Goal: Task Accomplishment & Management: Manage account settings

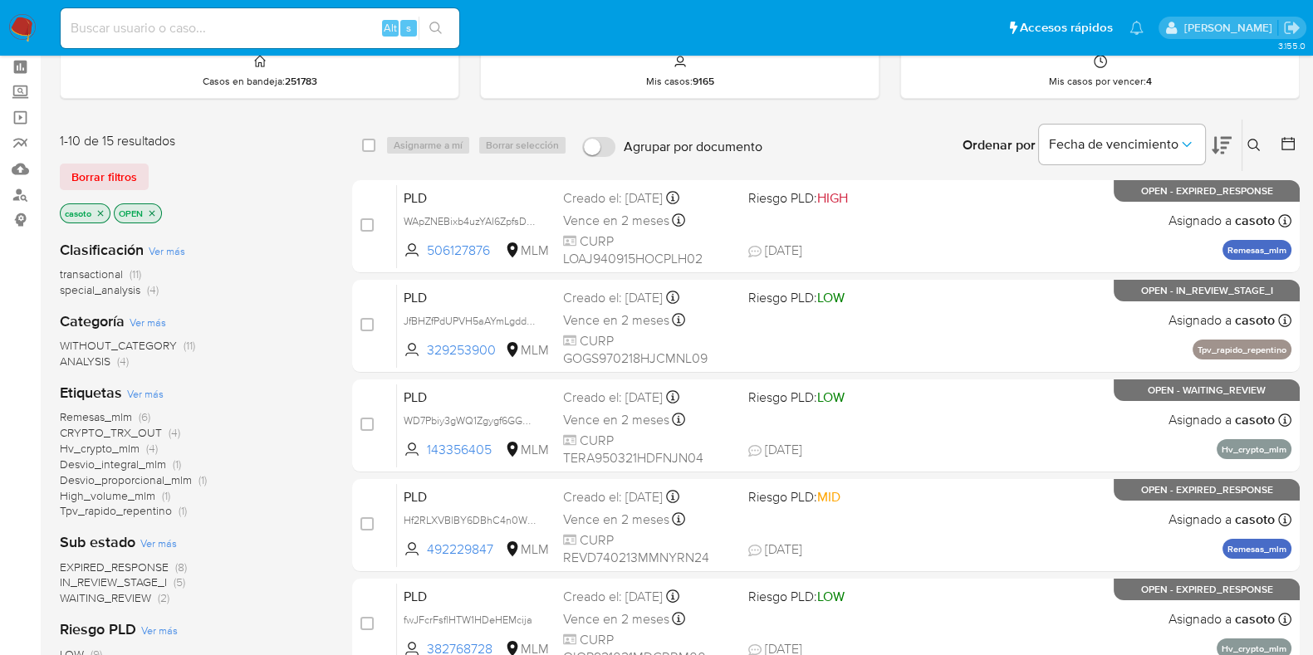
scroll to position [103, 0]
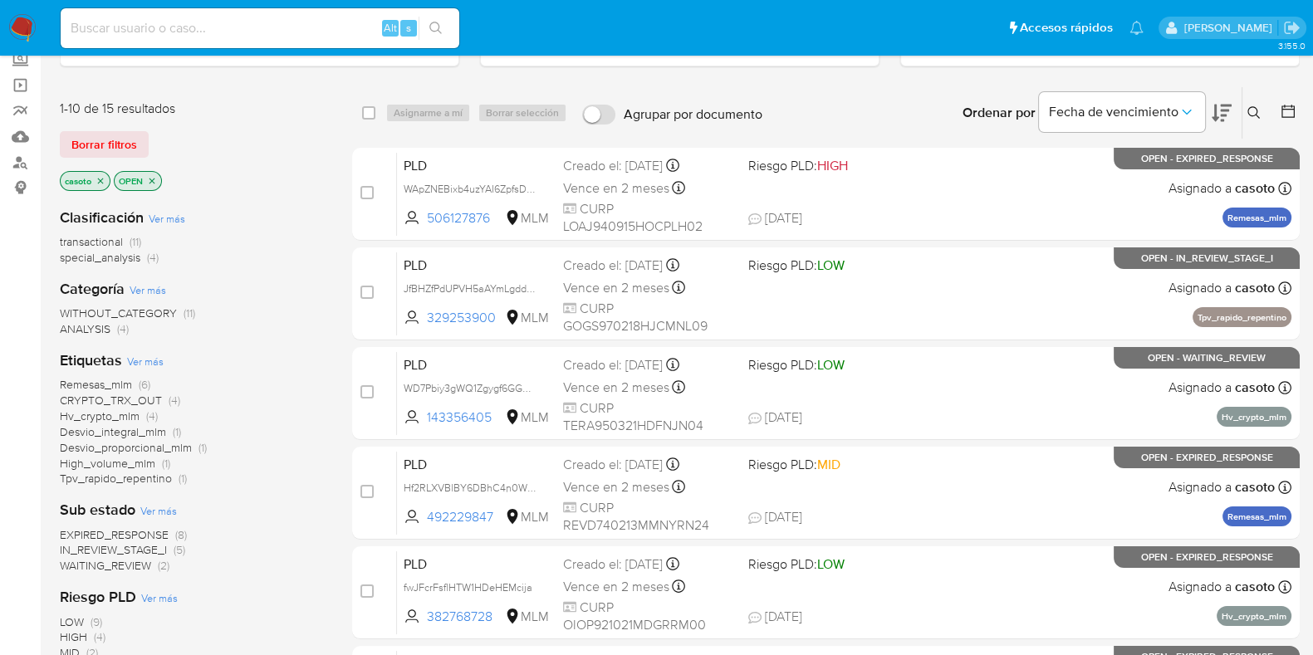
click at [97, 376] on span "Remesas_mlm" at bounding box center [96, 384] width 72 height 17
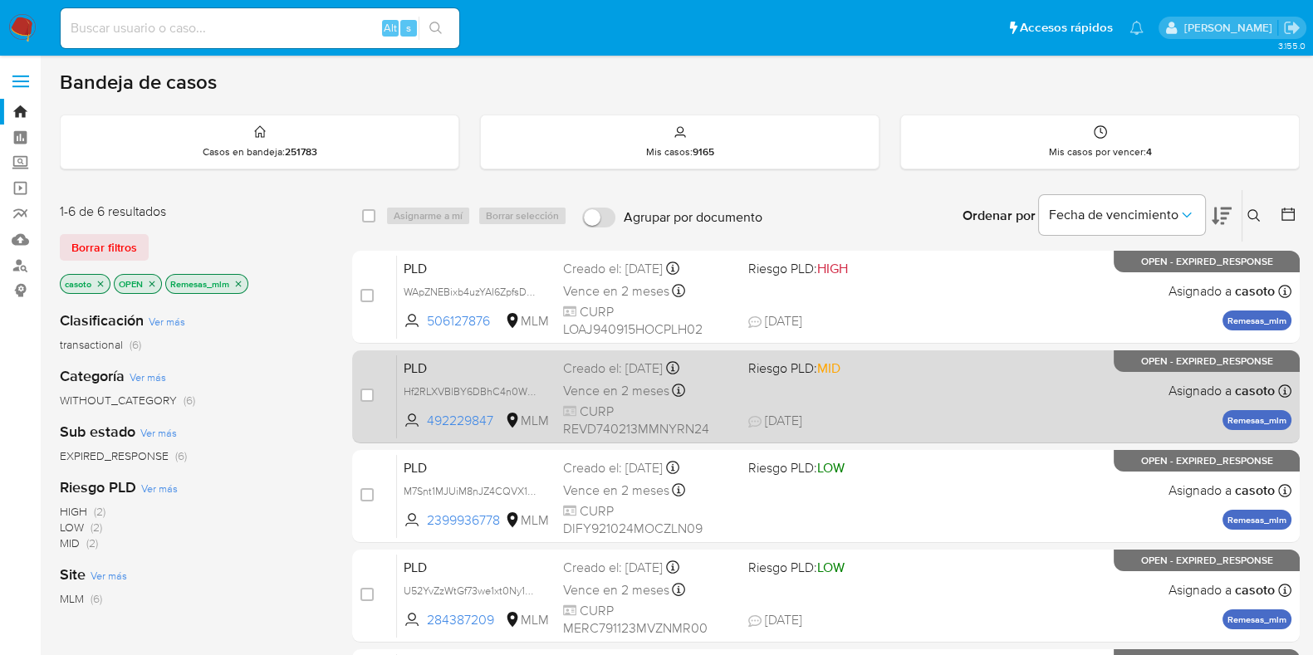
click at [914, 415] on span "23/08/2025 23/08/2025 08:29" at bounding box center [926, 421] width 357 height 18
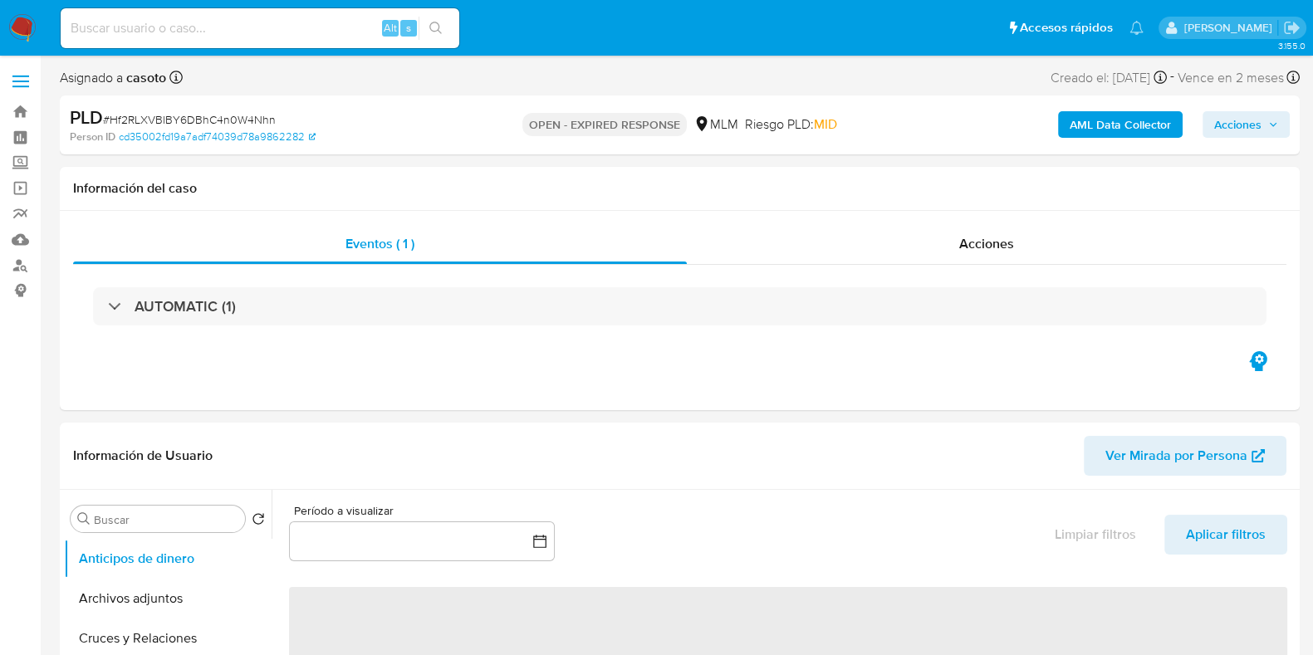
select select "10"
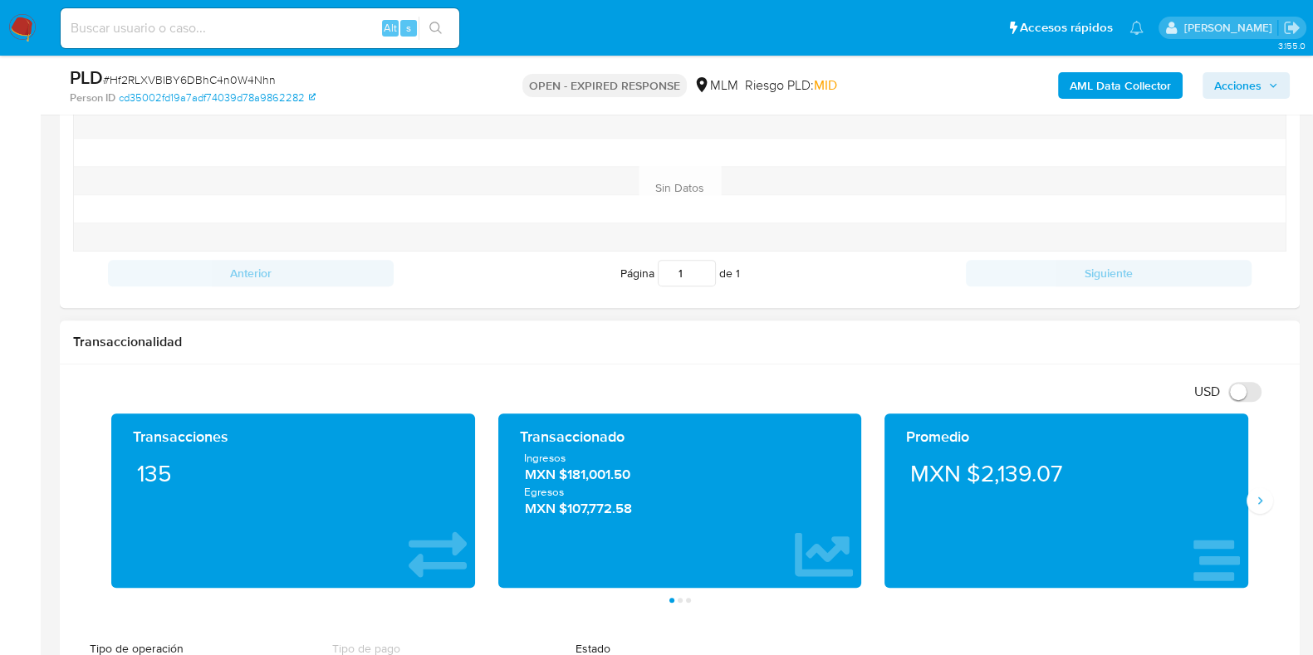
scroll to position [726, 0]
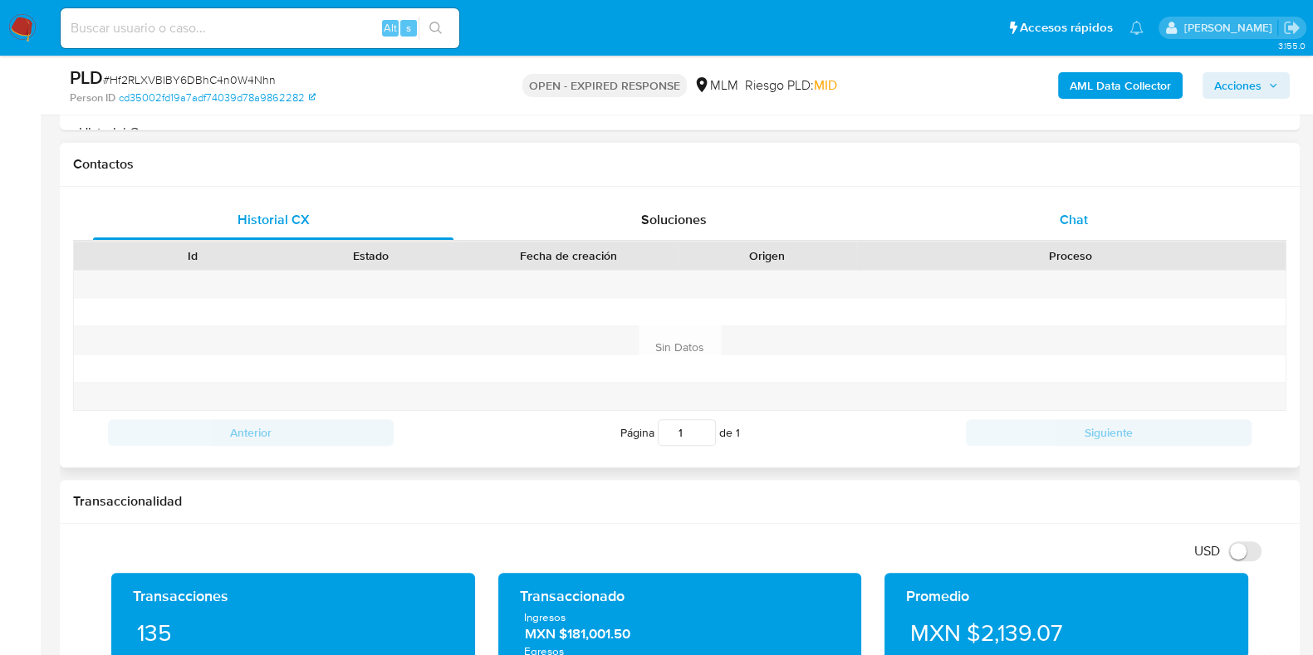
click at [1064, 226] on span "Chat" at bounding box center [1073, 219] width 28 height 19
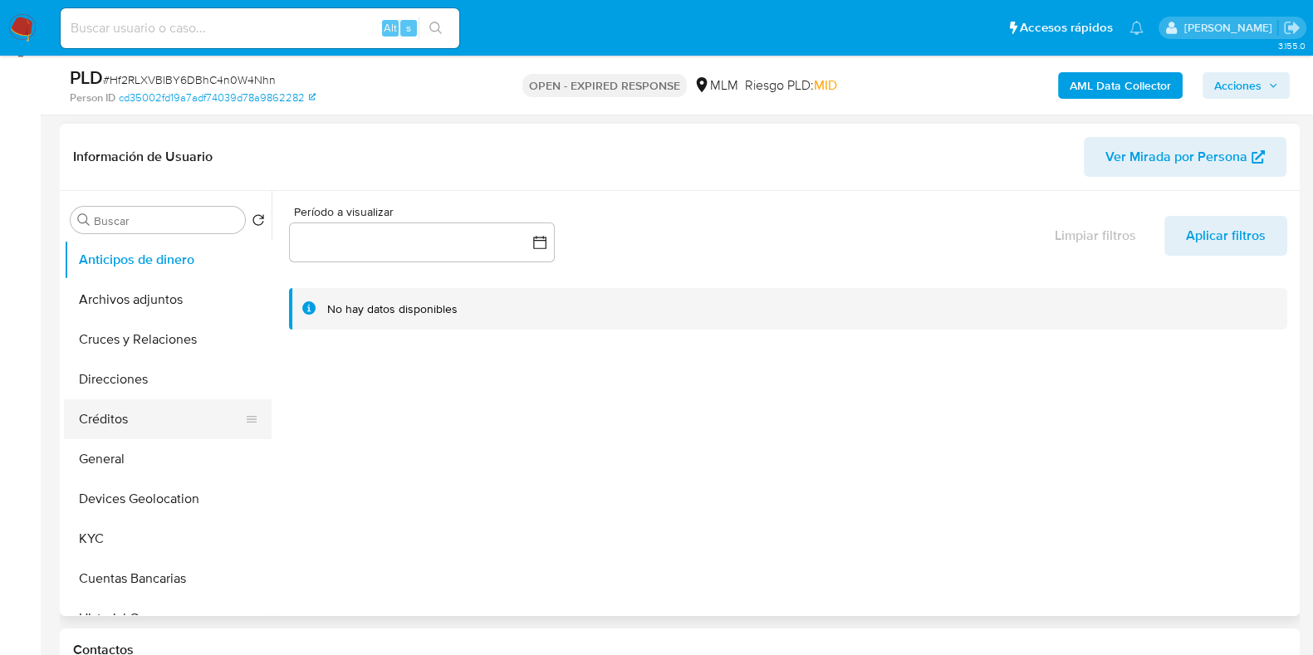
scroll to position [207, 0]
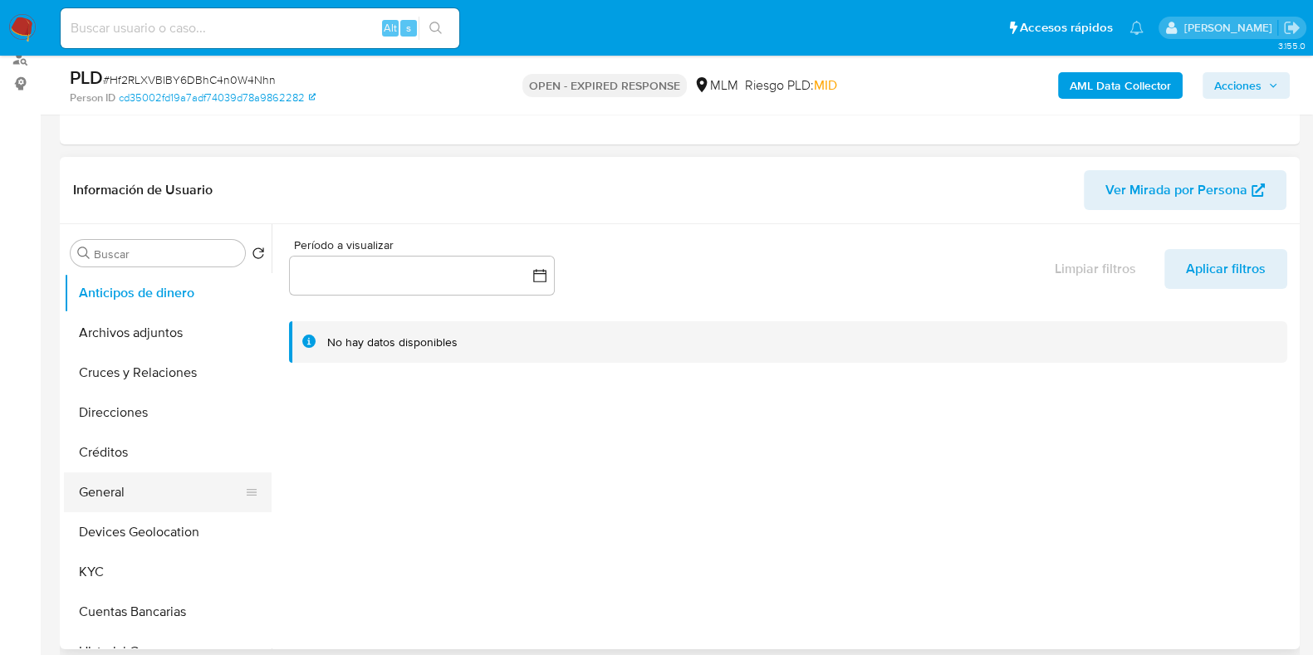
click at [116, 496] on button "General" at bounding box center [161, 492] width 194 height 40
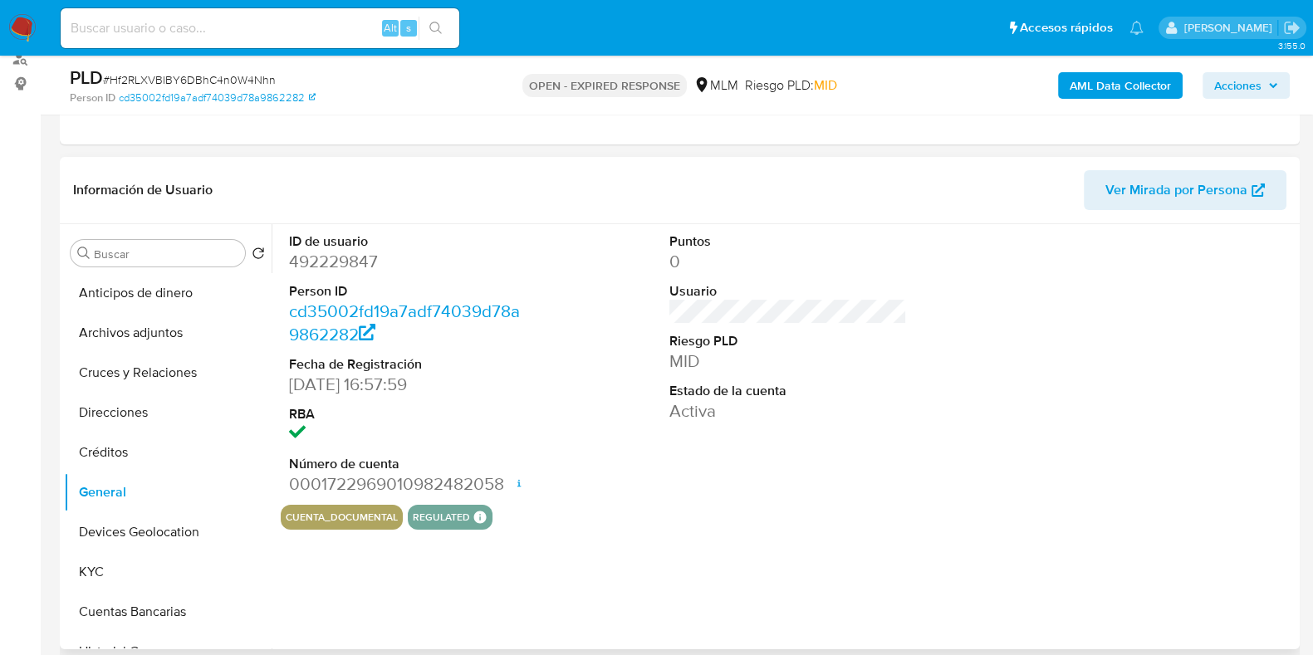
click at [324, 251] on dd "492229847" at bounding box center [407, 261] width 237 height 23
copy dd "492229847"
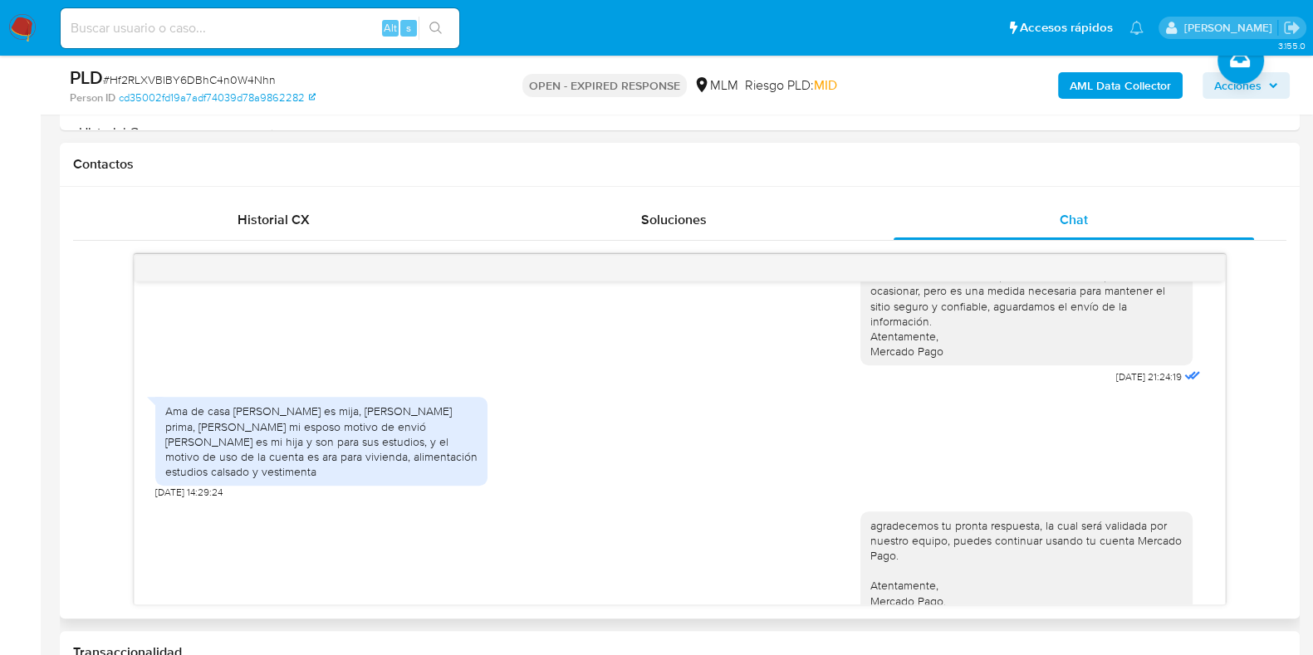
scroll to position [352, 0]
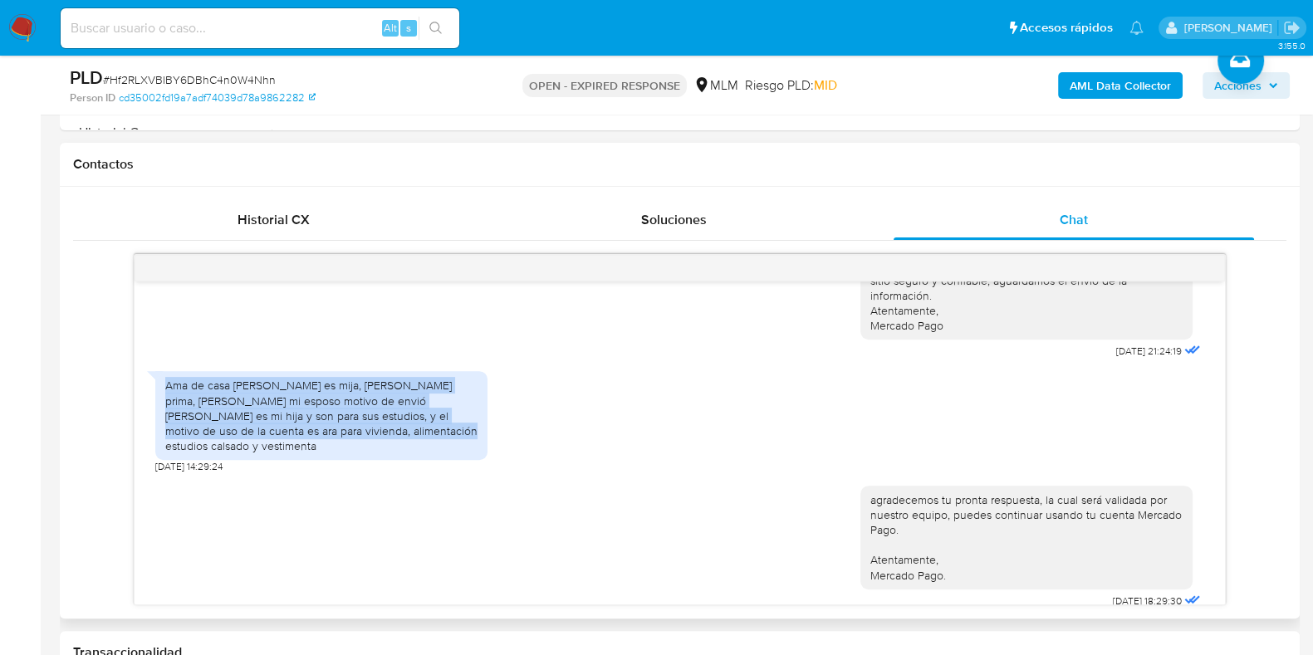
drag, startPoint x: 163, startPoint y: 384, endPoint x: 332, endPoint y: 437, distance: 177.3
click at [332, 437] on div "Ama de casa Litzy es mija, Maricela prima, Saul mi esposo motivo de envió Janet…" at bounding box center [321, 415] width 332 height 89
copy div "Ama de casa Litzy es mija, Maricela prima, Saul mi esposo motivo de envió Janet…"
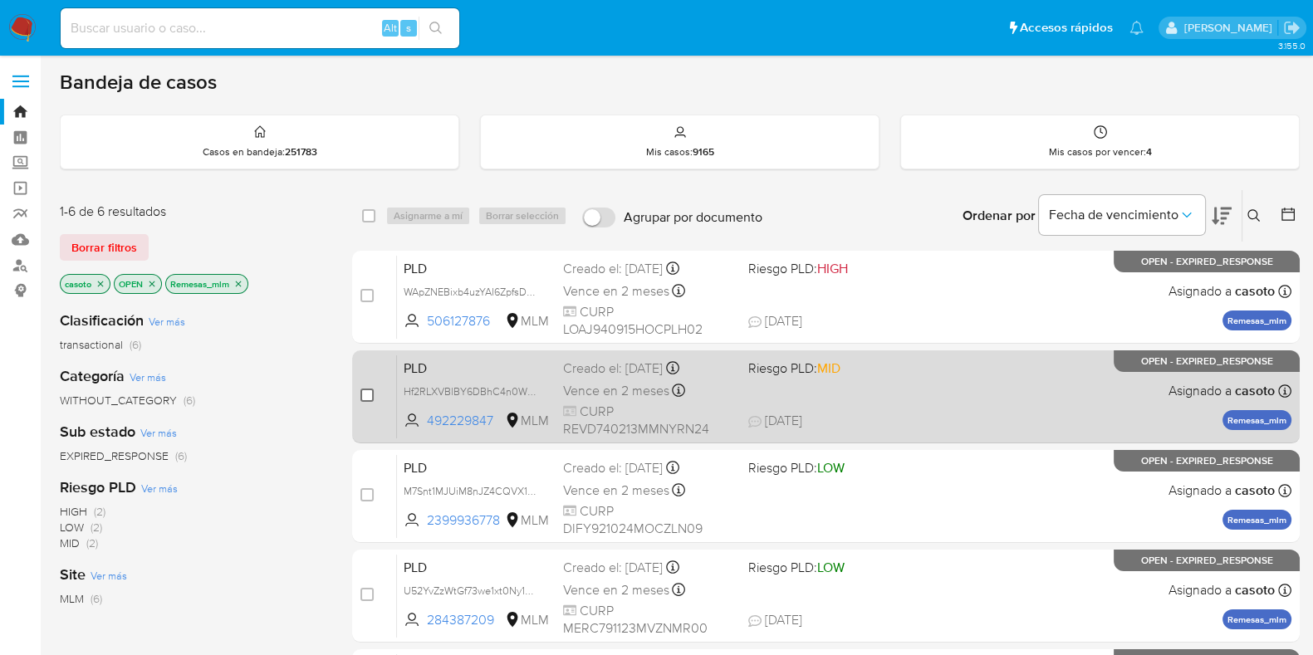
click at [368, 390] on input "checkbox" at bounding box center [366, 395] width 13 height 13
checkbox input "true"
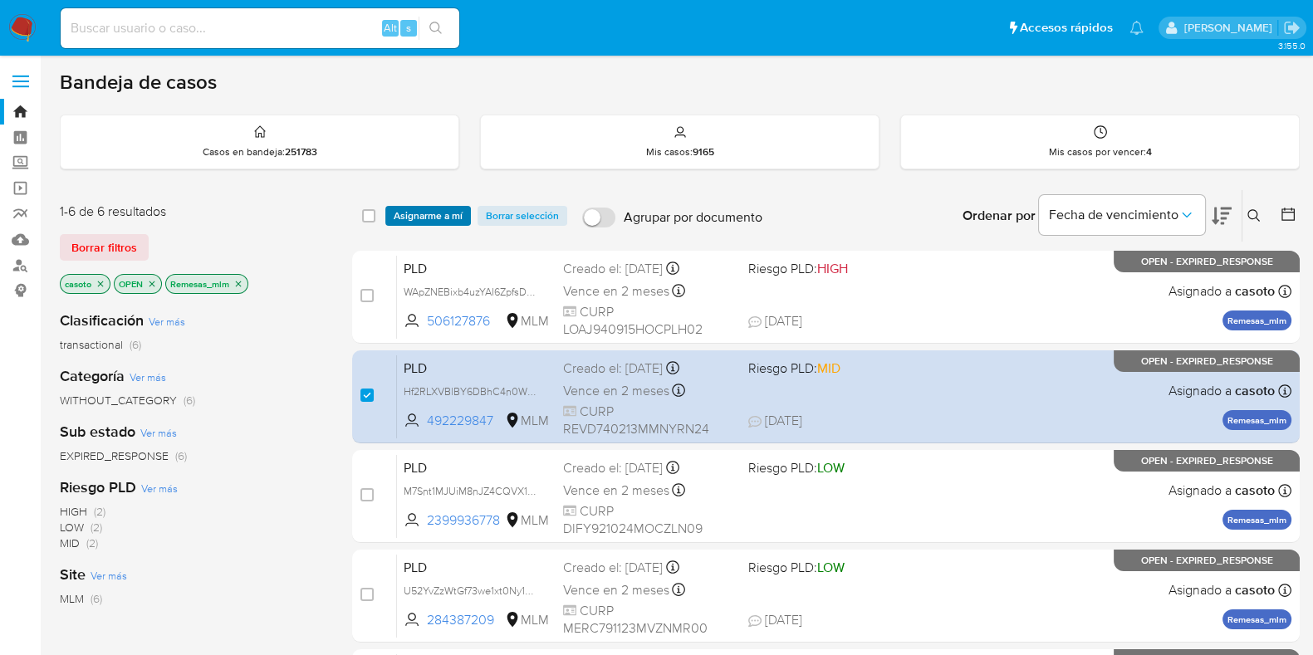
click at [436, 213] on span "Asignarme a mí" at bounding box center [428, 216] width 69 height 17
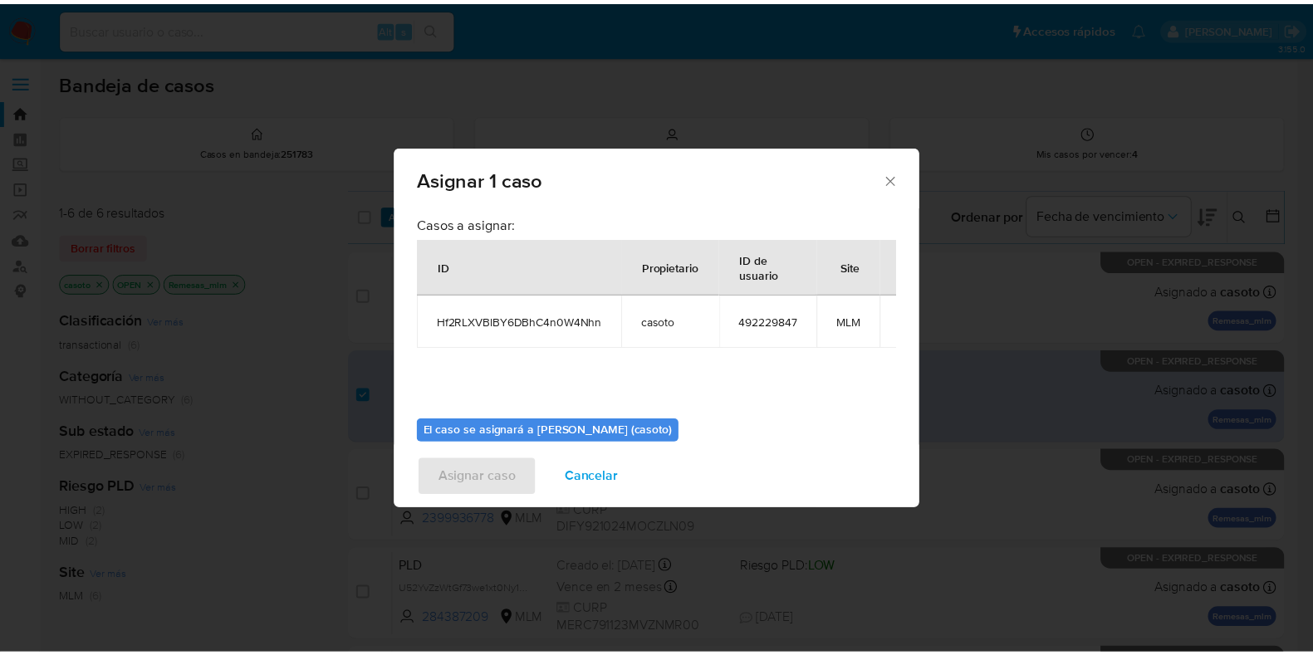
scroll to position [86, 0]
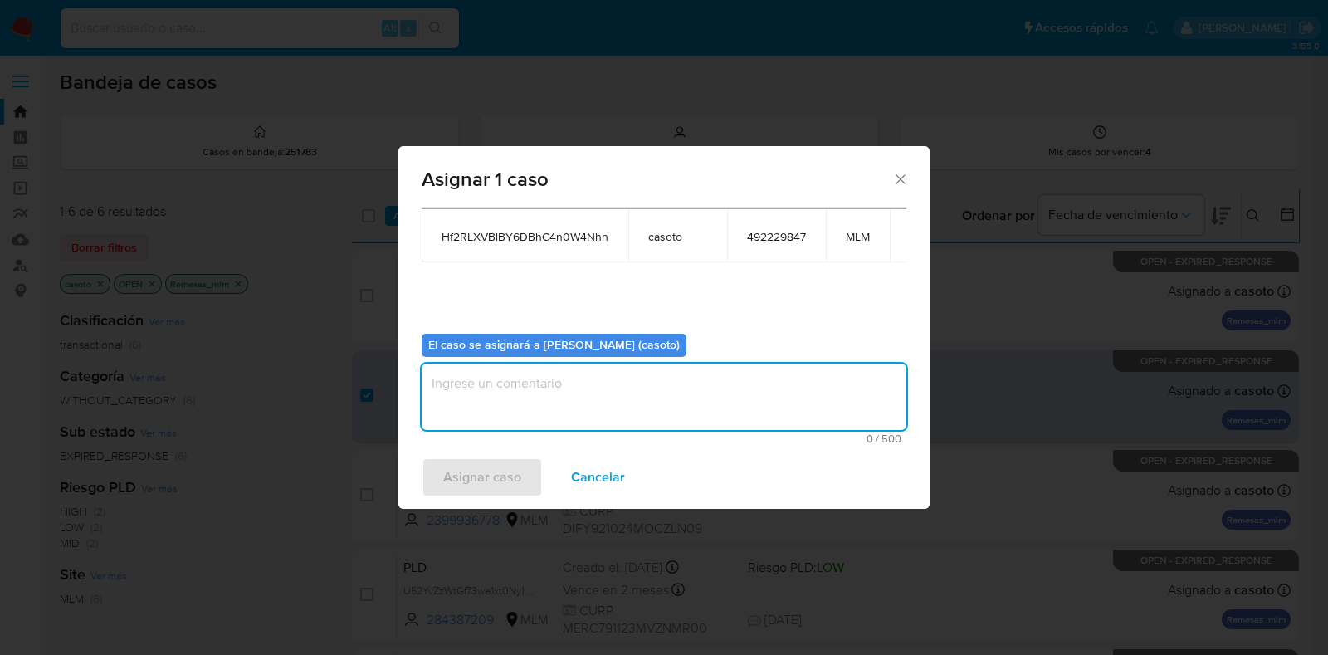
click at [481, 399] on textarea "assign-modal" at bounding box center [664, 397] width 485 height 66
type textarea "L1"
click at [454, 473] on span "Asignar caso" at bounding box center [482, 477] width 78 height 37
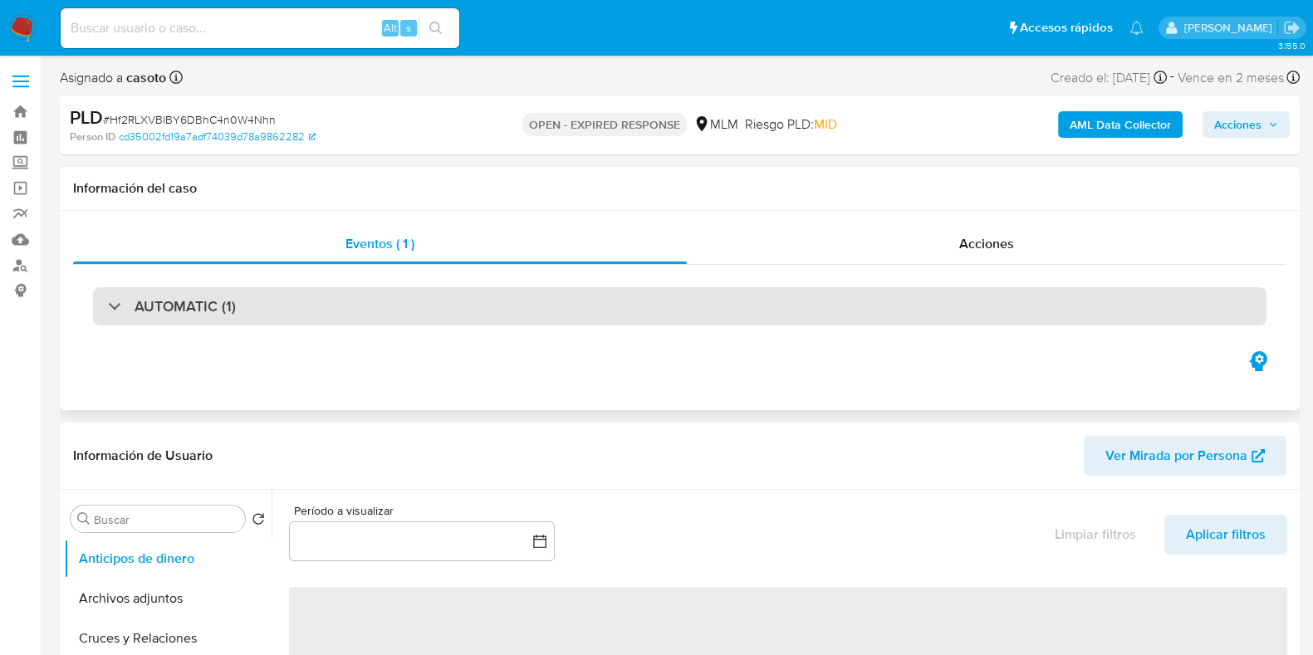
select select "10"
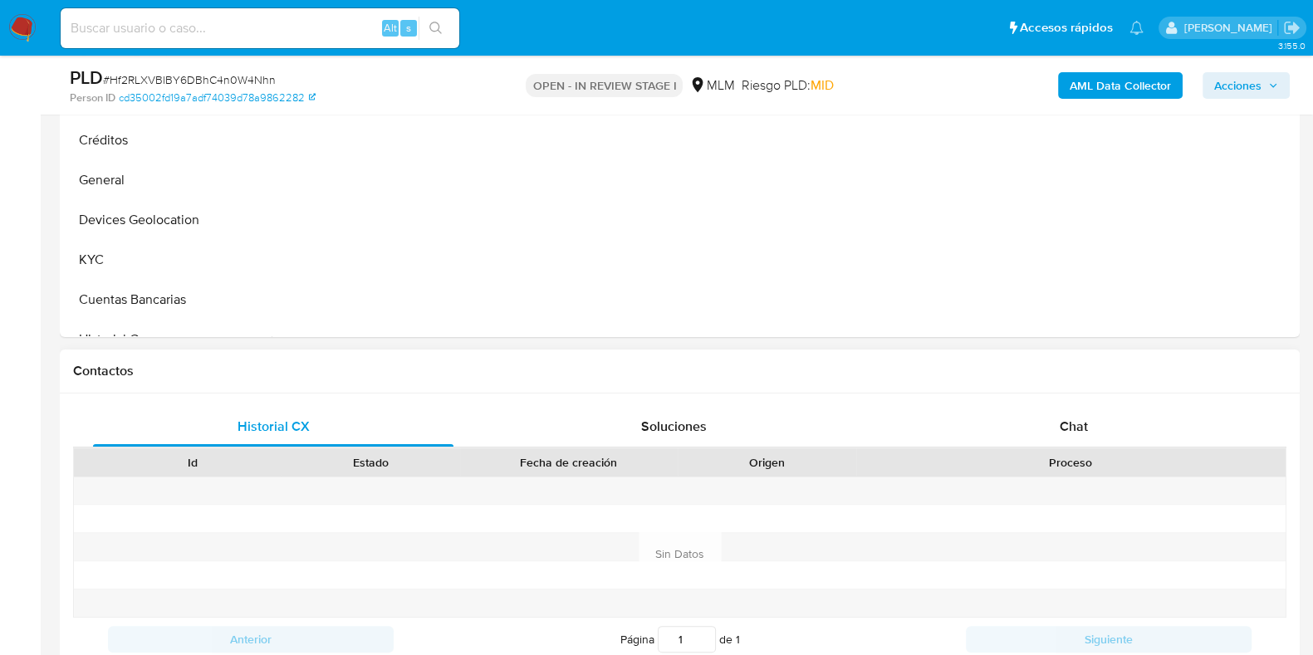
scroll to position [726, 0]
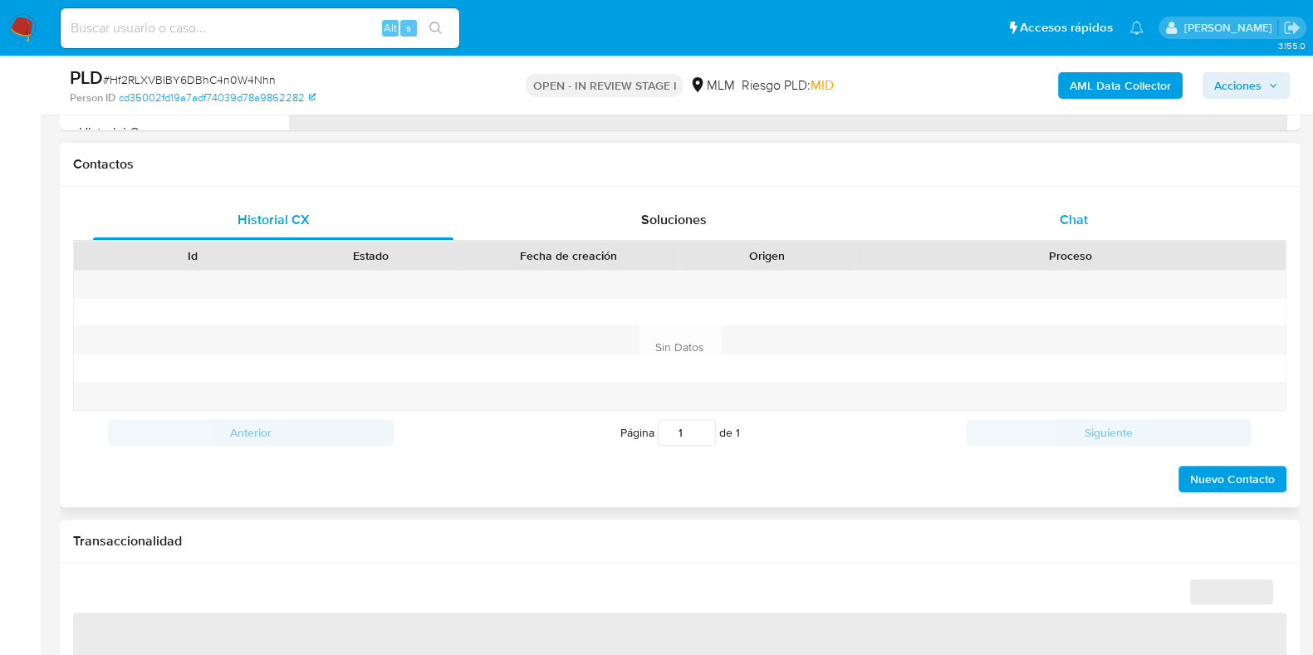
select select "10"
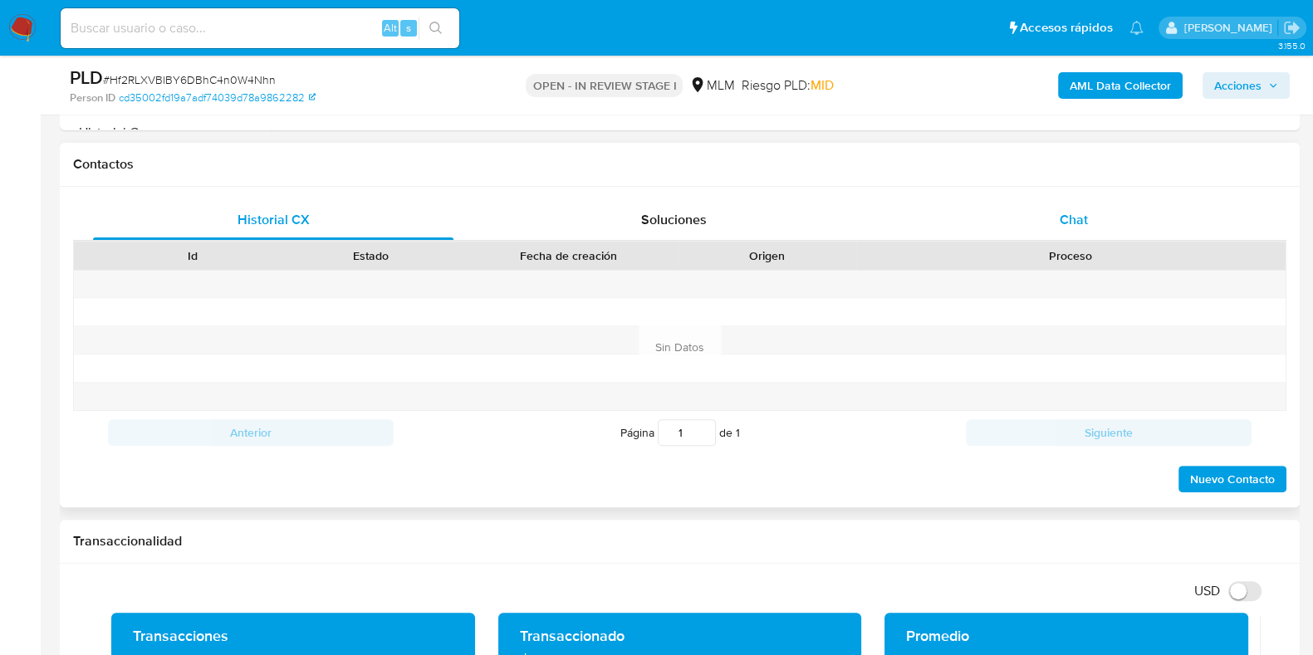
click at [1083, 210] on span "Chat" at bounding box center [1073, 219] width 28 height 19
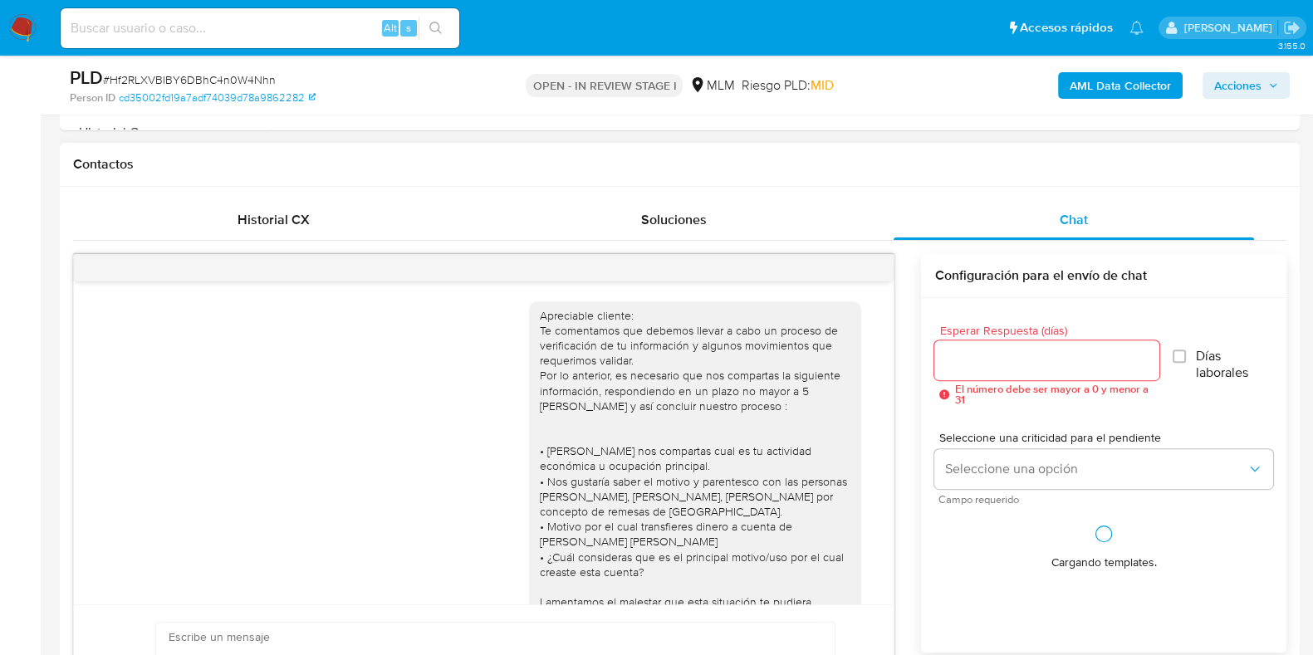
scroll to position [352, 0]
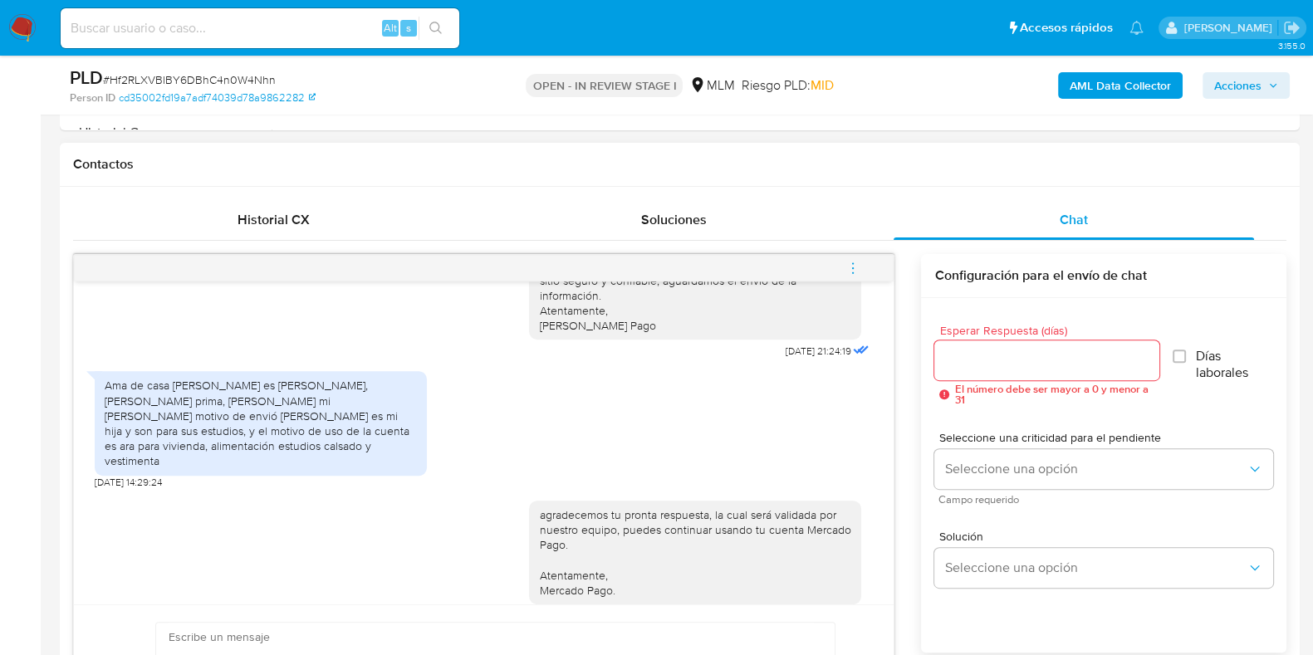
click at [847, 267] on icon "menu-action" at bounding box center [852, 268] width 15 height 15
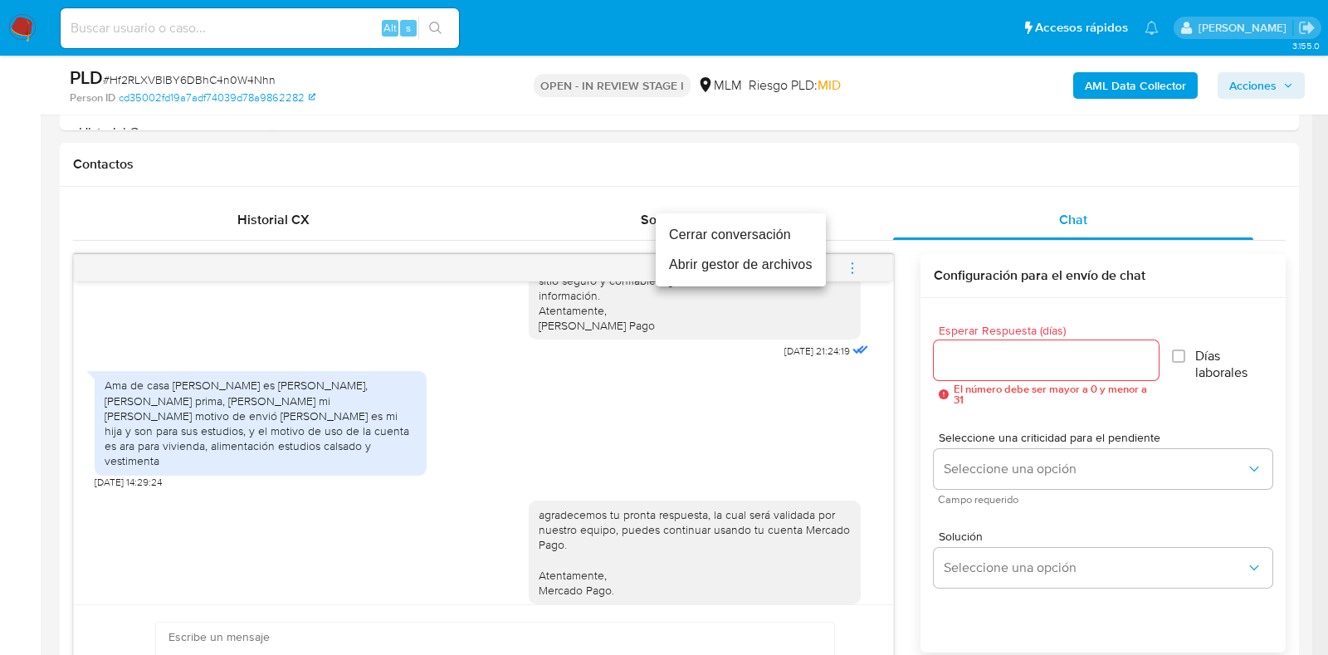
click at [701, 235] on li "Cerrar conversación" at bounding box center [741, 235] width 170 height 30
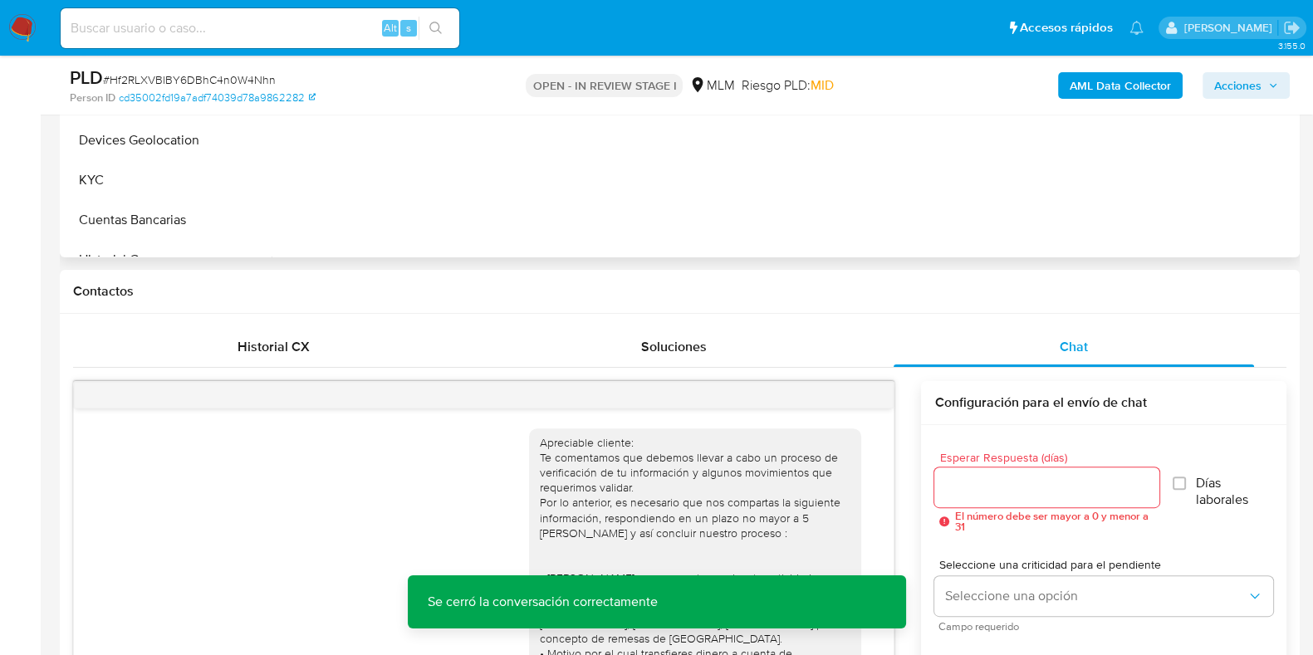
scroll to position [414, 0]
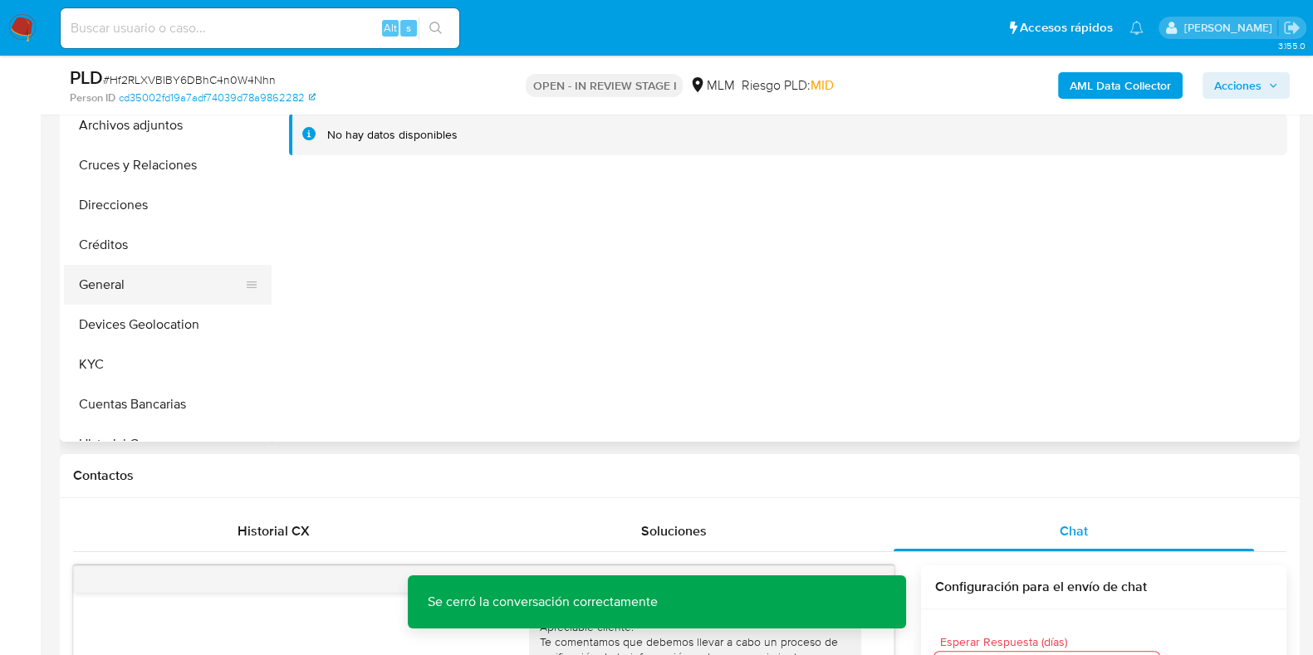
click at [117, 287] on button "General" at bounding box center [161, 285] width 194 height 40
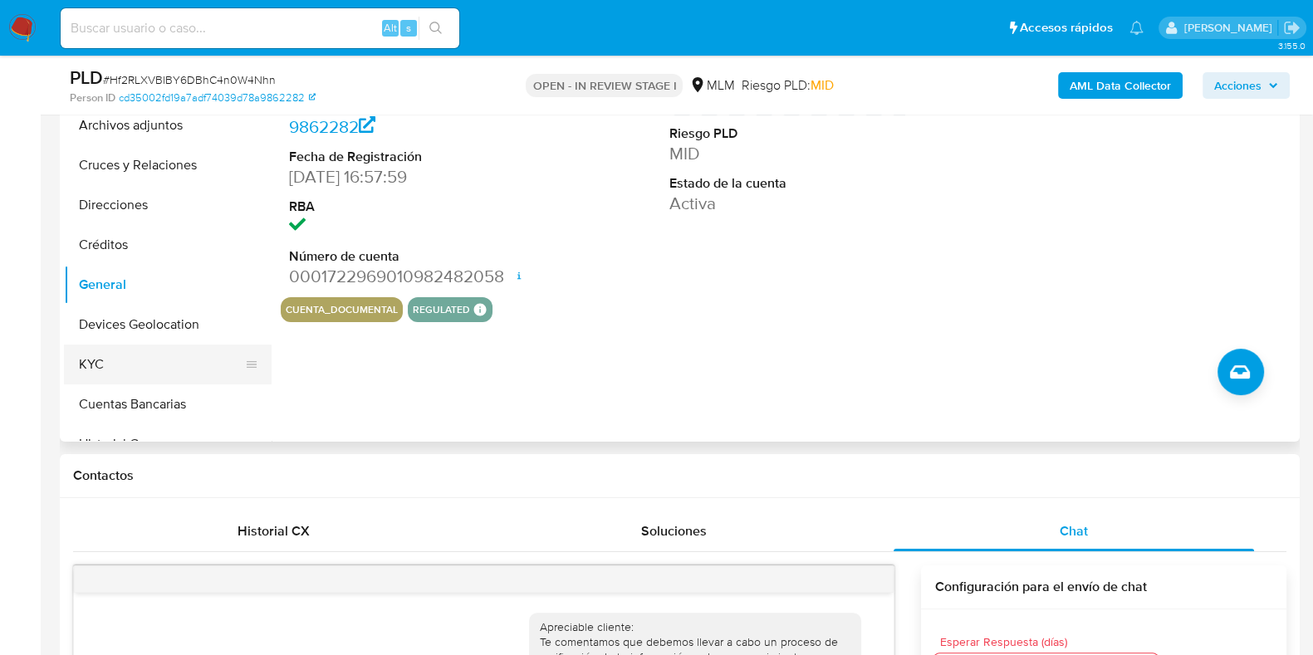
click at [90, 355] on button "KYC" at bounding box center [161, 365] width 194 height 40
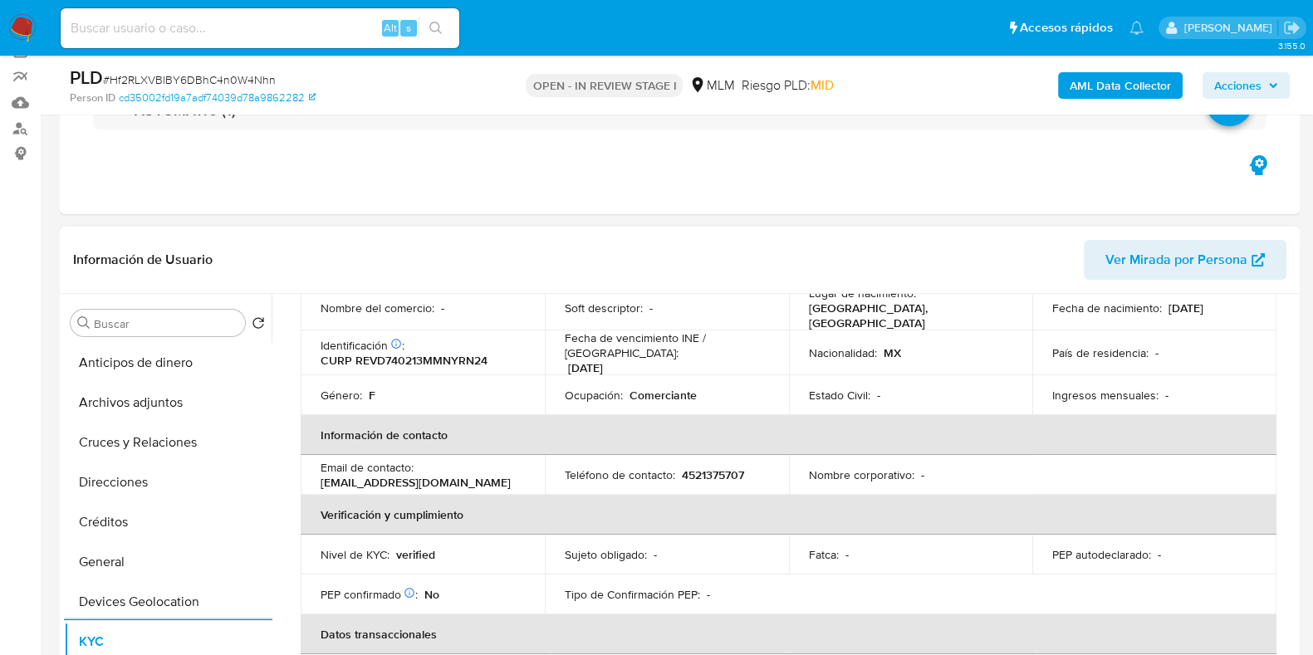
scroll to position [103, 0]
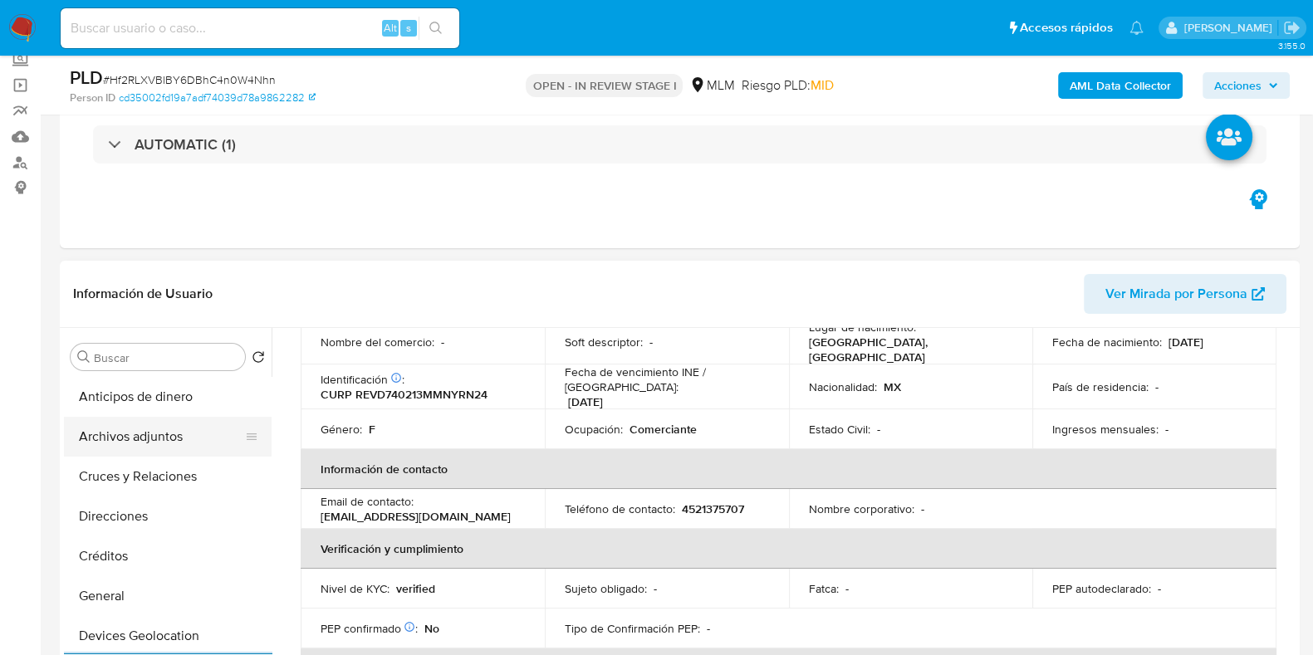
click at [145, 443] on button "Archivos adjuntos" at bounding box center [161, 437] width 194 height 40
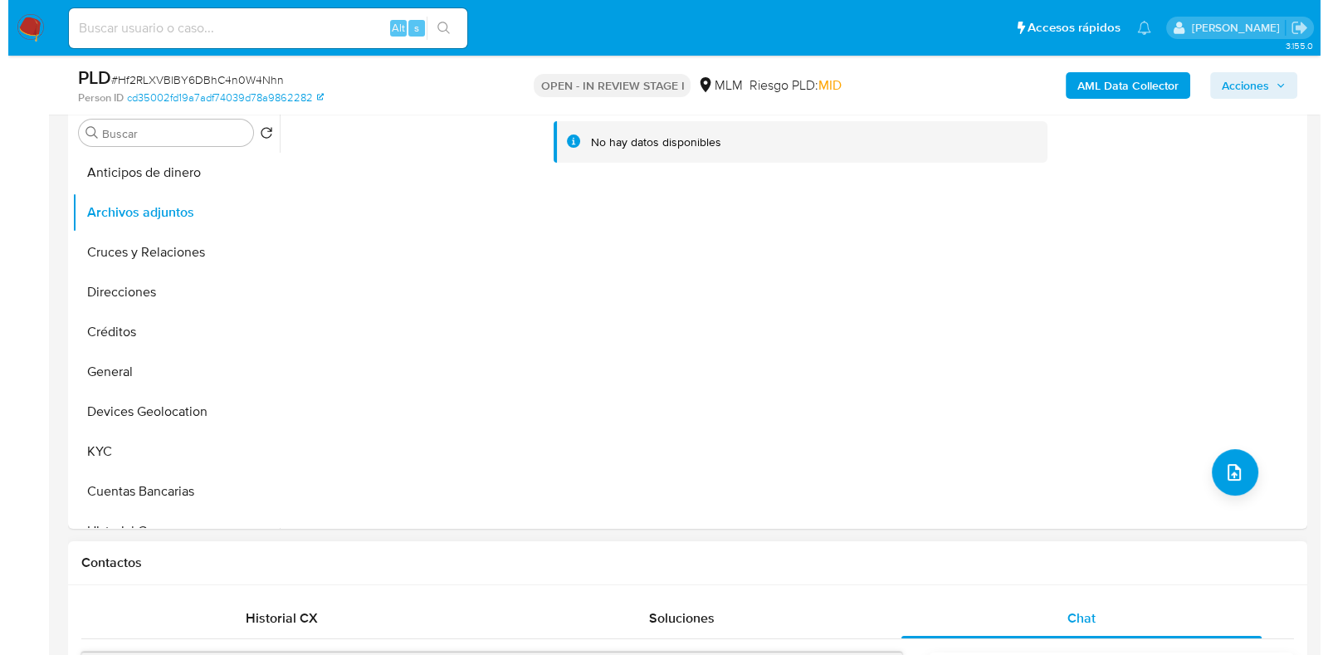
scroll to position [414, 0]
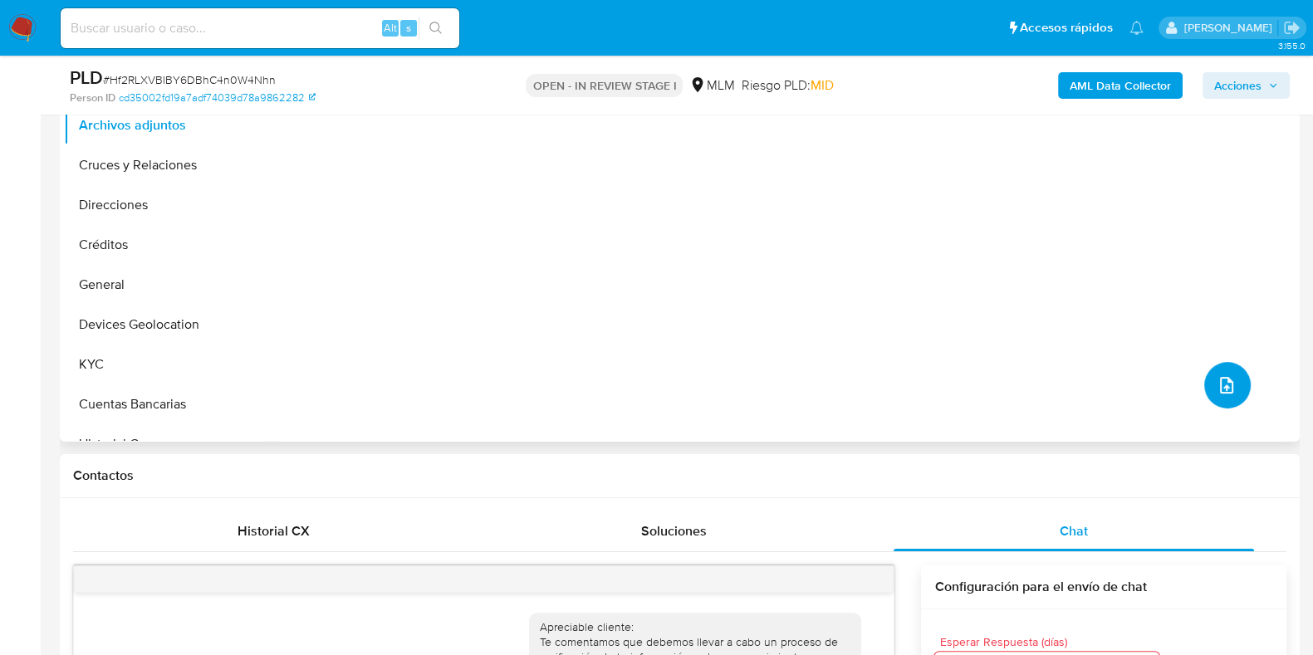
click at [1204, 394] on button "upload-file" at bounding box center [1227, 385] width 46 height 46
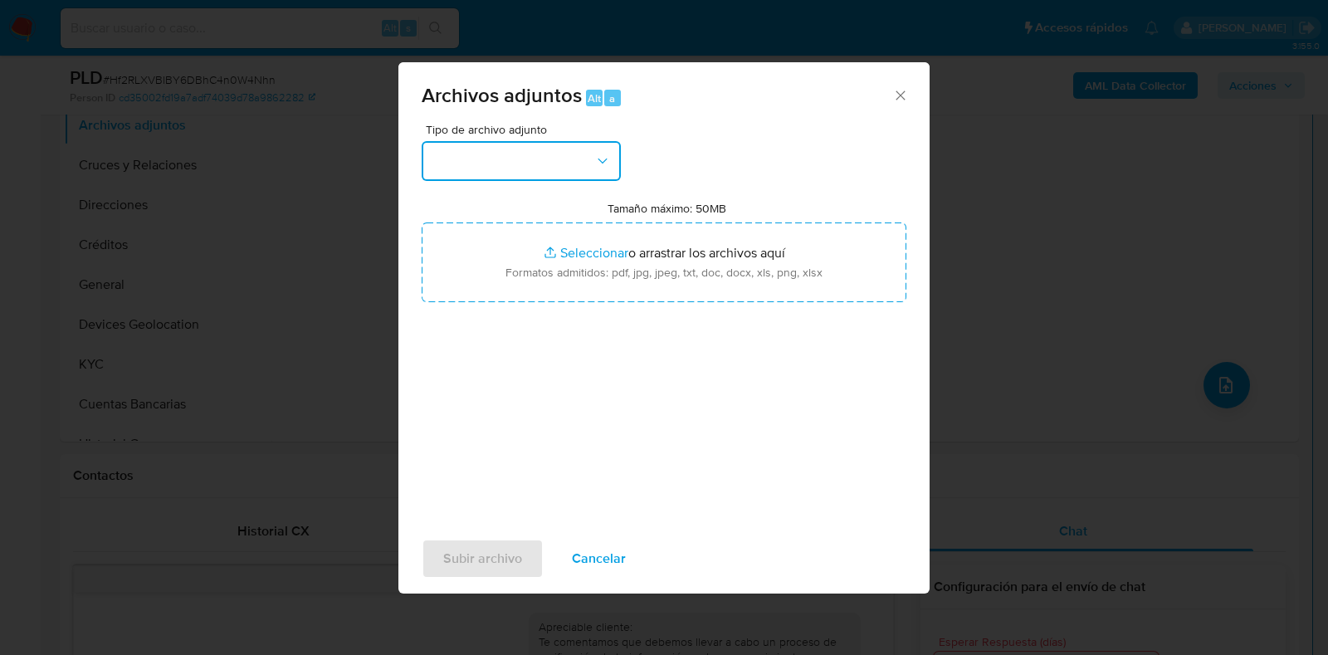
click at [469, 173] on button "button" at bounding box center [521, 161] width 199 height 40
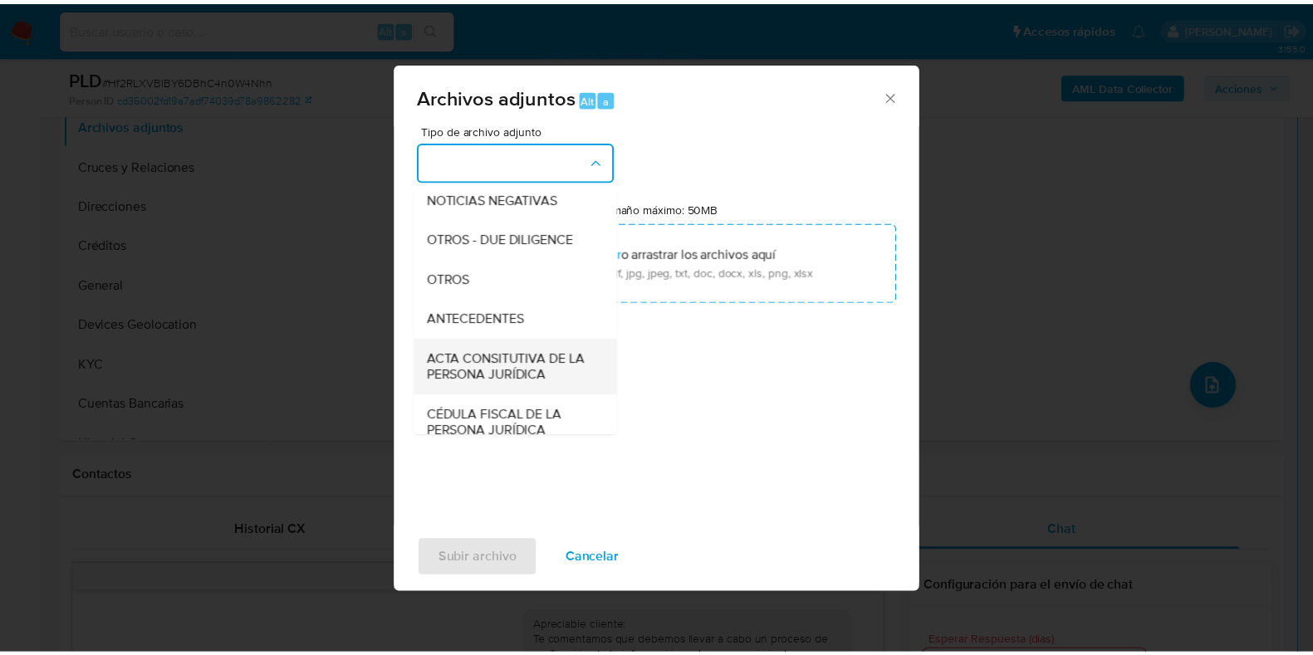
scroll to position [207, 0]
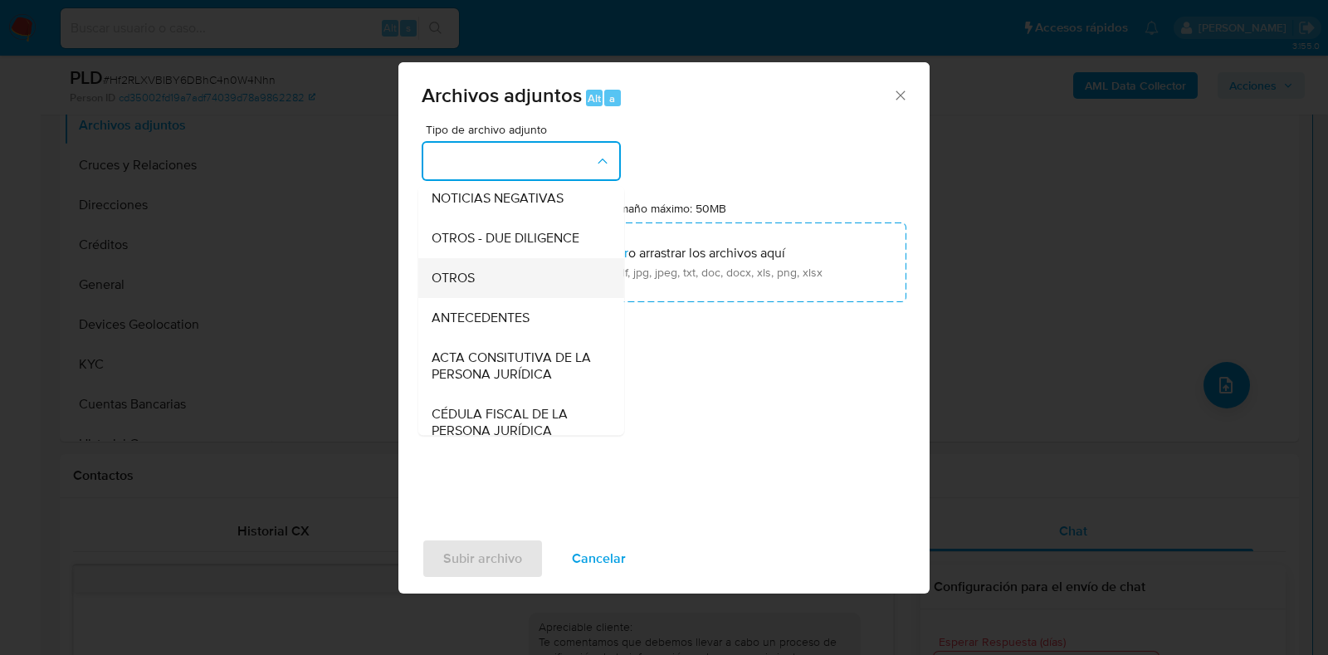
click at [462, 286] on span "OTROS" at bounding box center [453, 278] width 43 height 17
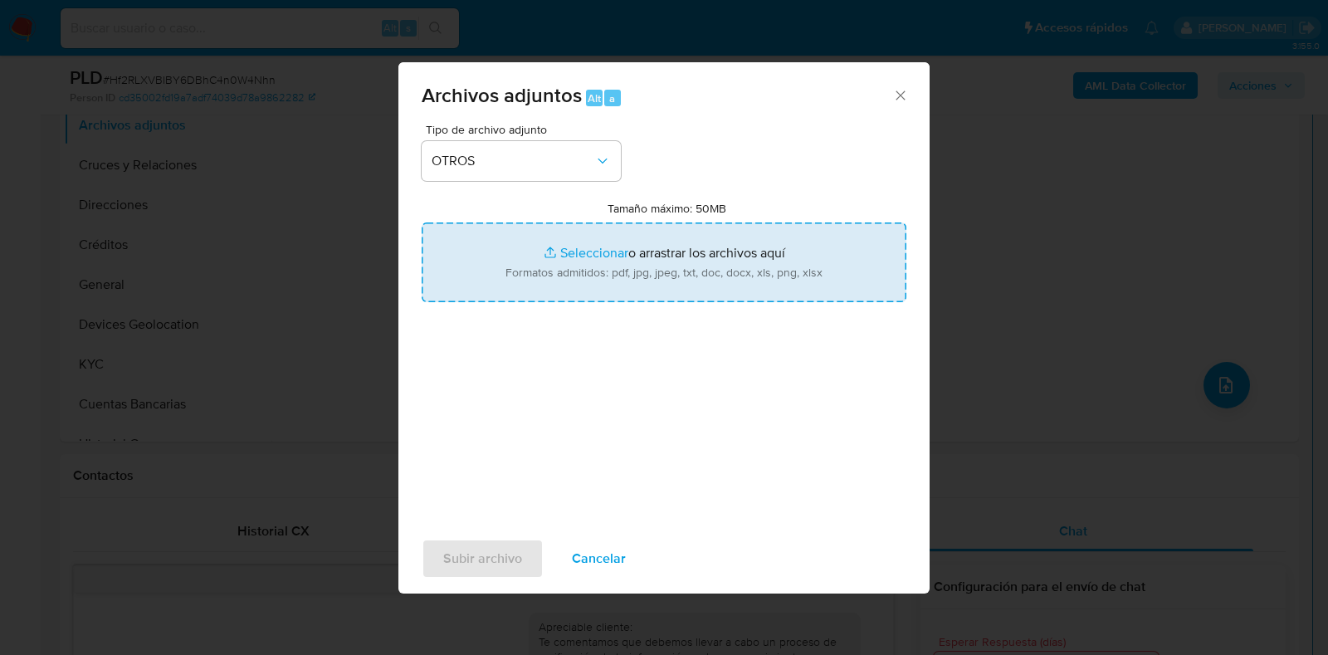
click at [598, 252] on input "Tamaño máximo: 50MB Seleccionar archivos" at bounding box center [664, 263] width 485 height 80
type input "C:\fakepath\492229847_DANELIA REYES VIRRUETA_AGO2025.pdf"
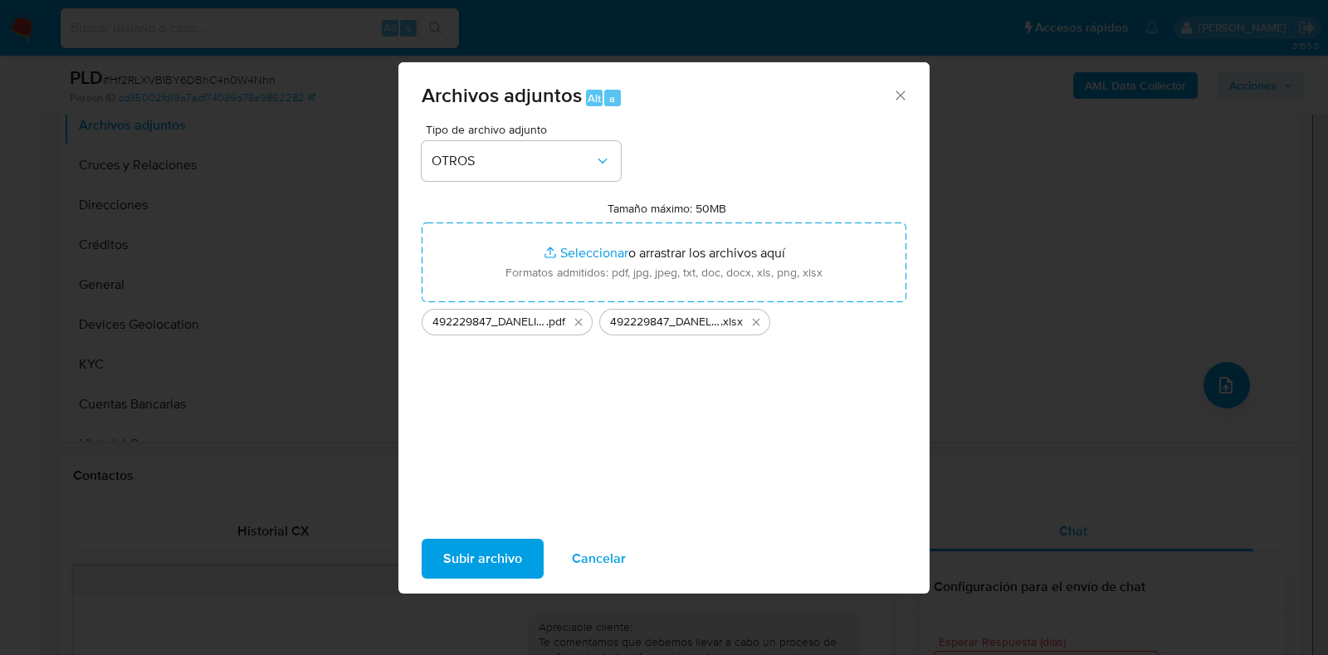
click at [475, 560] on span "Subir archivo" at bounding box center [482, 558] width 79 height 37
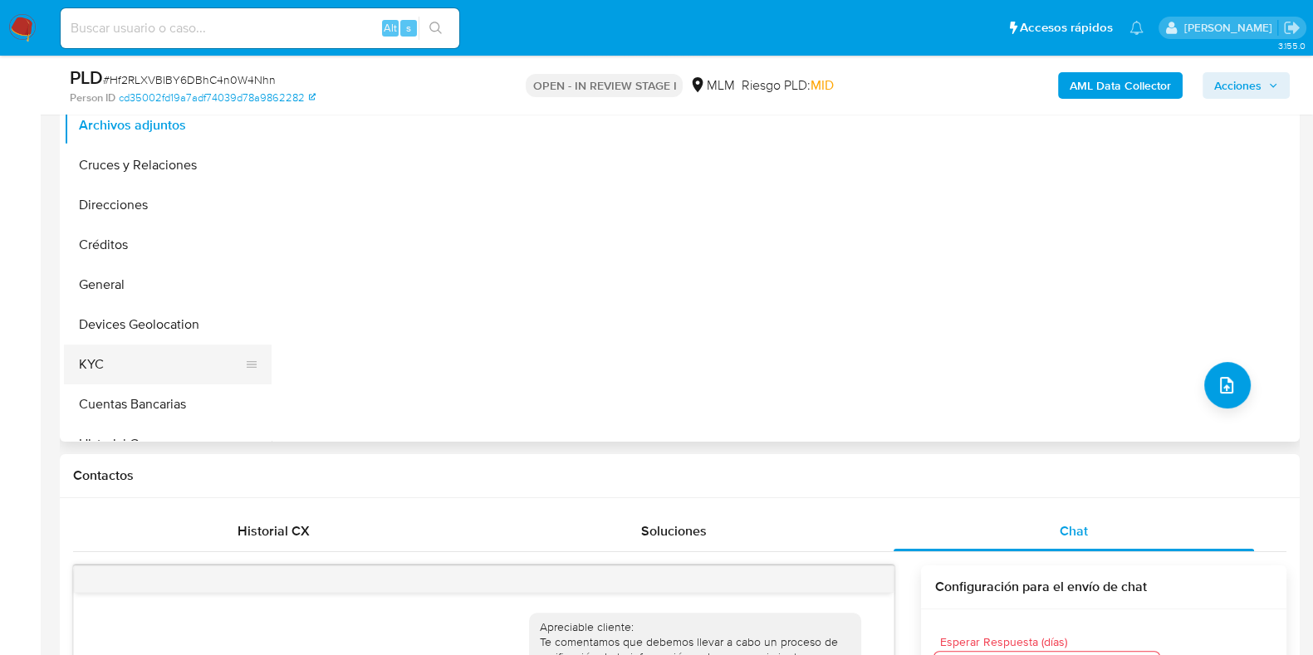
drag, startPoint x: 150, startPoint y: 351, endPoint x: 257, endPoint y: 357, distance: 107.3
click at [149, 352] on button "KYC" at bounding box center [161, 365] width 194 height 40
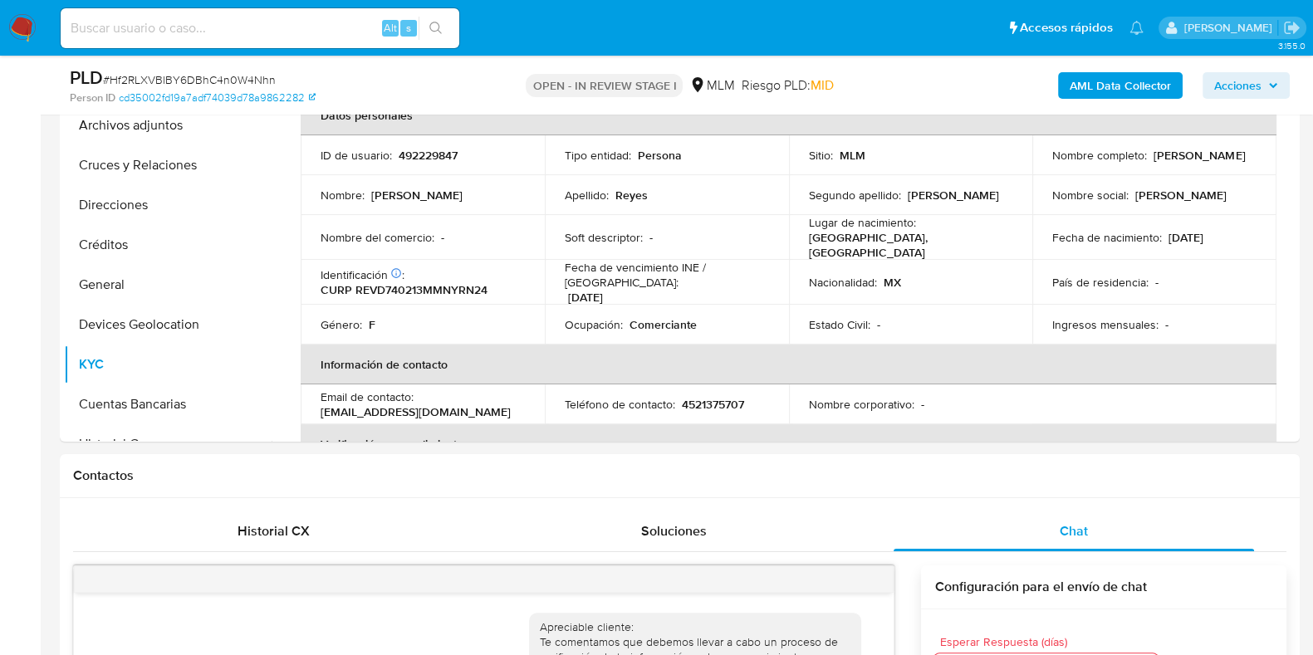
click at [1242, 85] on span "Acciones" at bounding box center [1237, 85] width 47 height 27
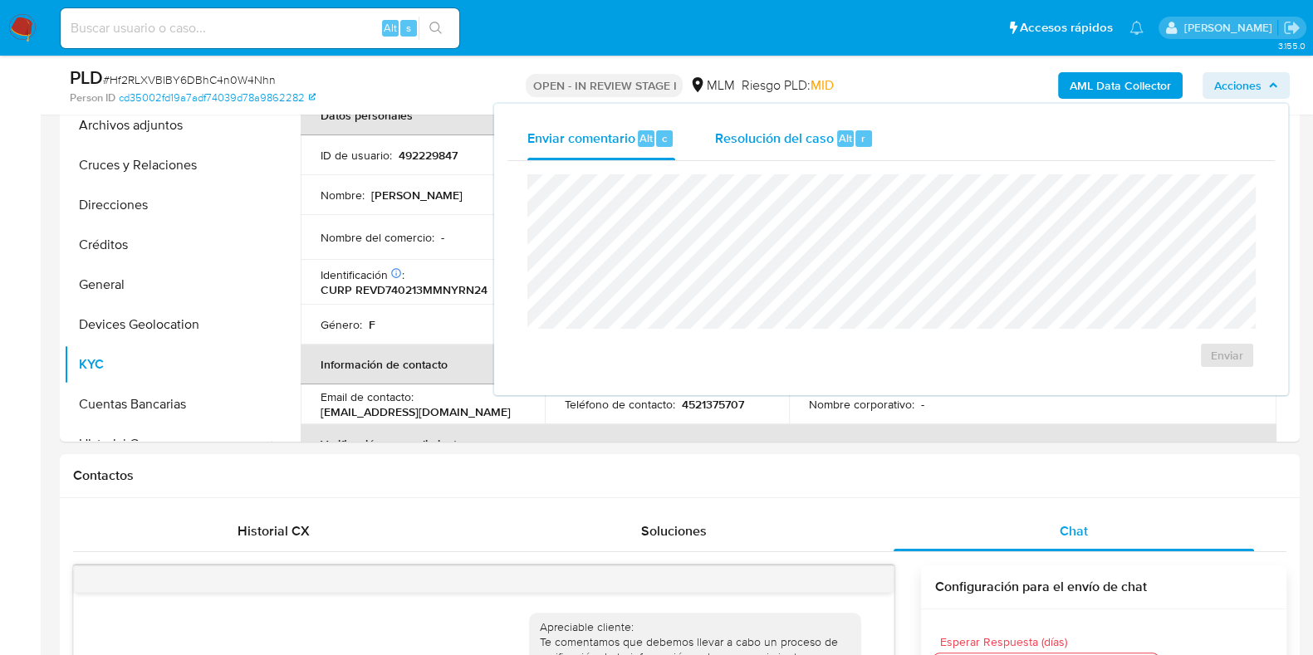
click at [818, 143] on span "Resolución del caso" at bounding box center [774, 137] width 119 height 19
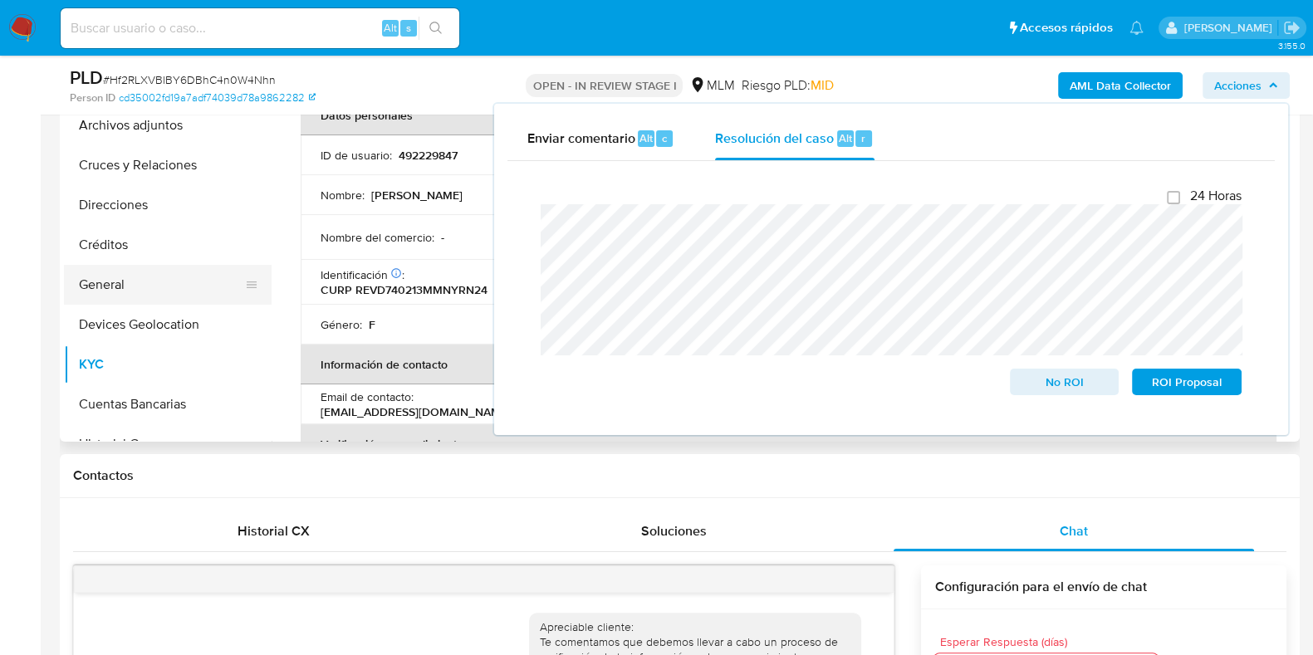
scroll to position [311, 0]
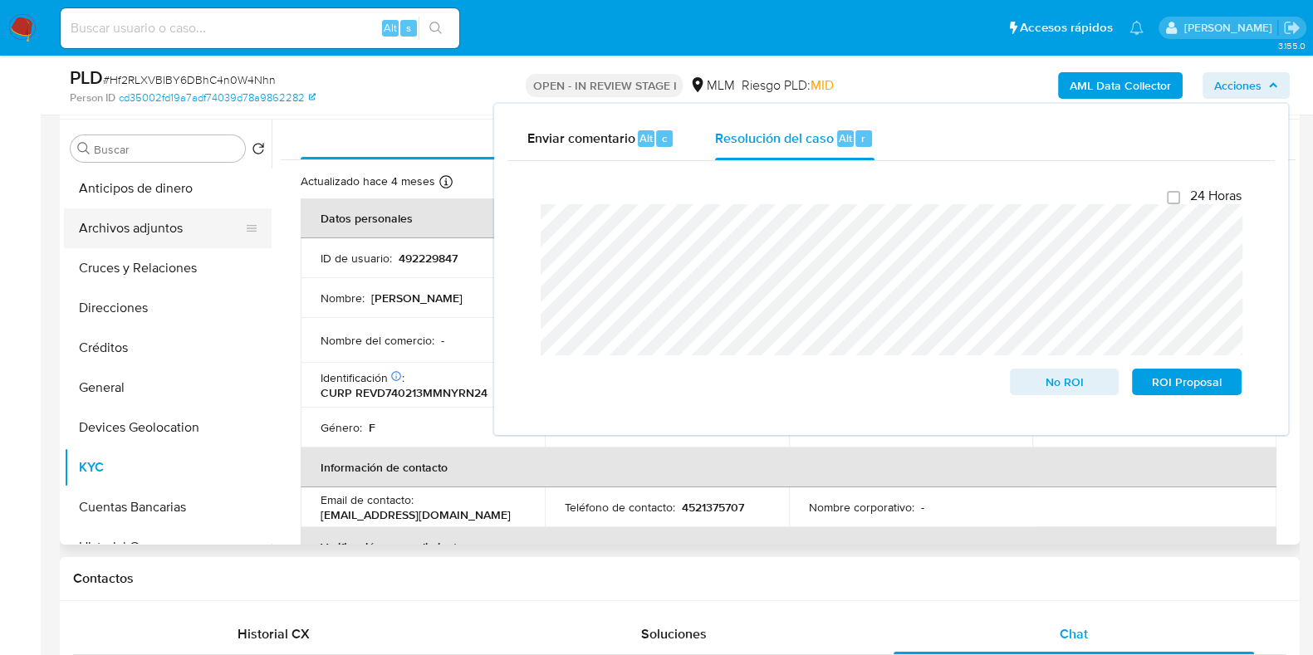
click at [136, 242] on button "Archivos adjuntos" at bounding box center [161, 228] width 194 height 40
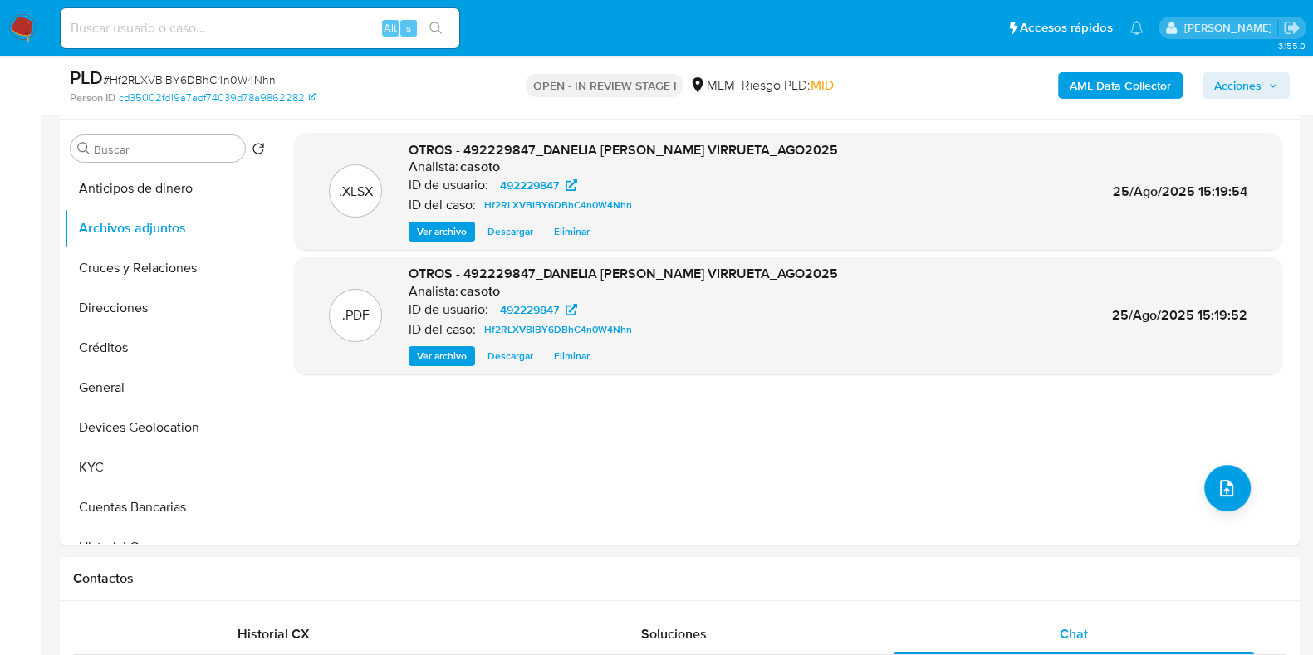
click at [1255, 92] on span "Acciones" at bounding box center [1237, 85] width 47 height 27
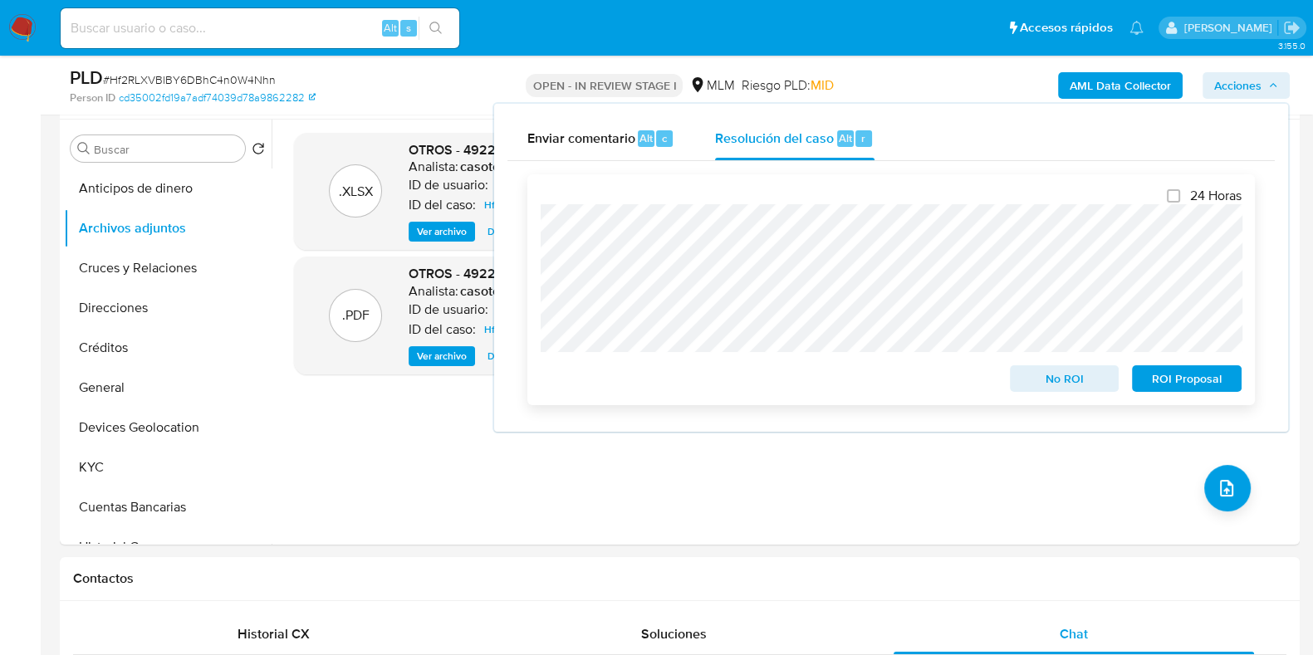
click at [1028, 384] on span "No ROI" at bounding box center [1064, 378] width 86 height 23
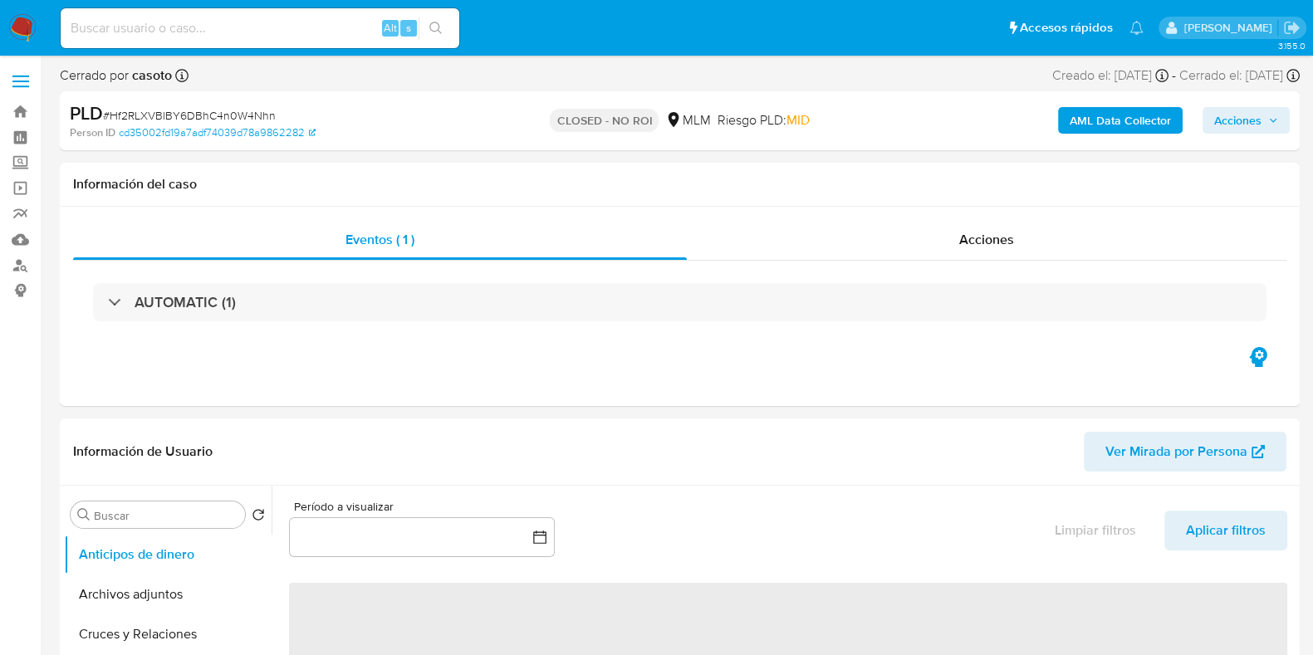
select select "10"
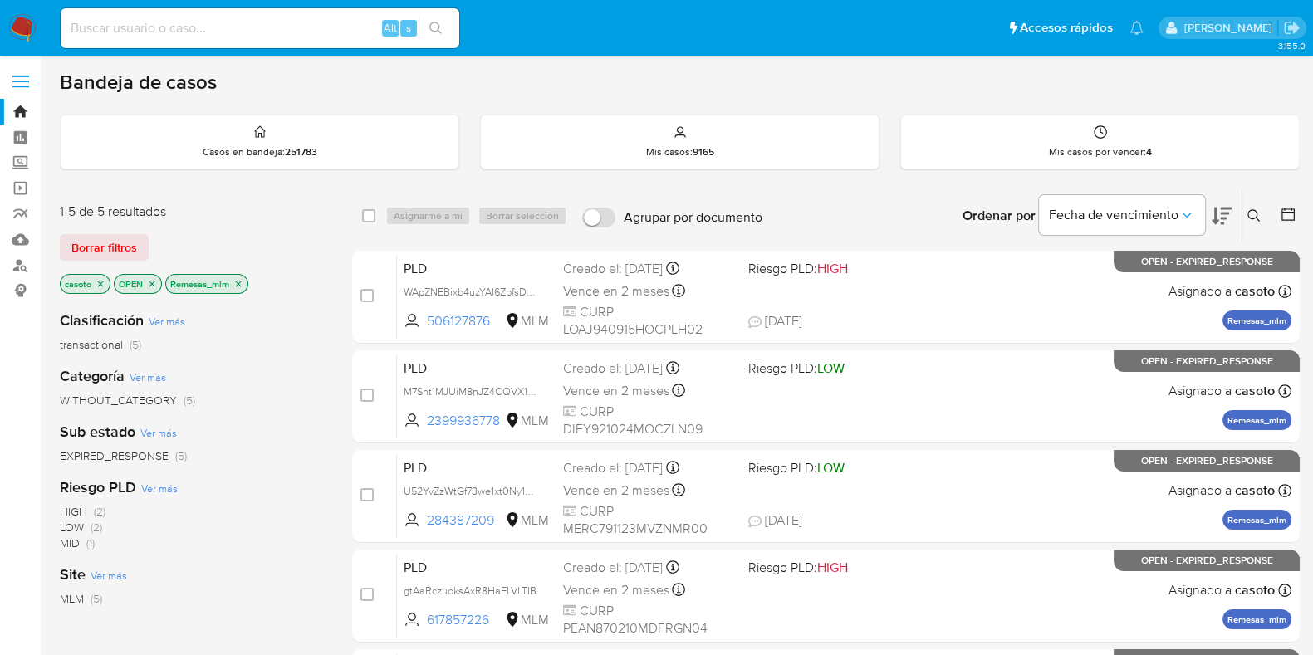
click at [237, 281] on icon "close-filter" at bounding box center [239, 284] width 6 height 6
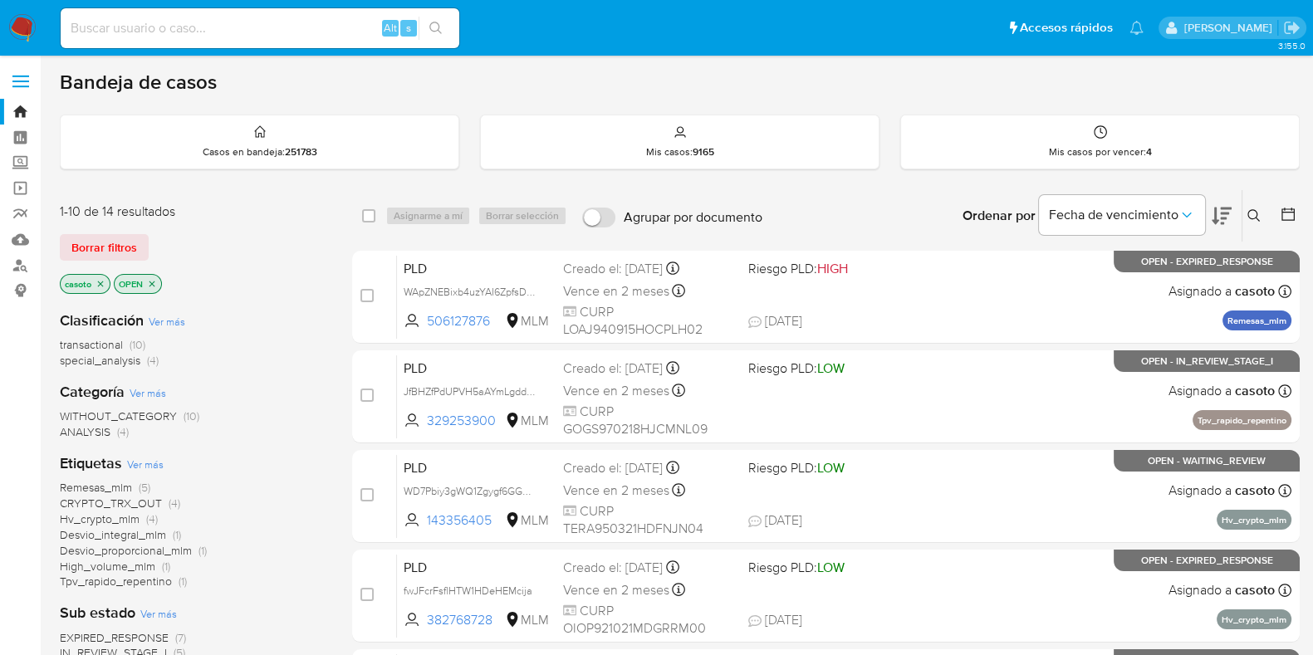
click at [100, 283] on icon "close-filter" at bounding box center [101, 284] width 6 height 6
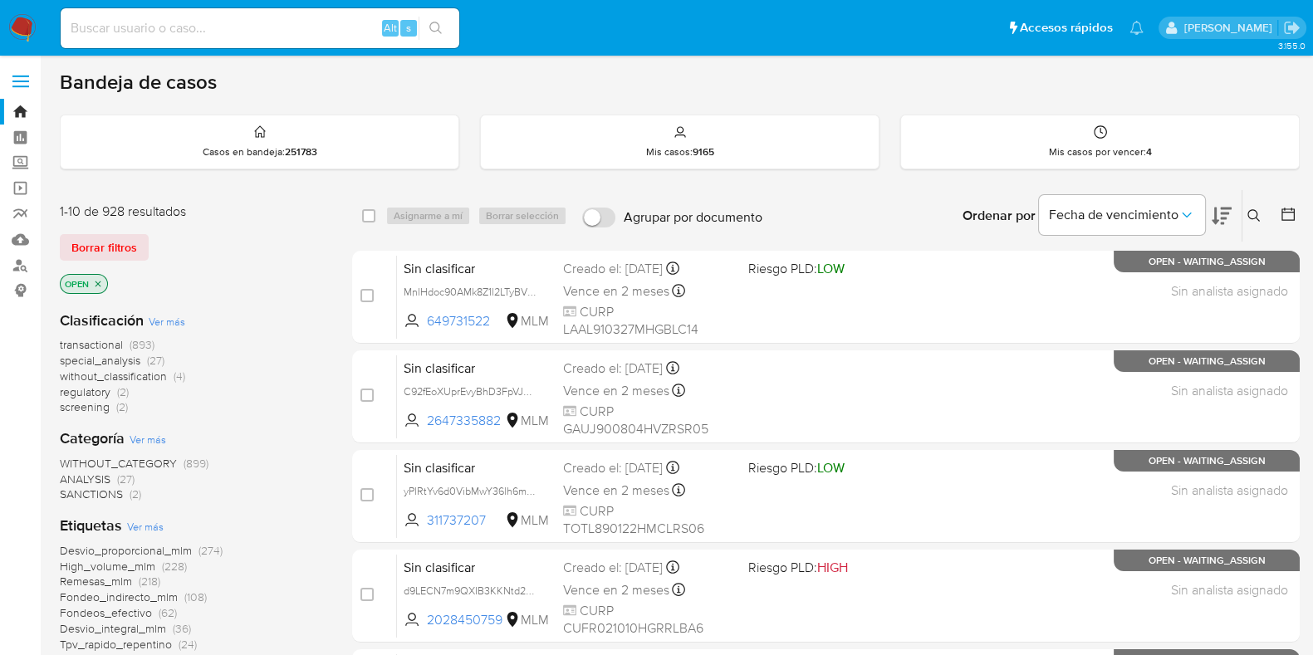
click at [1262, 224] on button at bounding box center [1255, 216] width 27 height 20
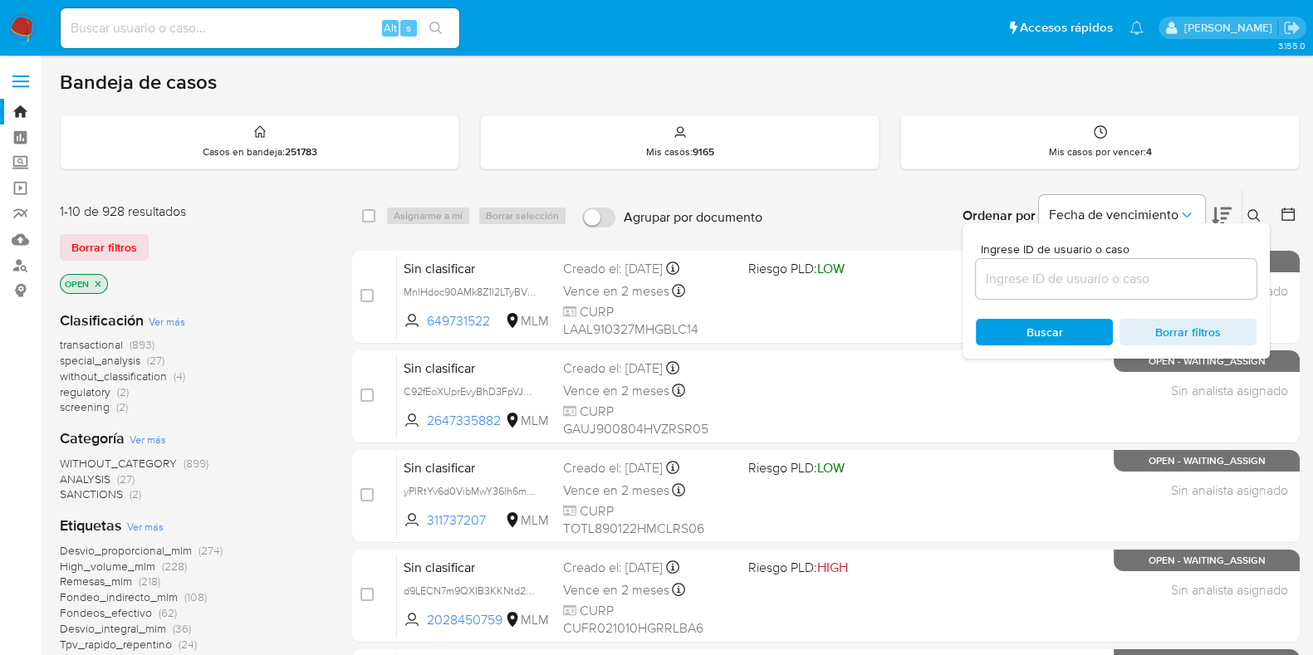
click at [1105, 263] on div at bounding box center [1116, 279] width 281 height 40
click at [1086, 278] on input at bounding box center [1116, 279] width 281 height 22
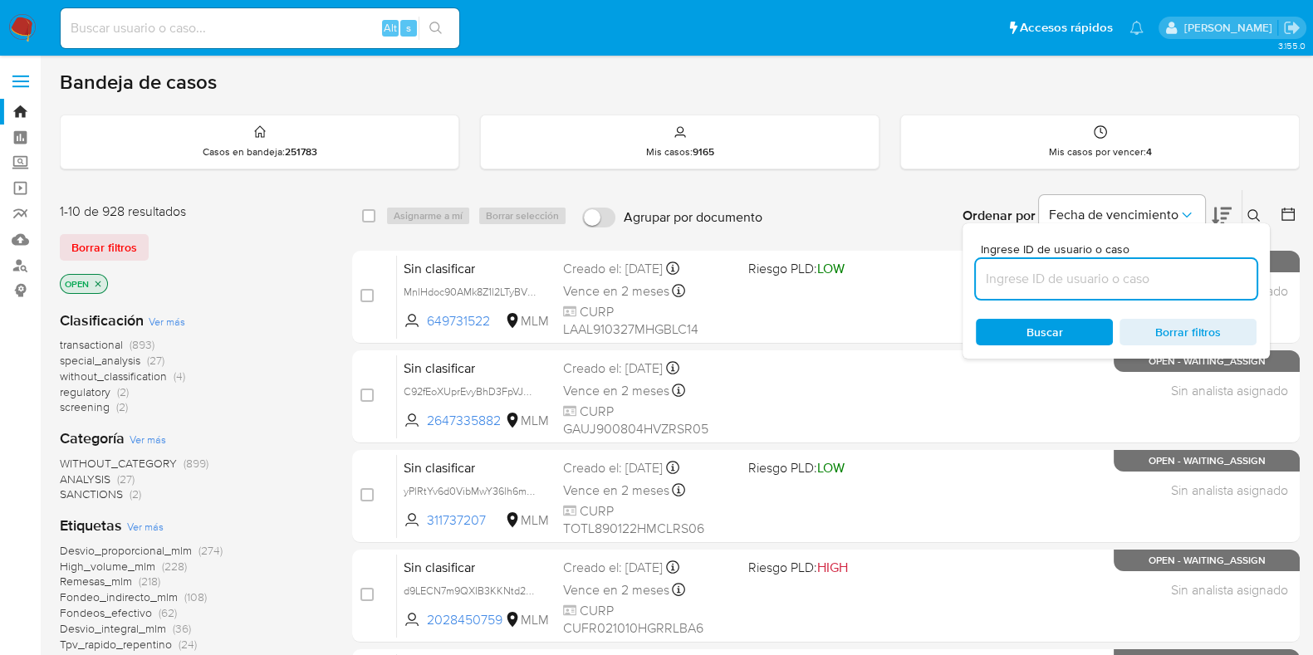
paste input "gBTZEM7umJySrLKsOsRevDRx"
type input "gBTZEM7umJySrLKsOsRevDRx"
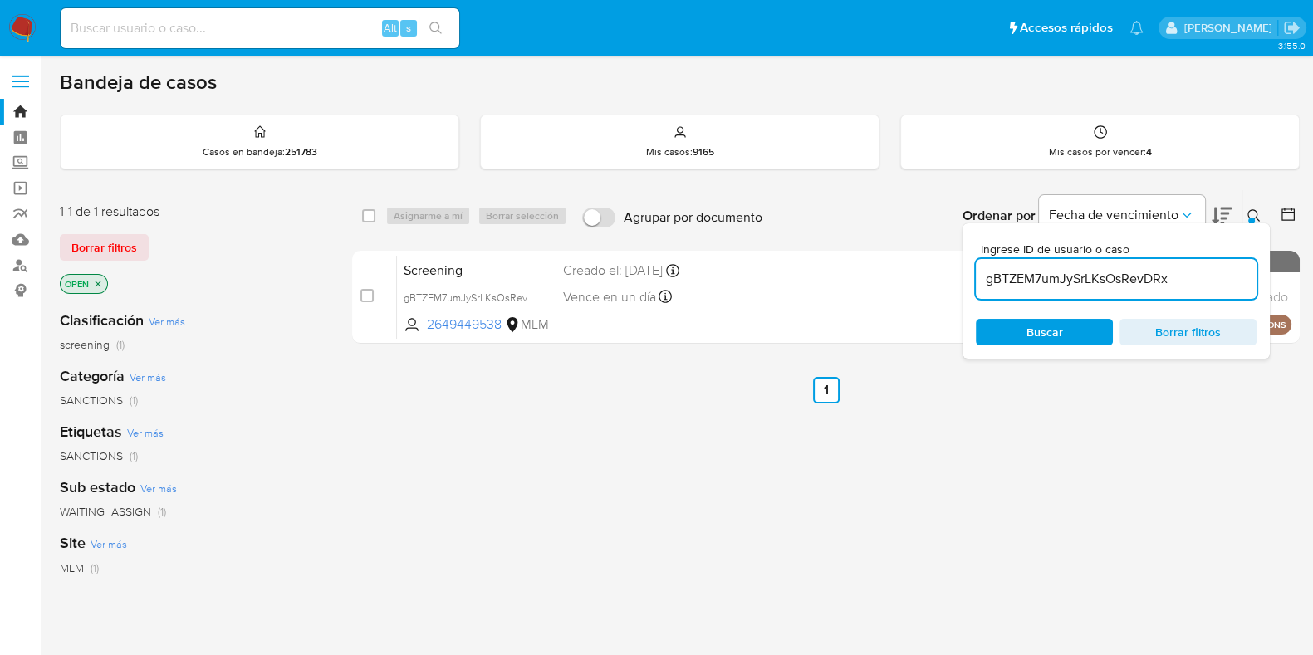
click at [1247, 213] on icon at bounding box center [1253, 215] width 12 height 12
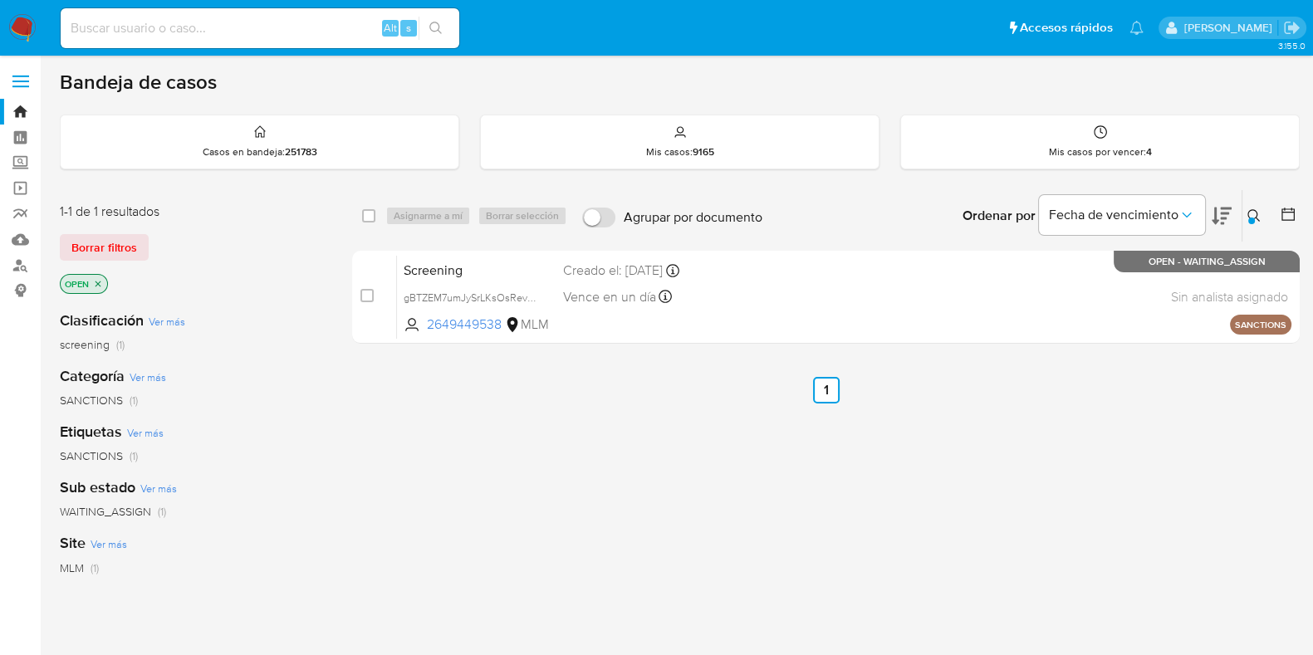
drag, startPoint x: 369, startPoint y: 295, endPoint x: 399, endPoint y: 247, distance: 56.2
click at [370, 294] on input "checkbox" at bounding box center [366, 295] width 13 height 13
checkbox input "true"
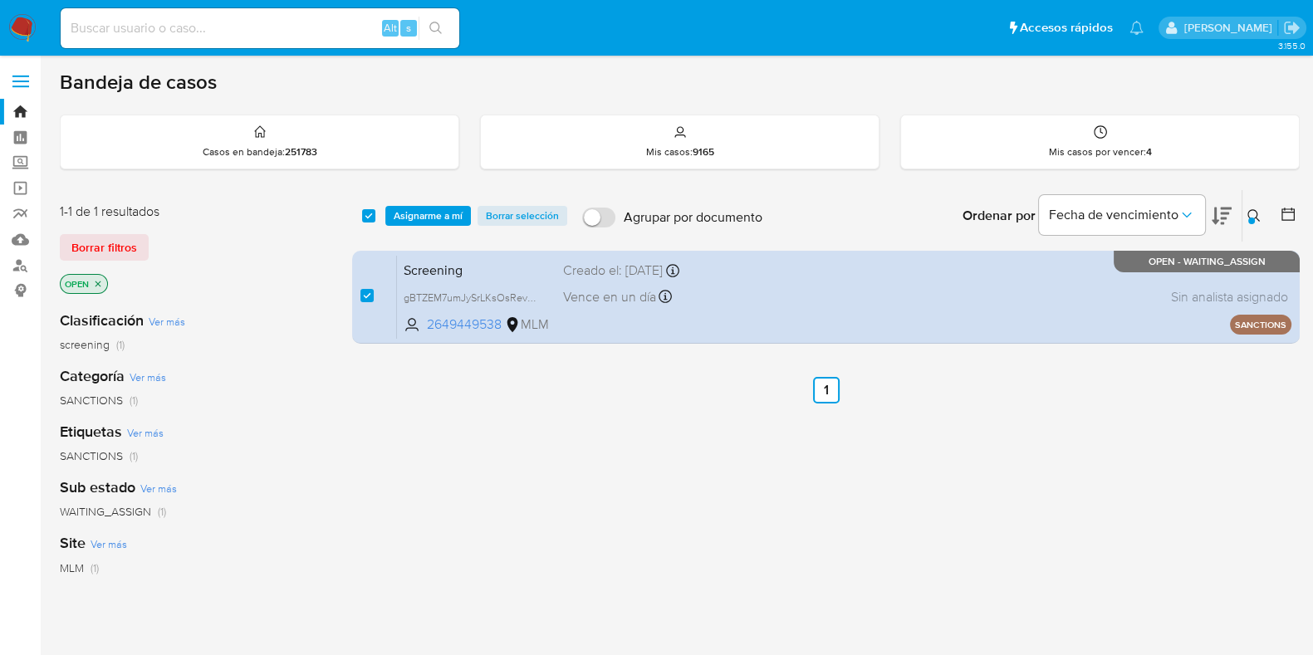
click at [419, 225] on div "select-all-cases-checkbox Asignarme a mí Borrar selección Agrupar por documento…" at bounding box center [825, 215] width 947 height 51
click at [423, 219] on span "Asignarme a mí" at bounding box center [428, 216] width 69 height 17
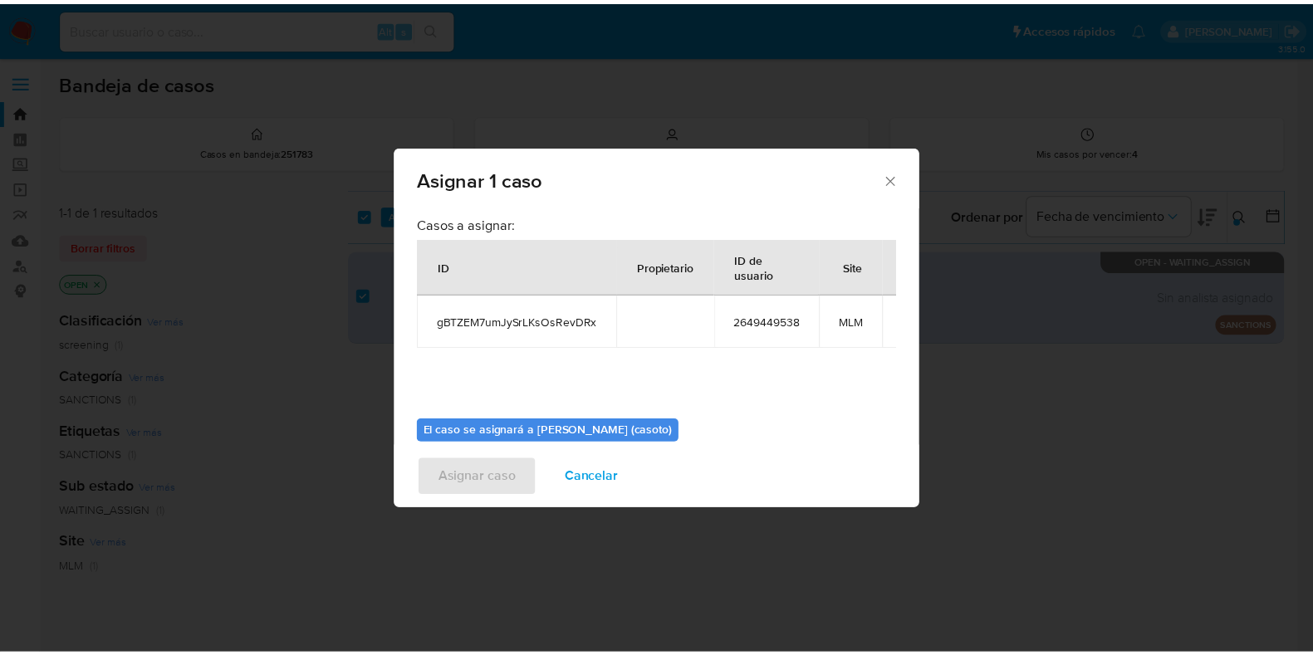
scroll to position [86, 0]
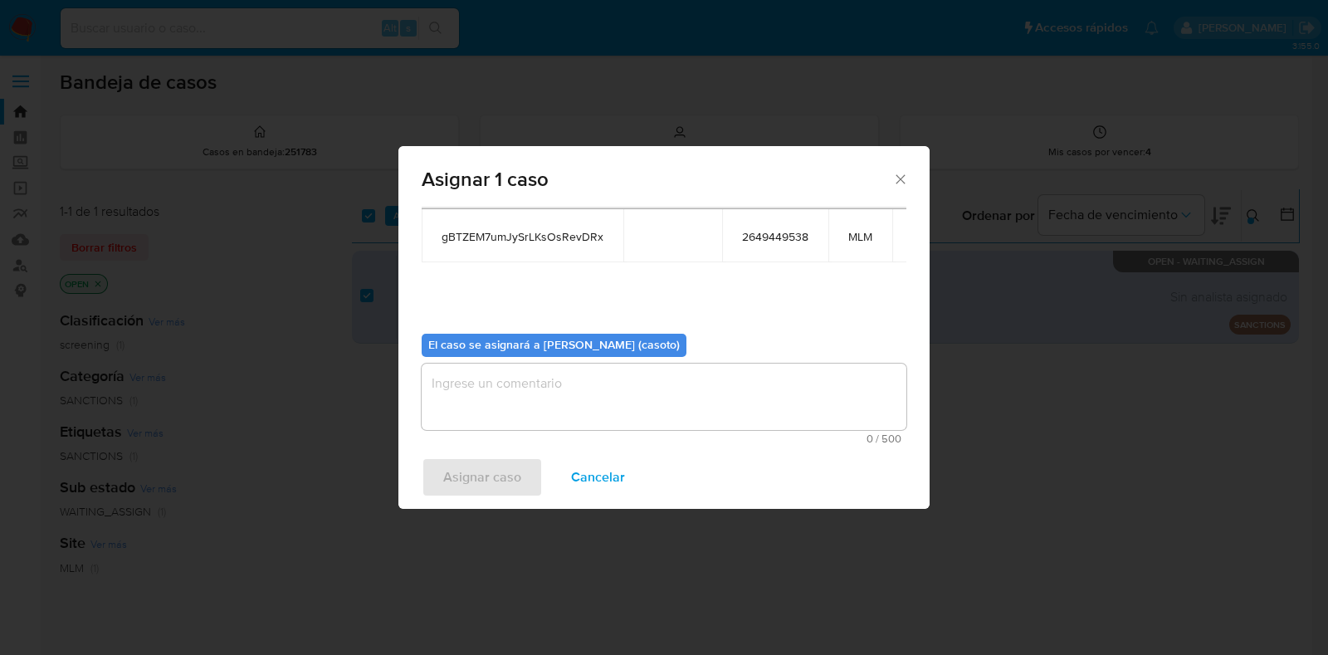
click at [540, 389] on textarea "assign-modal" at bounding box center [664, 397] width 485 height 66
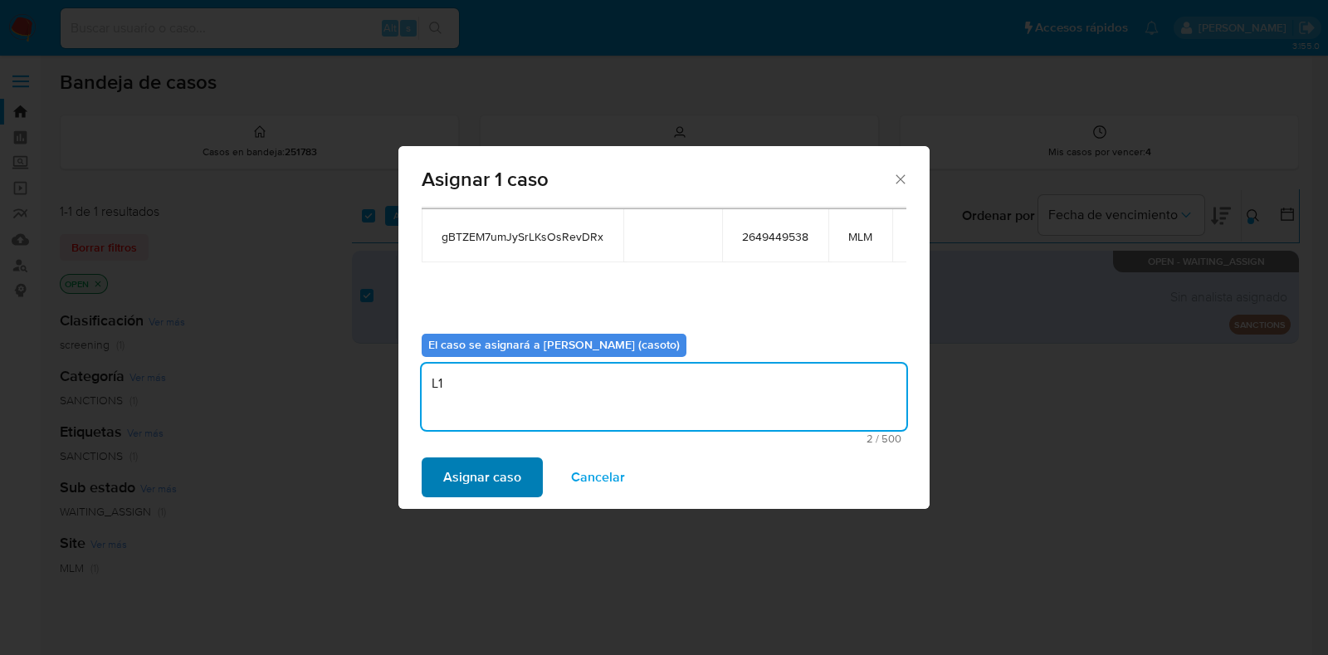
type textarea "L1"
click at [484, 472] on span "Asignar caso" at bounding box center [482, 477] width 78 height 37
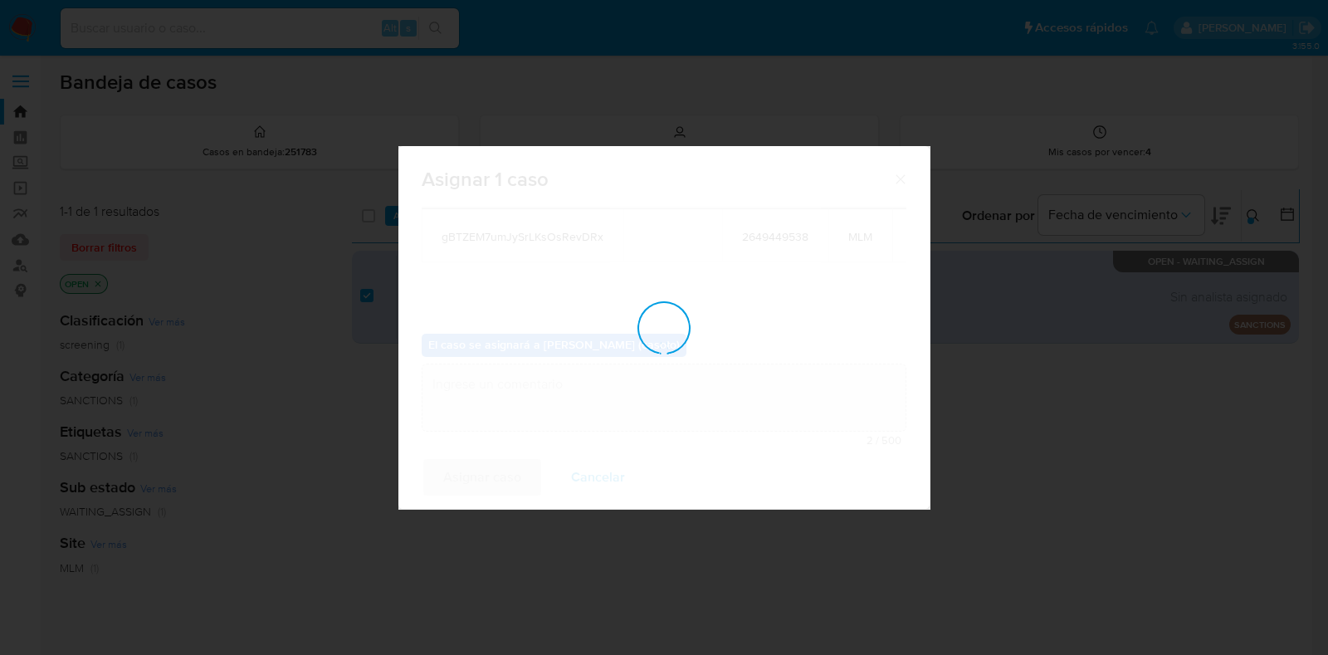
checkbox input "false"
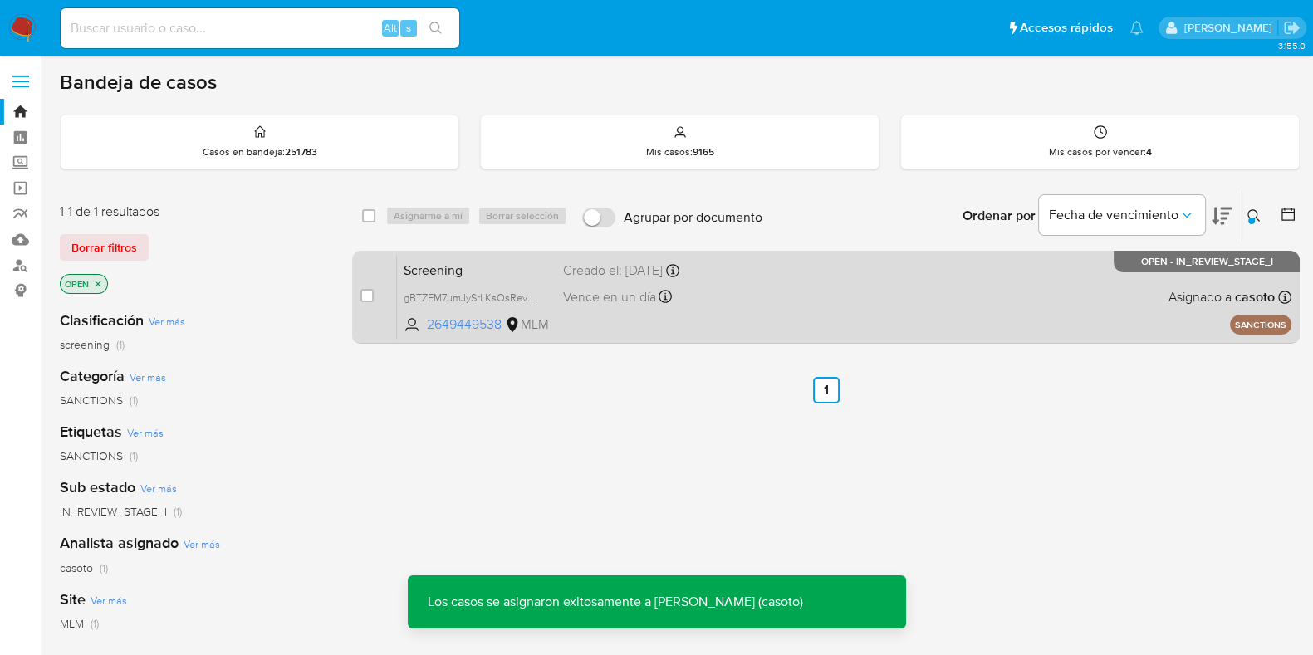
click at [926, 296] on div "Screening gBTZEM7umJySrLKsOsRevDRx 2649449538 MLM Creado el: 24/08/2025 Creado …" at bounding box center [844, 297] width 894 height 84
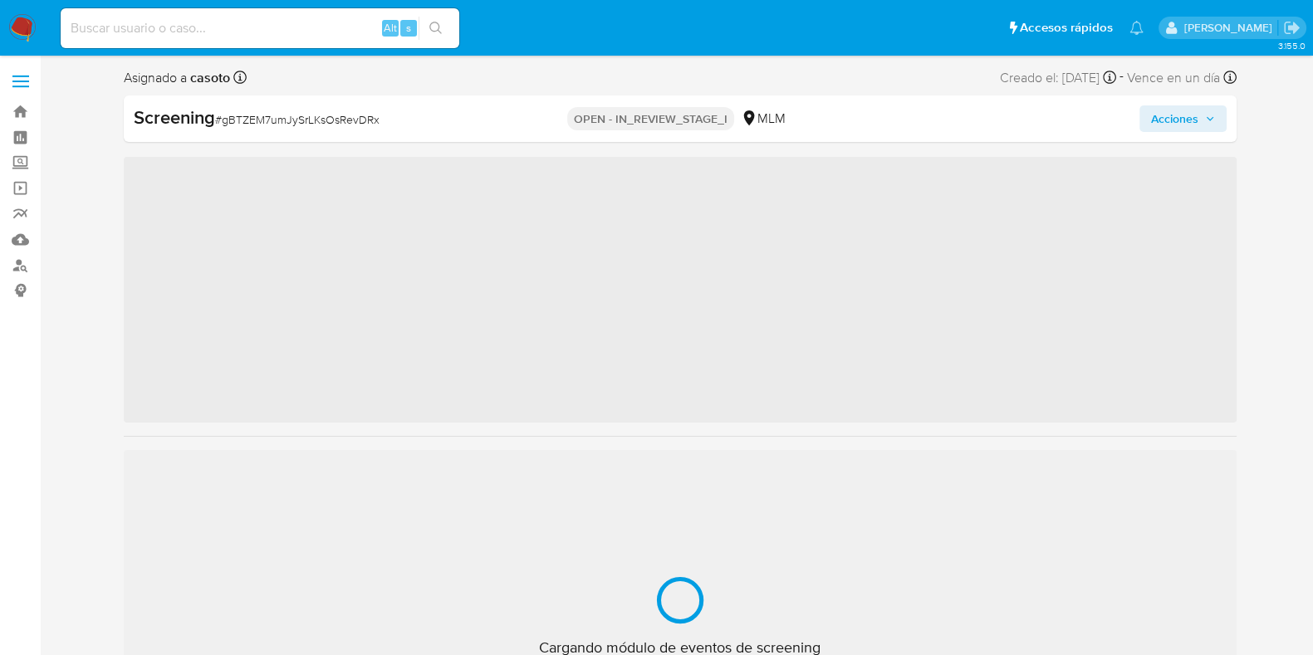
scroll to position [103, 0]
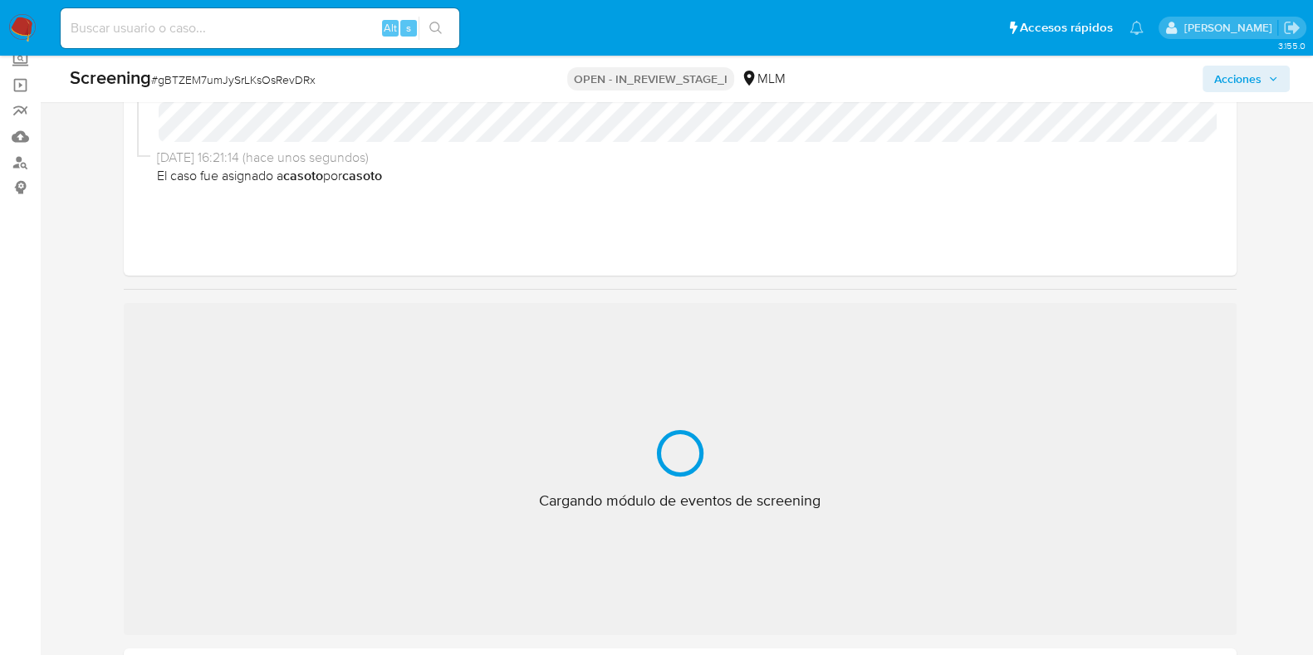
select select "10"
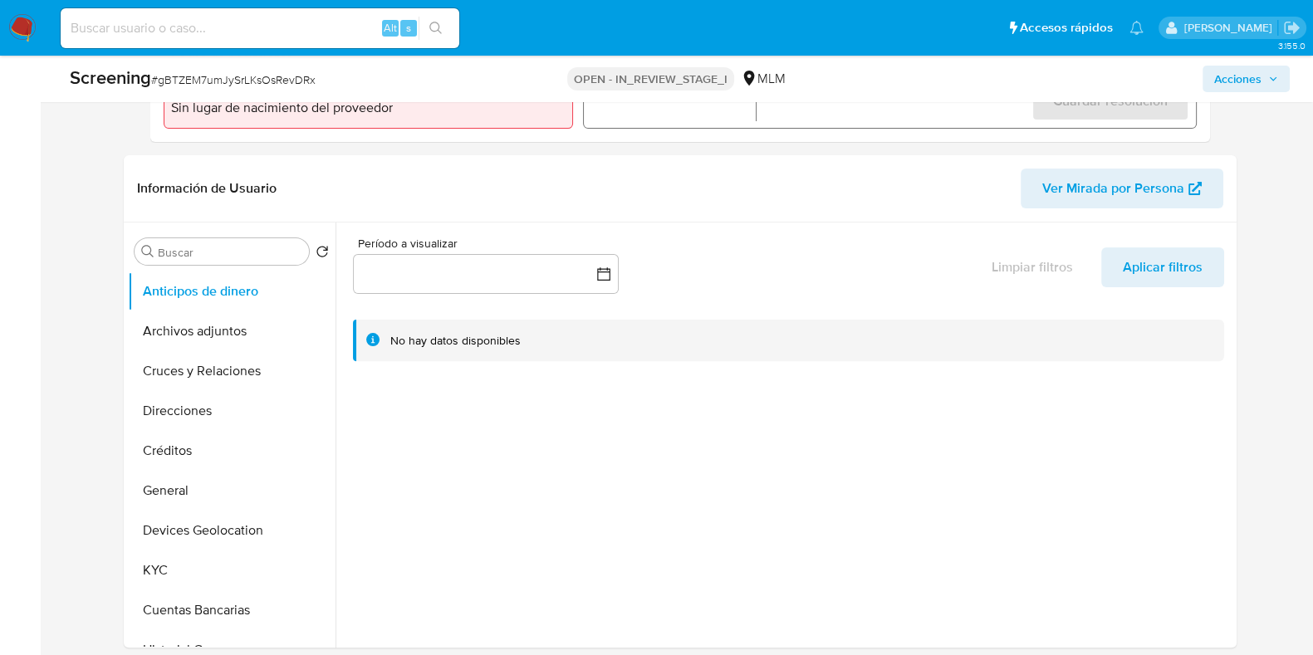
scroll to position [726, 0]
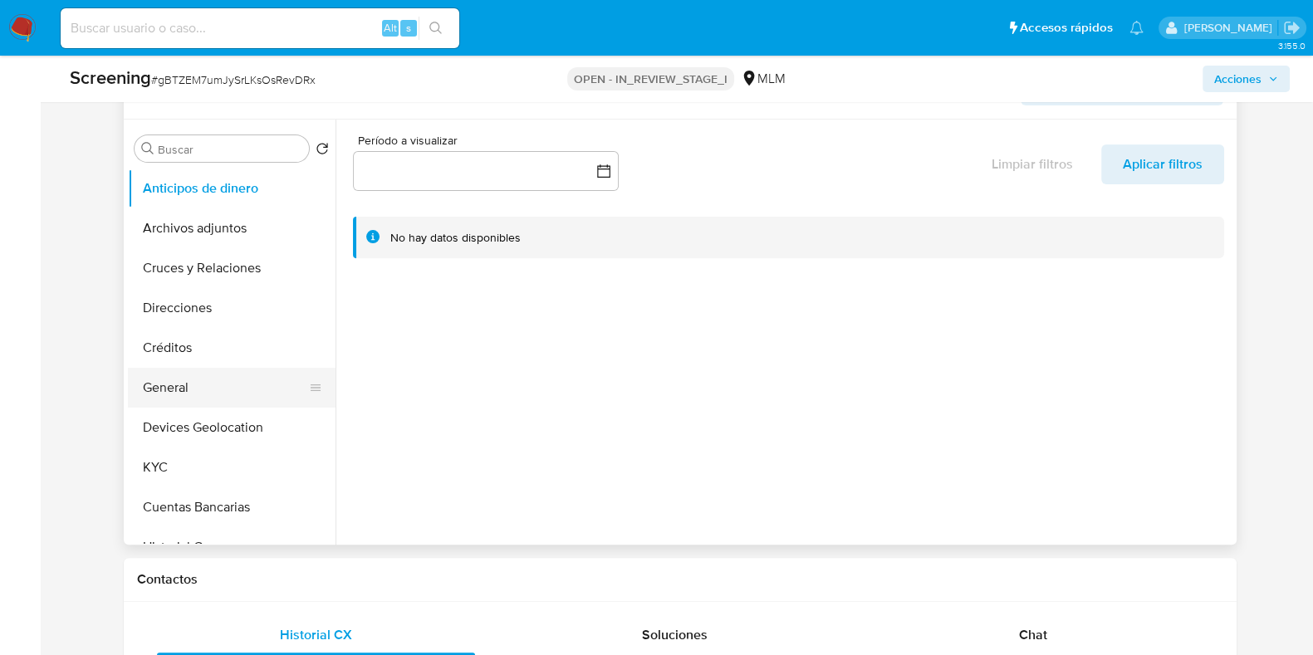
click at [175, 396] on button "General" at bounding box center [225, 388] width 194 height 40
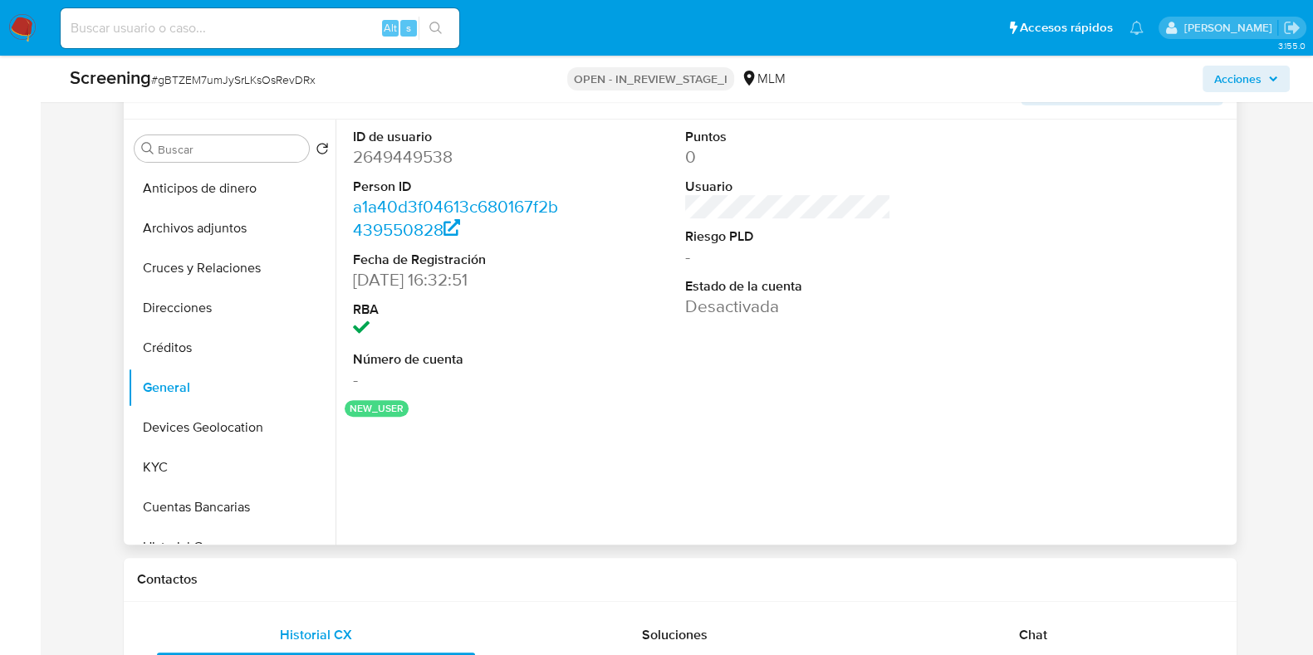
click at [402, 164] on dd "2649449538" at bounding box center [455, 156] width 205 height 23
copy dd "2649449538"
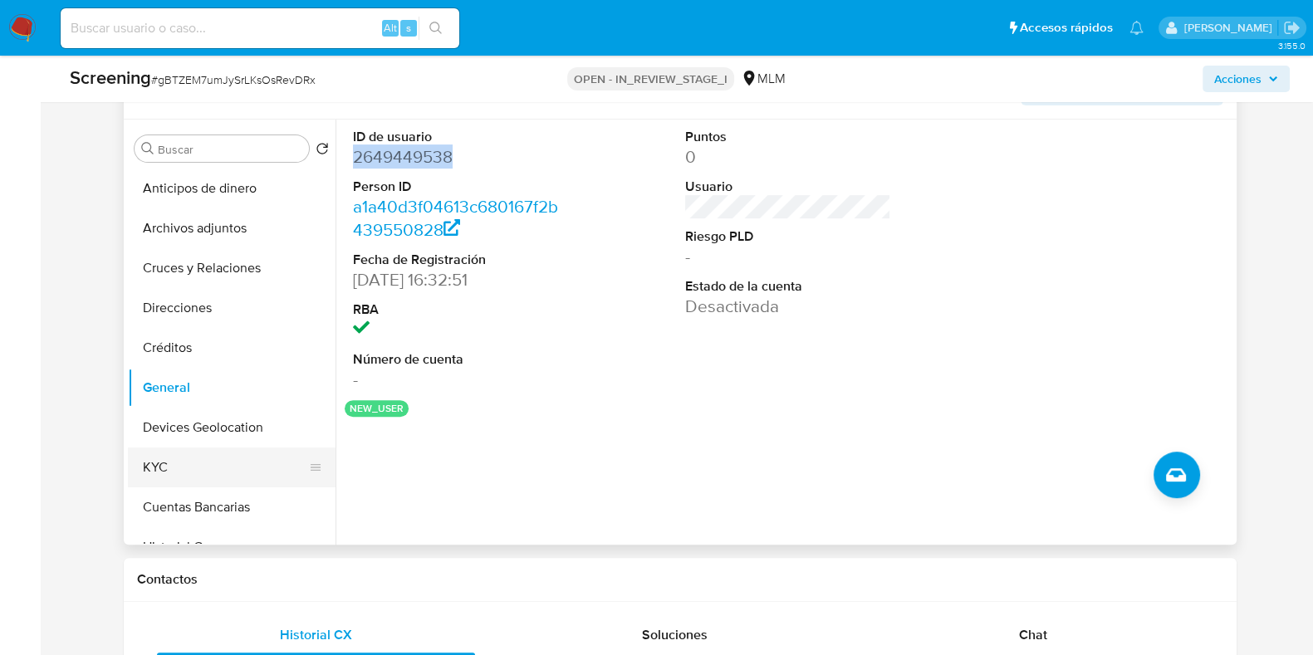
click at [187, 473] on button "KYC" at bounding box center [225, 467] width 194 height 40
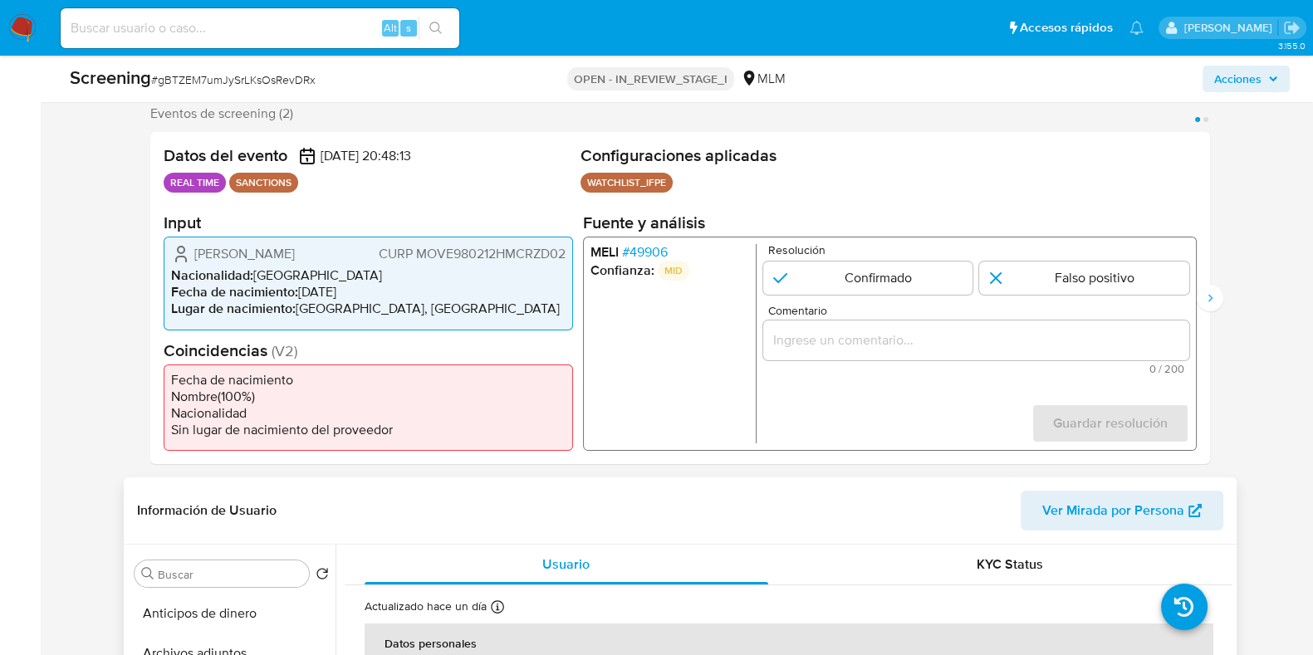
scroll to position [207, 0]
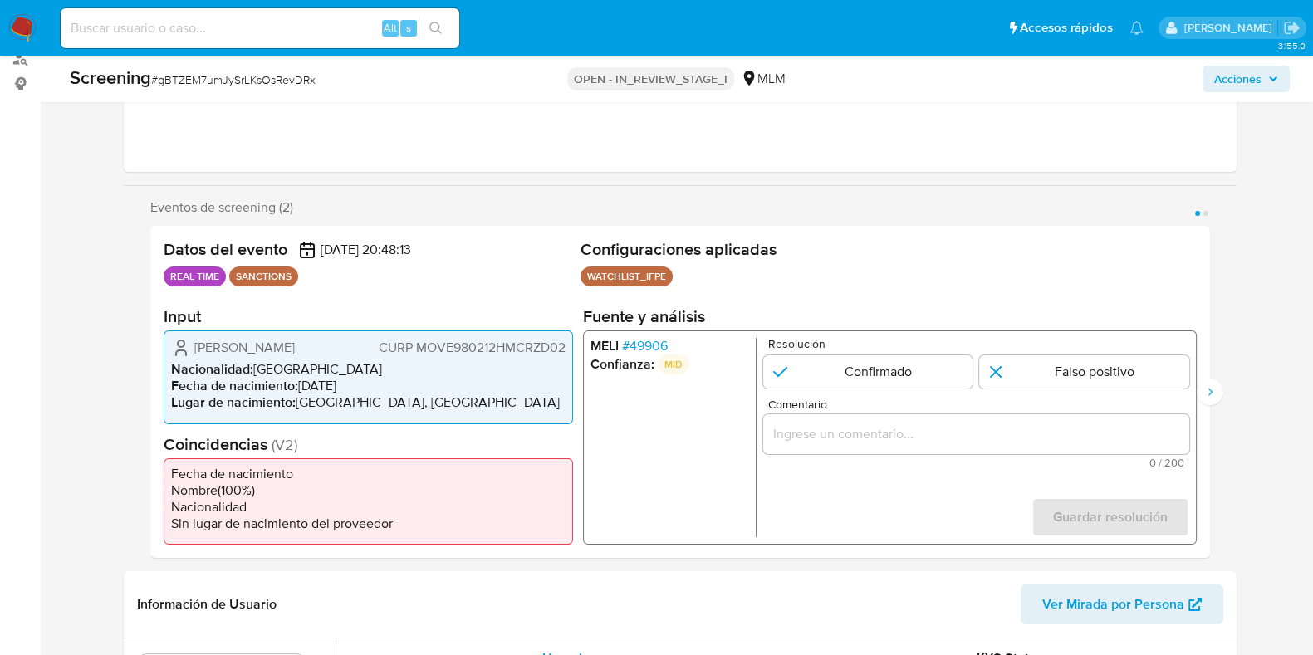
click at [639, 340] on span "# 49906" at bounding box center [644, 346] width 46 height 17
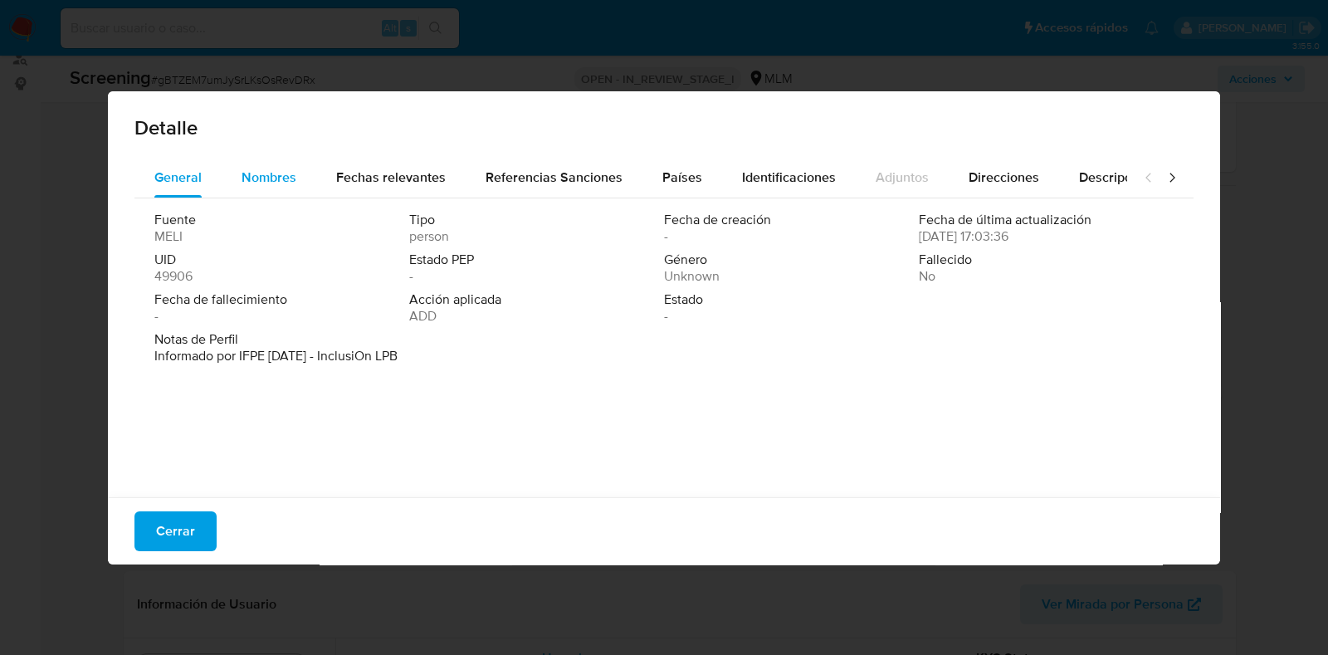
click at [250, 178] on span "Nombres" at bounding box center [269, 177] width 55 height 19
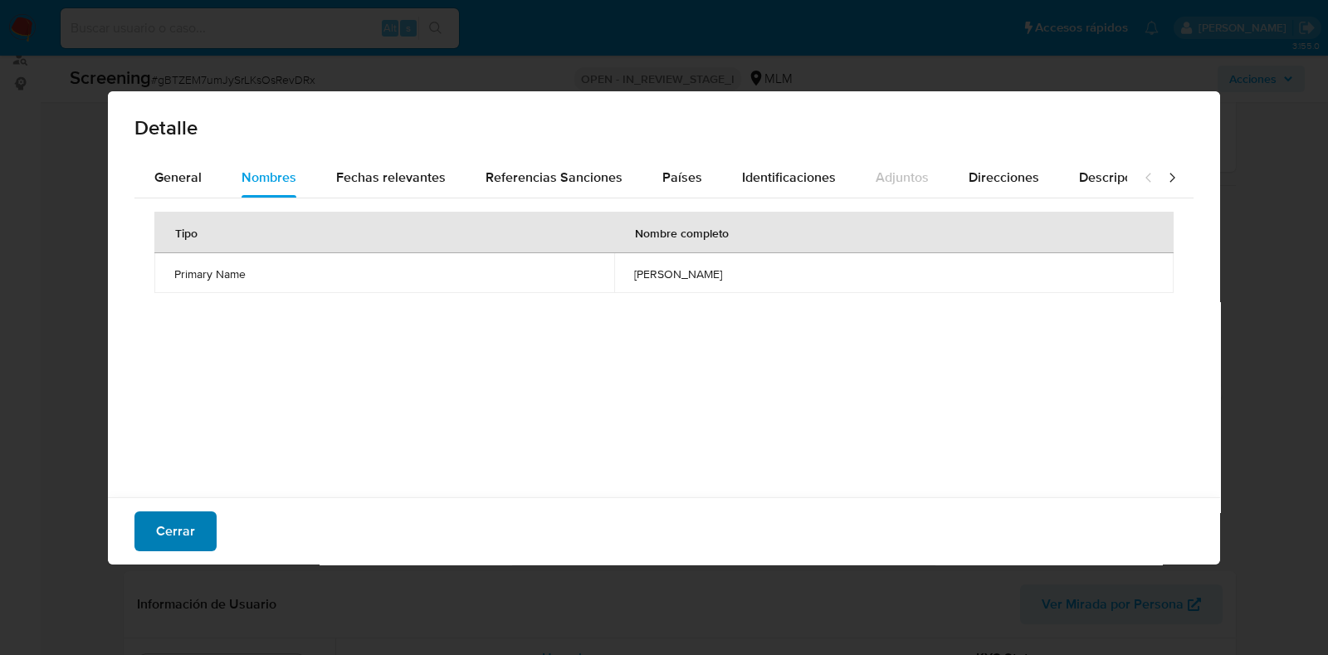
click at [203, 531] on button "Cerrar" at bounding box center [175, 531] width 82 height 40
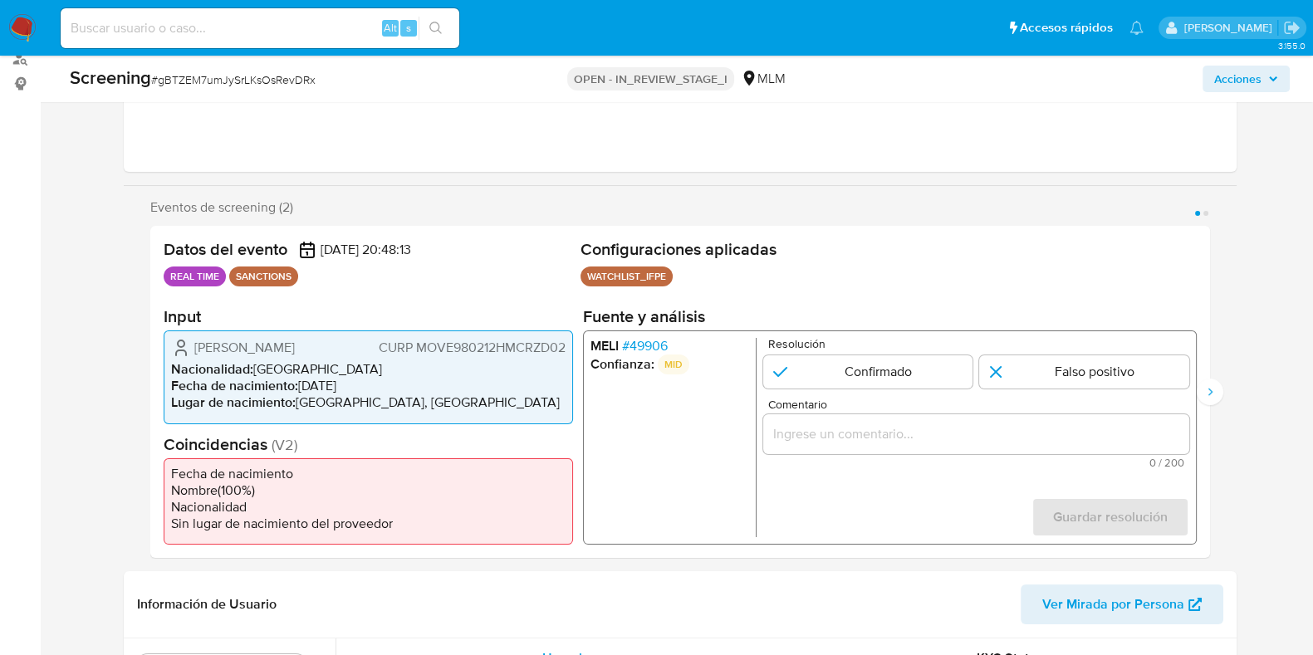
click at [647, 348] on span "# 49906" at bounding box center [644, 346] width 46 height 17
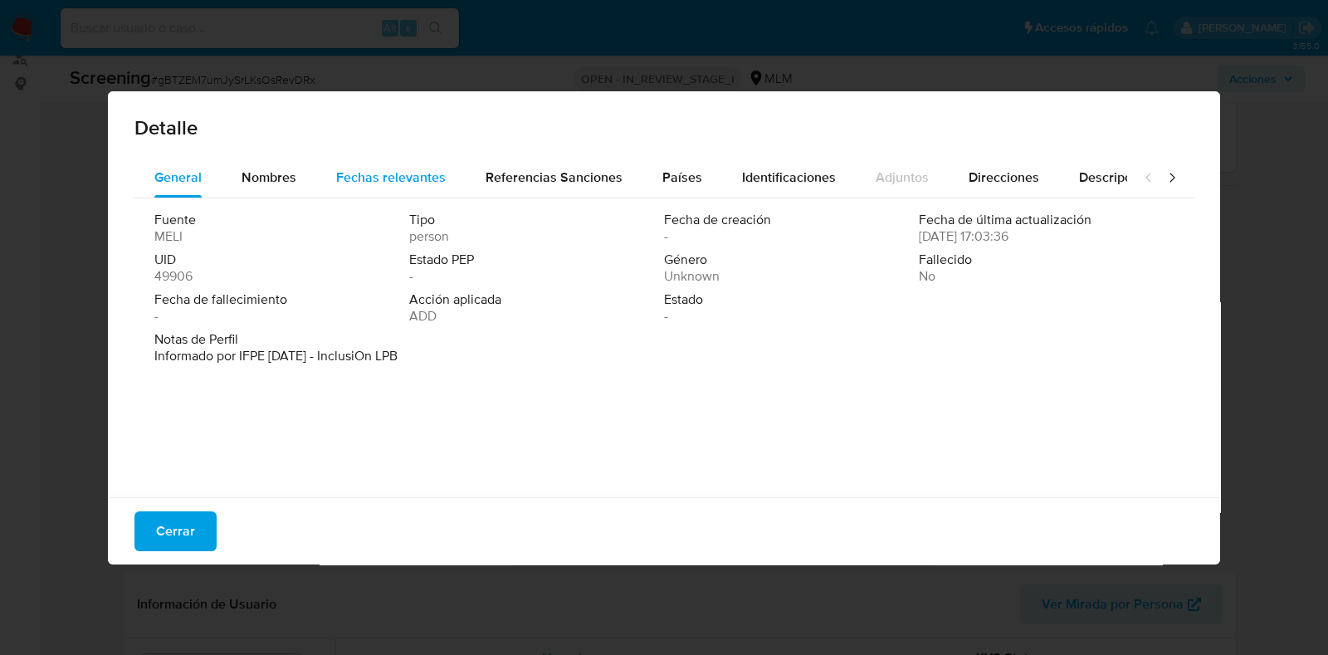
click at [364, 172] on span "Fechas relevantes" at bounding box center [391, 177] width 110 height 19
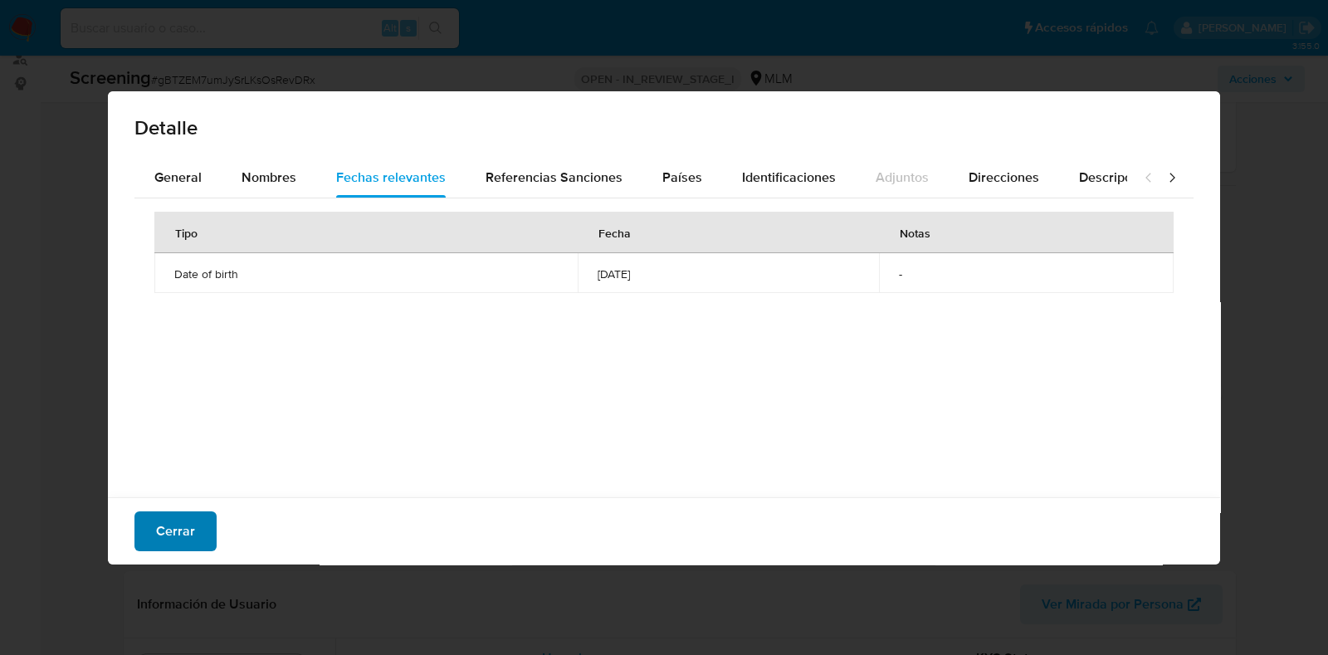
click at [189, 533] on span "Cerrar" at bounding box center [175, 531] width 39 height 37
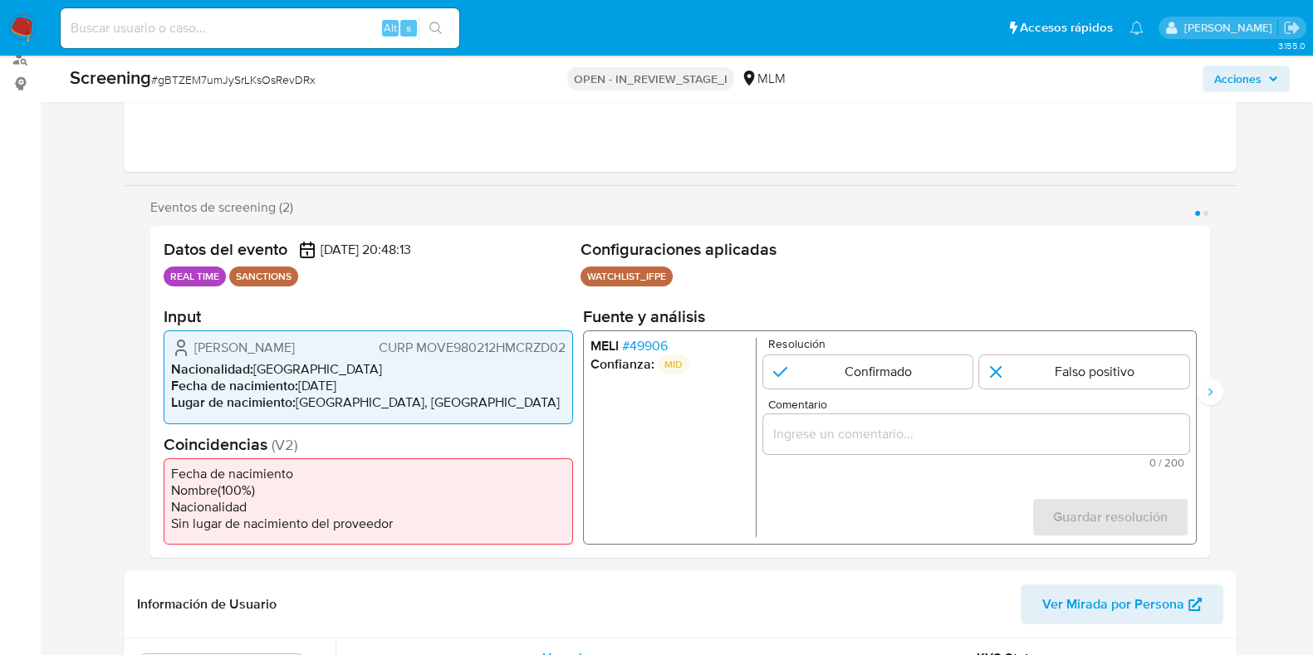
click at [662, 338] on span "# 49906" at bounding box center [644, 346] width 46 height 17
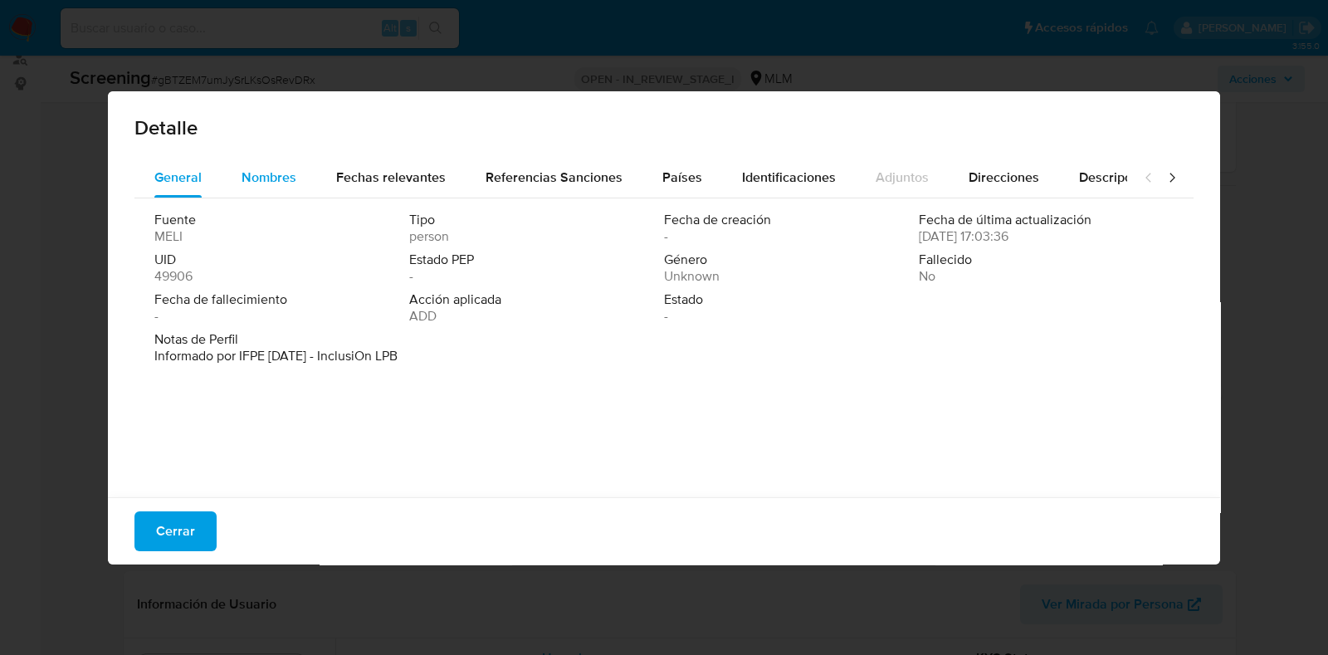
click at [275, 170] on span "Nombres" at bounding box center [269, 177] width 55 height 19
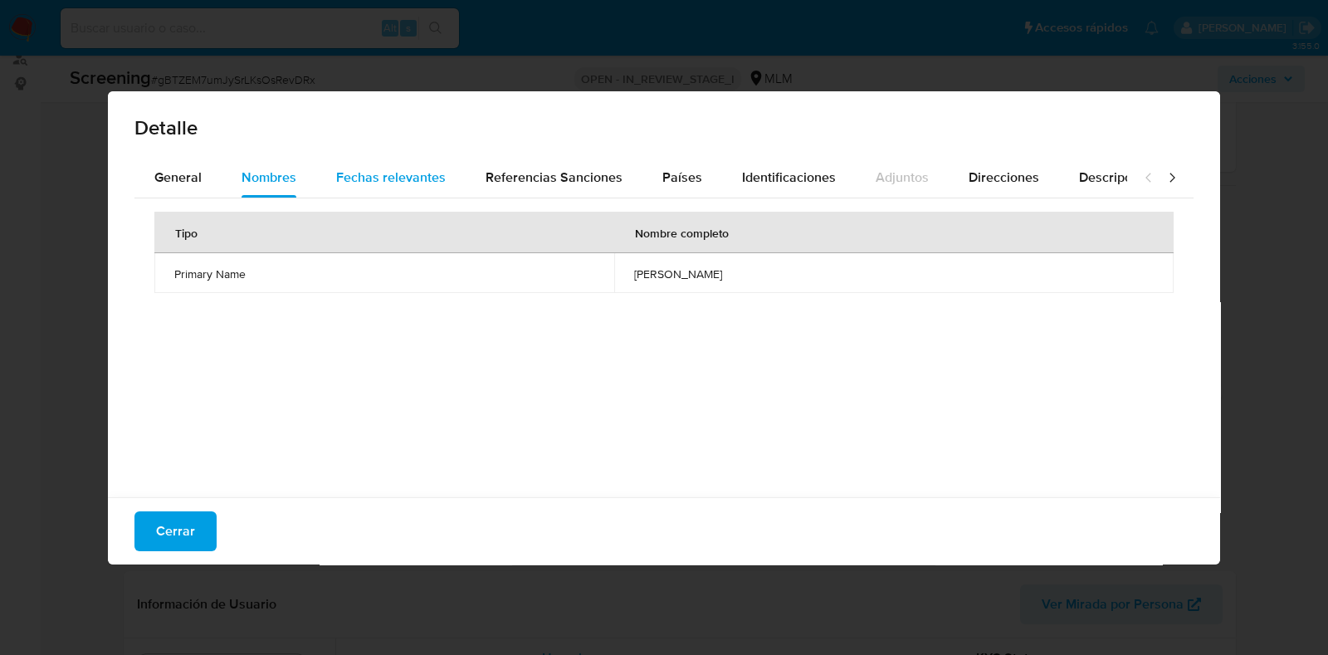
click at [333, 177] on button "Fechas relevantes" at bounding box center [390, 178] width 149 height 40
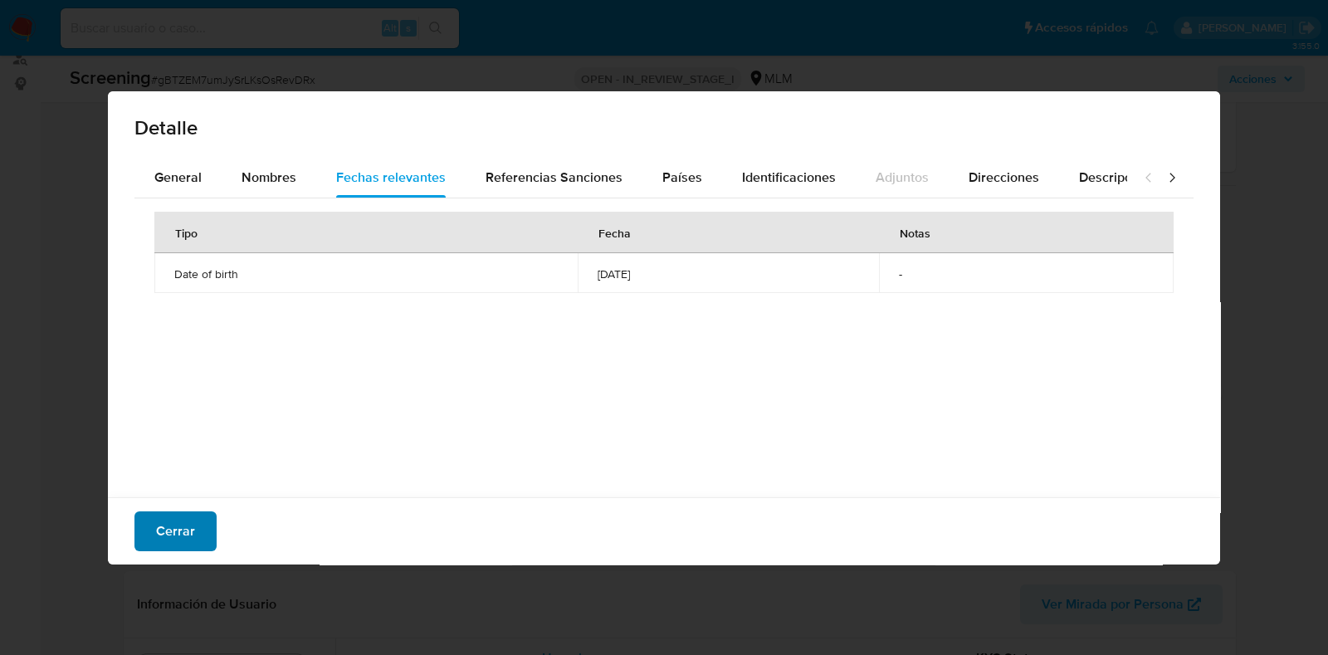
click at [207, 526] on button "Cerrar" at bounding box center [175, 531] width 82 height 40
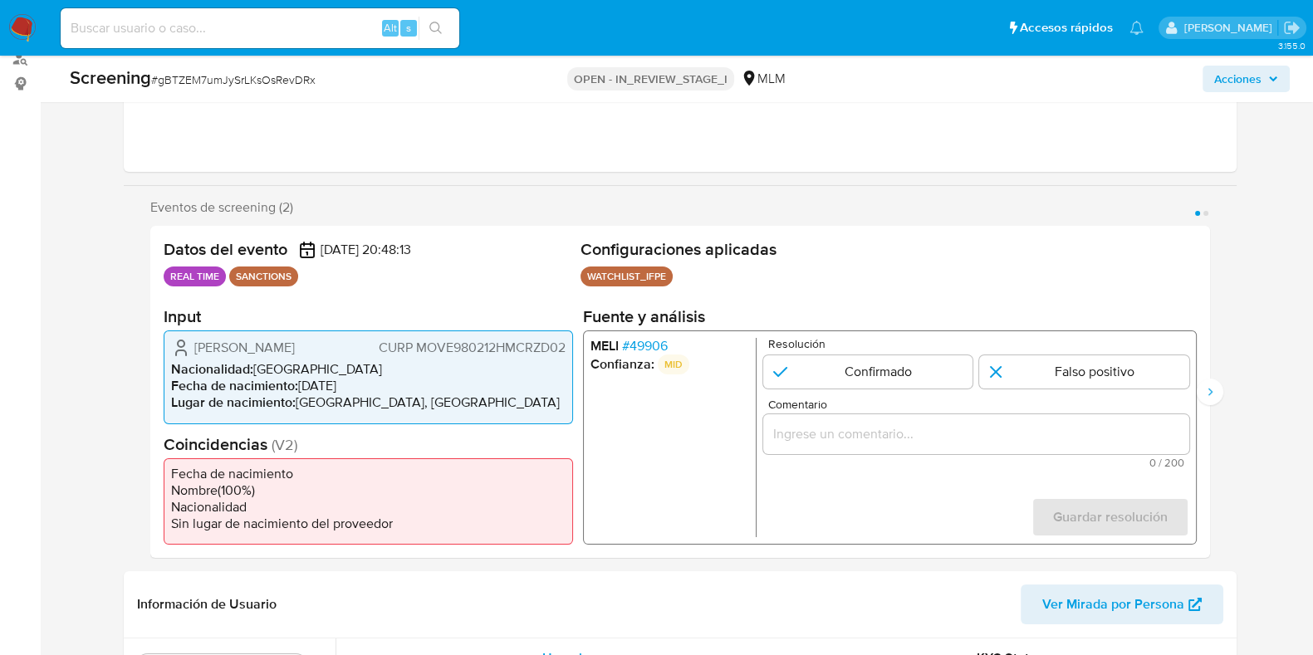
drag, startPoint x: 246, startPoint y: 359, endPoint x: 190, endPoint y: 342, distance: 58.1
click at [190, 342] on div "Eduardo Antonio Moreno Vazquez CURP MOVE980212HMCRZD02" at bounding box center [368, 348] width 394 height 20
drag, startPoint x: 365, startPoint y: 392, endPoint x: 298, endPoint y: 393, distance: 67.3
click at [298, 393] on li "Fecha de nacimiento : 12/02/1998" at bounding box center [368, 386] width 394 height 17
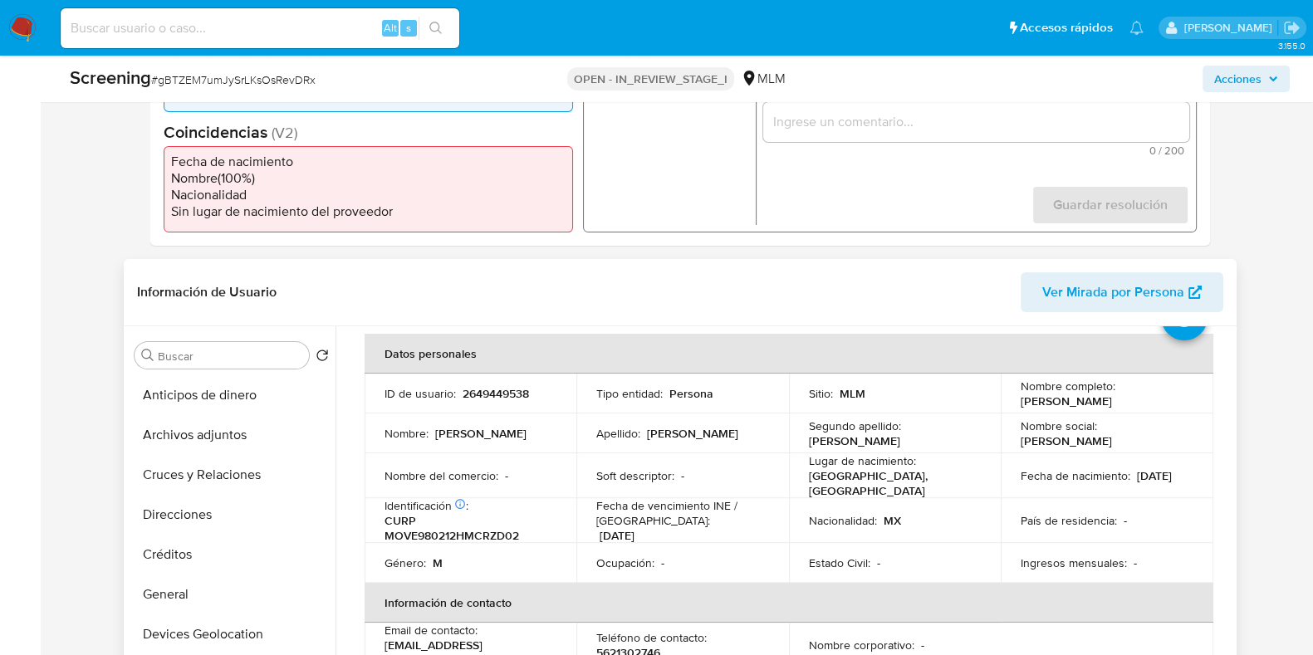
scroll to position [103, 0]
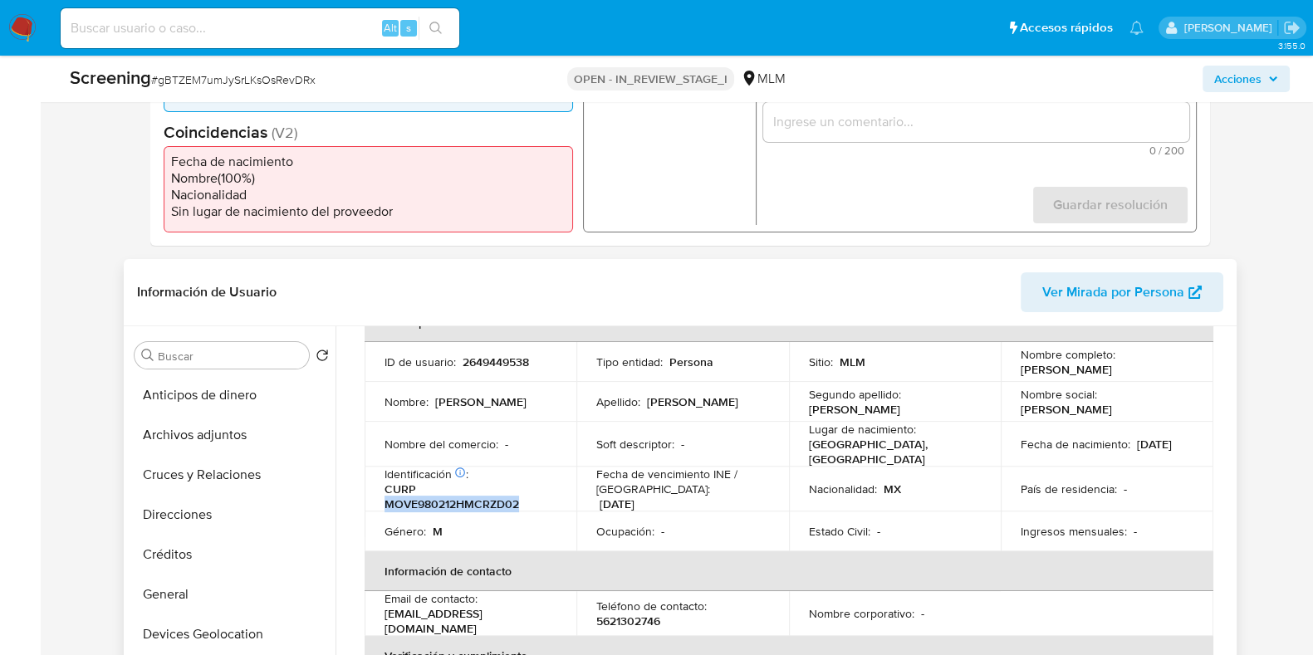
drag, startPoint x: 540, startPoint y: 507, endPoint x: 405, endPoint y: 504, distance: 134.5
click at [384, 504] on p "CURP MOVE980212HMCRZD02" at bounding box center [467, 497] width 166 height 30
copy p "MOVE980212HMCRZD02"
click at [175, 585] on button "General" at bounding box center [225, 595] width 194 height 40
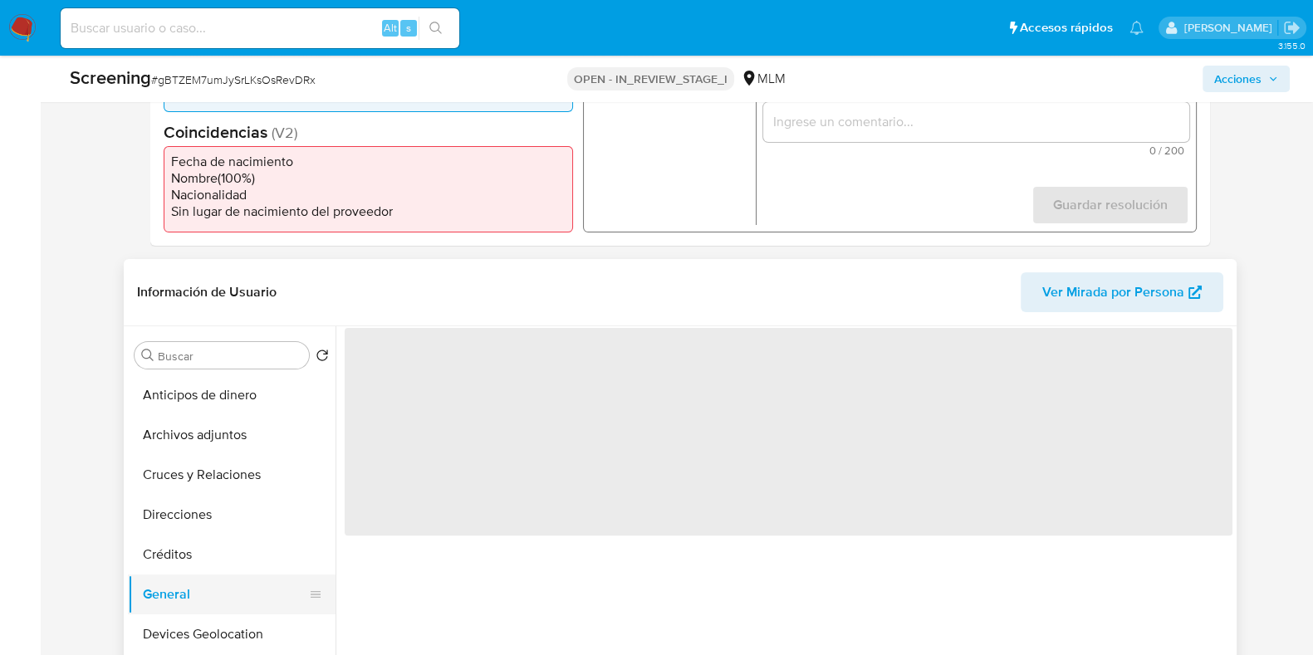
scroll to position [0, 0]
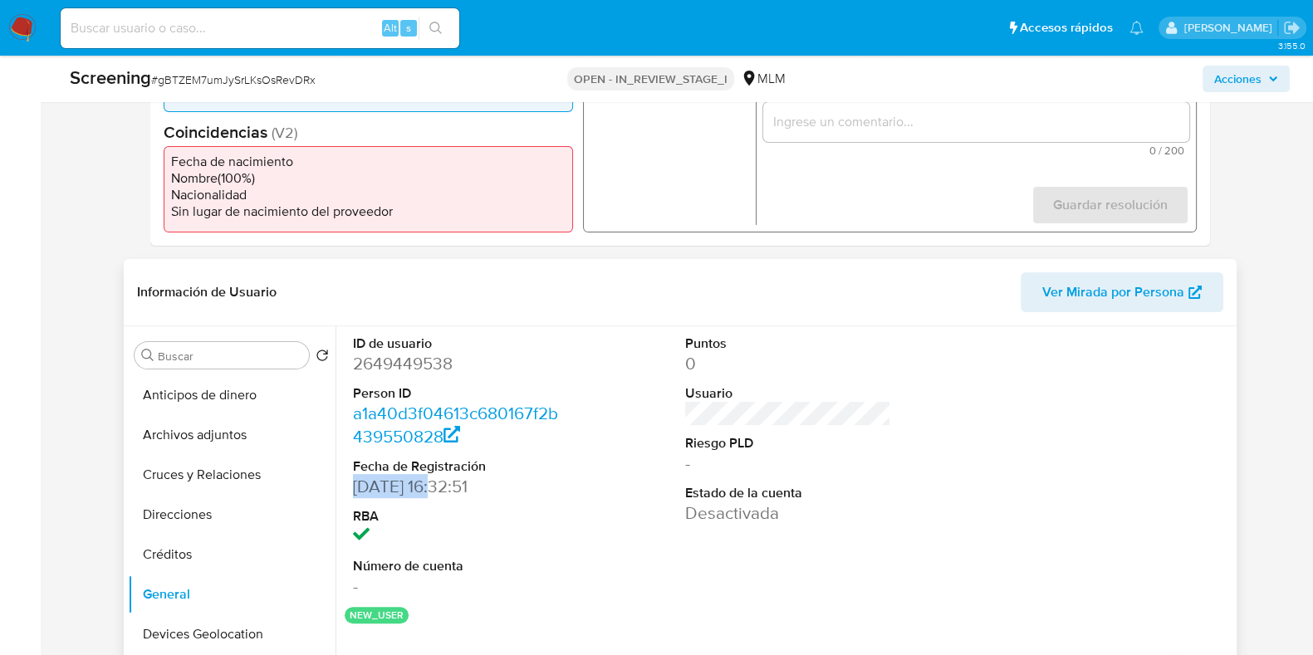
drag, startPoint x: 443, startPoint y: 491, endPoint x: 352, endPoint y: 491, distance: 91.3
click at [351, 487] on div "ID de usuario 2649449538 Person ID a1a40d3f04613c680167f2b439550828 Fecha de Re…" at bounding box center [456, 466] width 222 height 281
copy dd "24/08/2025"
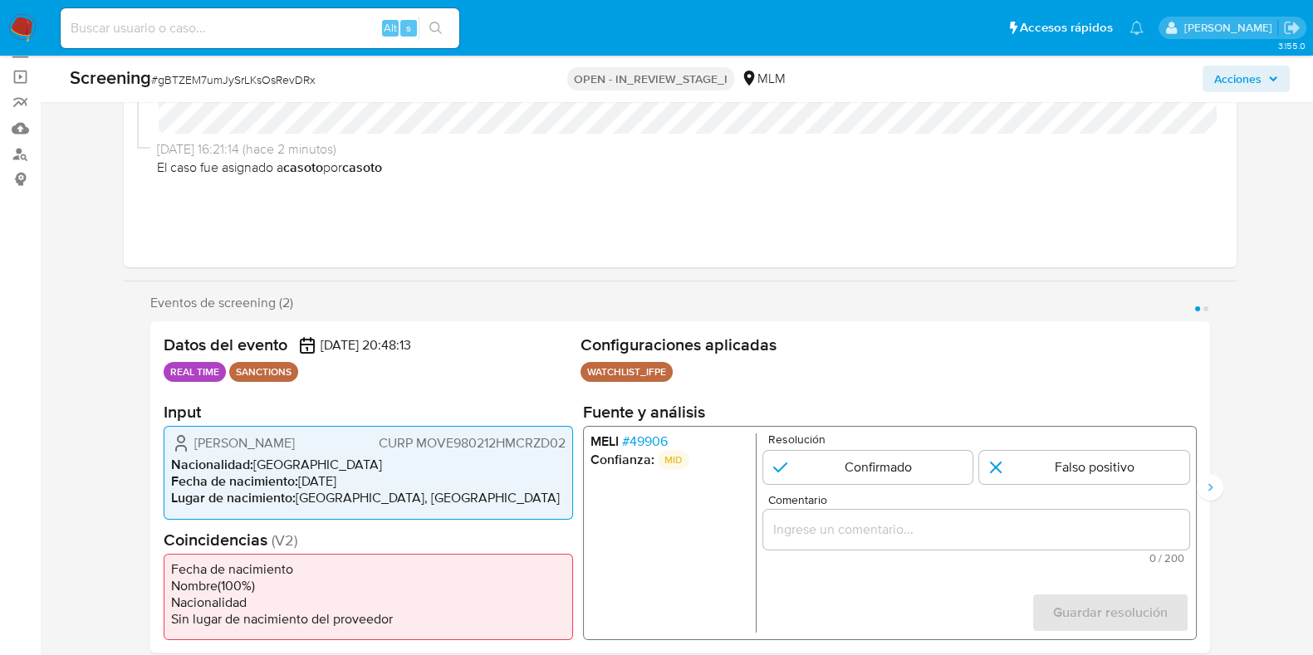
scroll to position [103, 0]
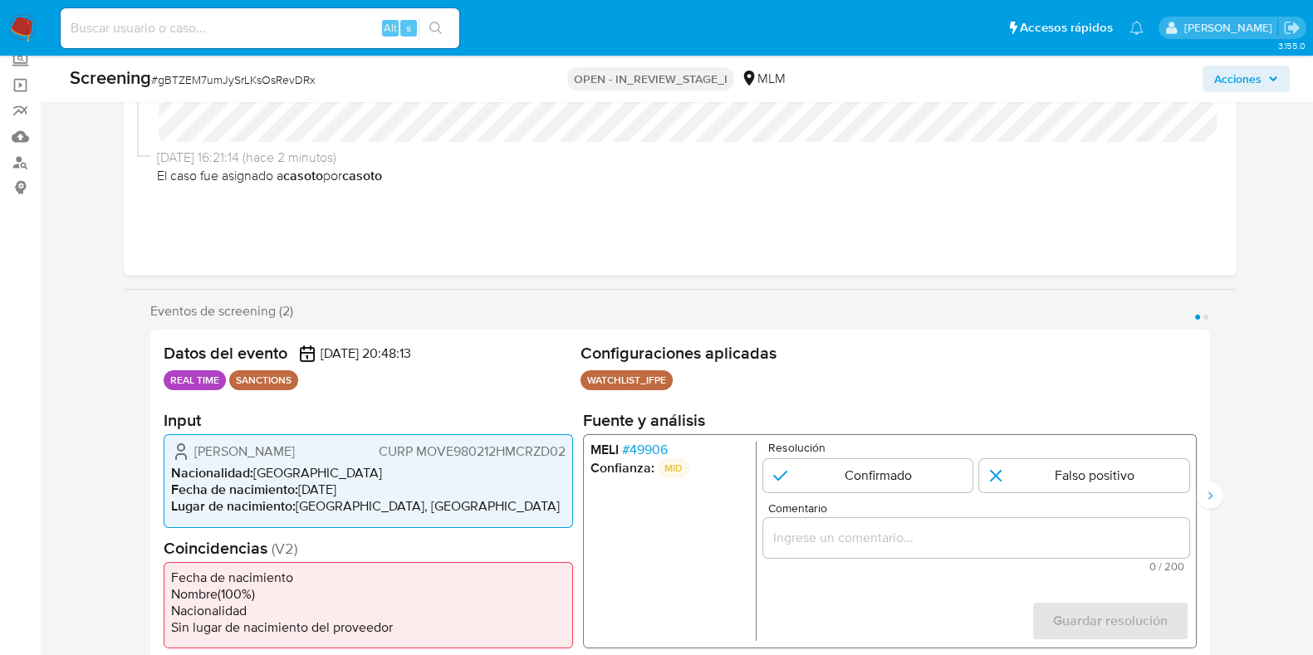
click at [645, 451] on span "# 49906" at bounding box center [644, 450] width 46 height 17
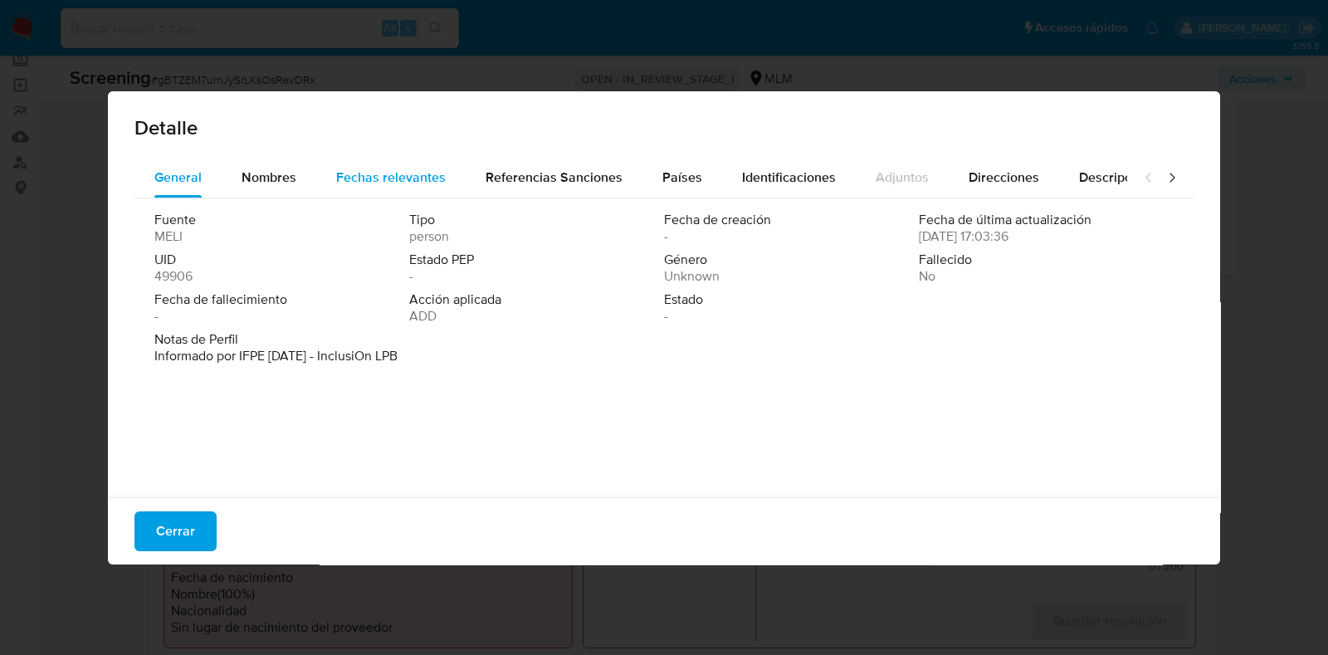
click at [350, 188] on div "Fechas relevantes" at bounding box center [391, 178] width 110 height 40
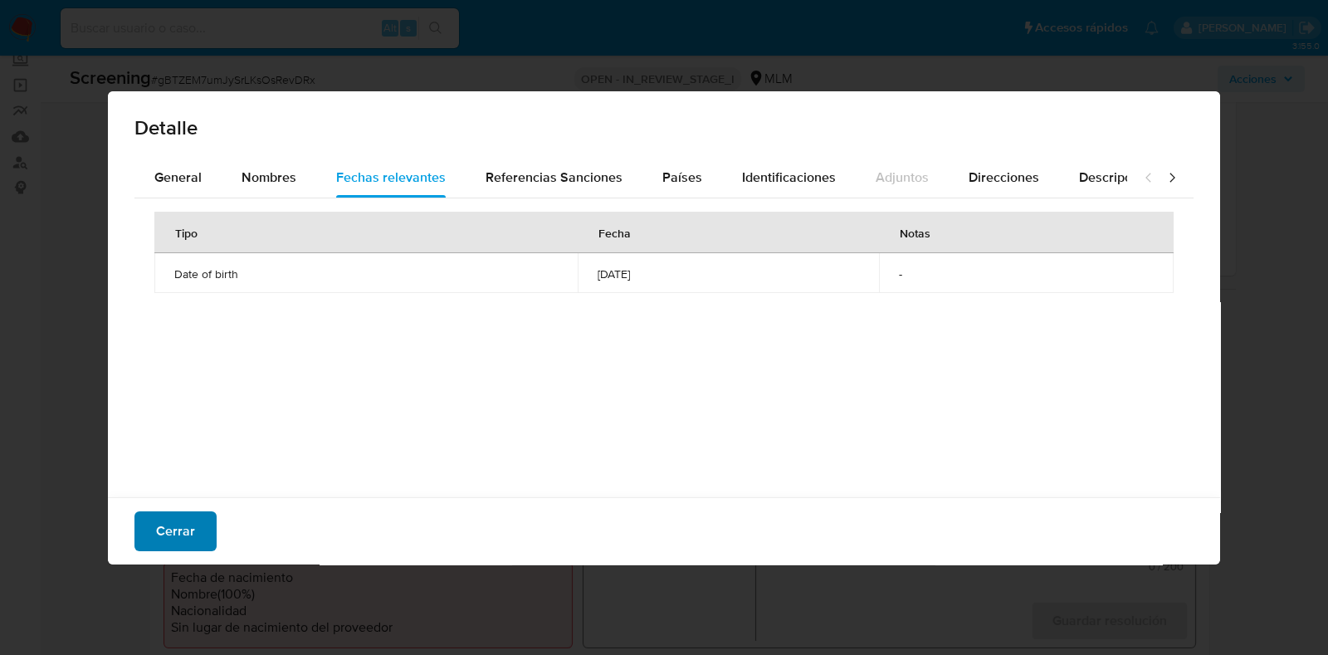
click at [195, 522] on button "Cerrar" at bounding box center [175, 531] width 82 height 40
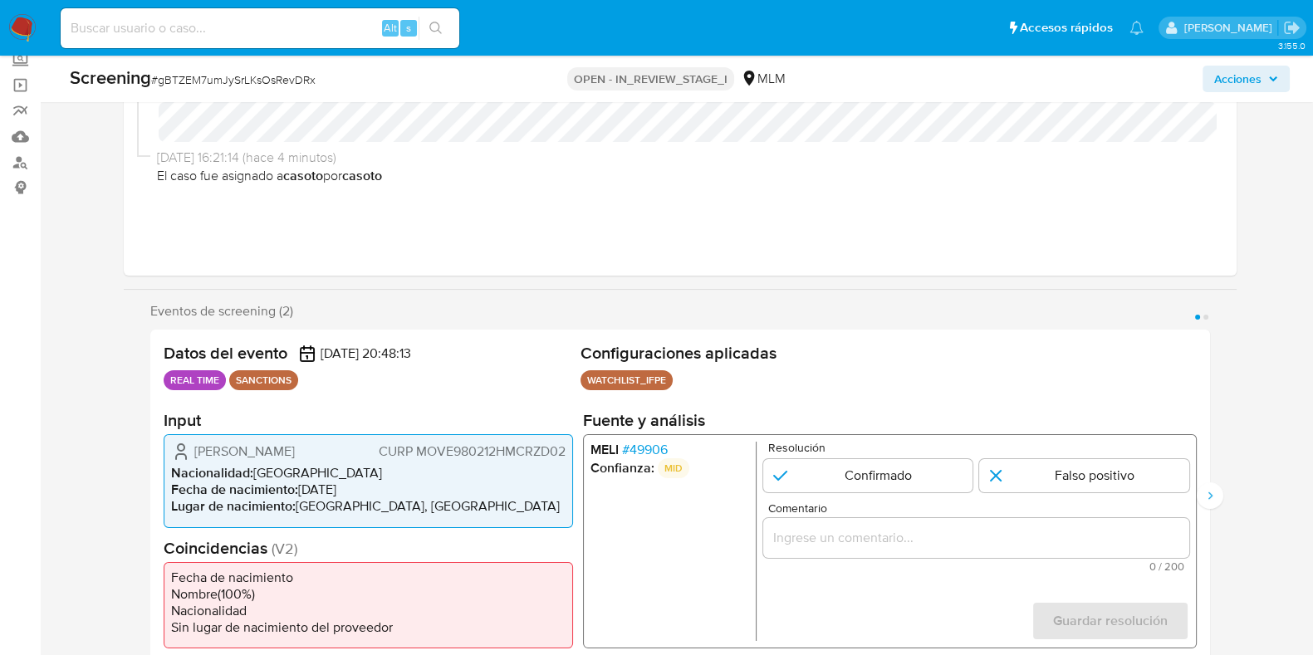
click at [652, 452] on span "# 49906" at bounding box center [644, 450] width 46 height 17
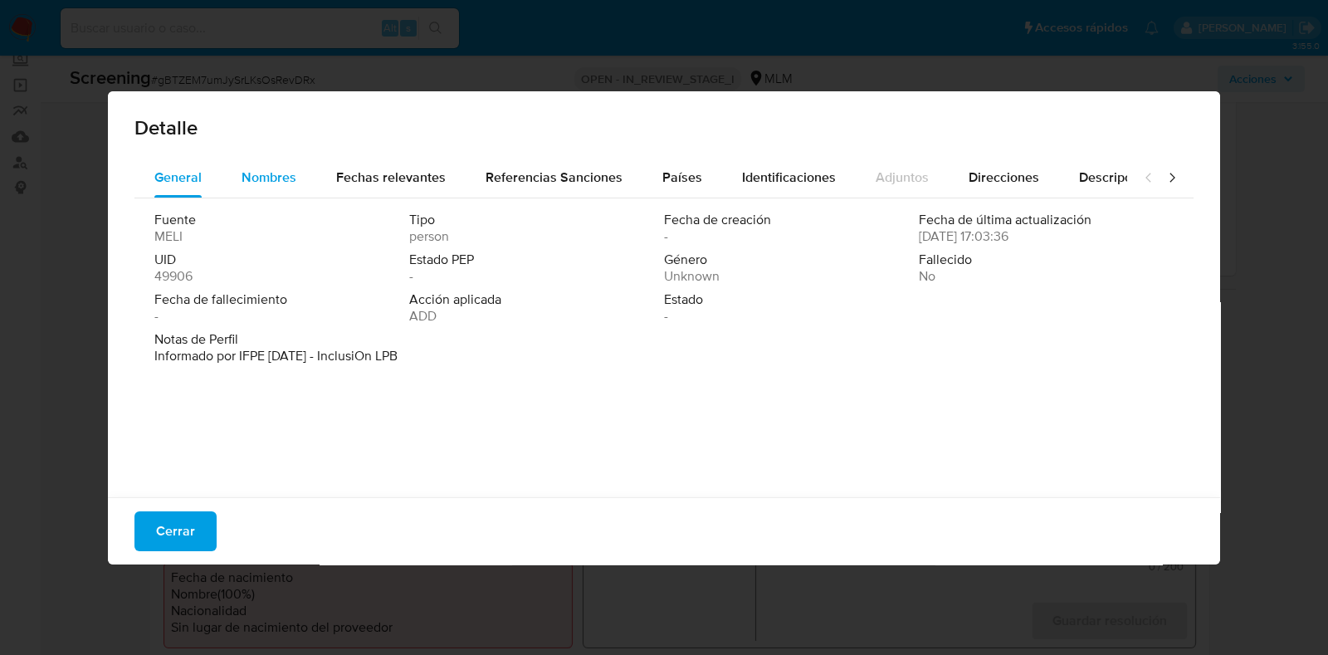
drag, startPoint x: 239, startPoint y: 165, endPoint x: 307, endPoint y: 183, distance: 70.3
click at [241, 167] on button "Nombres" at bounding box center [269, 178] width 95 height 40
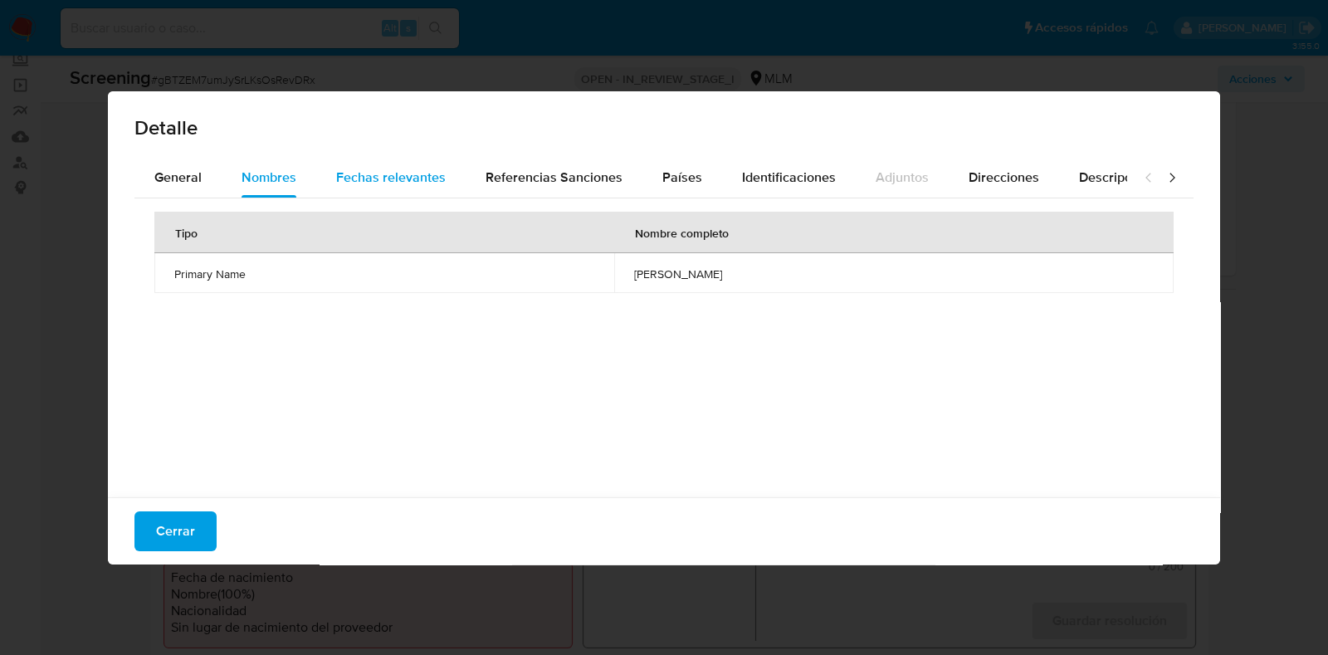
click at [349, 180] on span "Fechas relevantes" at bounding box center [391, 177] width 110 height 19
click at [266, 168] on span "Nombres" at bounding box center [269, 177] width 55 height 19
click at [176, 521] on span "Cerrar" at bounding box center [175, 531] width 39 height 37
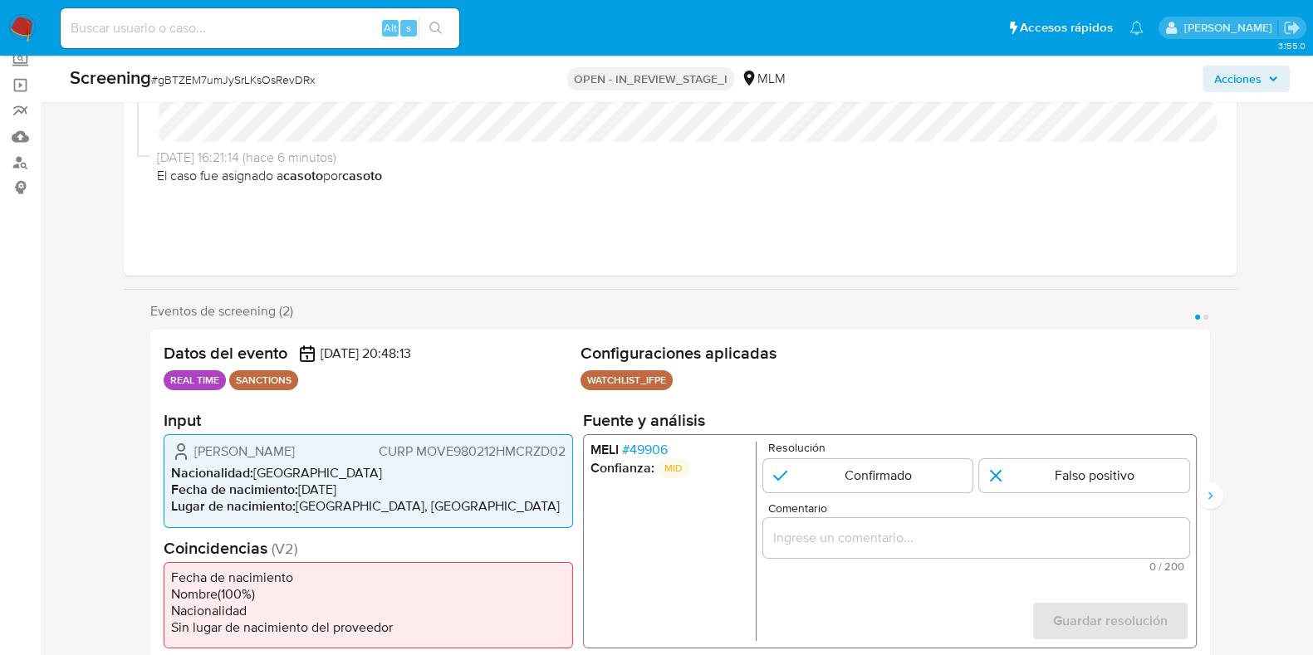
click at [632, 447] on span "# 49906" at bounding box center [644, 450] width 46 height 17
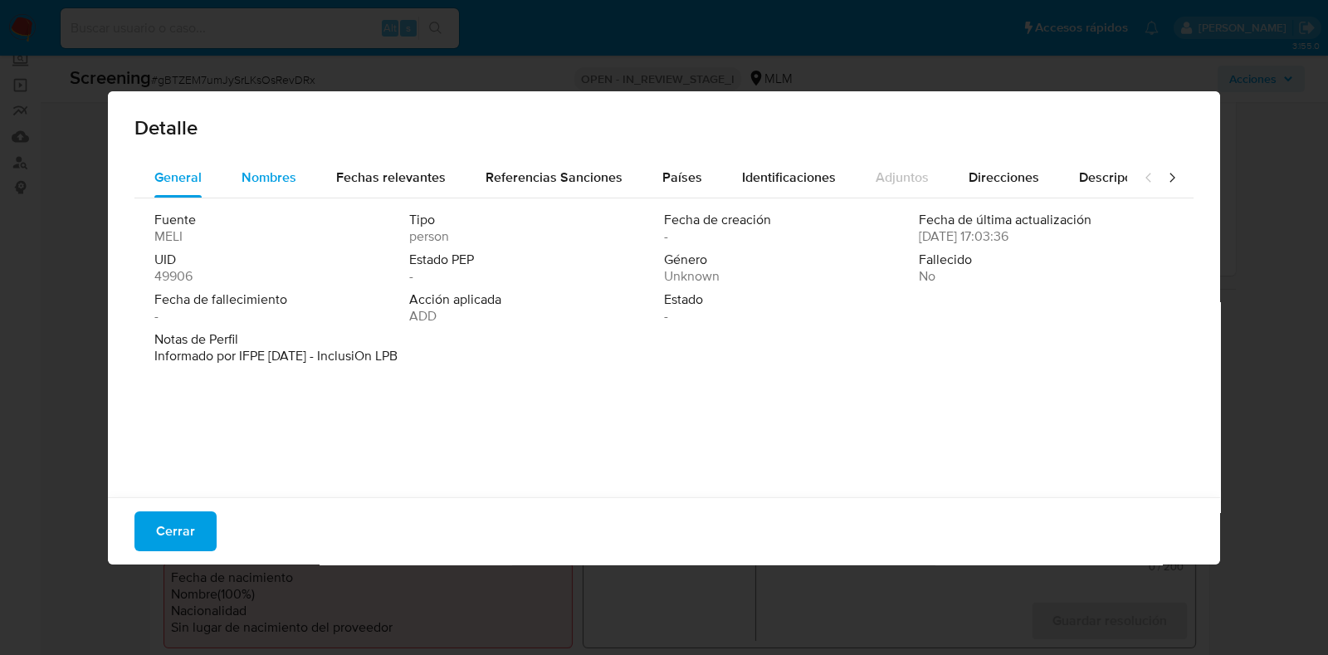
click at [291, 183] on span "Nombres" at bounding box center [269, 177] width 55 height 19
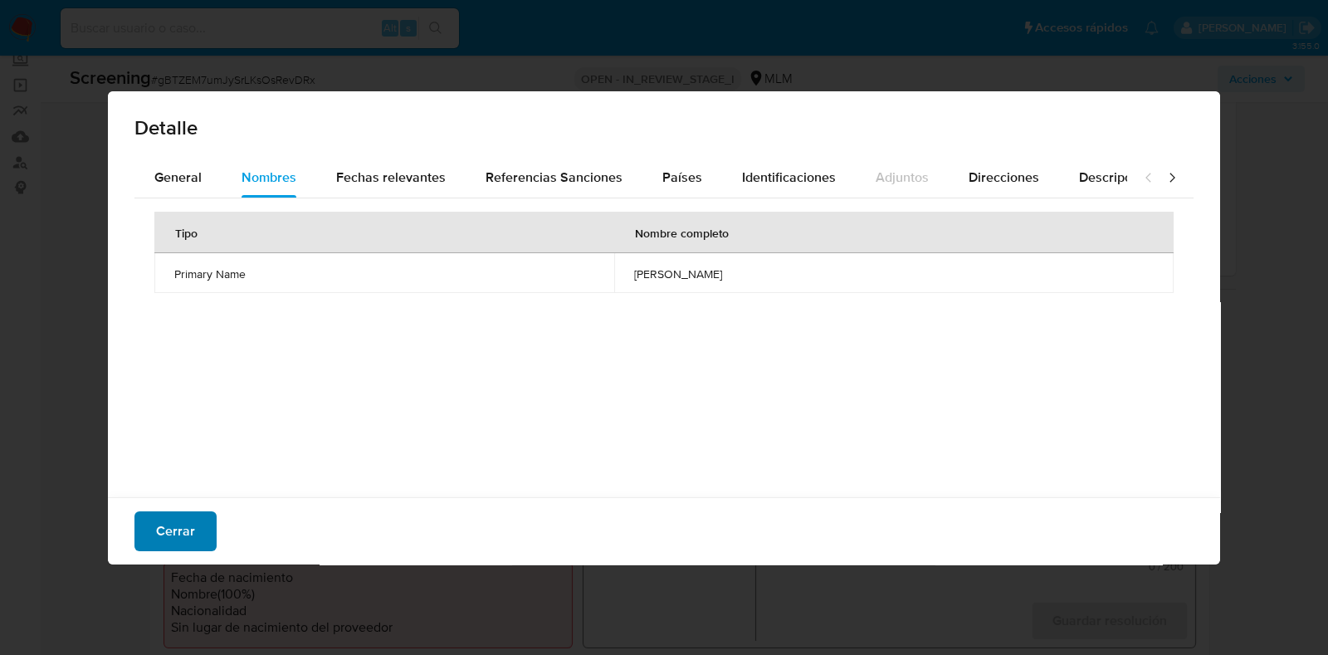
drag, startPoint x: 133, startPoint y: 530, endPoint x: 183, endPoint y: 531, distance: 49.8
click at [162, 531] on div "Cerrar" at bounding box center [664, 530] width 1113 height 67
click at [195, 527] on button "Cerrar" at bounding box center [175, 531] width 82 height 40
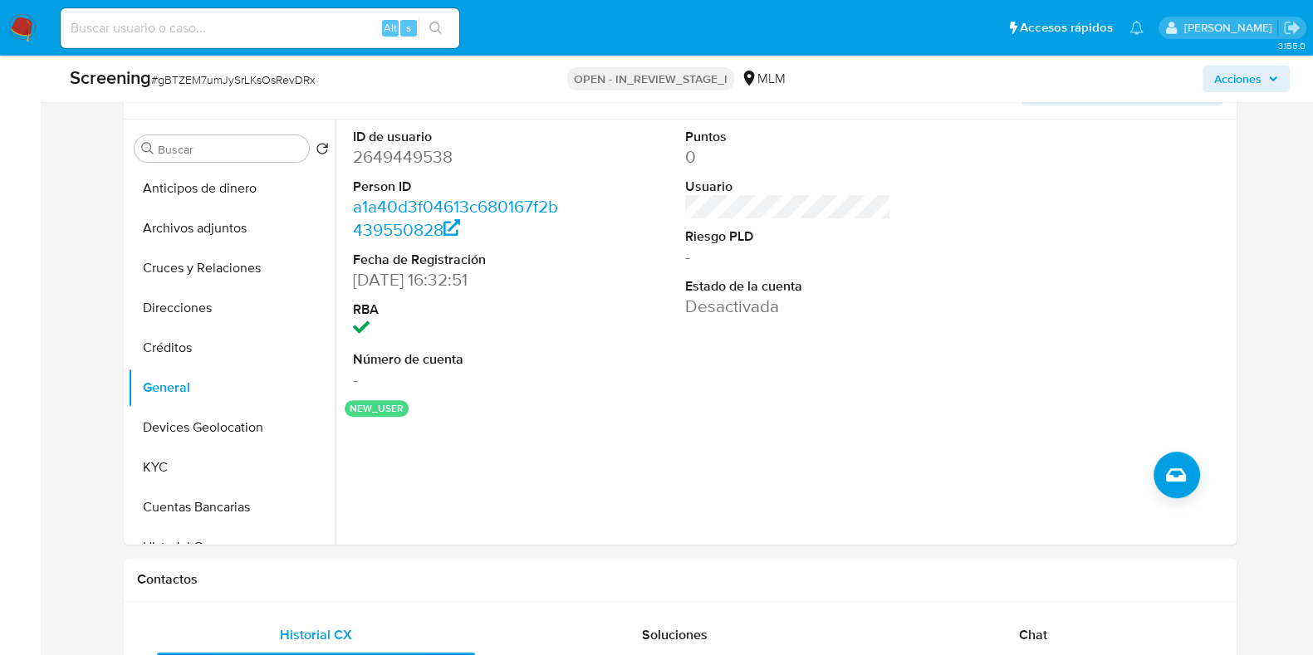
scroll to position [726, 0]
click at [423, 202] on link "a1a40d3f04613c680167f2b439550828" at bounding box center [455, 217] width 205 height 47
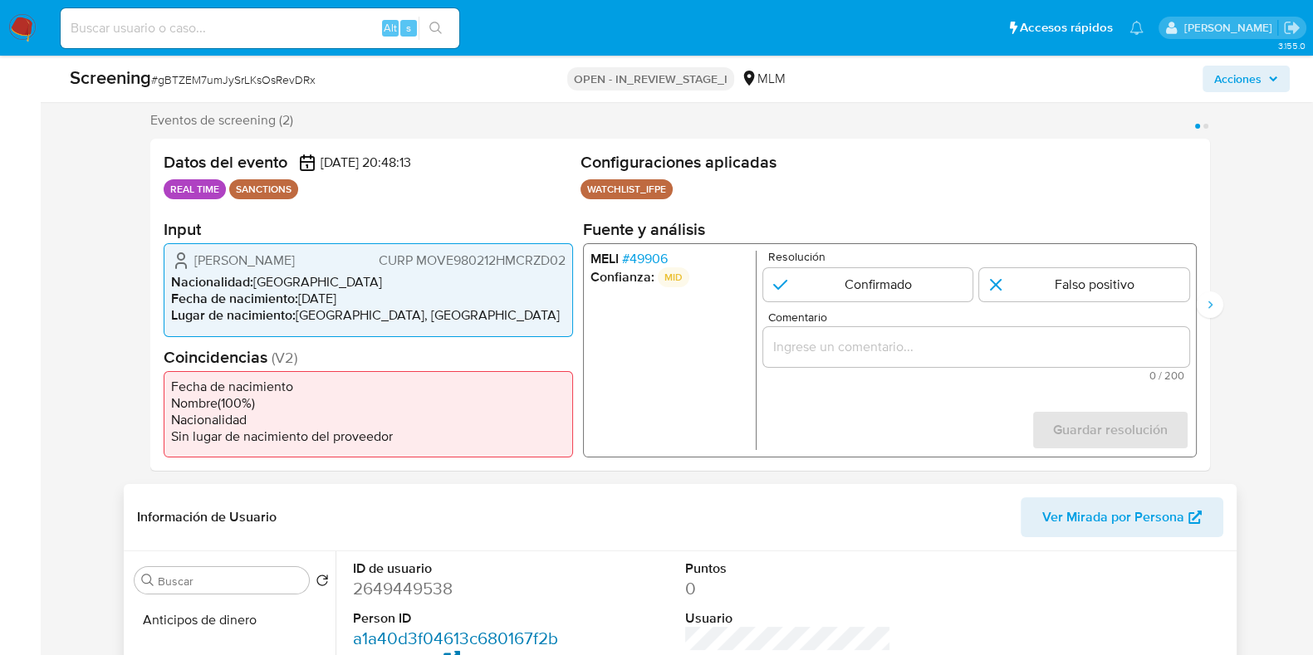
scroll to position [207, 0]
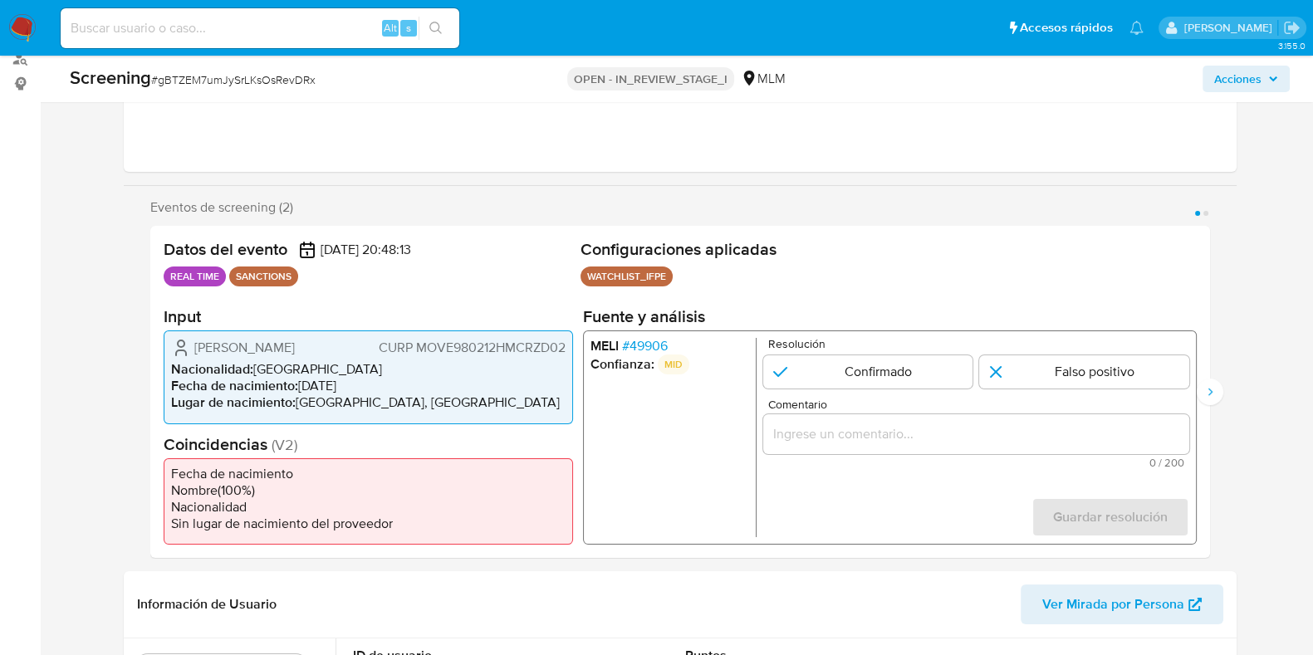
click at [935, 427] on input "Comentario" at bounding box center [975, 434] width 426 height 22
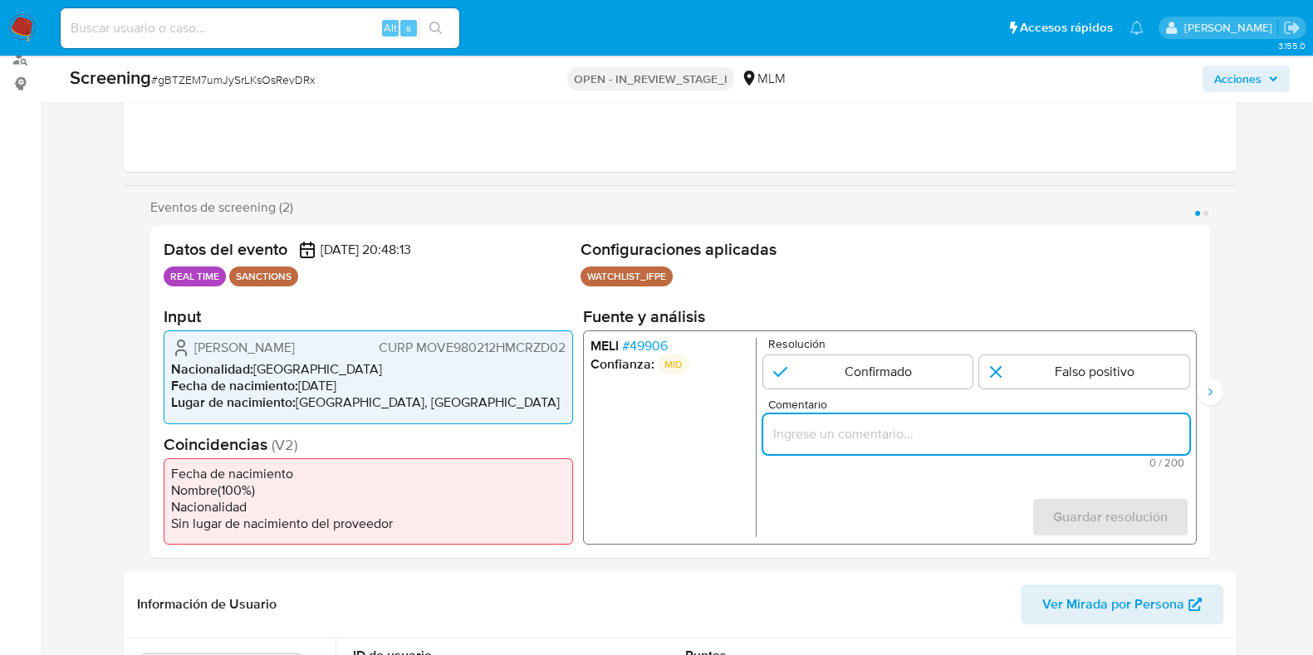
paste input "SE CONFIRMA COINCIDENCIA EN LISTA DE SANCIONES DENOMINADA IFPE POR FECHA DE NAC…"
type input "SE CONFIRMA COINCIDENCIA EN LISTA DE SANCIONES DENOMINADA IFPE POR FECHA DE NAC…"
click at [882, 369] on input "1 de 2" at bounding box center [867, 371] width 210 height 33
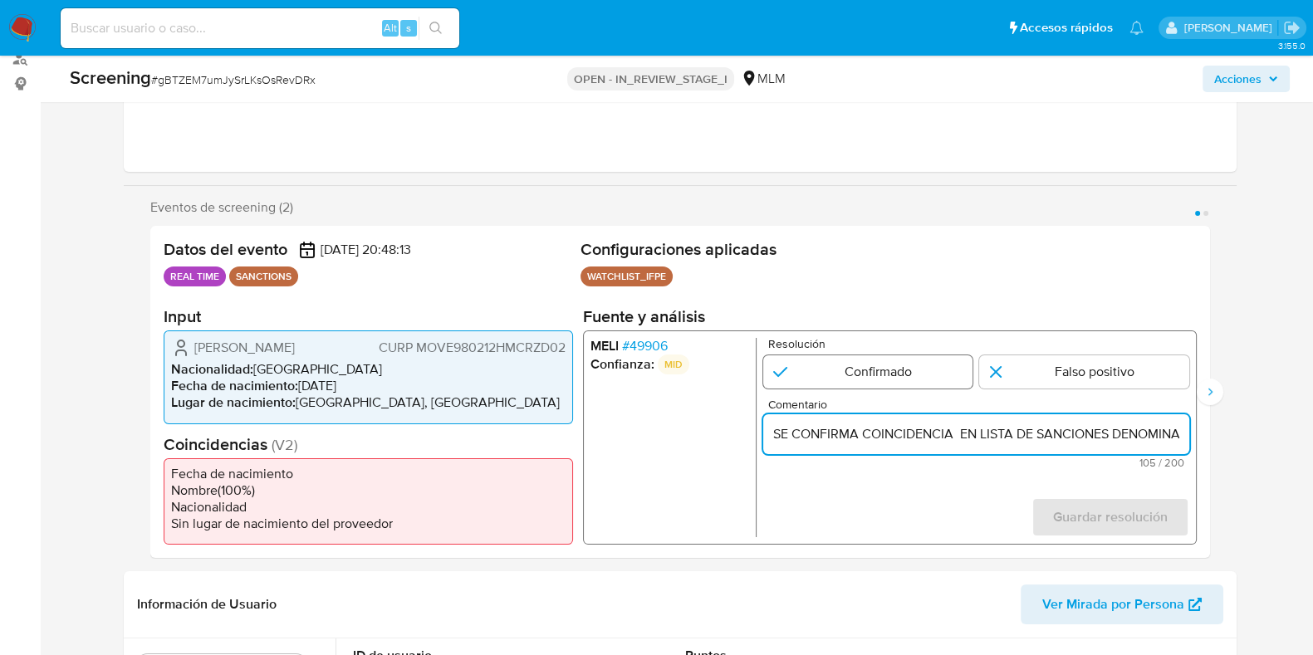
radio input "true"
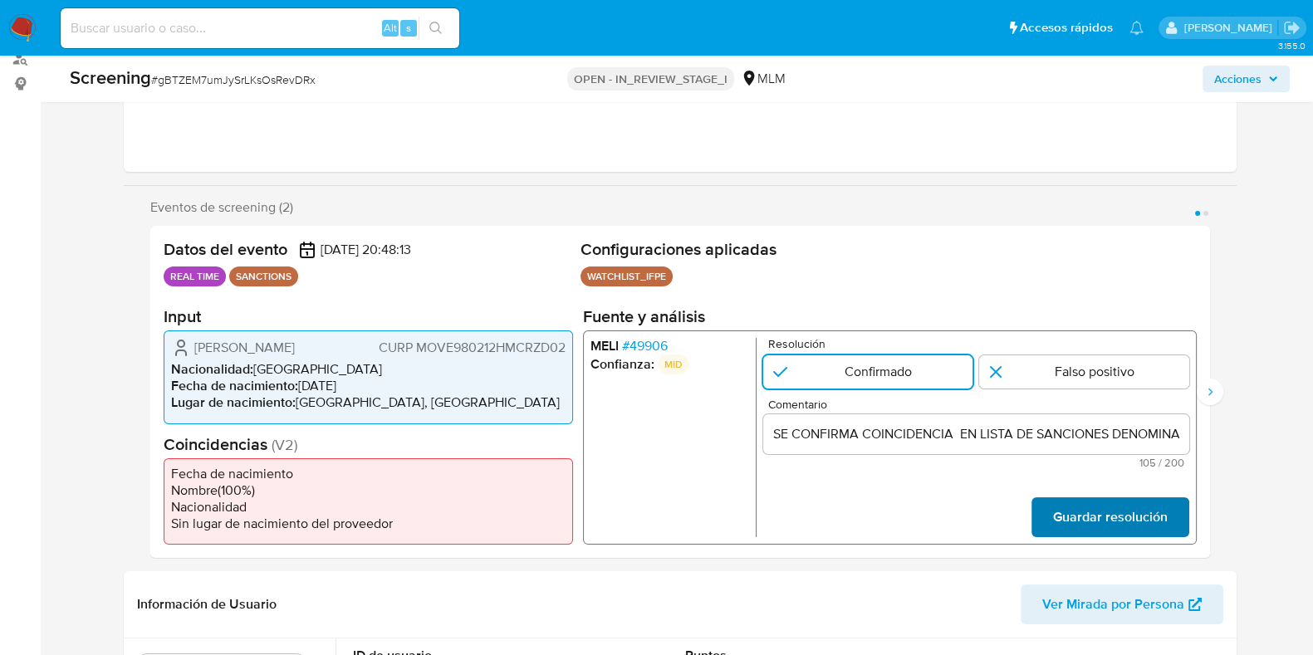
click at [1074, 508] on span "Guardar resolución" at bounding box center [1109, 517] width 115 height 37
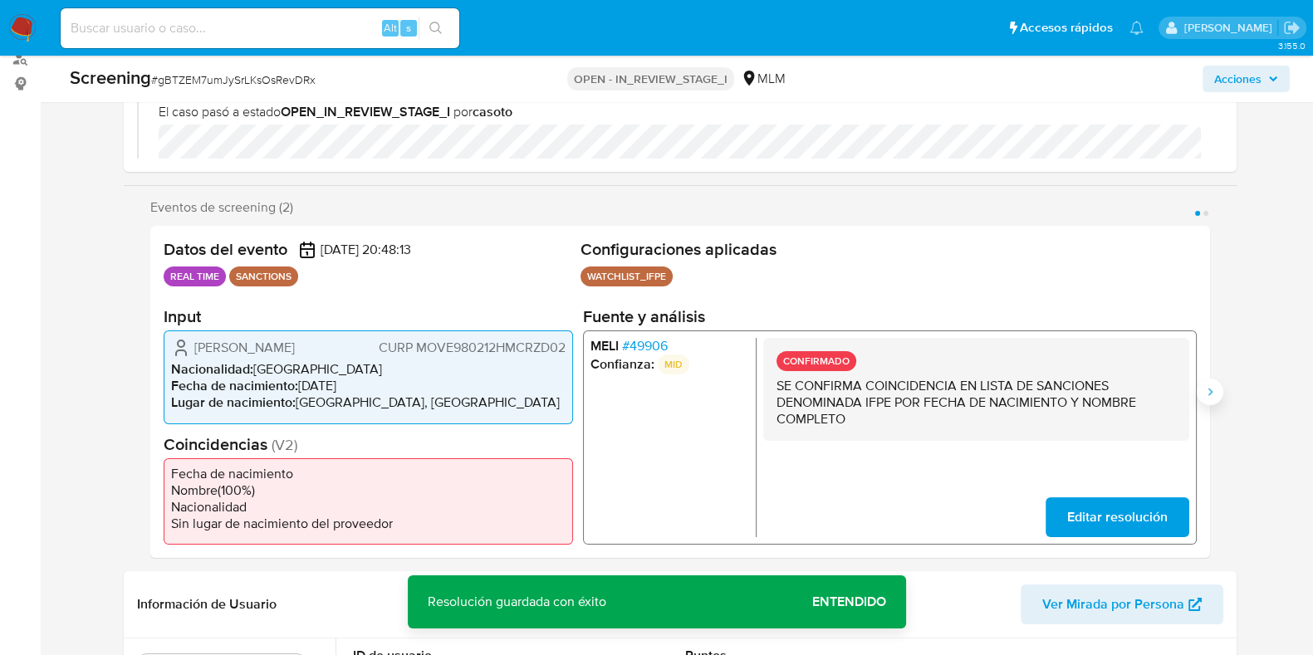
click at [1212, 385] on icon "Siguiente" at bounding box center [1209, 391] width 13 height 13
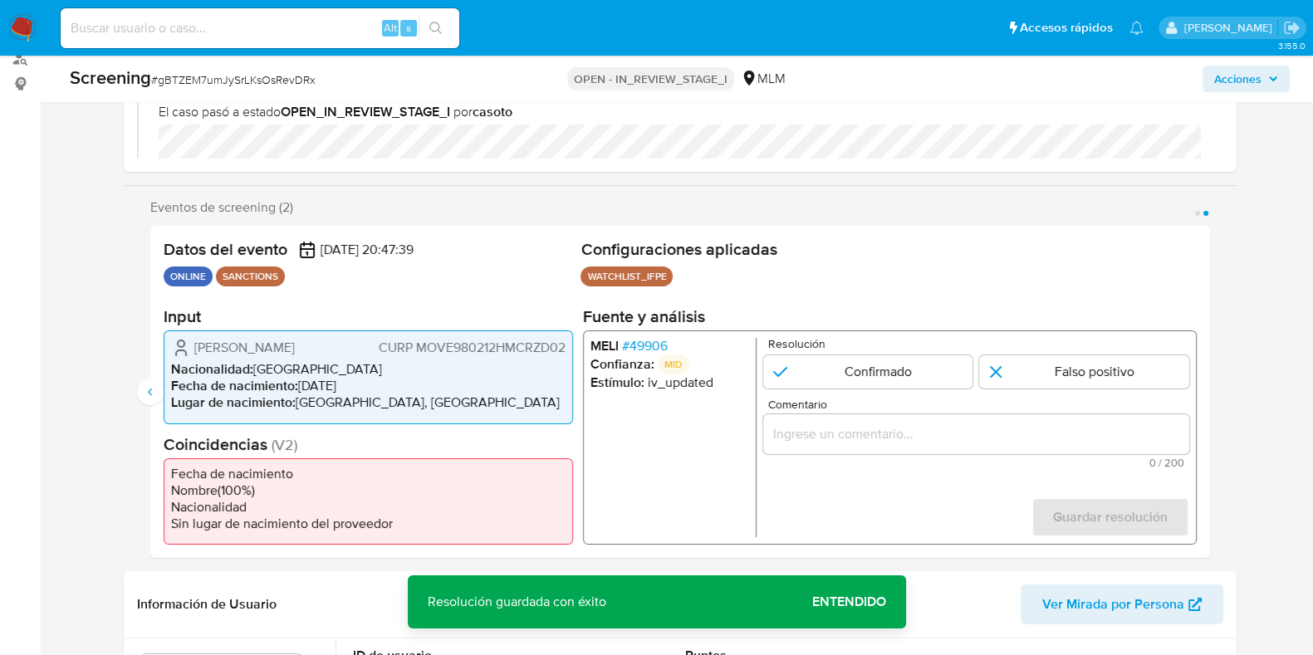
click at [650, 338] on span "# 49906" at bounding box center [644, 346] width 46 height 17
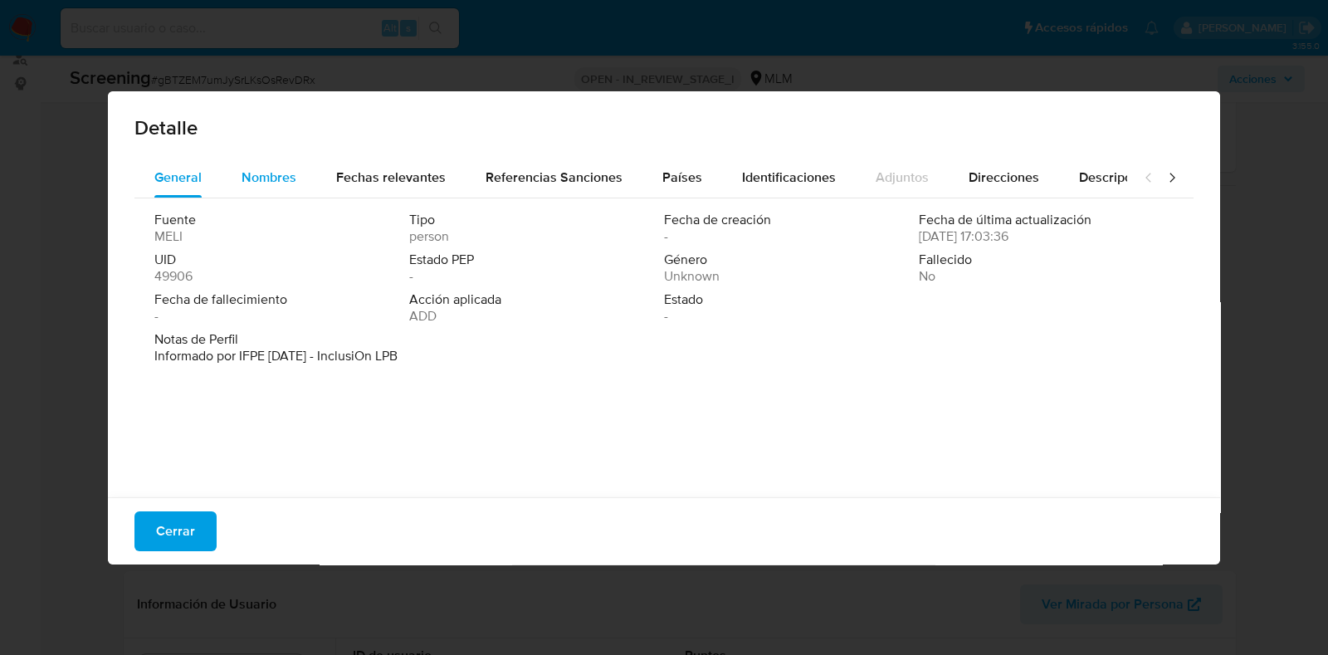
click at [282, 188] on div "Nombres" at bounding box center [269, 178] width 55 height 40
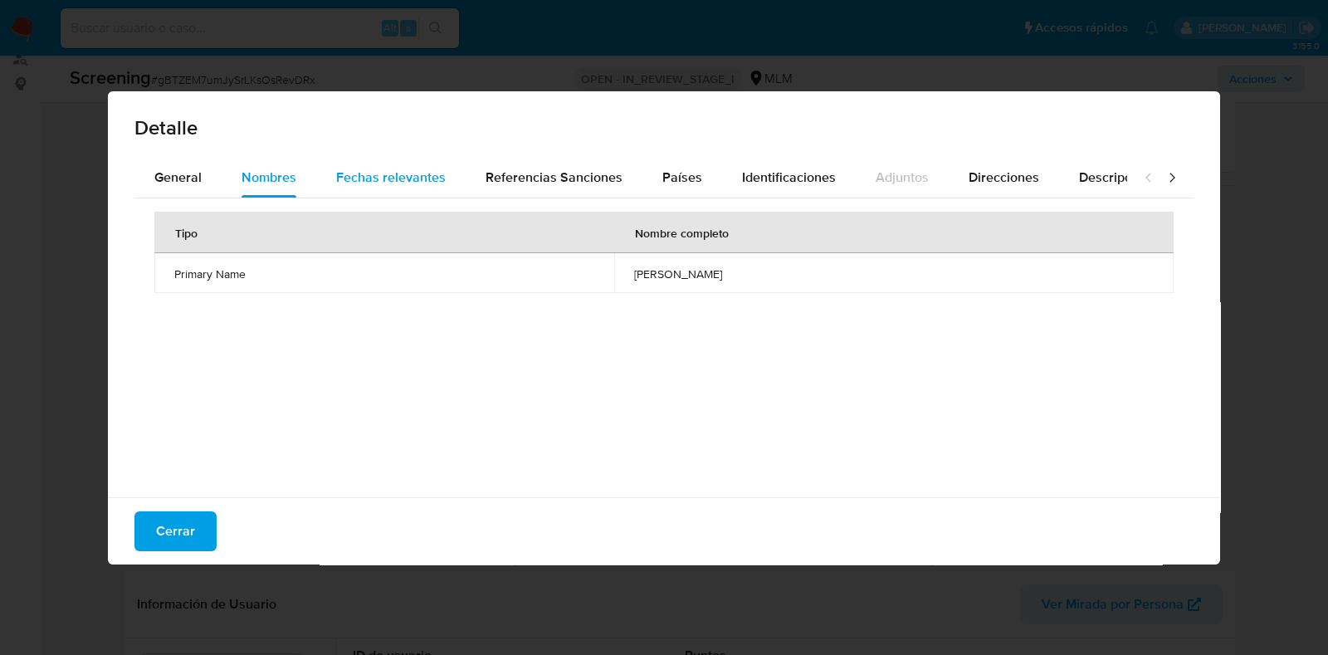
click at [391, 181] on span "Fechas relevantes" at bounding box center [391, 177] width 110 height 19
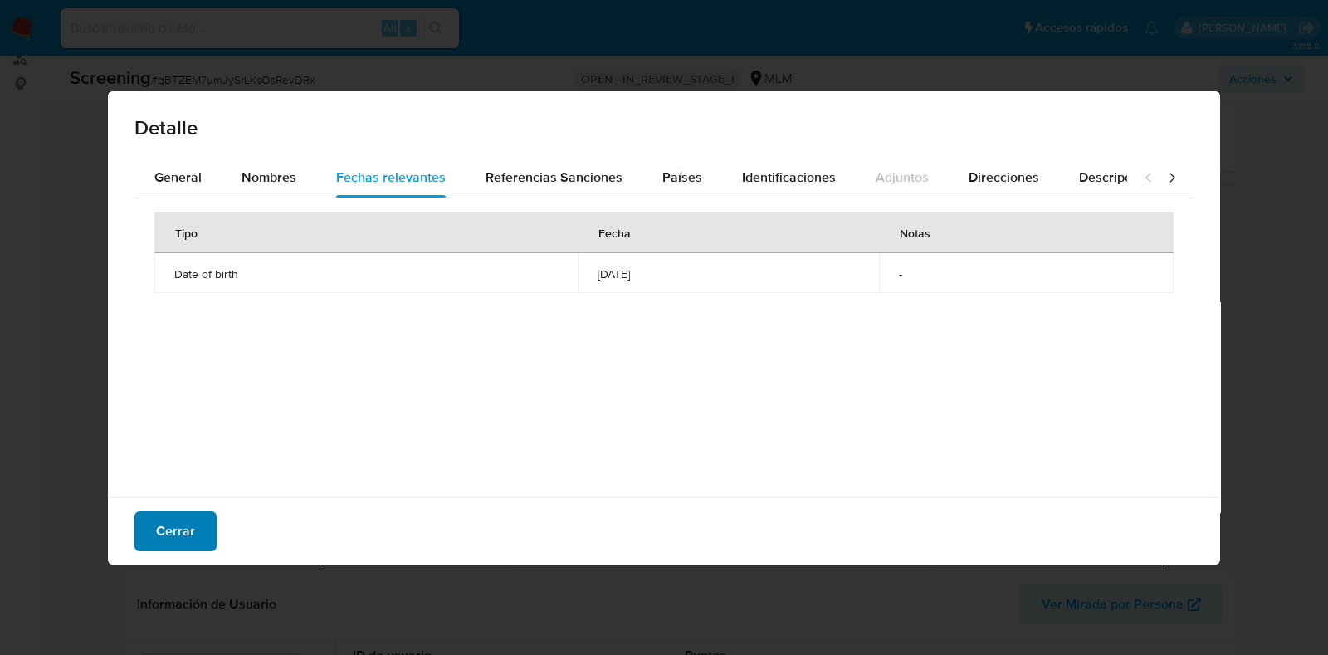
click at [198, 529] on button "Cerrar" at bounding box center [175, 531] width 82 height 40
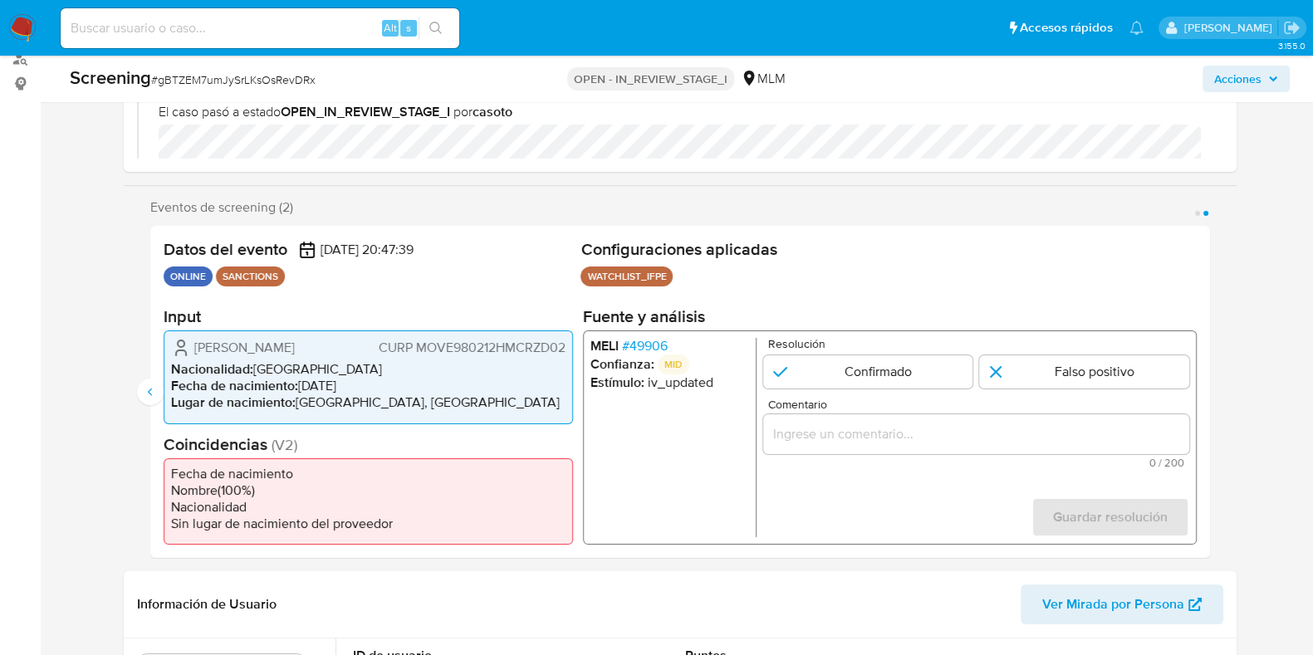
click at [828, 446] on div "2 de 2" at bounding box center [975, 434] width 426 height 40
click at [849, 427] on input "Comentario" at bounding box center [975, 434] width 426 height 22
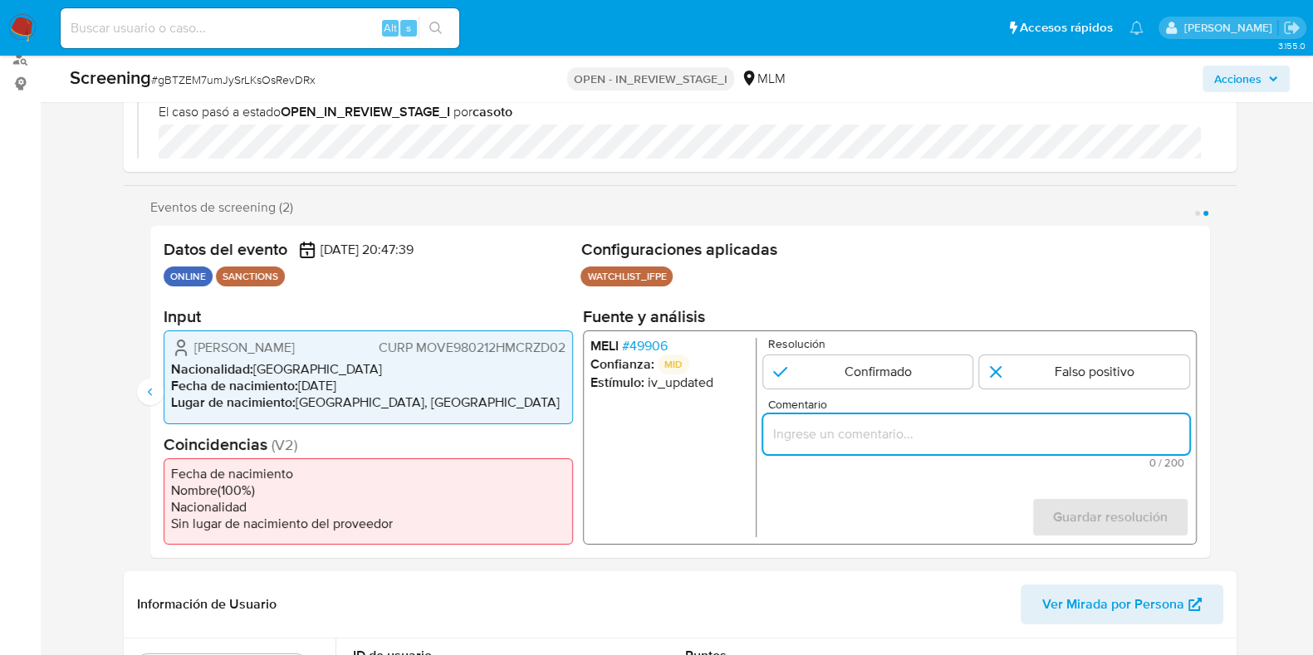
paste input "SE CONFIRMA COINCIDENCIA EN LISTA DE SANCIONES DENOMINADA IFPE POR FECHA DE NAC…"
type input "SE CONFIRMA COINCIDENCIA EN LISTA DE SANCIONES DENOMINADA IFPE POR FECHA DE NAC…"
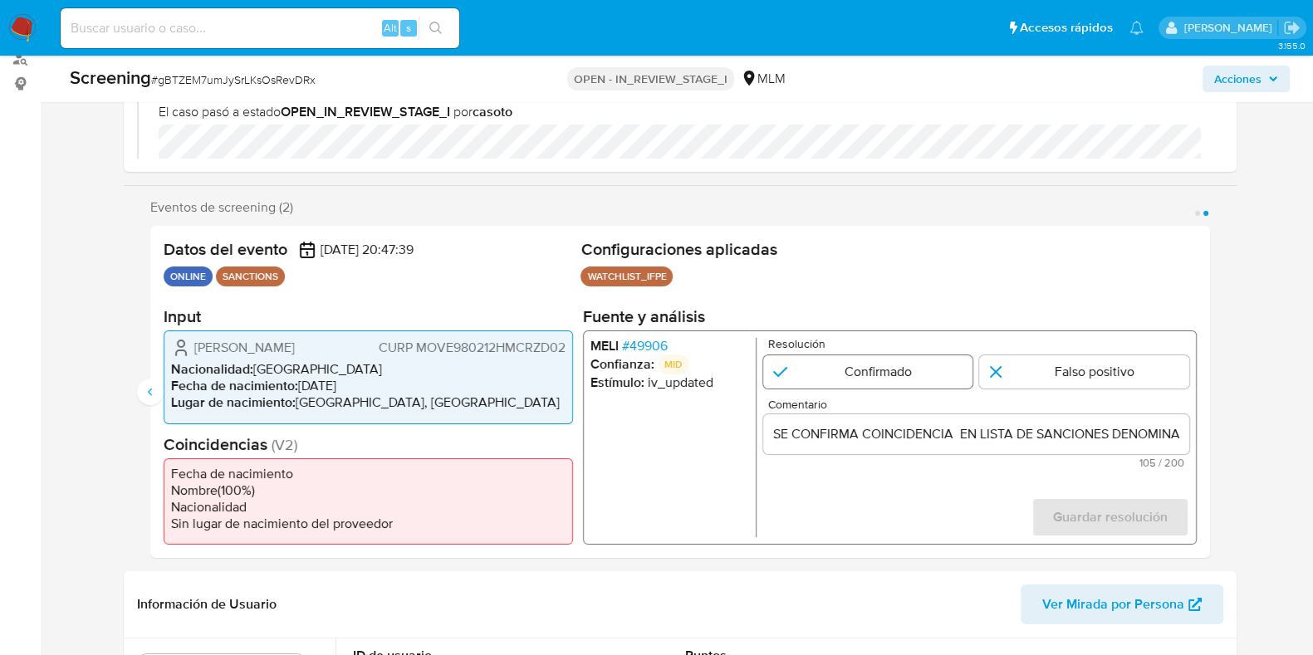
click at [873, 371] on input "2 de 2" at bounding box center [867, 371] width 210 height 33
radio input "true"
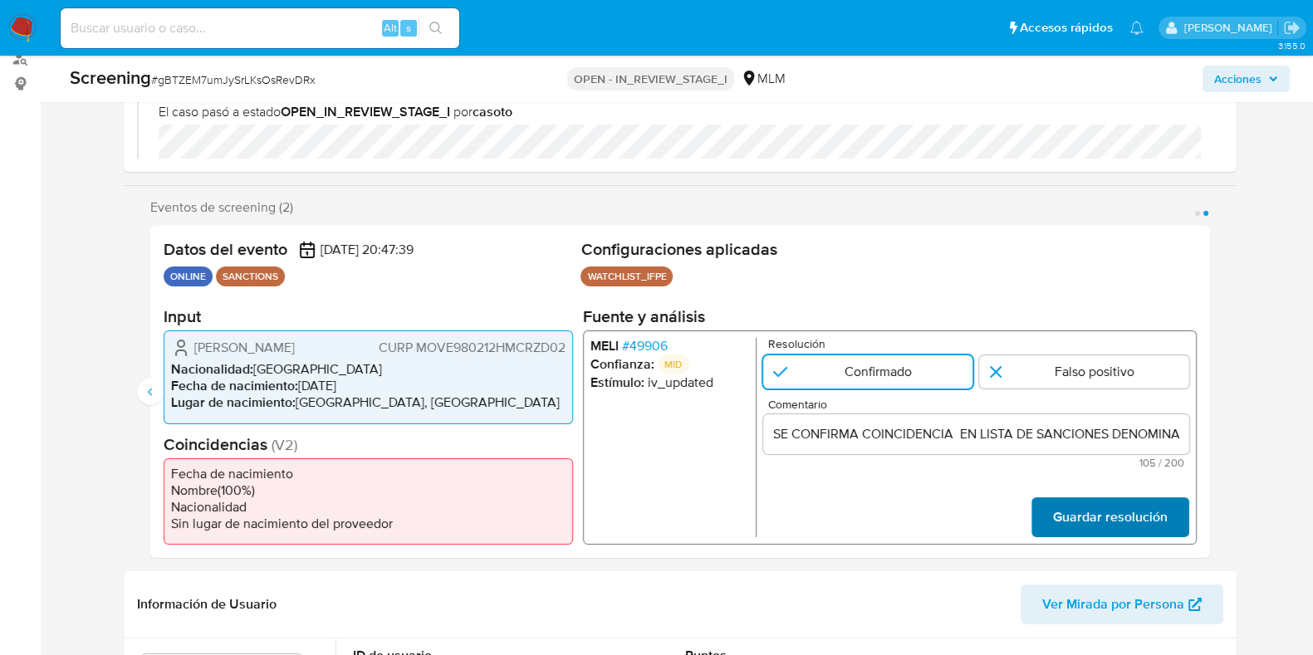
click at [1137, 518] on span "Guardar resolución" at bounding box center [1109, 517] width 115 height 37
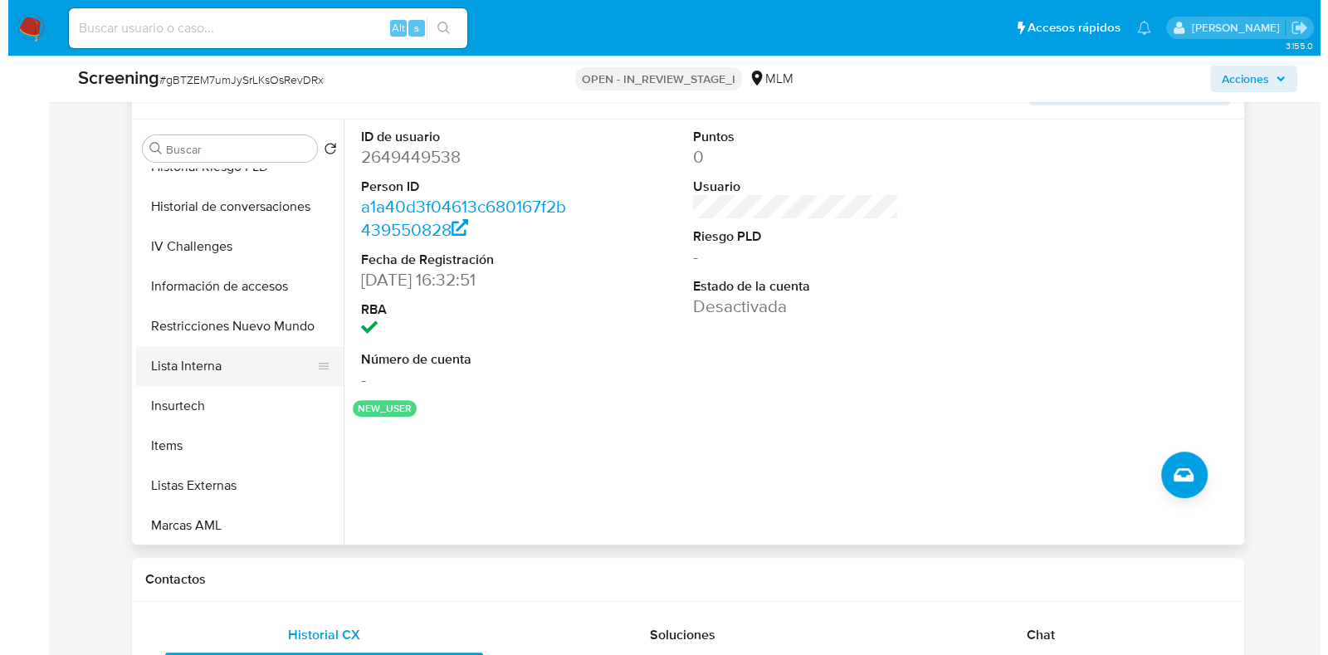
scroll to position [623, 0]
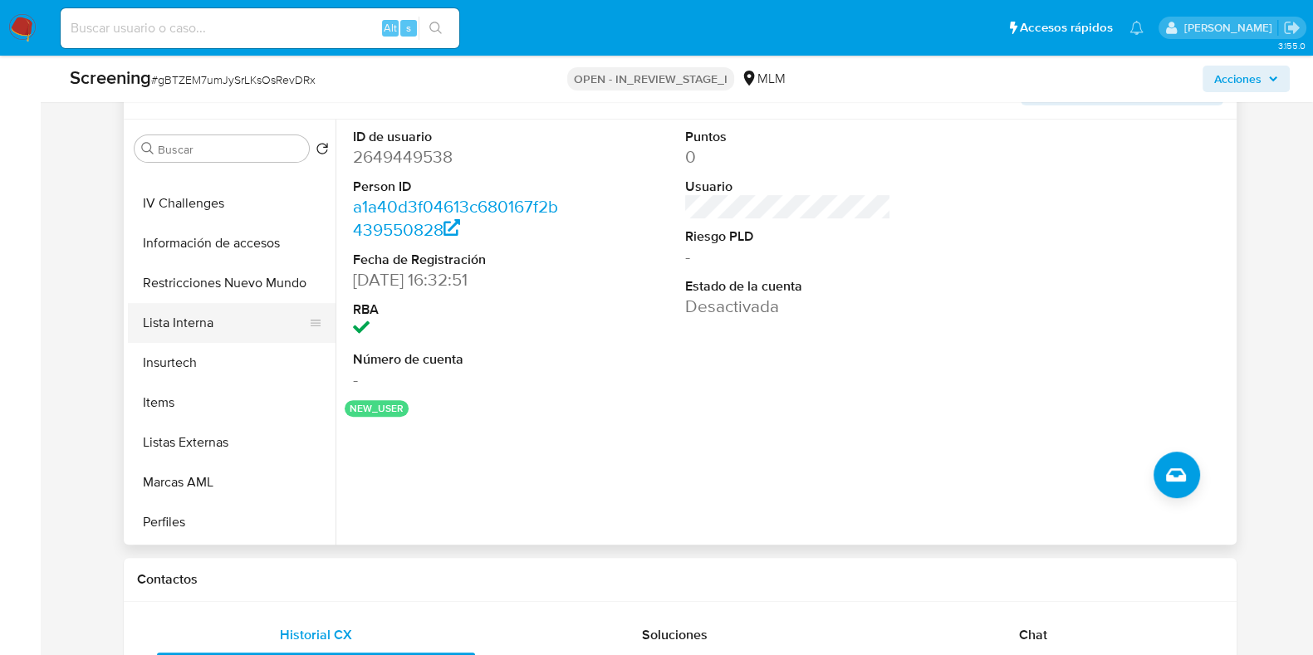
click at [200, 325] on button "Lista Interna" at bounding box center [225, 323] width 194 height 40
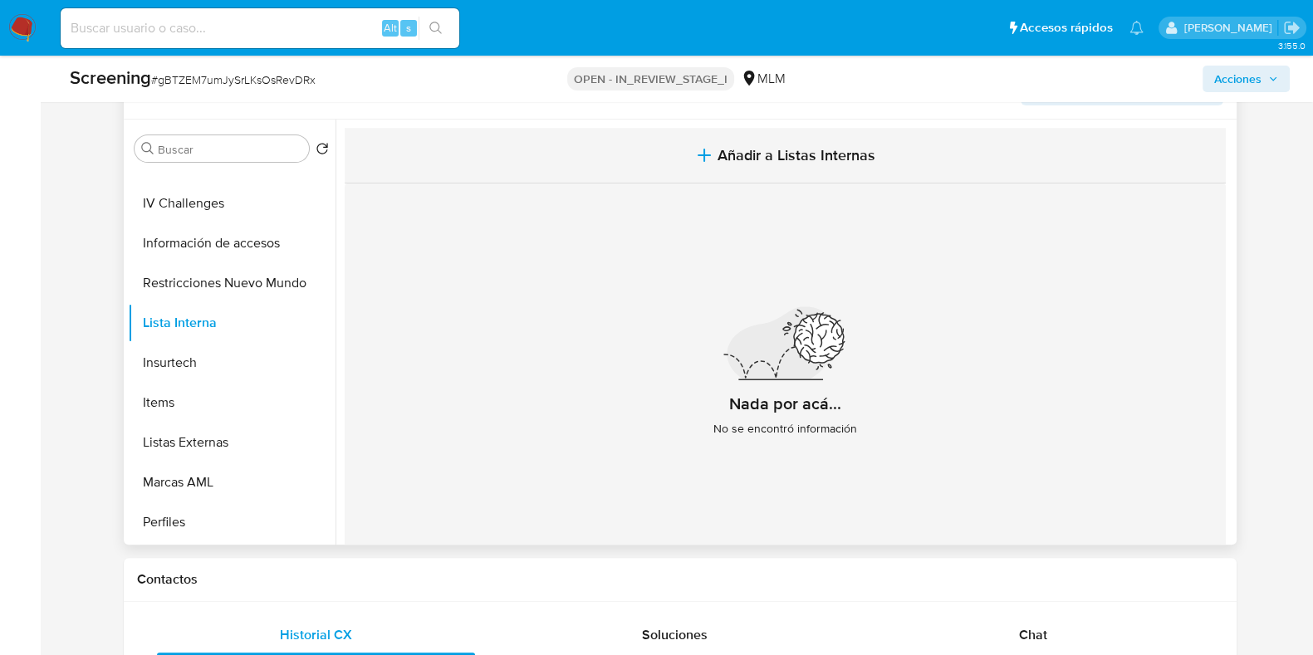
click at [778, 146] on span "Añadir a Listas Internas" at bounding box center [796, 155] width 158 height 18
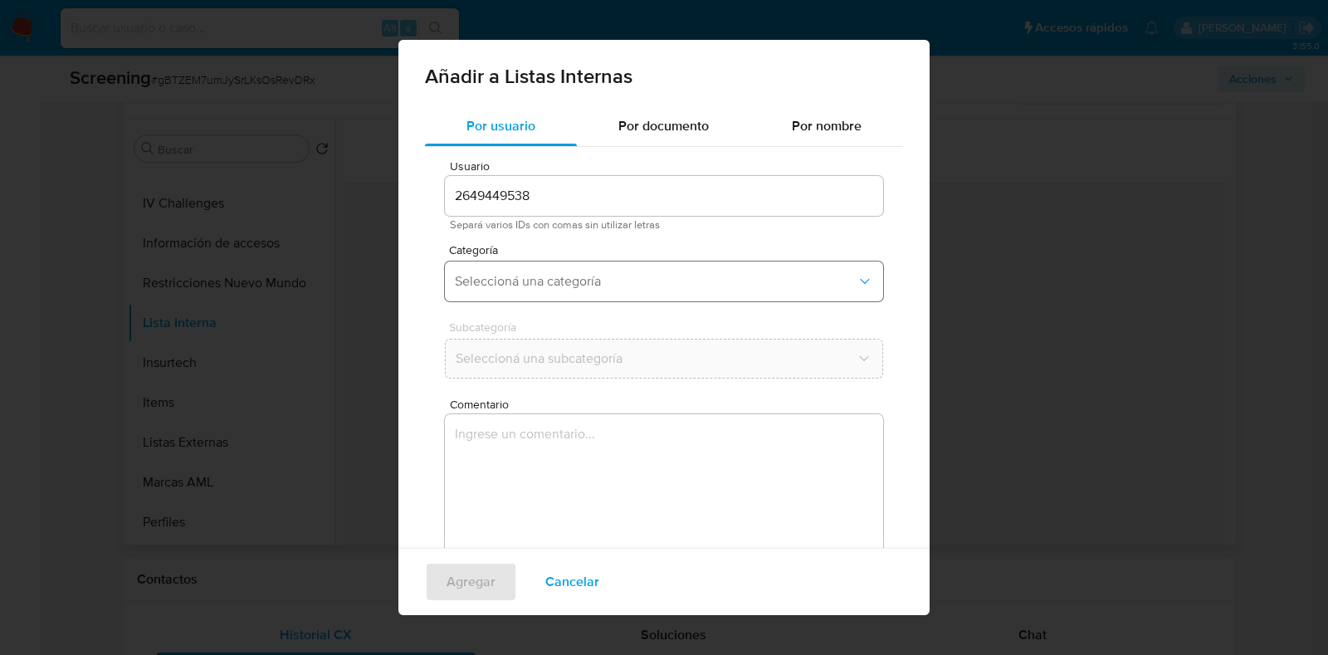
click at [565, 269] on button "Seleccioná una categoría" at bounding box center [664, 282] width 438 height 40
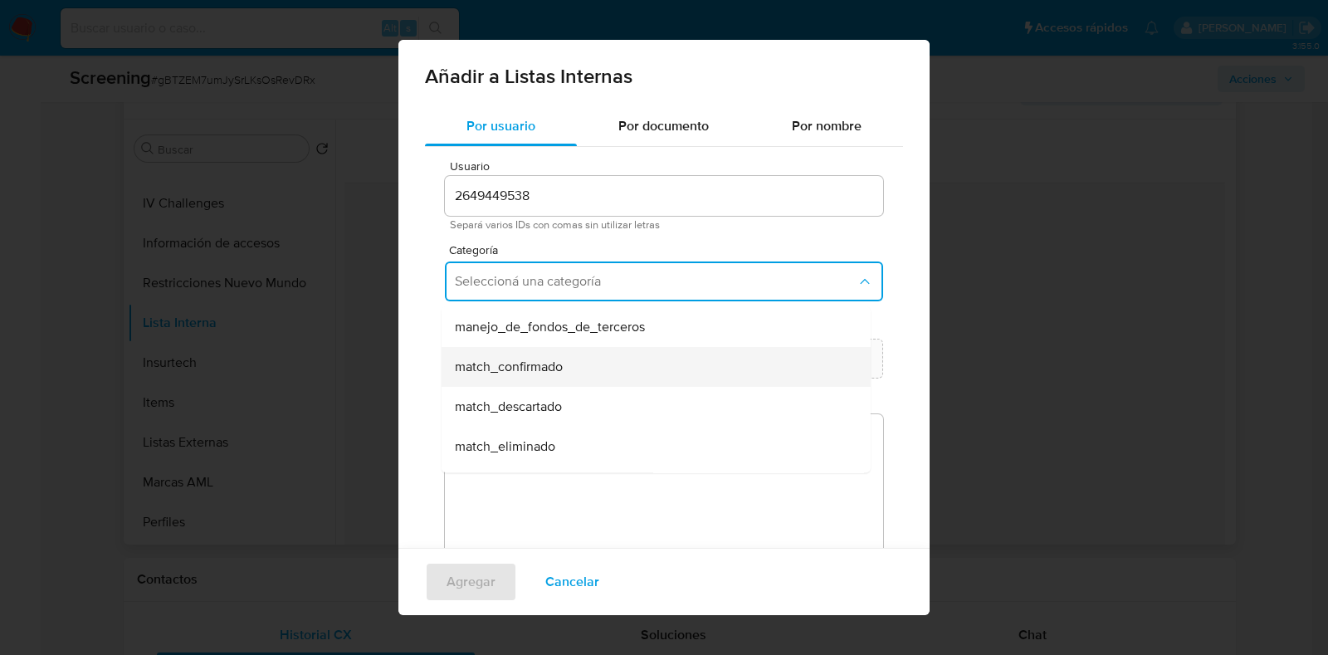
scroll to position [103, 0]
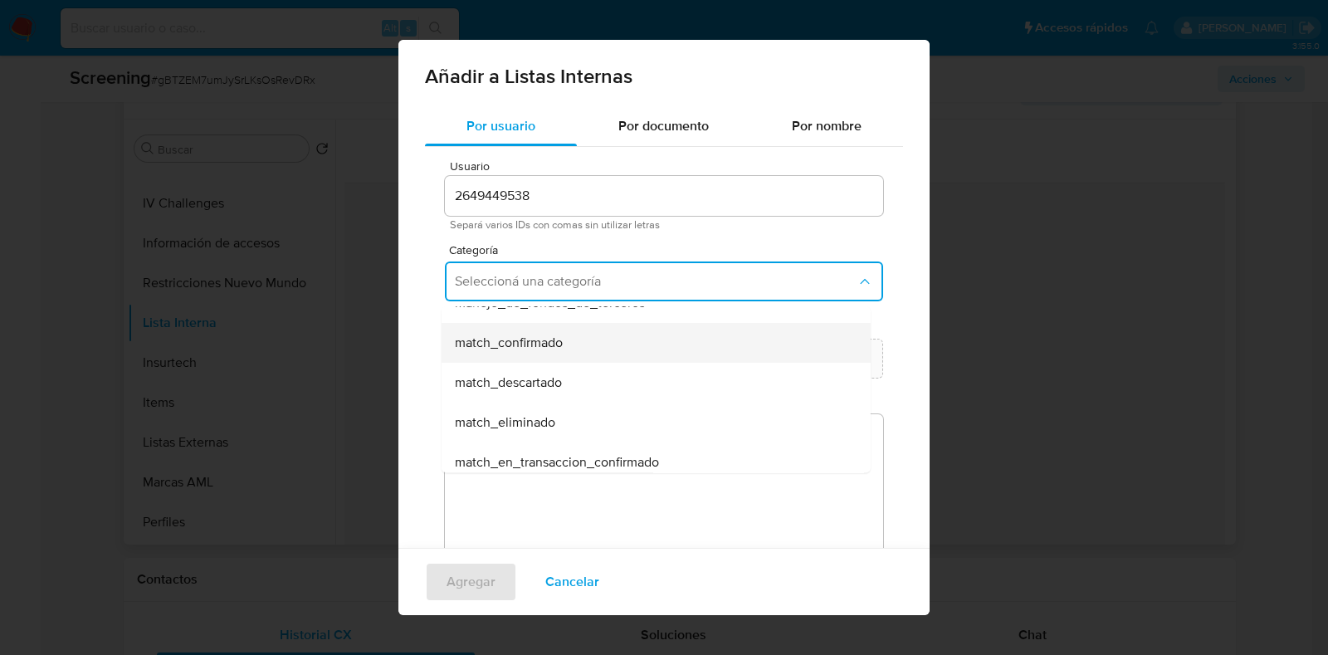
click at [570, 348] on div "match_confirmado" at bounding box center [651, 343] width 393 height 40
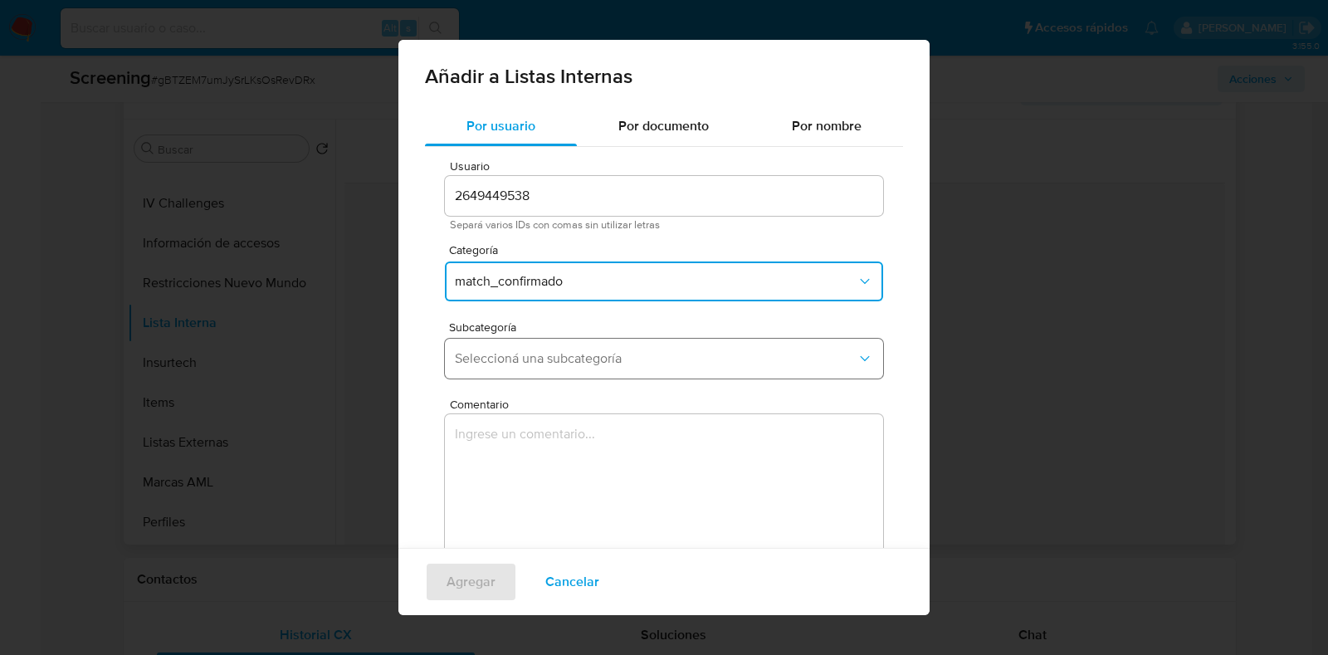
click at [558, 368] on button "Seleccioná una subcategoría" at bounding box center [664, 359] width 438 height 40
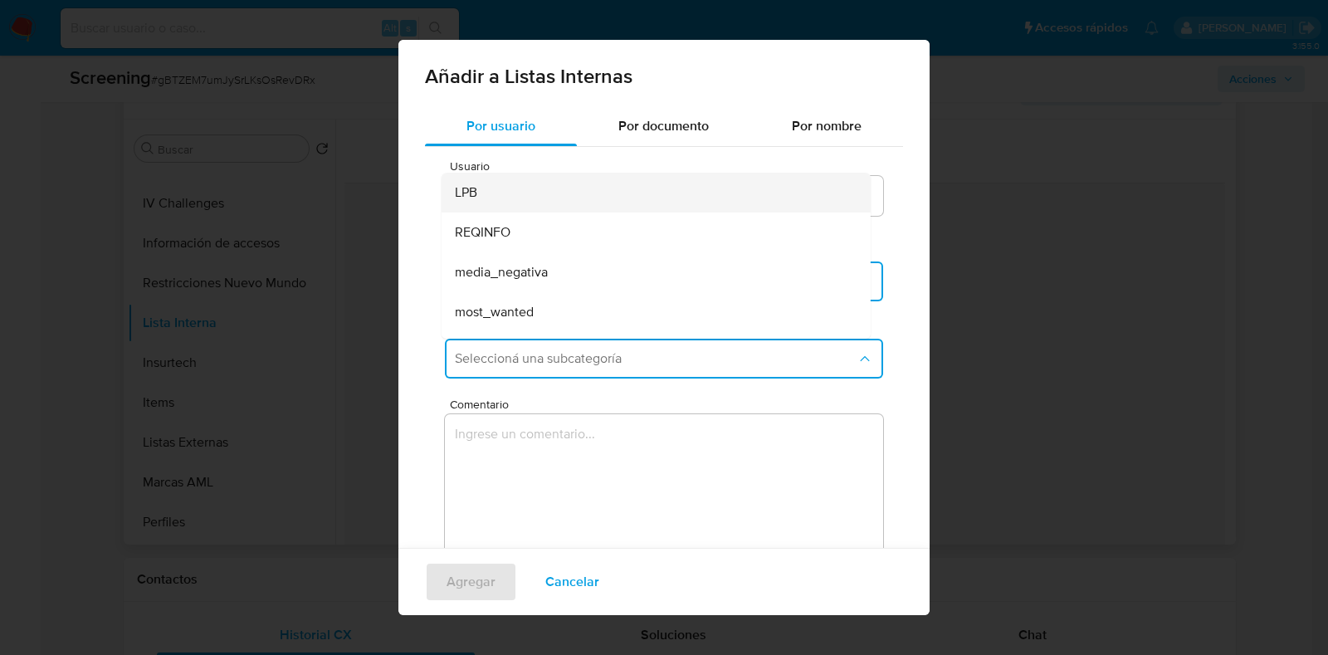
click at [540, 197] on div "LPB" at bounding box center [651, 193] width 393 height 40
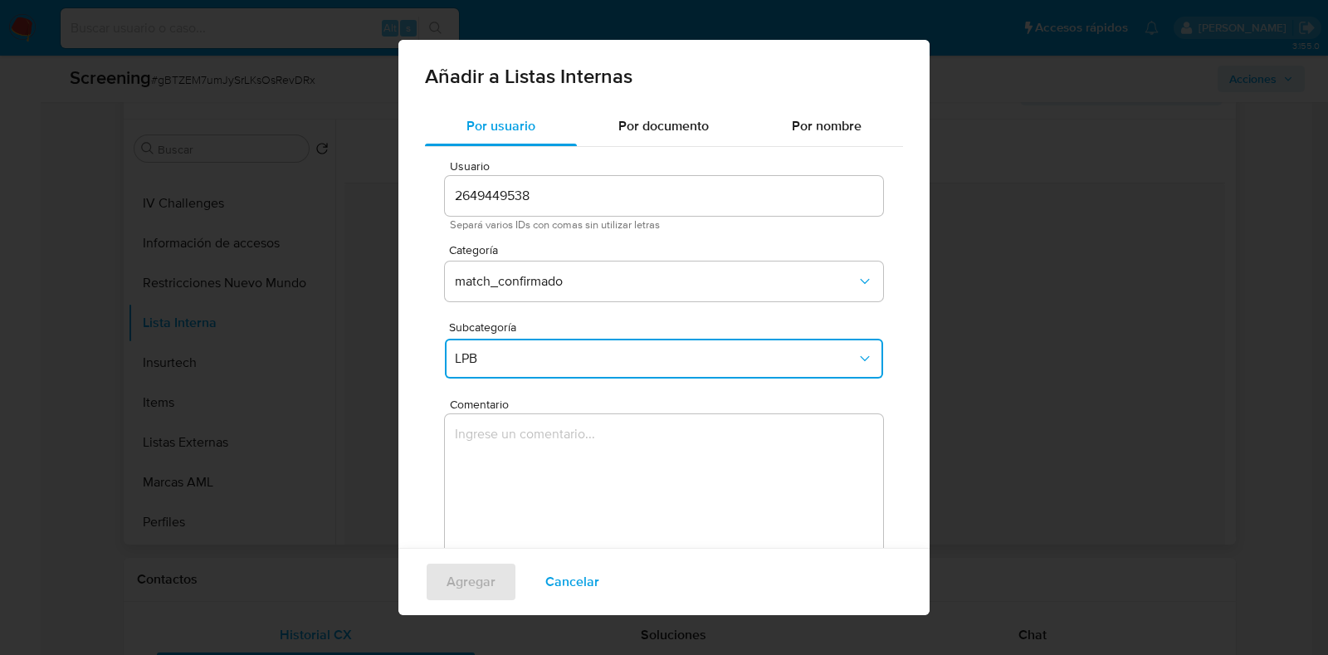
click at [532, 496] on textarea "Comentario" at bounding box center [664, 493] width 438 height 159
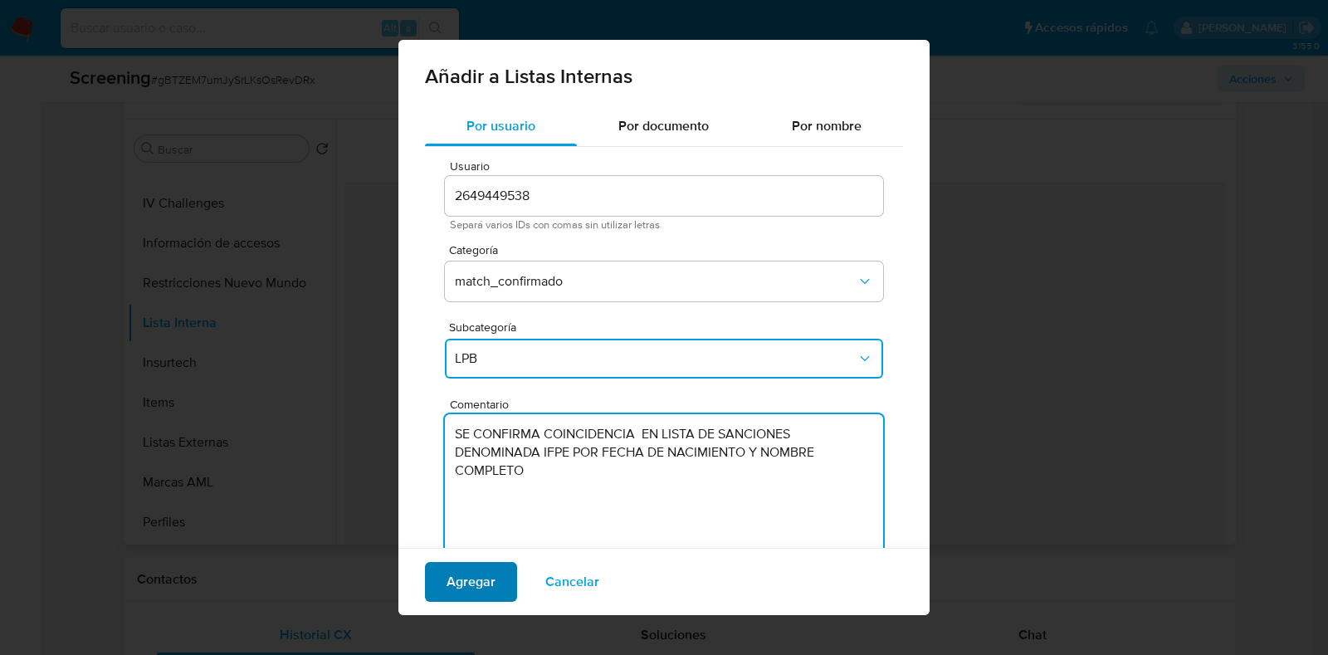
type textarea "SE CONFIRMA COINCIDENCIA EN LISTA DE SANCIONES DENOMINADA IFPE POR FECHA DE NAC…"
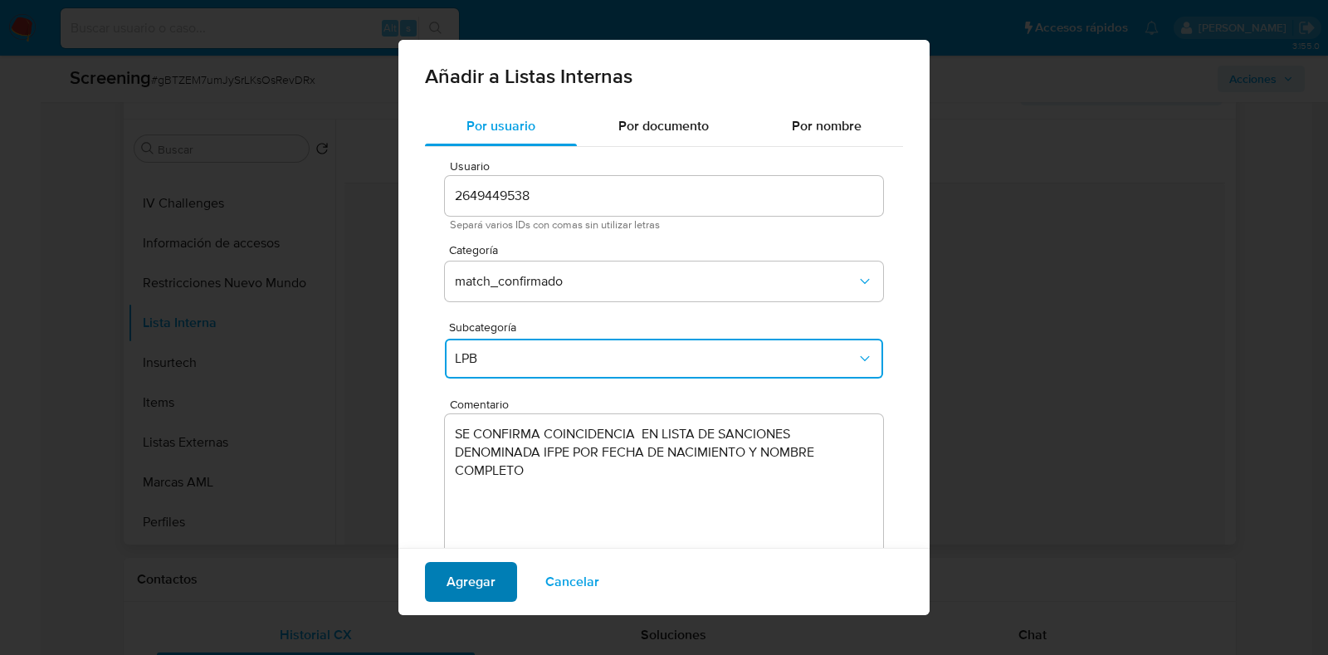
click at [473, 574] on span "Agregar" at bounding box center [471, 582] width 49 height 37
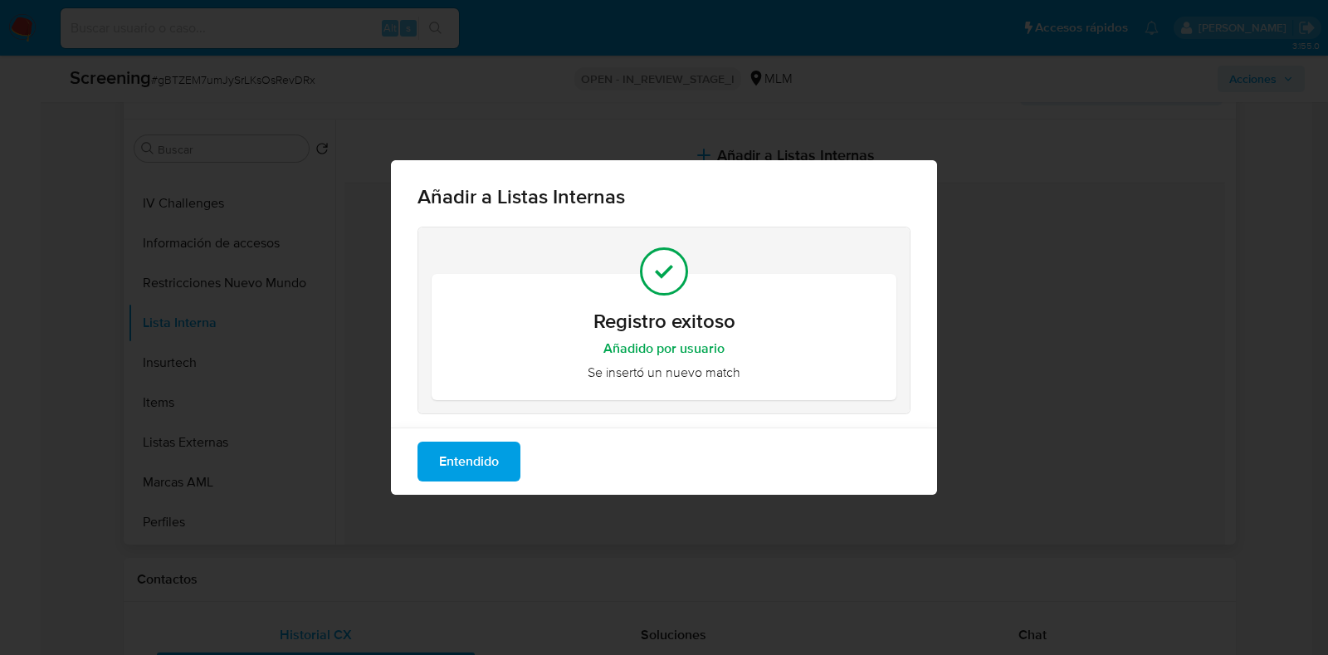
click at [516, 462] on button "Entendido" at bounding box center [469, 462] width 103 height 40
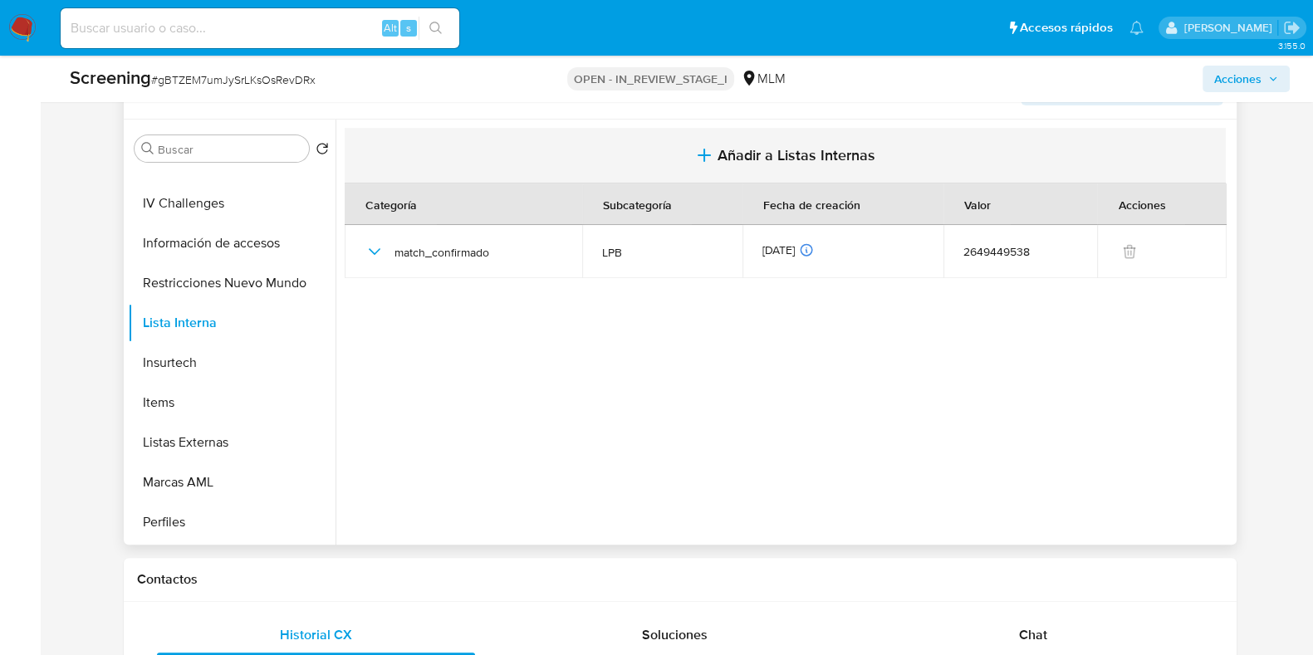
click at [706, 151] on icon "button" at bounding box center [704, 155] width 20 height 20
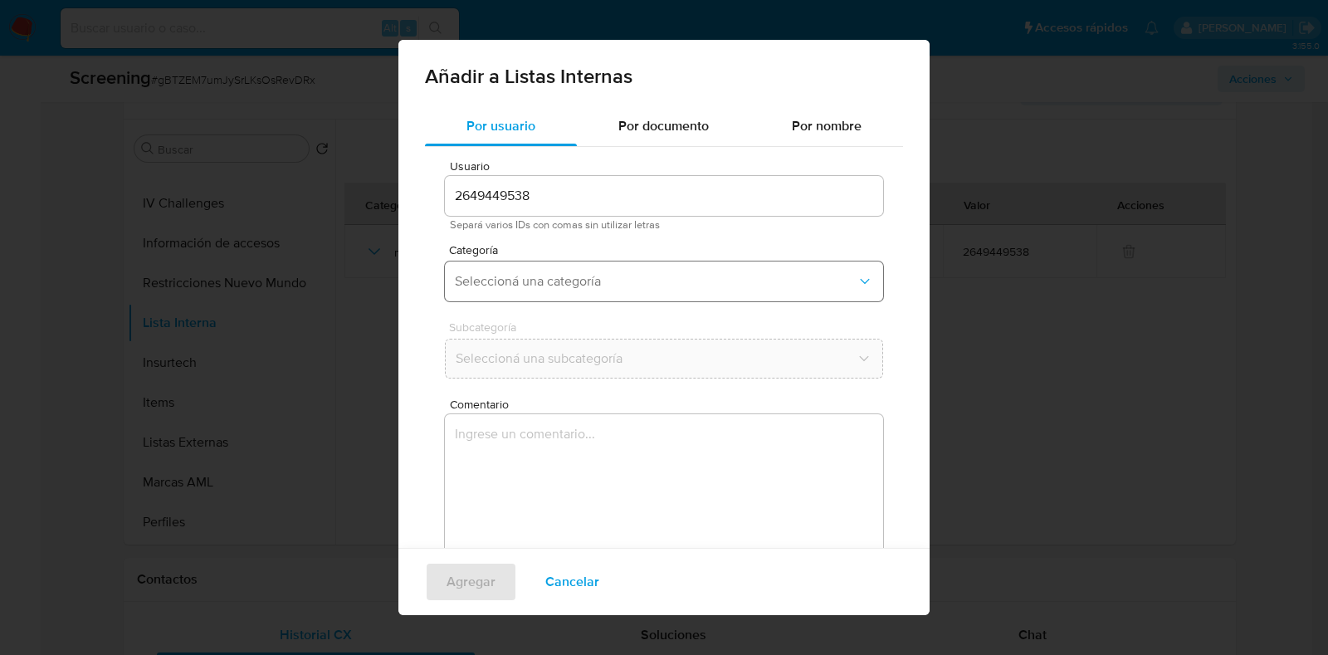
click at [531, 282] on span "Seleccioná una categoría" at bounding box center [656, 281] width 402 height 17
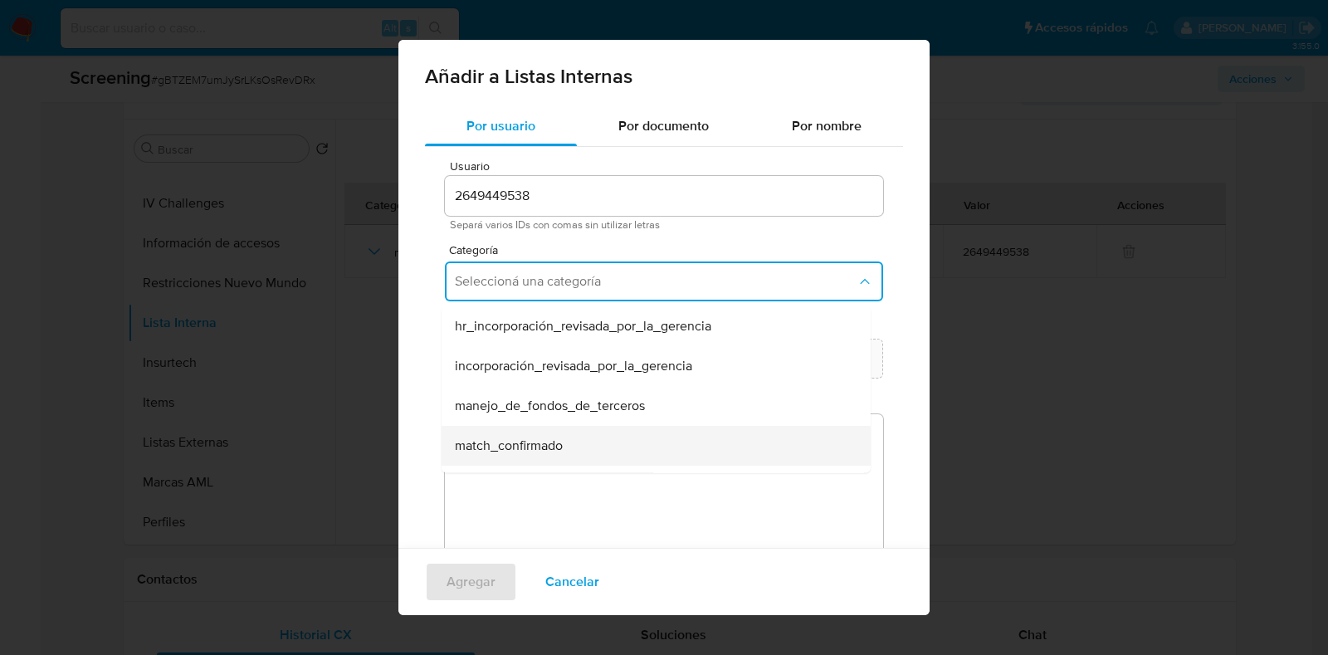
click at [528, 461] on div "match_confirmado" at bounding box center [651, 446] width 393 height 40
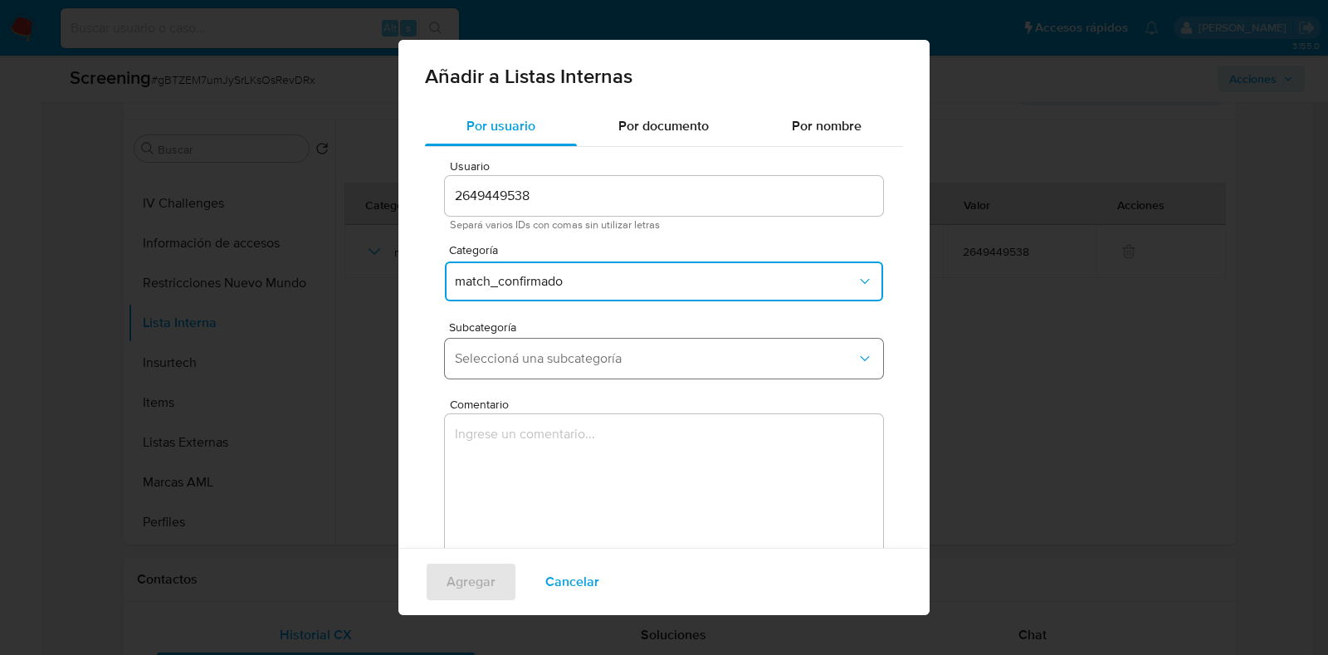
click at [531, 377] on button "Seleccioná una subcategoría" at bounding box center [664, 359] width 438 height 40
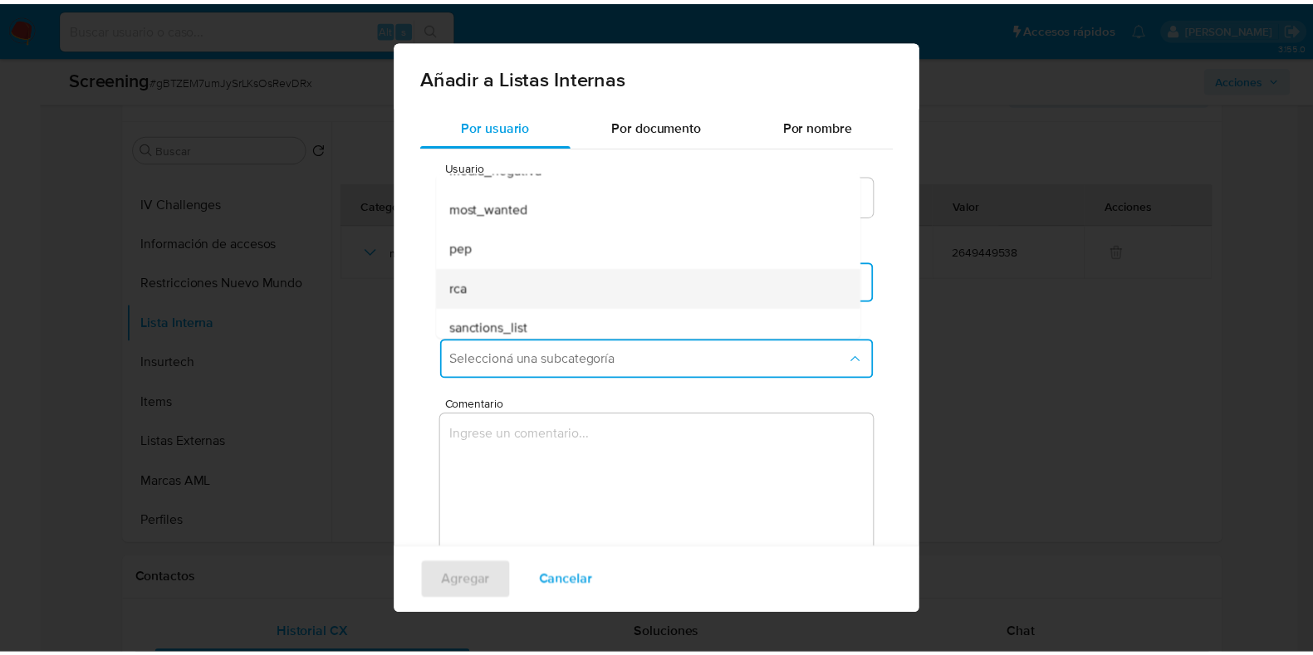
scroll to position [112, 0]
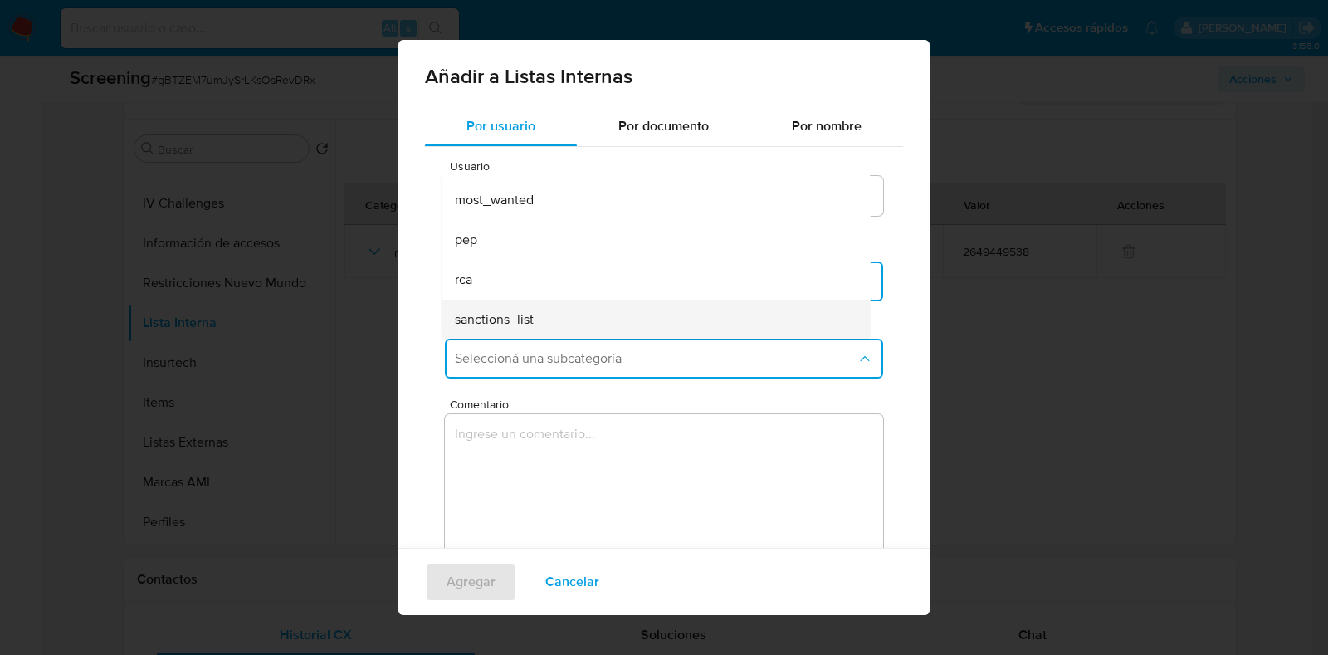
click at [543, 320] on div "sanctions_list" at bounding box center [651, 320] width 393 height 40
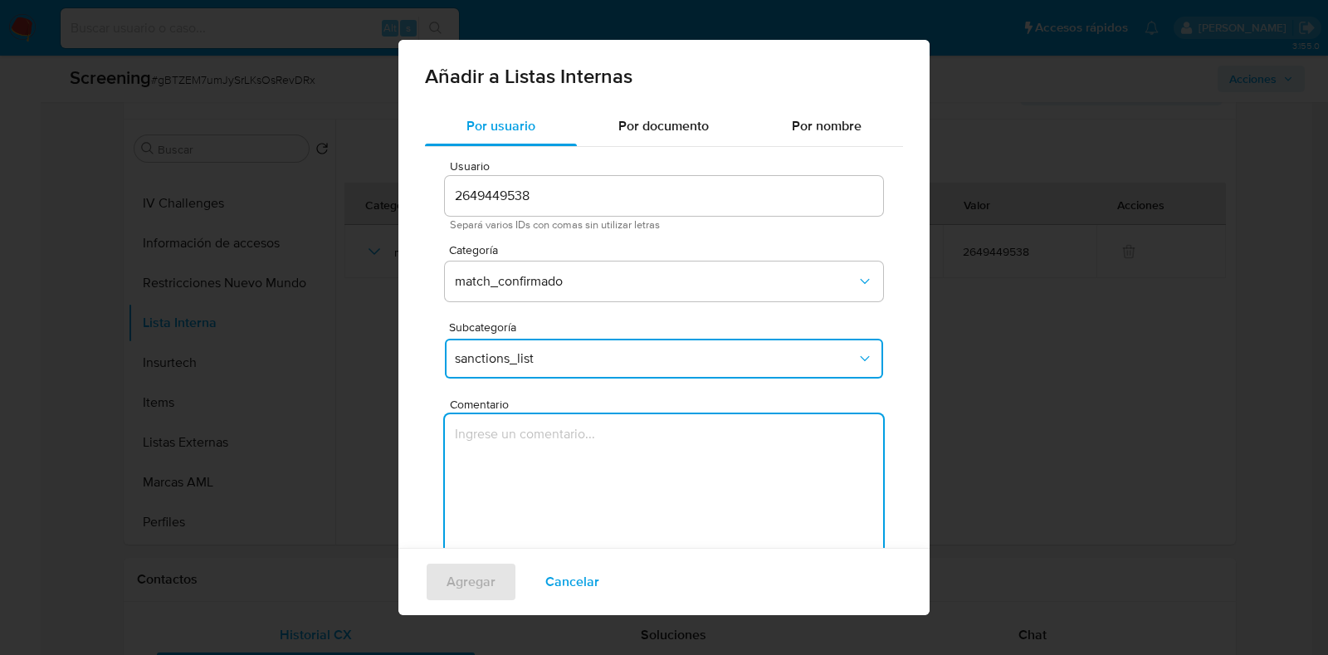
click at [531, 462] on textarea "Comentario" at bounding box center [664, 493] width 438 height 159
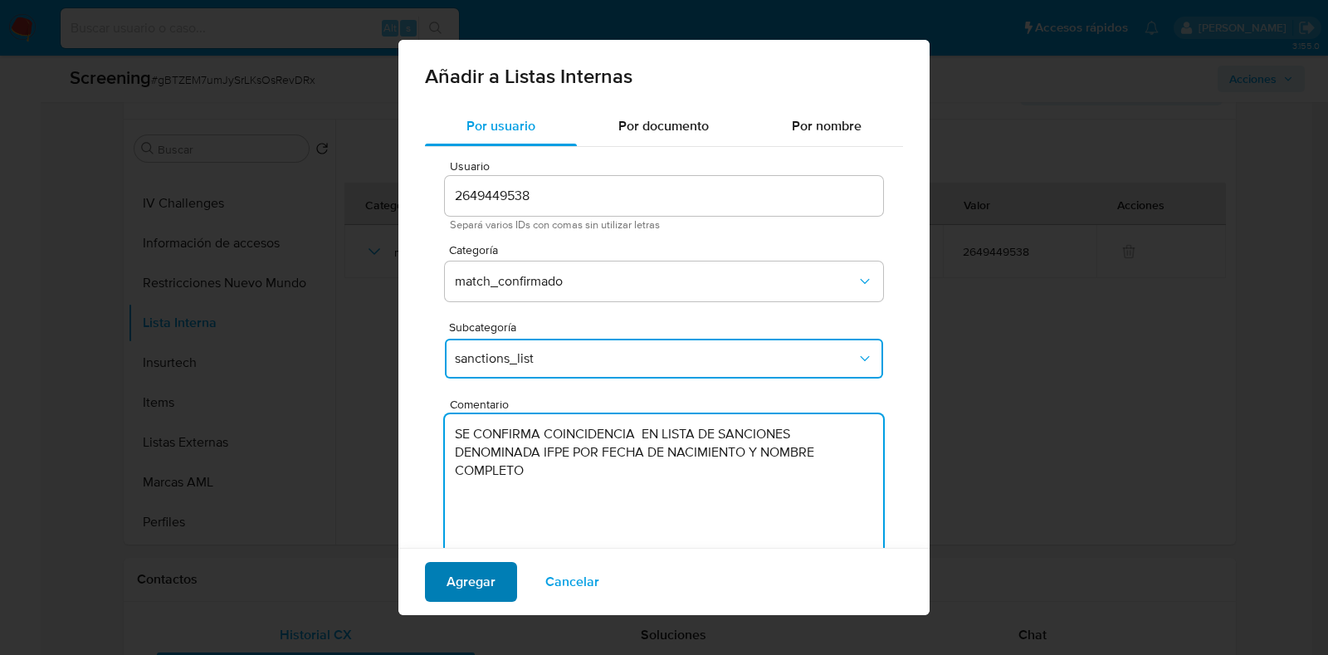
type textarea "SE CONFIRMA COINCIDENCIA EN LISTA DE SANCIONES DENOMINADA IFPE POR FECHA DE NAC…"
click at [498, 581] on button "Agregar" at bounding box center [471, 582] width 92 height 40
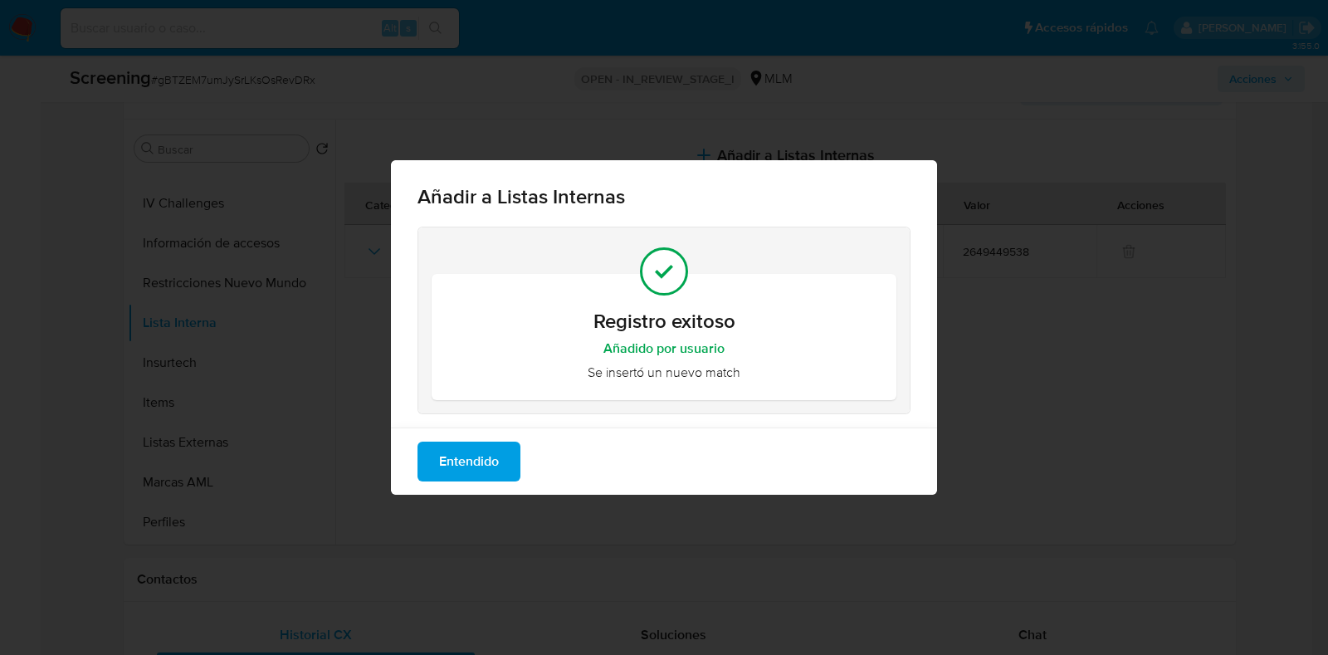
click at [493, 468] on span "Entendido" at bounding box center [469, 461] width 60 height 37
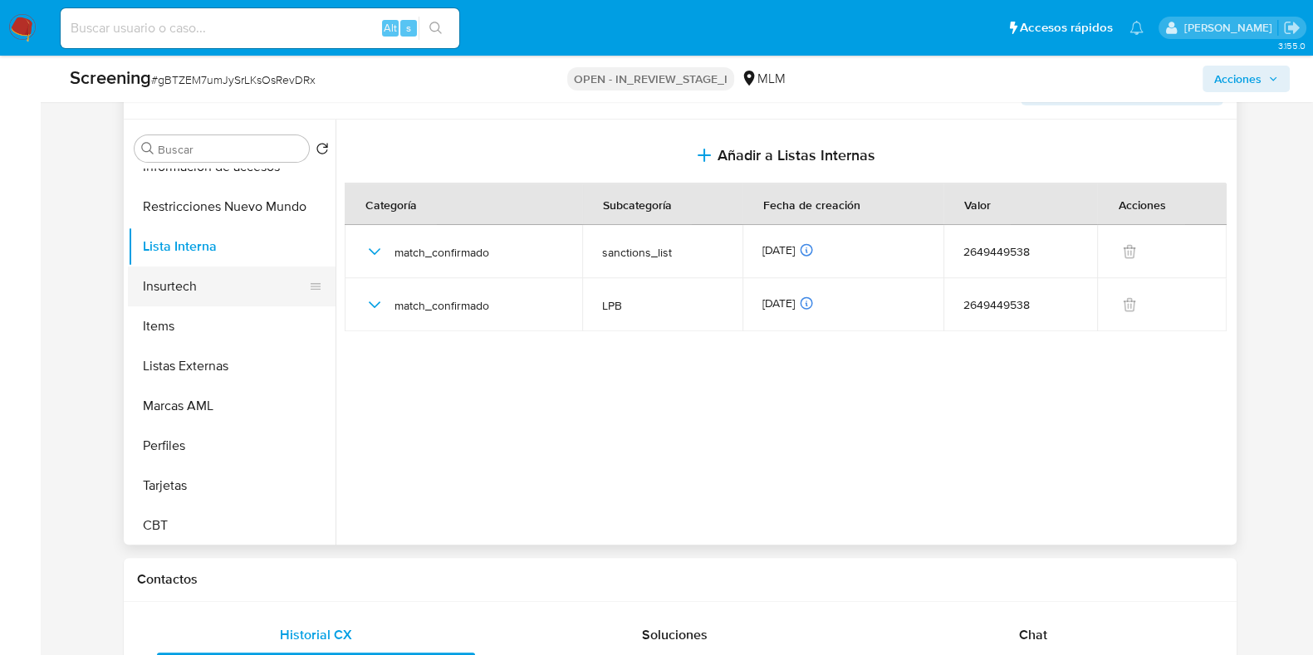
scroll to position [701, 0]
click at [220, 212] on button "Restricciones Nuevo Mundo" at bounding box center [225, 205] width 194 height 40
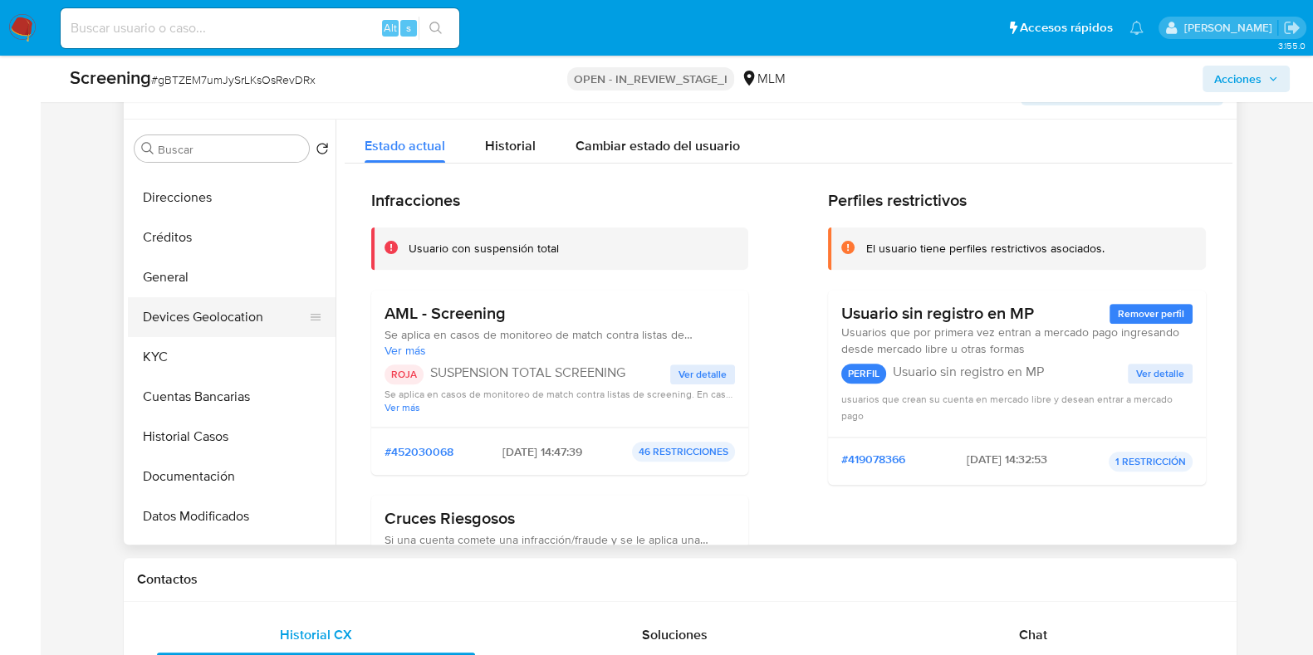
scroll to position [79, 0]
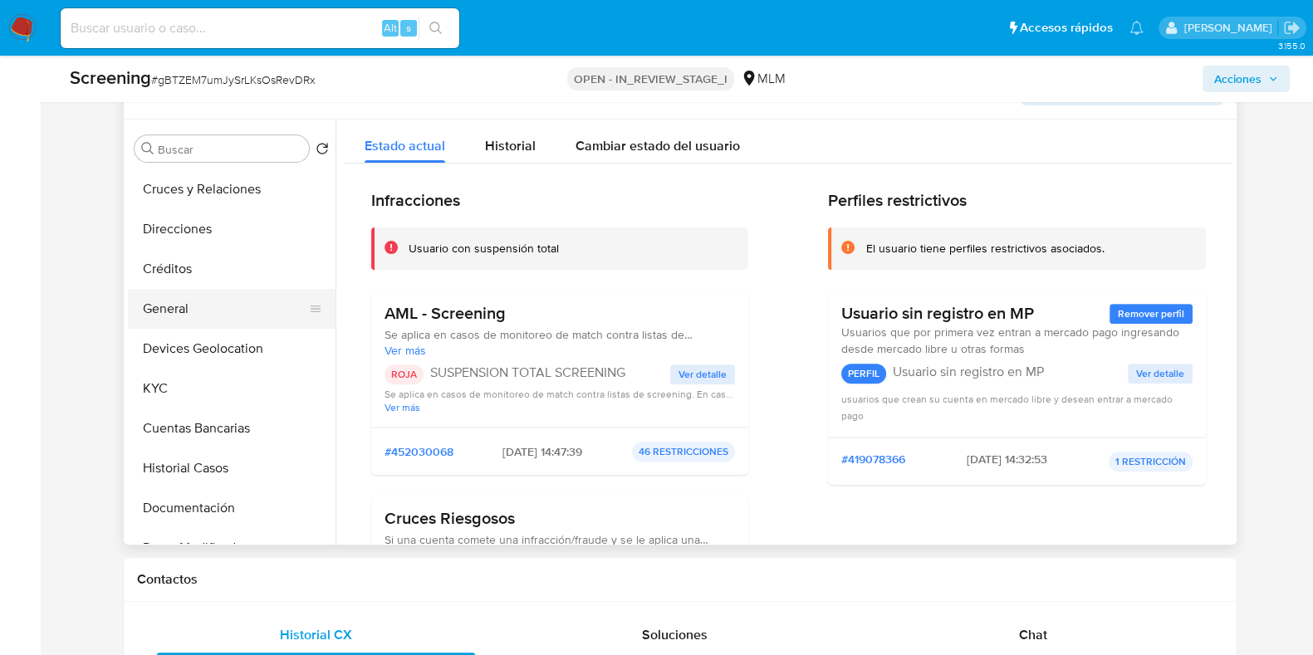
click at [179, 296] on button "General" at bounding box center [225, 309] width 194 height 40
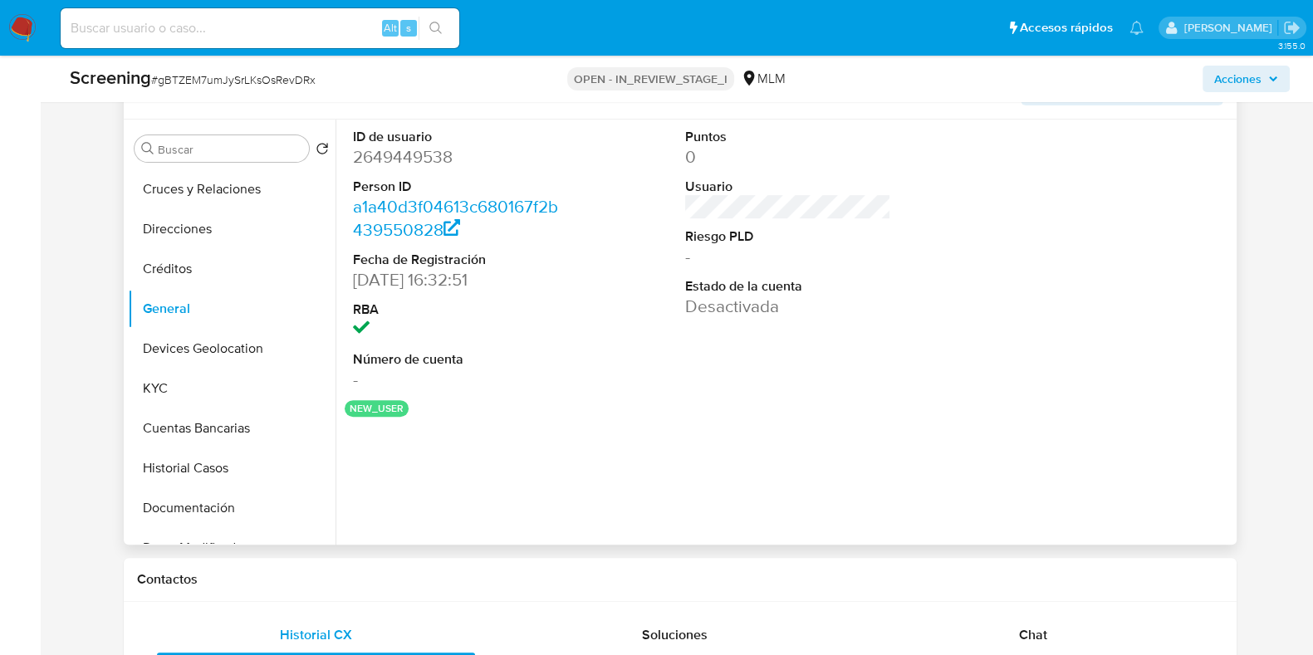
click at [408, 155] on dd "2649449538" at bounding box center [455, 156] width 205 height 23
copy dd "2649449538"
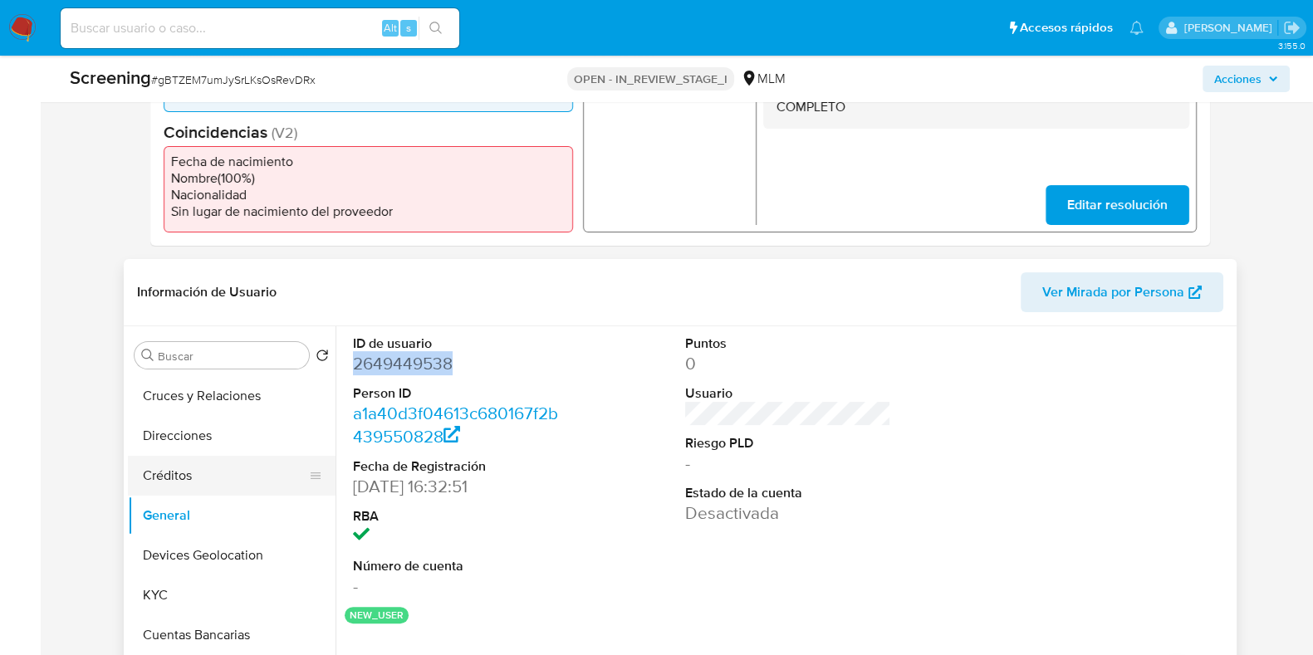
scroll to position [0, 0]
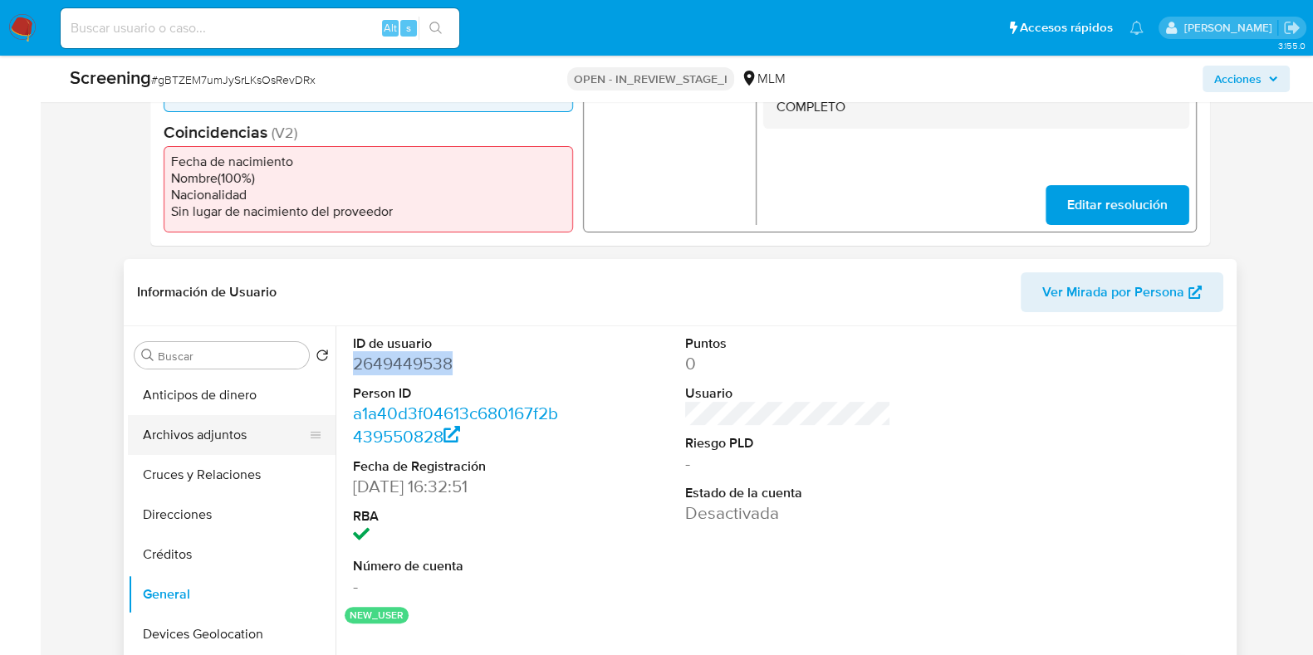
click at [216, 446] on button "Archivos adjuntos" at bounding box center [225, 435] width 194 height 40
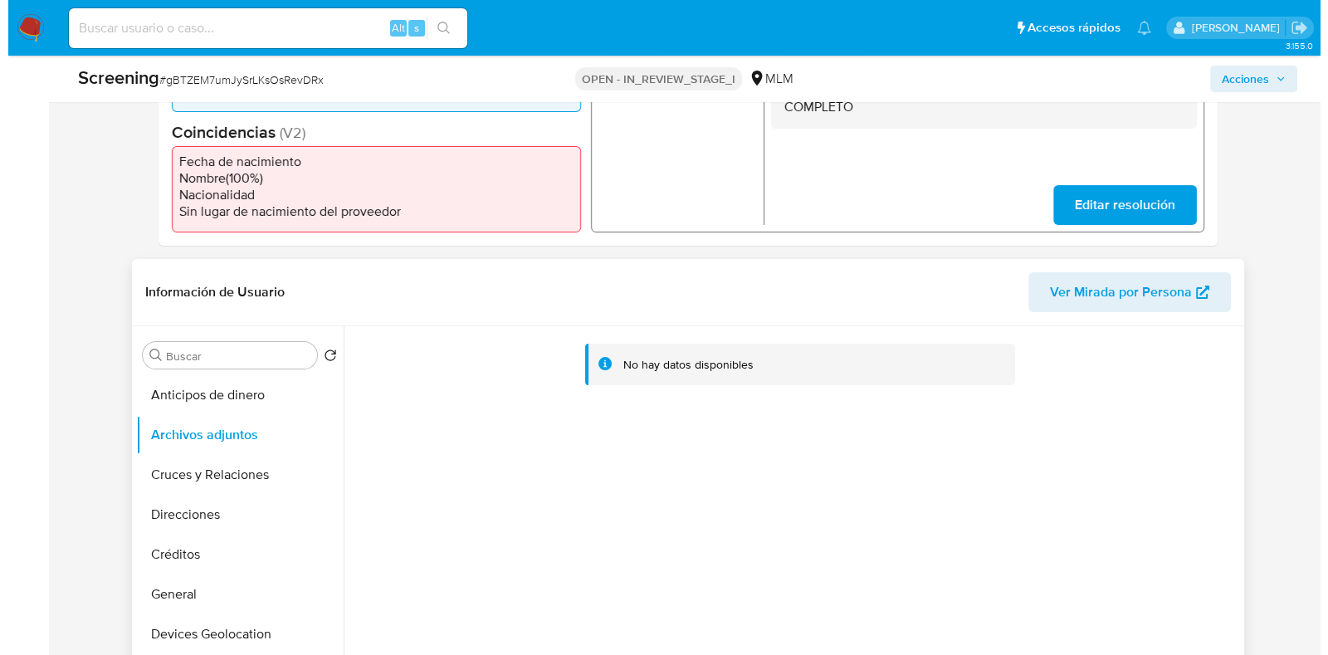
scroll to position [726, 0]
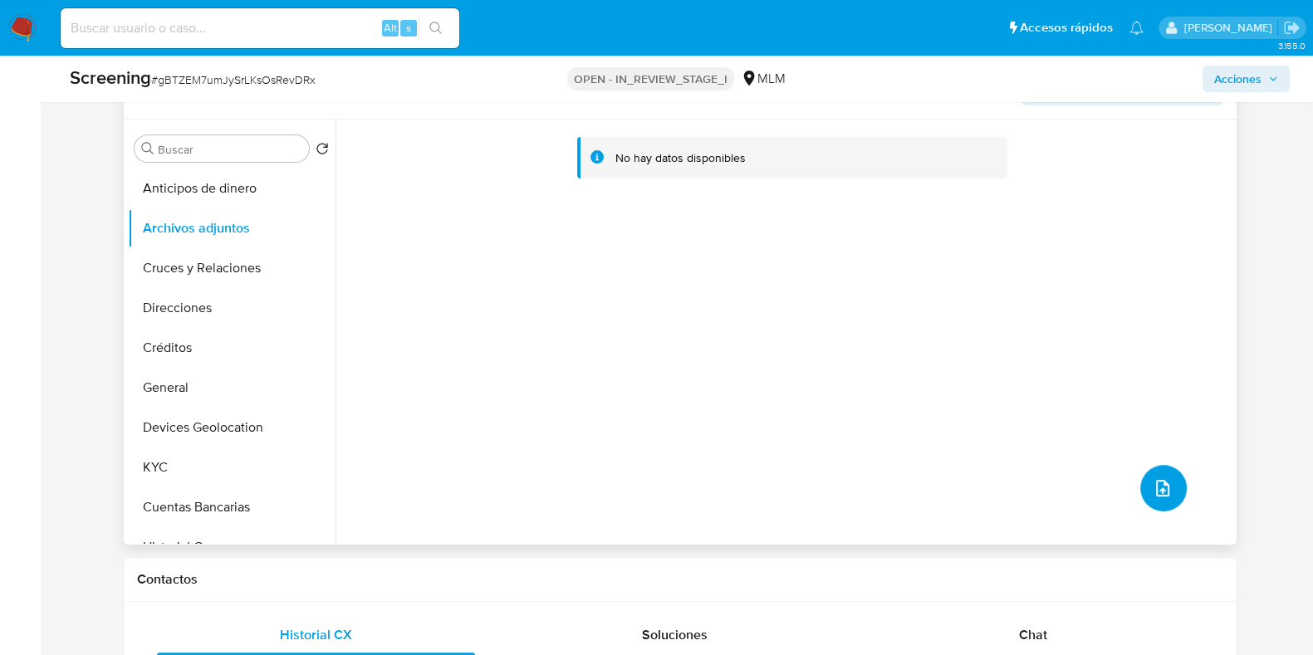
click at [1156, 494] on icon "upload-file" at bounding box center [1162, 488] width 20 height 20
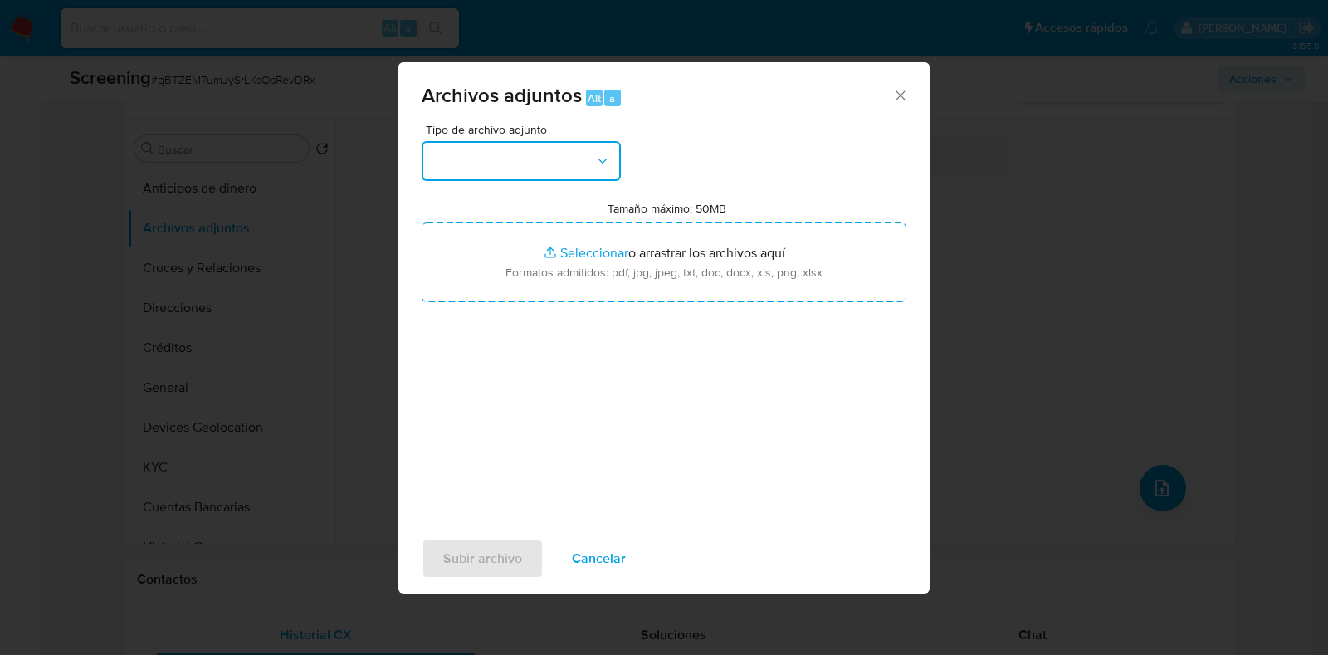
click at [491, 171] on button "button" at bounding box center [521, 161] width 199 height 40
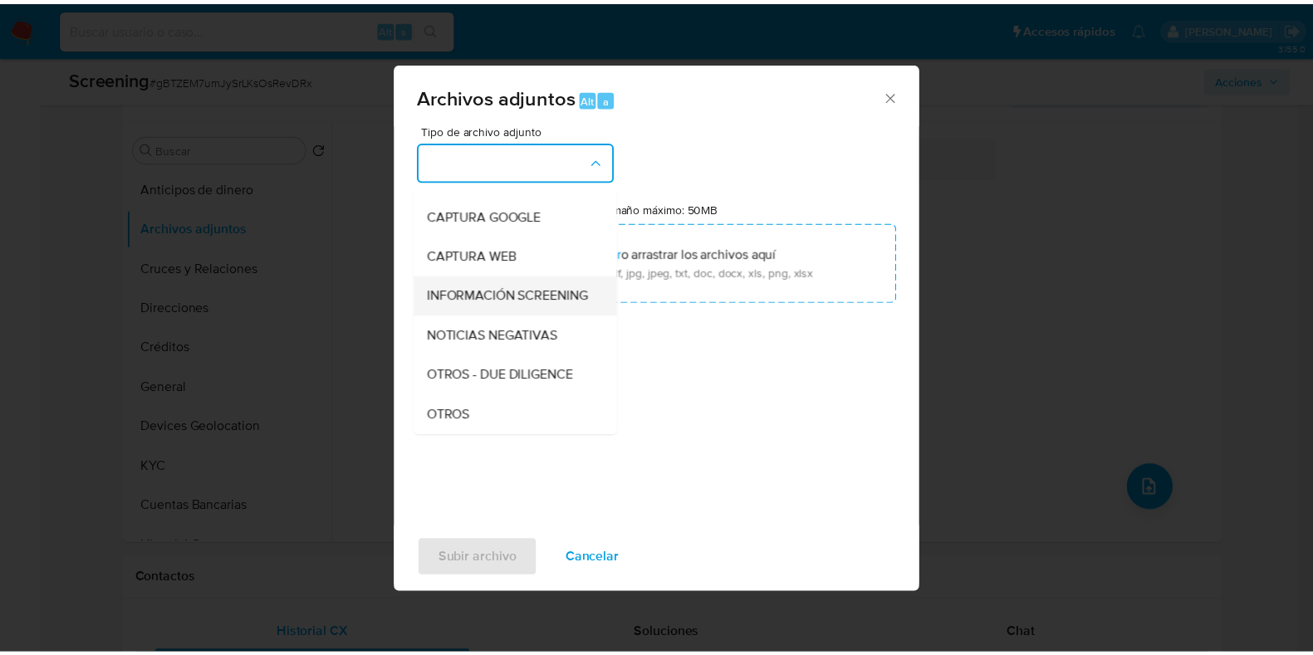
scroll to position [103, 0]
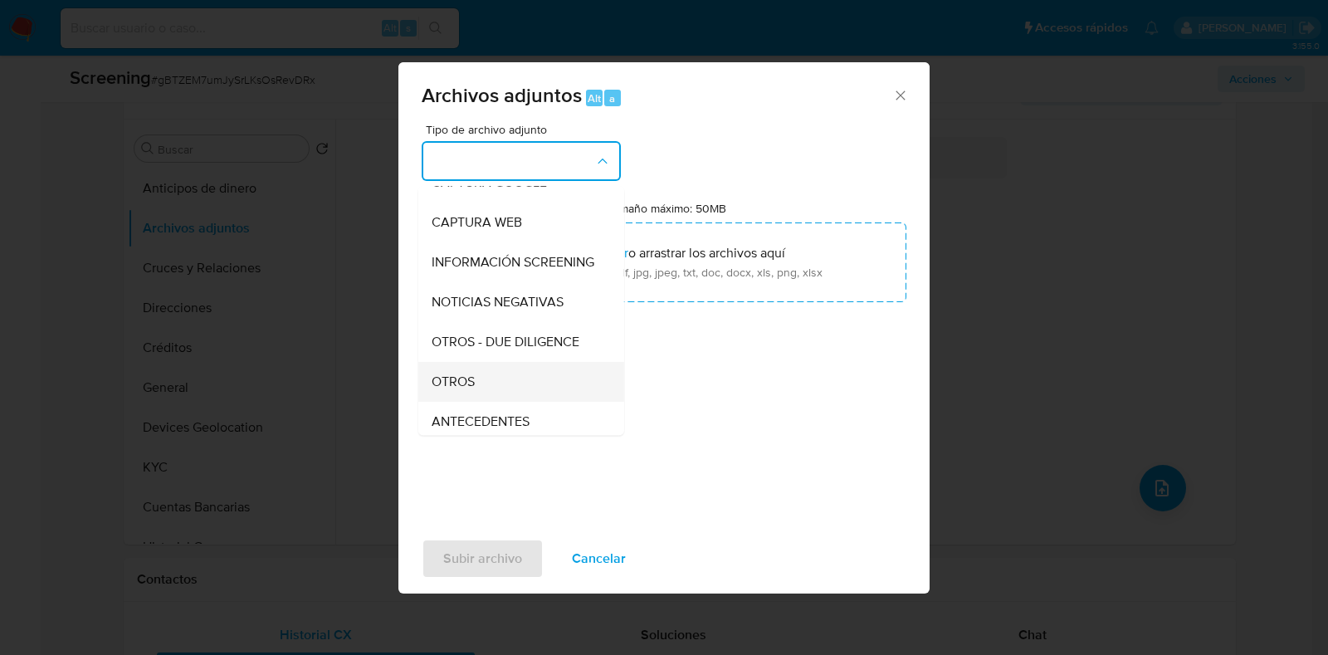
click at [462, 384] on div "OTROS" at bounding box center [516, 382] width 169 height 40
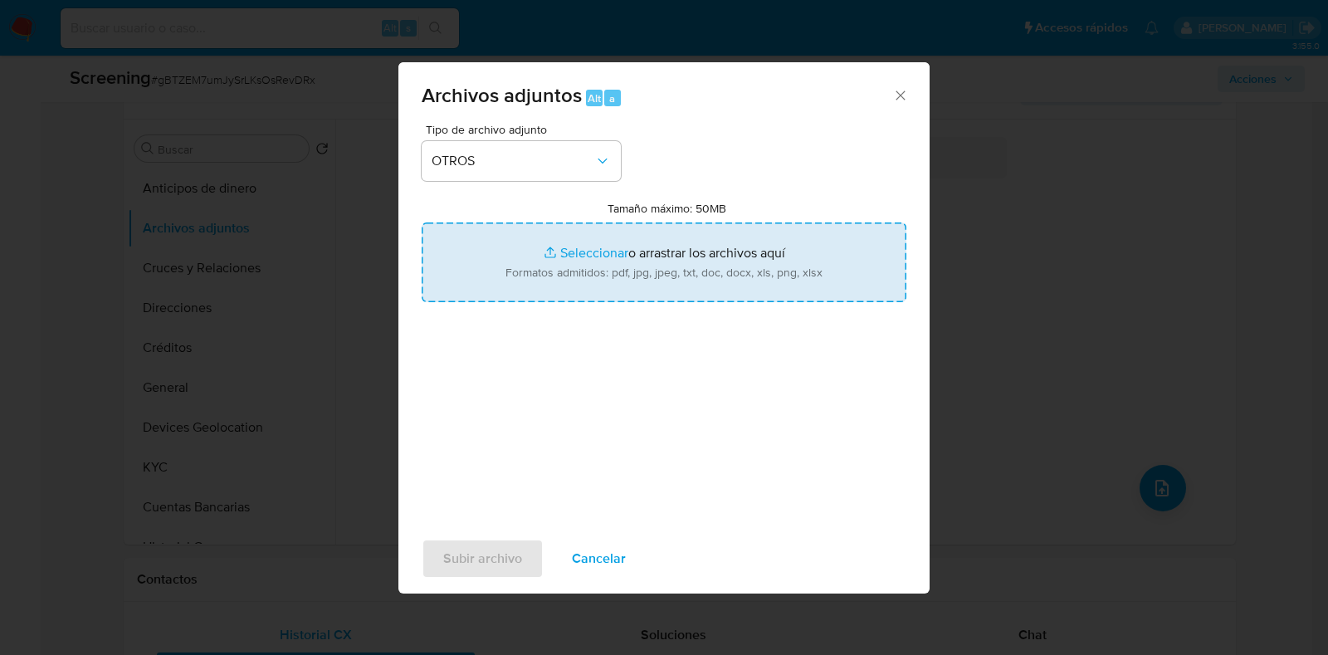
click at [597, 254] on input "Tamaño máximo: 50MB Seleccionar archivos" at bounding box center [664, 263] width 485 height 80
type input "C:\fakepath\2649449538.pdf"
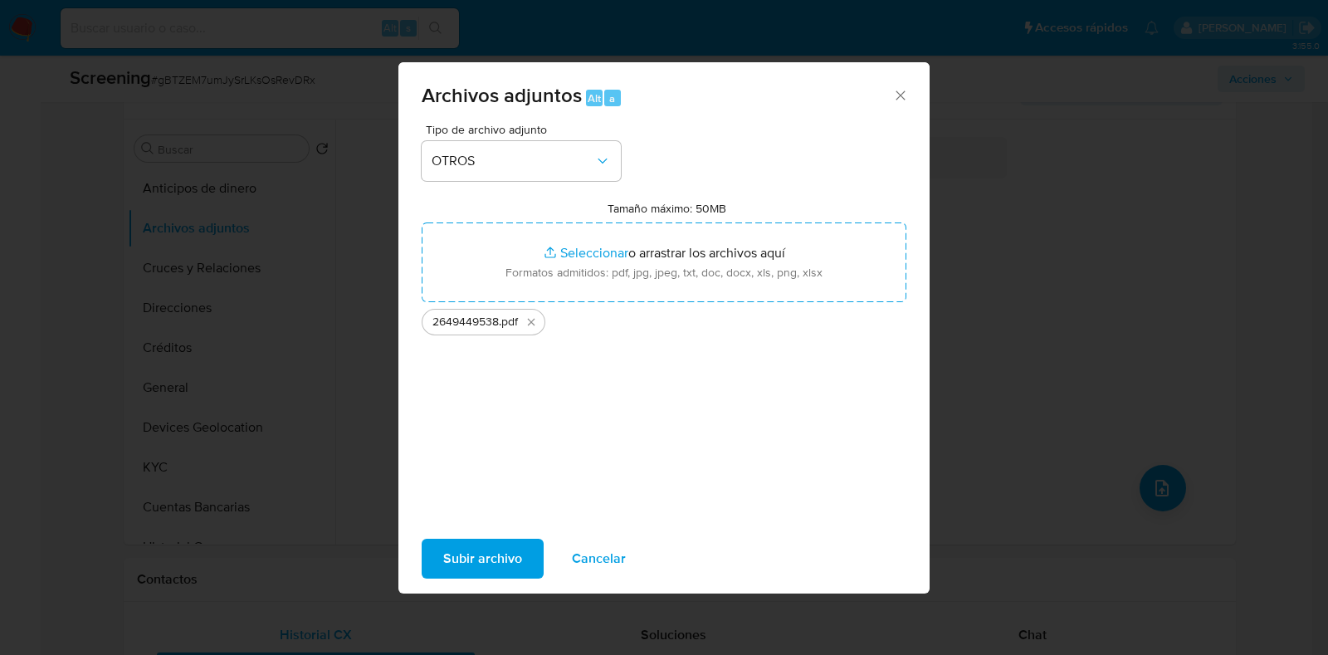
click at [470, 548] on span "Subir archivo" at bounding box center [482, 558] width 79 height 37
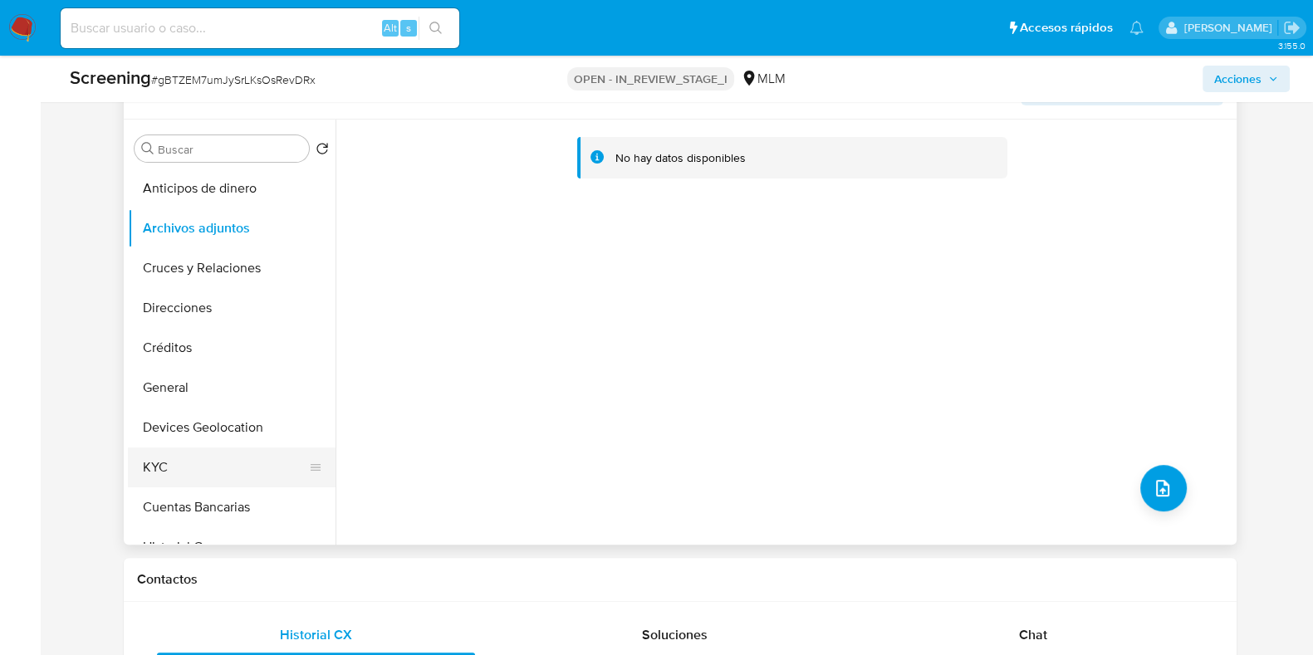
click at [167, 448] on button "KYC" at bounding box center [225, 467] width 194 height 40
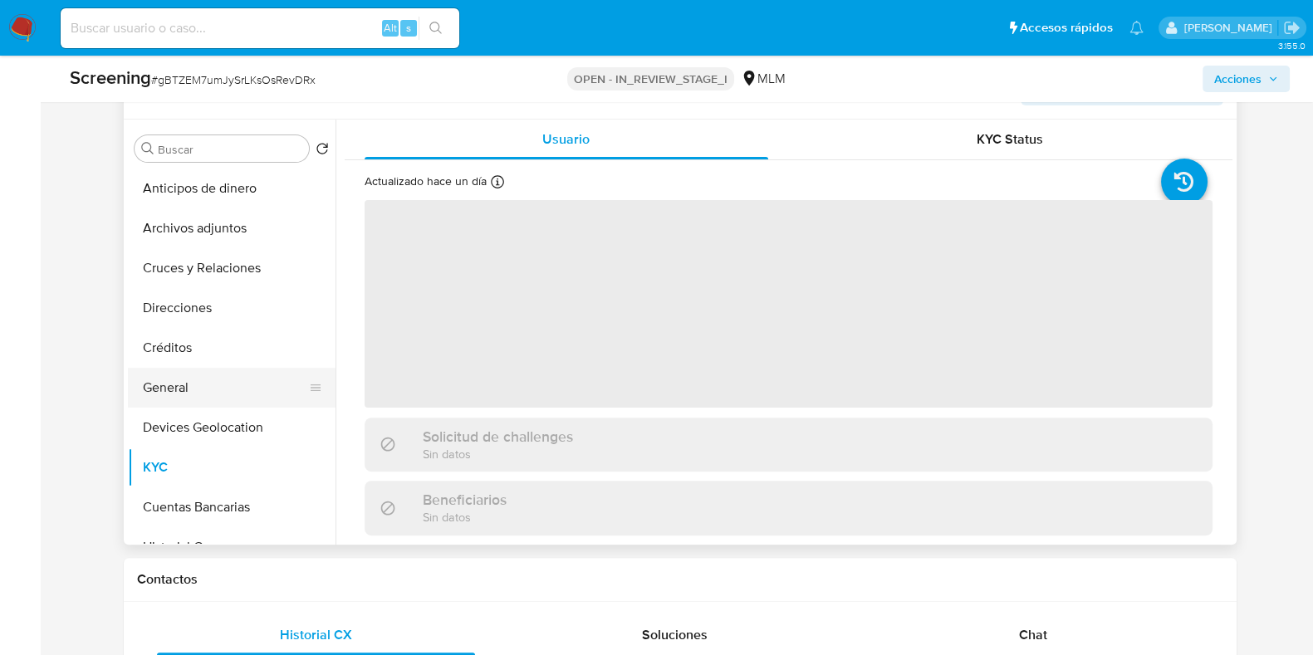
click at [174, 385] on button "General" at bounding box center [225, 388] width 194 height 40
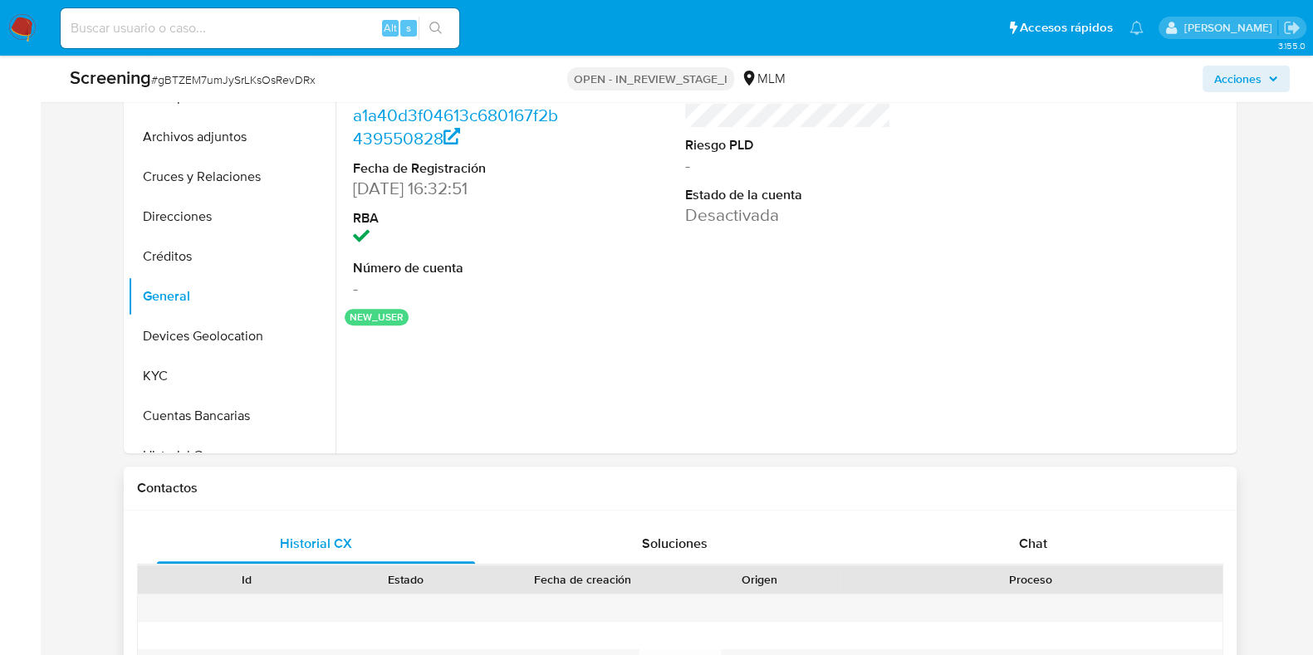
scroll to position [1038, 0]
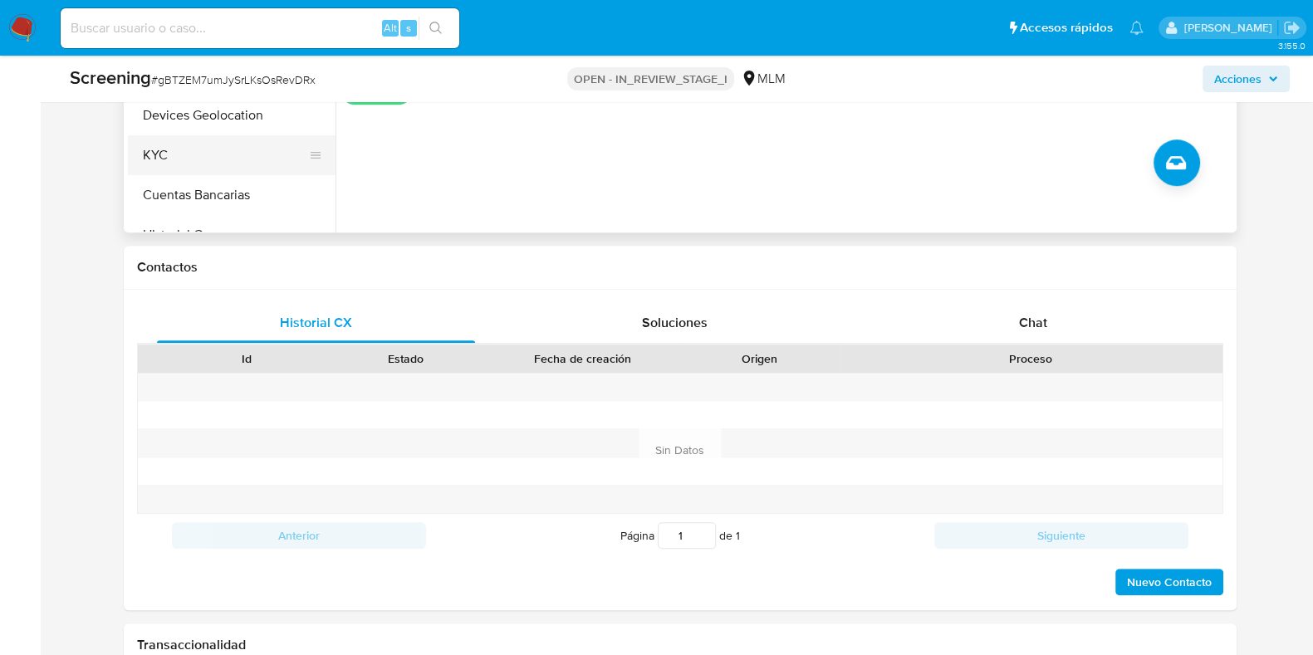
click at [202, 165] on button "KYC" at bounding box center [225, 155] width 194 height 40
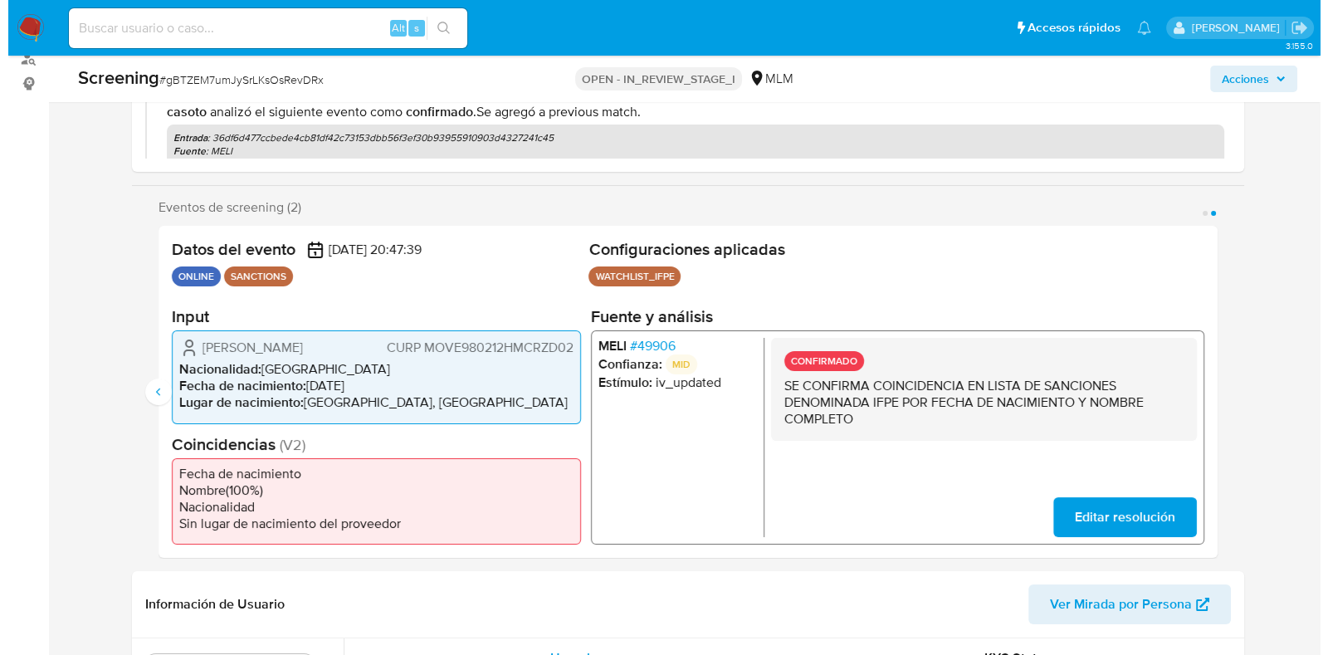
scroll to position [0, 0]
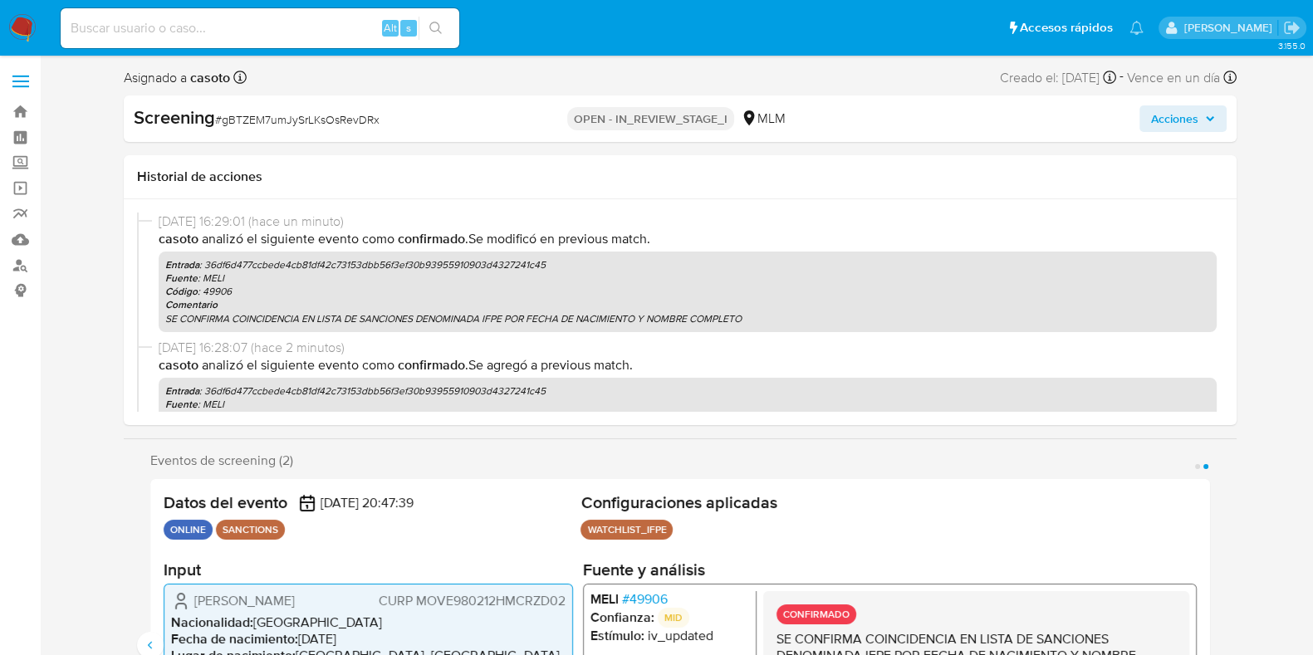
click at [1154, 120] on span "Acciones" at bounding box center [1174, 118] width 47 height 27
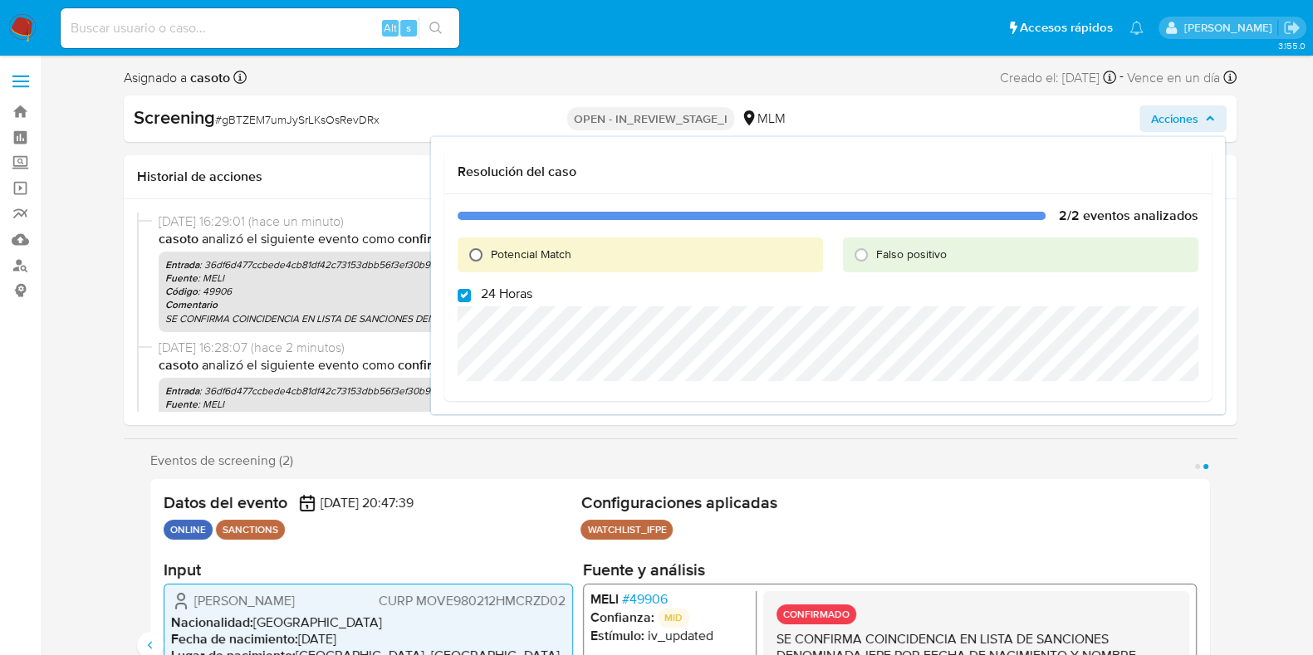
drag, startPoint x: 477, startPoint y: 251, endPoint x: 462, endPoint y: 291, distance: 43.6
click at [477, 252] on input "Potencial Match" at bounding box center [475, 255] width 27 height 27
radio input "true"
click at [461, 293] on input "24 Horas" at bounding box center [463, 295] width 13 height 13
checkbox input "false"
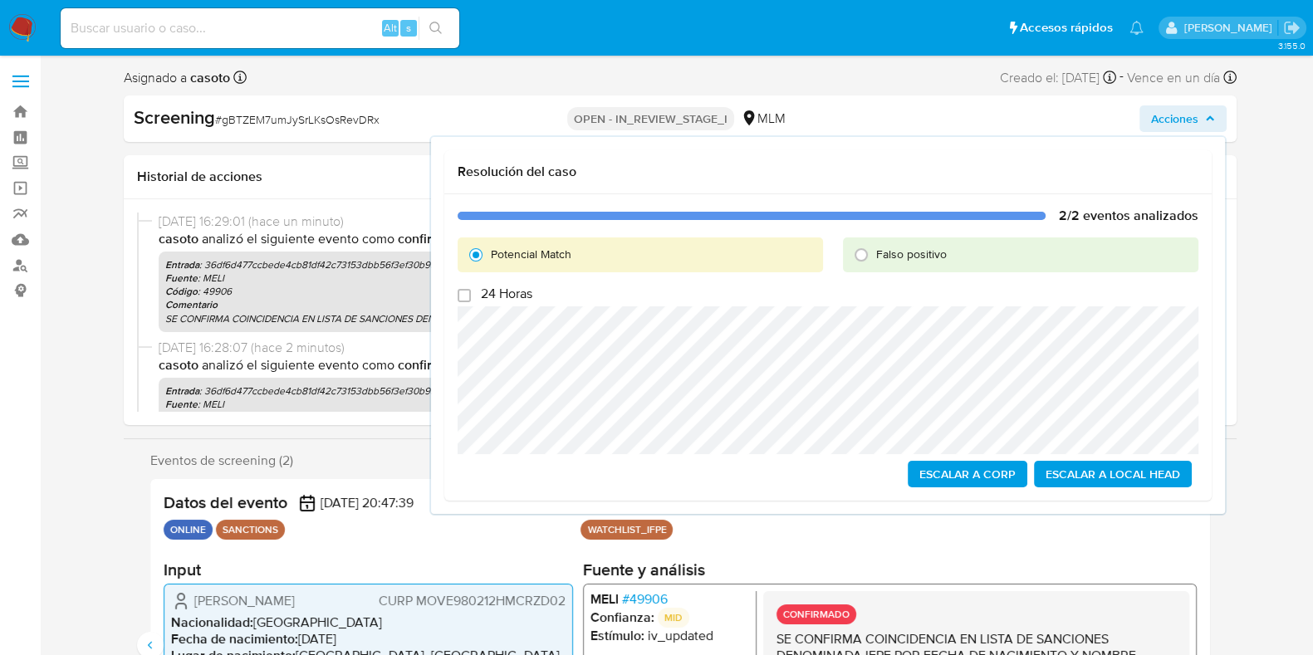
click at [1085, 470] on span "Escalar a Local Head" at bounding box center [1112, 473] width 134 height 23
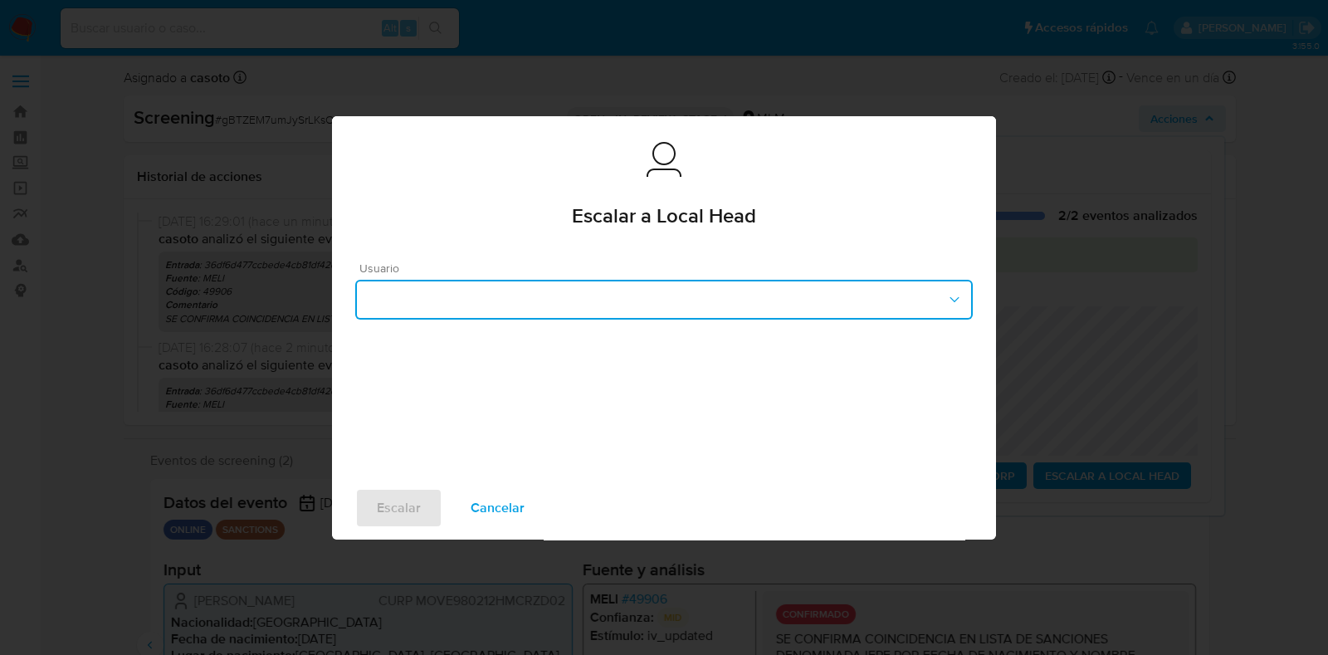
click at [721, 305] on button "button" at bounding box center [664, 300] width 618 height 40
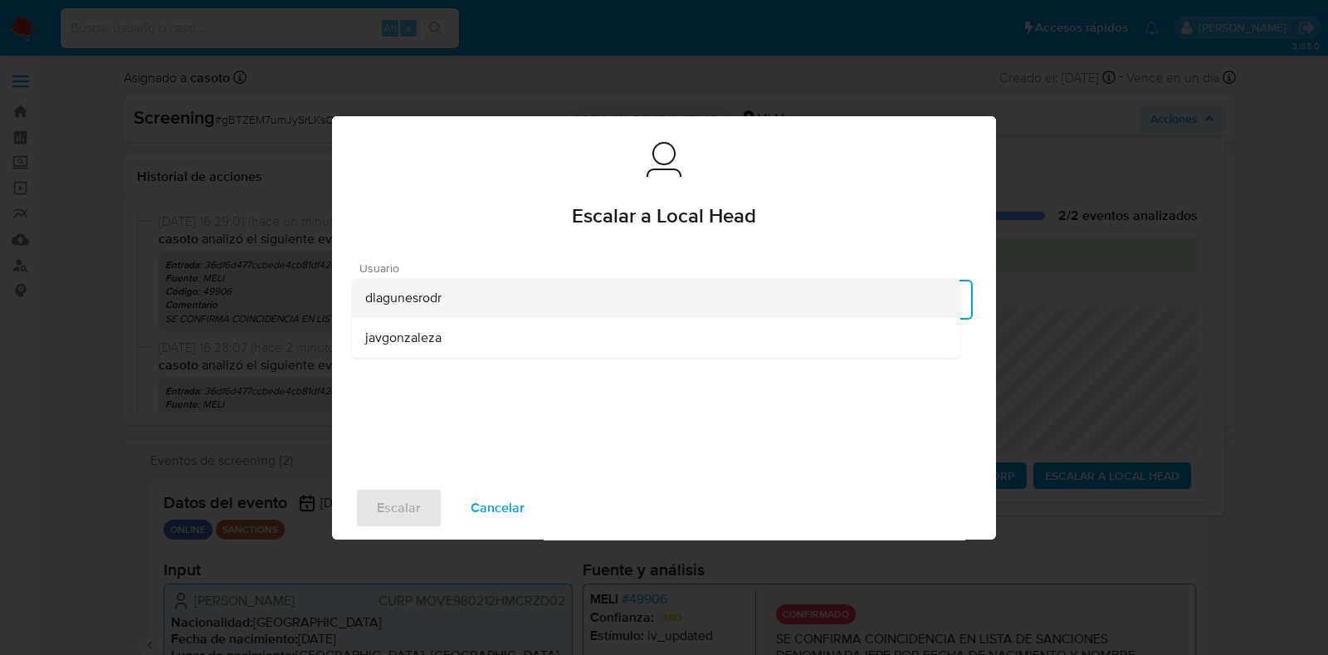
click at [617, 295] on div "dlagunesrodr" at bounding box center [656, 298] width 582 height 40
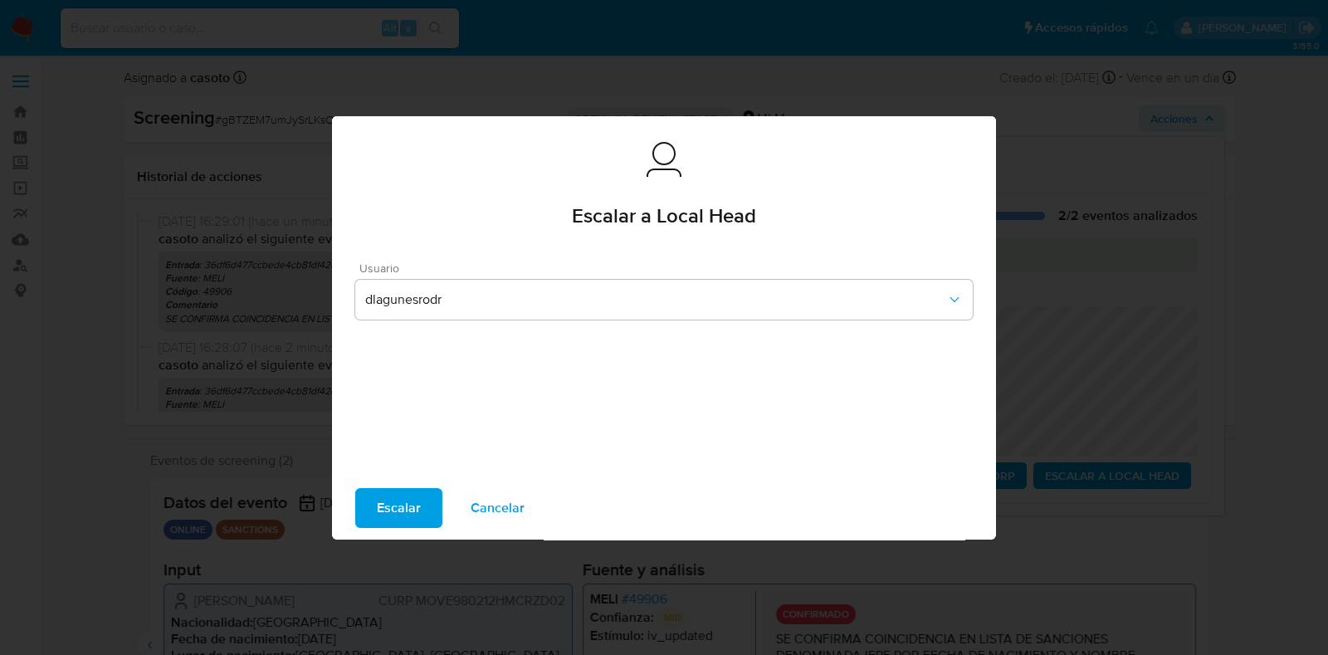
click at [410, 508] on span "Escalar" at bounding box center [399, 508] width 44 height 37
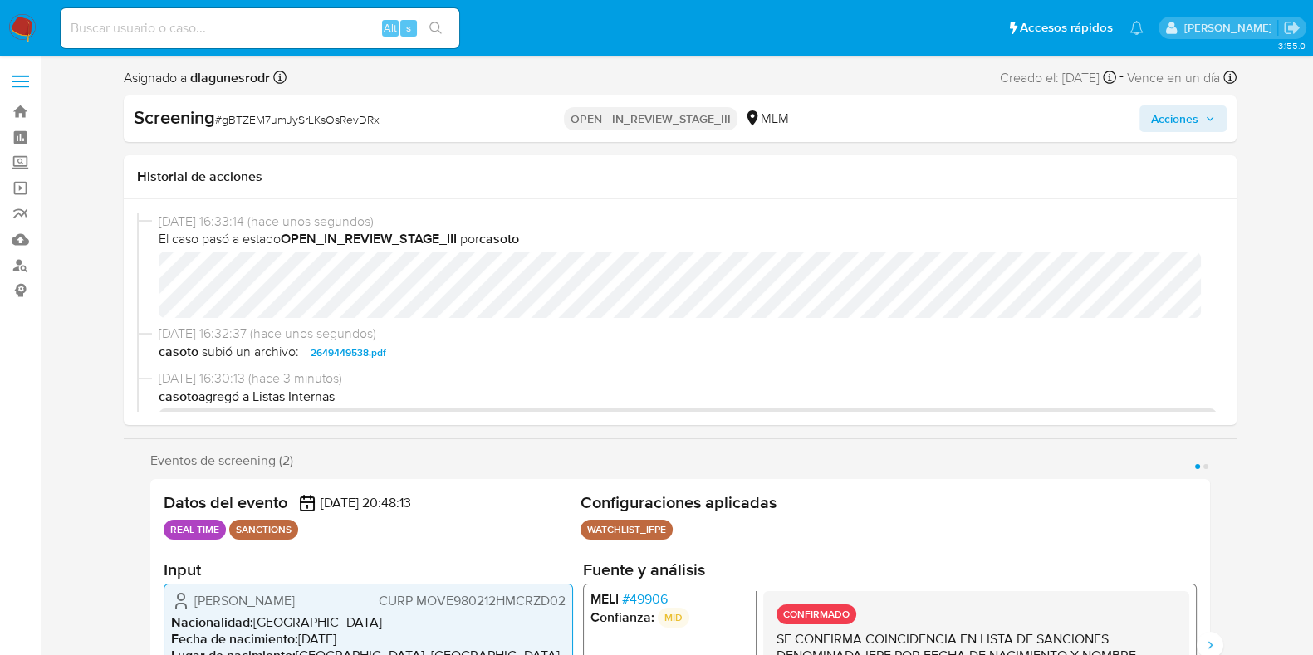
select select "10"
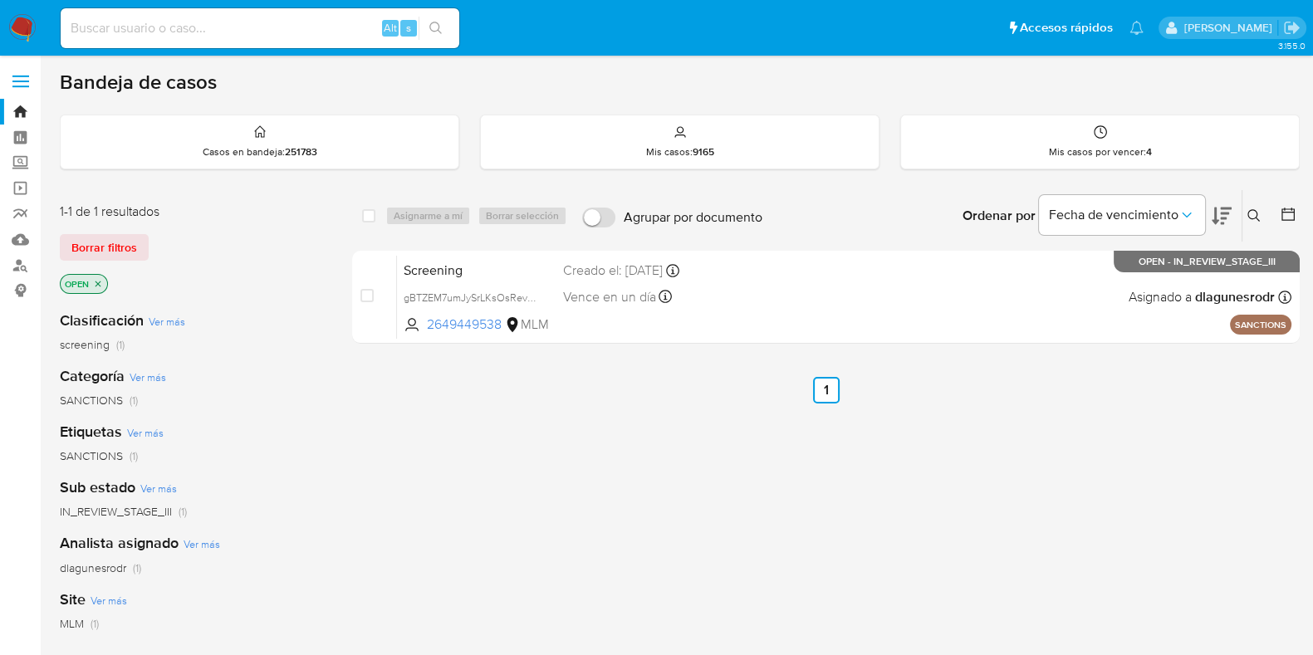
click at [1254, 215] on icon at bounding box center [1253, 215] width 13 height 13
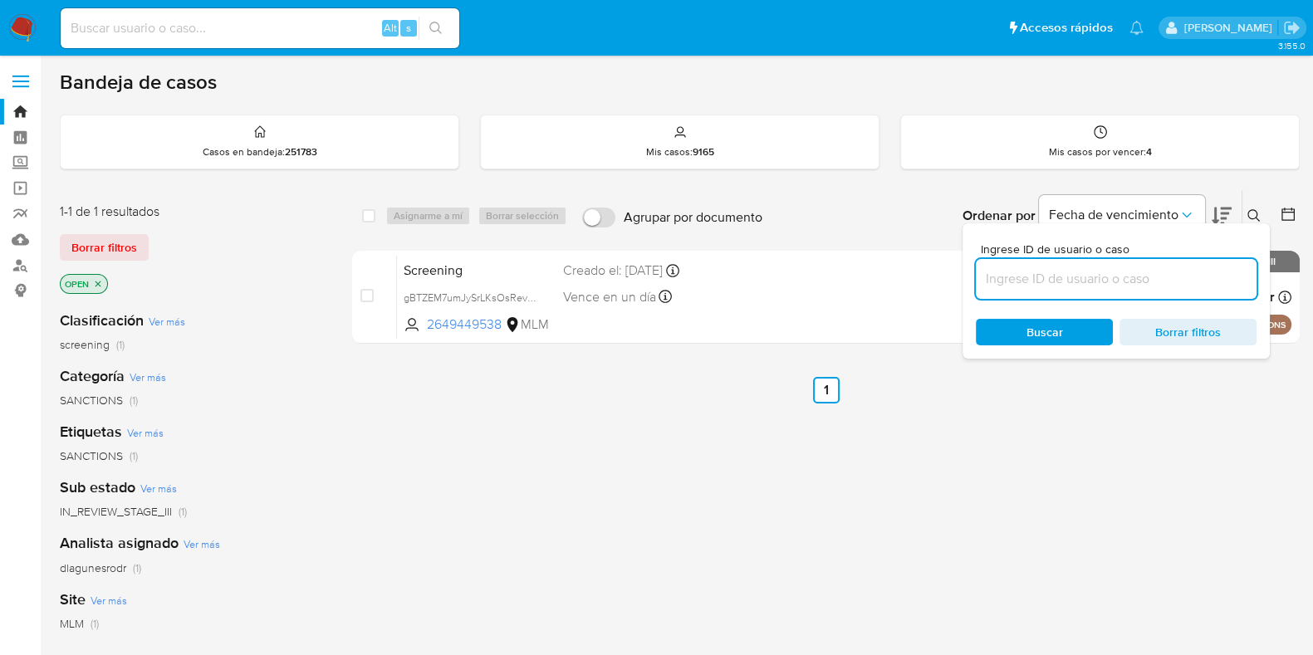
click at [1103, 288] on input at bounding box center [1116, 279] width 281 height 22
type input "13814659"
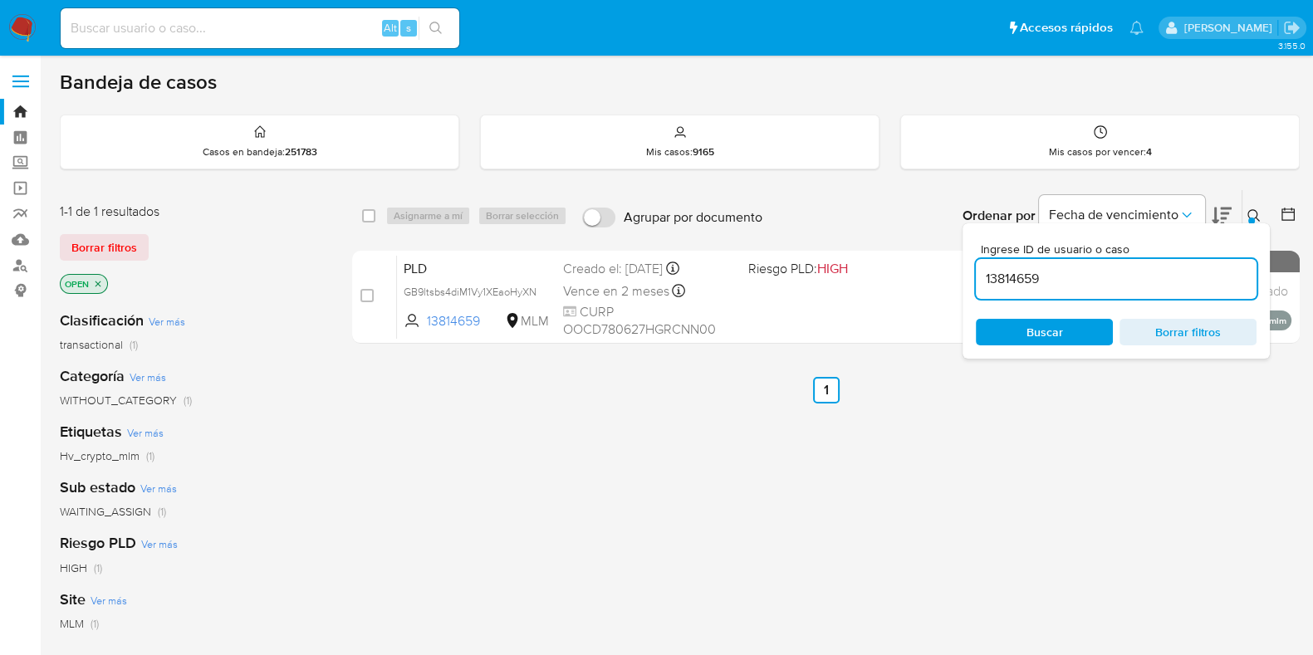
click at [1255, 215] on icon at bounding box center [1253, 215] width 12 height 12
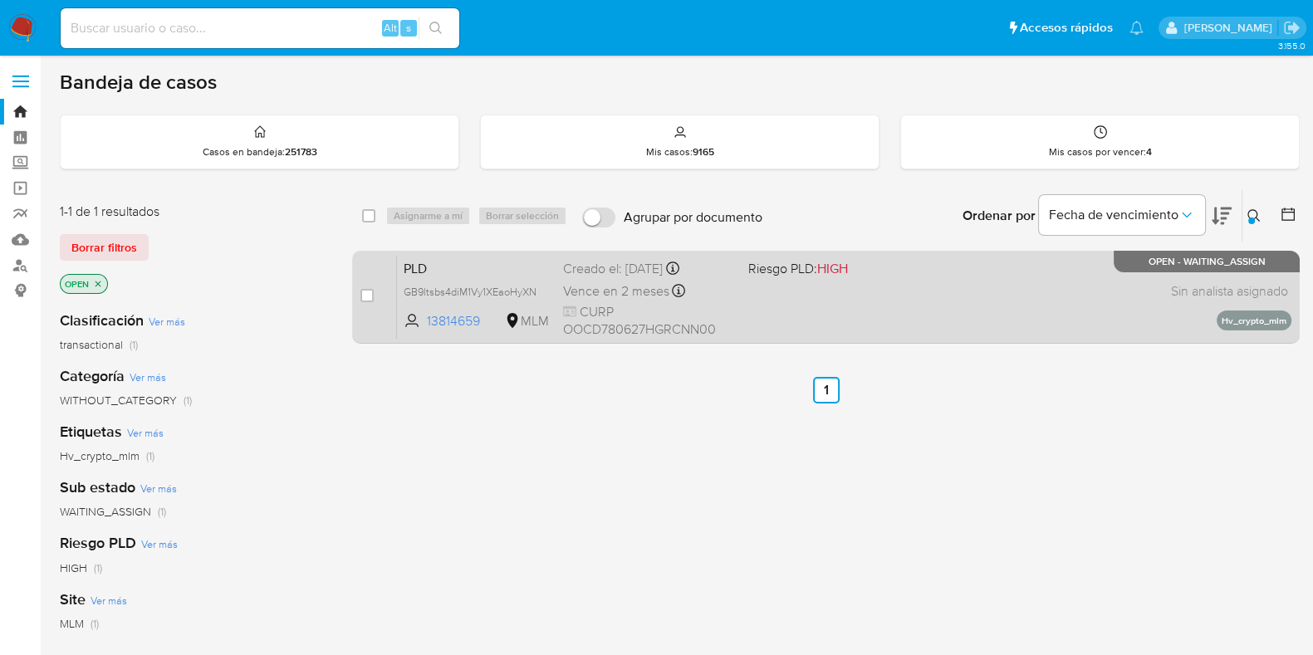
click at [1059, 288] on div "PLD GB9ltsbs4diM1Vy1XEaoHyXN 13814659 MLM Riesgo PLD: HIGH Creado el: [DATE] Cr…" at bounding box center [844, 297] width 894 height 84
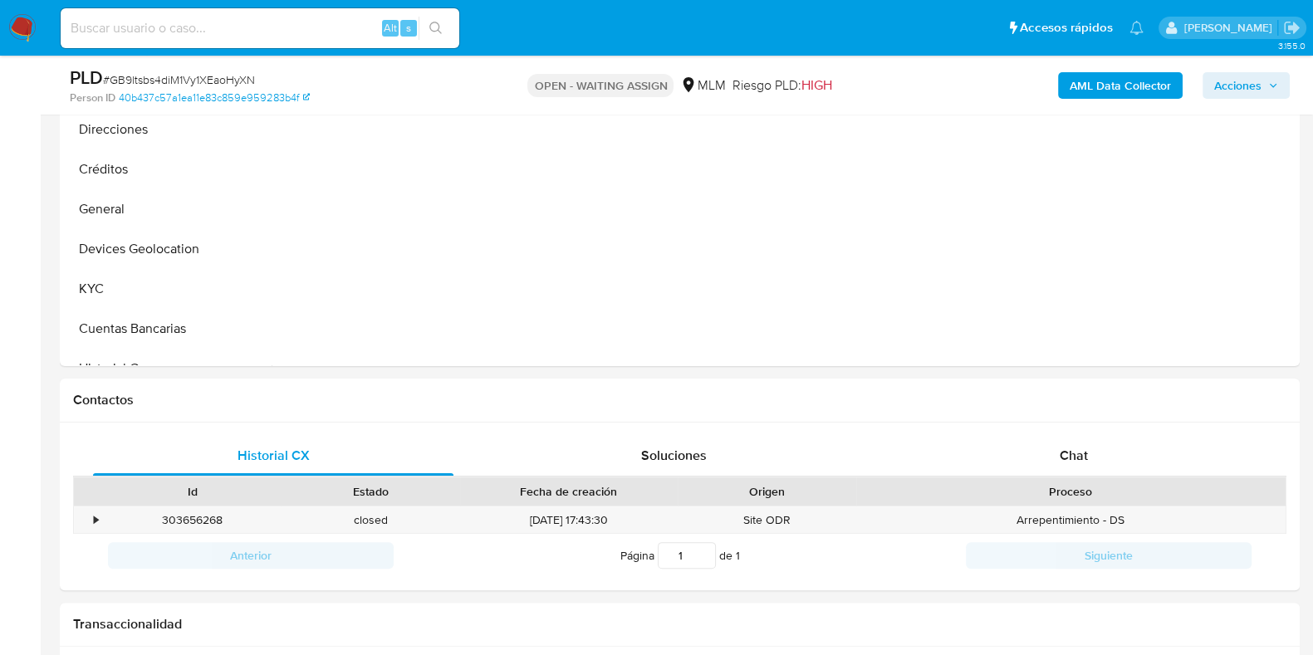
scroll to position [519, 0]
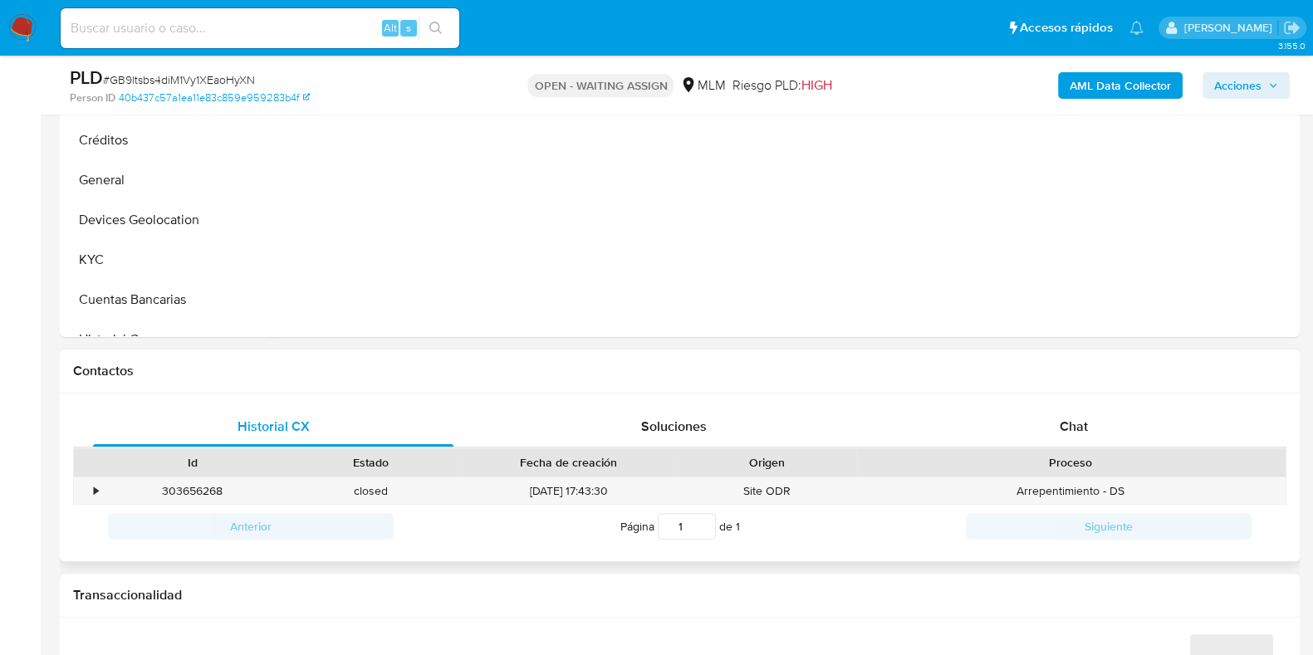
select select "10"
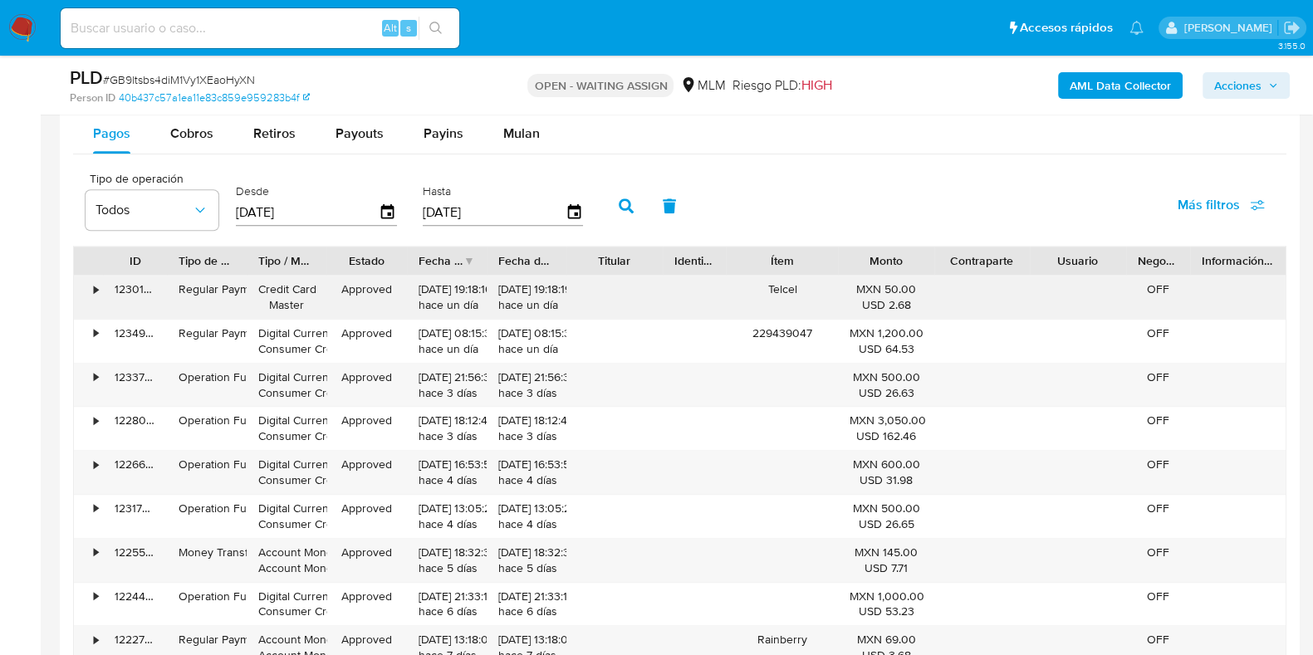
scroll to position [1556, 0]
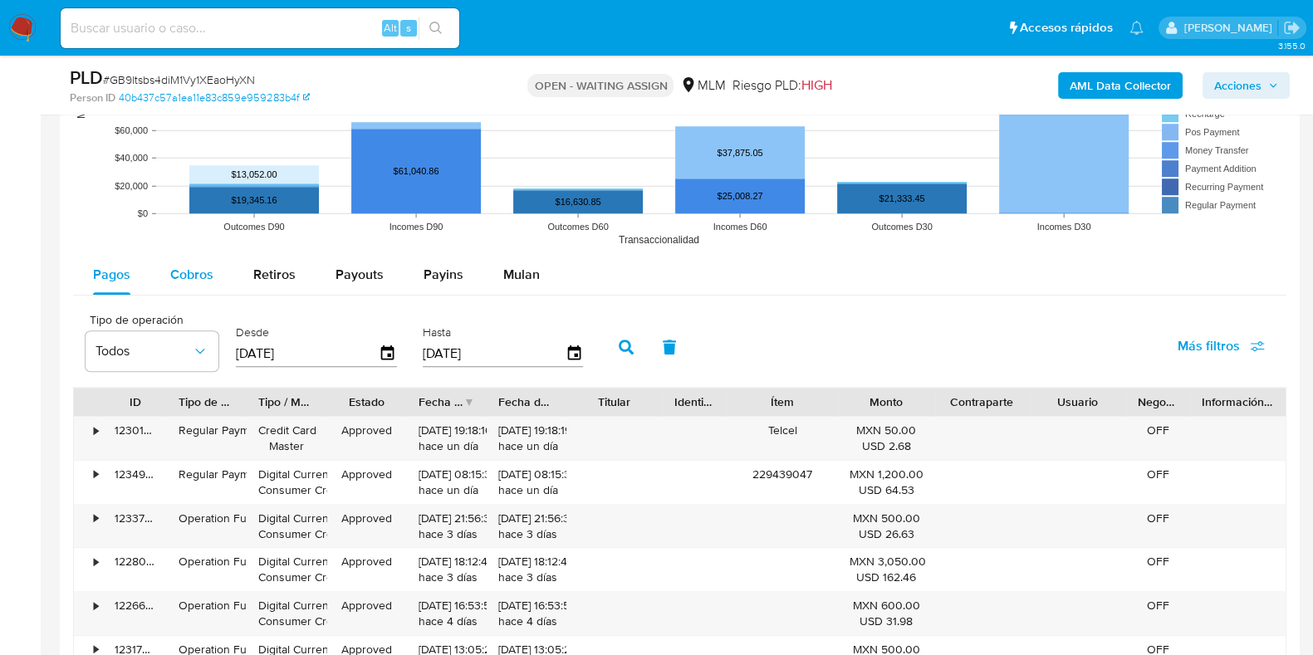
click at [198, 280] on span "Cobros" at bounding box center [191, 274] width 43 height 19
select select "10"
click at [388, 355] on icon "button" at bounding box center [388, 353] width 29 height 29
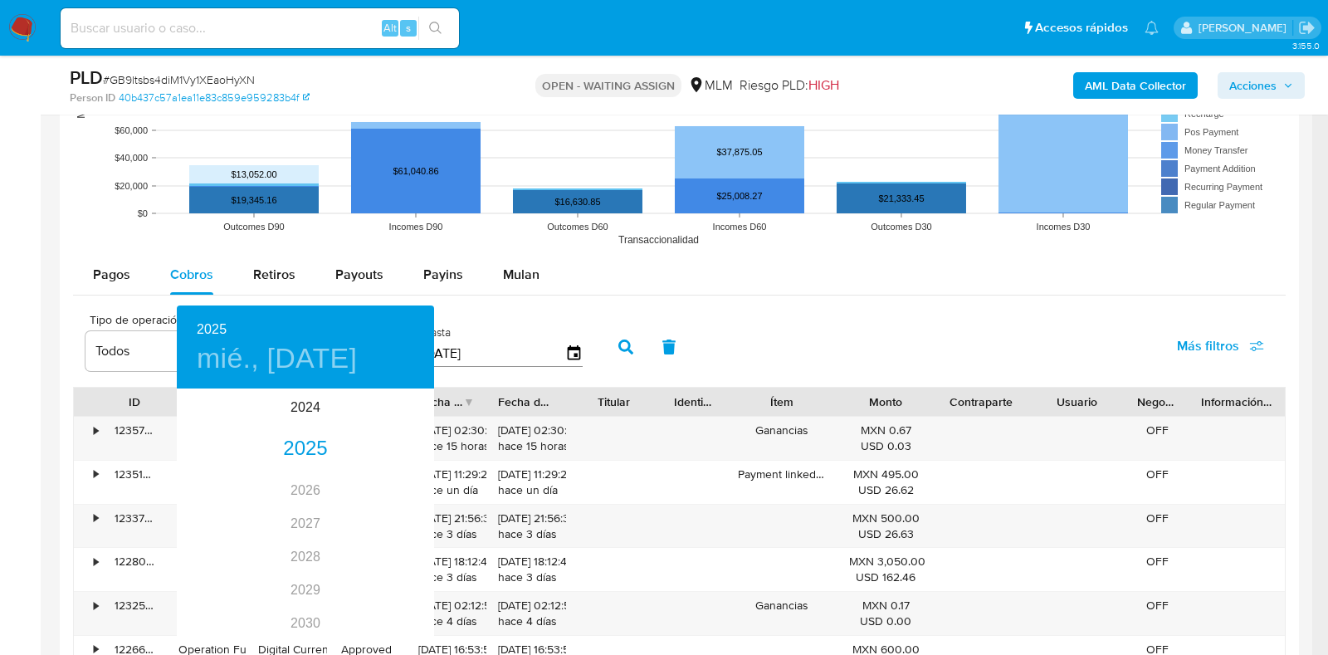
click at [782, 354] on div at bounding box center [664, 327] width 1328 height 655
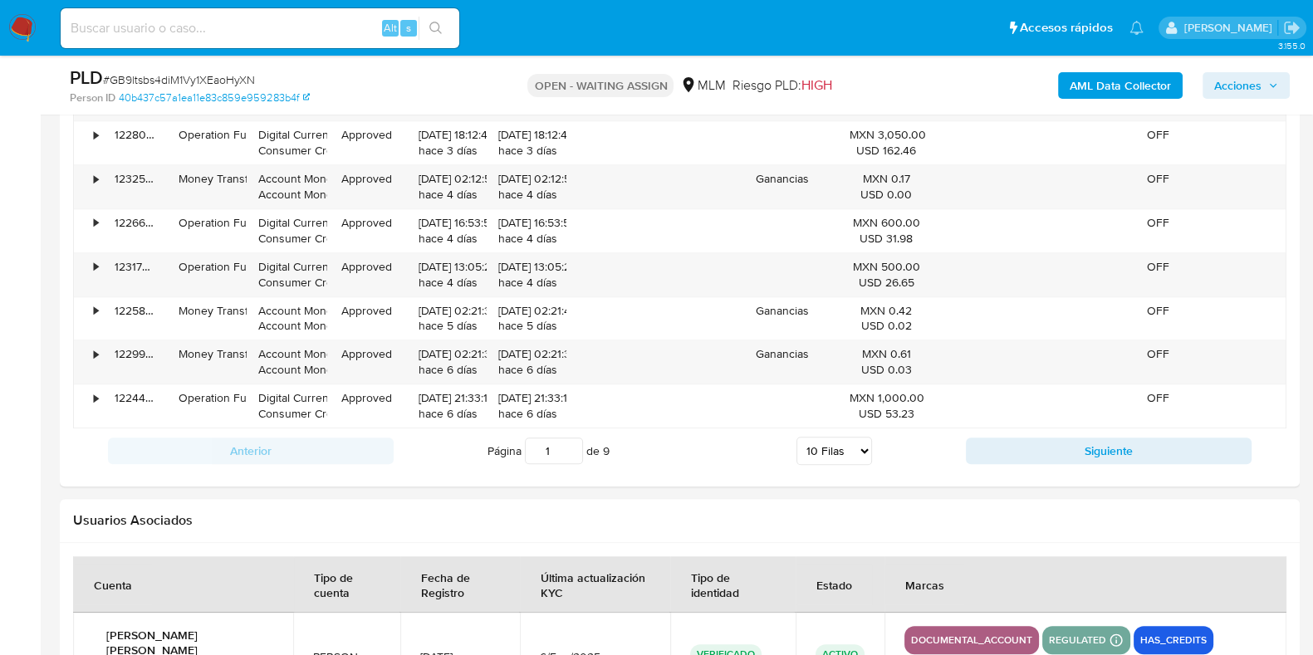
scroll to position [2113, 0]
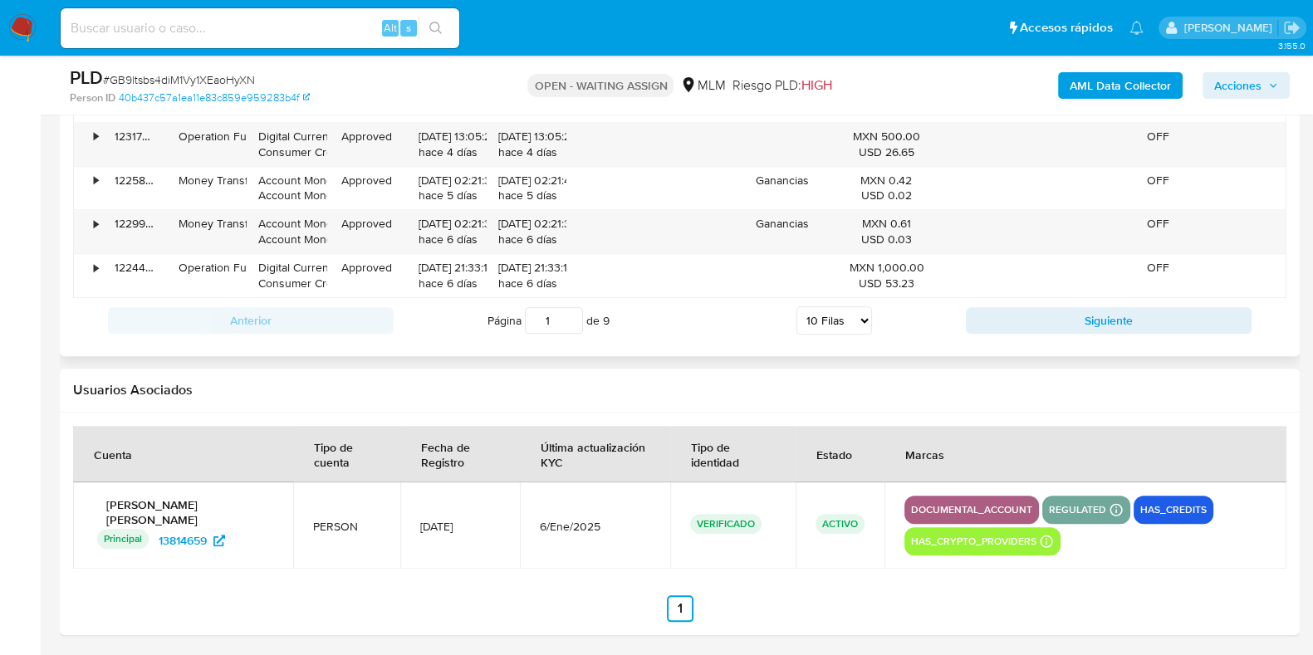
click at [570, 308] on input "1" at bounding box center [554, 320] width 58 height 27
click at [572, 313] on input "9" at bounding box center [554, 320] width 58 height 27
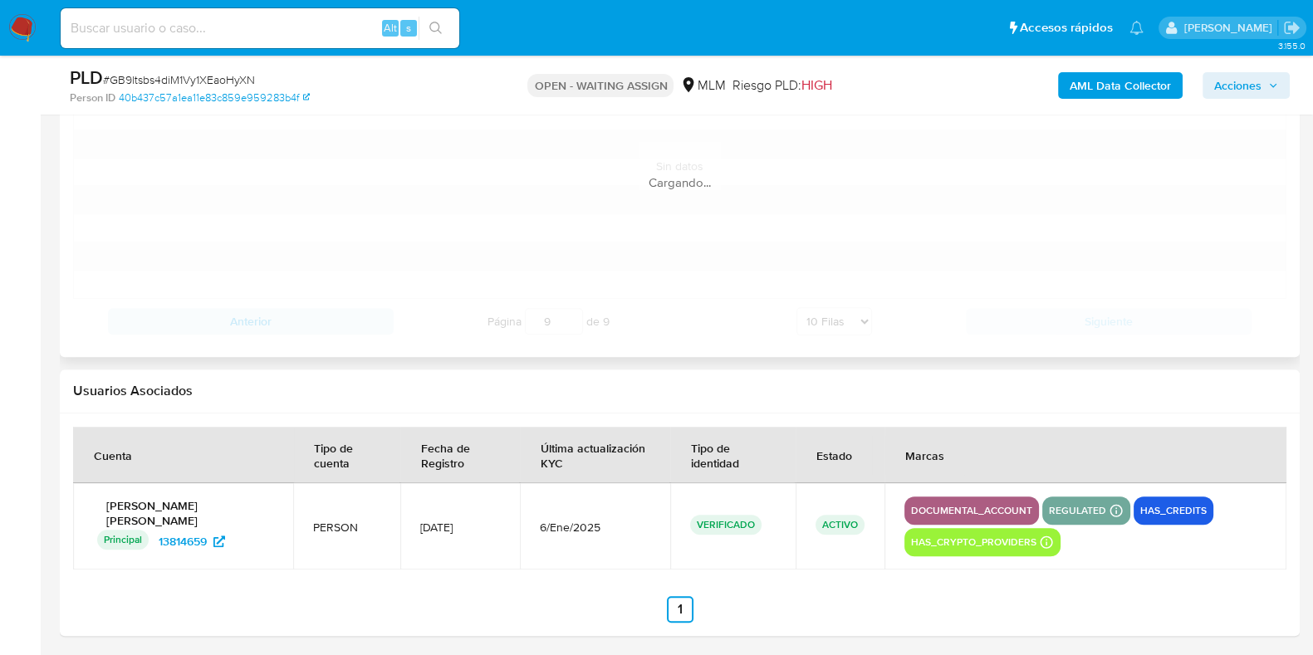
click at [992, 325] on div "ID Tipo de operación Tipo / Método Estado Fecha de creación Fecha de aprobación…" at bounding box center [679, 166] width 1213 height 356
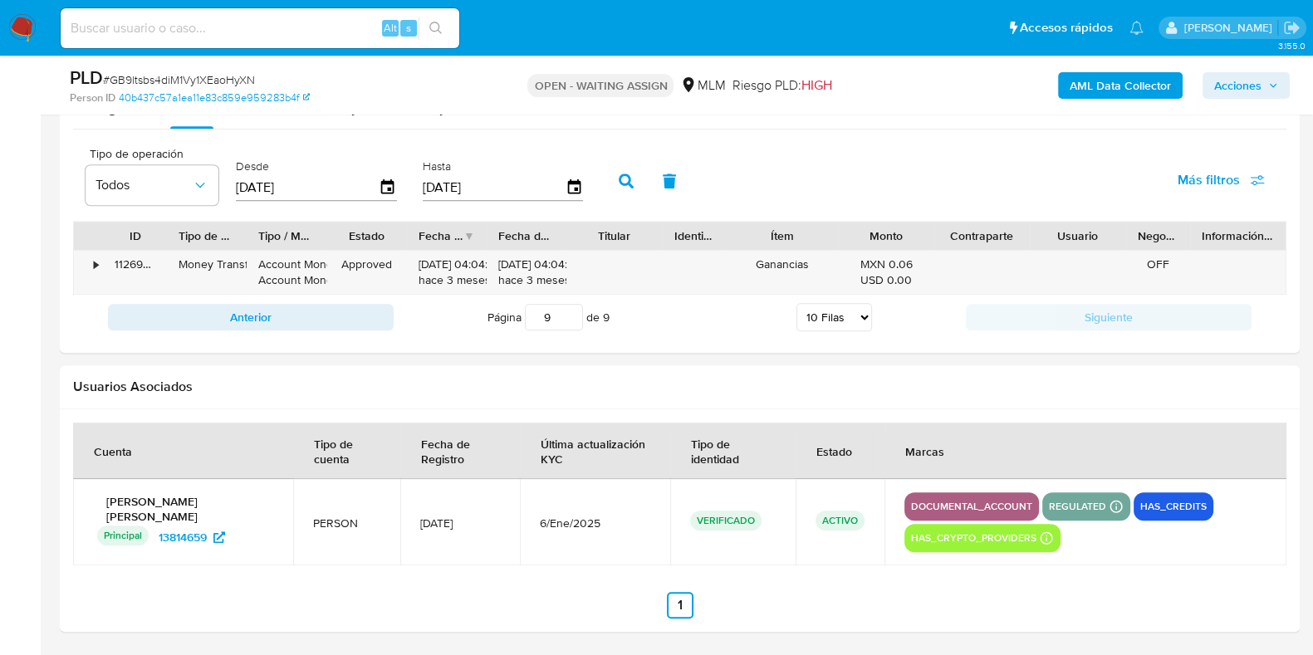
scroll to position [1719, 0]
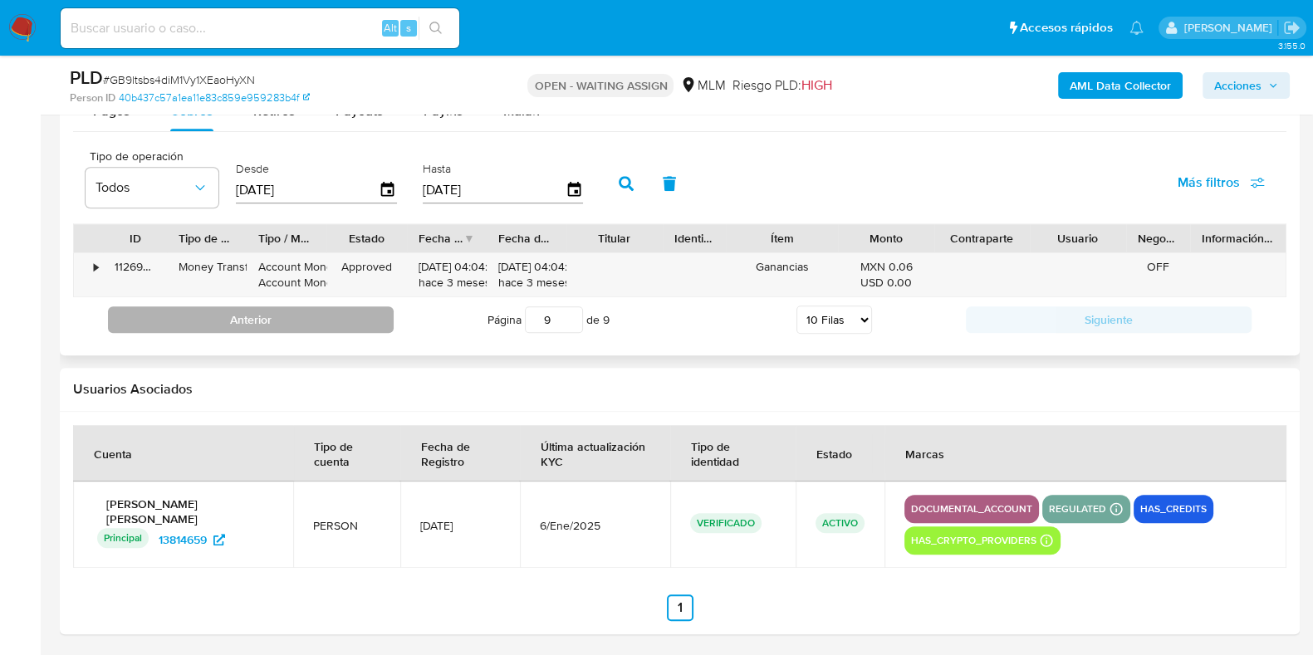
click at [375, 325] on button "Anterior" at bounding box center [251, 319] width 286 height 27
type input "8"
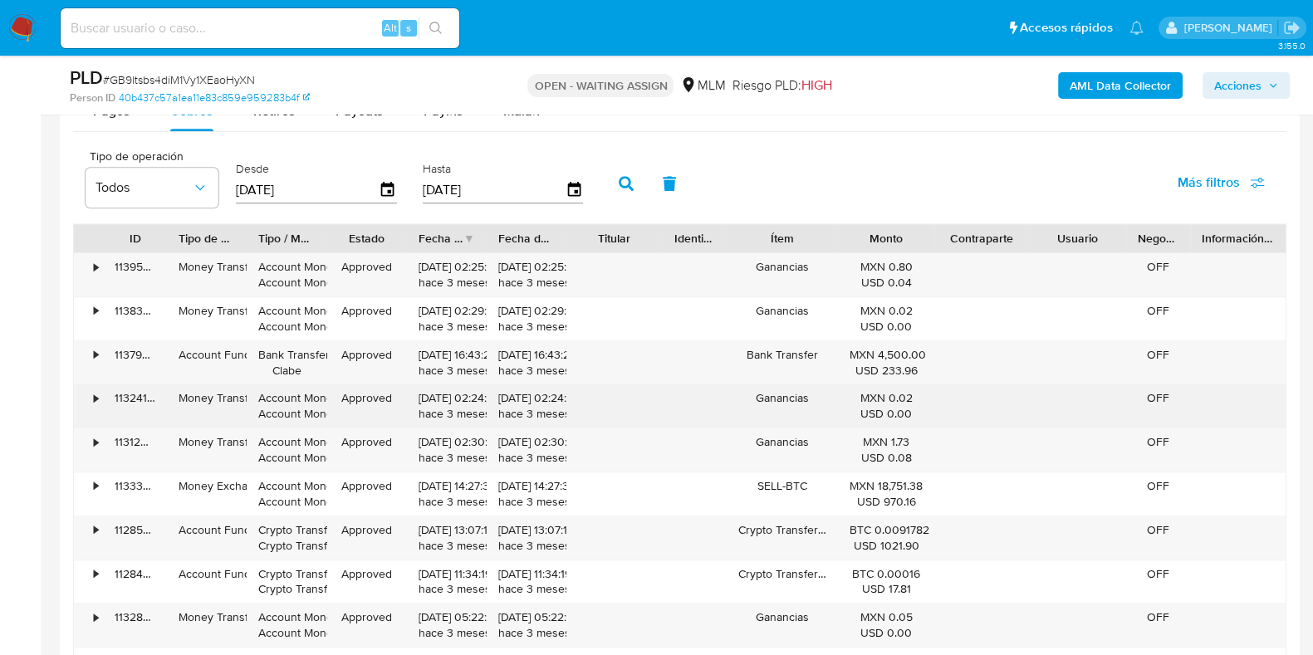
scroll to position [1823, 0]
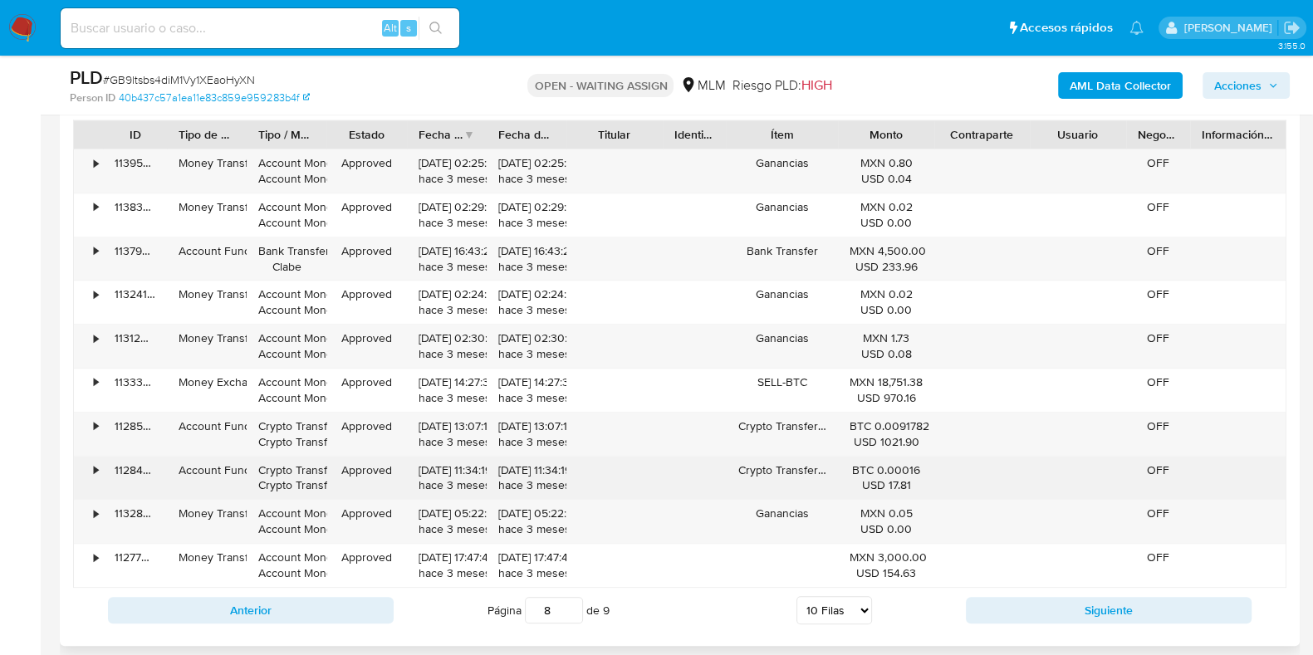
click at [92, 476] on div "•" at bounding box center [88, 478] width 29 height 43
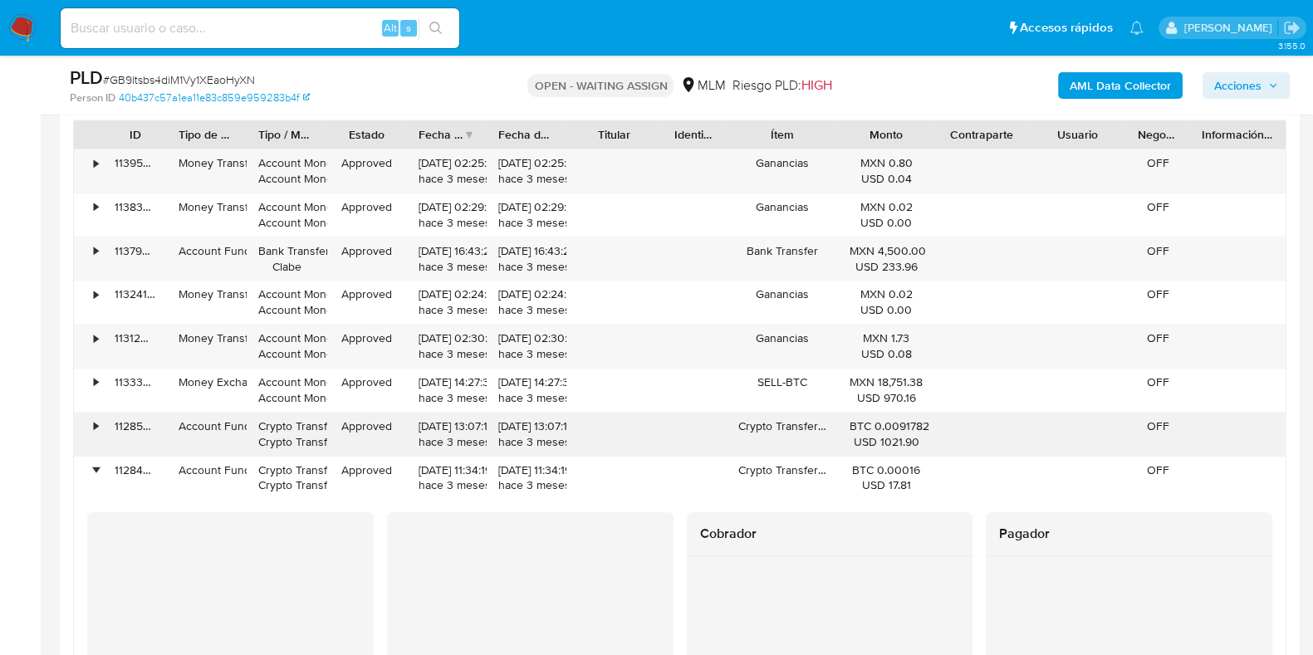
click at [99, 437] on div "•" at bounding box center [88, 434] width 29 height 43
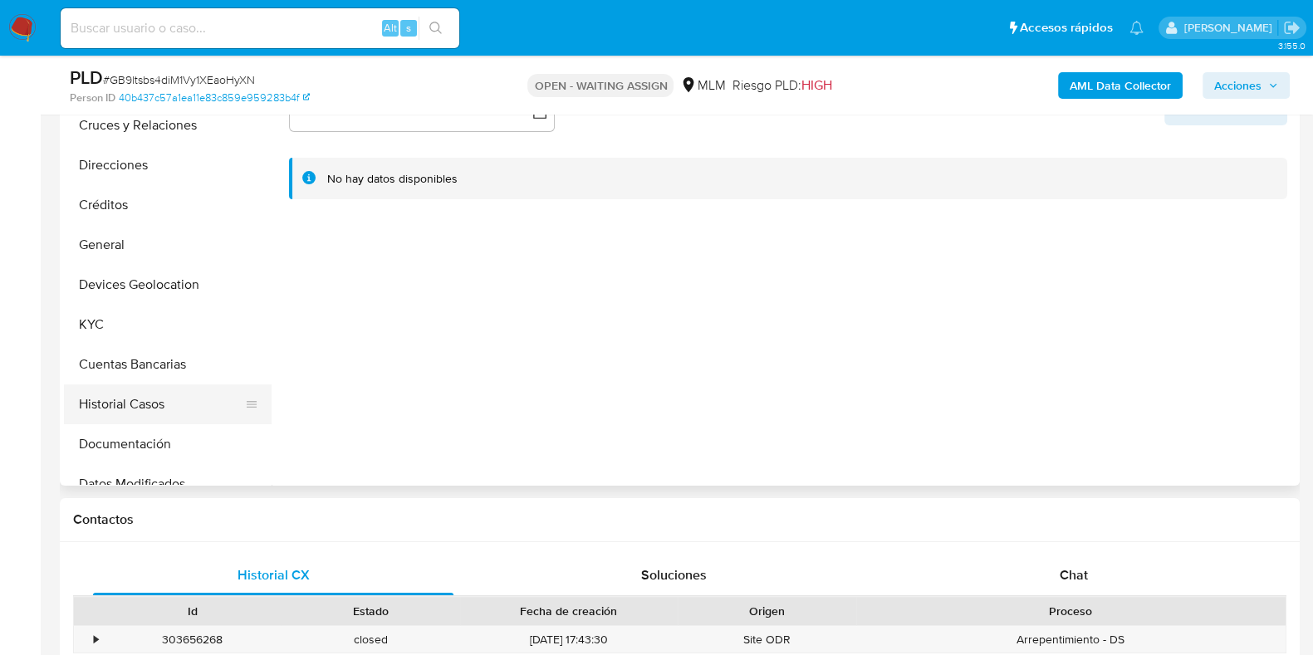
scroll to position [103, 0]
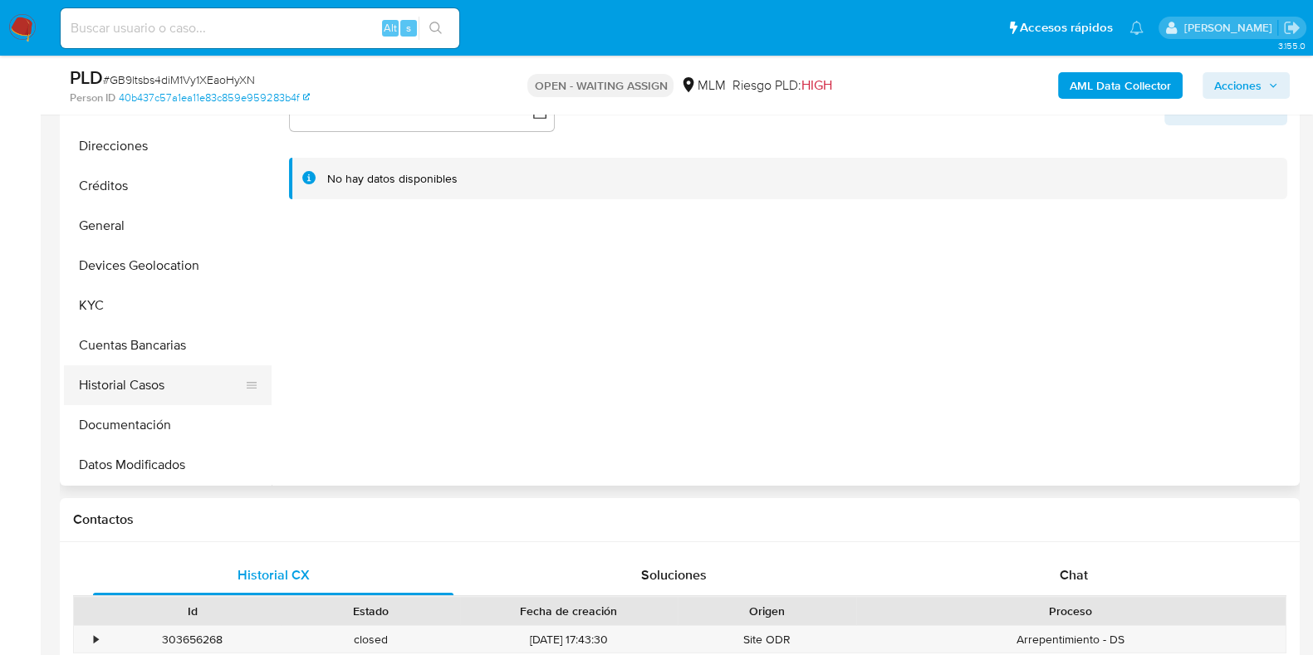
click at [115, 371] on button "Historial Casos" at bounding box center [161, 385] width 194 height 40
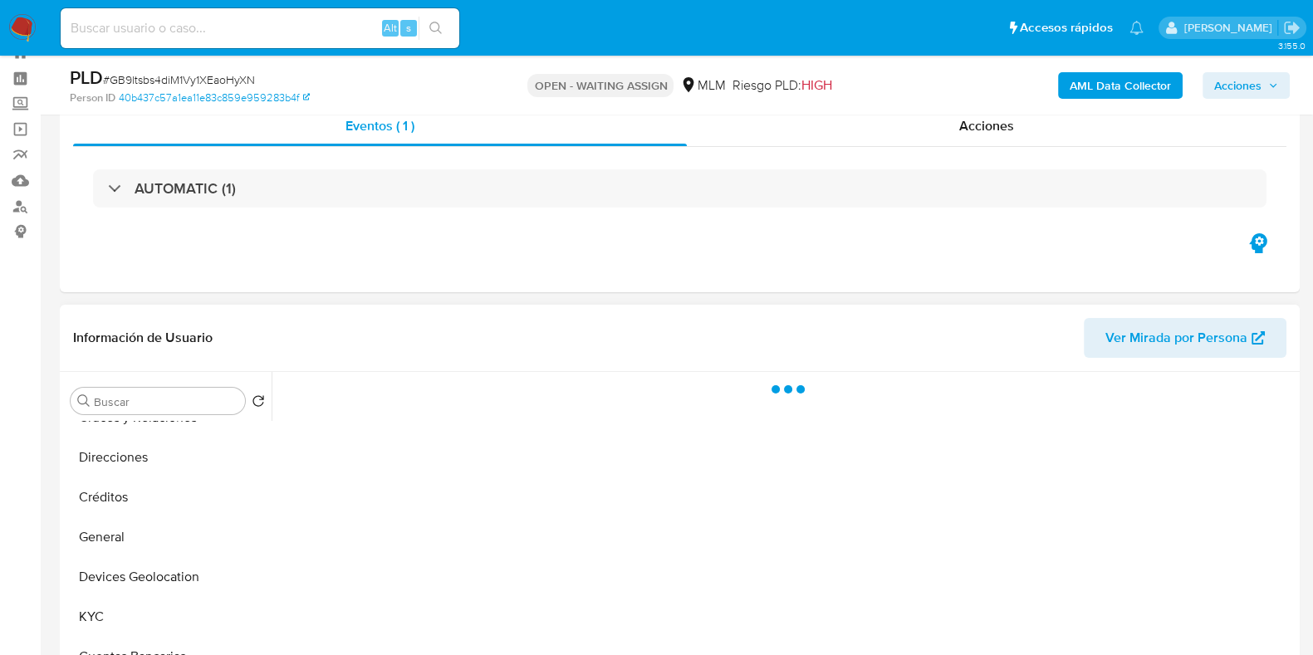
scroll to position [267, 0]
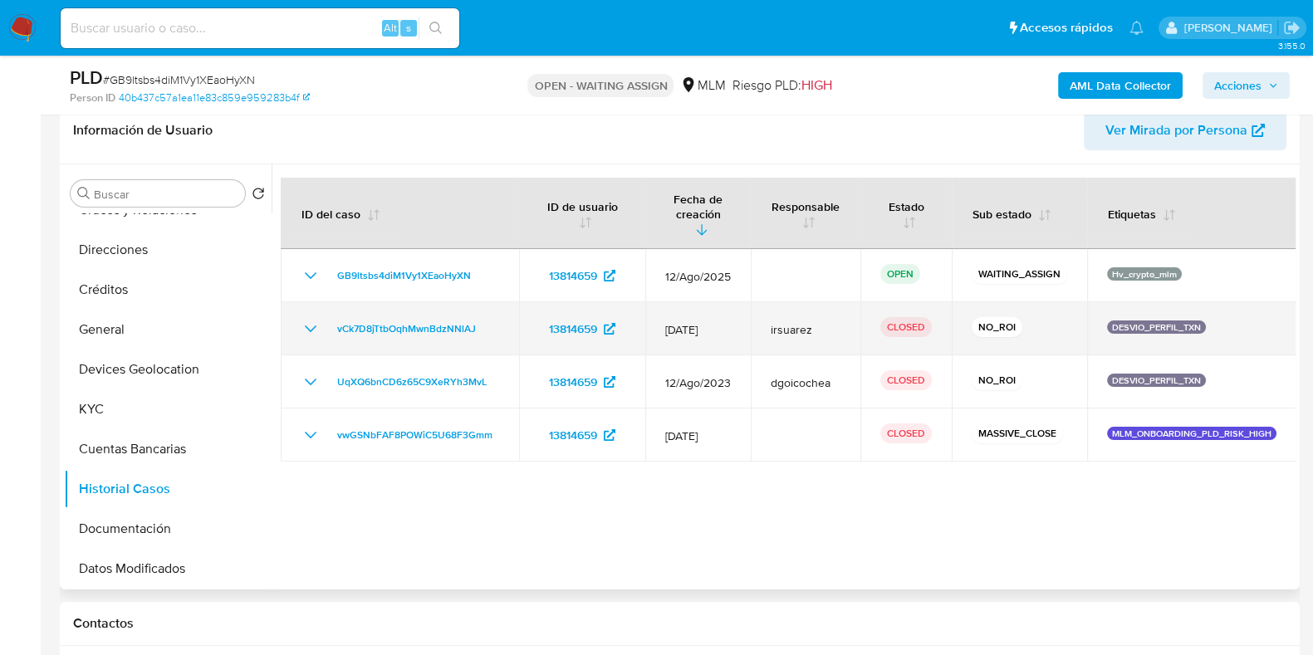
click at [311, 321] on icon "Mostrar/Ocultar" at bounding box center [311, 329] width 20 height 20
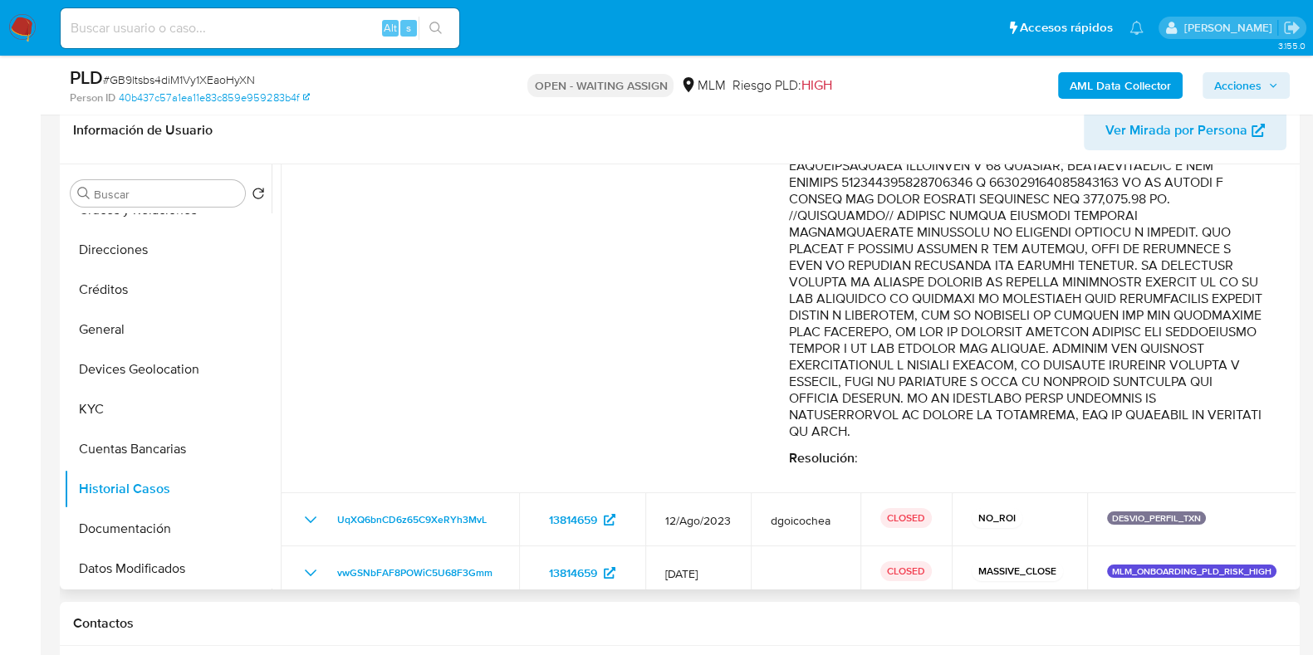
scroll to position [593, 0]
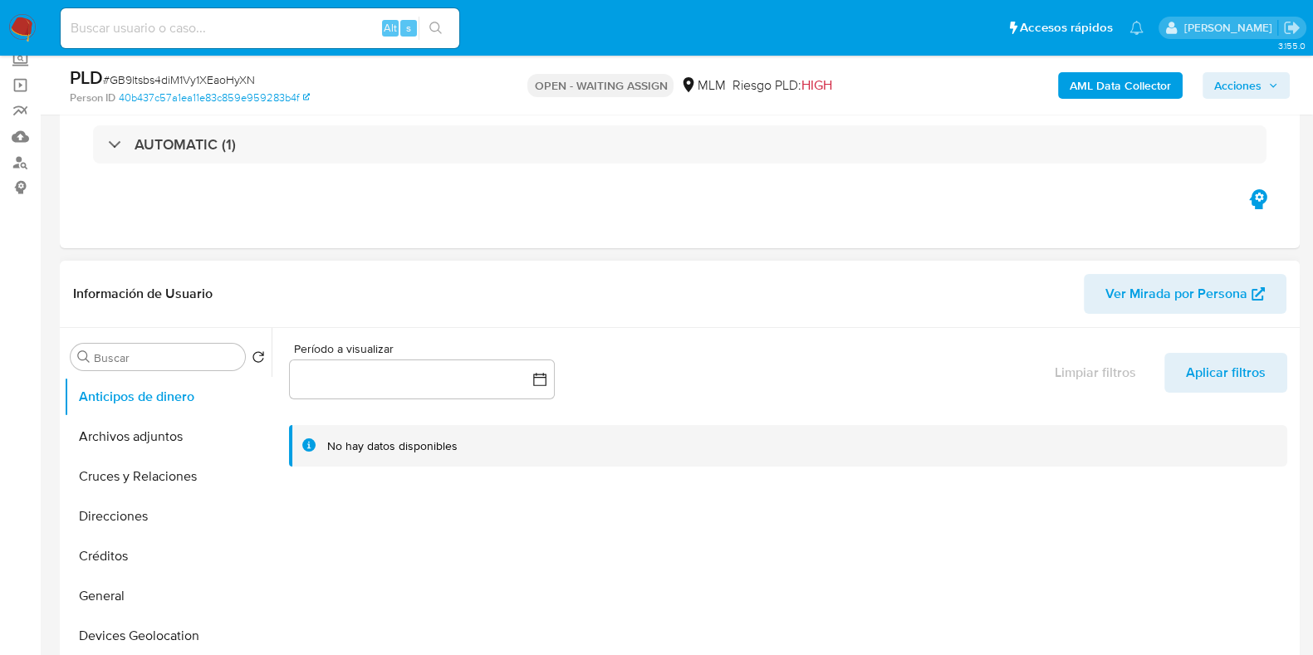
select select "10"
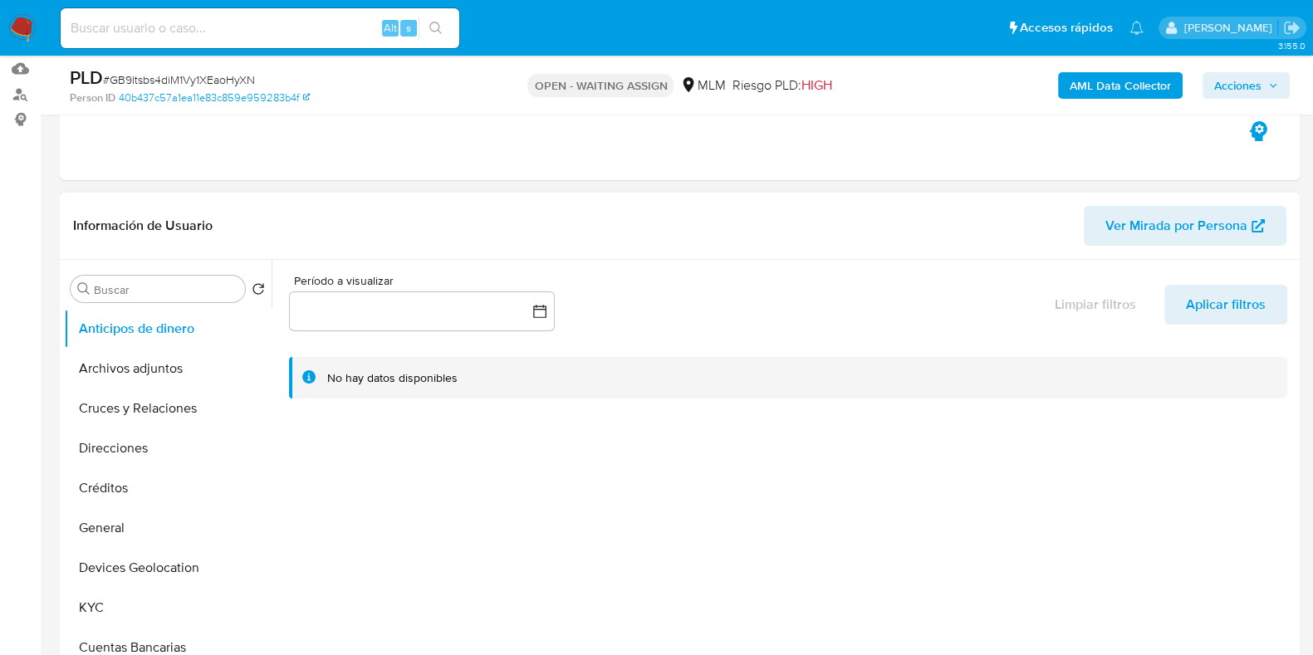
scroll to position [311, 0]
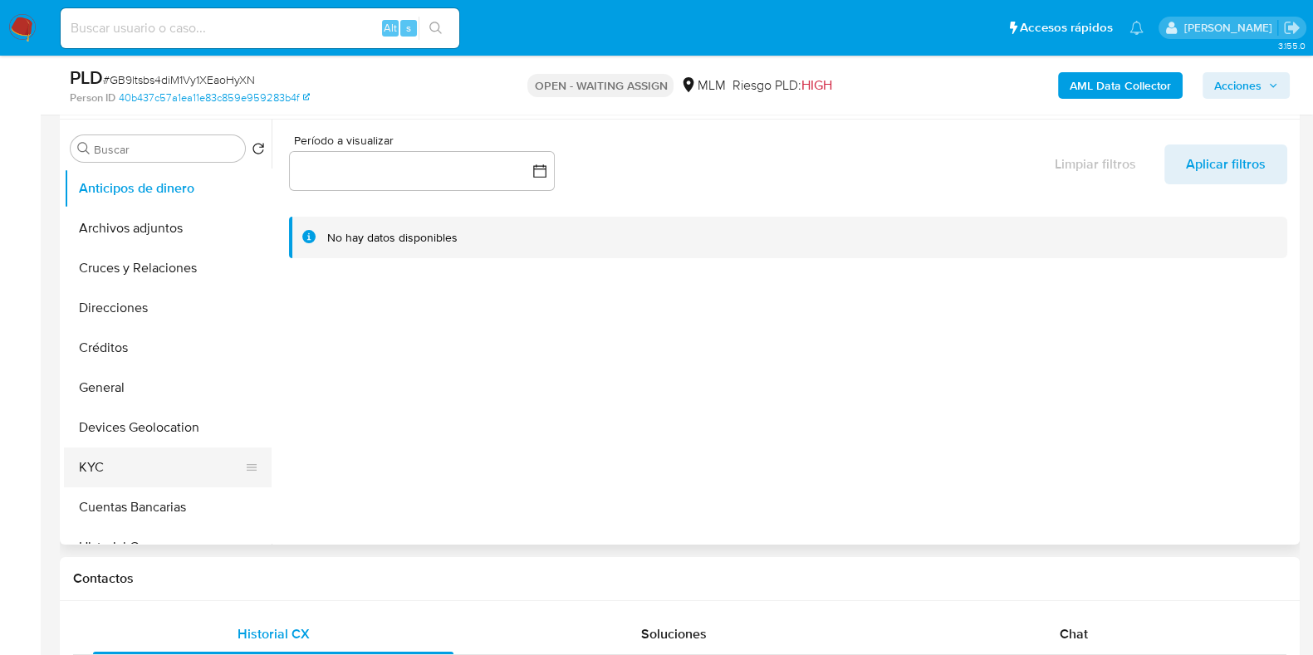
click at [148, 453] on button "KYC" at bounding box center [161, 467] width 194 height 40
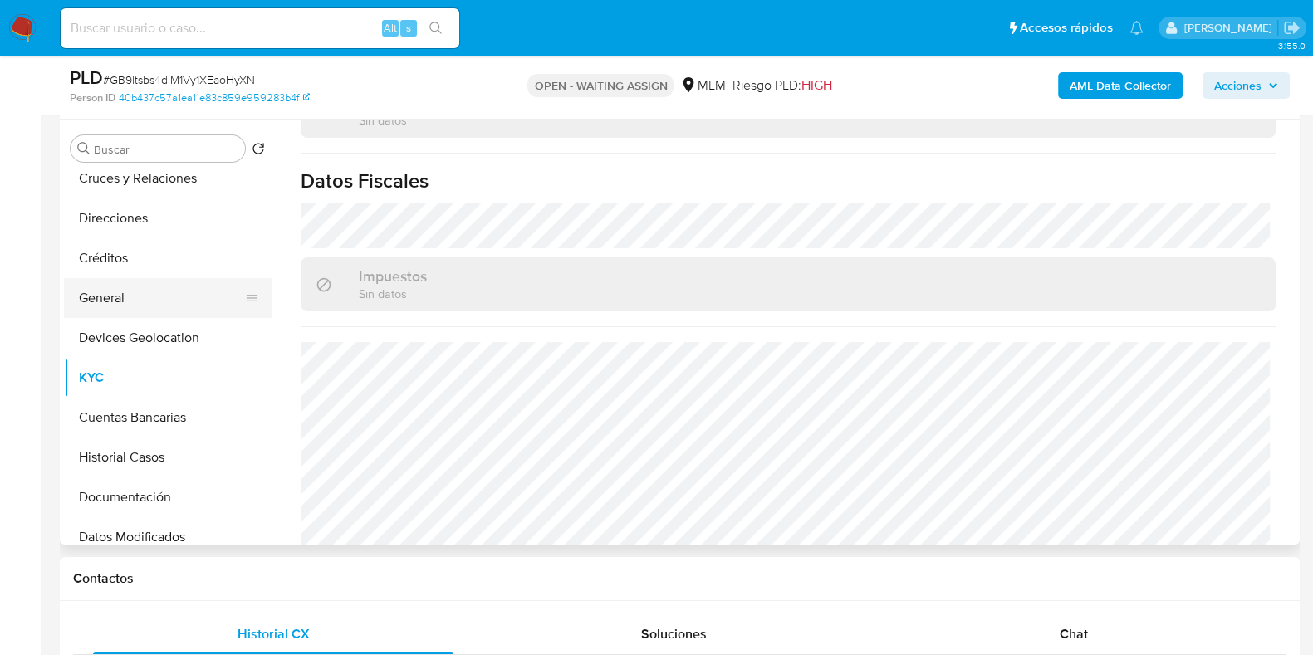
scroll to position [207, 0]
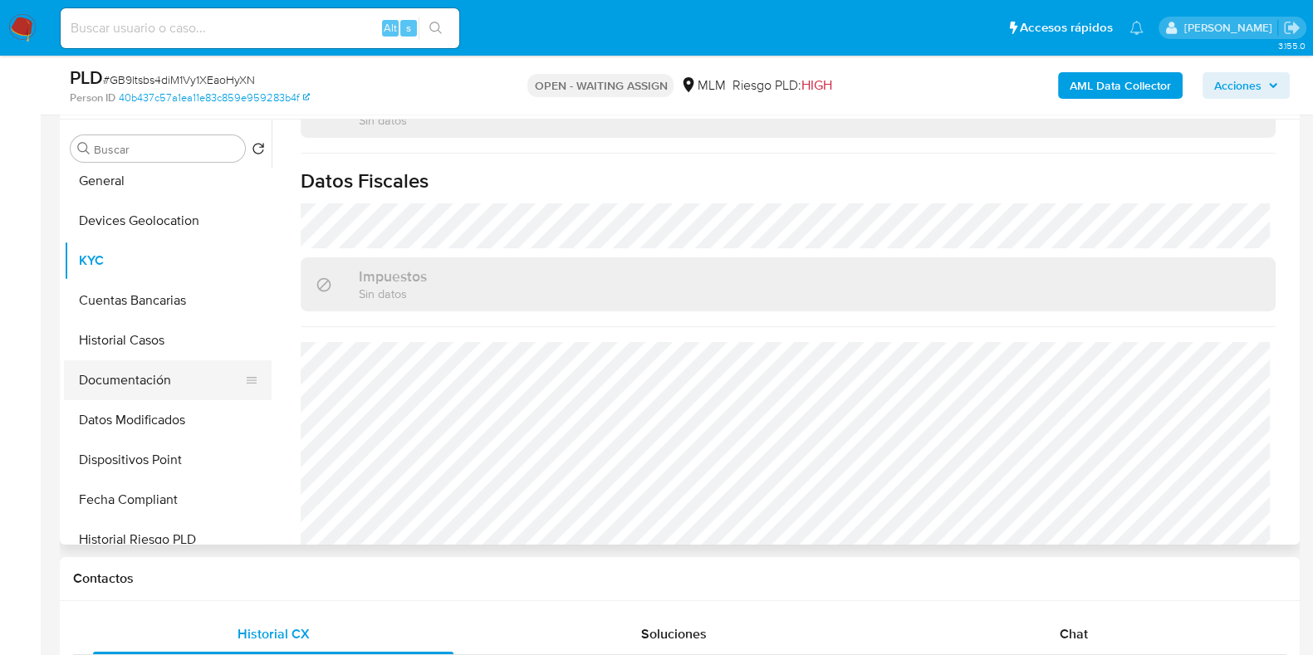
click at [120, 382] on button "Documentación" at bounding box center [161, 380] width 194 height 40
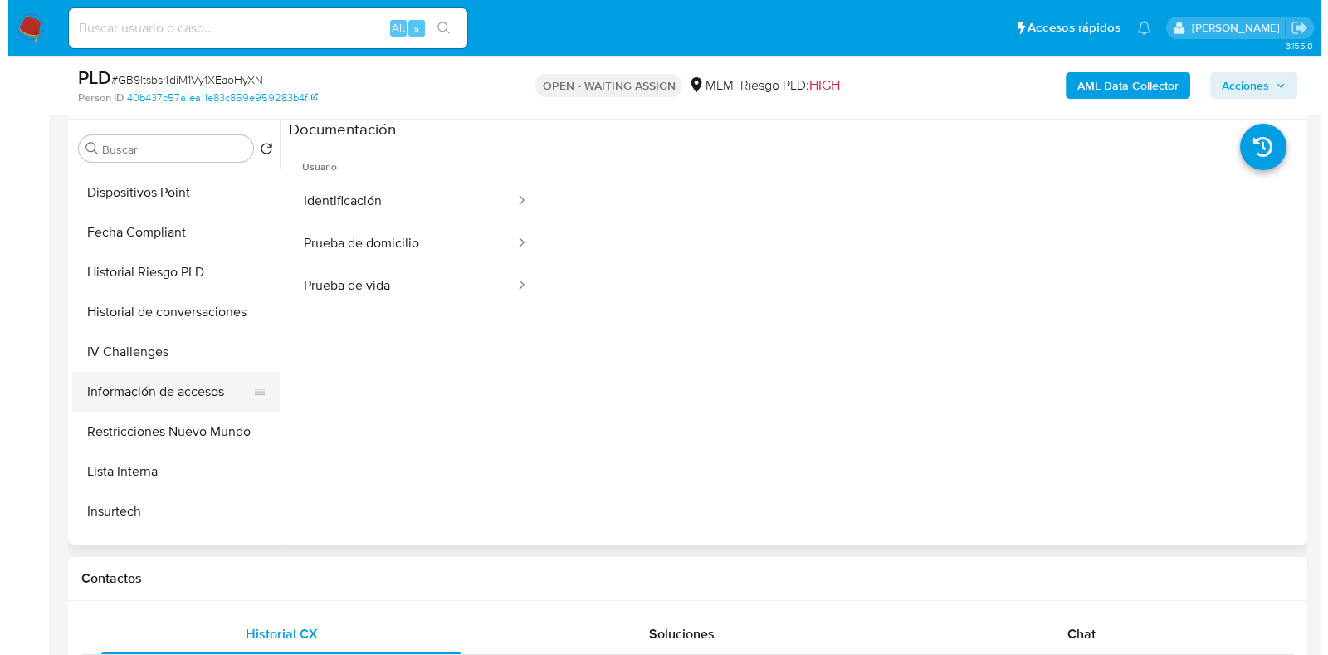
scroll to position [519, 0]
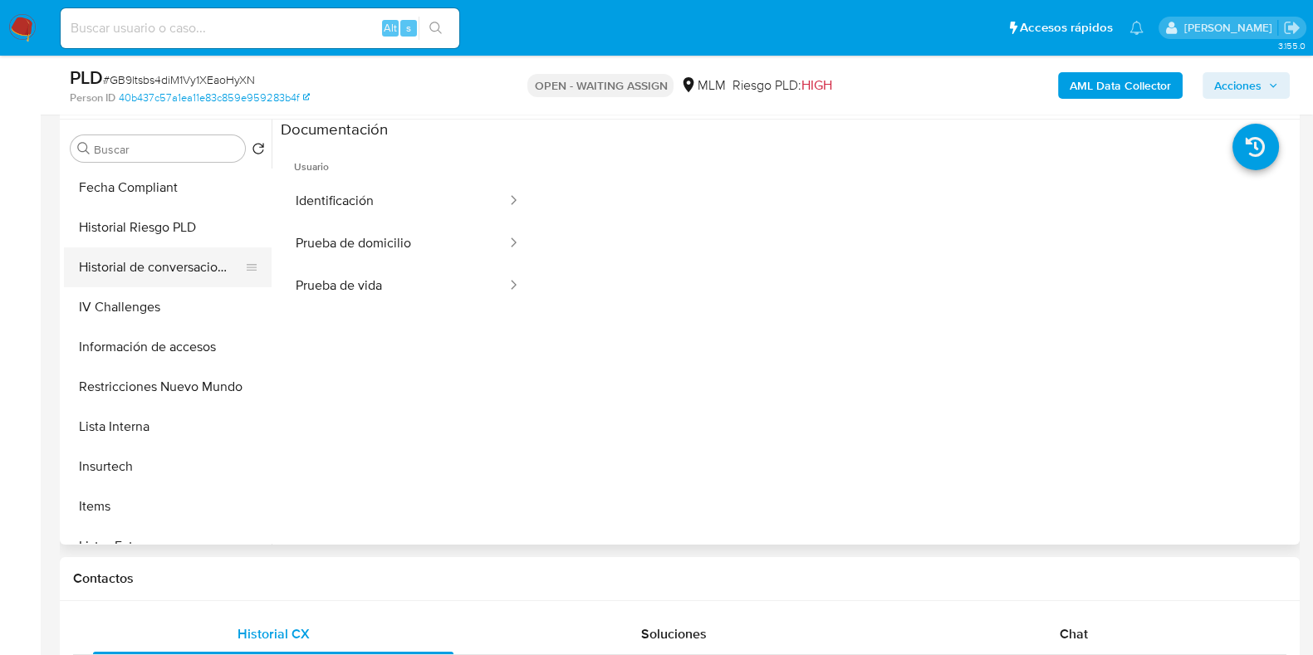
click at [199, 271] on button "Historial de conversaciones" at bounding box center [161, 267] width 194 height 40
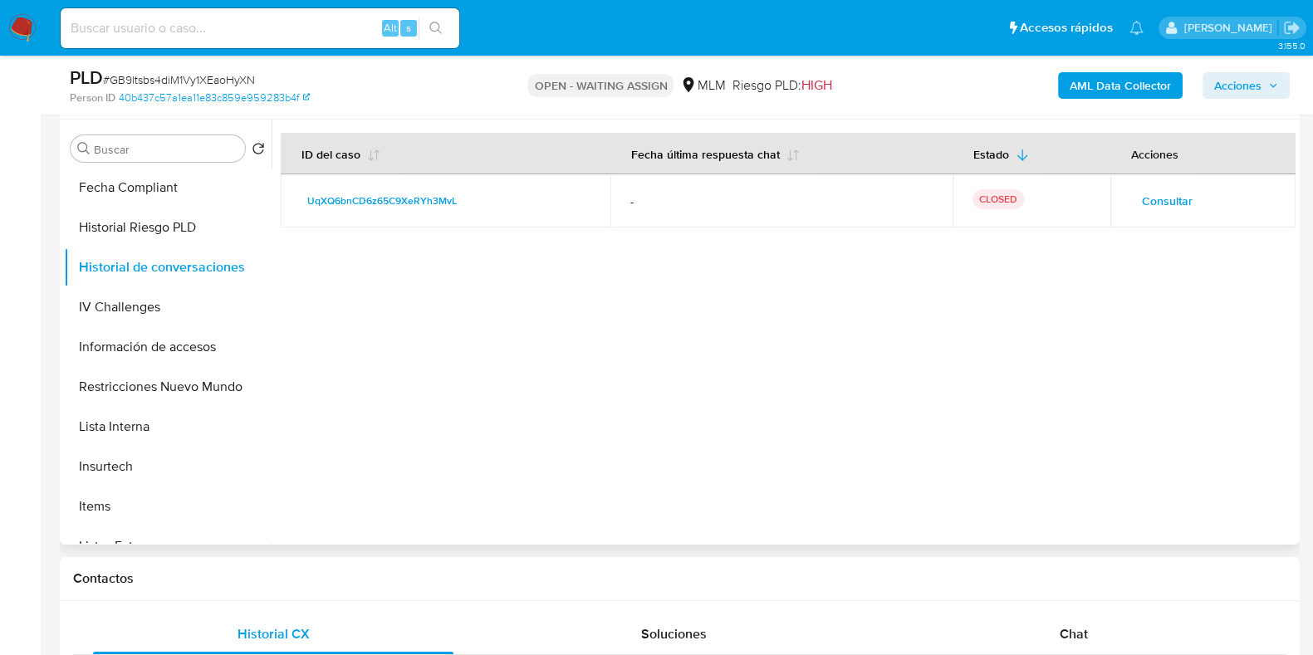
click at [1173, 200] on span "Consultar" at bounding box center [1167, 200] width 51 height 23
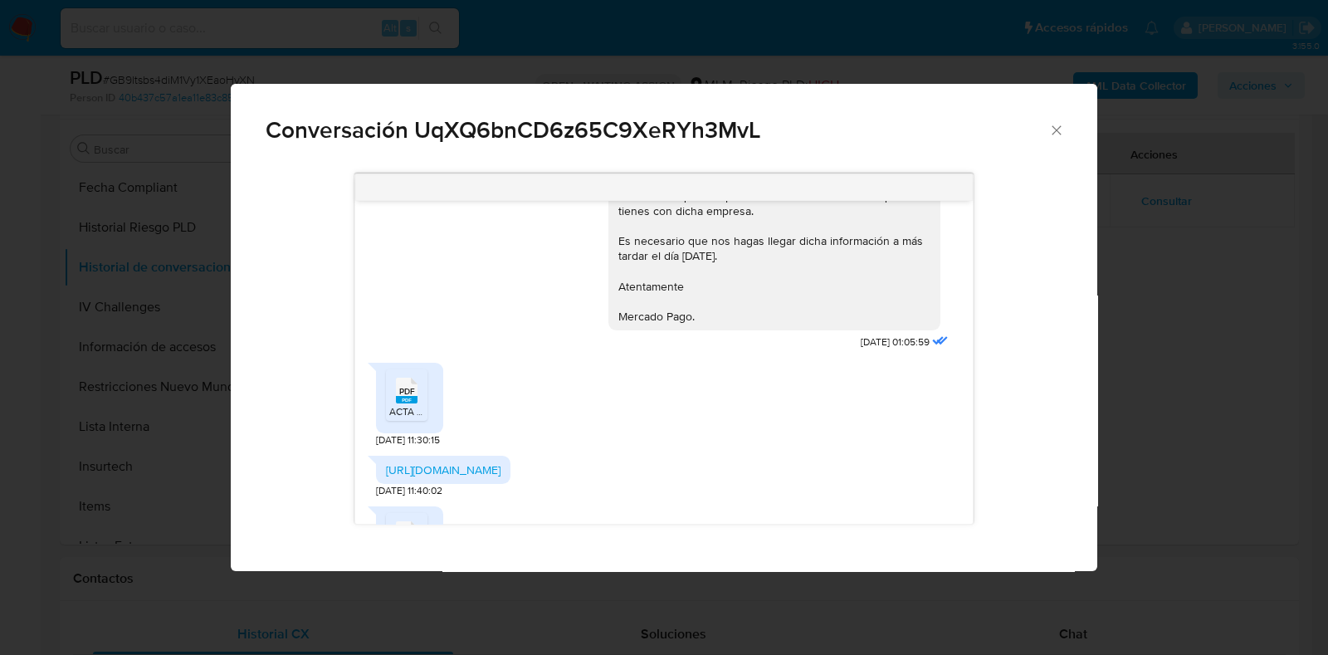
scroll to position [1764, 0]
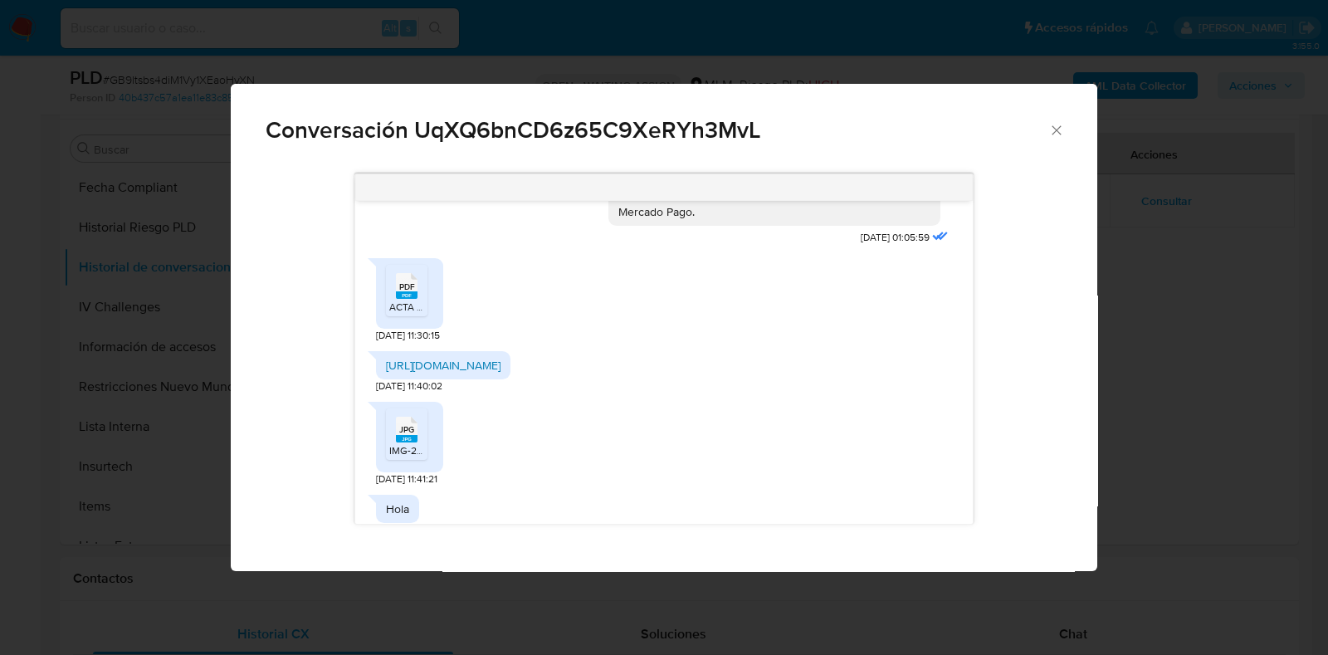
click at [501, 374] on link "https://siat.sat.gob.mx/app/qr/faces/pages/mobile/validadorqr.jsf?D1=10&D2=1&D3…" at bounding box center [443, 365] width 115 height 17
click at [420, 302] on span "ACTA CON REGISTROSIPANEL.PDF" at bounding box center [467, 307] width 157 height 14
click at [415, 457] on span "IMG-20230911-WA0003.jpg" at bounding box center [449, 450] width 121 height 14
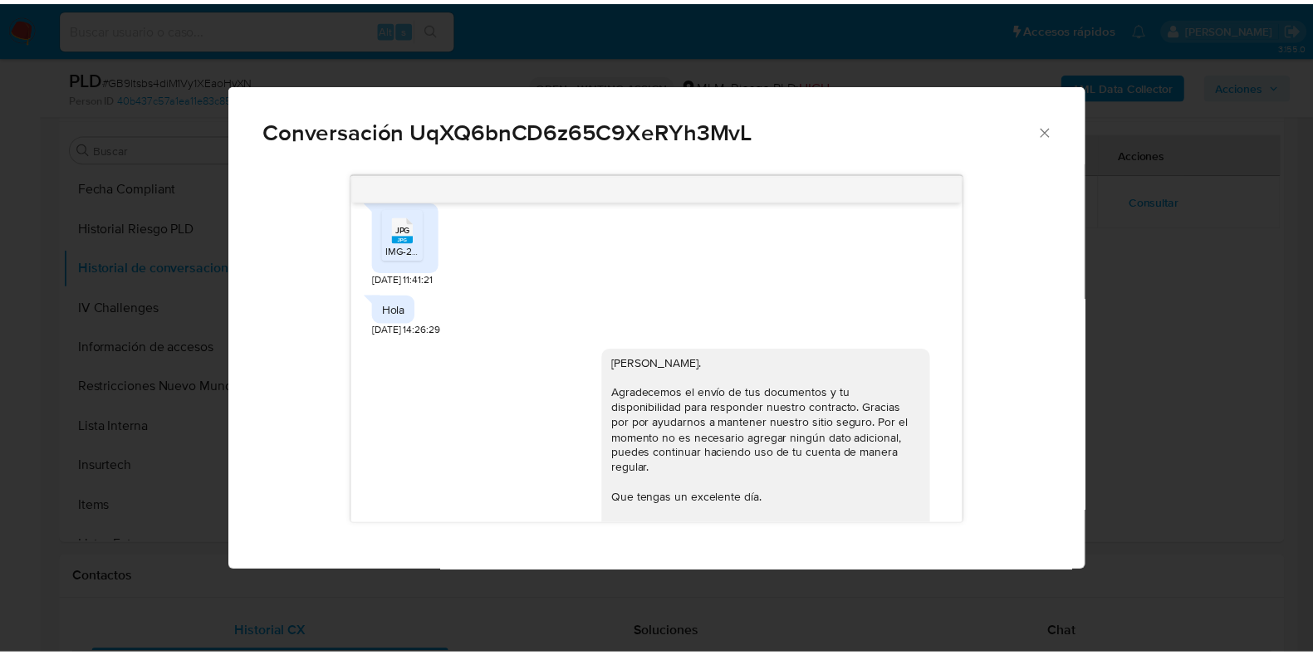
scroll to position [2043, 0]
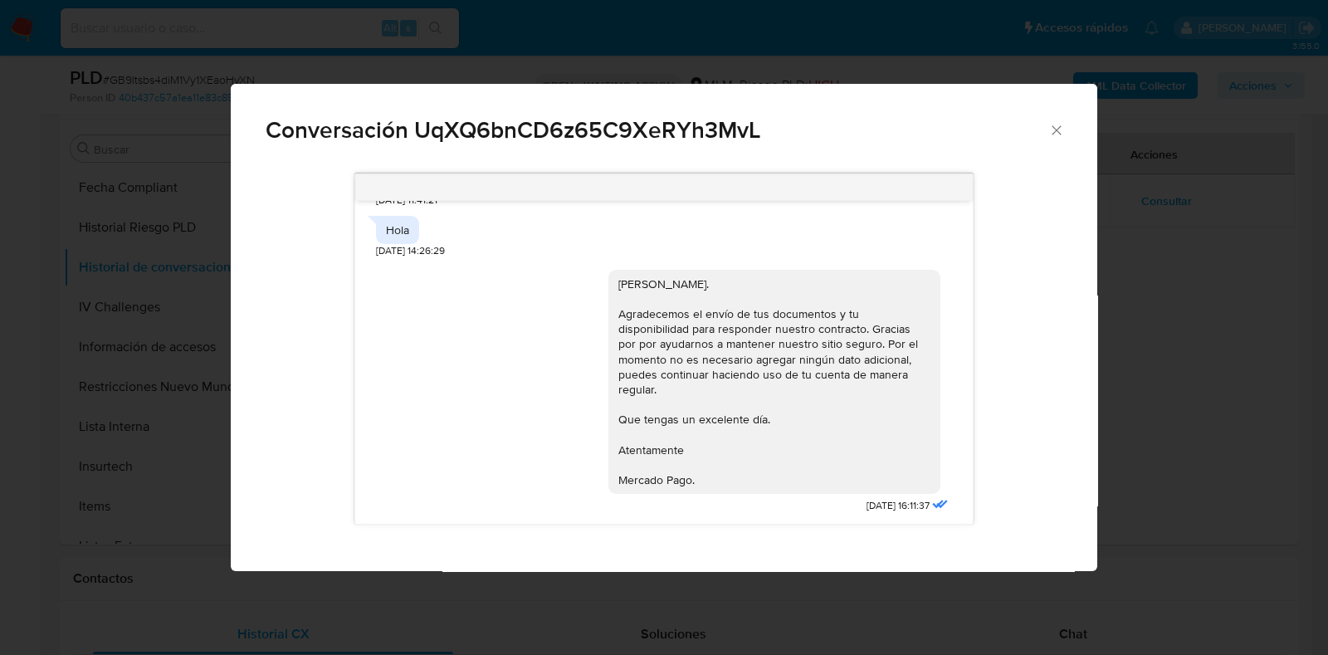
click at [1057, 134] on icon "Cerrar" at bounding box center [1057, 130] width 17 height 17
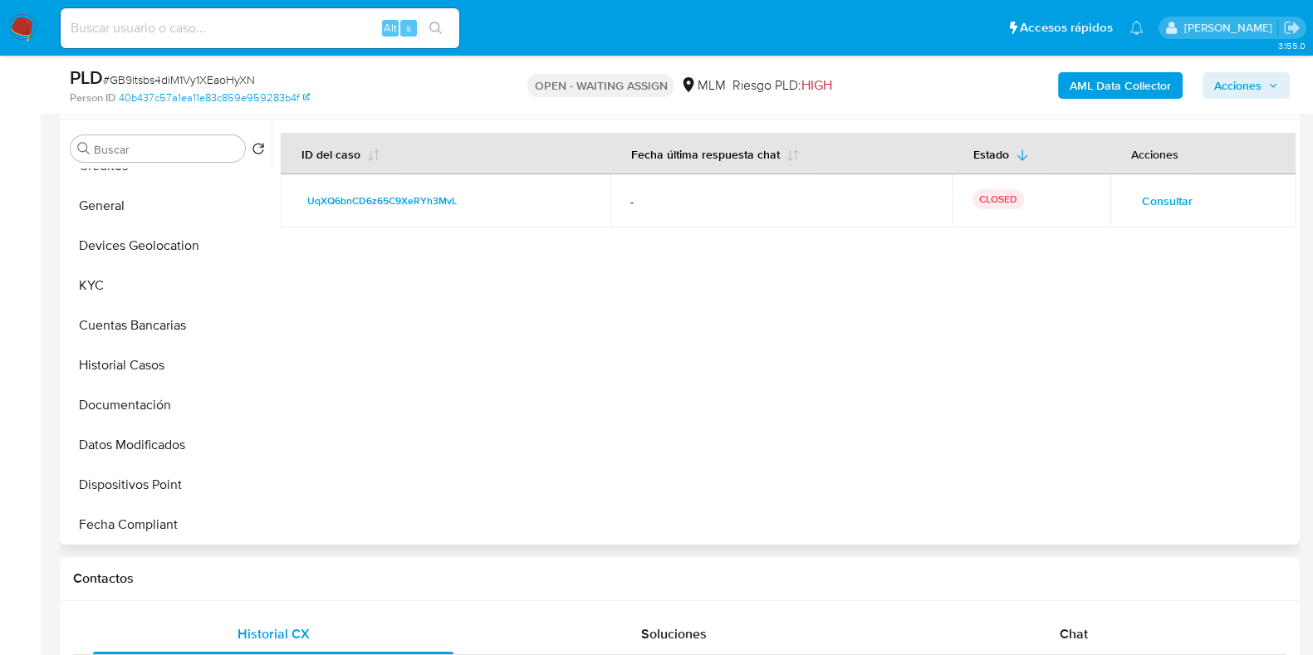
scroll to position [79, 0]
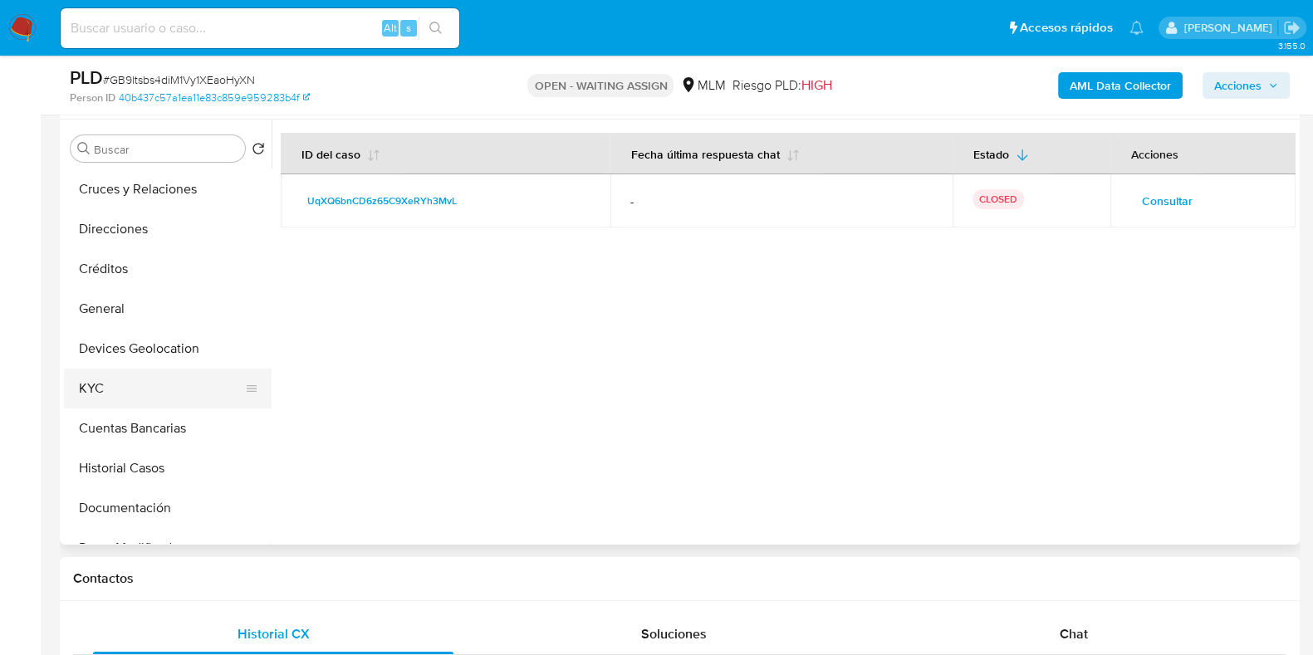
click at [131, 394] on button "KYC" at bounding box center [161, 389] width 194 height 40
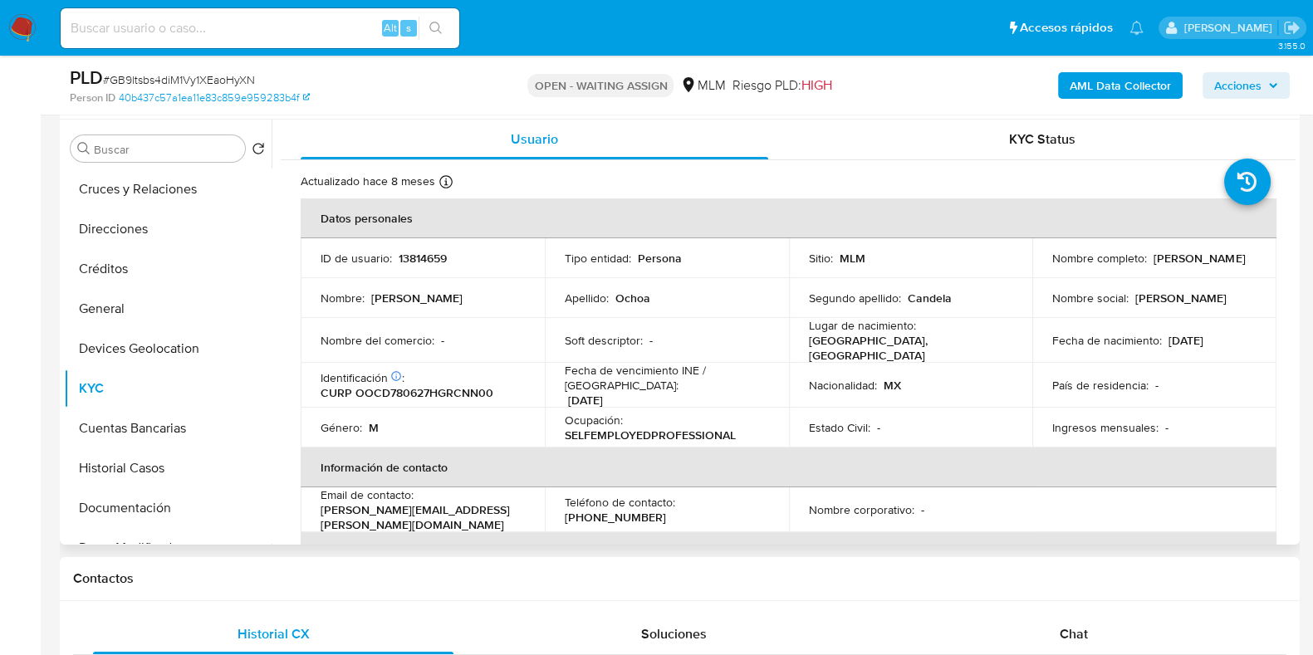
drag, startPoint x: 1175, startPoint y: 265, endPoint x: 1048, endPoint y: 266, distance: 127.0
click at [1052, 266] on div "Nombre completo : Daniel Ochoa Candela" at bounding box center [1154, 258] width 204 height 15
copy p "Daniel Ochoa Candela"
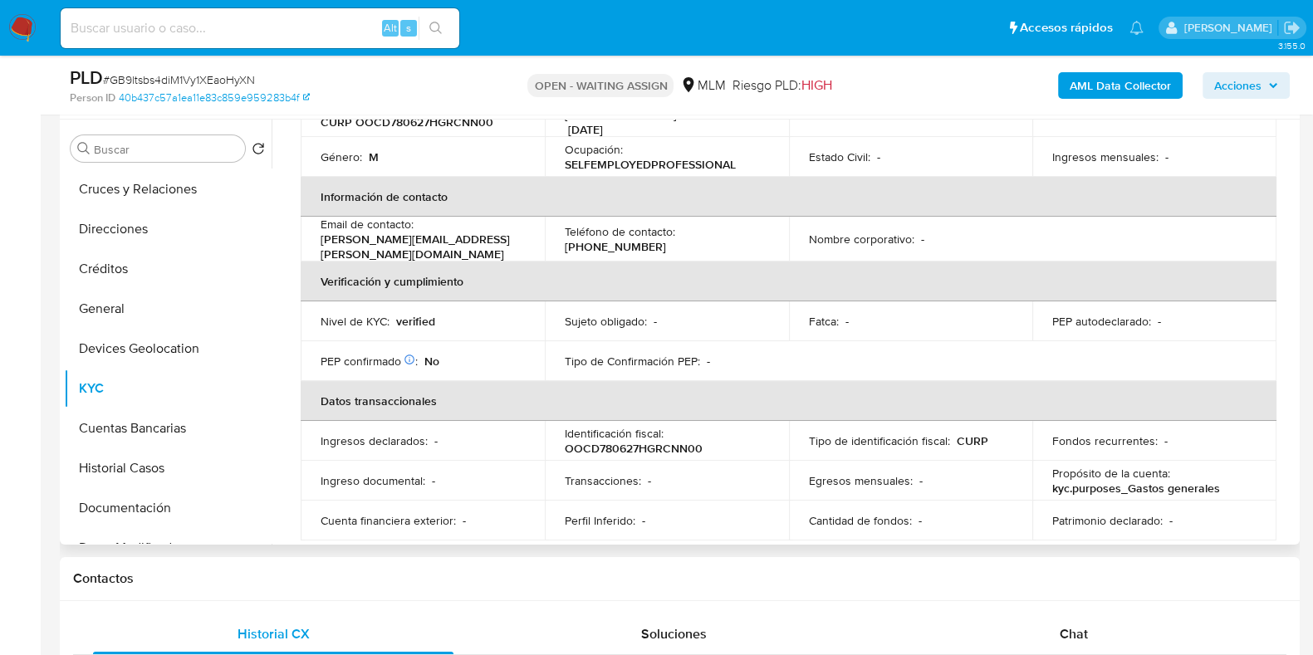
scroll to position [311, 0]
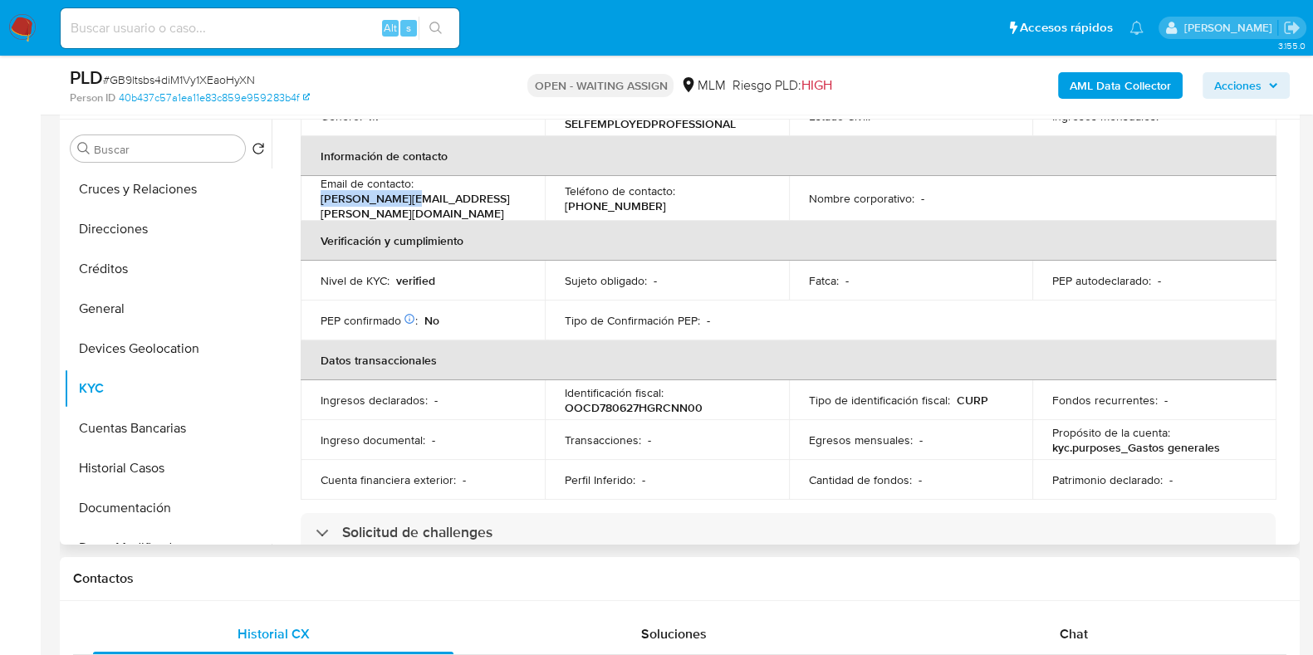
drag, startPoint x: 520, startPoint y: 188, endPoint x: 421, endPoint y: 179, distance: 99.2
click at [421, 179] on div "Email de contacto : daniel@ochoa.mx" at bounding box center [422, 198] width 204 height 45
copy p "daniel@ochoa.mx"
click at [666, 198] on p "(222) 8018406" at bounding box center [615, 205] width 101 height 15
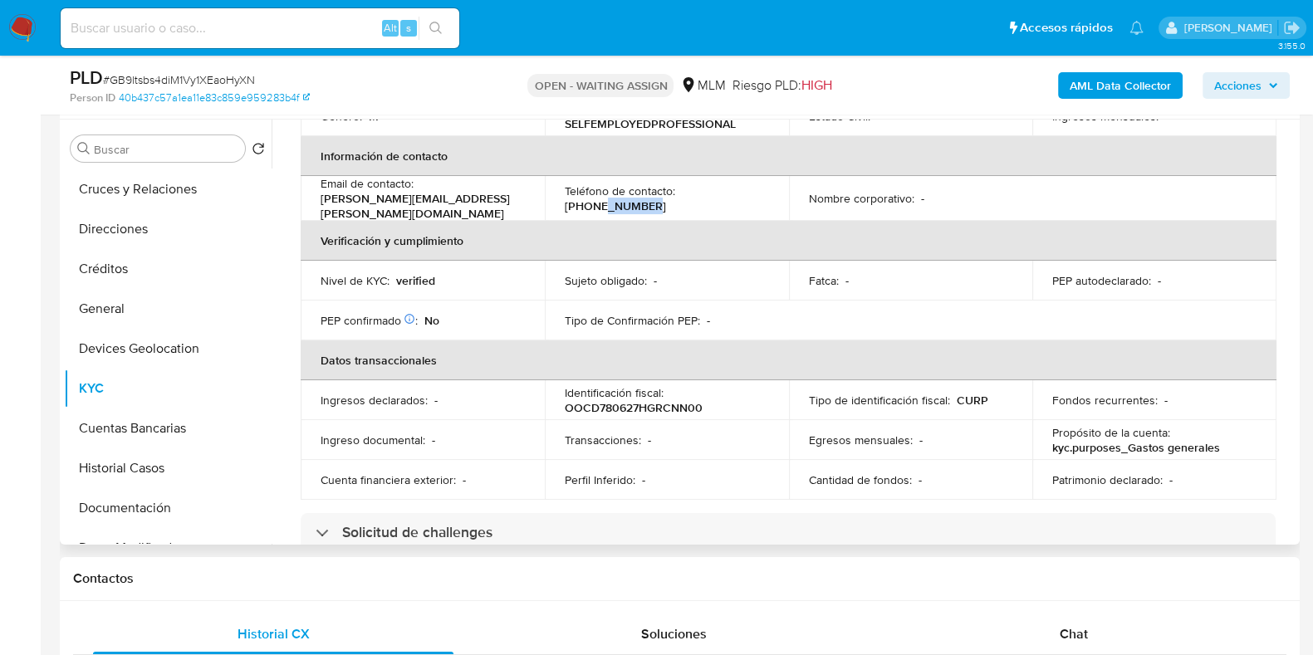
copy p "8018406"
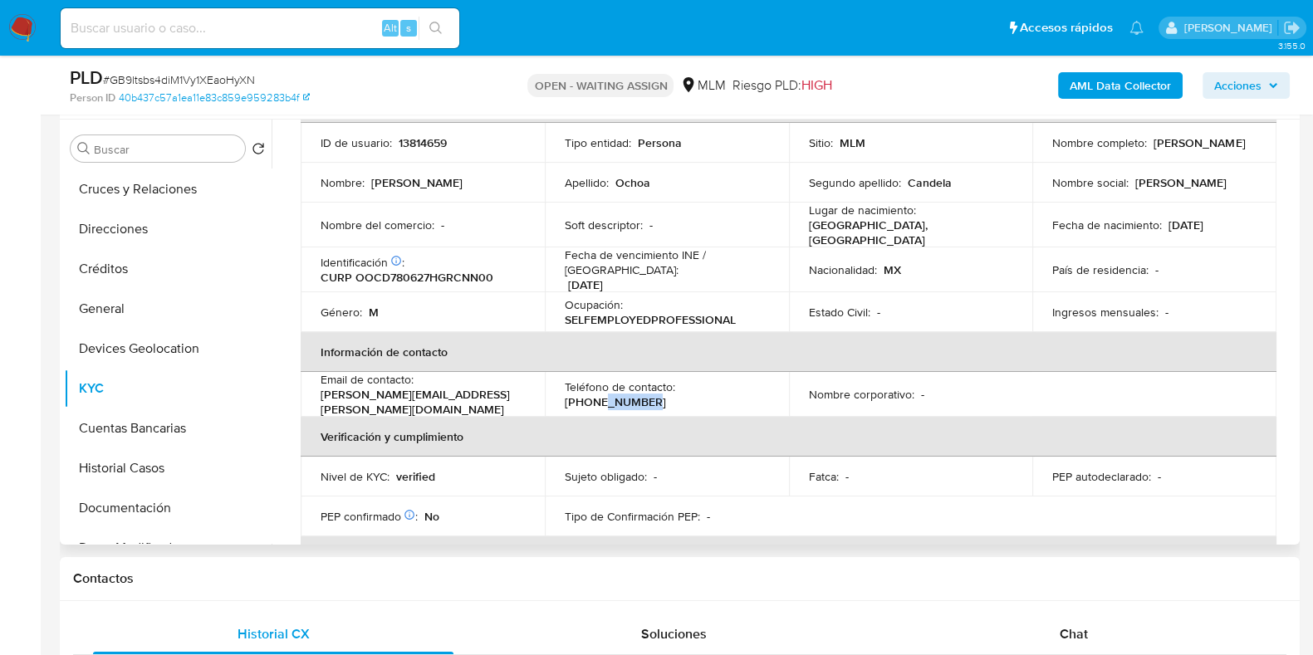
scroll to position [0, 0]
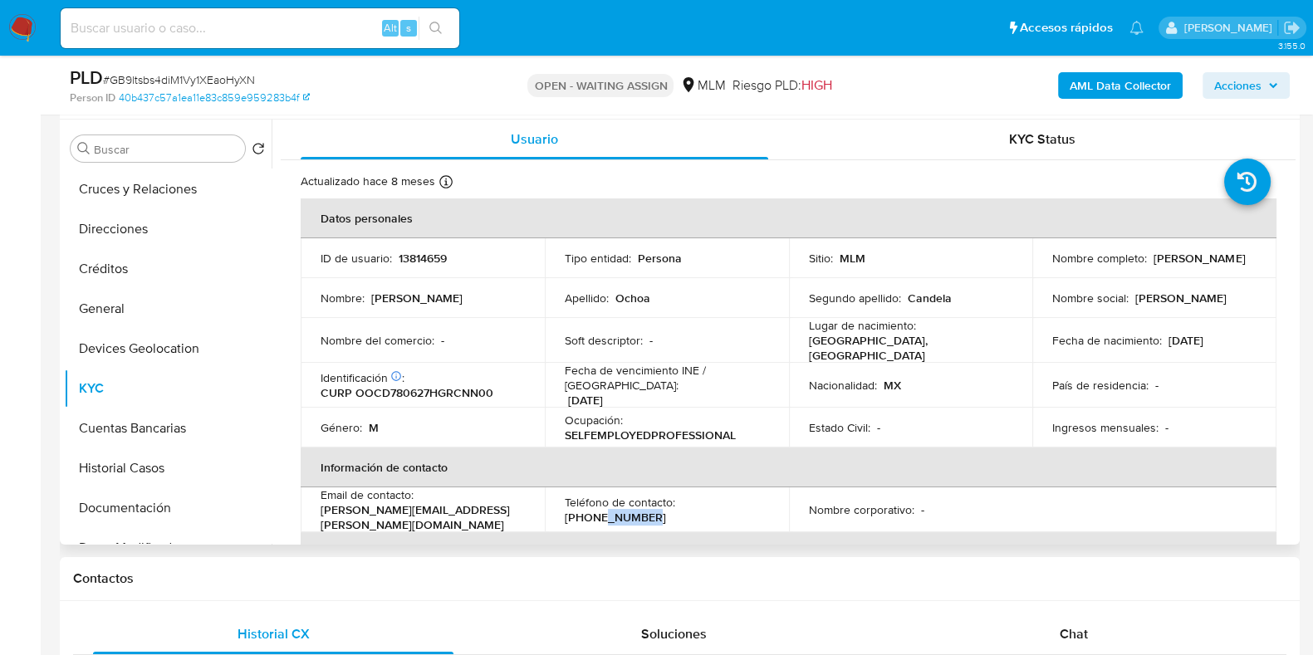
drag, startPoint x: 1164, startPoint y: 262, endPoint x: 1046, endPoint y: 269, distance: 118.1
click at [1046, 269] on td "Nombre completo : Daniel Ochoa Candela" at bounding box center [1154, 258] width 244 height 40
copy p "Daniel Ochoa Candela"
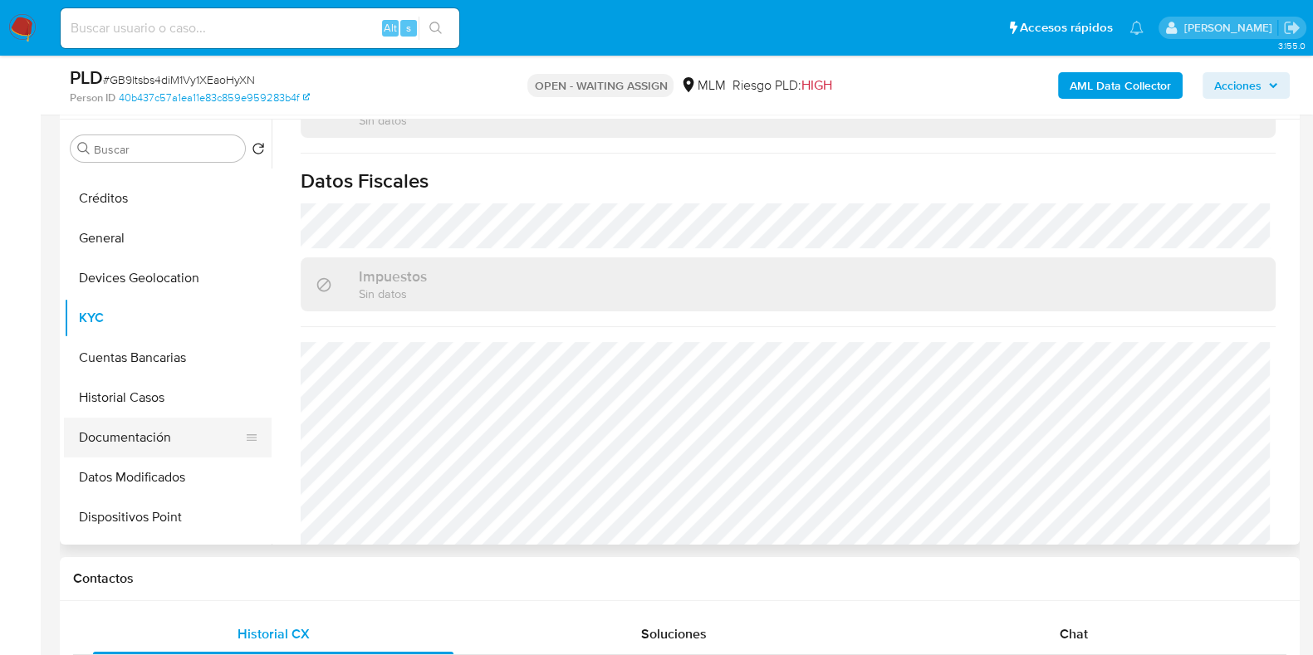
scroll to position [182, 0]
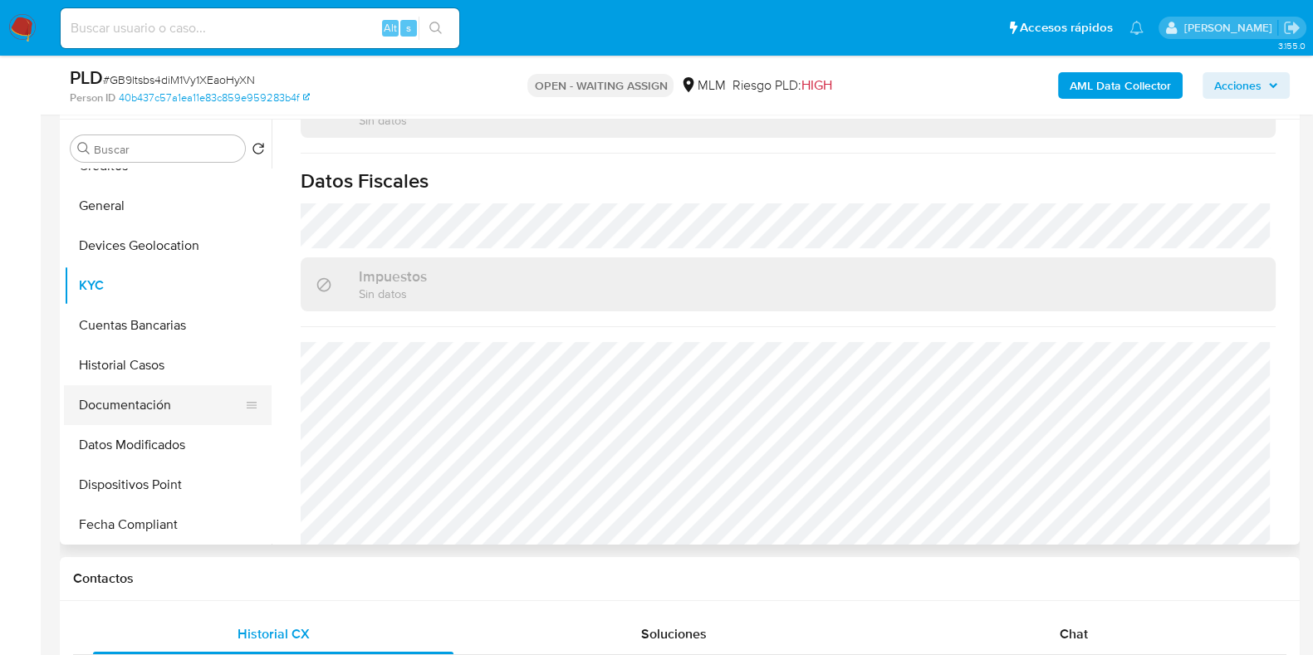
click at [129, 398] on button "Documentación" at bounding box center [161, 405] width 194 height 40
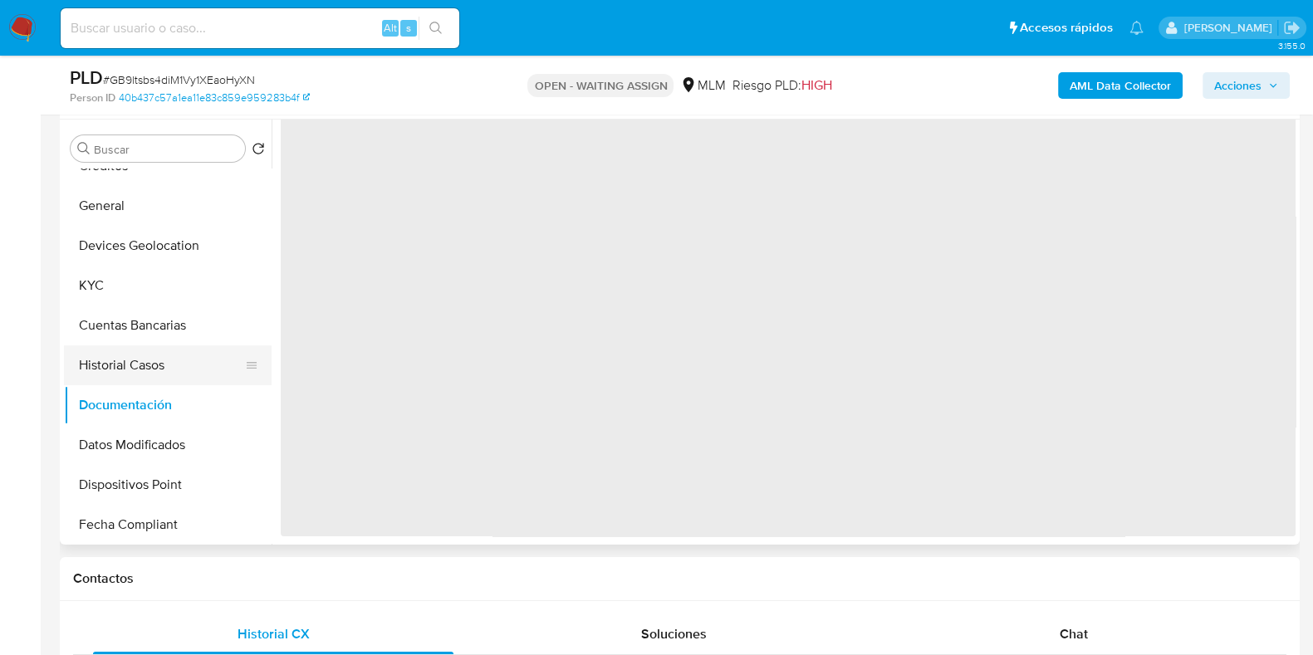
scroll to position [0, 0]
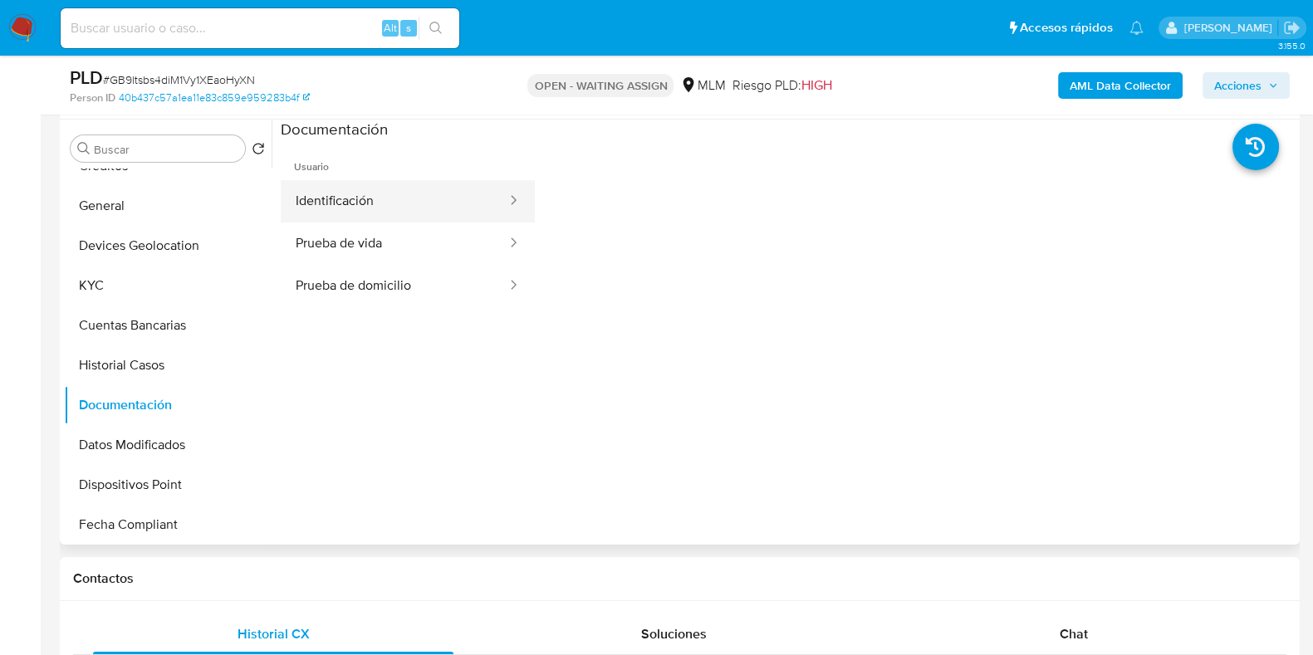
click at [384, 184] on button "Identificación" at bounding box center [394, 201] width 227 height 42
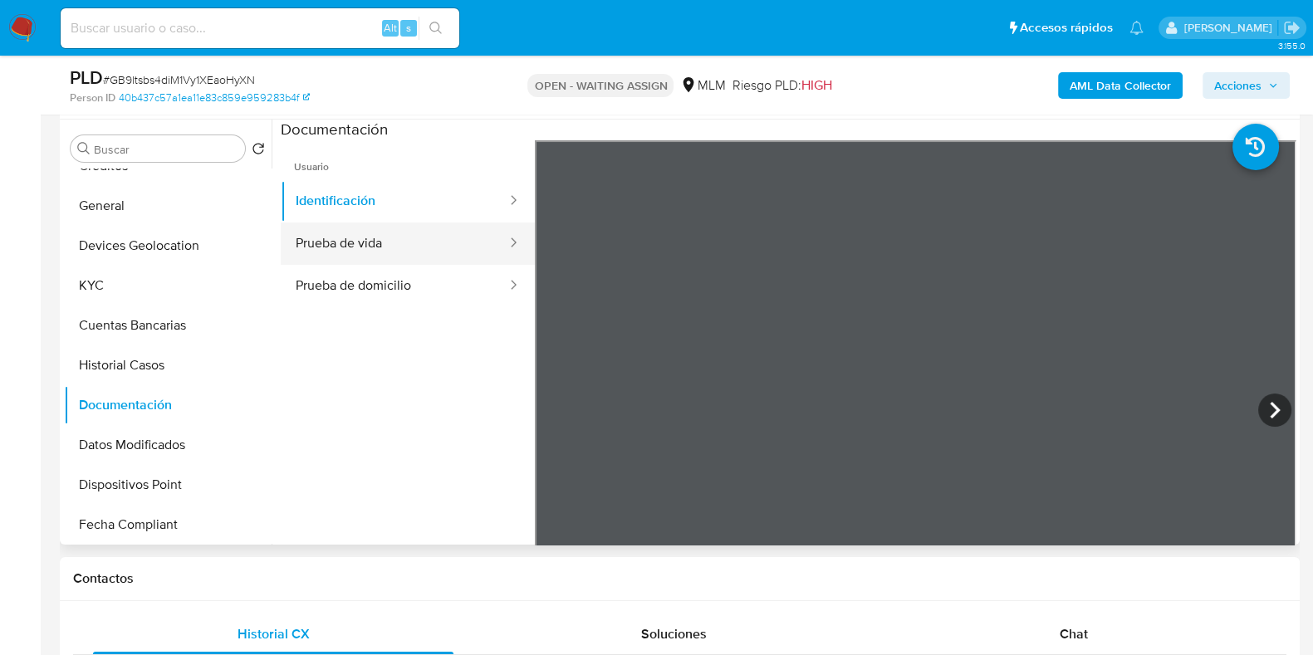
click at [370, 239] on button "Prueba de vida" at bounding box center [394, 244] width 227 height 42
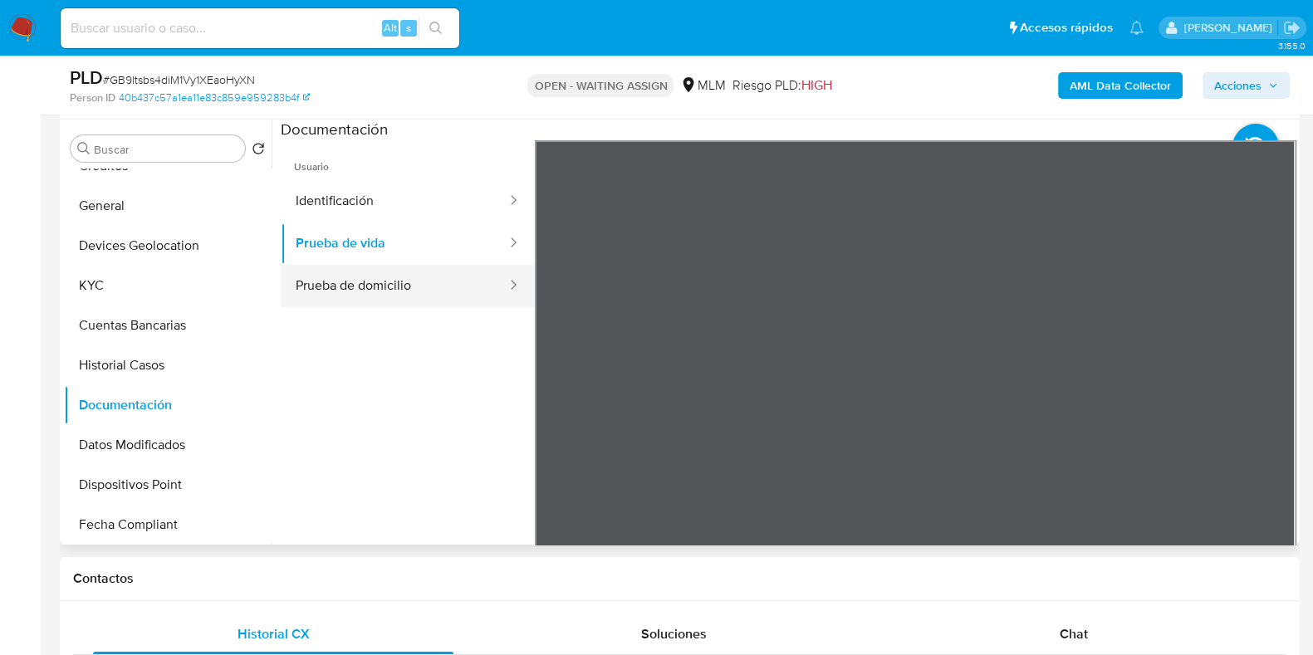
click at [423, 292] on button "Prueba de domicilio" at bounding box center [394, 286] width 227 height 42
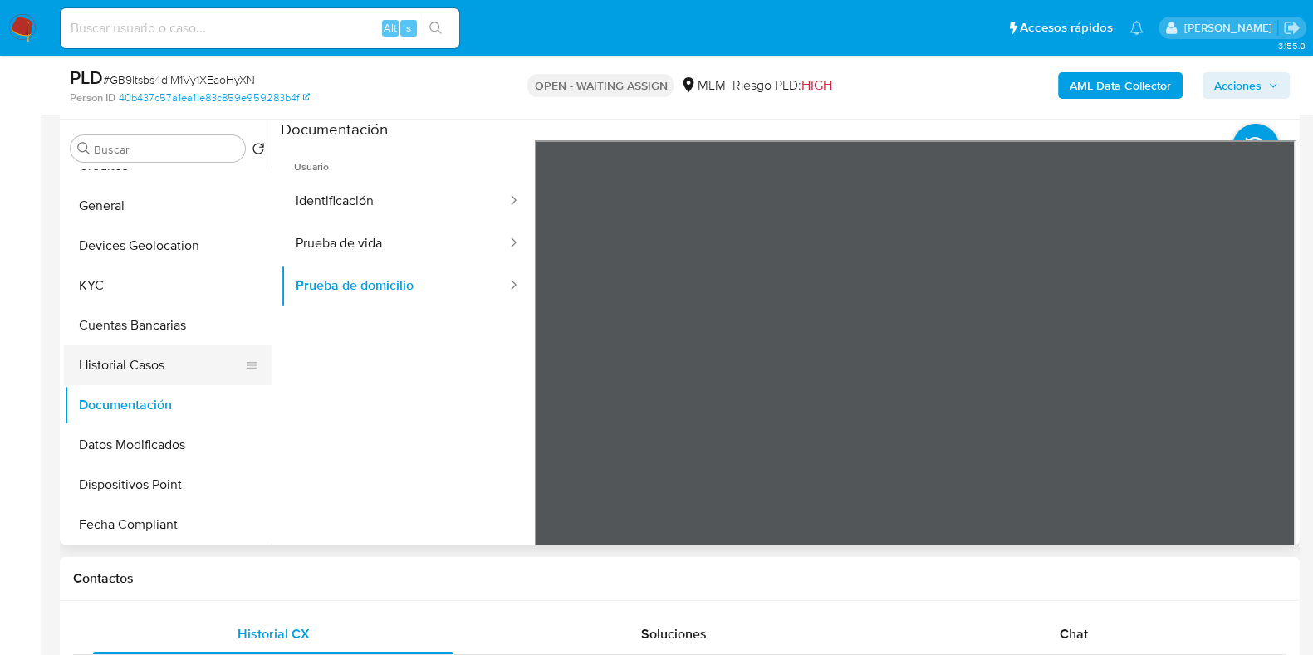
click at [94, 360] on button "Historial Casos" at bounding box center [161, 365] width 194 height 40
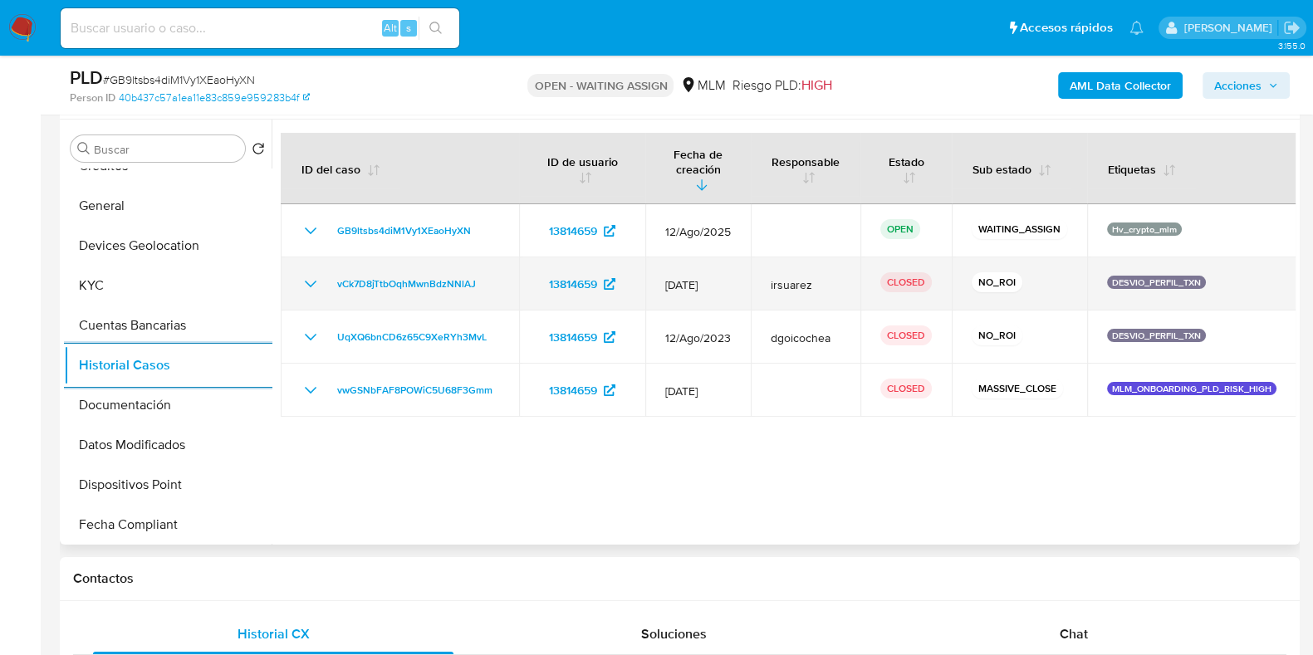
click at [308, 281] on icon "Mostrar/Ocultar" at bounding box center [311, 284] width 12 height 7
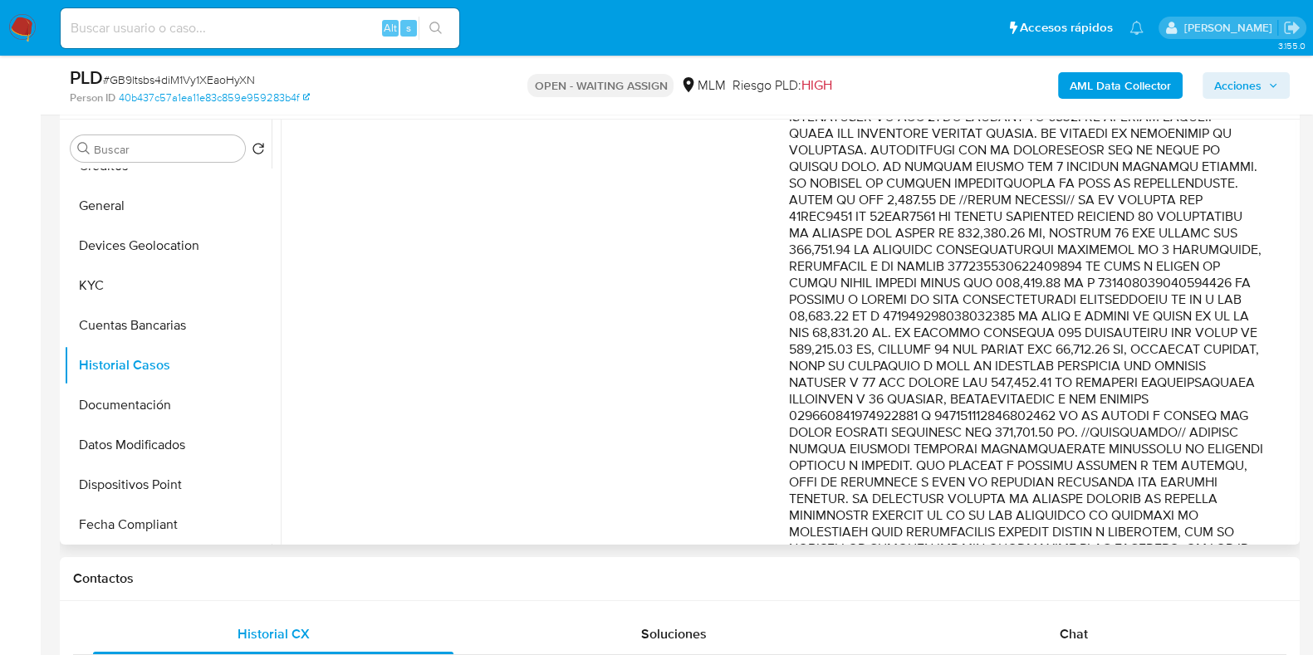
scroll to position [519, 0]
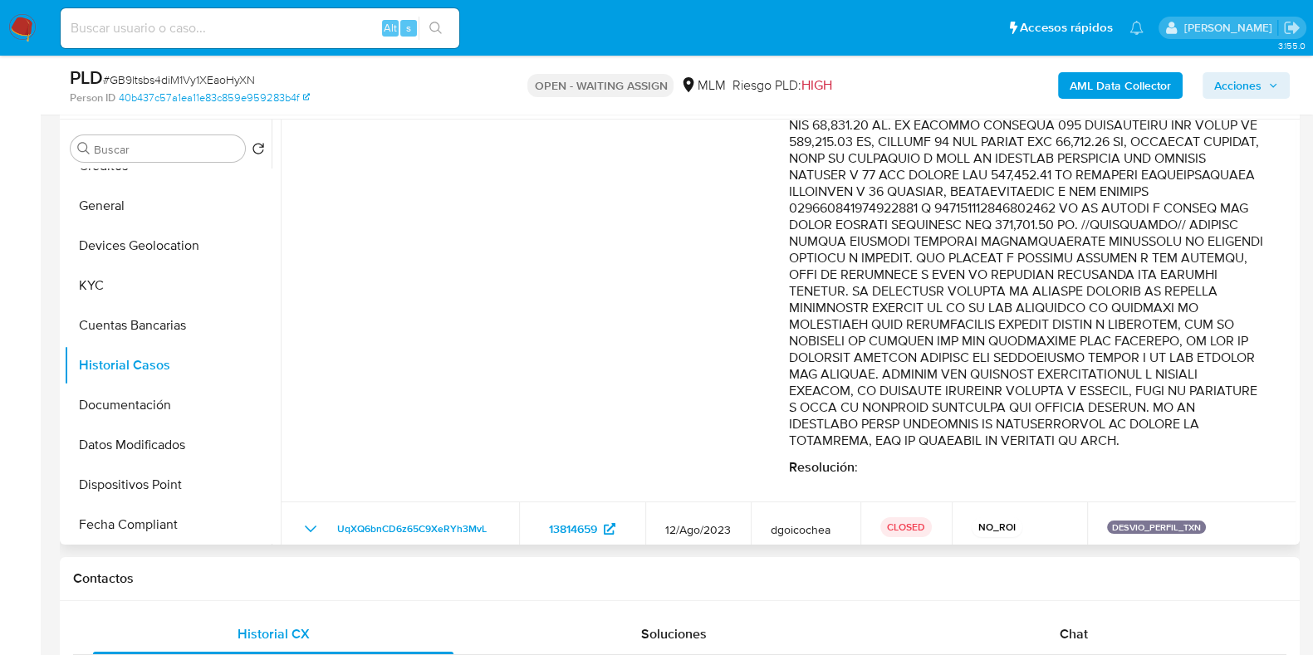
drag, startPoint x: 1032, startPoint y: 276, endPoint x: 1209, endPoint y: 307, distance: 179.5
click at [1209, 307] on p "Comentario :" at bounding box center [1026, 142] width 475 height 648
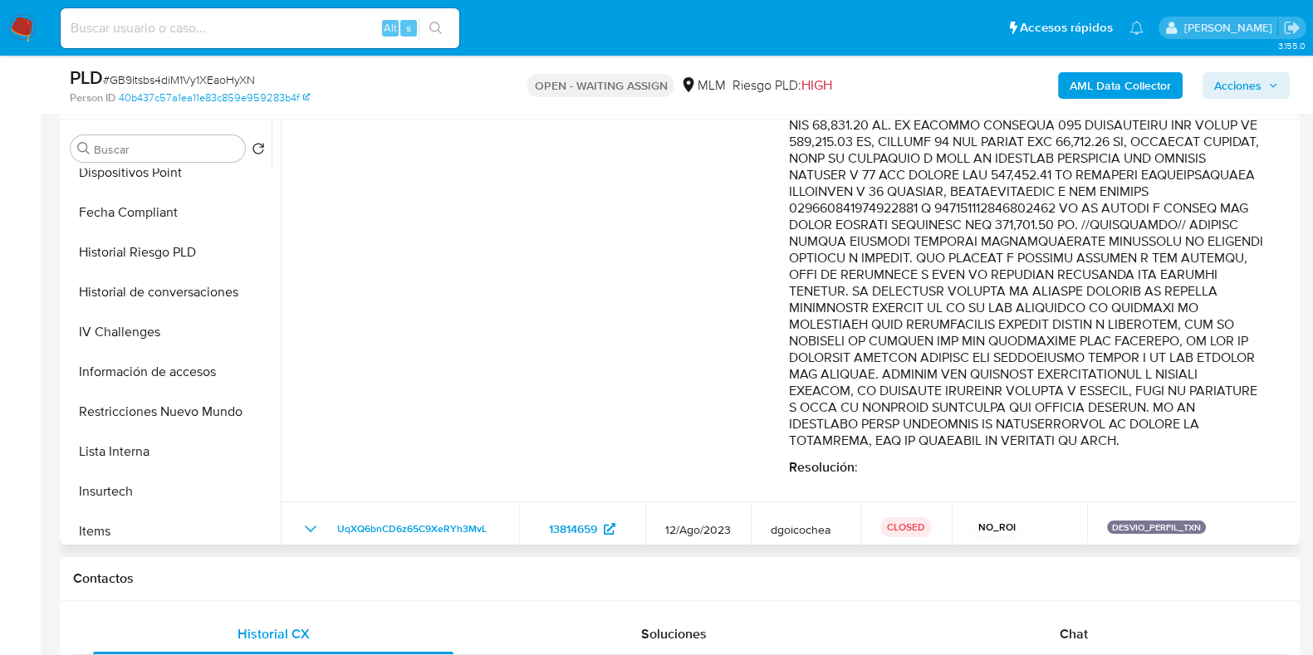
scroll to position [493, 0]
click at [161, 301] on button "Historial de conversaciones" at bounding box center [161, 293] width 194 height 40
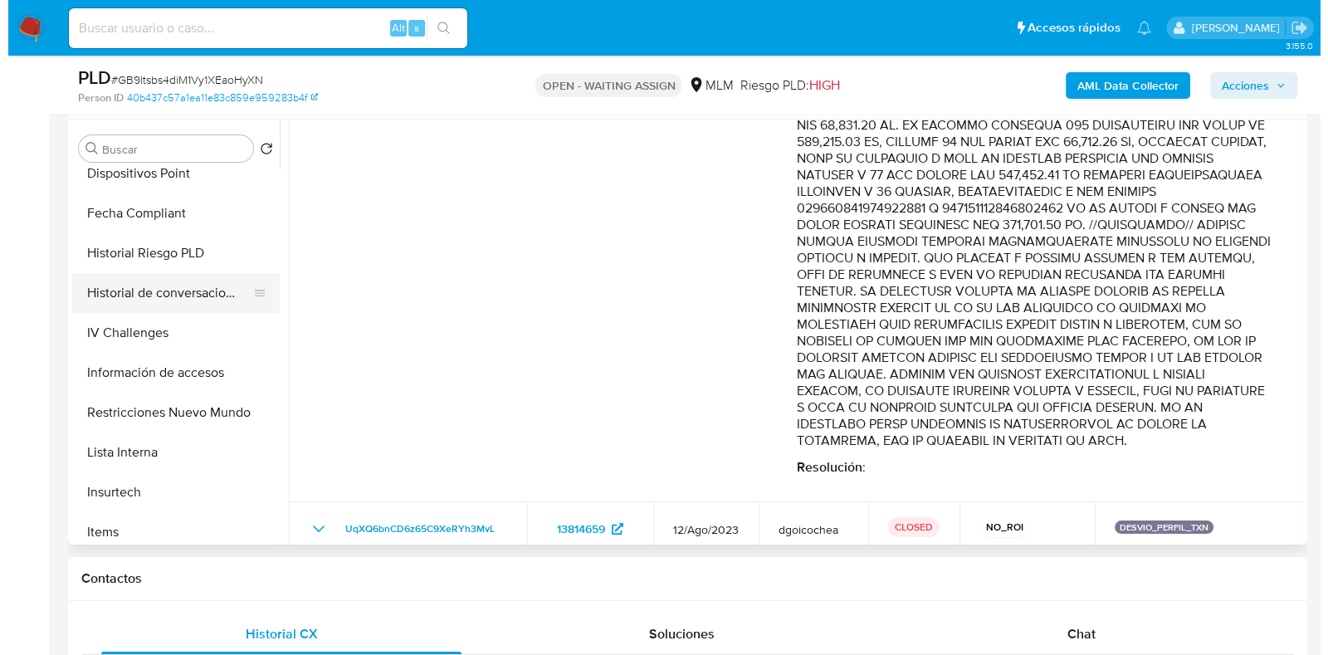
scroll to position [0, 0]
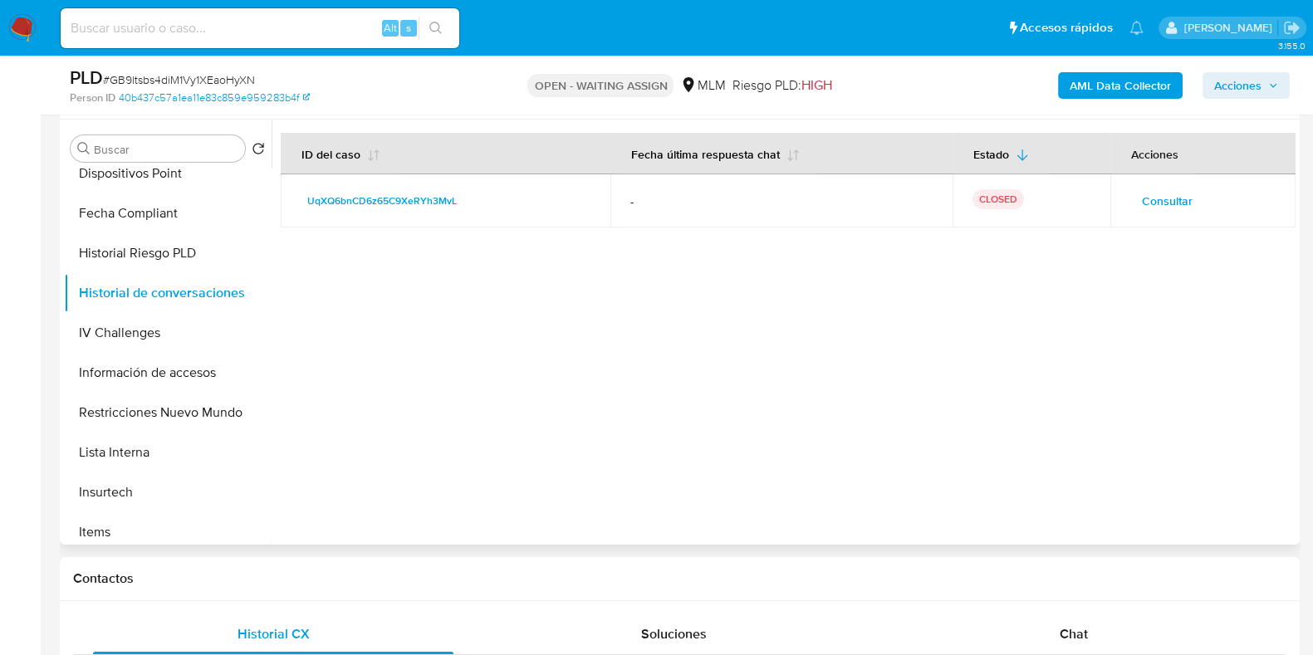
click at [1165, 201] on span "Consultar" at bounding box center [1167, 200] width 51 height 23
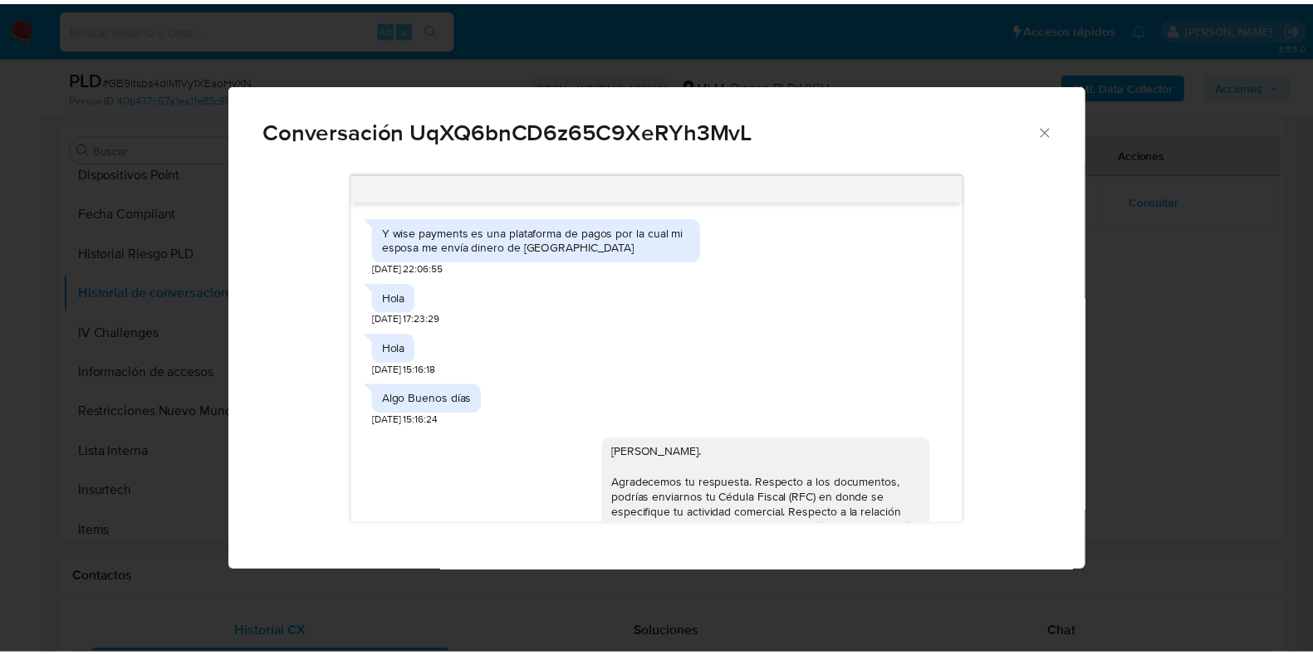
scroll to position [732, 0]
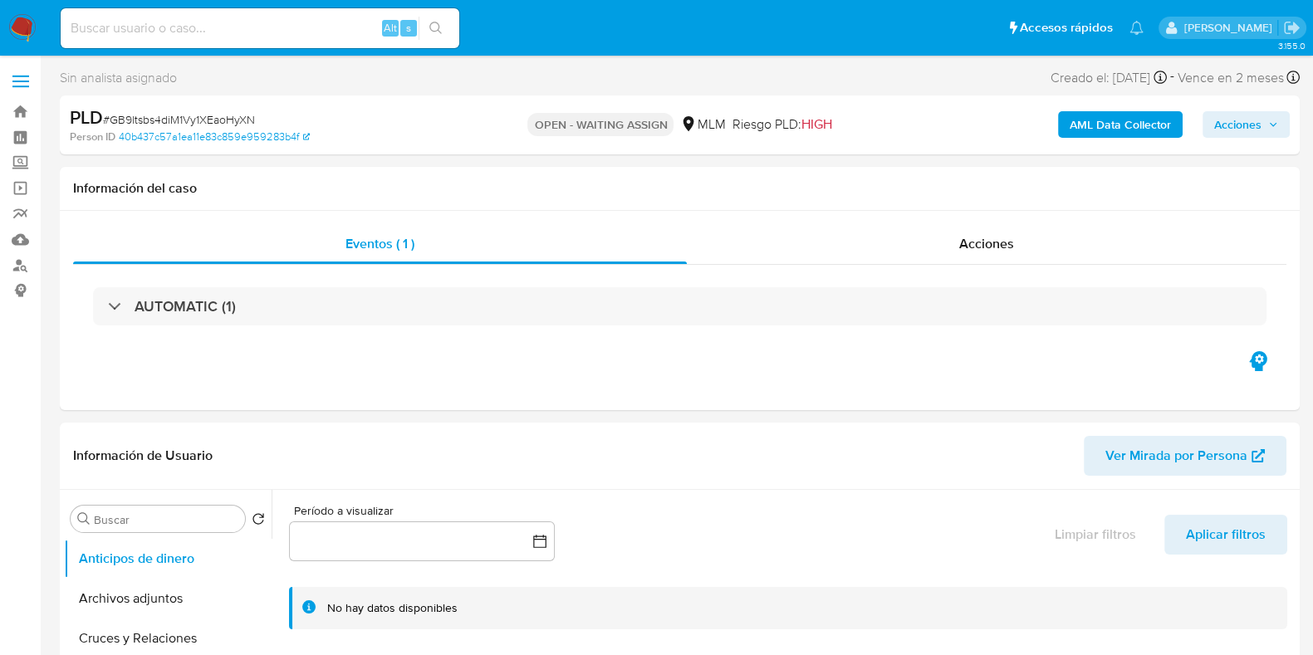
select select "10"
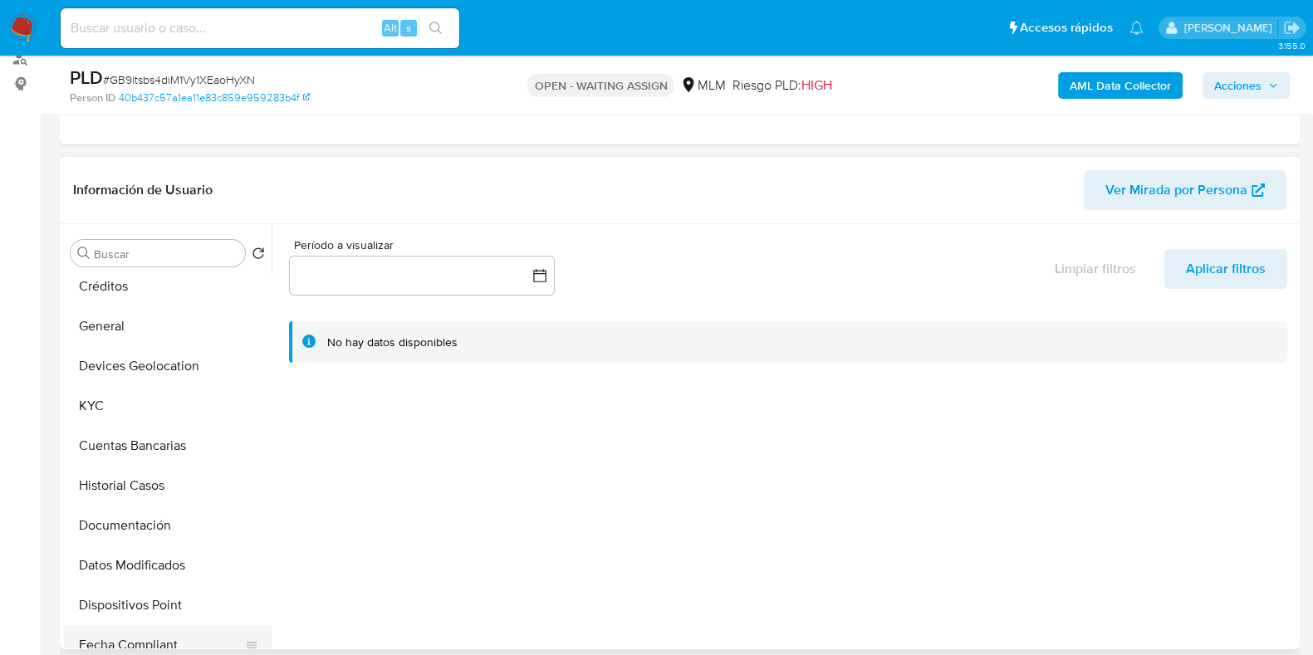
scroll to position [103, 0]
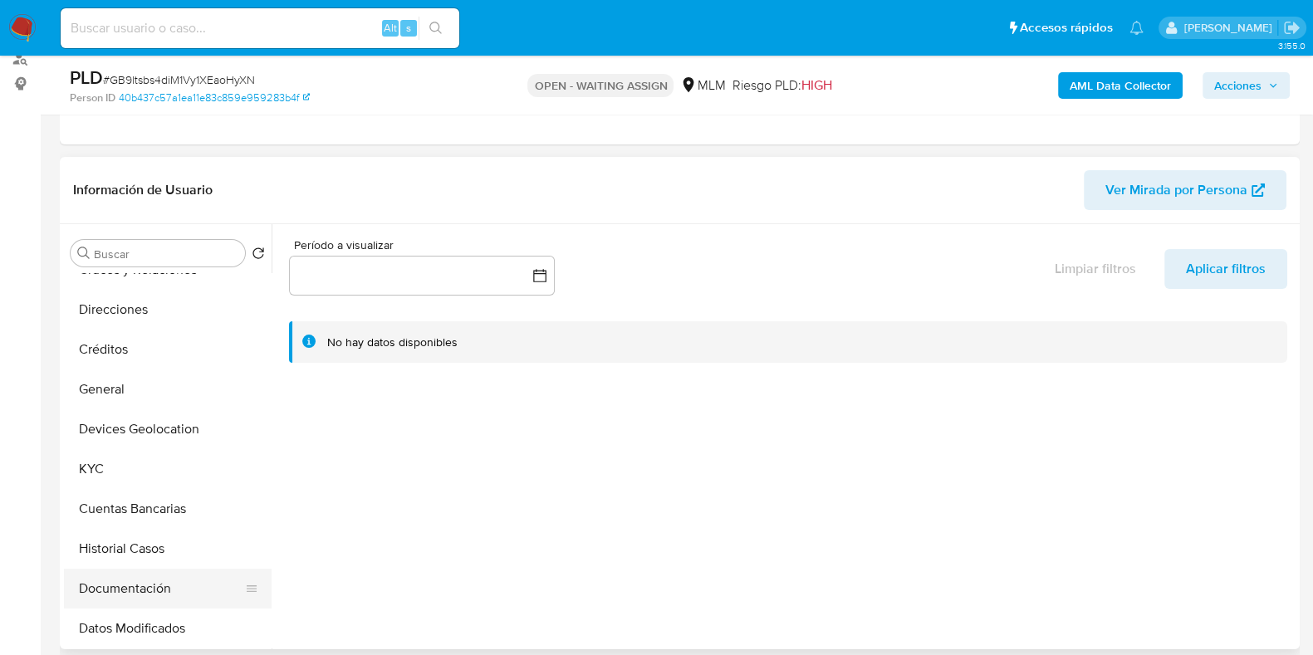
click at [120, 578] on button "Documentación" at bounding box center [161, 589] width 194 height 40
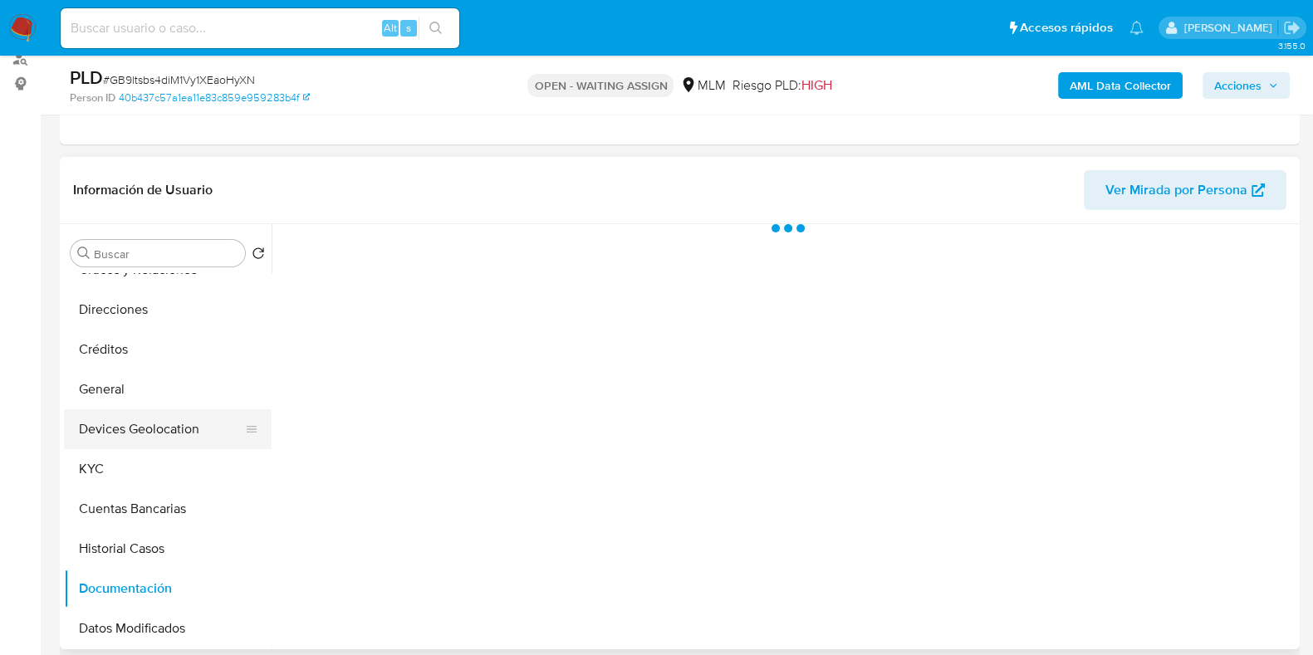
click at [149, 429] on button "Devices Geolocation" at bounding box center [161, 429] width 194 height 40
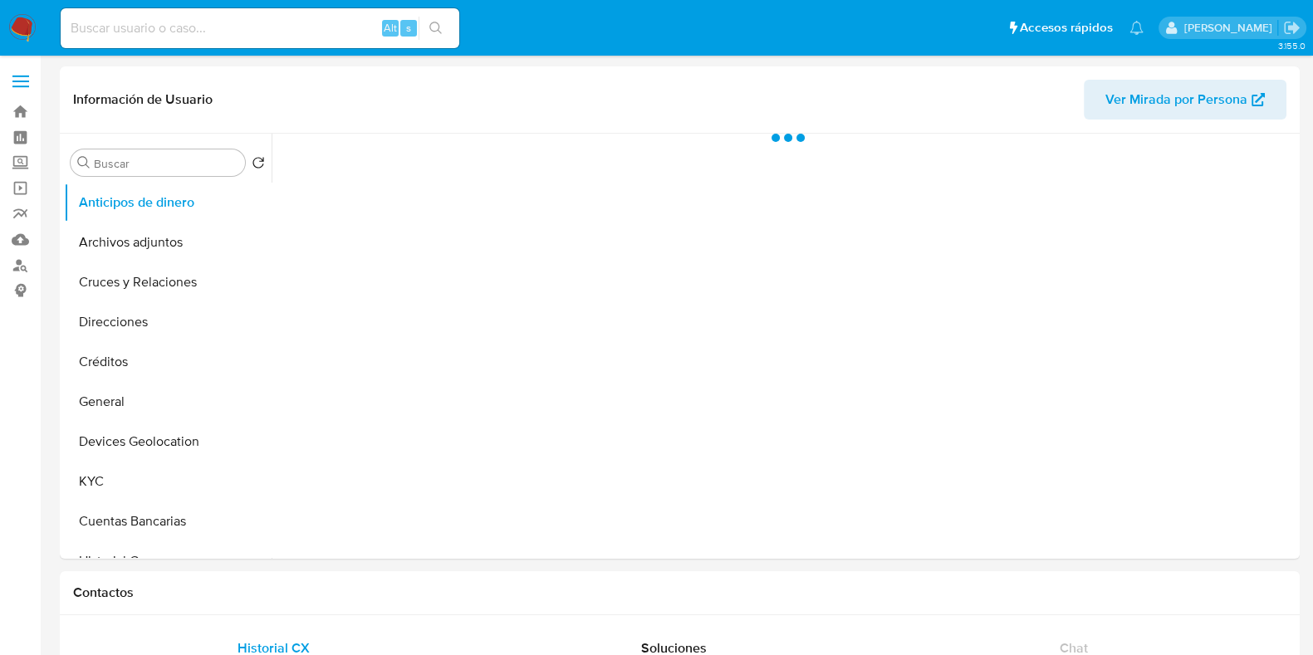
click at [164, 36] on input at bounding box center [260, 28] width 399 height 22
paste input "1148935034"
type input "1148935034"
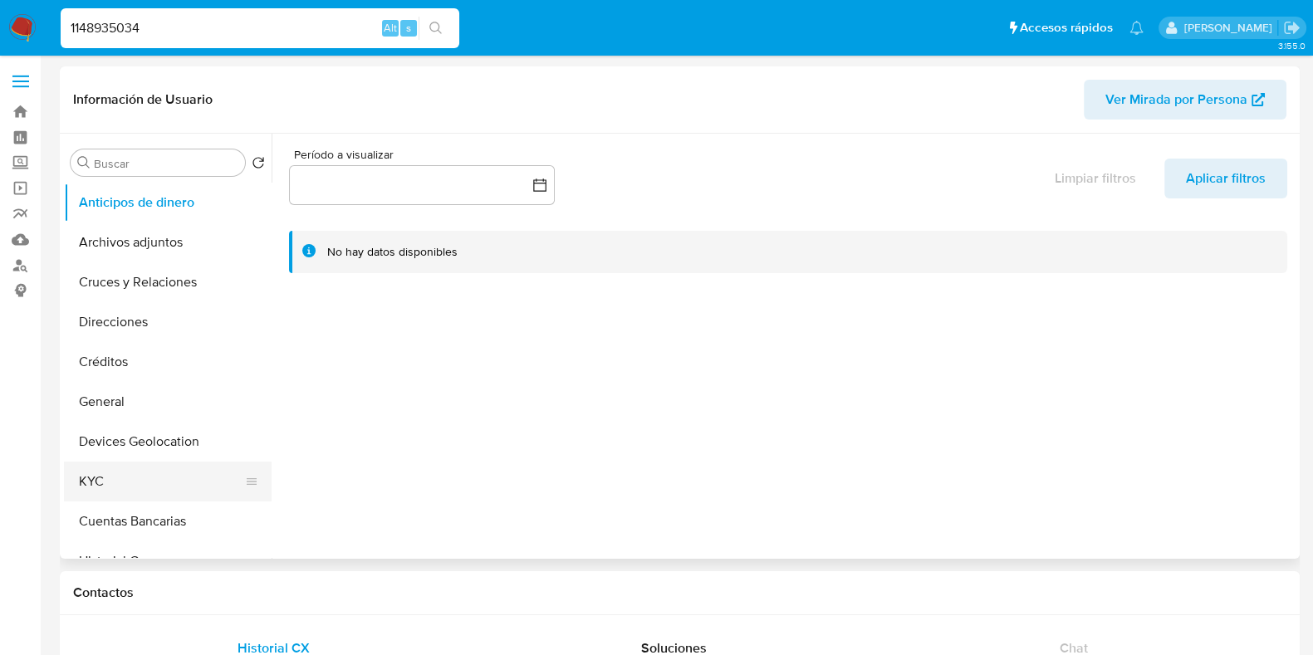
select select "10"
click at [95, 468] on button "KYC" at bounding box center [161, 482] width 194 height 40
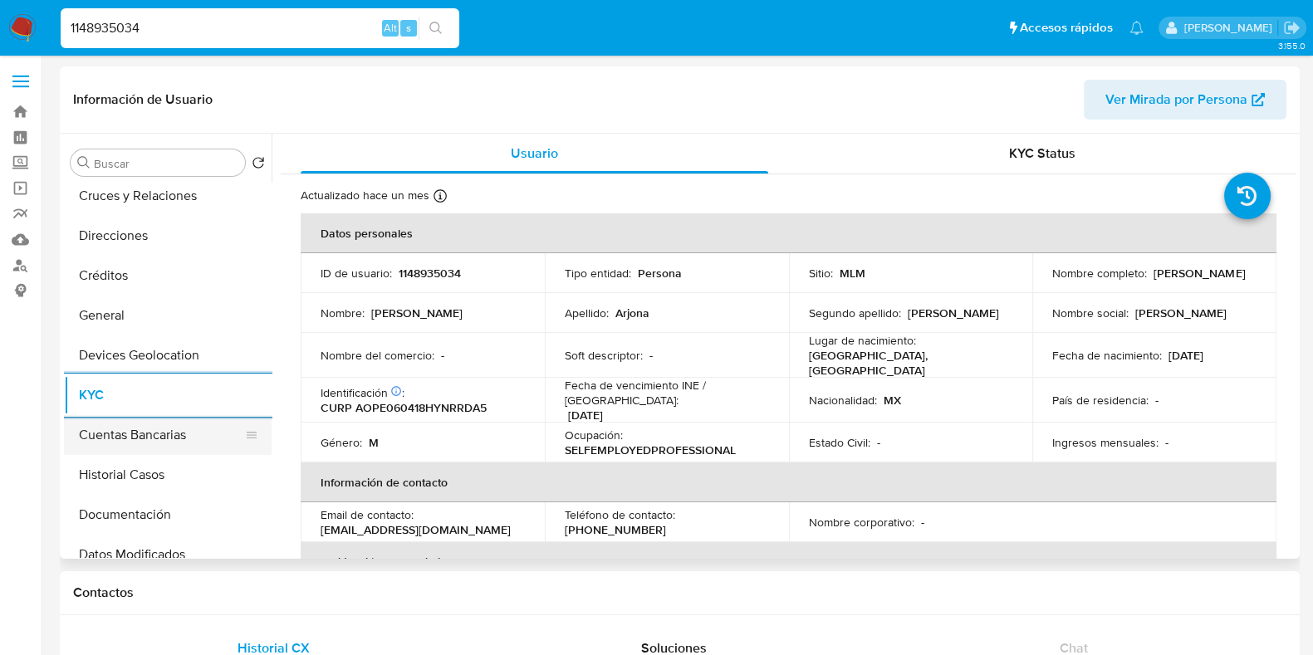
scroll to position [207, 0]
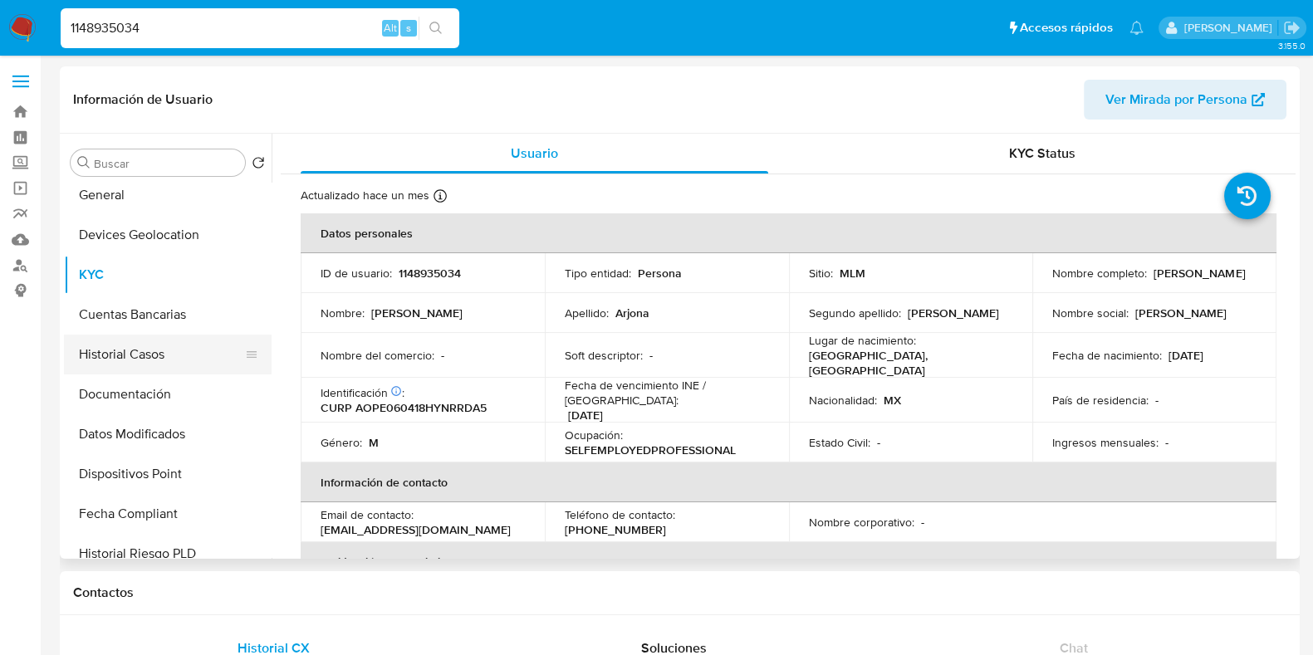
click at [155, 363] on button "Historial Casos" at bounding box center [161, 355] width 194 height 40
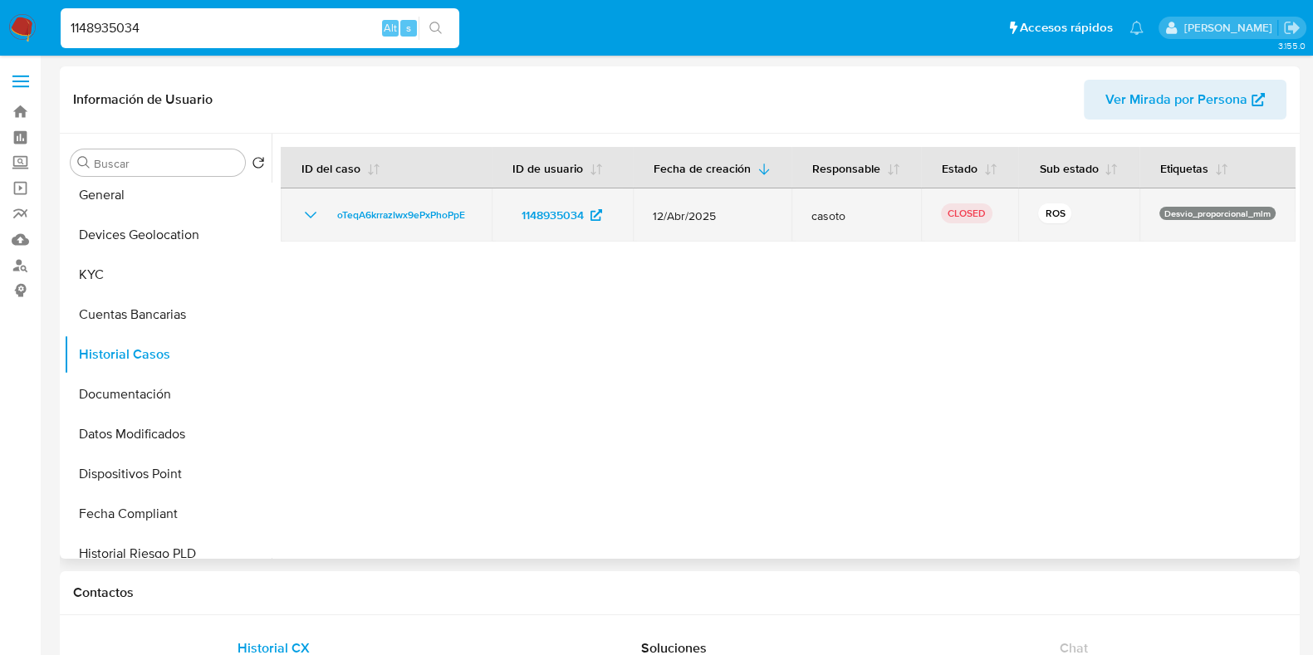
click at [303, 225] on icon "Mostrar/Ocultar" at bounding box center [311, 215] width 20 height 20
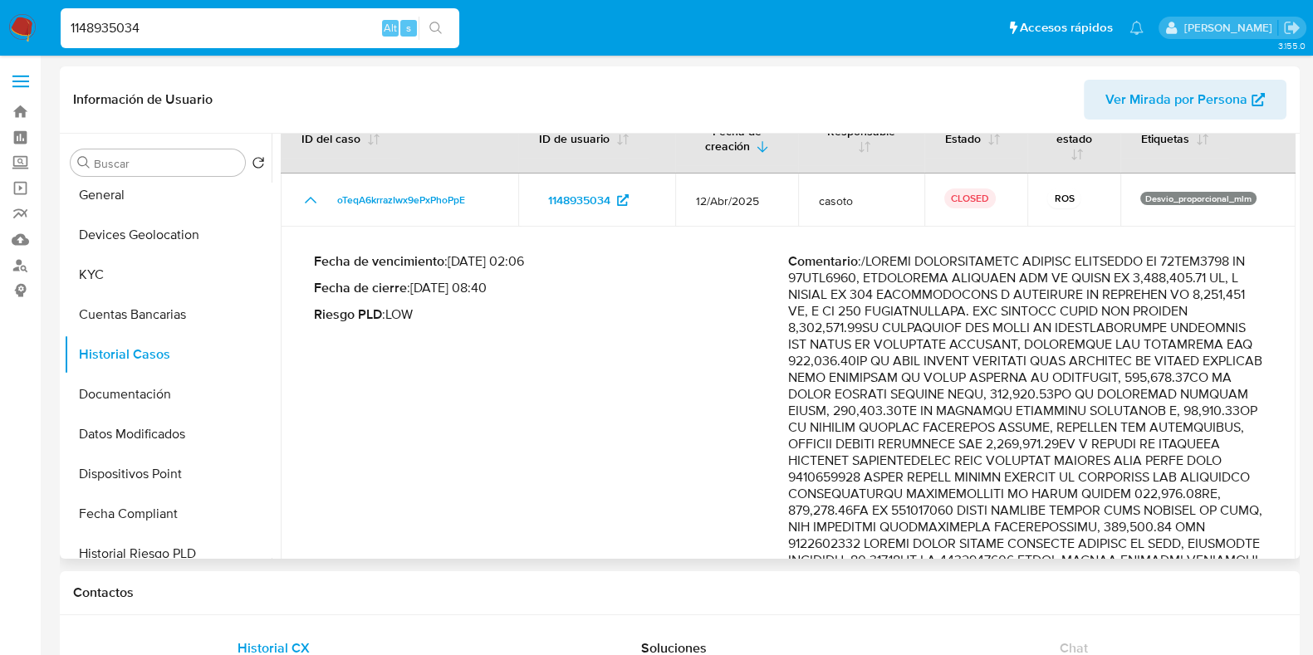
scroll to position [0, 0]
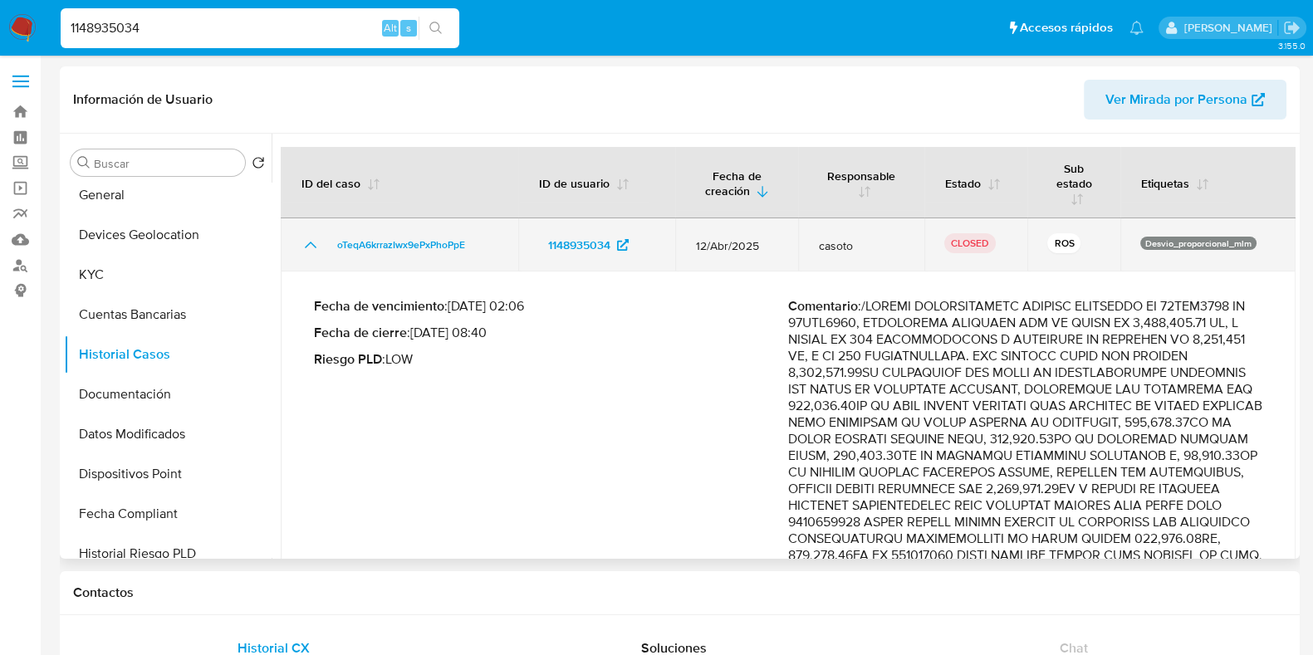
click at [307, 247] on icon "Mostrar/Ocultar" at bounding box center [311, 245] width 20 height 20
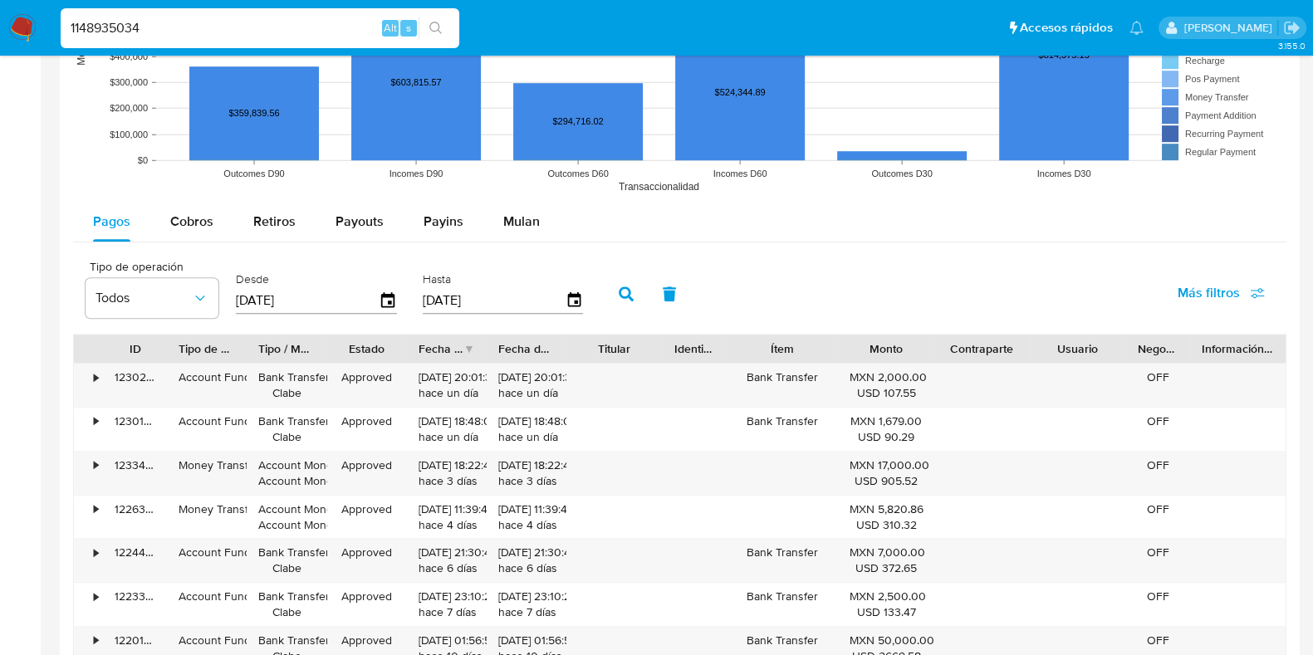
scroll to position [1348, 0]
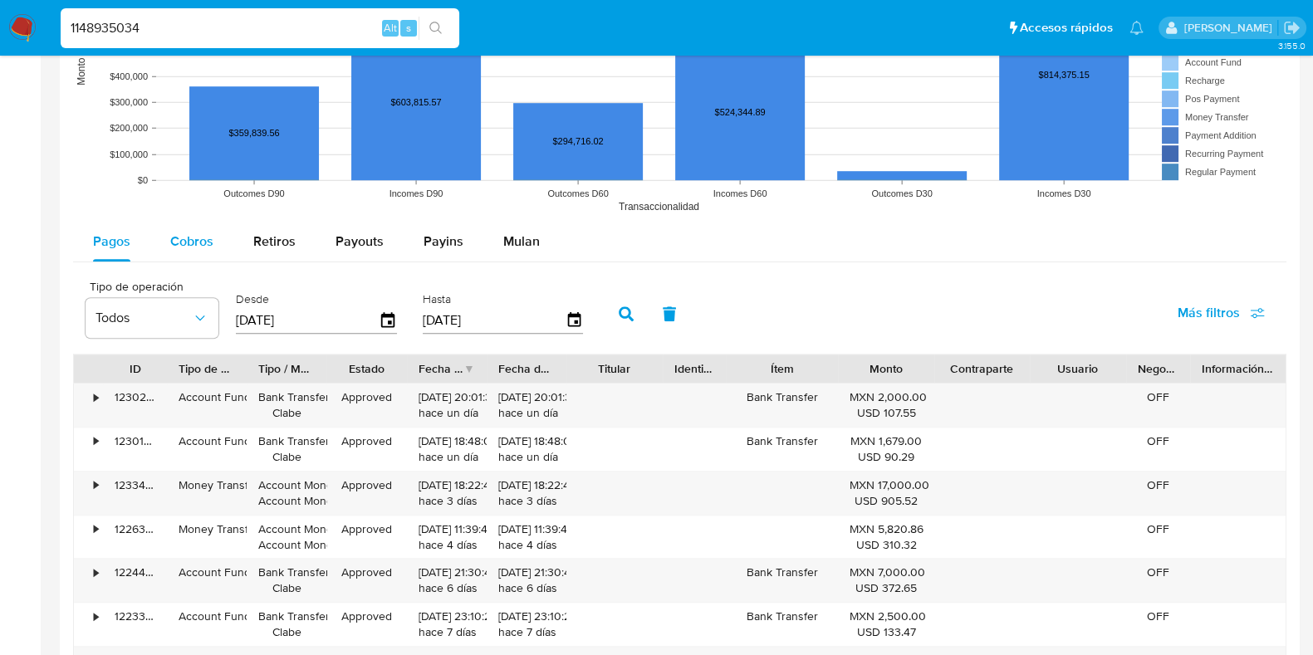
click at [183, 248] on span "Cobros" at bounding box center [191, 241] width 43 height 19
select select "10"
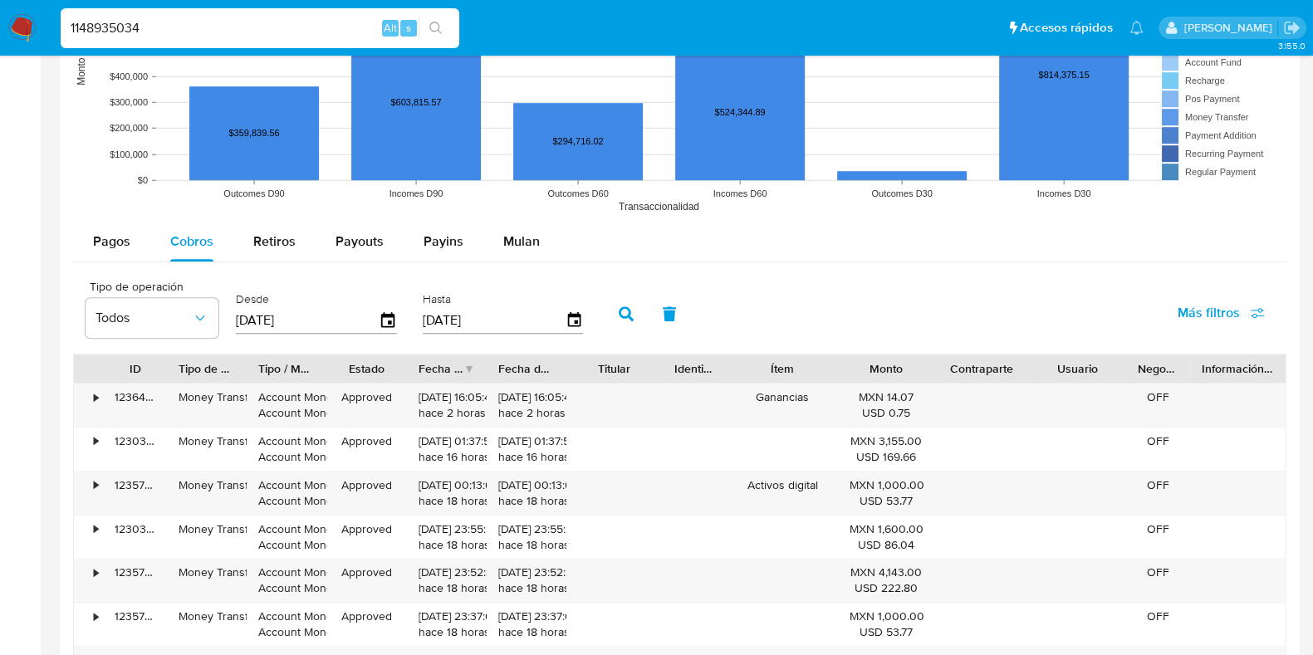
click at [89, 27] on input "1148935034" at bounding box center [260, 28] width 399 height 22
paste input "496411091"
type input "496411091"
click at [435, 31] on icon "search-icon" at bounding box center [435, 28] width 13 height 13
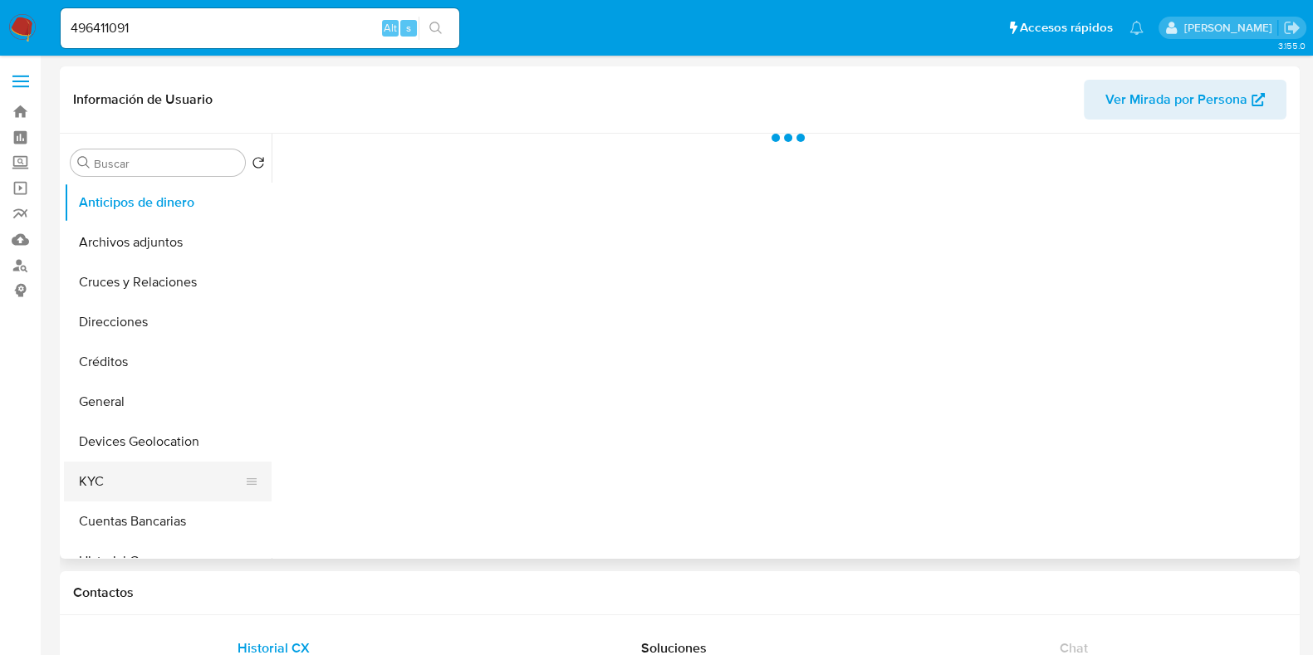
click at [116, 485] on button "KYC" at bounding box center [161, 482] width 194 height 40
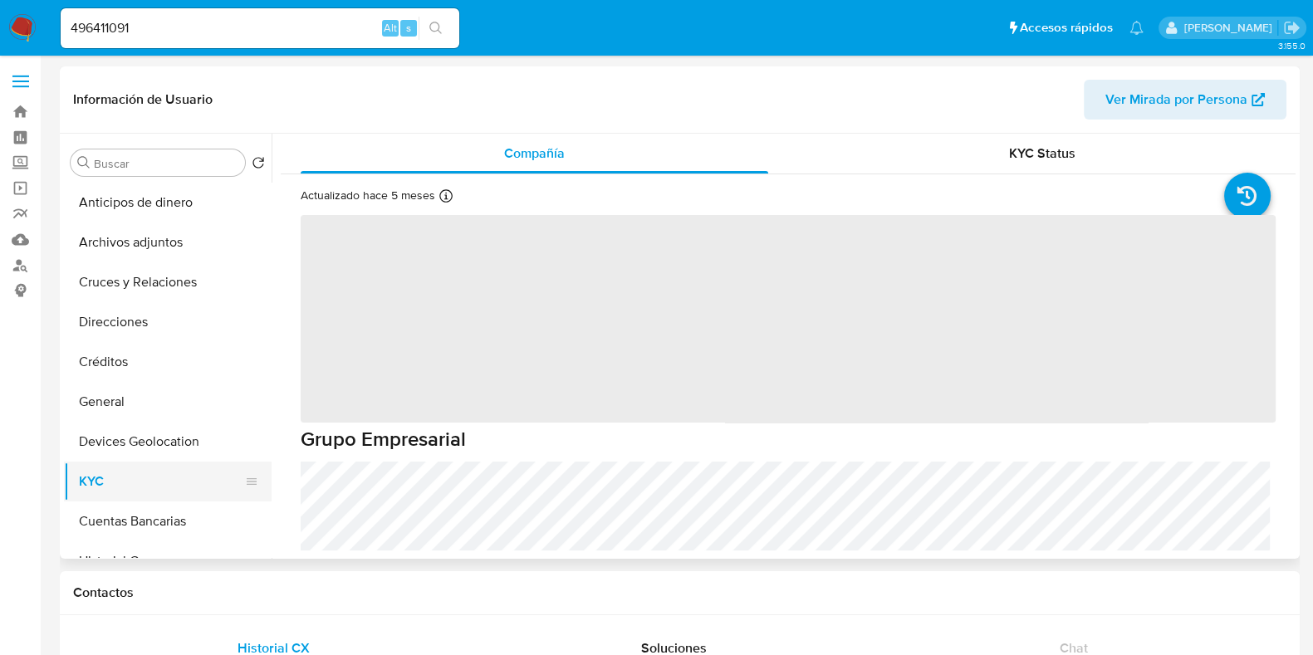
select select "10"
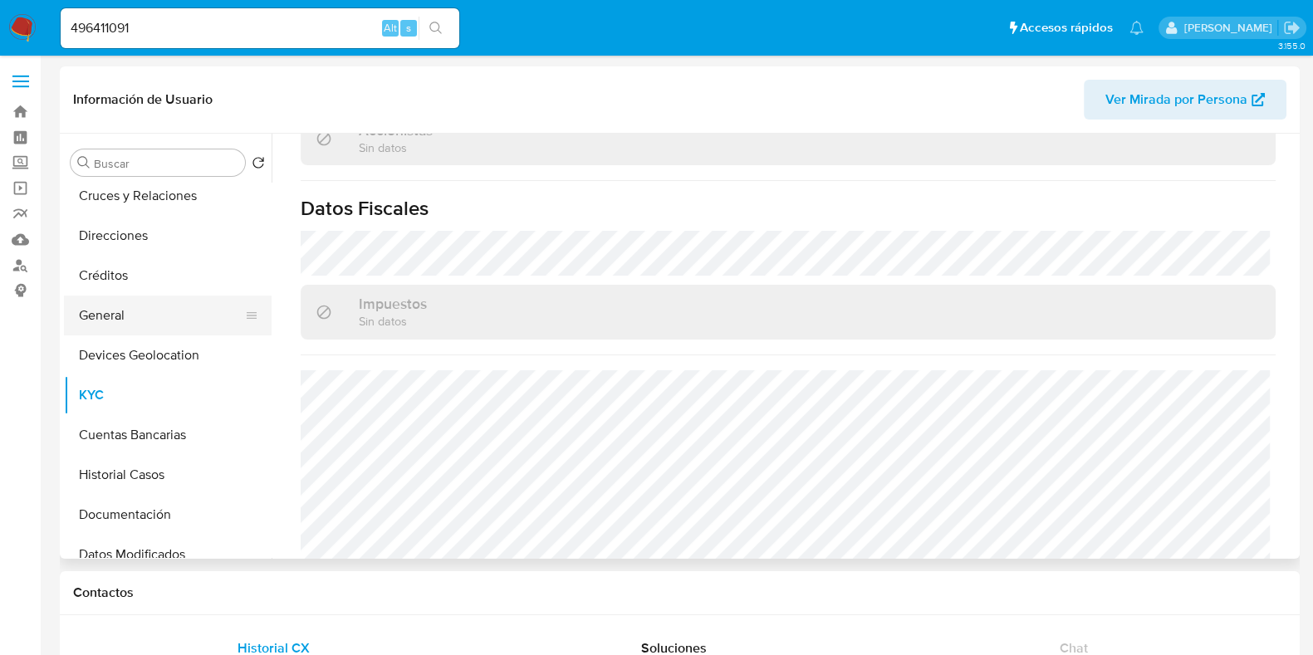
scroll to position [207, 0]
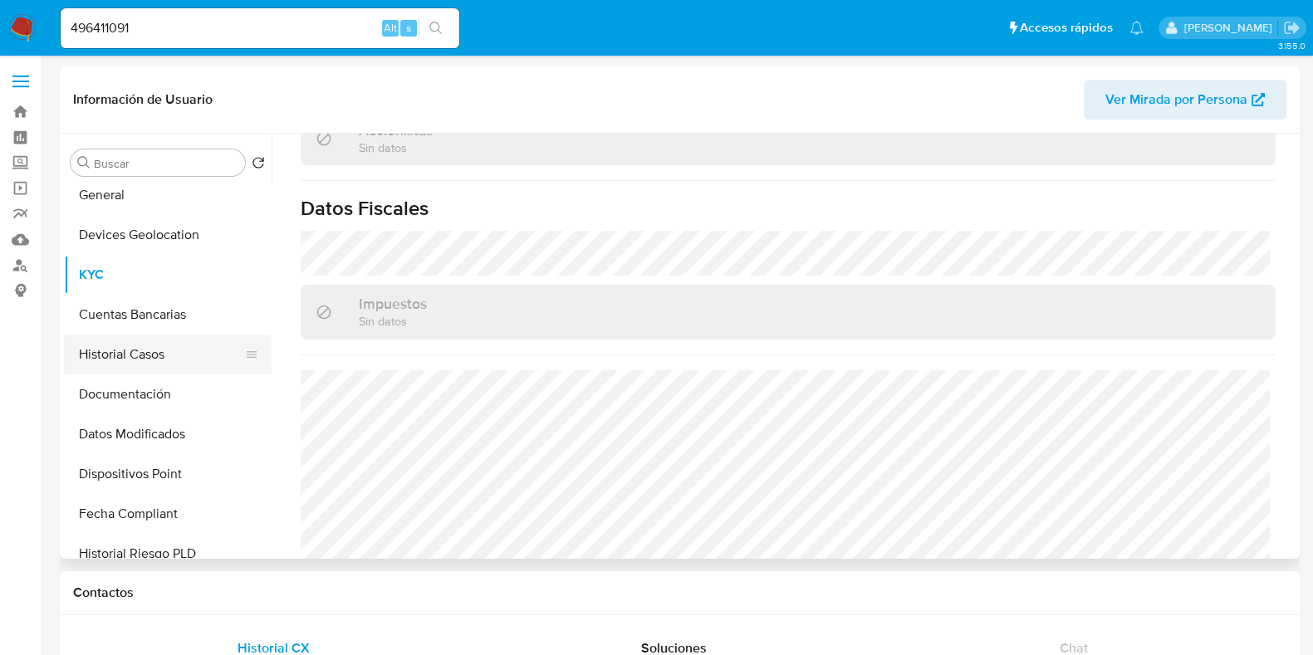
click at [119, 335] on button "Historial Casos" at bounding box center [161, 355] width 194 height 40
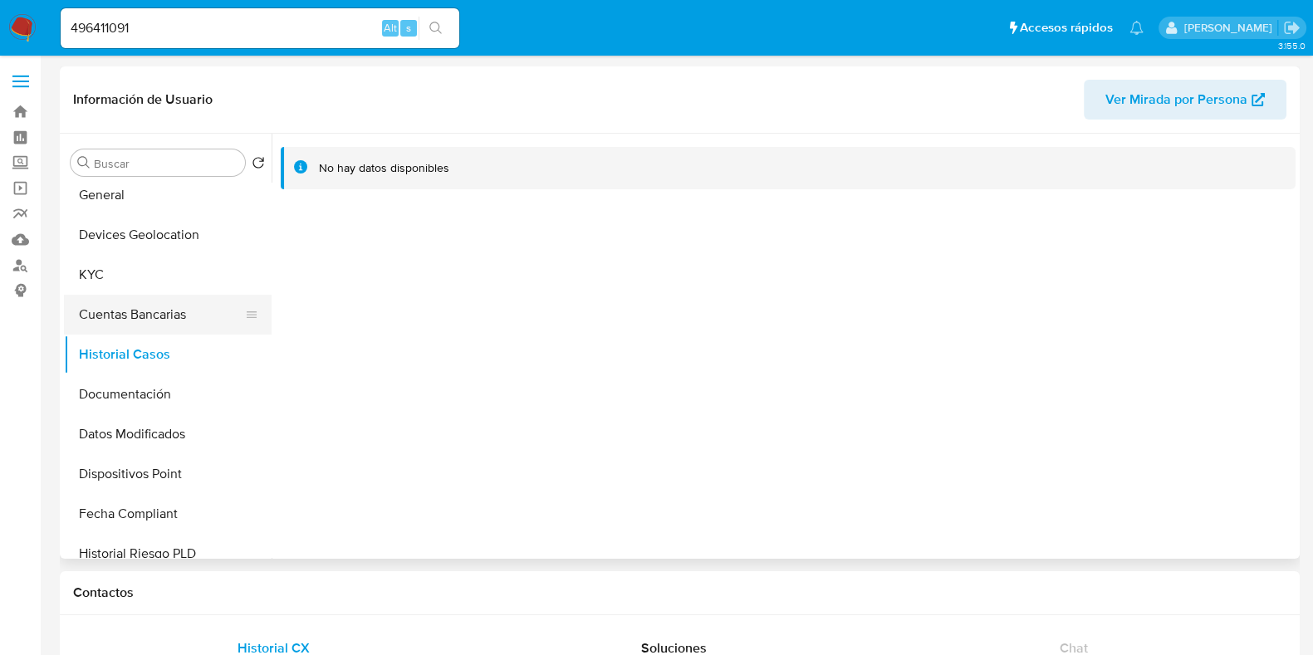
click at [127, 296] on button "Cuentas Bancarias" at bounding box center [161, 315] width 194 height 40
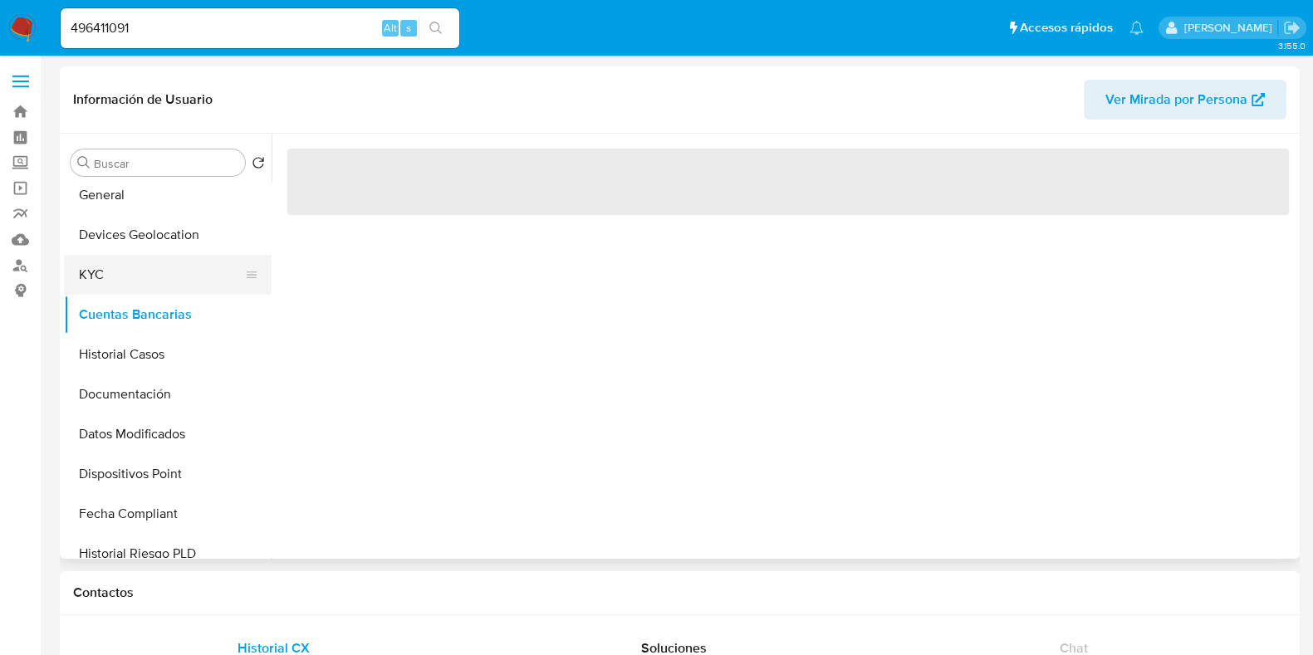
click at [126, 278] on button "KYC" at bounding box center [161, 275] width 194 height 40
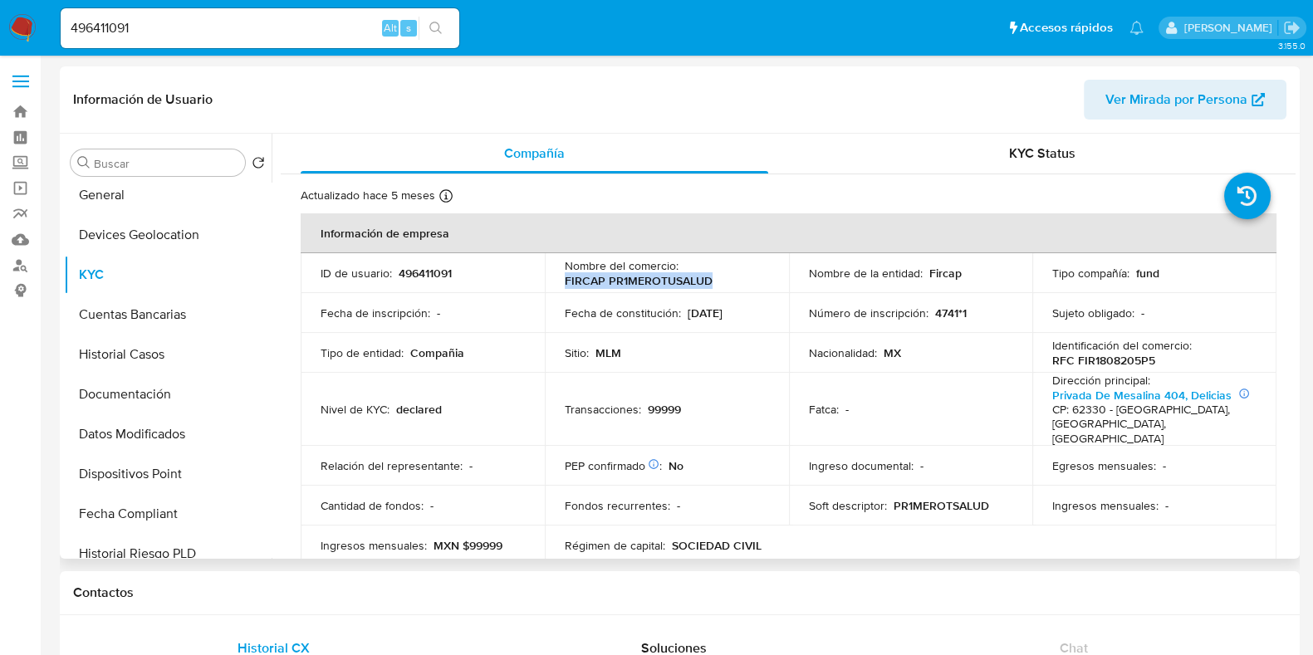
drag, startPoint x: 718, startPoint y: 278, endPoint x: 557, endPoint y: 282, distance: 161.1
click at [557, 282] on td "Nombre del comercio : FIRCAP PR1MEROTUSALUD" at bounding box center [667, 273] width 244 height 40
copy p "FIRCAP PR1MEROTUSALUD"
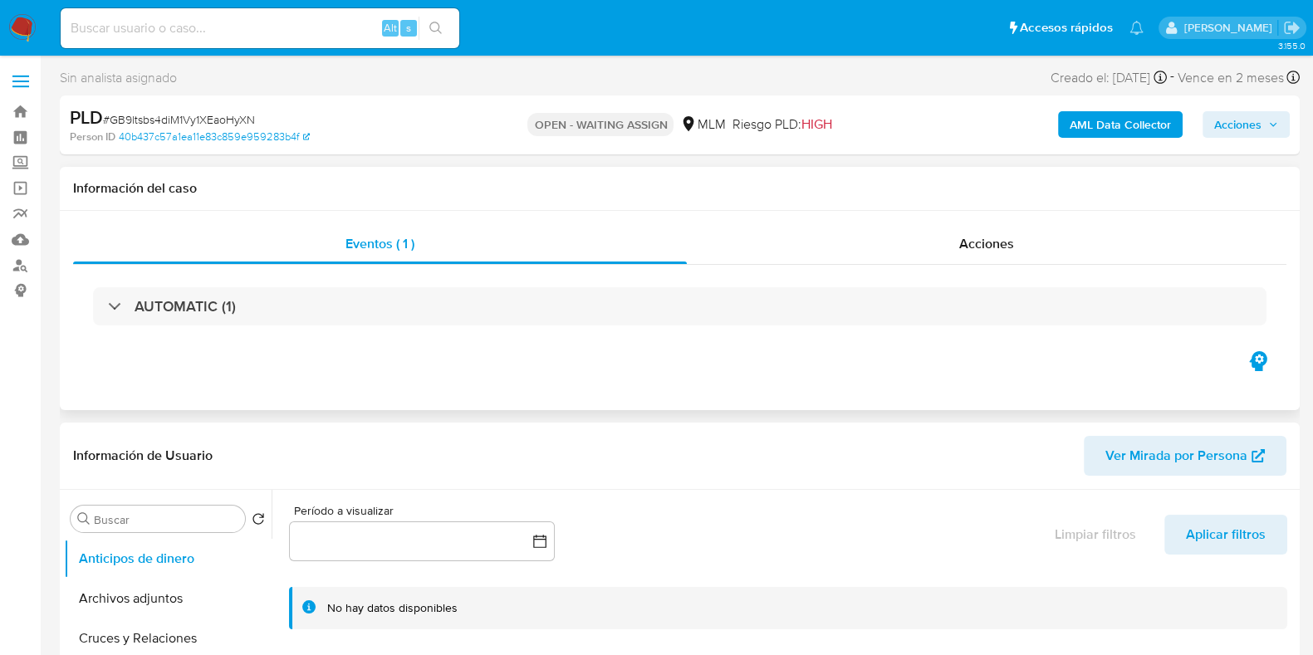
select select "10"
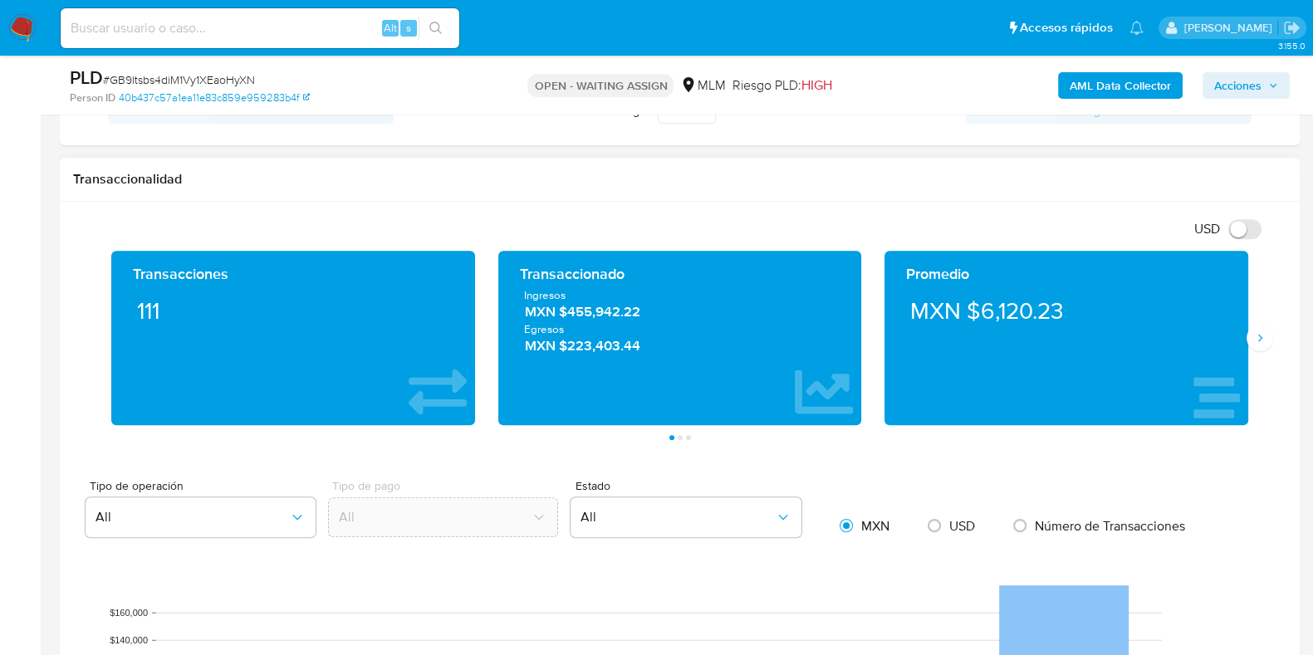
scroll to position [1038, 0]
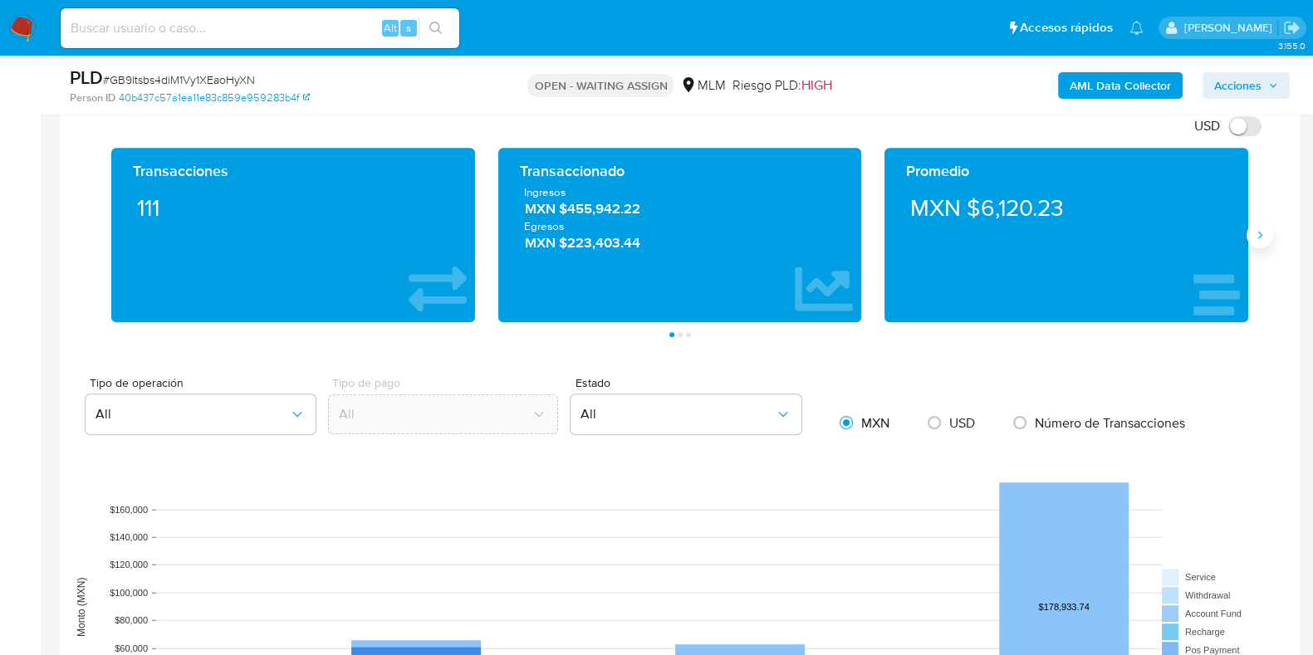
click at [1252, 227] on button "Siguiente" at bounding box center [1259, 235] width 27 height 27
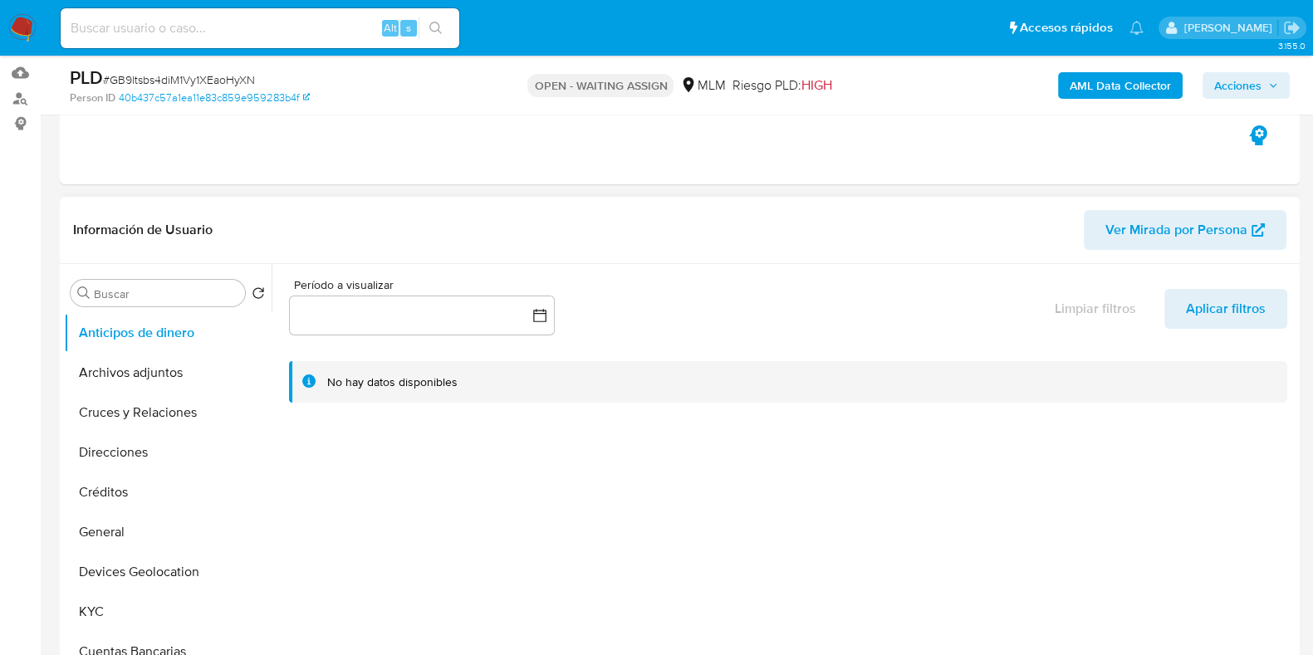
scroll to position [311, 0]
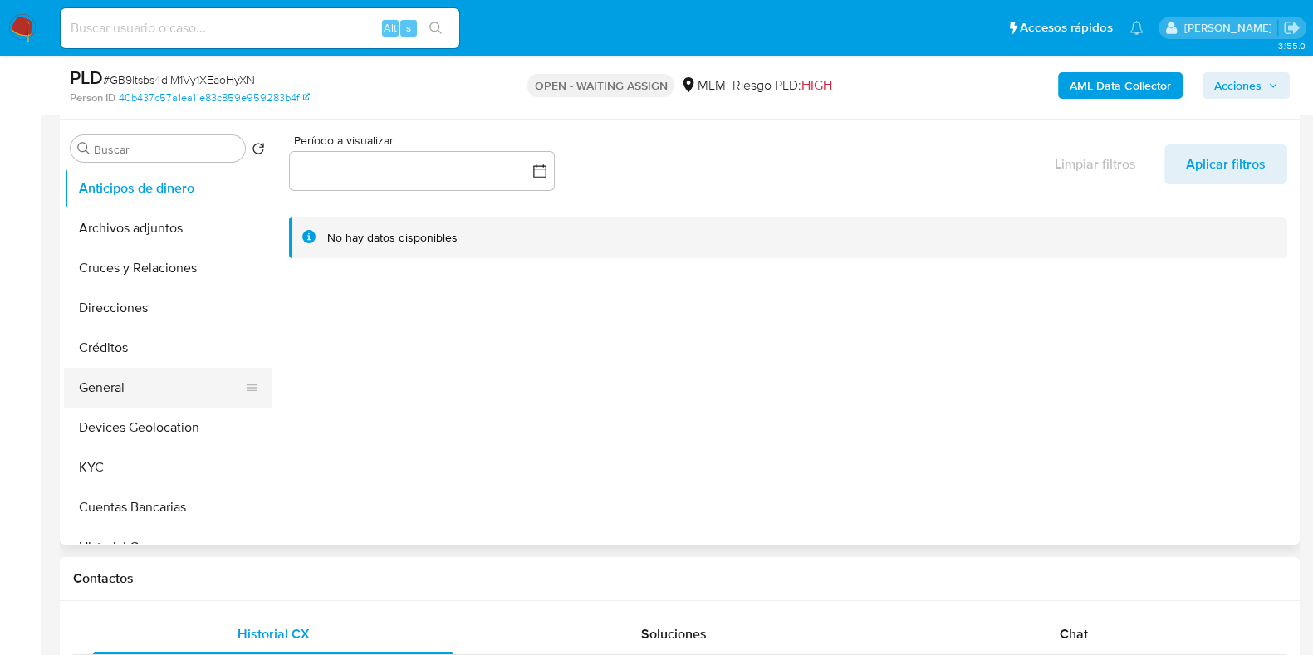
click at [125, 399] on button "General" at bounding box center [161, 388] width 194 height 40
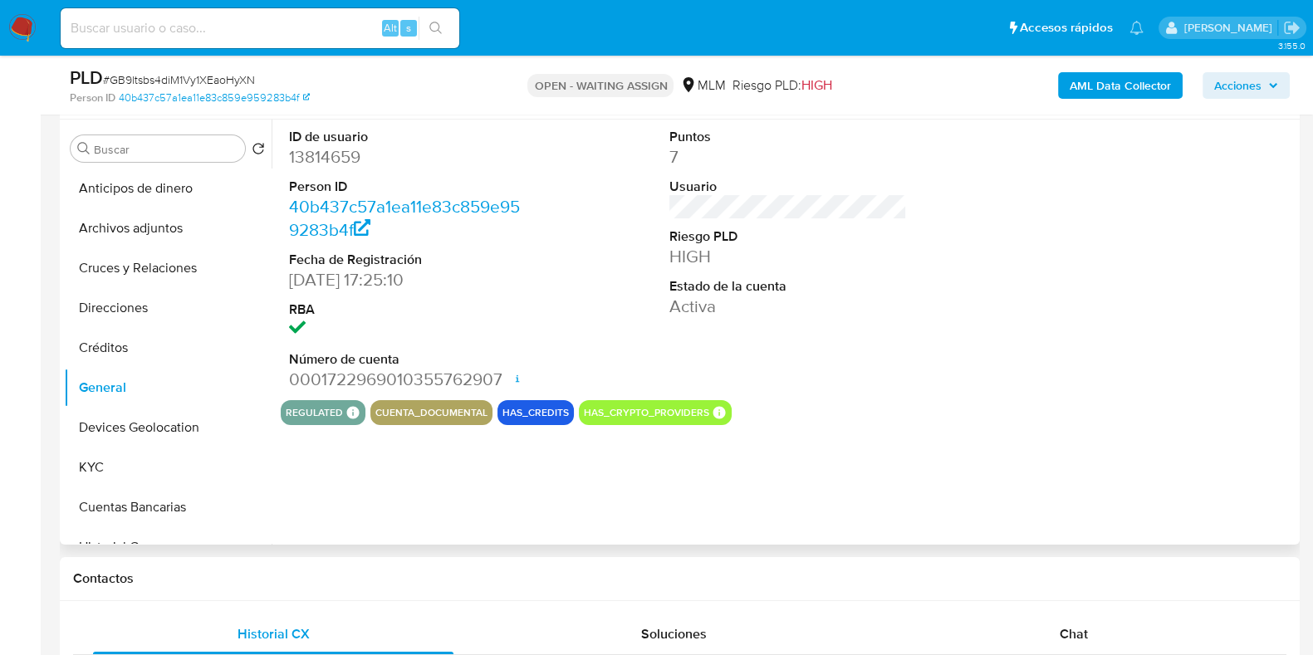
click at [327, 151] on dd "13814659" at bounding box center [407, 156] width 237 height 23
copy dd "13814659"
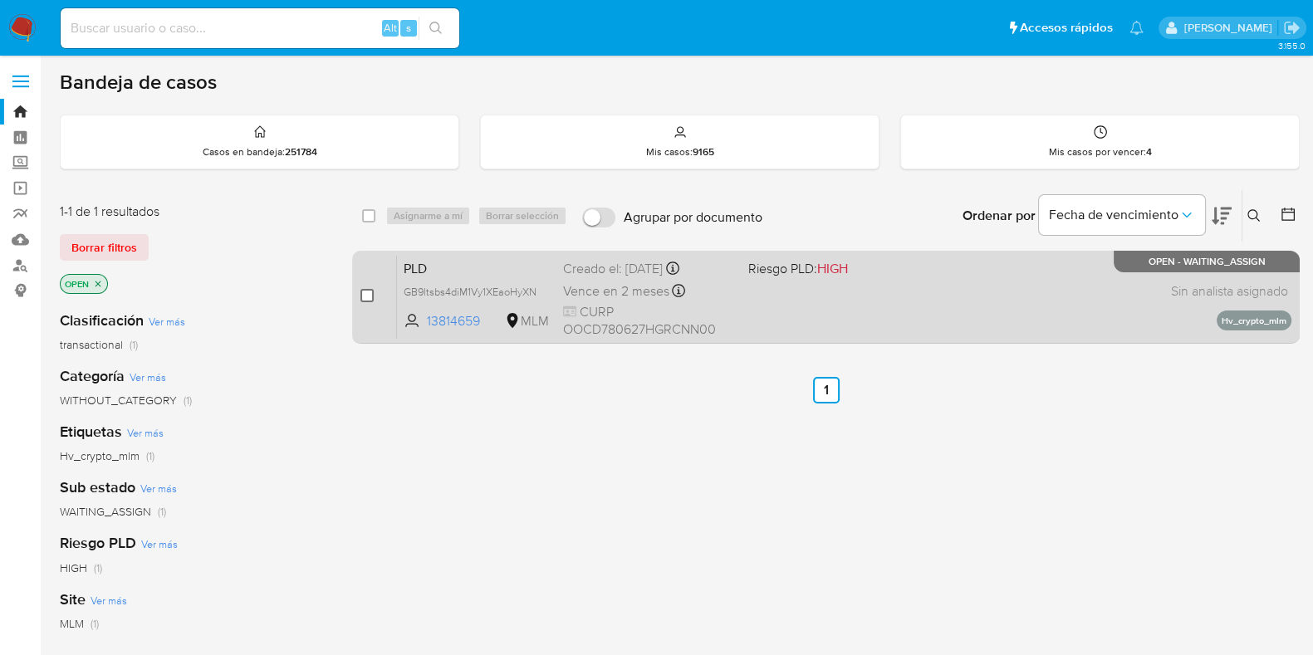
click at [364, 294] on input "checkbox" at bounding box center [366, 295] width 13 height 13
checkbox input "true"
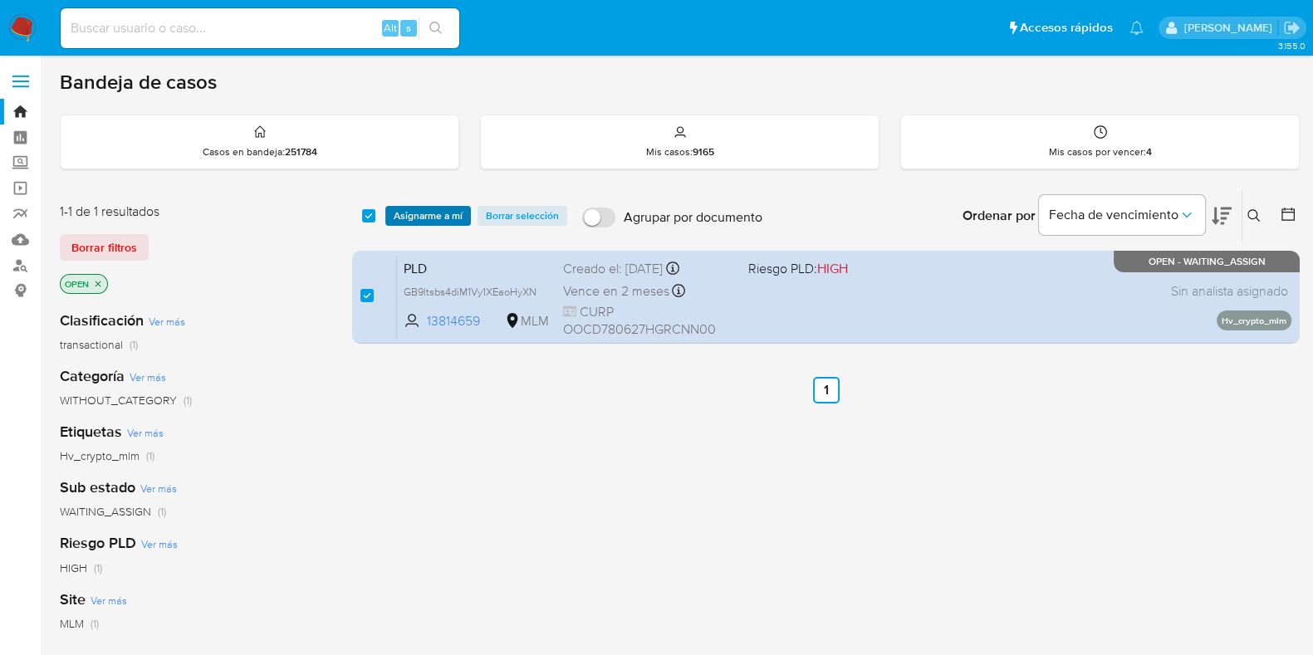
click at [428, 224] on span "Asignarme a mí" at bounding box center [428, 216] width 69 height 17
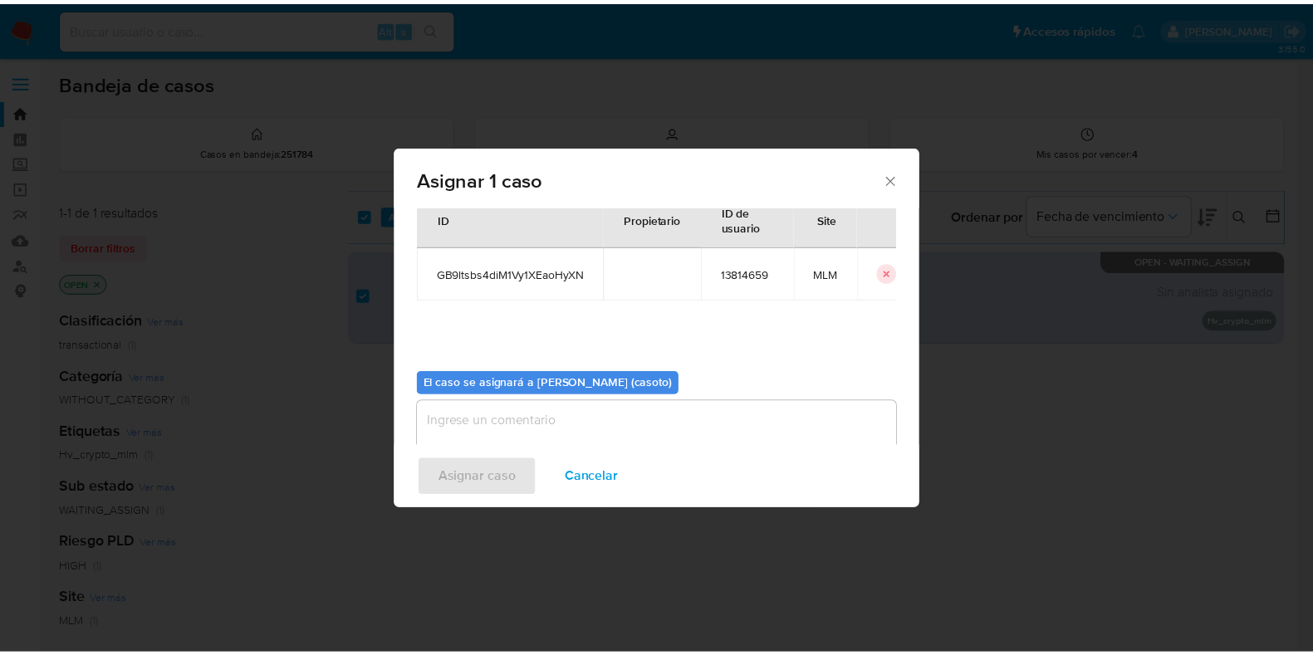
scroll to position [86, 0]
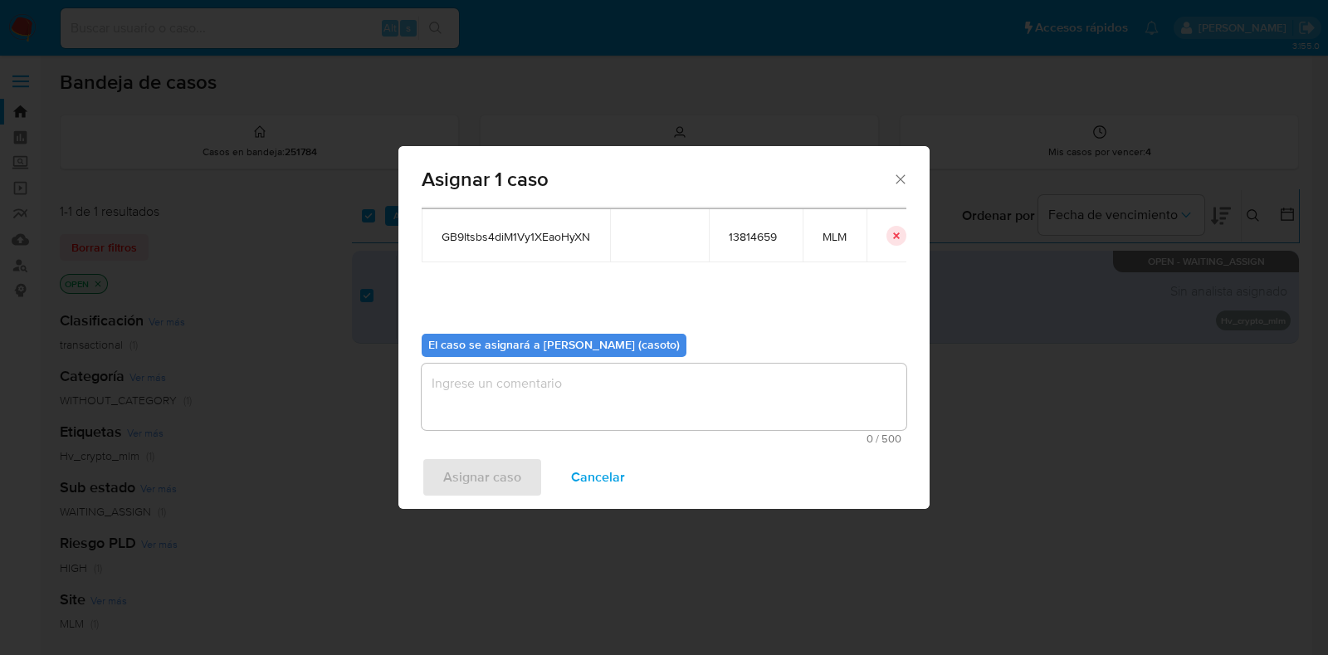
click at [511, 403] on textarea "assign-modal" at bounding box center [664, 397] width 485 height 66
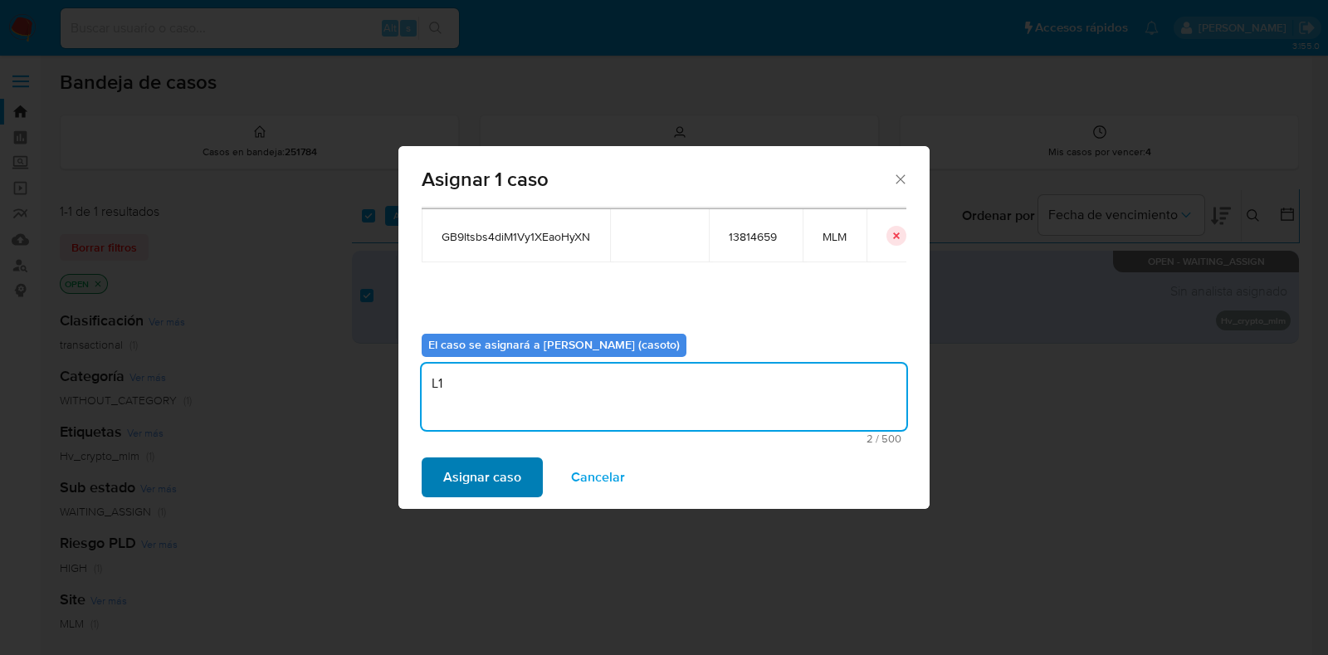
type textarea "L1"
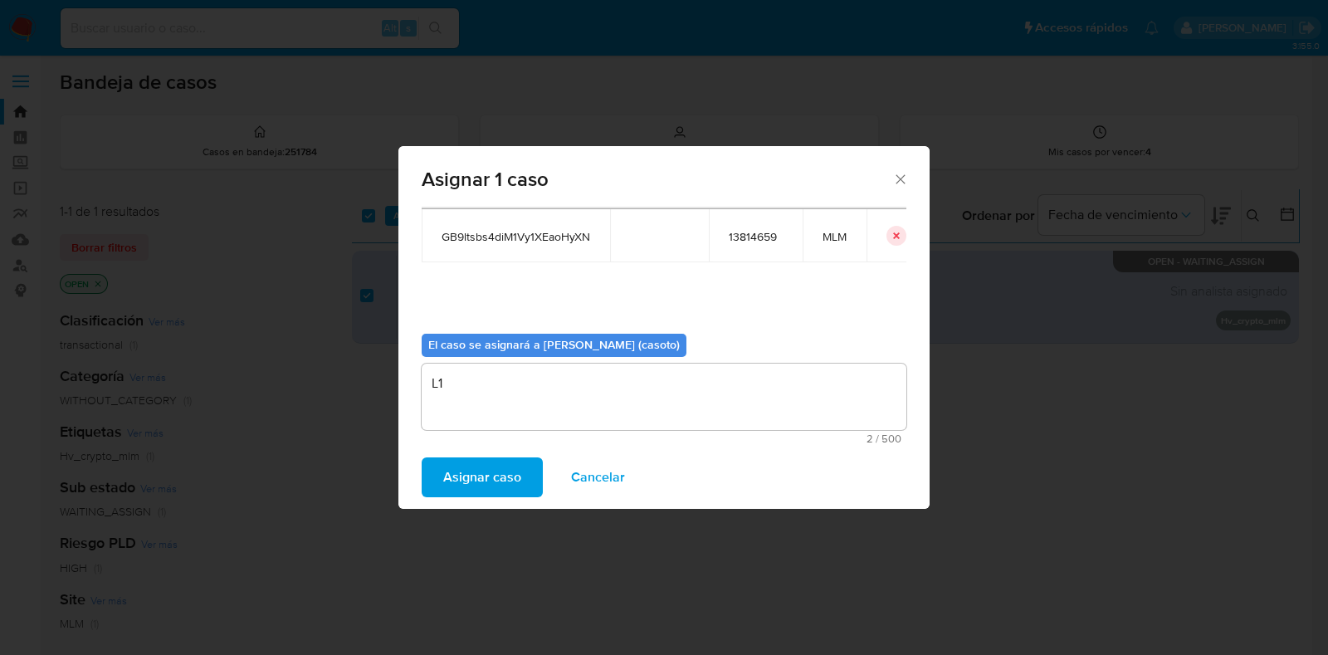
click at [463, 471] on span "Asignar caso" at bounding box center [482, 477] width 78 height 37
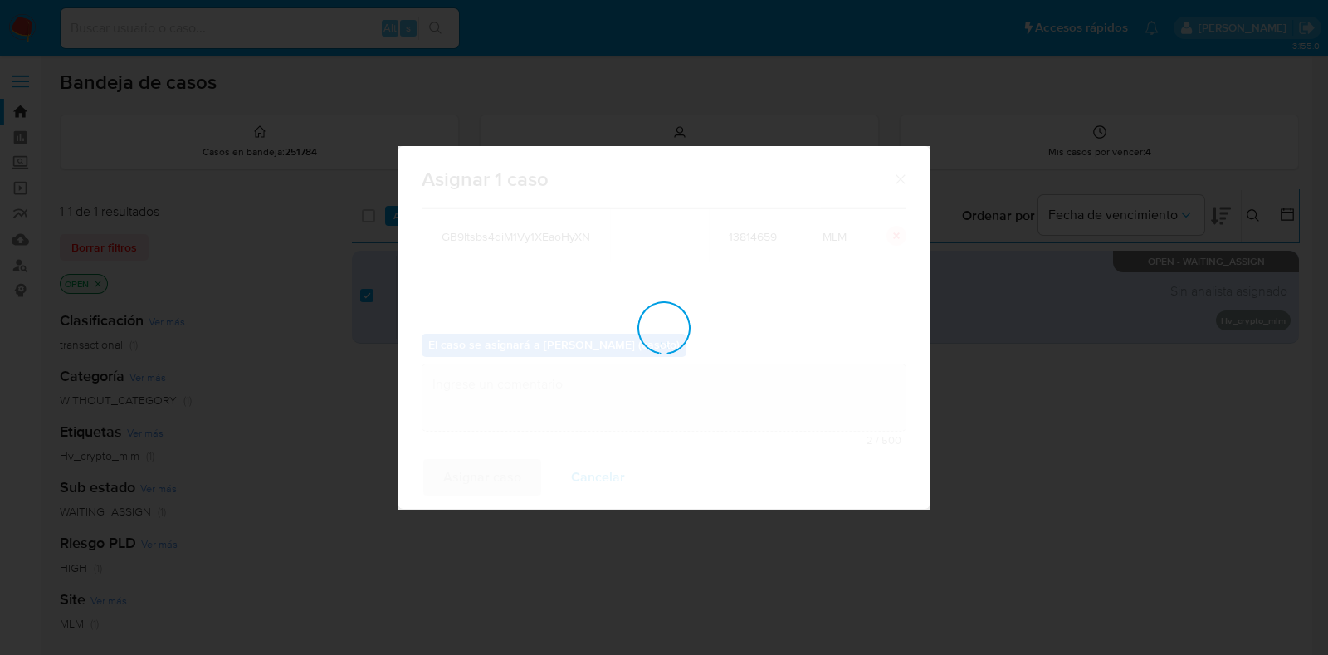
checkbox input "false"
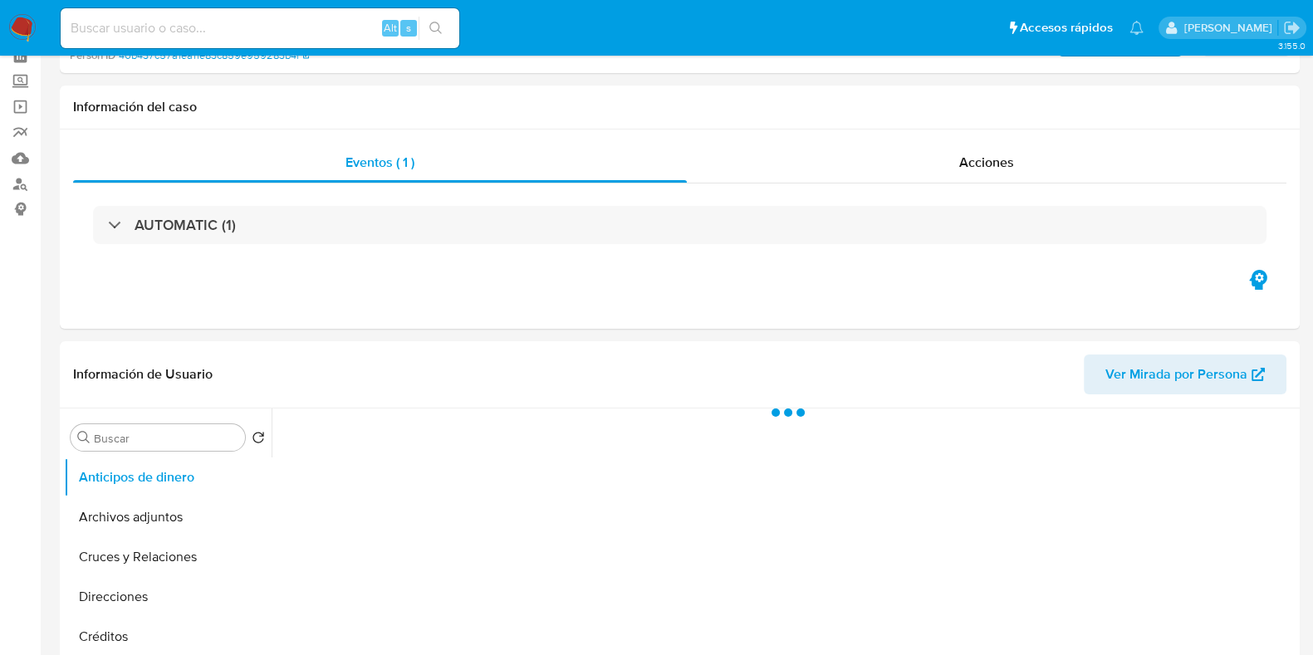
scroll to position [311, 0]
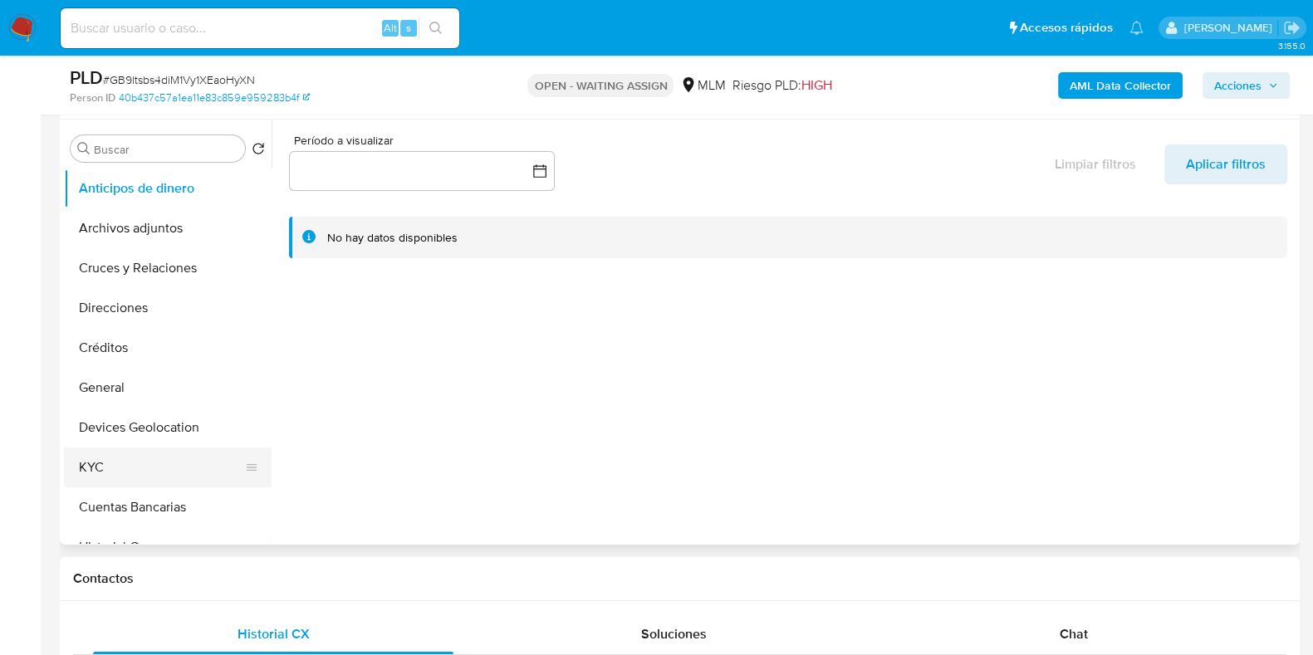
select select "10"
click at [110, 474] on button "KYC" at bounding box center [161, 467] width 194 height 40
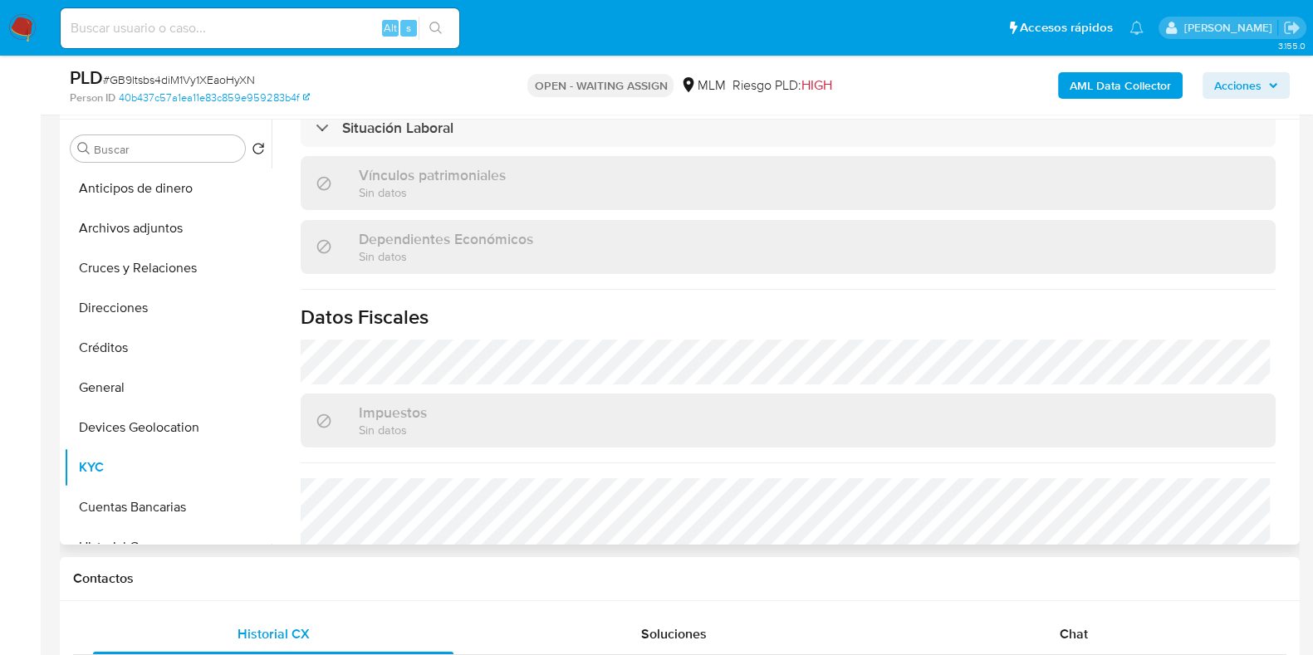
scroll to position [716, 0]
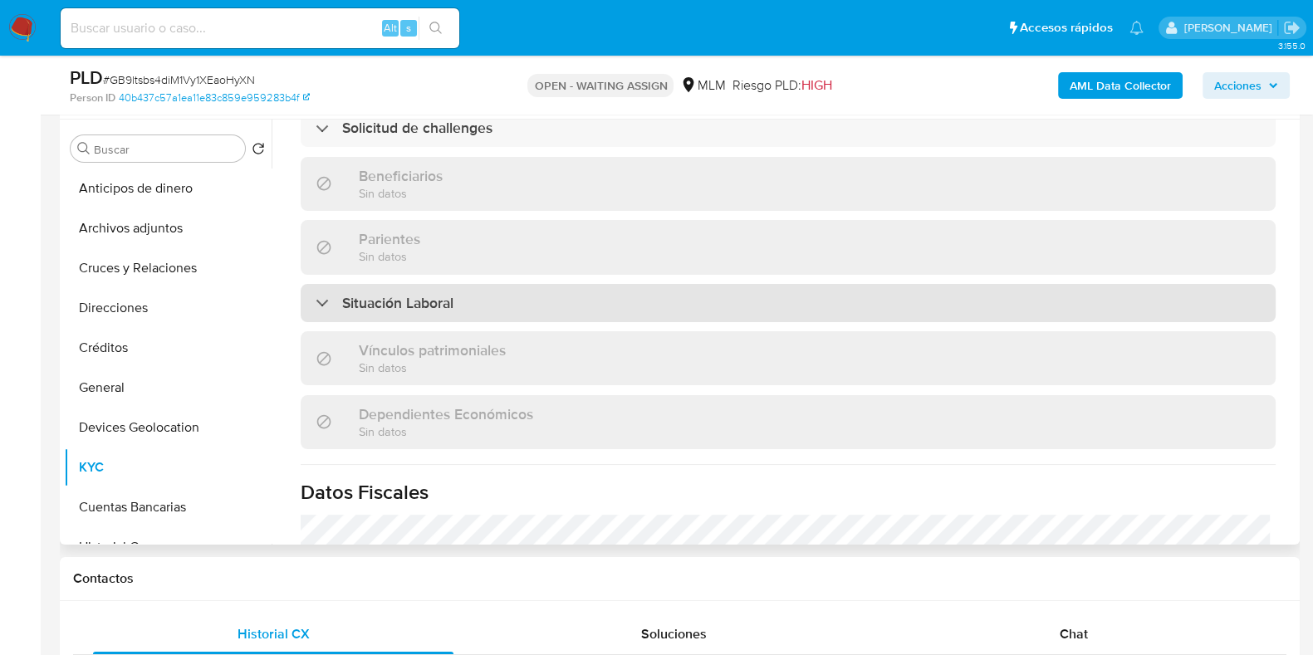
click at [560, 301] on div "Situación Laboral" at bounding box center [788, 303] width 975 height 38
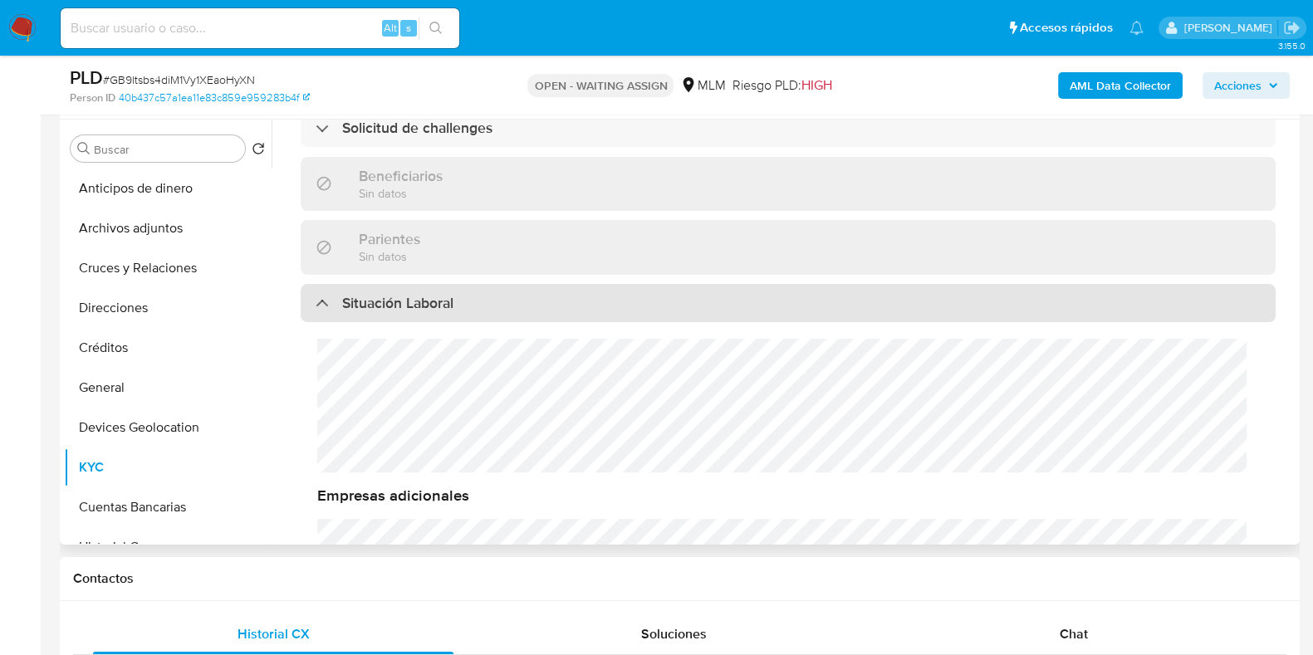
click at [560, 301] on div "Situación Laboral" at bounding box center [788, 303] width 975 height 38
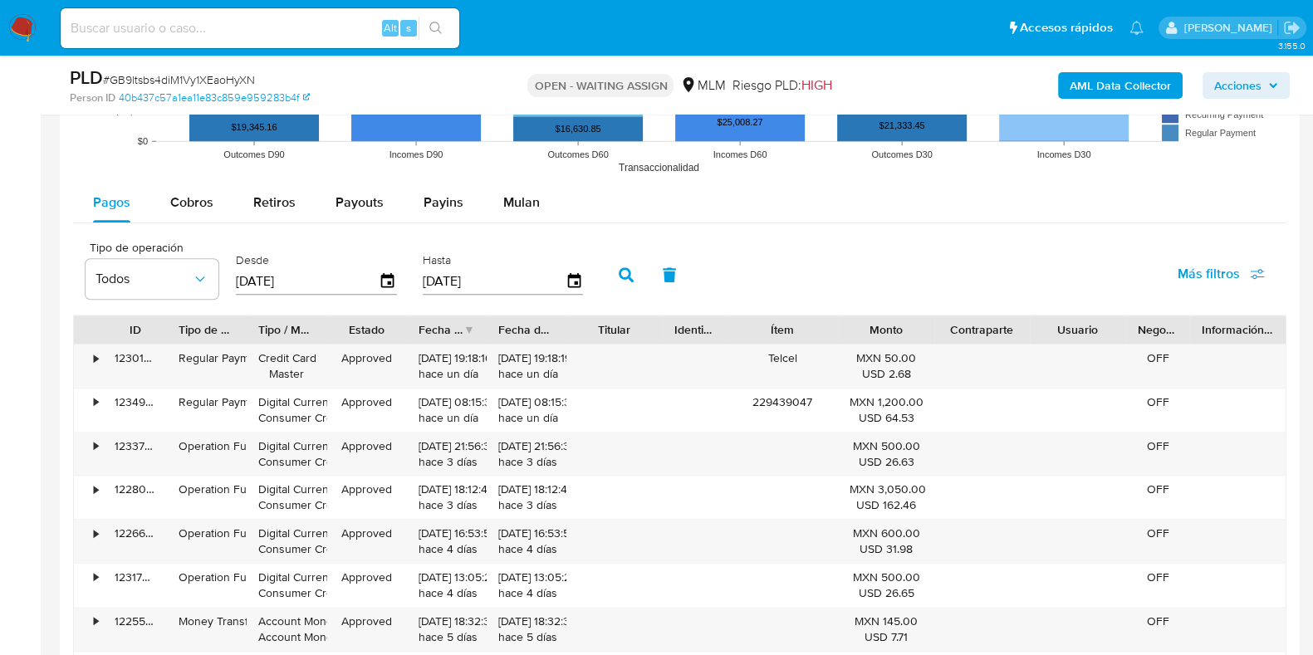
scroll to position [1660, 0]
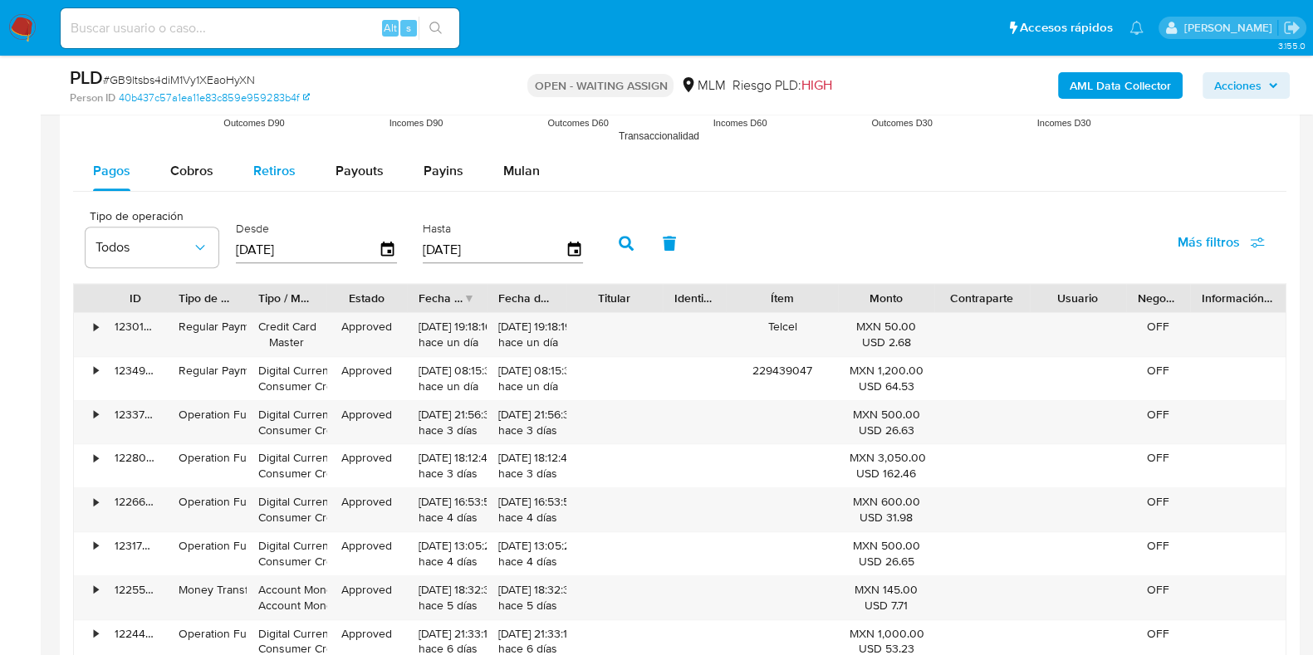
click at [253, 172] on span "Retiros" at bounding box center [274, 170] width 42 height 19
select select "10"
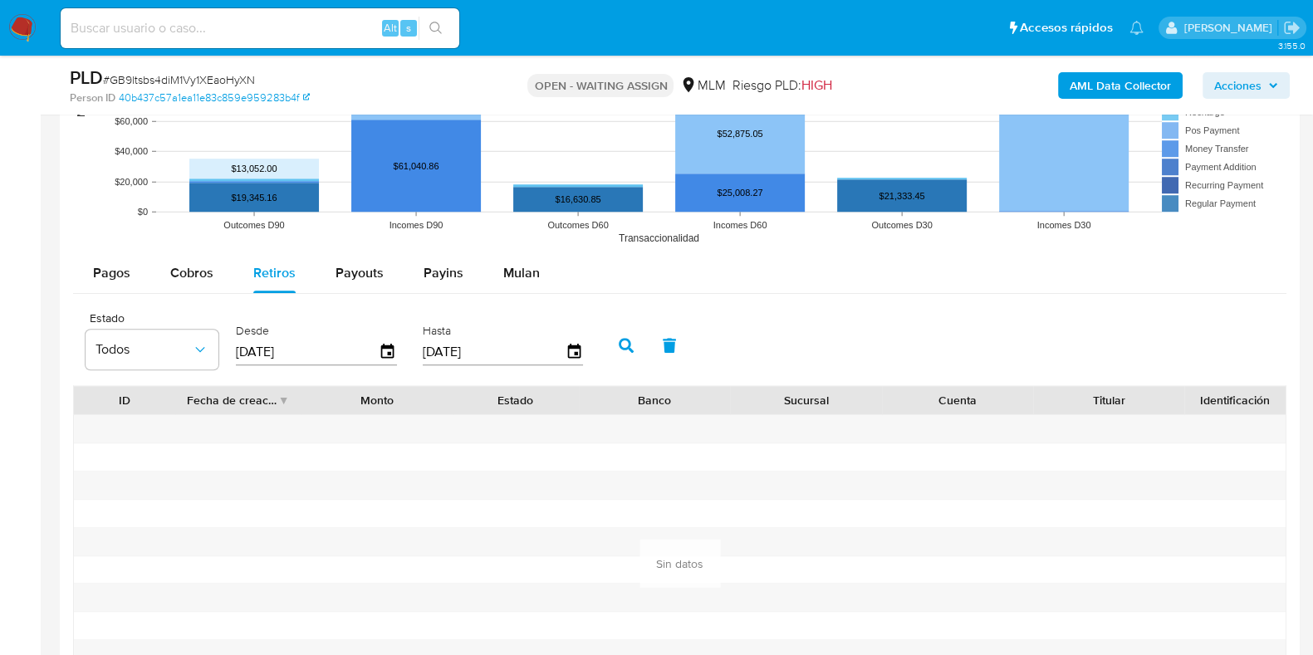
scroll to position [1556, 0]
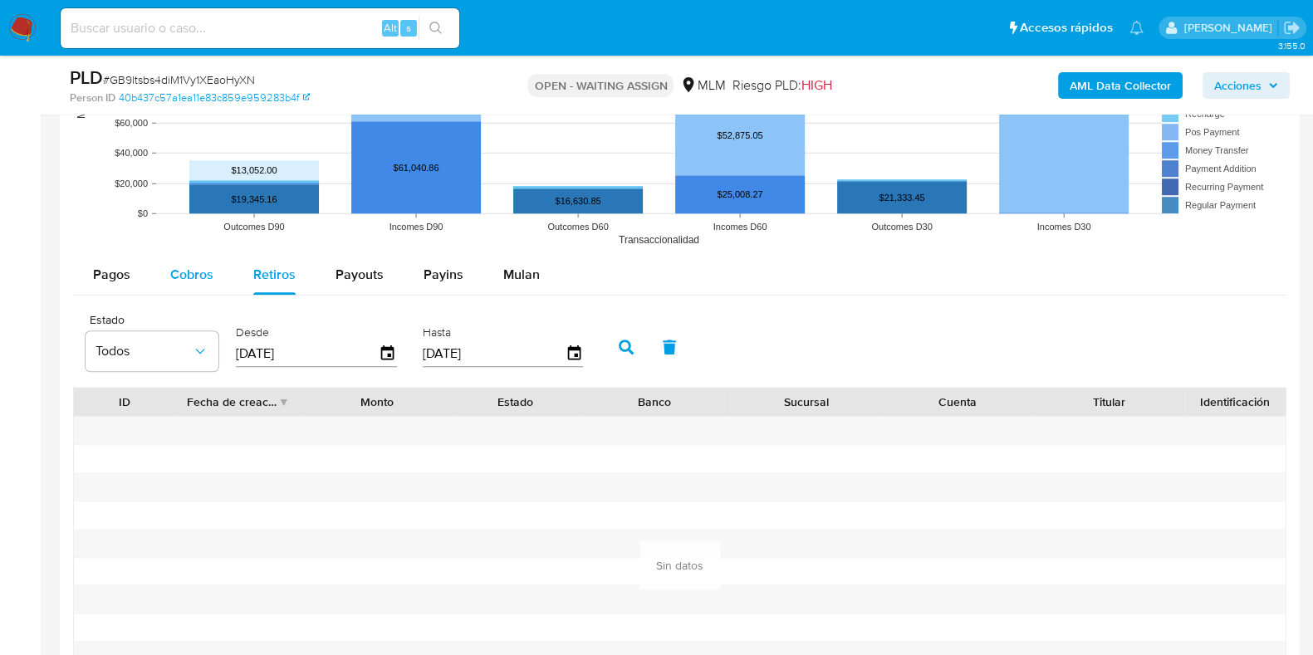
click at [208, 284] on div "Cobros" at bounding box center [191, 275] width 43 height 40
select select "10"
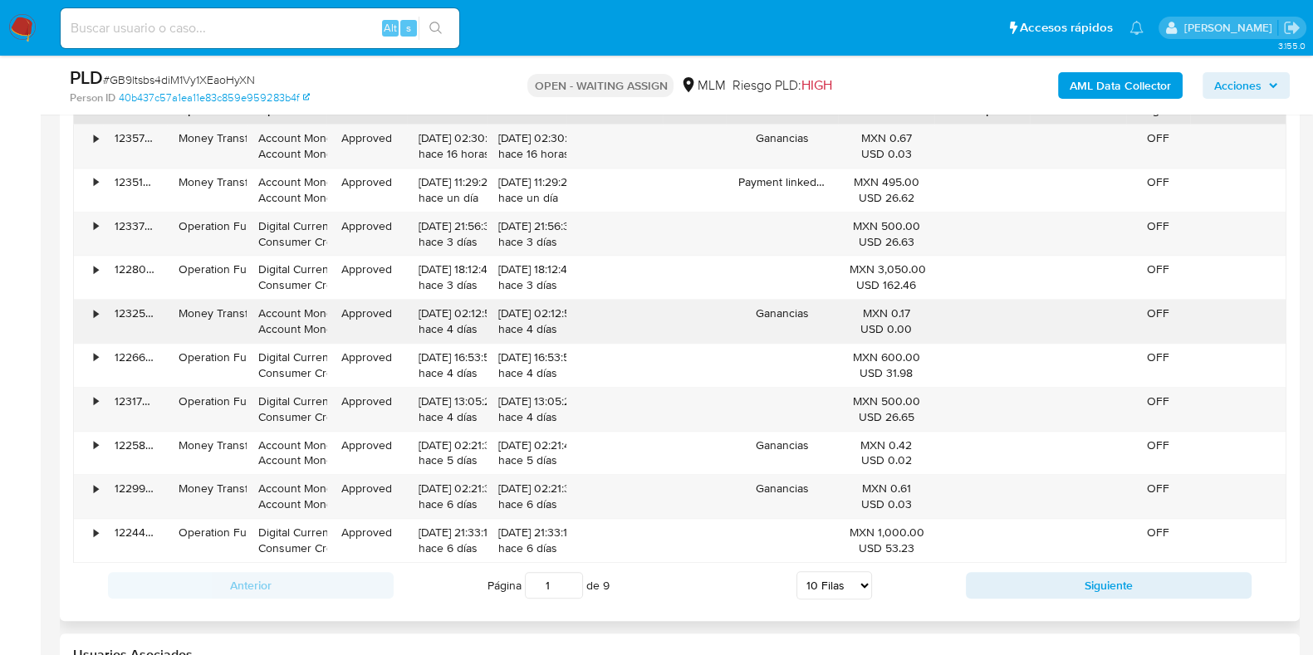
scroll to position [1868, 0]
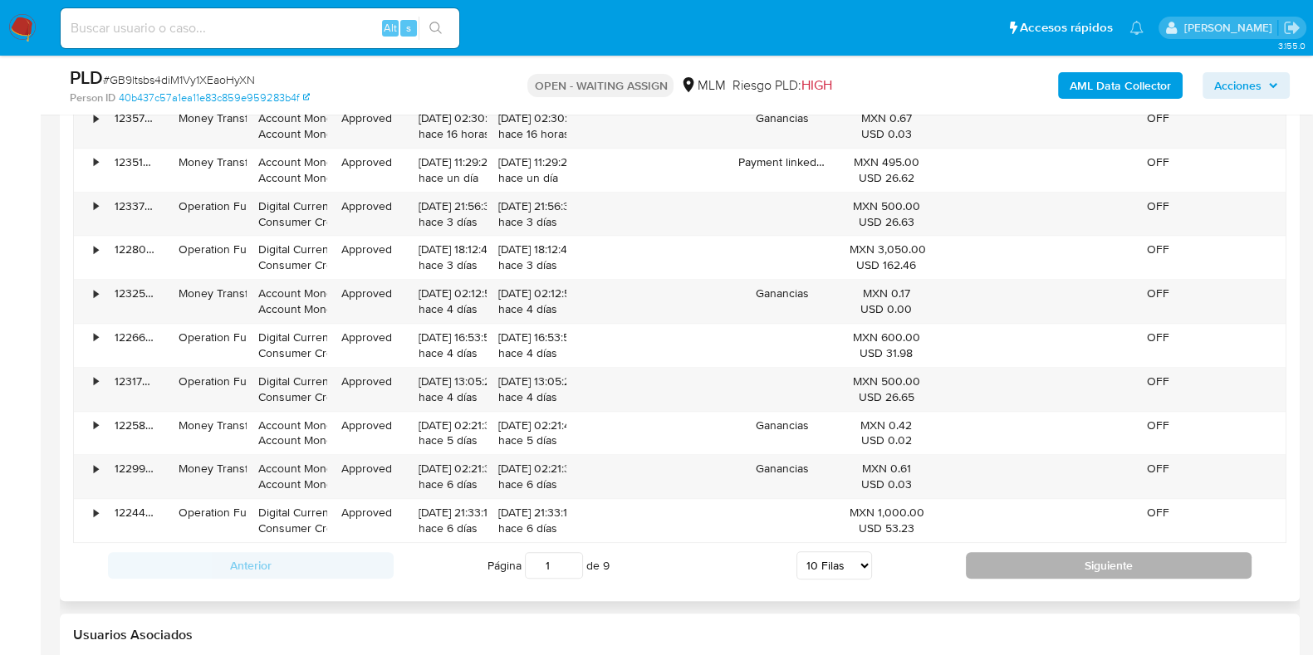
click at [1034, 566] on button "Siguiente" at bounding box center [1109, 565] width 286 height 27
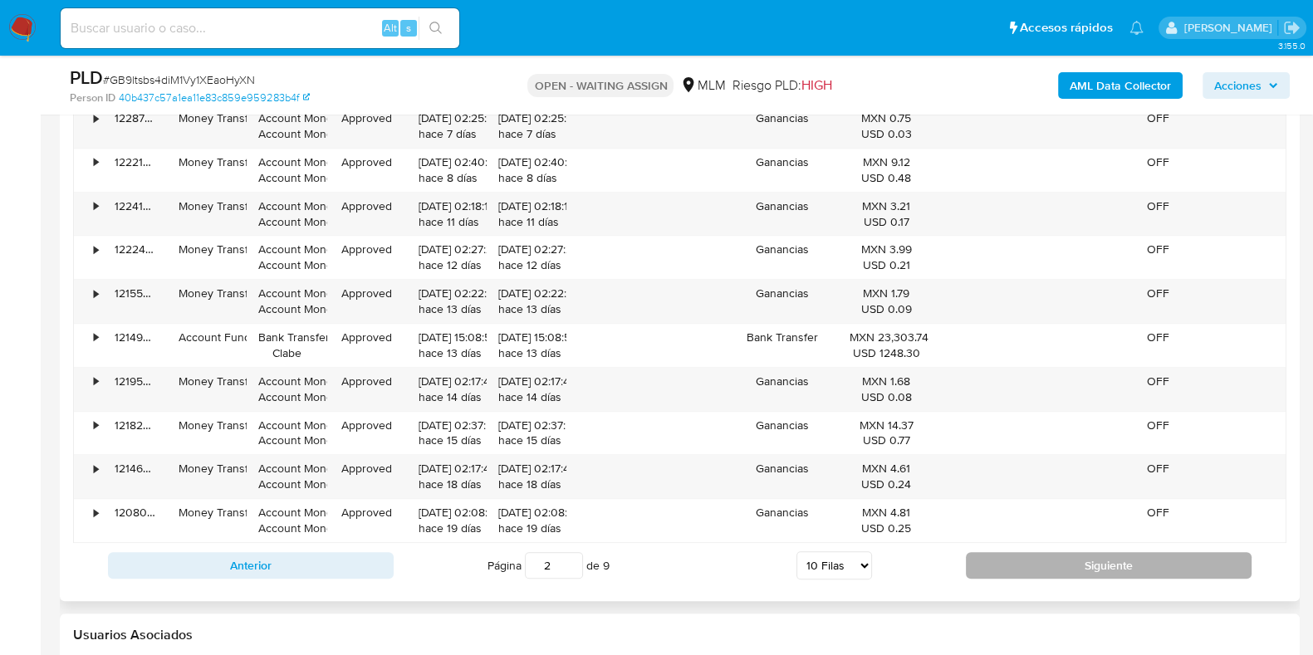
click at [1034, 566] on button "Siguiente" at bounding box center [1109, 565] width 286 height 27
type input "3"
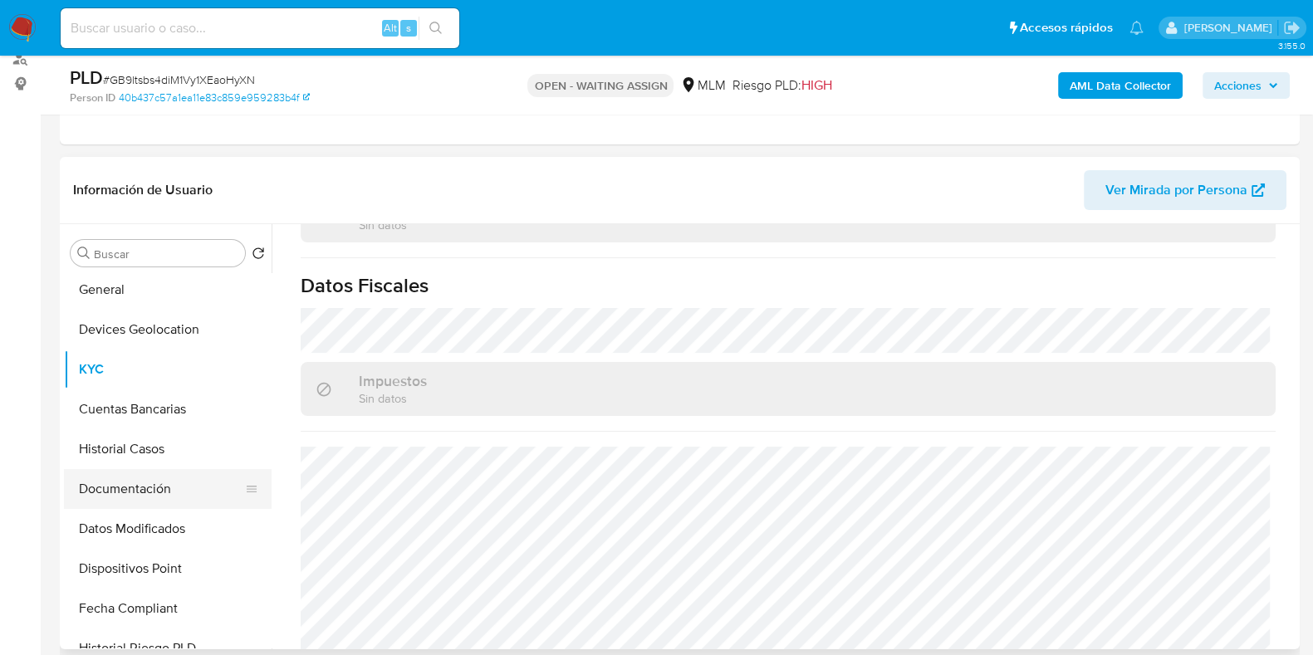
scroll to position [207, 0]
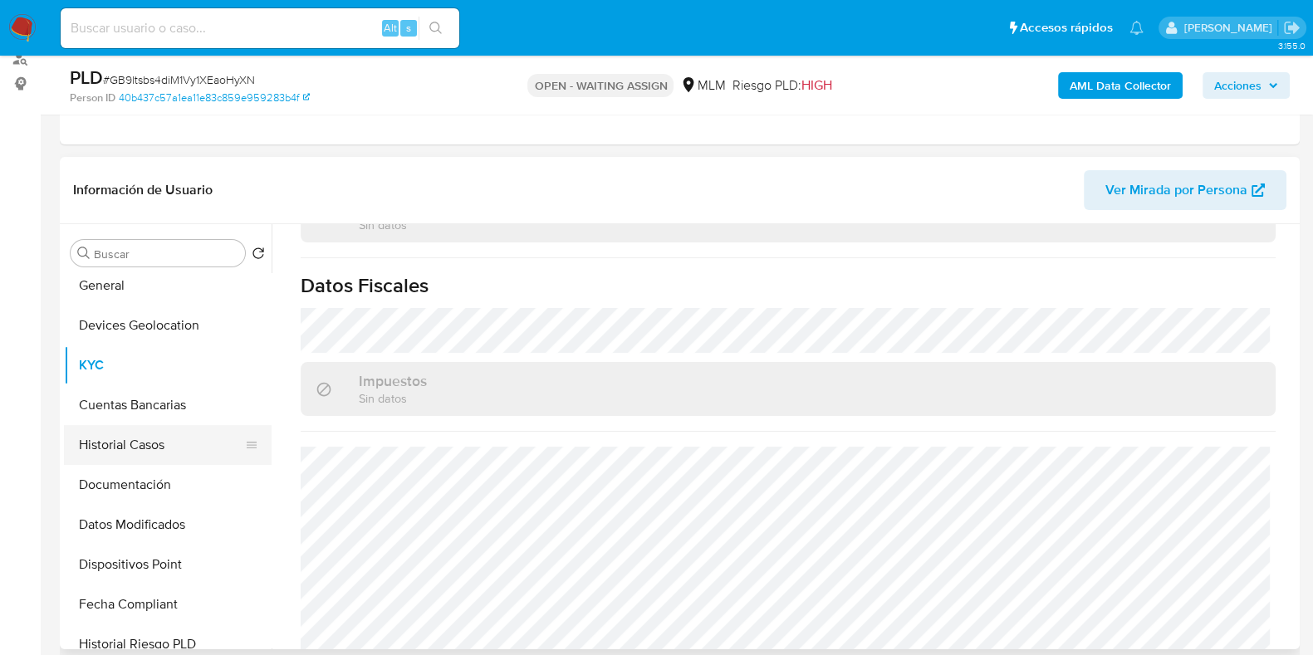
click at [132, 443] on button "Historial Casos" at bounding box center [161, 445] width 194 height 40
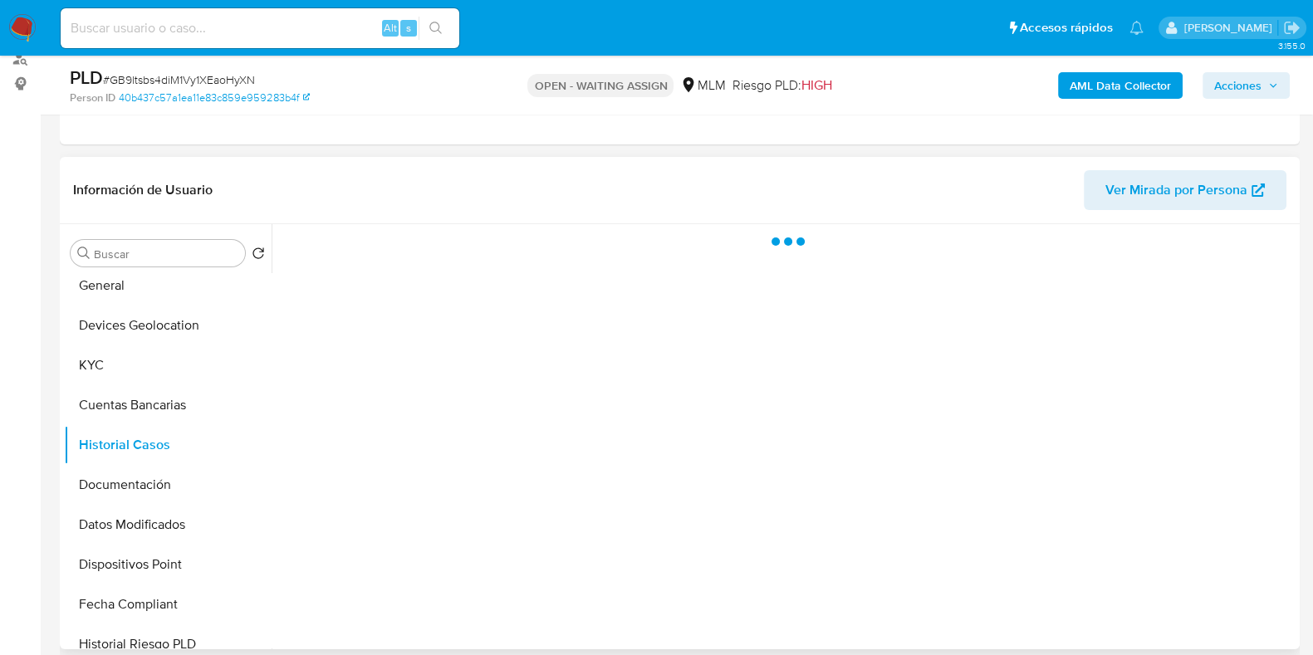
scroll to position [0, 0]
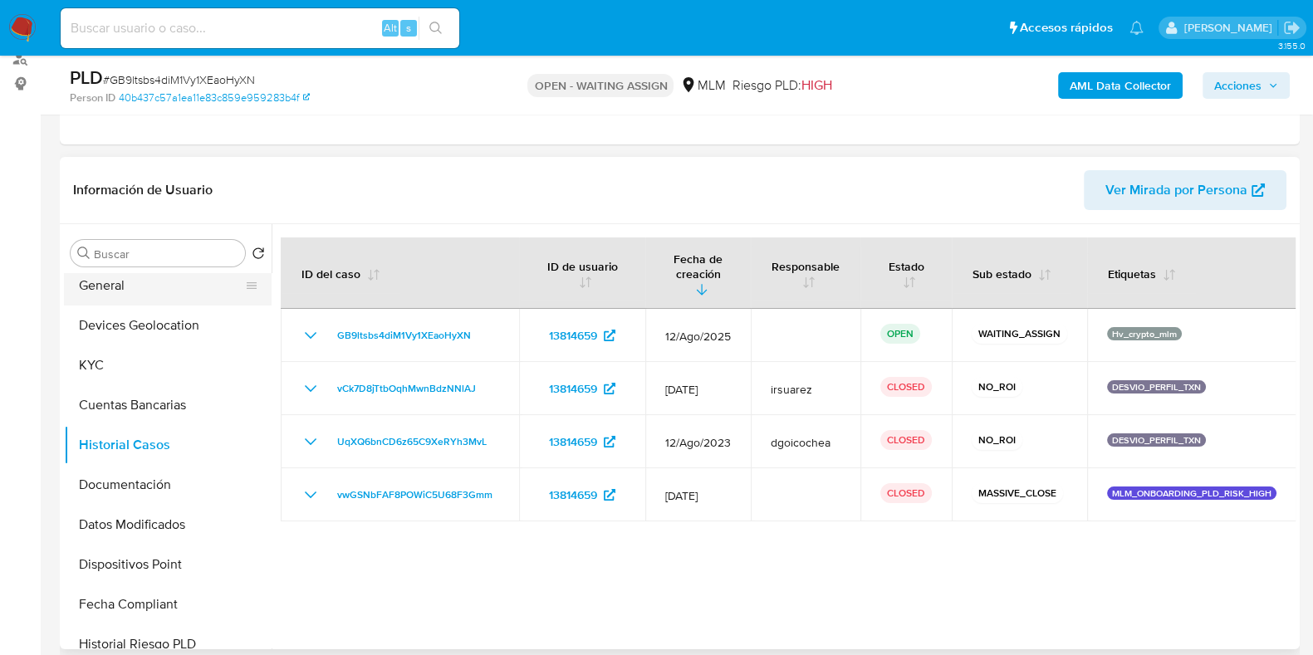
click at [133, 286] on button "General" at bounding box center [161, 286] width 194 height 40
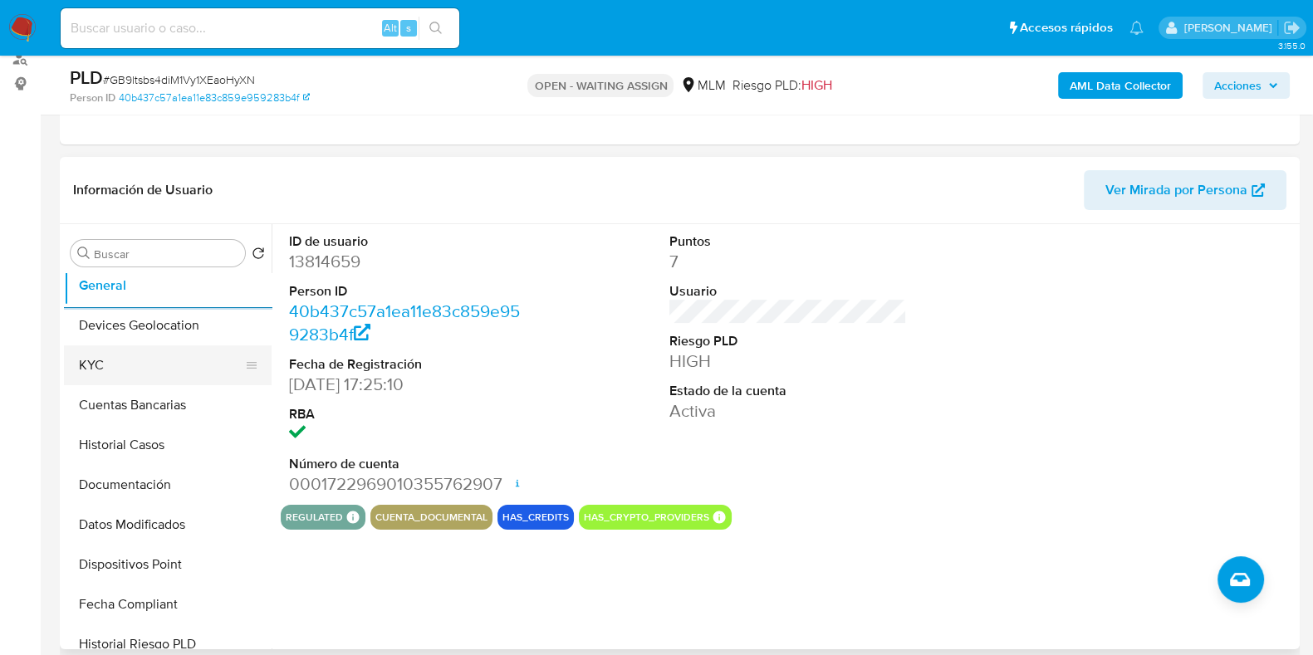
click at [168, 352] on button "KYC" at bounding box center [161, 365] width 194 height 40
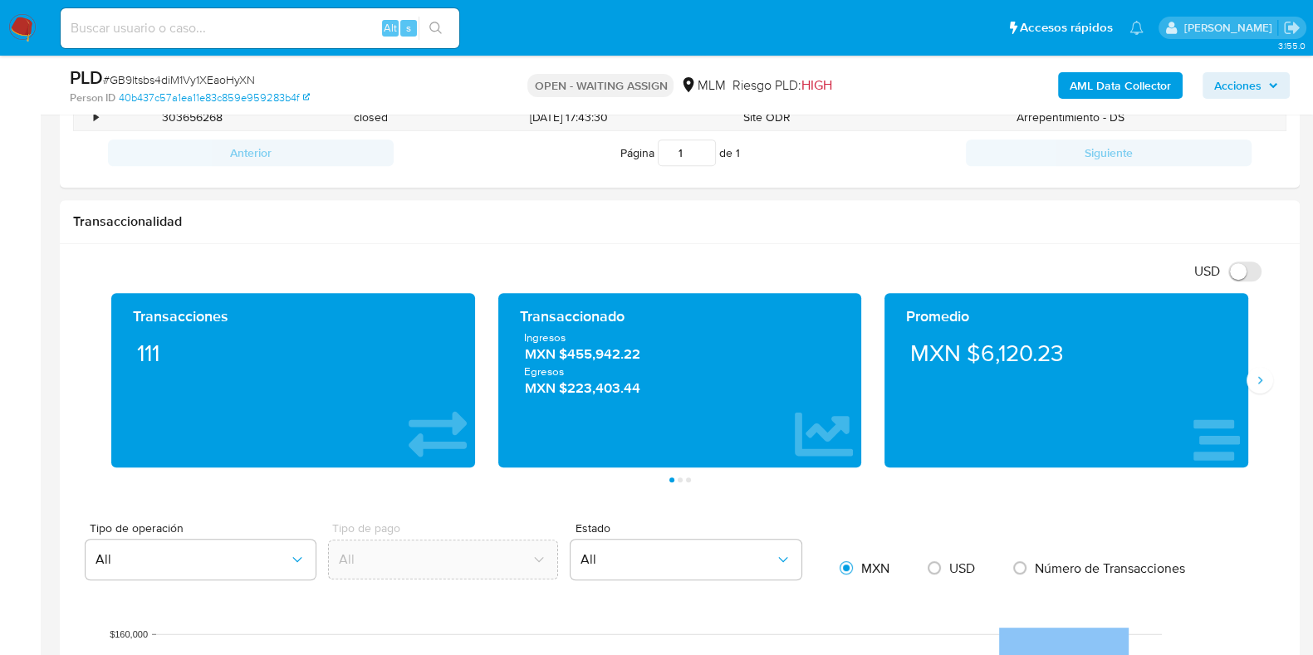
scroll to position [934, 0]
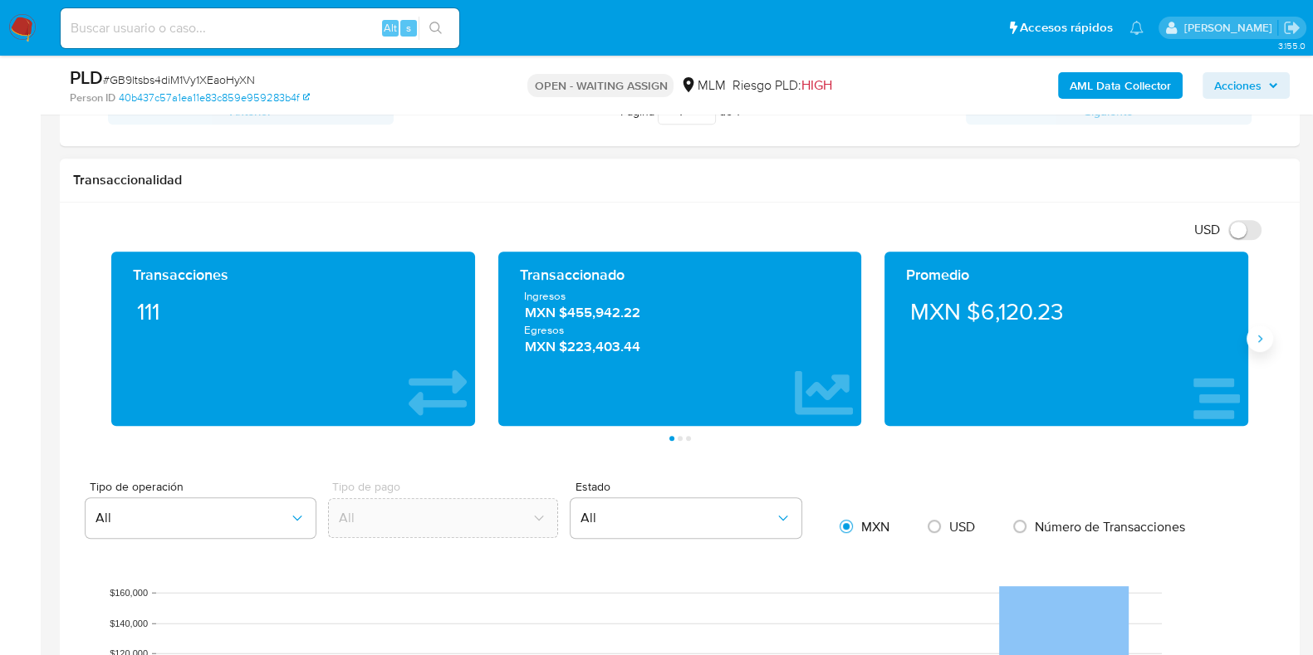
click at [1260, 349] on button "Siguiente" at bounding box center [1259, 338] width 27 height 27
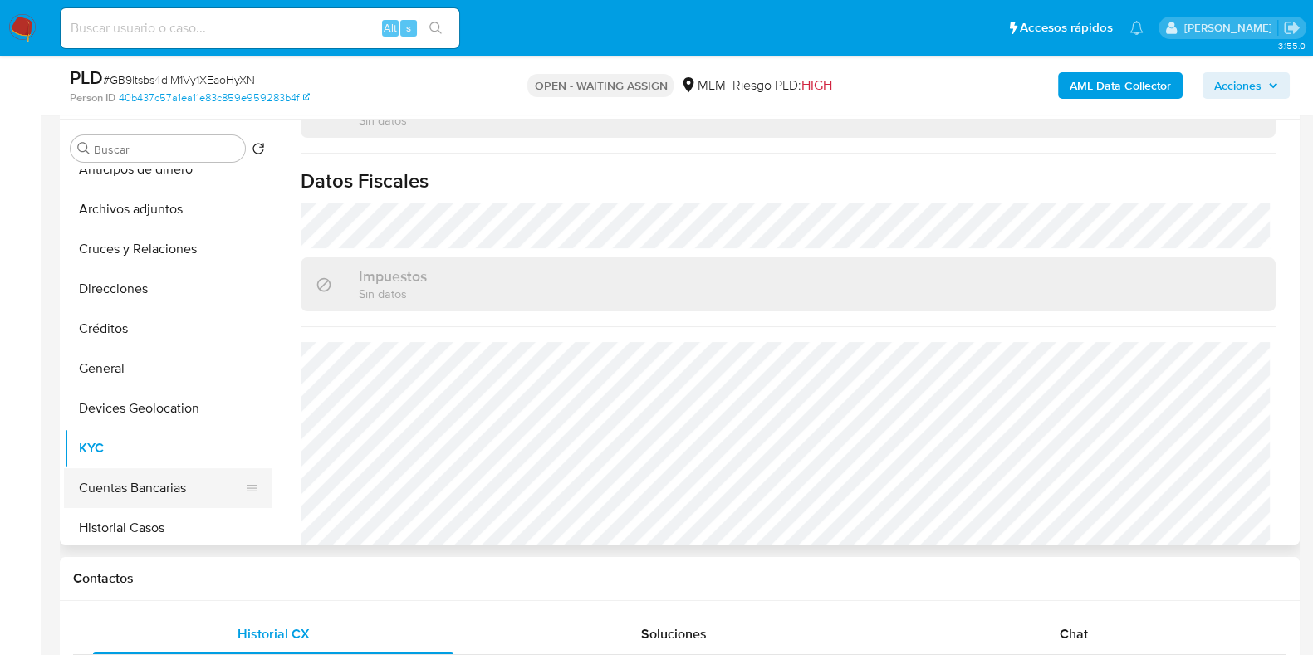
scroll to position [0, 0]
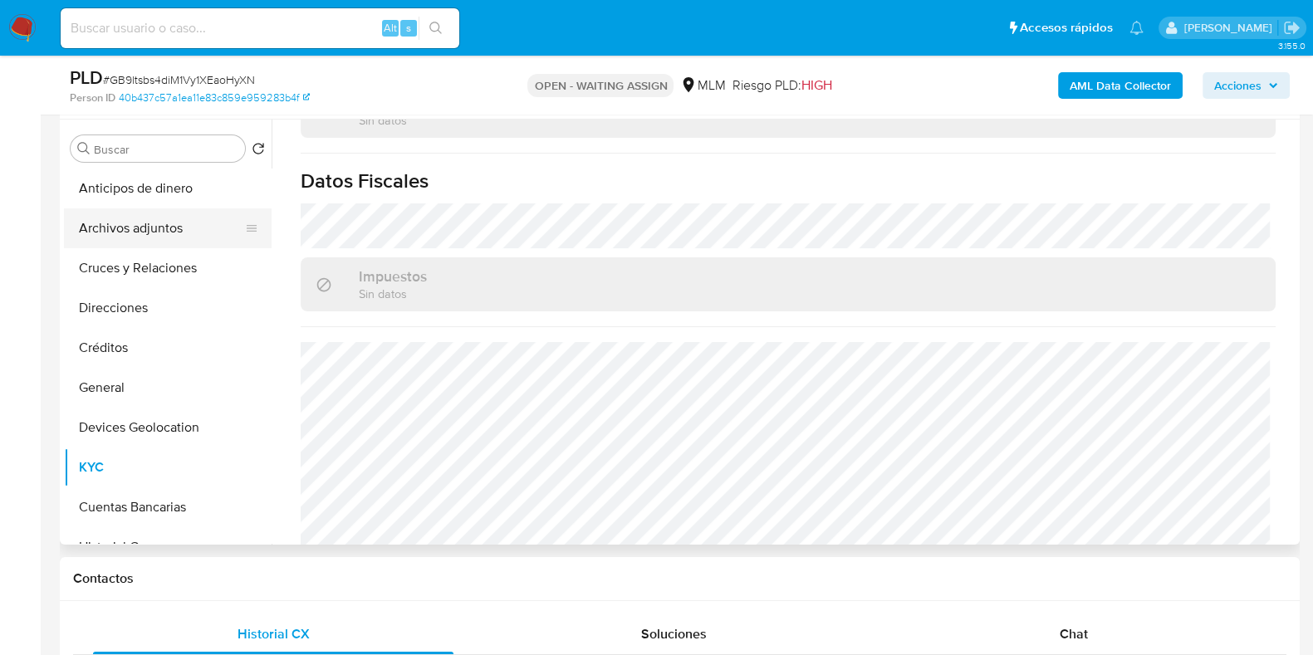
click at [179, 236] on button "Archivos adjuntos" at bounding box center [161, 228] width 194 height 40
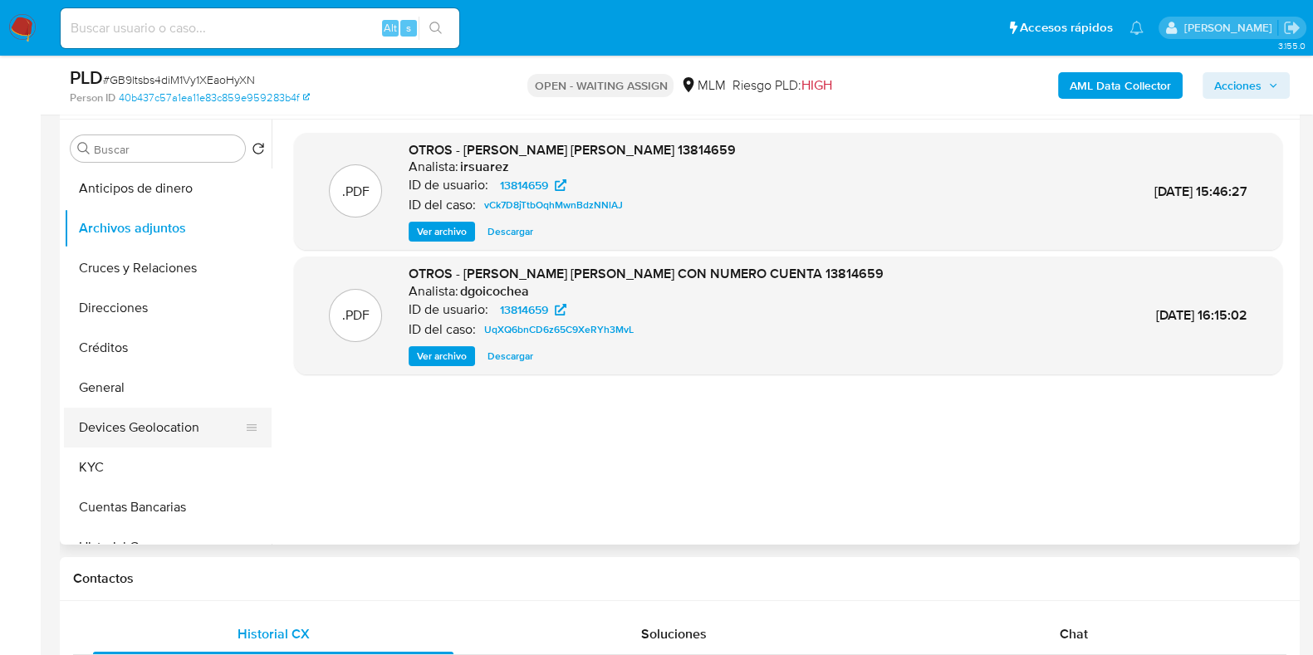
click at [139, 432] on button "Devices Geolocation" at bounding box center [161, 428] width 194 height 40
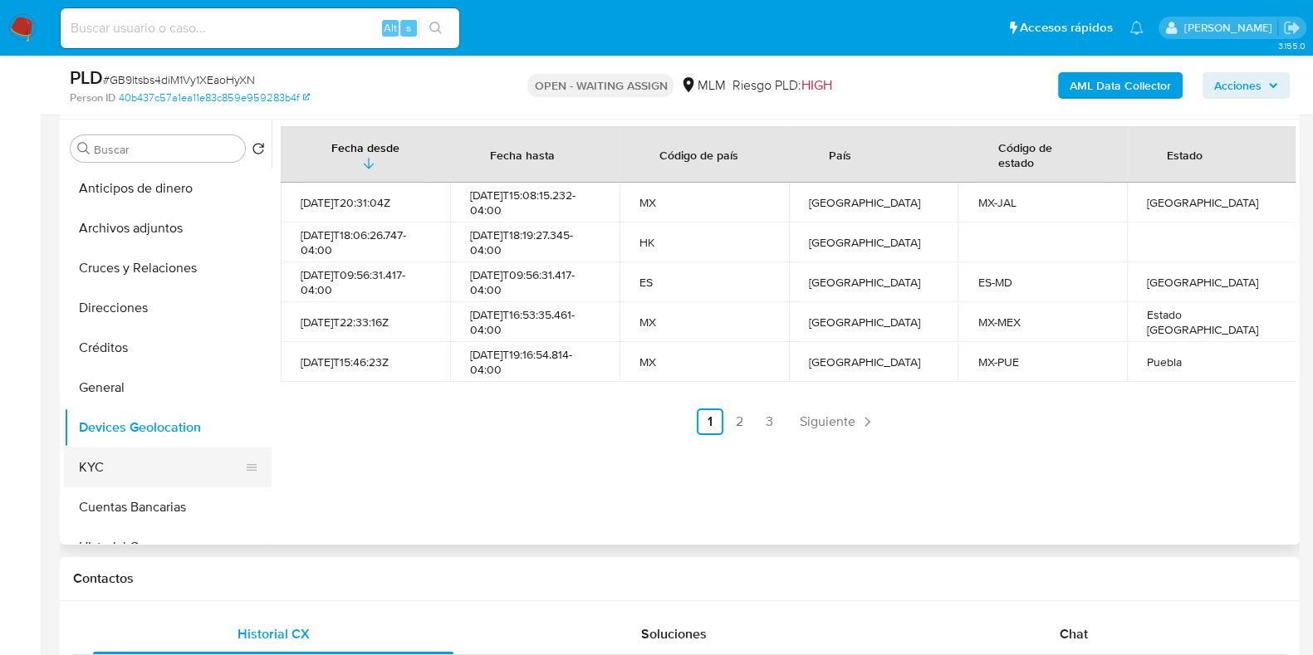
click at [120, 473] on button "KYC" at bounding box center [161, 467] width 194 height 40
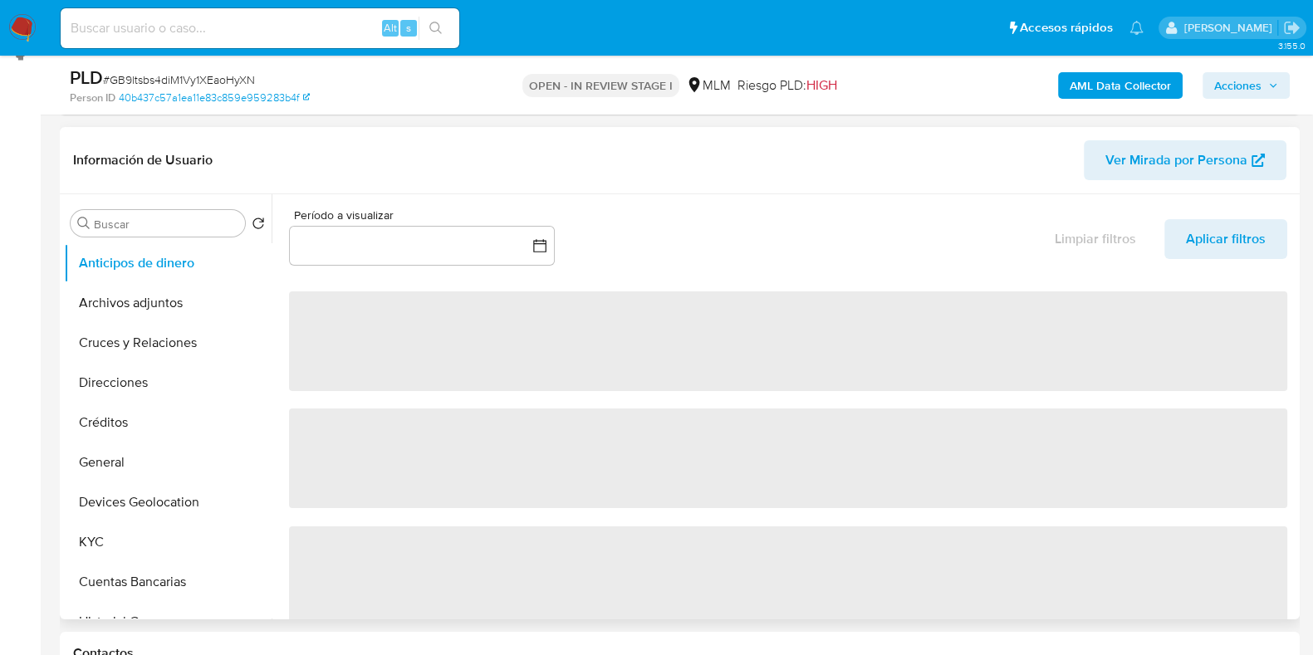
scroll to position [311, 0]
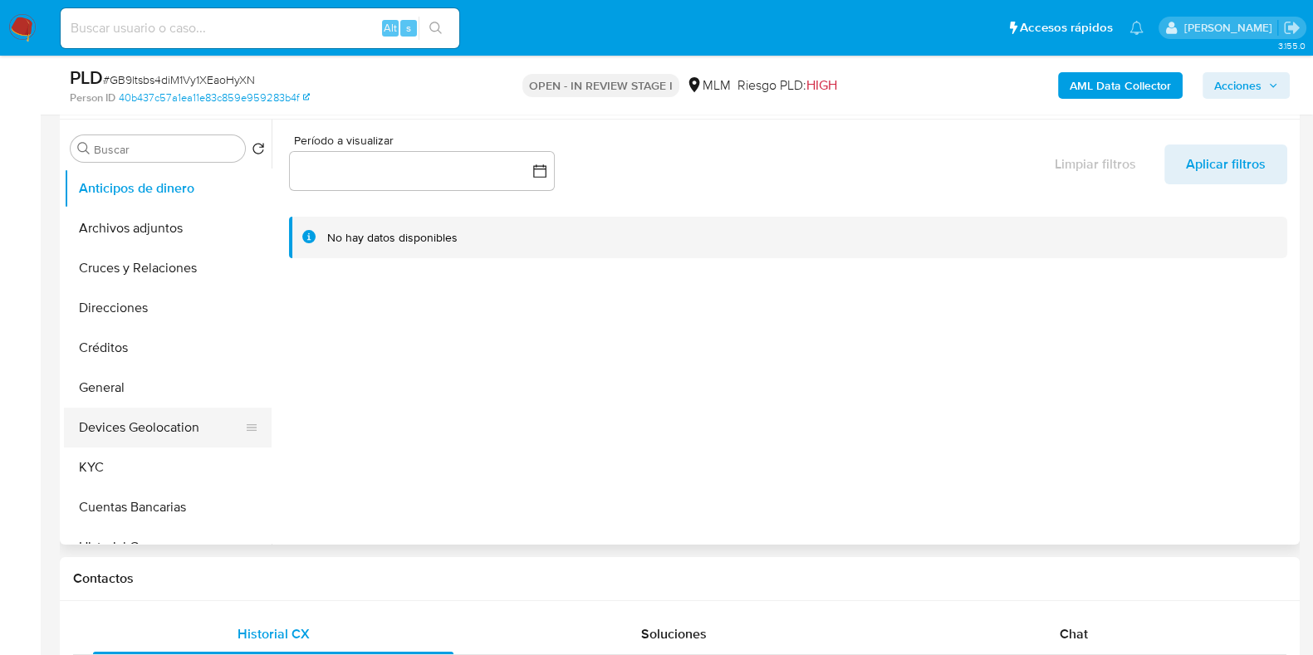
select select "10"
click at [152, 457] on button "KYC" at bounding box center [161, 467] width 194 height 40
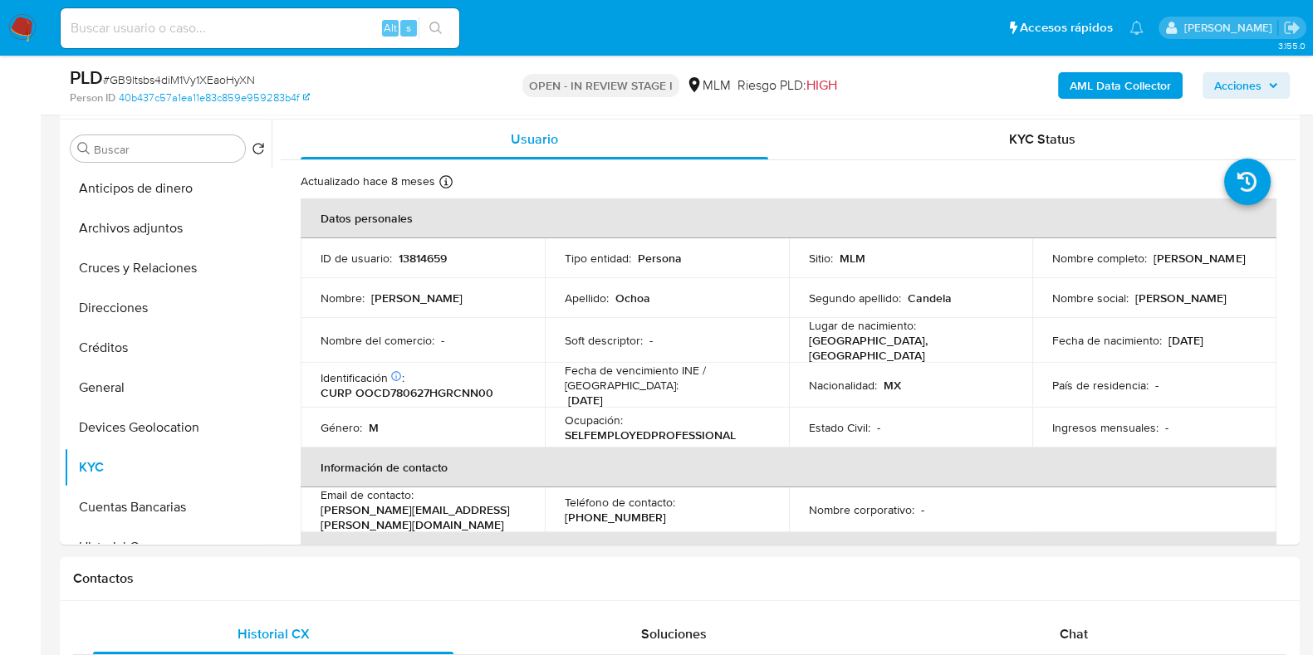
drag, startPoint x: 1171, startPoint y: 267, endPoint x: 1046, endPoint y: 269, distance: 125.4
click at [1046, 269] on td "Nombre completo : [PERSON_NAME]" at bounding box center [1154, 258] width 244 height 40
copy p "[PERSON_NAME]"
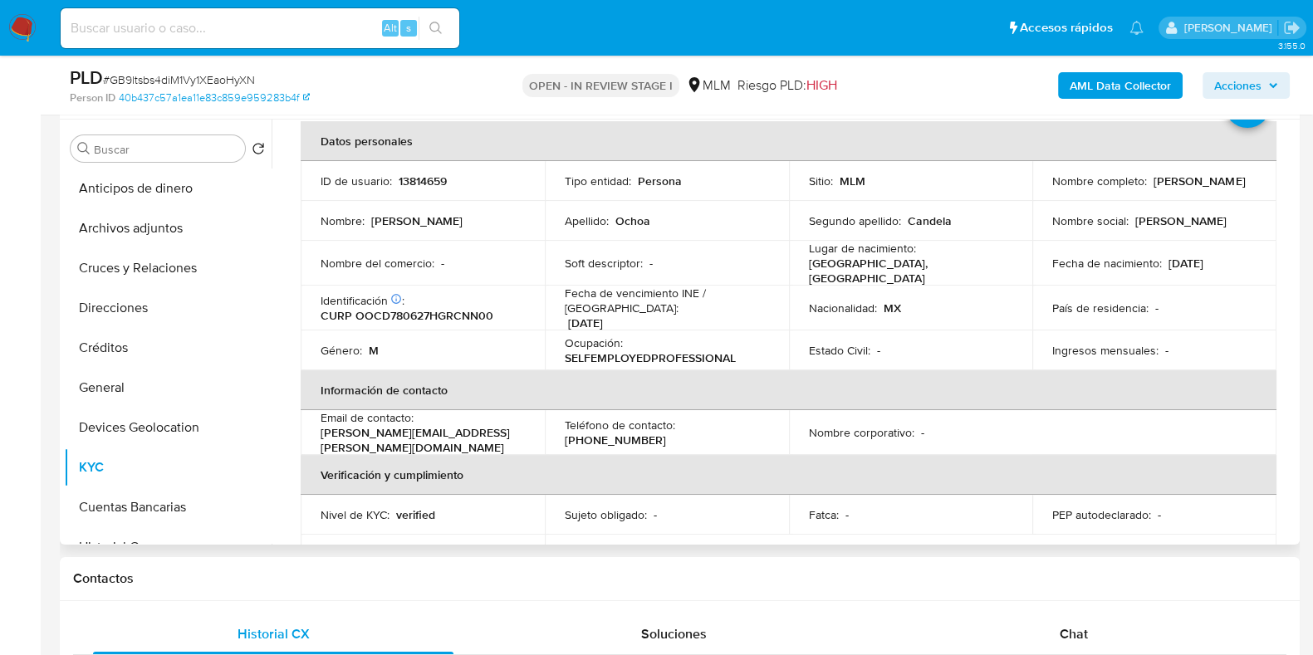
scroll to position [103, 0]
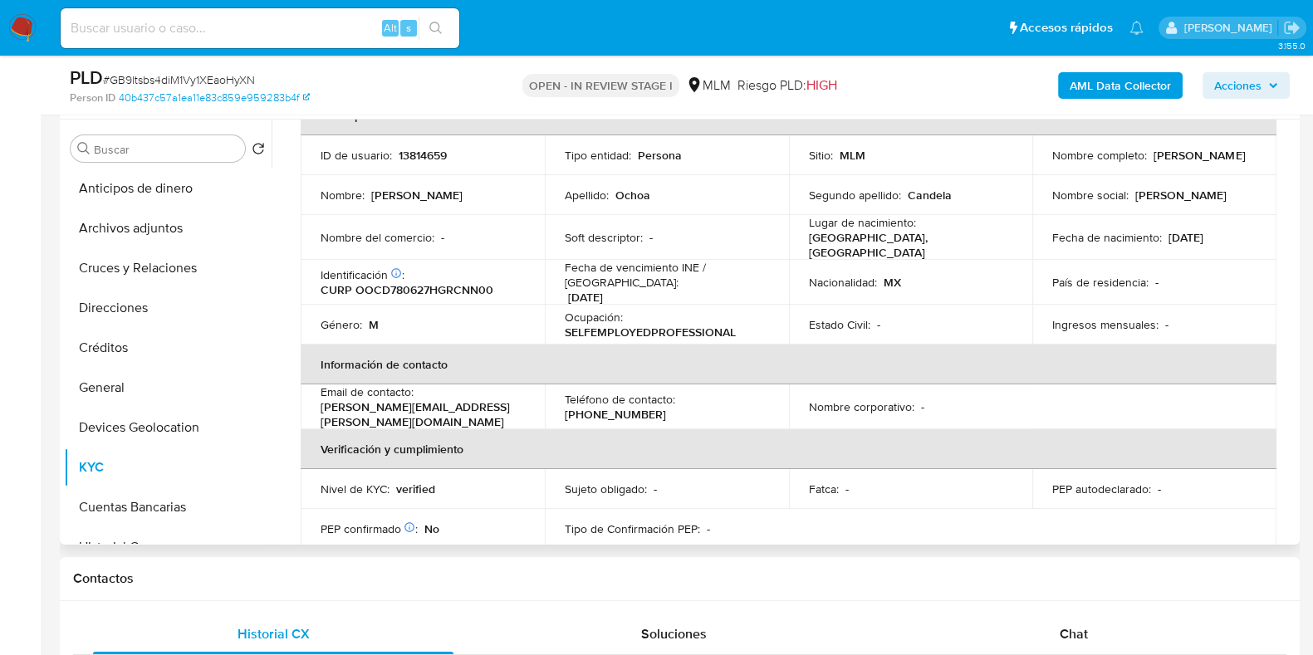
click at [666, 407] on p "(222) 8018406" at bounding box center [615, 414] width 101 height 15
copy p "8018406"
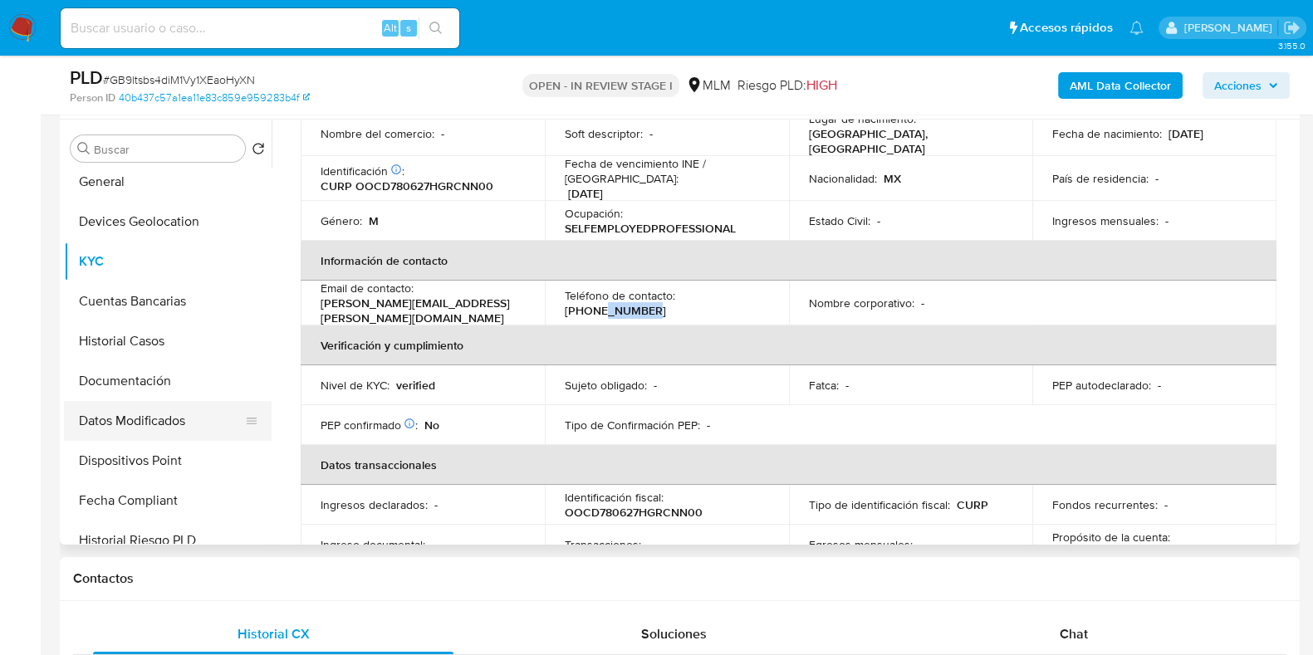
scroll to position [207, 0]
click at [153, 395] on button "Documentación" at bounding box center [161, 380] width 194 height 40
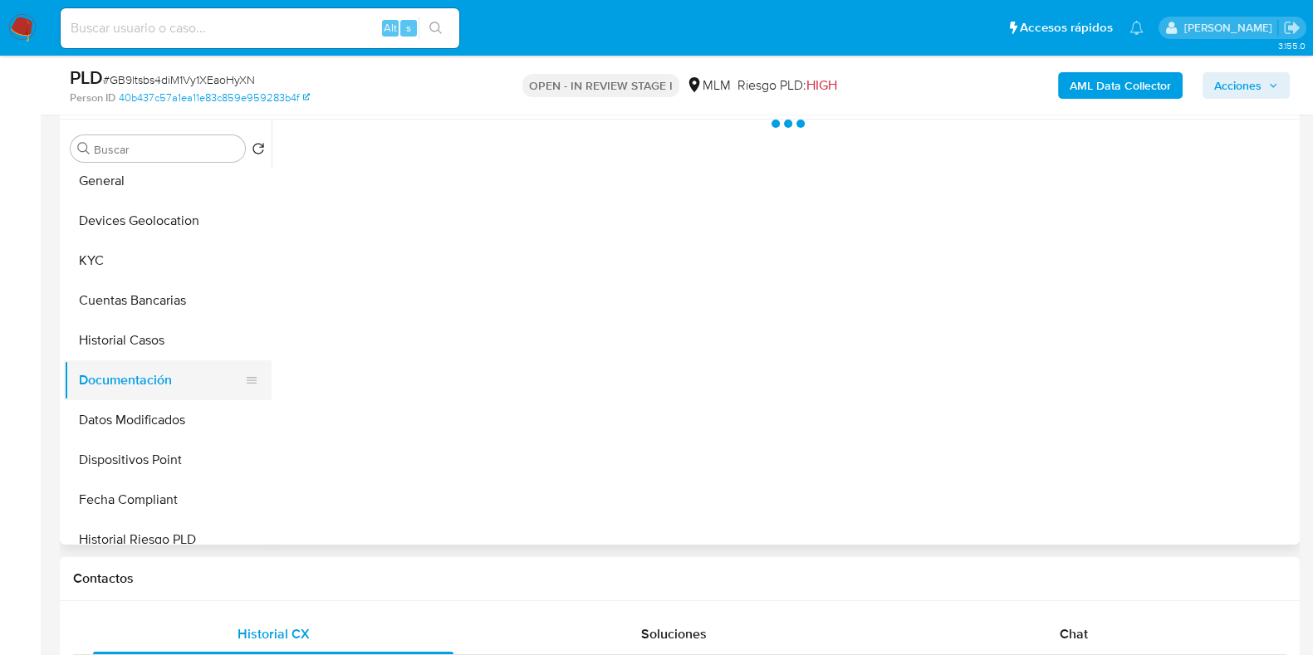
scroll to position [0, 0]
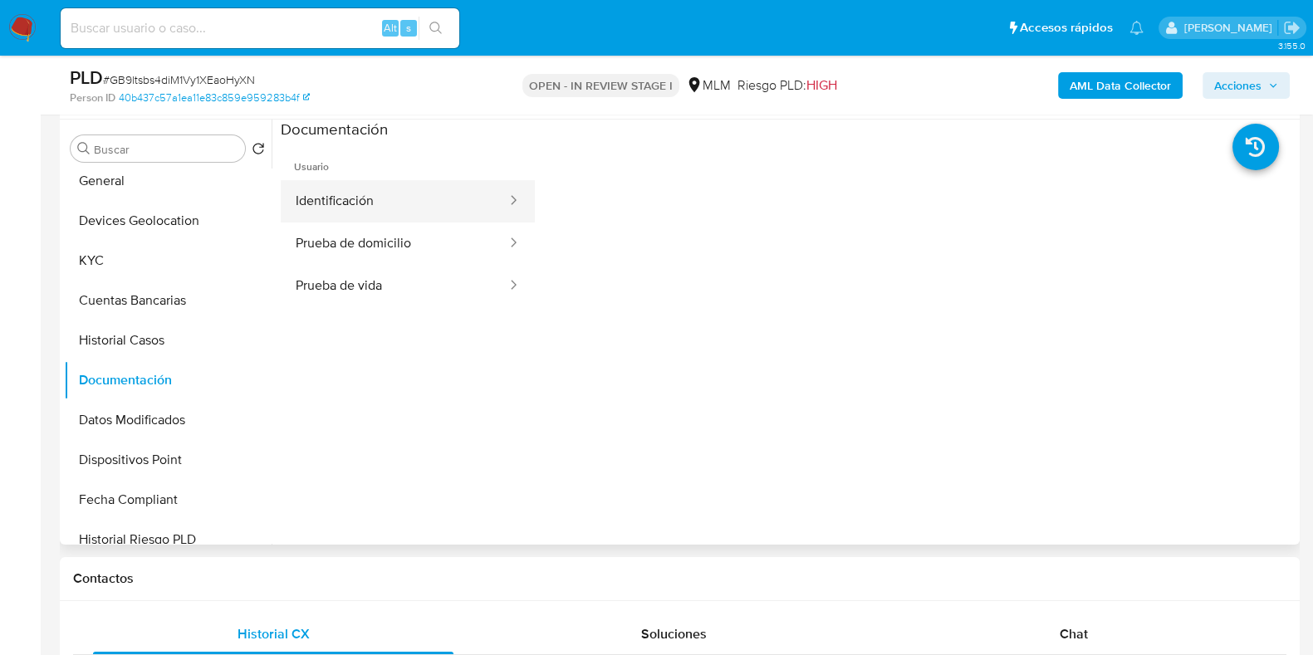
click at [438, 201] on button "Identificación" at bounding box center [394, 201] width 227 height 42
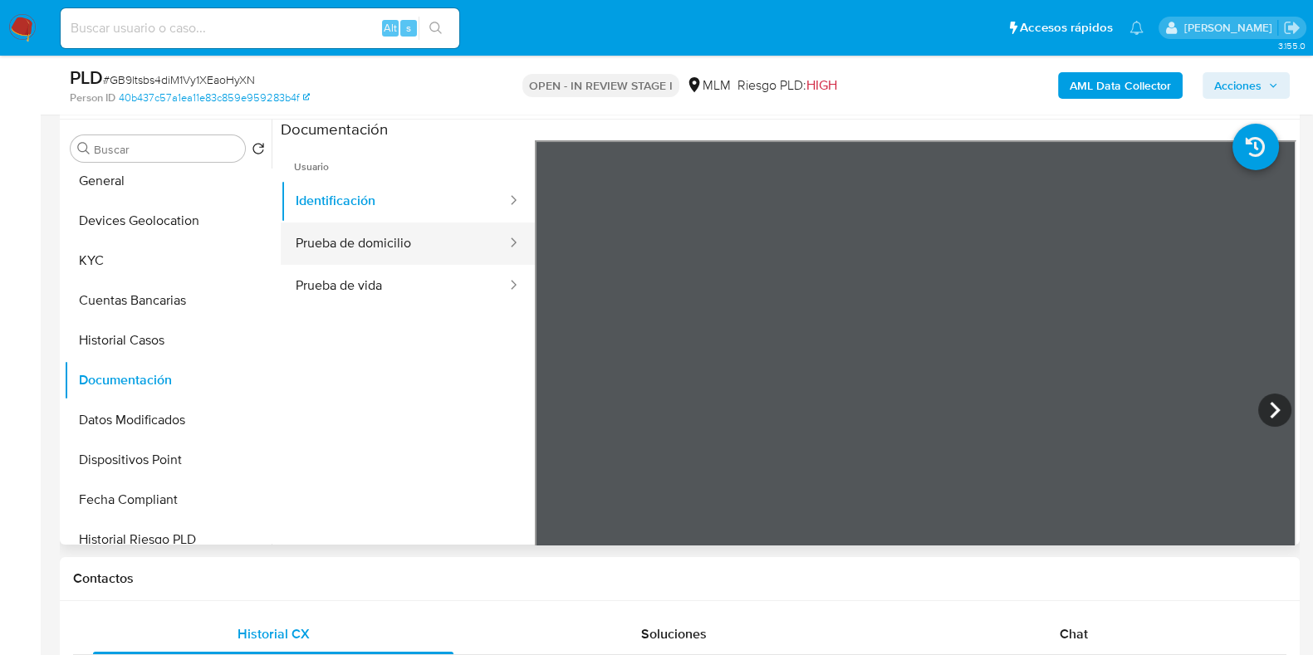
click at [403, 243] on button "Prueba de domicilio" at bounding box center [394, 244] width 227 height 42
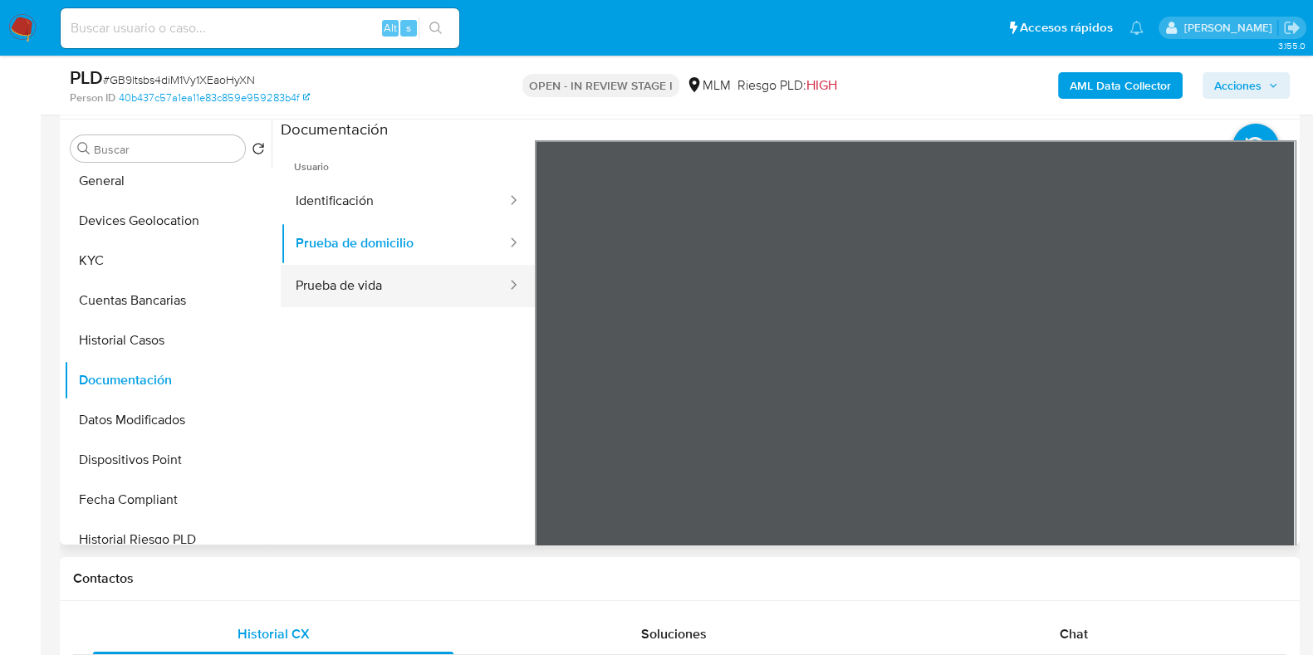
click at [389, 296] on button "Prueba de vida" at bounding box center [394, 286] width 227 height 42
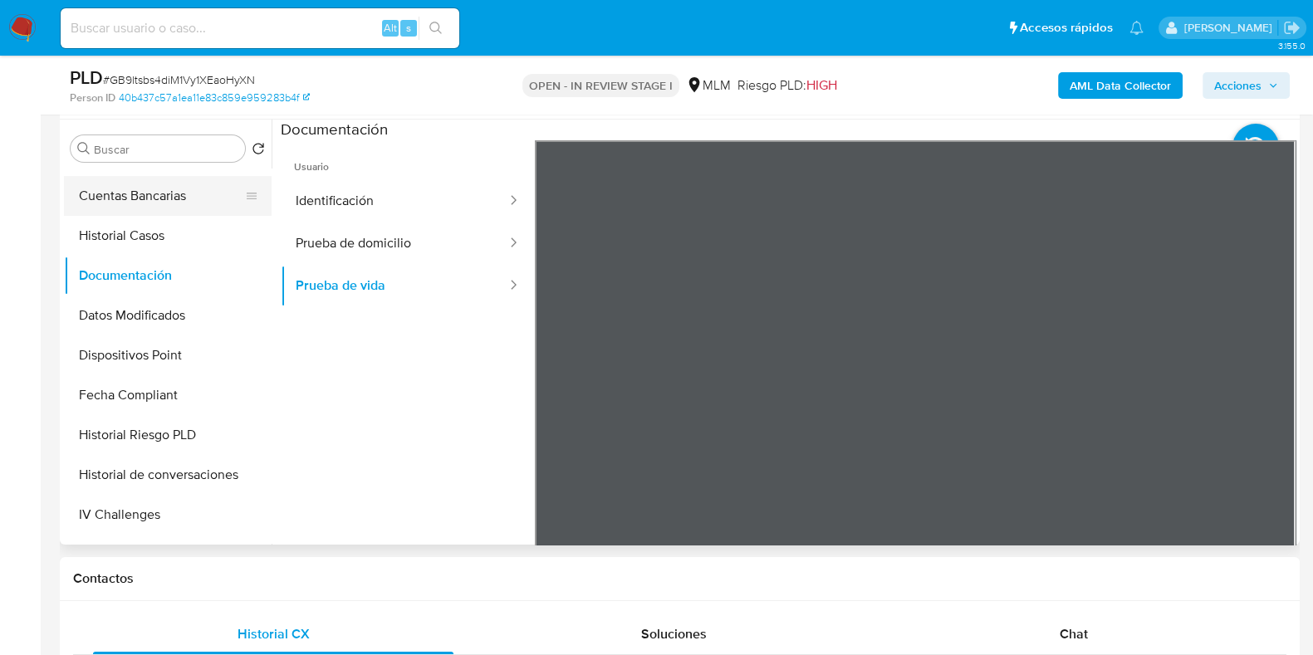
scroll to position [207, 0]
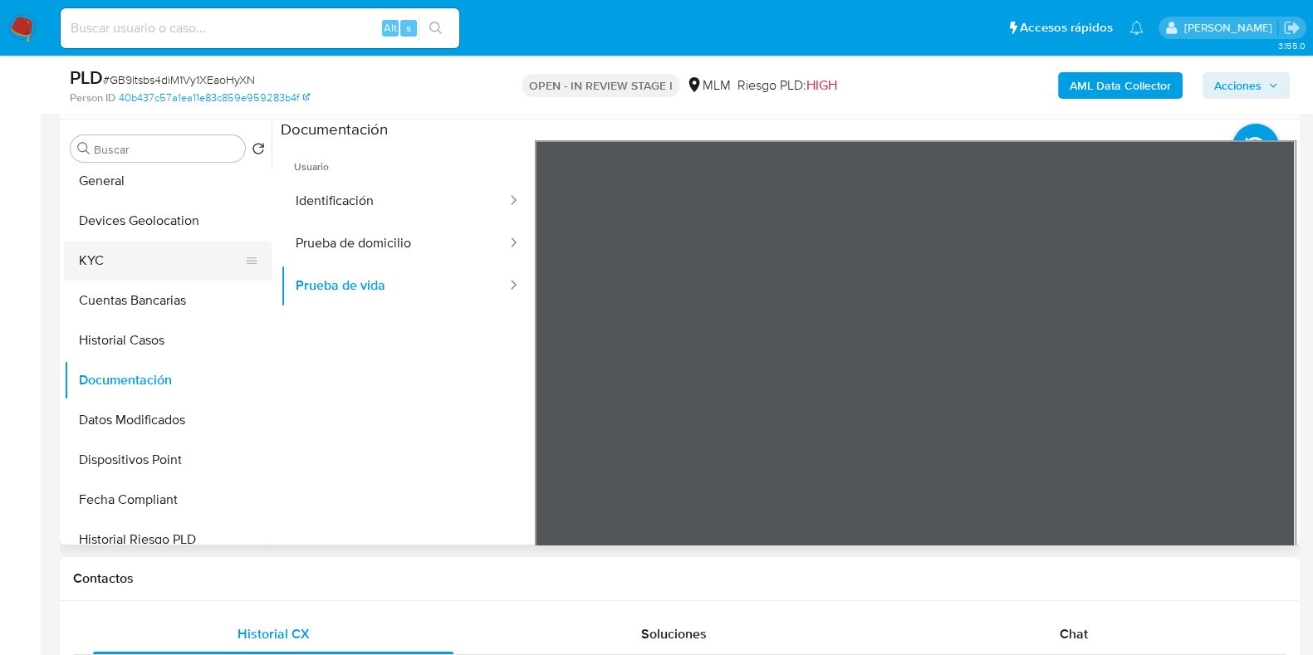
click at [93, 258] on button "KYC" at bounding box center [161, 261] width 194 height 40
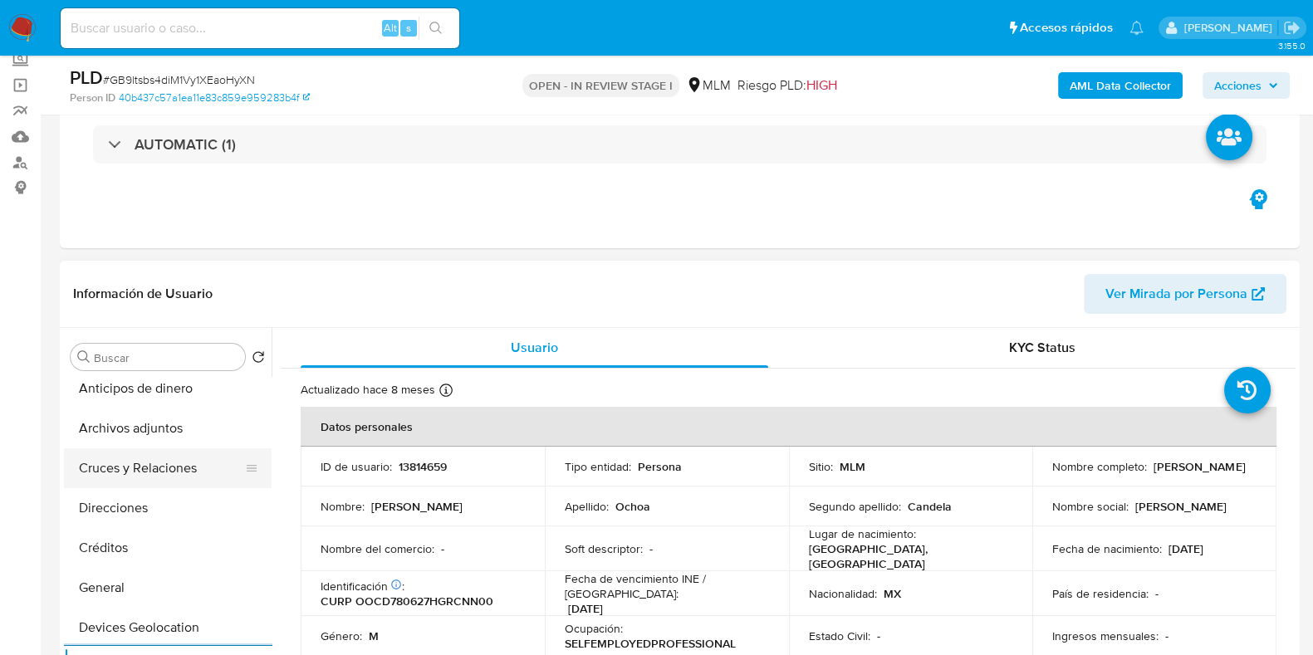
scroll to position [0, 0]
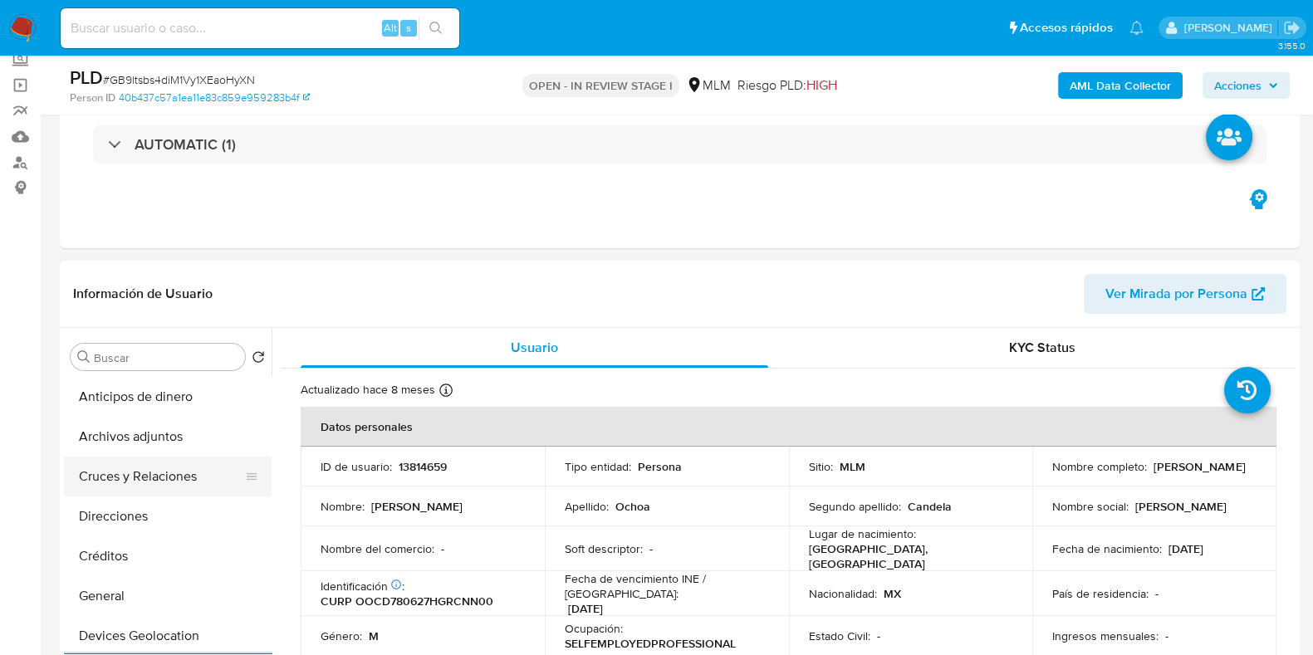
click at [156, 477] on button "Cruces y Relaciones" at bounding box center [161, 477] width 194 height 40
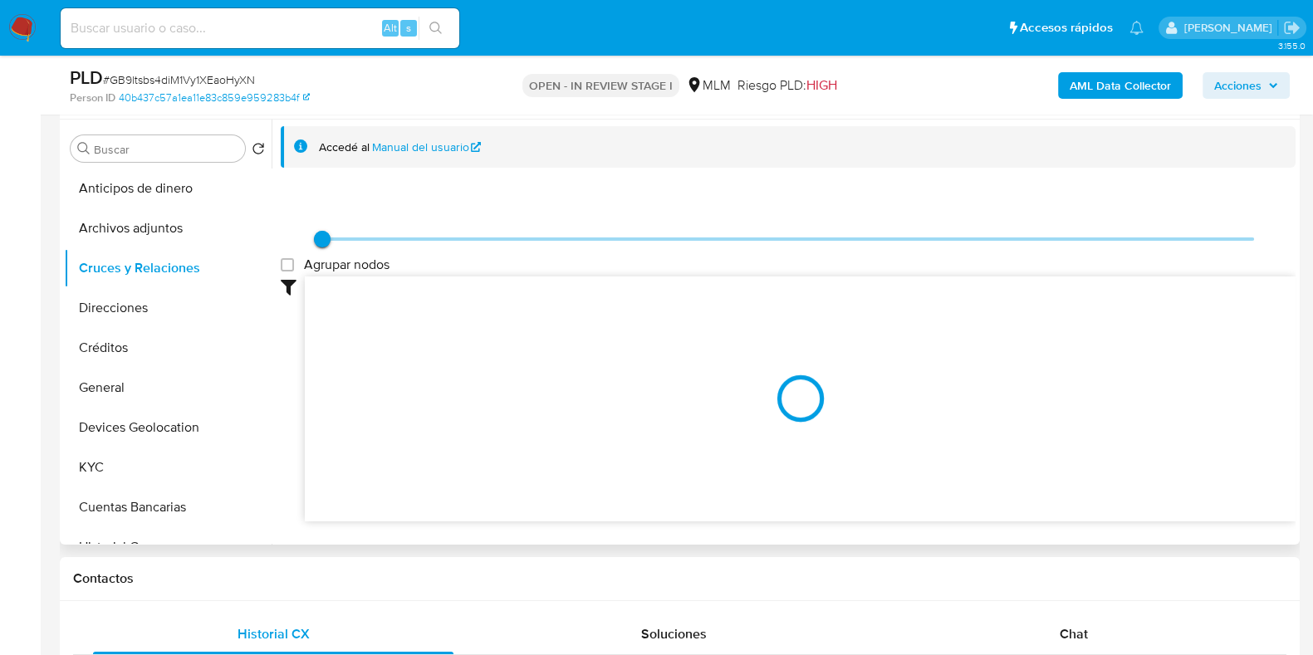
scroll to position [311, 0]
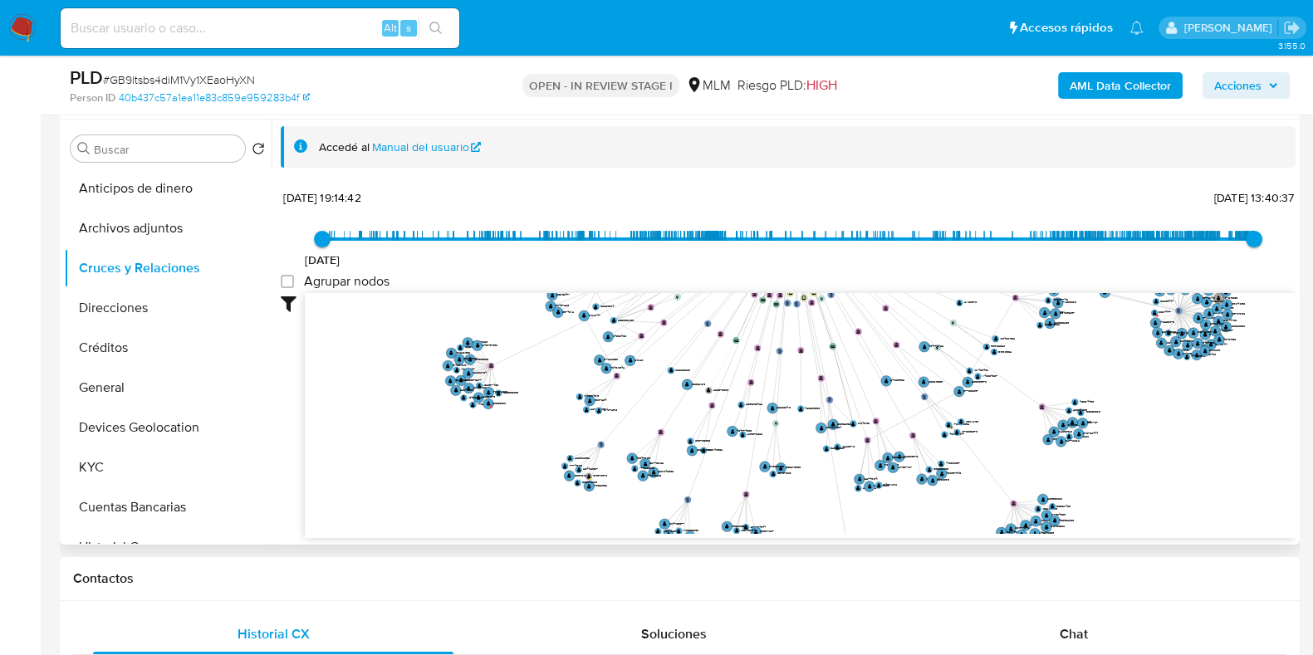
drag, startPoint x: 930, startPoint y: 395, endPoint x: 945, endPoint y: 364, distance: 34.9
click at [945, 314] on icon "phone-55c3a6381ef549175bfc66bc04545f96  user-13814659  13814659 person-40b437…" at bounding box center [800, 413] width 990 height 241
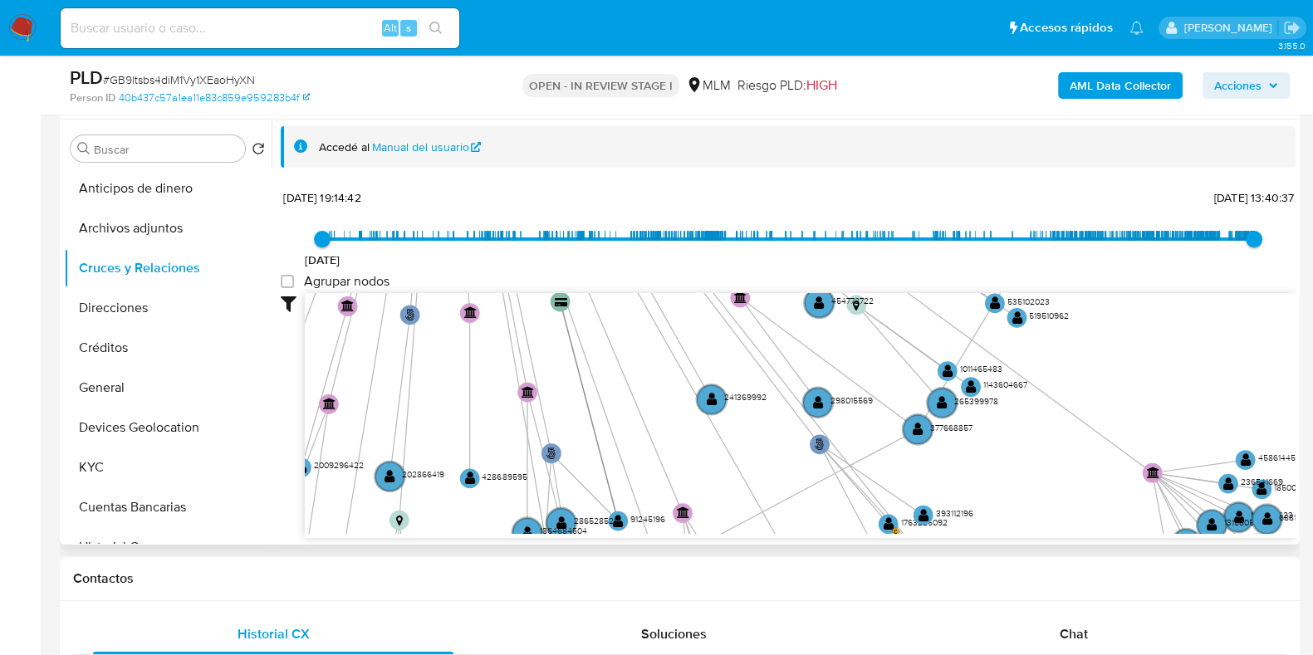
drag, startPoint x: 1162, startPoint y: 383, endPoint x: 922, endPoint y: 227, distance: 286.9
click at [922, 227] on div "19/5/2021 19/5/2021, 19:14:42 25/8/2025, 13:40:37 Agrupar nodos Filtros Confian…" at bounding box center [788, 361] width 1015 height 353
click at [922, 434] on text "" at bounding box center [917, 429] width 11 height 14
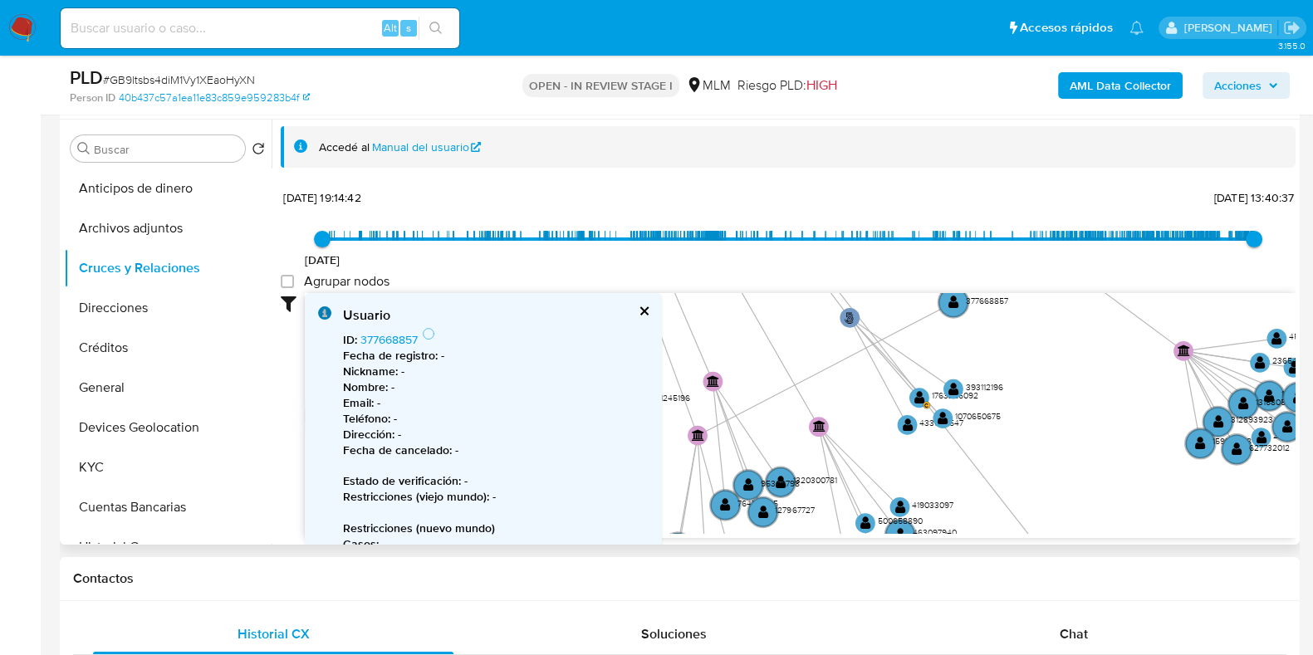
drag, startPoint x: 985, startPoint y: 460, endPoint x: 1016, endPoint y: 335, distance: 129.1
click at [1016, 335] on icon "phone-55c3a6381ef549175bfc66bc04545f96  user-13814659  13814659 person-40b437…" at bounding box center [800, 413] width 990 height 241
click at [638, 306] on button "cerrar" at bounding box center [643, 311] width 11 height 11
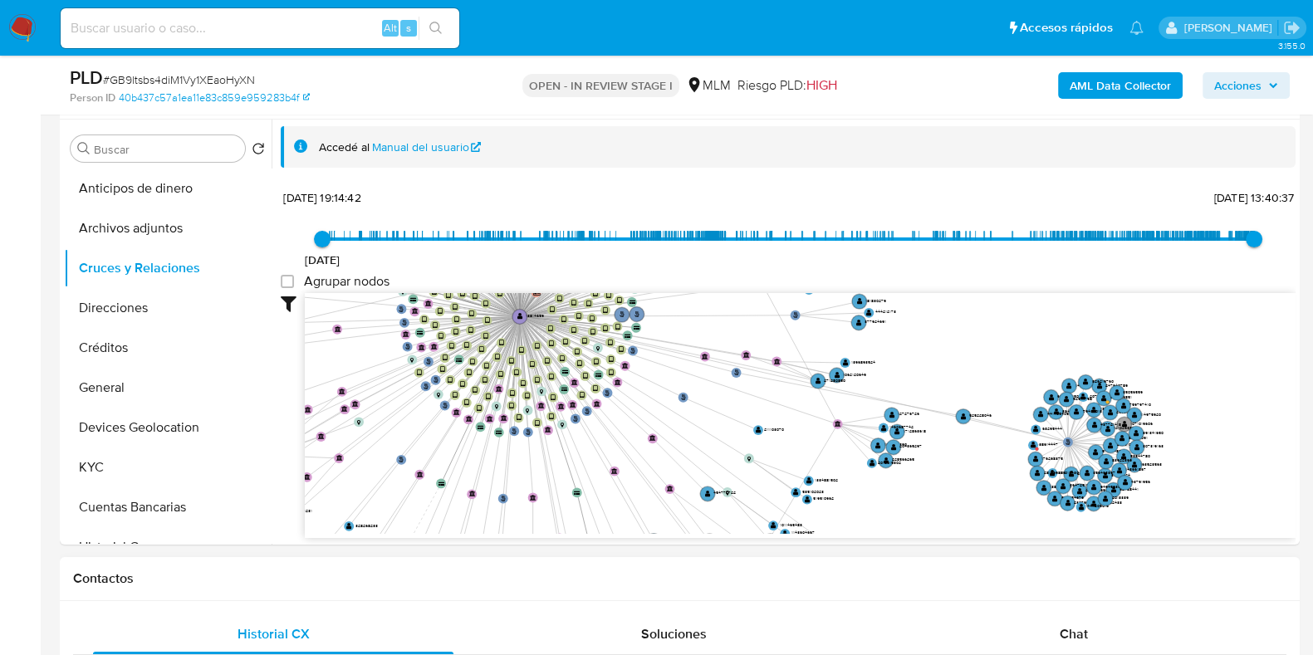
drag, startPoint x: 721, startPoint y: 350, endPoint x: 660, endPoint y: 558, distance: 216.2
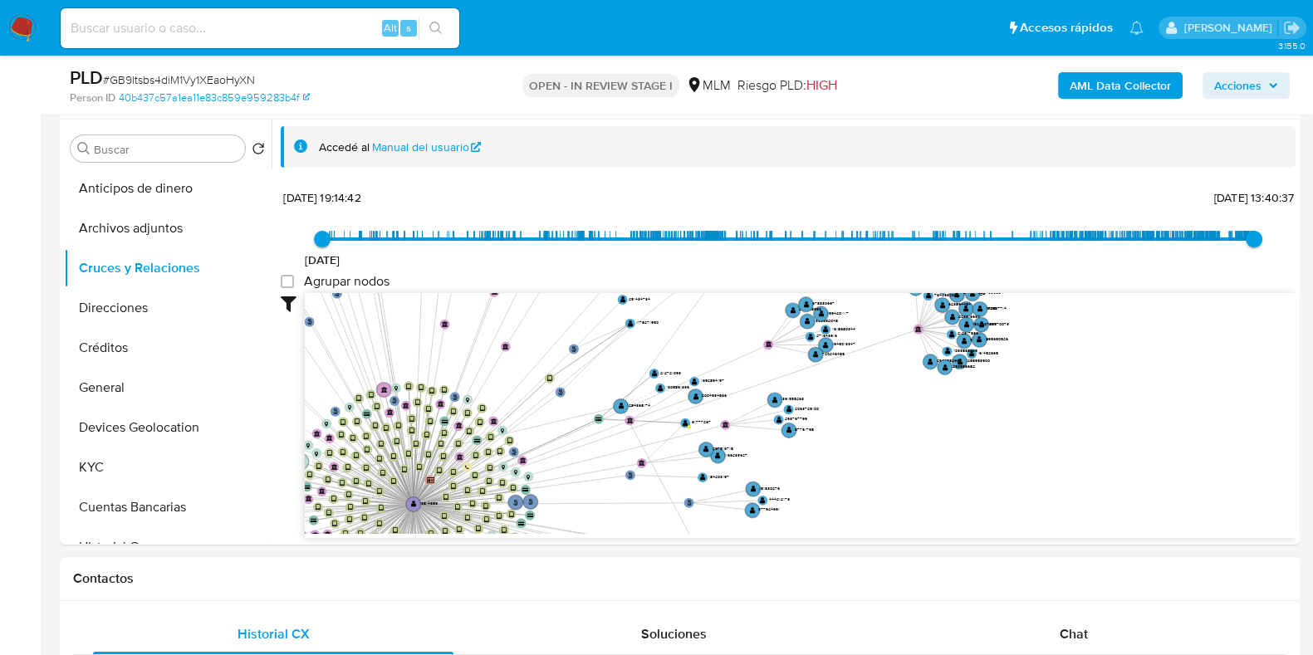
drag, startPoint x: 914, startPoint y: 364, endPoint x: 805, endPoint y: 559, distance: 222.6
click at [618, 399] on circle at bounding box center [620, 406] width 17 height 17
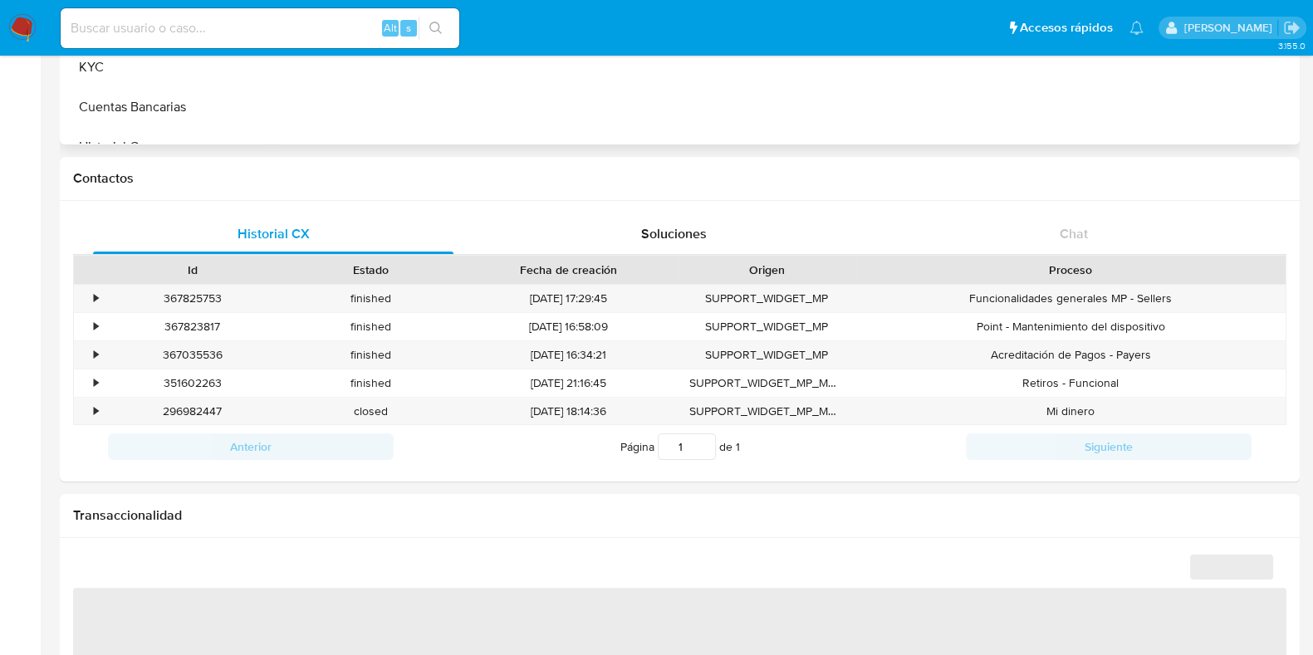
select select "10"
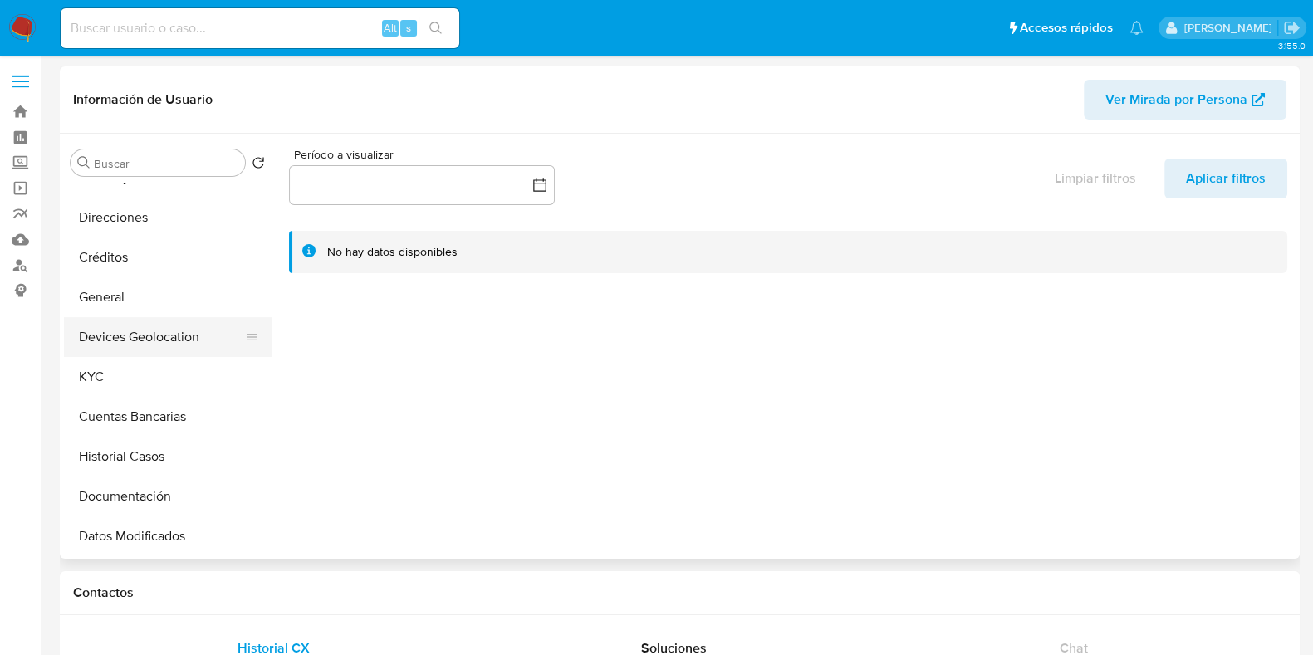
scroll to position [207, 0]
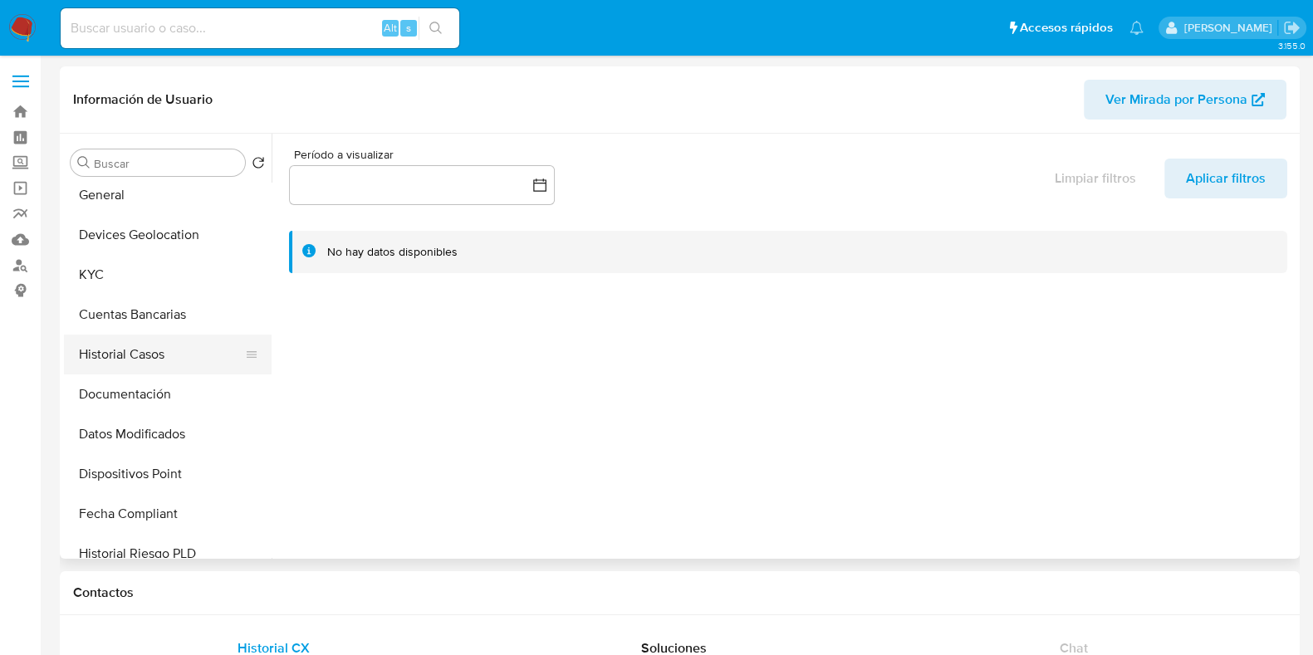
click at [128, 356] on button "Historial Casos" at bounding box center [161, 355] width 194 height 40
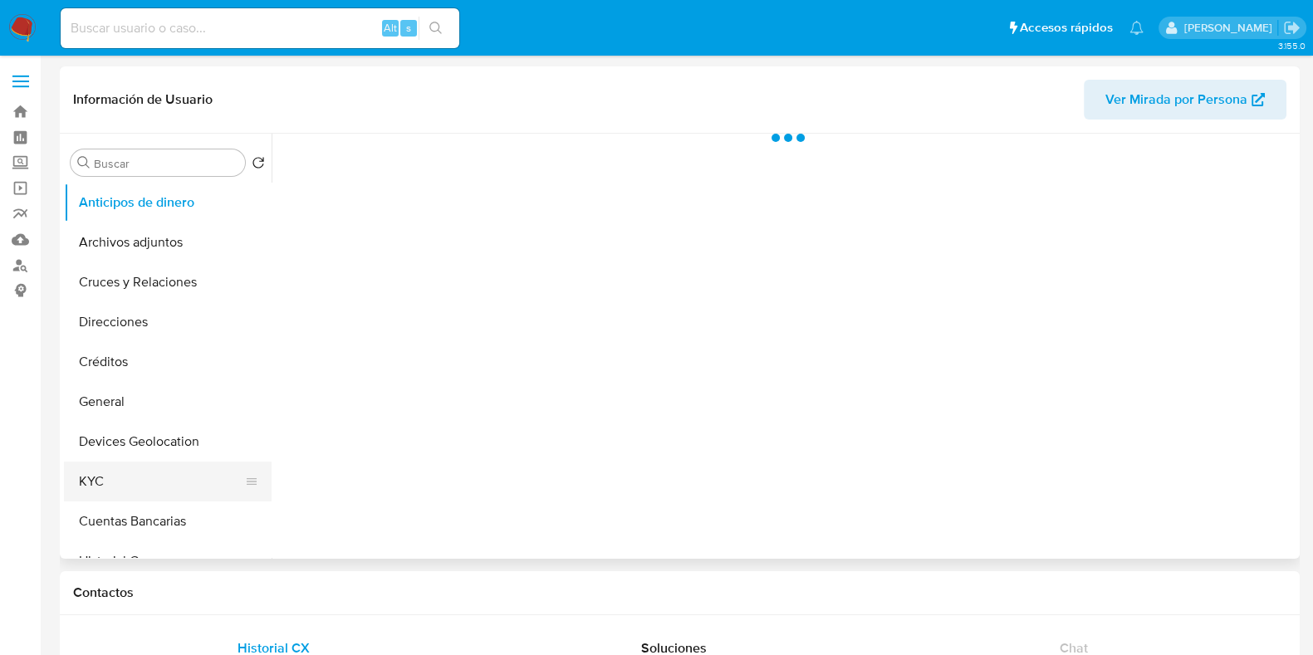
scroll to position [103, 0]
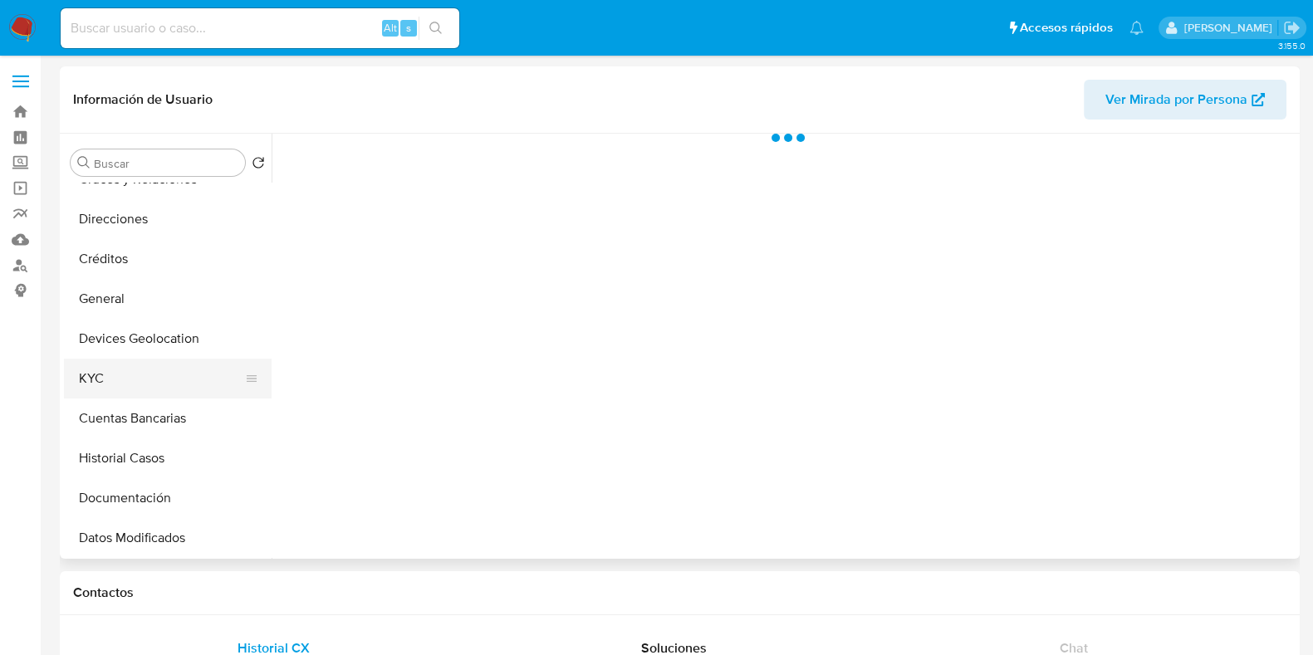
click at [132, 384] on button "KYC" at bounding box center [161, 379] width 194 height 40
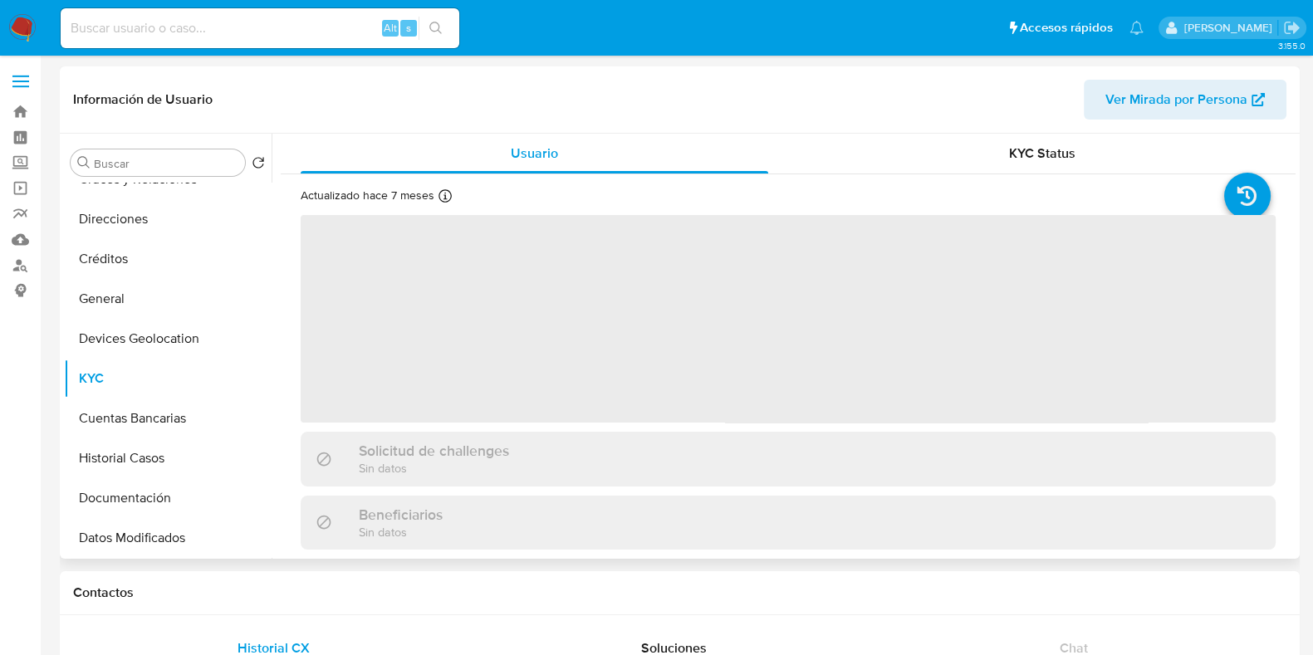
select select "10"
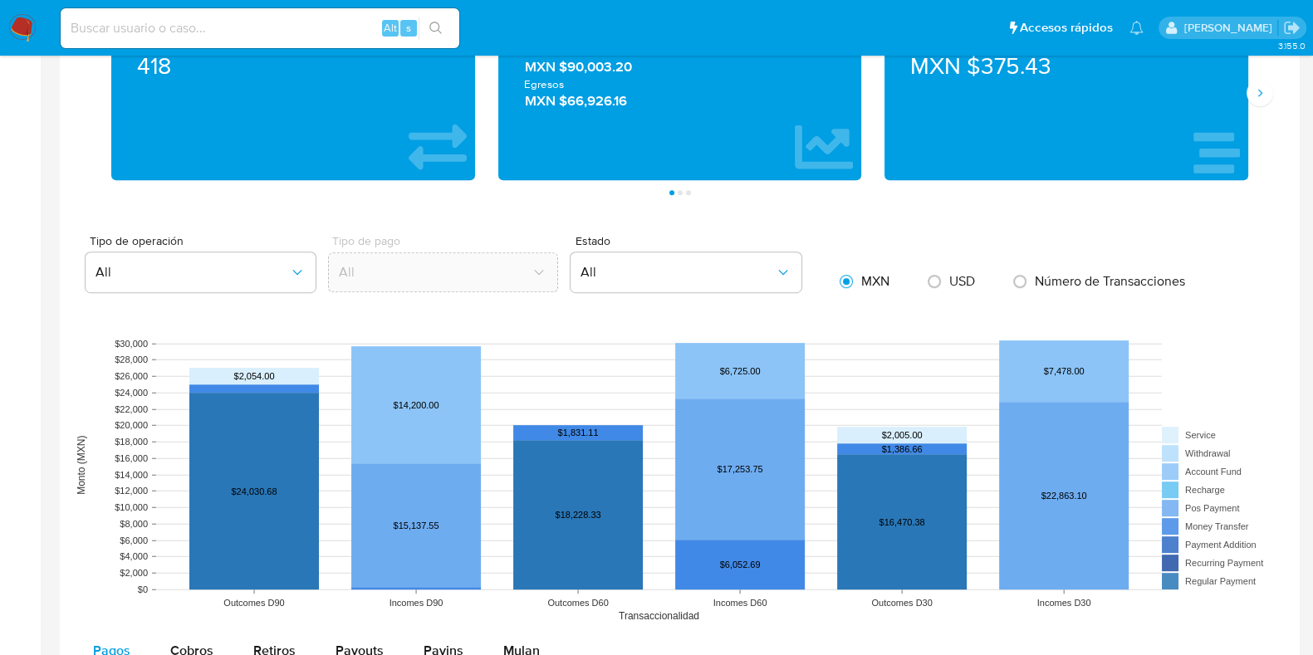
scroll to position [1038, 0]
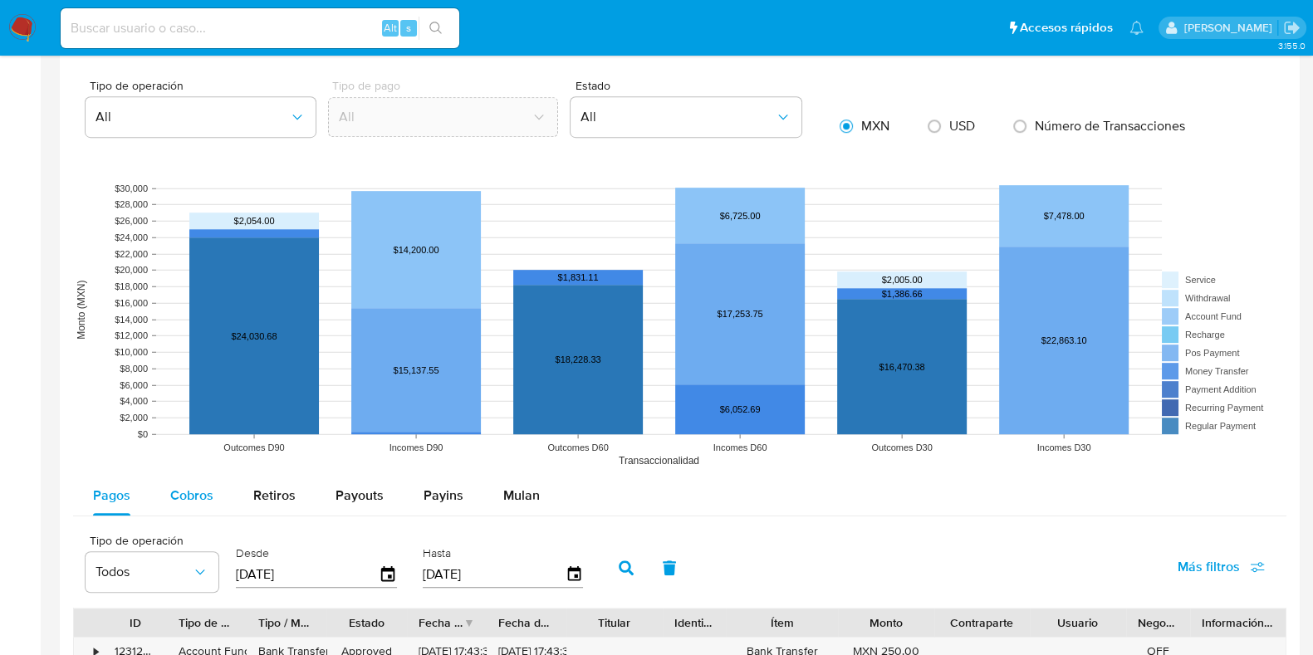
click at [212, 492] on span "Cobros" at bounding box center [191, 495] width 43 height 19
select select "10"
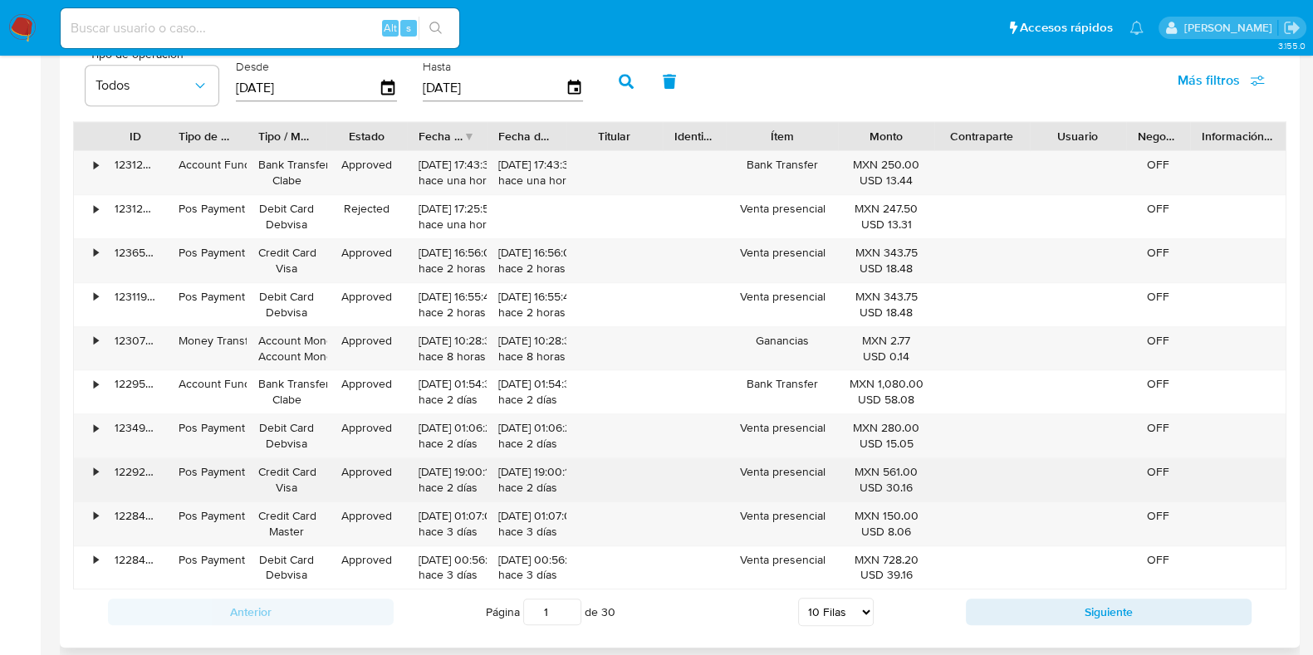
scroll to position [1556, 0]
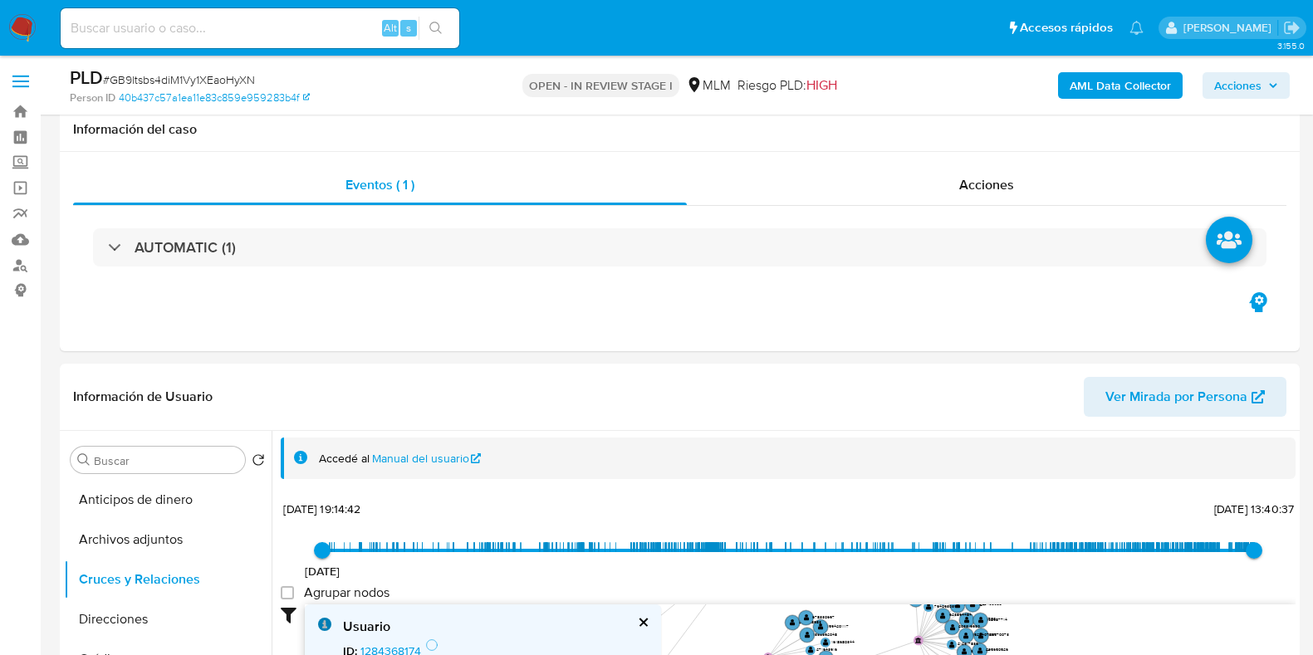
select select "10"
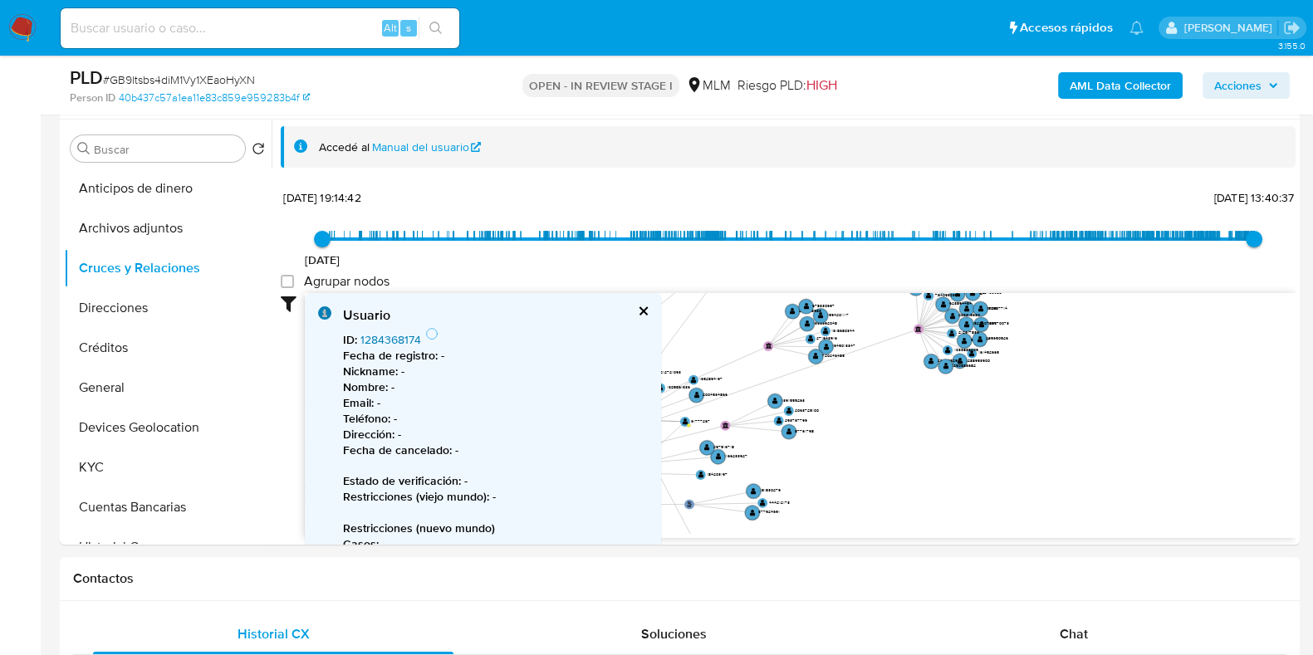
scroll to position [311, 0]
click at [635, 305] on div "Usuario ID : 1284368174 Fecha de registro : - Nickname : - Nombre : - Email : -…" at bounding box center [483, 484] width 356 height 382
click at [638, 312] on button "cerrar" at bounding box center [642, 311] width 11 height 11
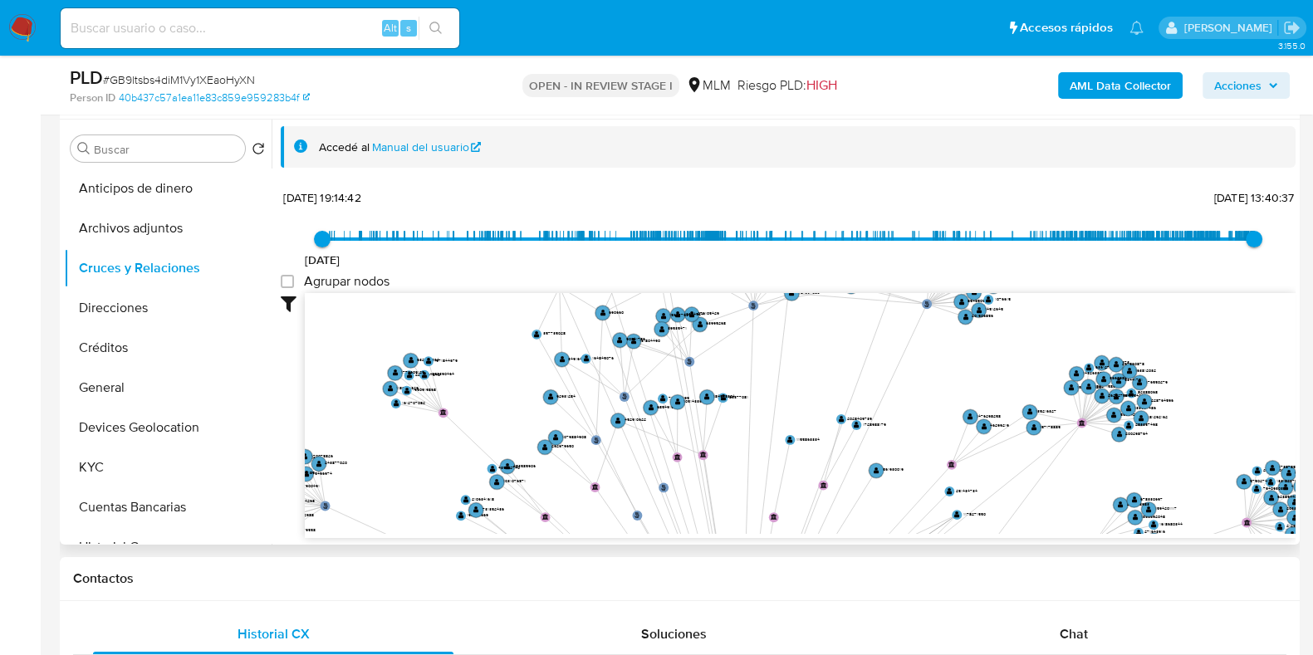
drag, startPoint x: 734, startPoint y: 364, endPoint x: 1028, endPoint y: 508, distance: 327.1
click at [1028, 508] on icon "phone-55c3a6381ef549175bfc66bc04545f96  user-13814659  13814659 person-40b437…" at bounding box center [800, 413] width 990 height 241
click at [619, 421] on text "" at bounding box center [619, 420] width 6 height 7
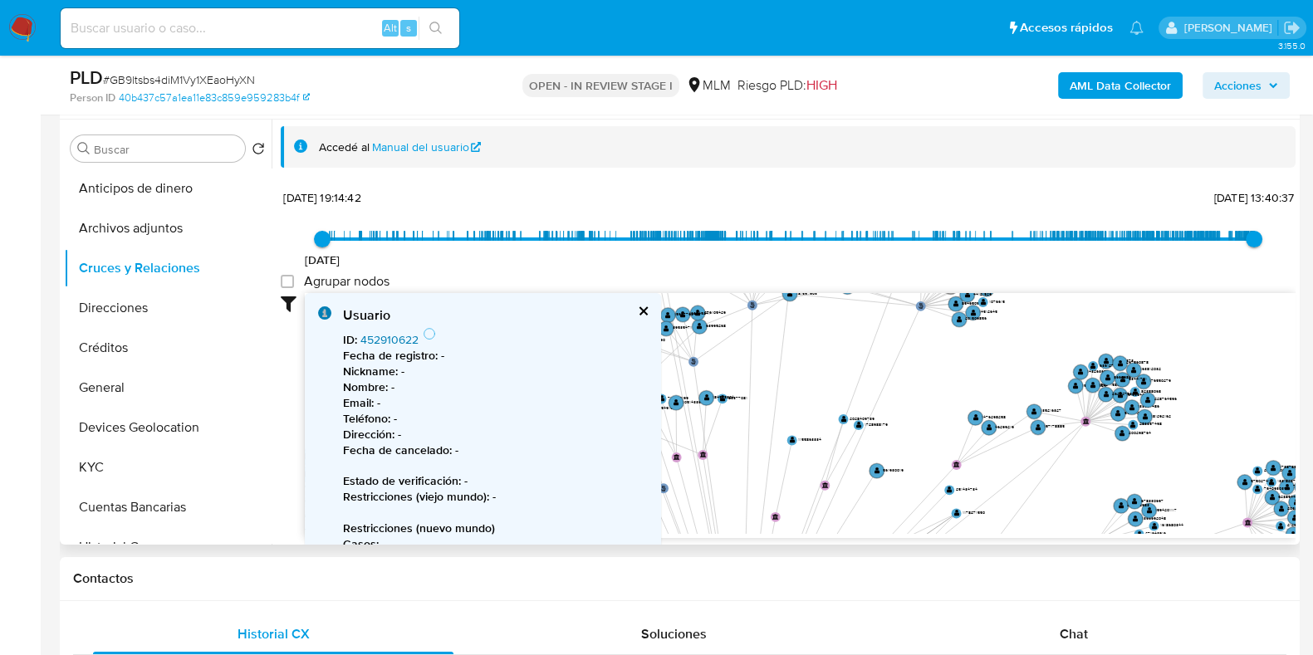
click at [408, 343] on link "452910622" at bounding box center [389, 339] width 58 height 17
click at [139, 453] on button "KYC" at bounding box center [161, 467] width 194 height 40
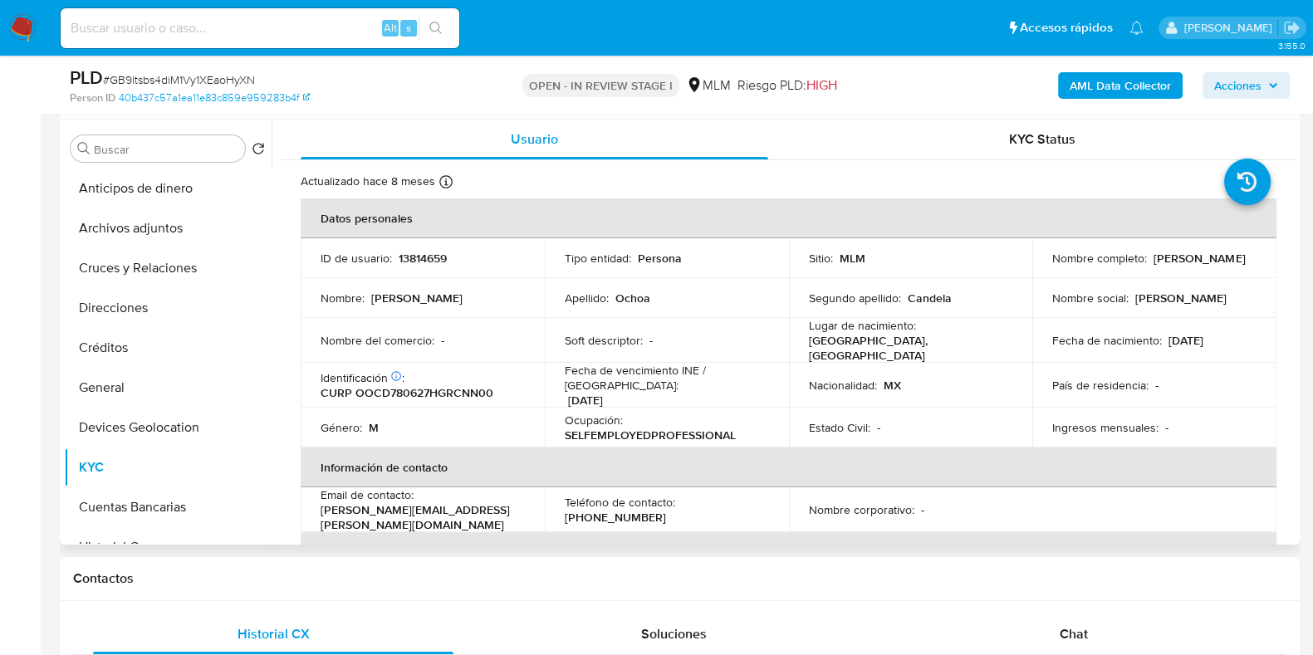
click at [438, 258] on p "13814659" at bounding box center [423, 258] width 48 height 15
copy p "13814659"
click at [159, 230] on button "Archivos adjuntos" at bounding box center [161, 228] width 194 height 40
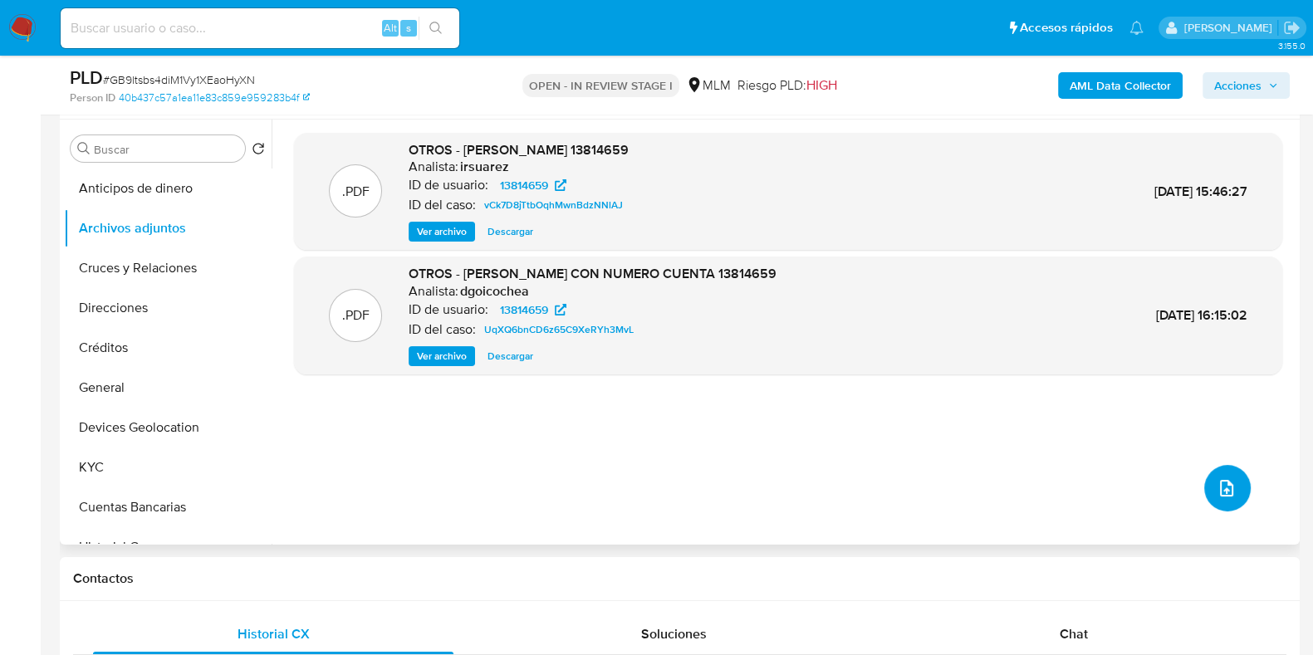
click at [1233, 500] on button "upload-file" at bounding box center [1227, 488] width 46 height 46
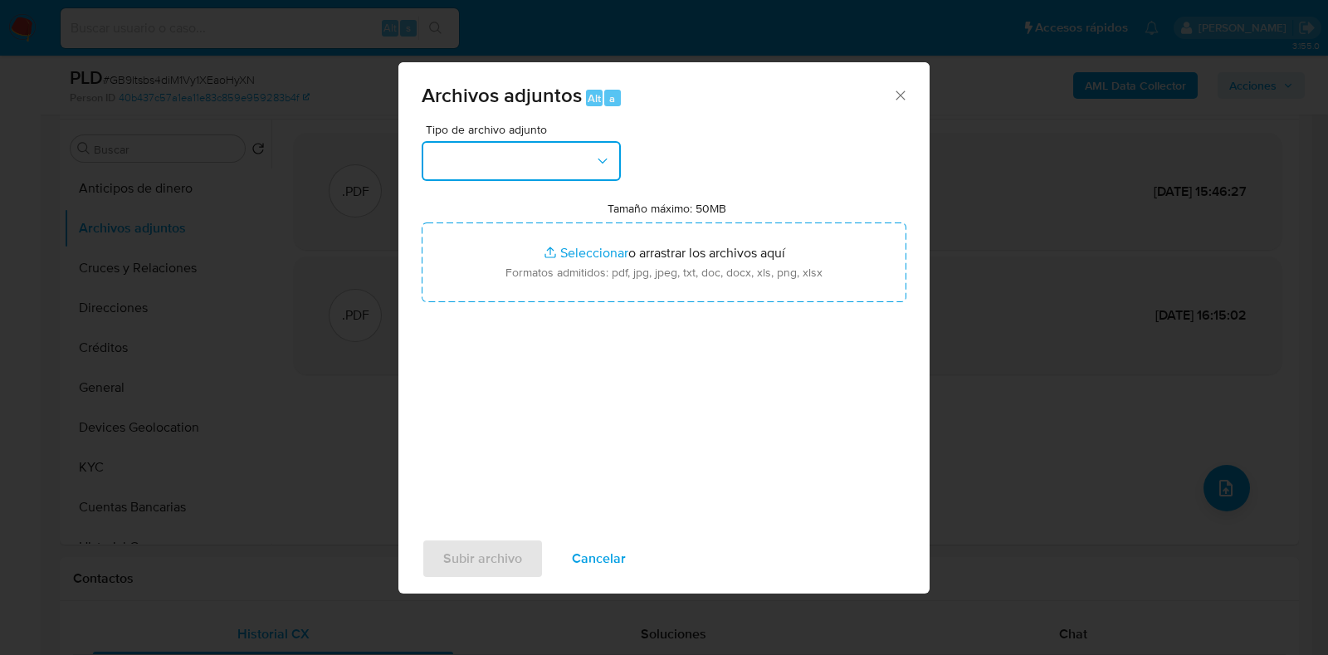
click at [477, 174] on button "button" at bounding box center [521, 161] width 199 height 40
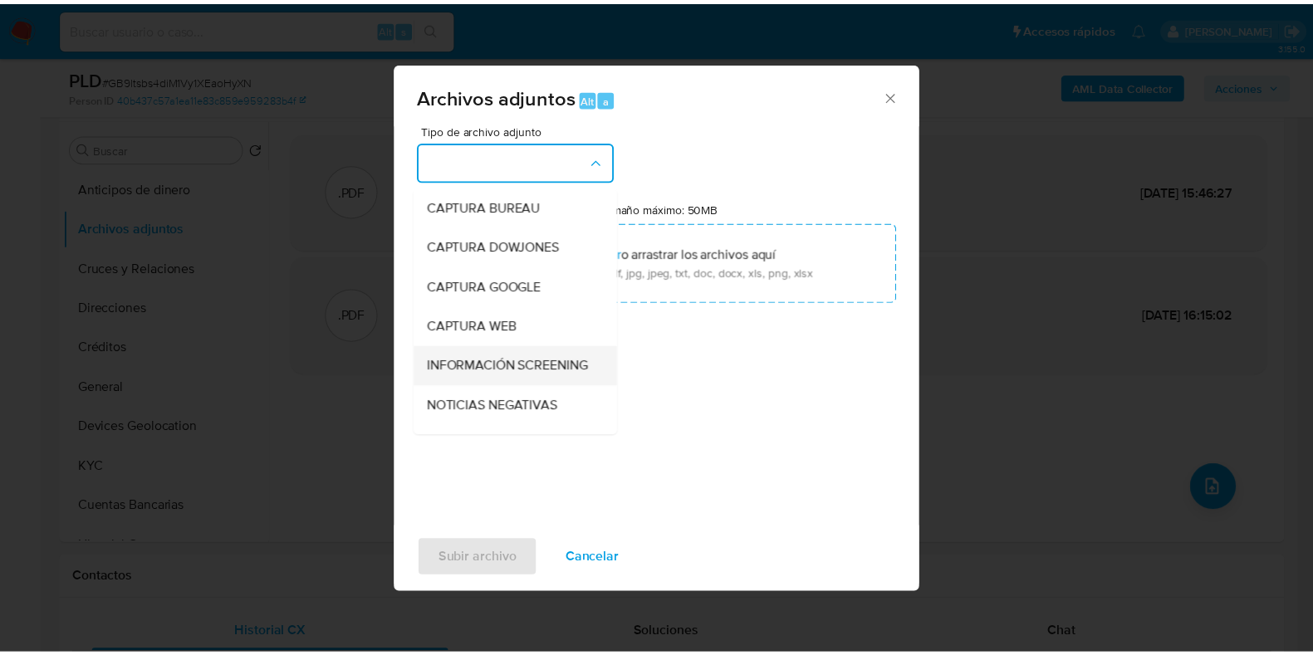
scroll to position [103, 0]
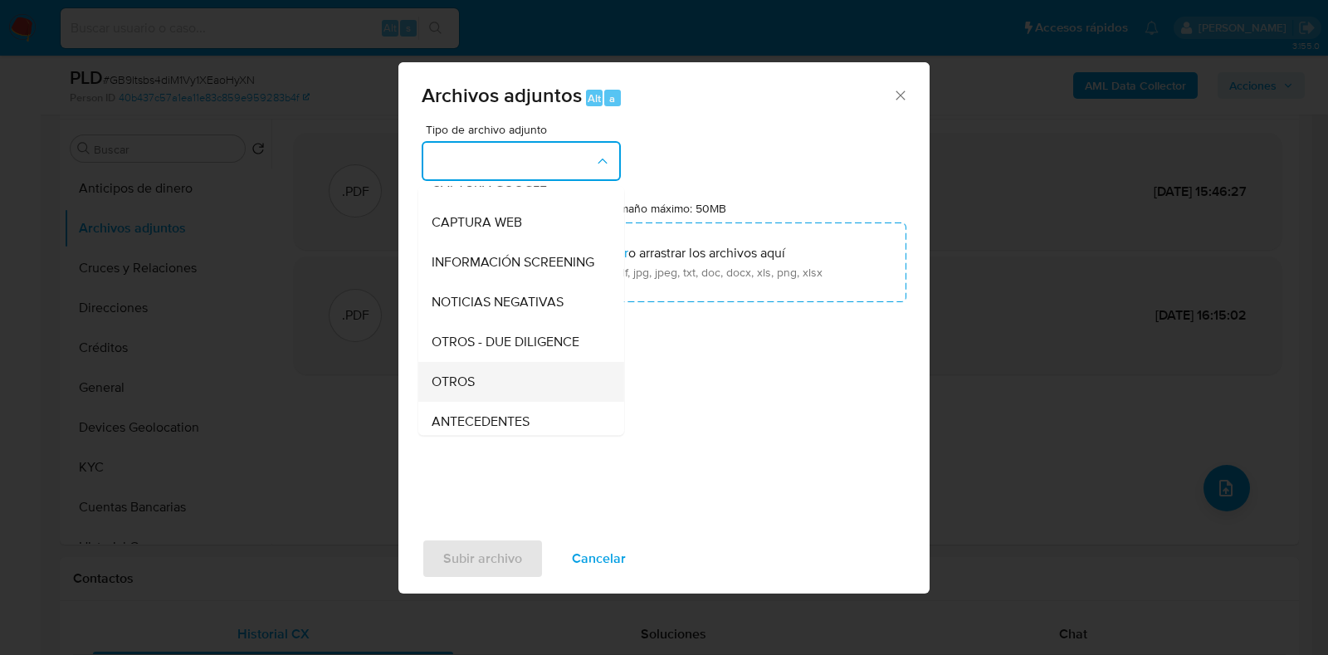
click at [457, 388] on span "OTROS" at bounding box center [453, 382] width 43 height 17
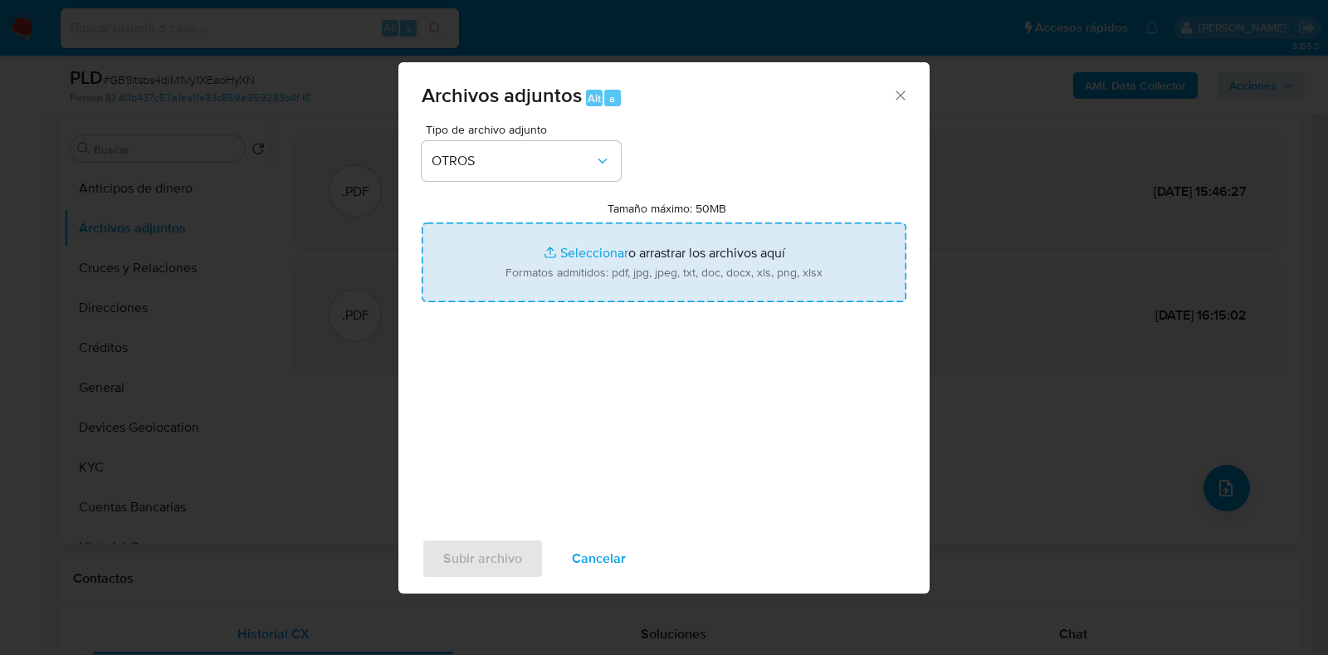
click at [594, 258] on input "Tamaño máximo: 50MB Seleccionar archivos" at bounding box center [664, 263] width 485 height 80
type input "C:\fakepath\13814659_DANIEL OCHOA CANDELA_AGO2025.pdf"
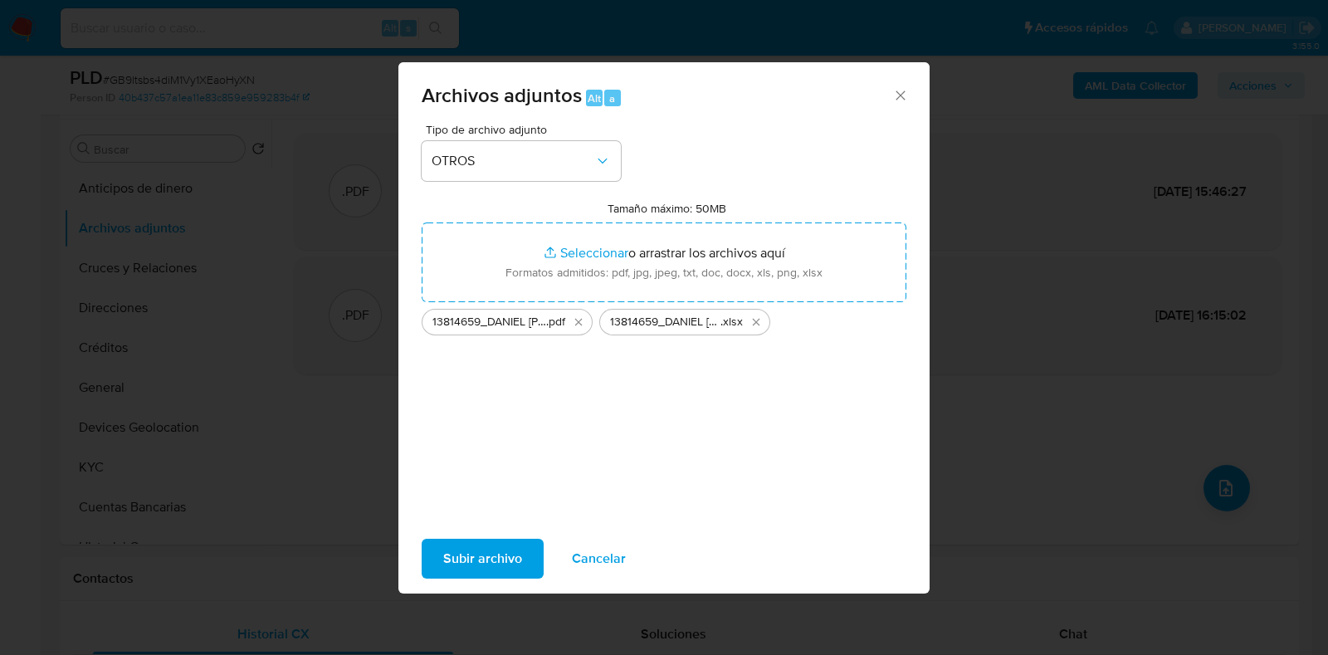
click at [477, 571] on span "Subir archivo" at bounding box center [482, 558] width 79 height 37
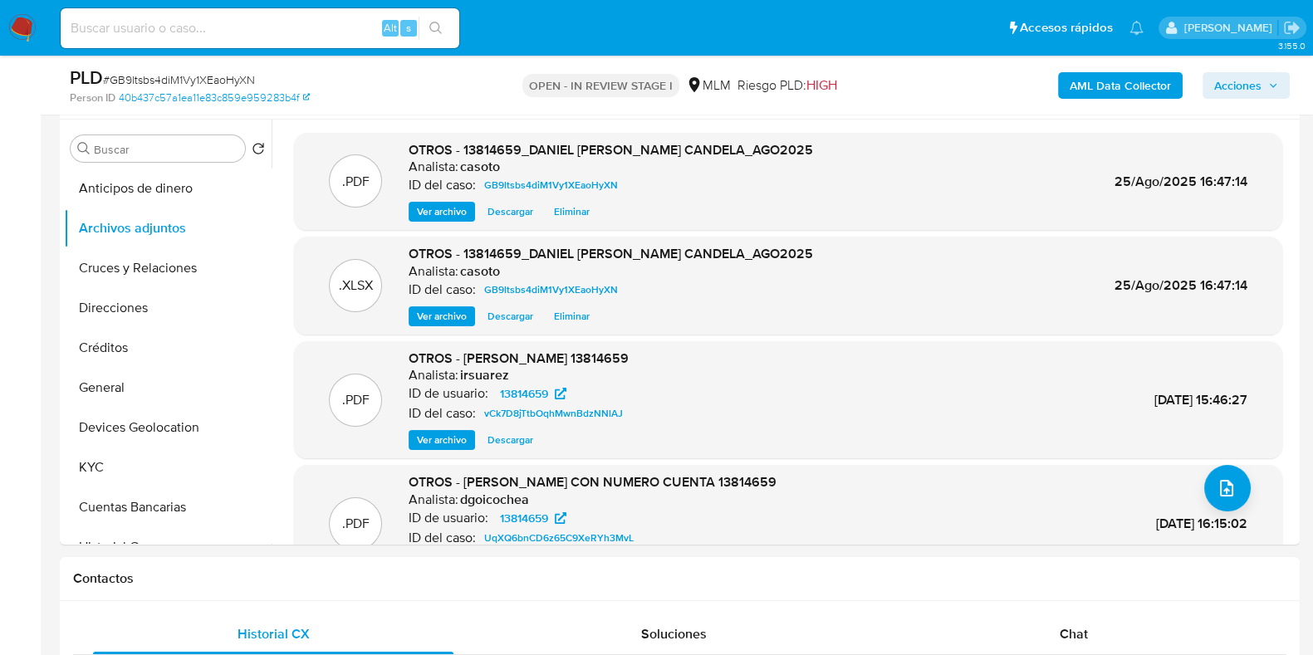
click at [1229, 86] on span "Acciones" at bounding box center [1237, 85] width 47 height 27
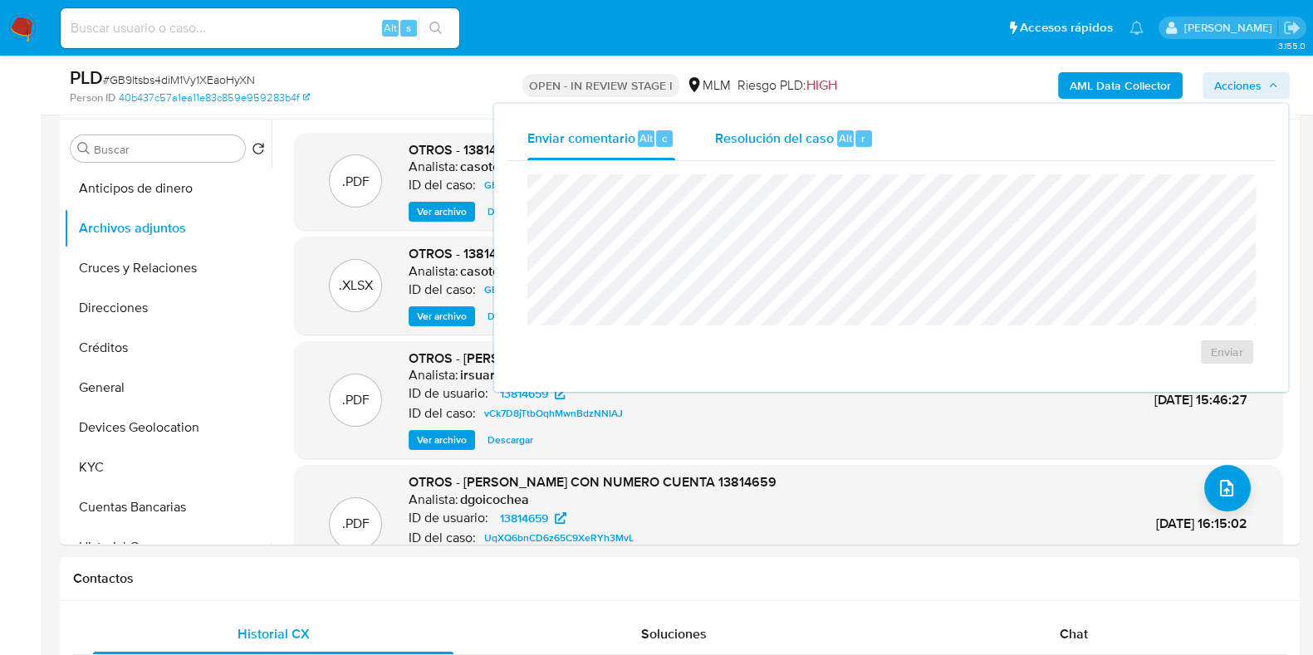
click at [821, 131] on span "Resolución del caso" at bounding box center [774, 137] width 119 height 19
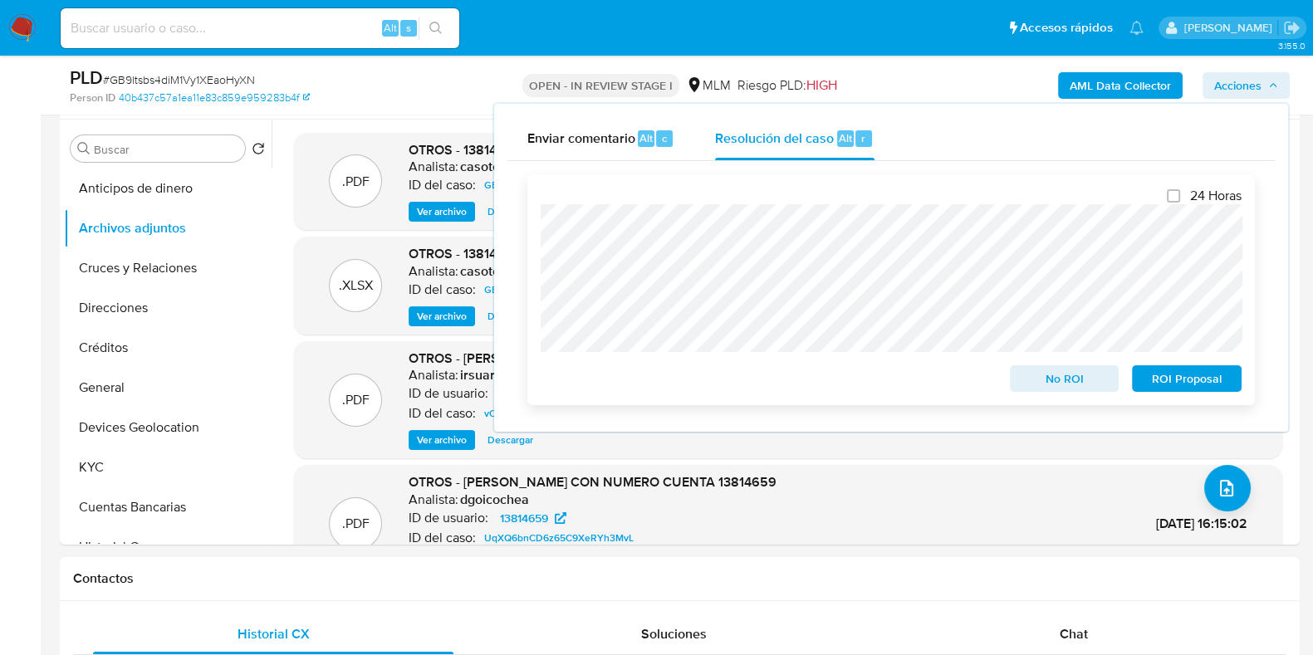
click at [1050, 384] on span "No ROI" at bounding box center [1064, 378] width 86 height 23
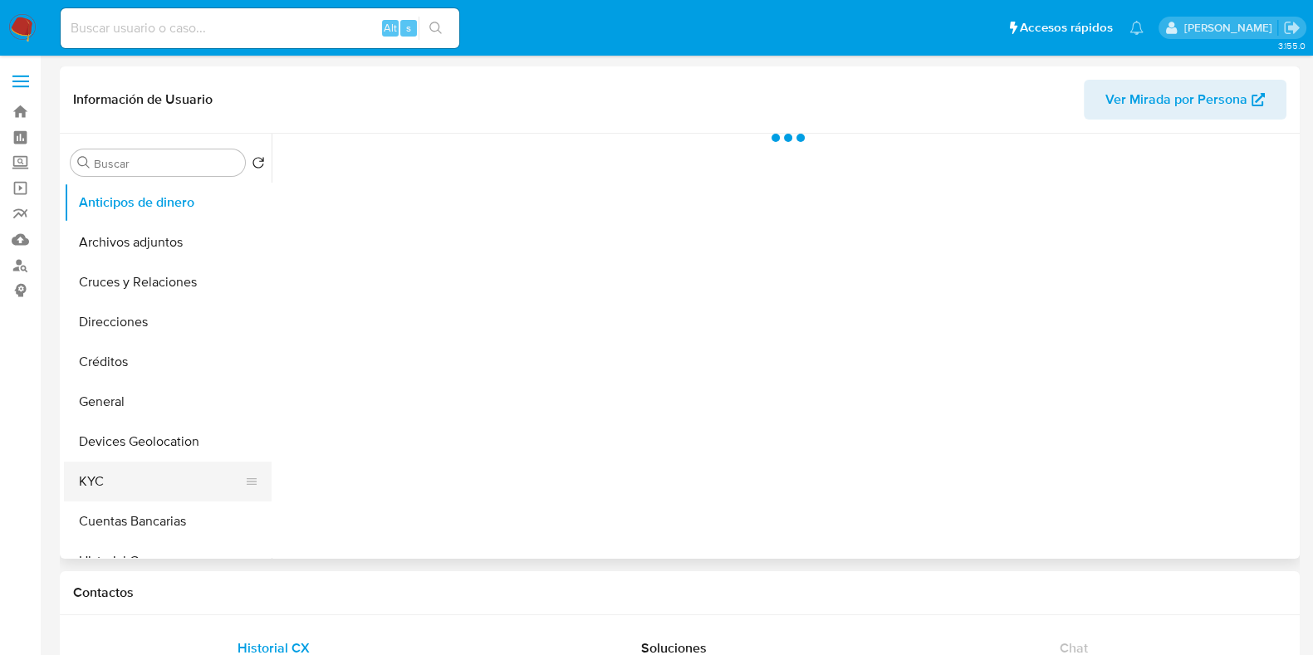
click at [140, 494] on button "KYC" at bounding box center [161, 482] width 194 height 40
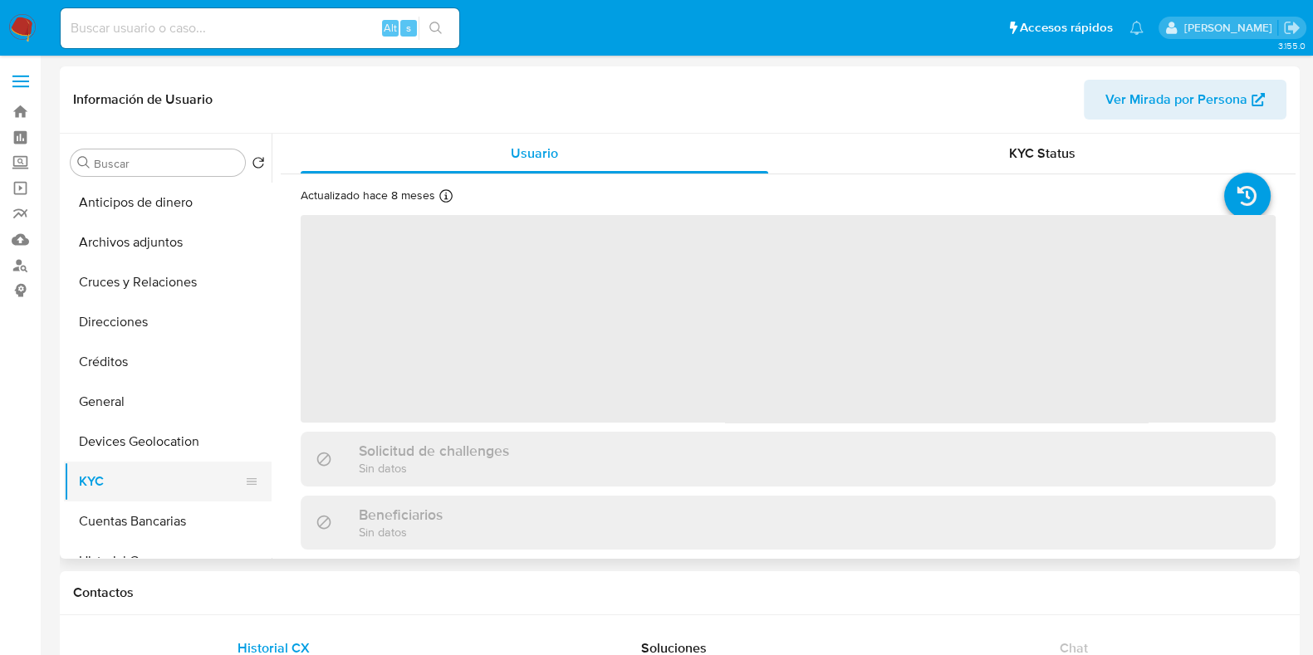
select select "10"
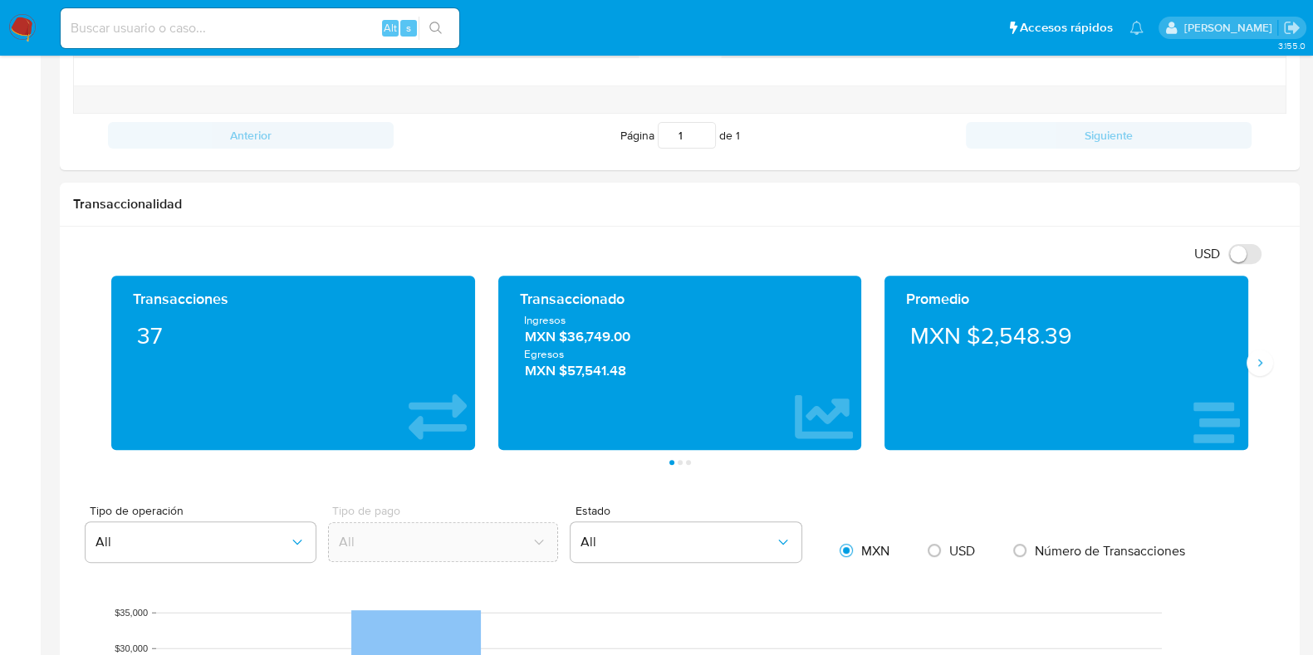
scroll to position [1142, 0]
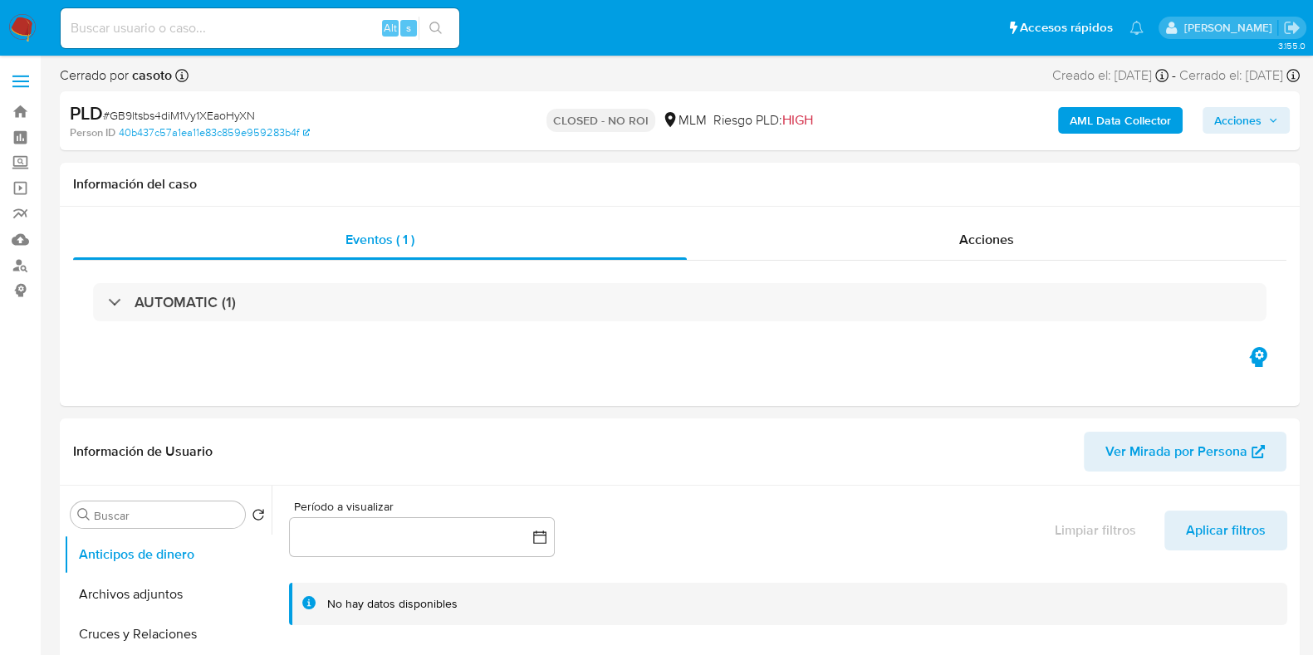
select select "10"
click at [183, 118] on span "# GB9ltsbs4diM1Vy1XEaoHyXN" at bounding box center [179, 115] width 152 height 17
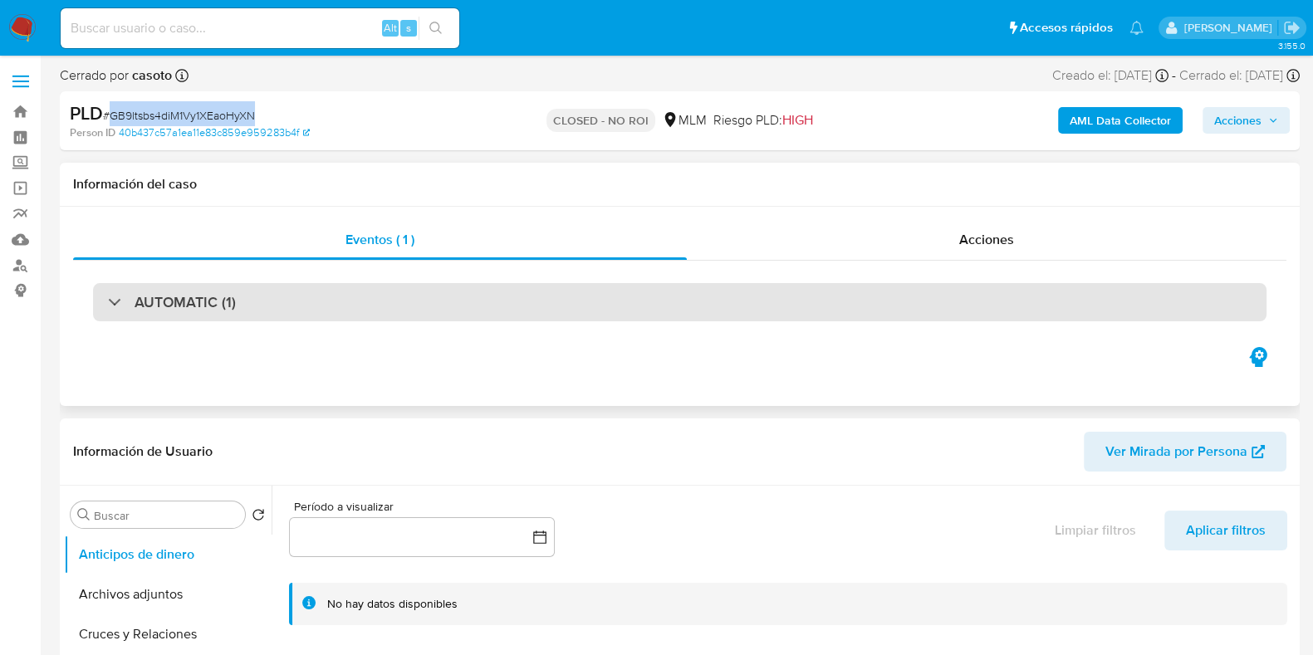
copy span "GB9ltsbs4diM1Vy1XEaoHyXN"
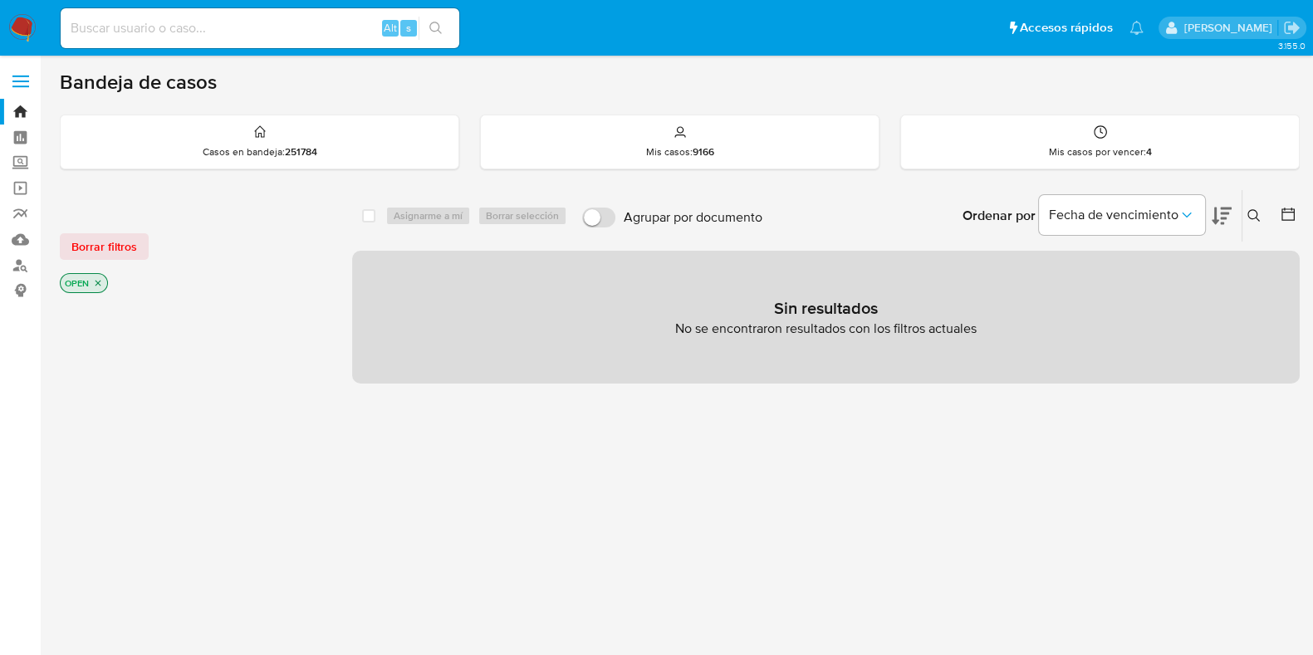
click at [1254, 209] on icon at bounding box center [1253, 215] width 12 height 12
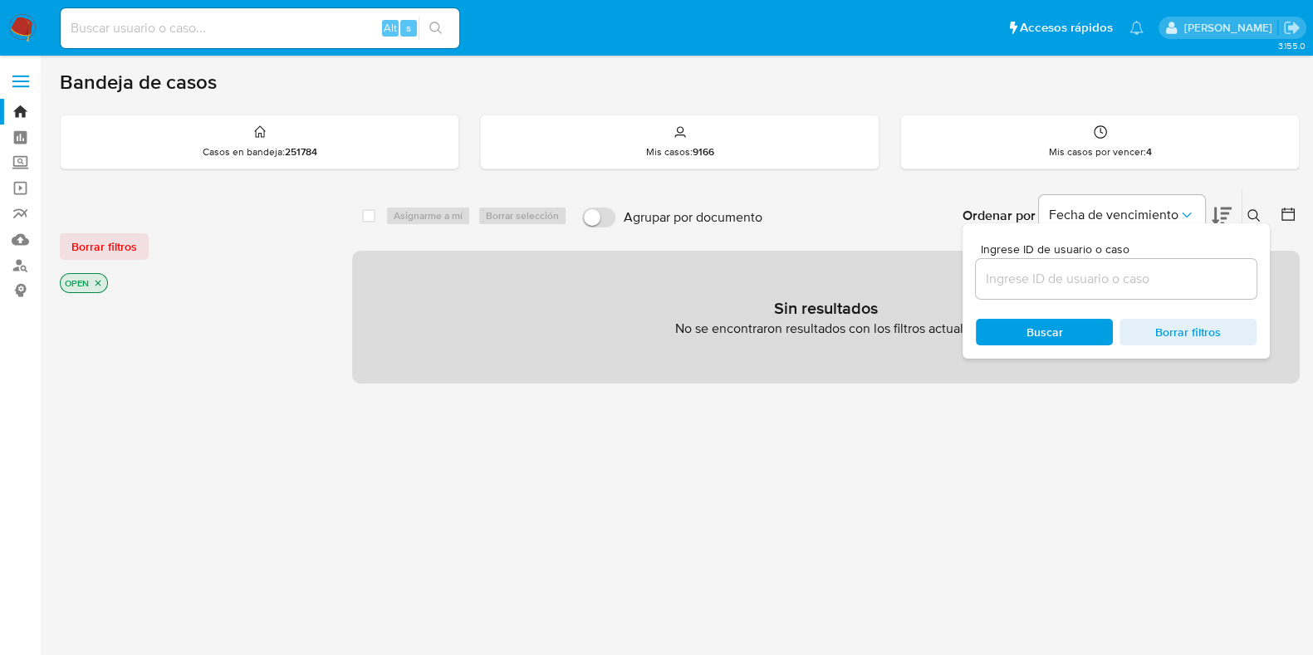
click at [1012, 276] on input at bounding box center [1116, 279] width 281 height 22
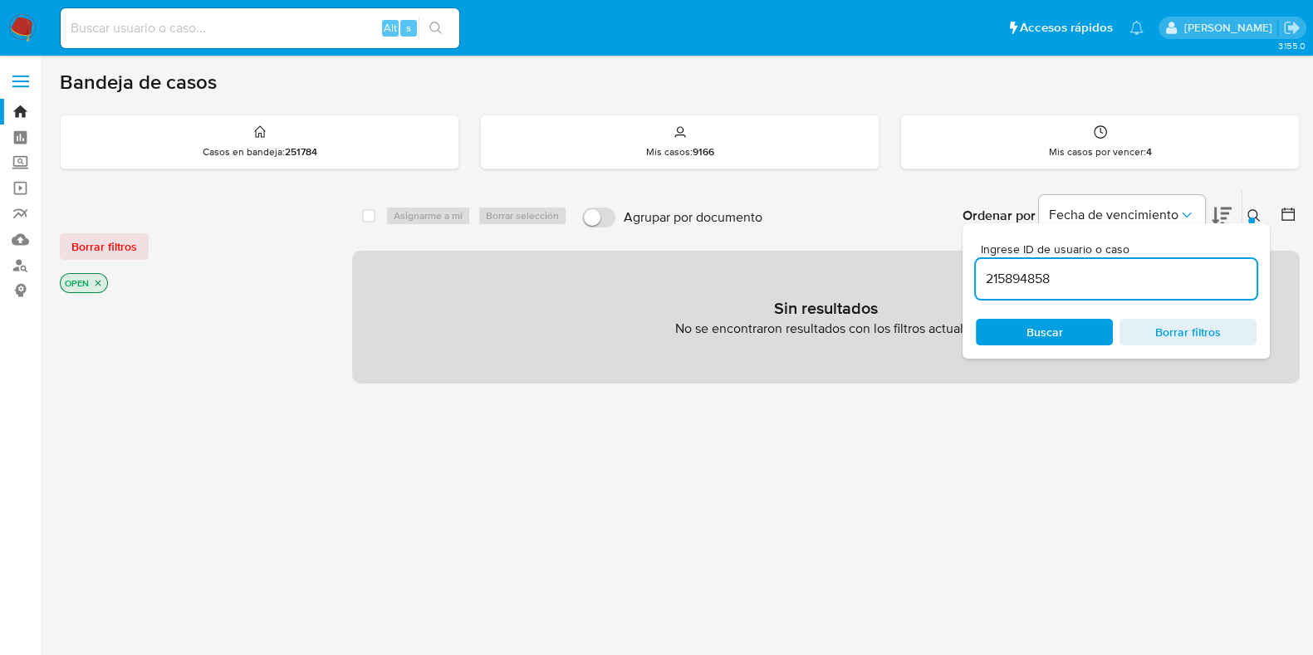
type input "215894858"
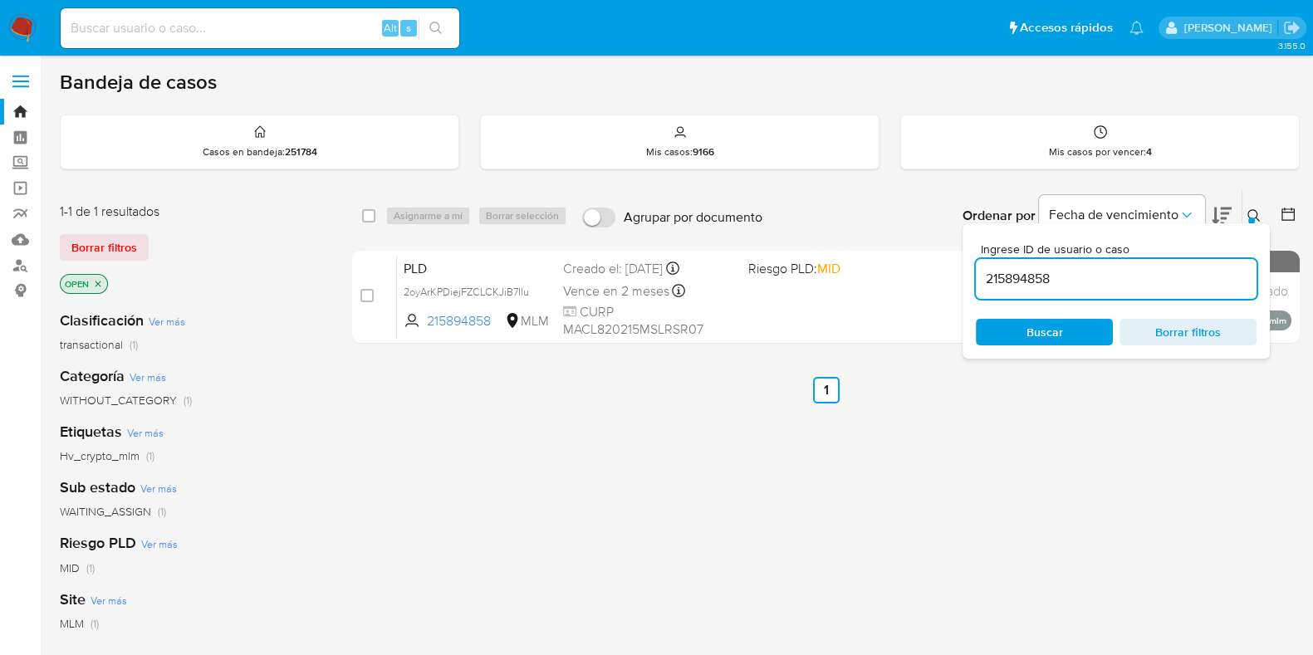
click at [1258, 213] on icon at bounding box center [1253, 215] width 13 height 13
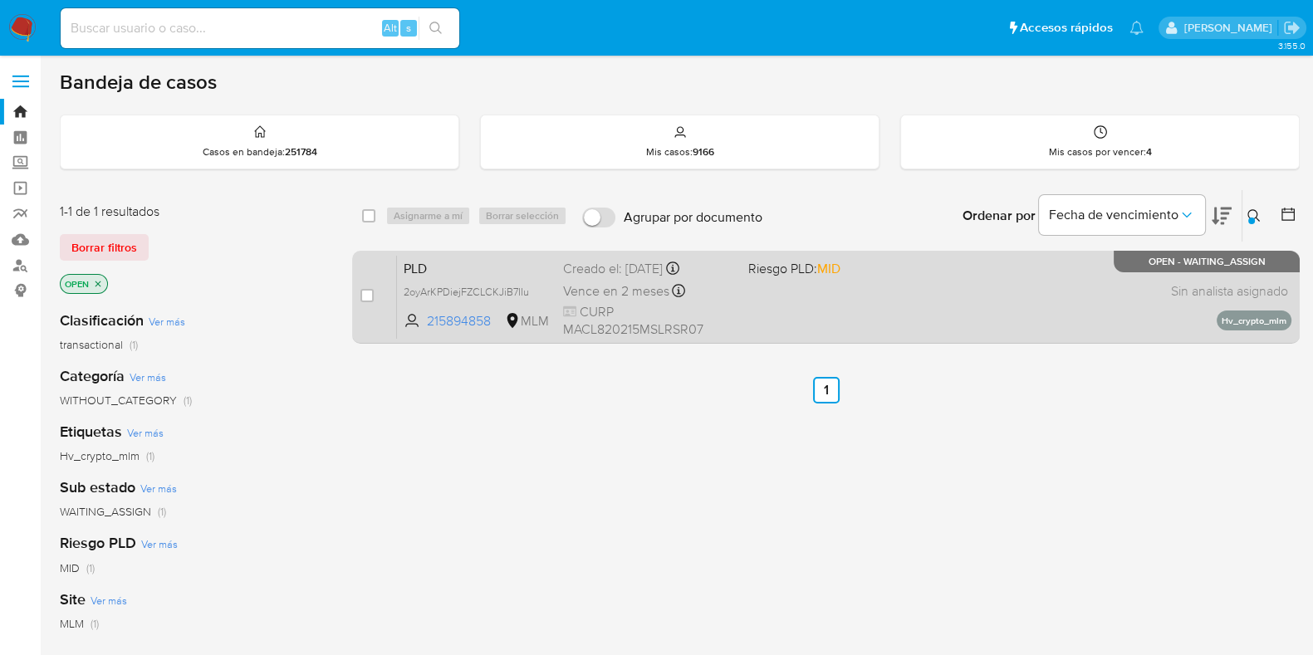
click at [1044, 301] on div "PLD 2oyArKPDiejFZCLCKJiB7IIu 215894858 MLM Riesgo PLD: MID Creado el: [DATE] Cr…" at bounding box center [844, 297] width 894 height 84
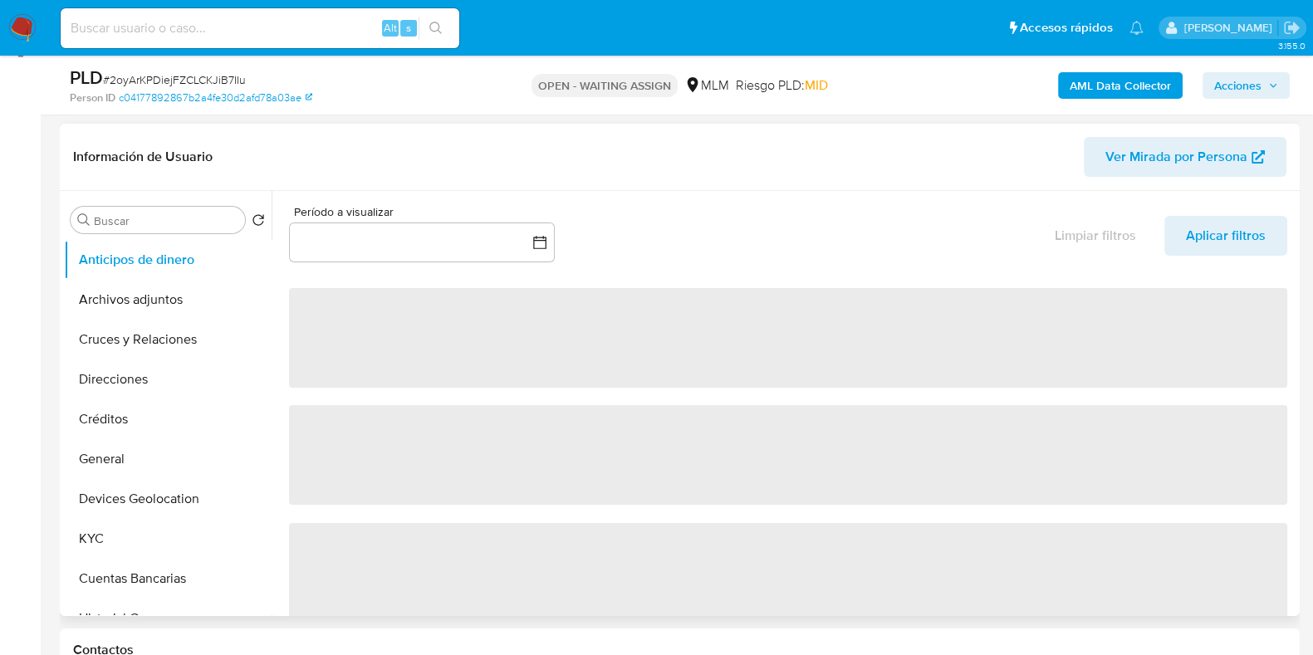
scroll to position [207, 0]
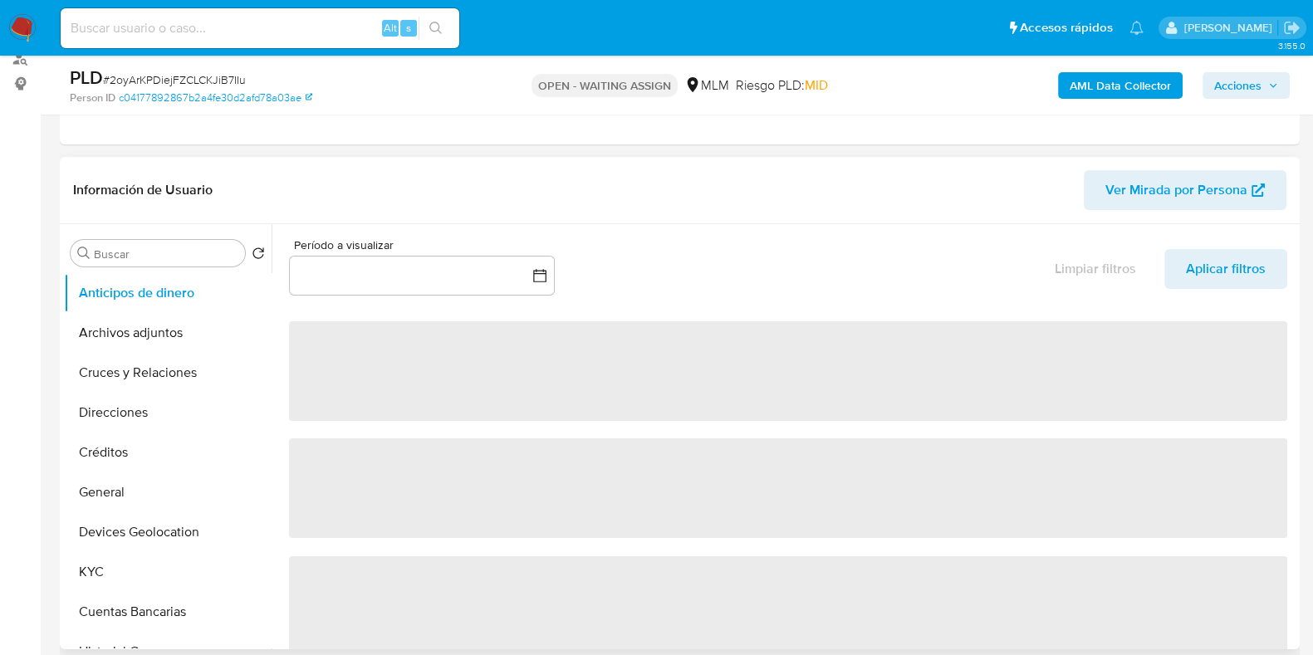
select select "10"
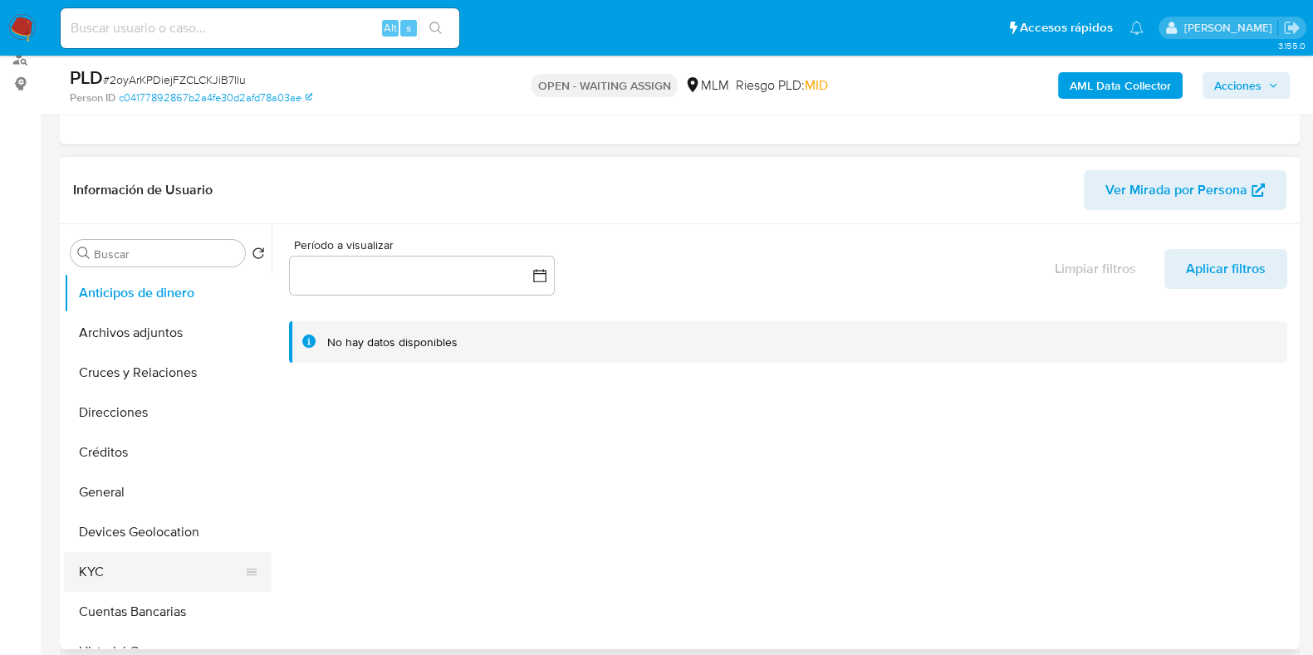
click at [97, 584] on button "KYC" at bounding box center [161, 572] width 194 height 40
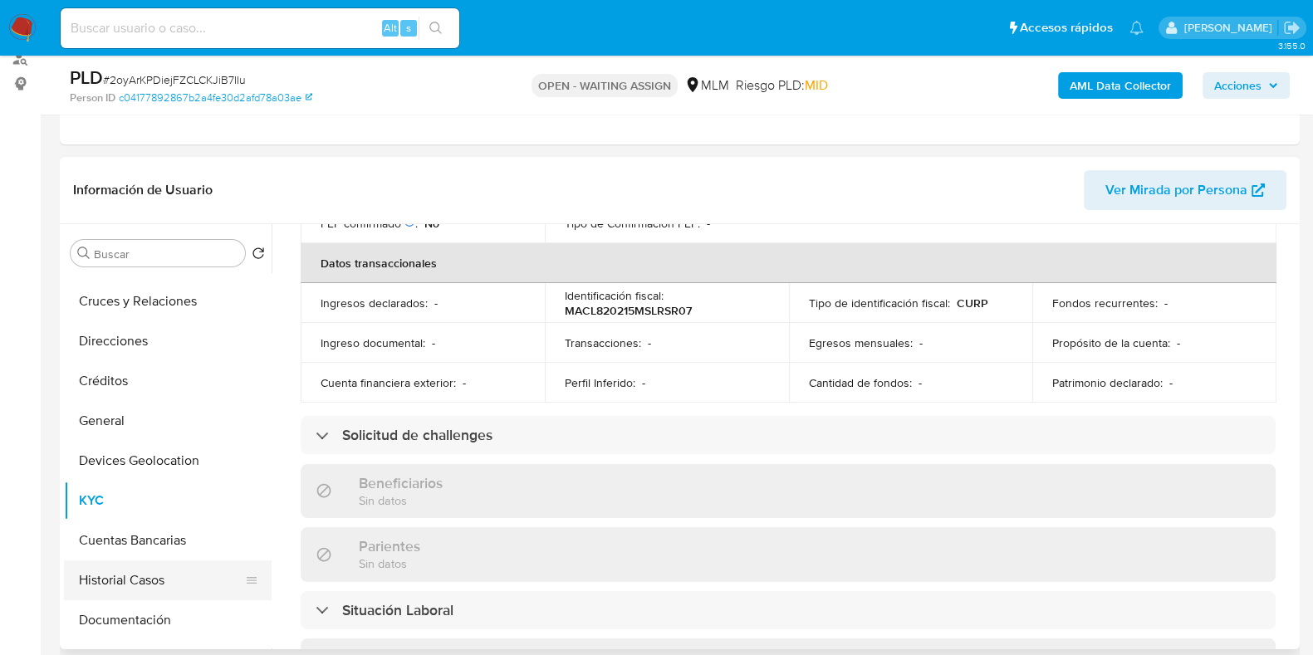
scroll to position [103, 0]
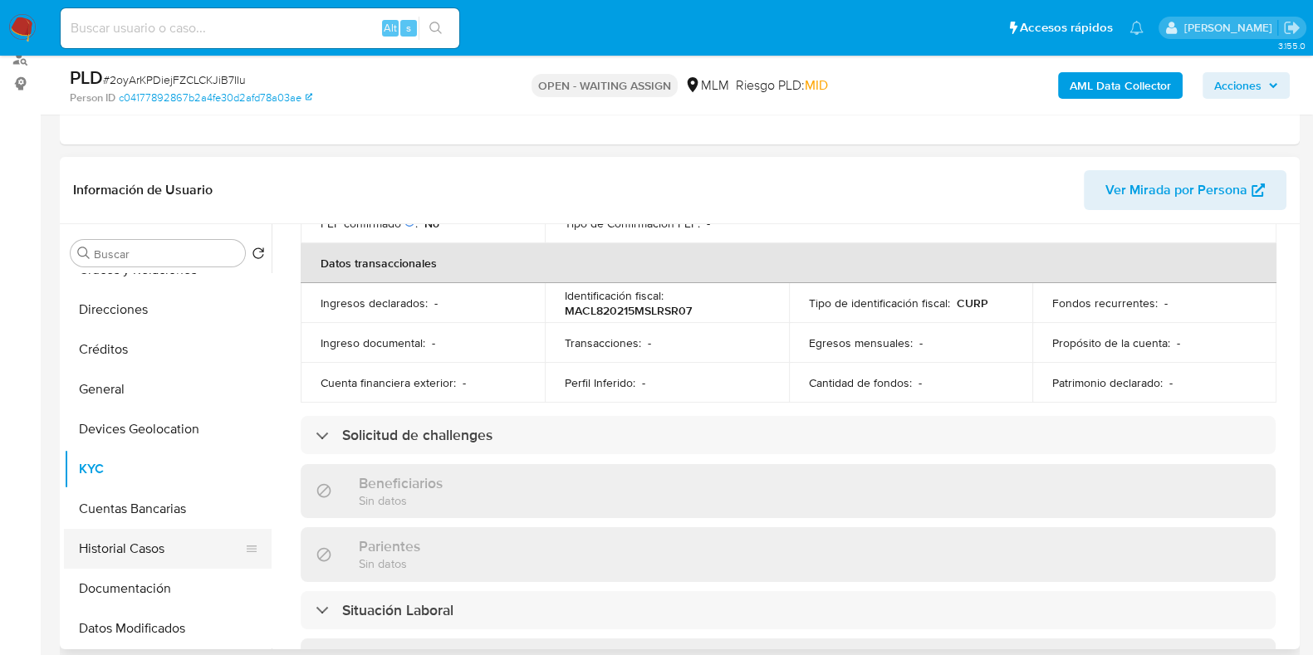
click at [137, 540] on button "Historial Casos" at bounding box center [161, 549] width 194 height 40
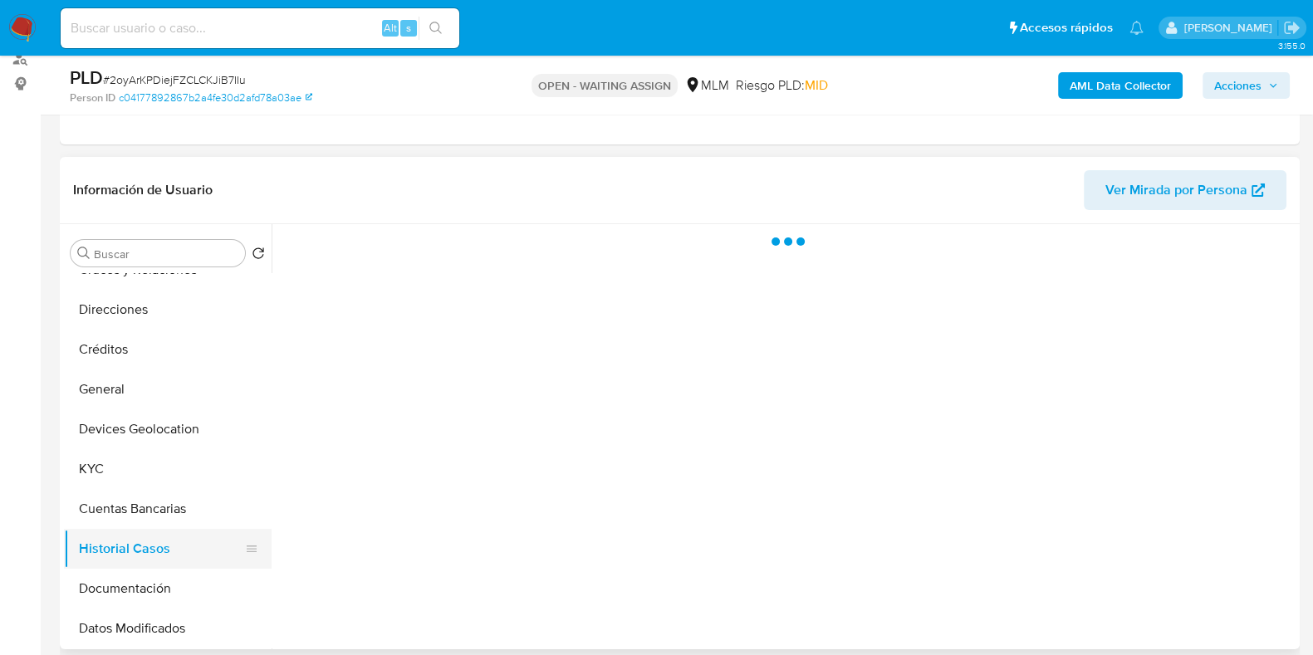
scroll to position [0, 0]
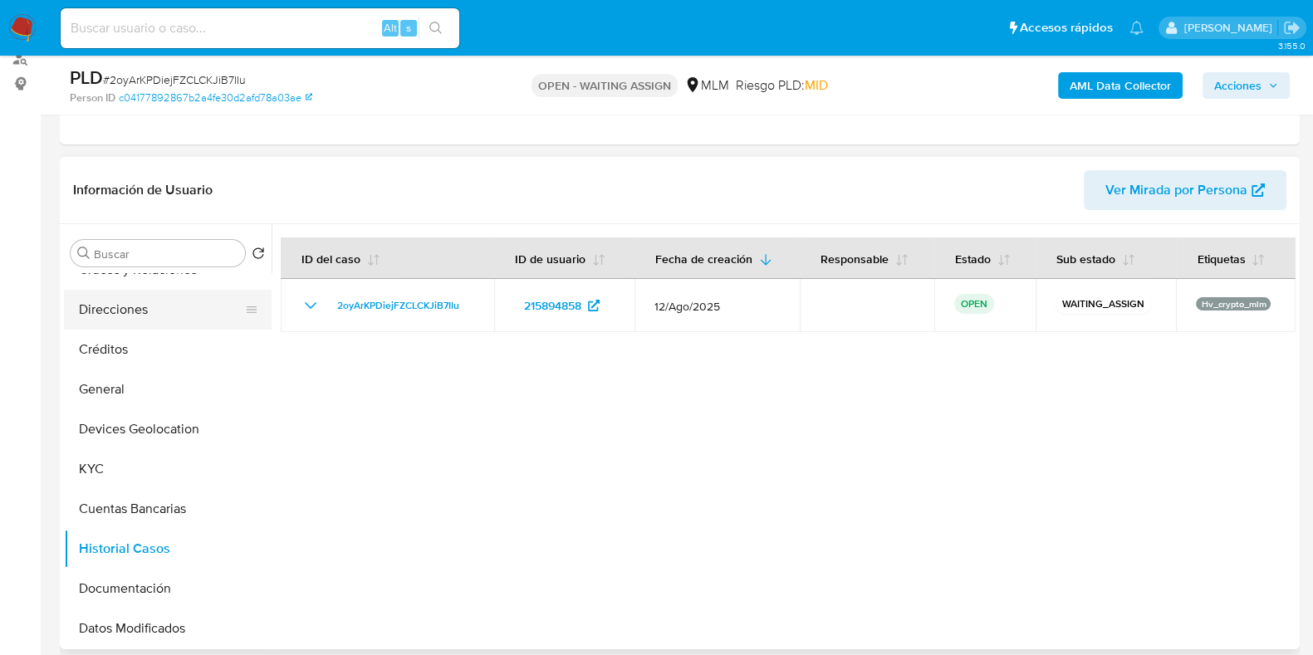
click at [121, 321] on button "Direcciones" at bounding box center [161, 310] width 194 height 40
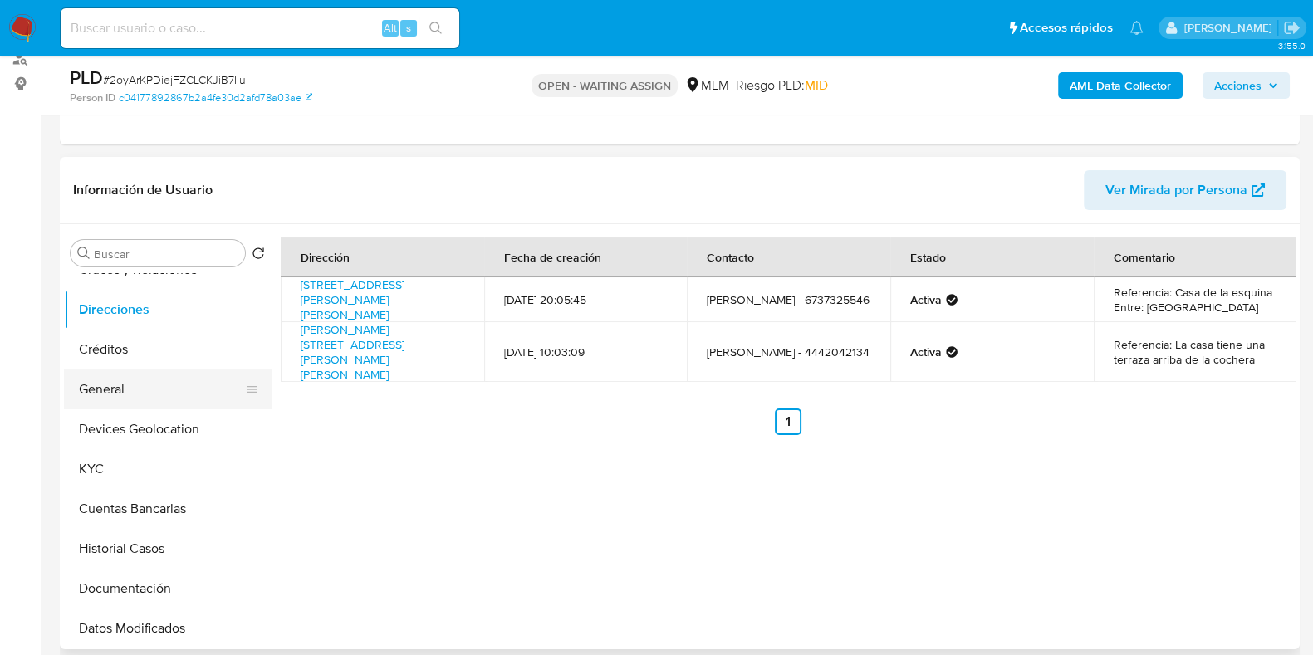
click at [121, 404] on button "General" at bounding box center [161, 389] width 194 height 40
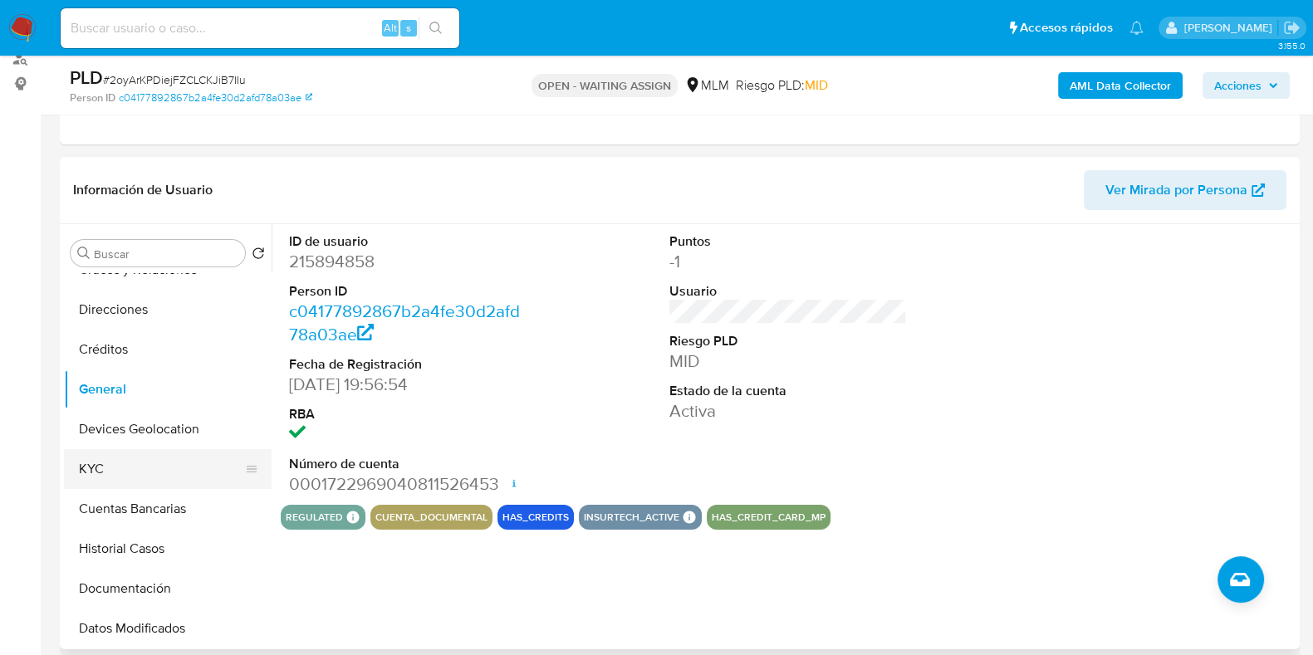
click at [111, 479] on button "KYC" at bounding box center [161, 469] width 194 height 40
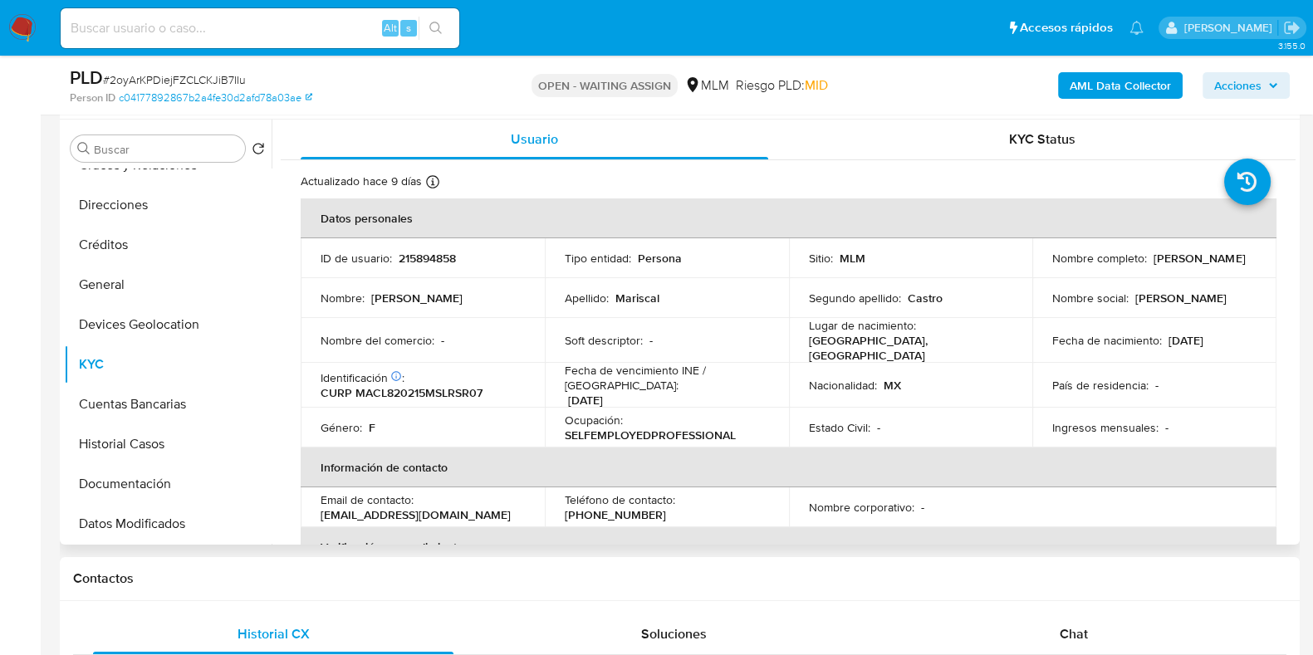
drag, startPoint x: 1162, startPoint y: 269, endPoint x: 1043, endPoint y: 270, distance: 119.6
click at [1043, 270] on td "Nombre completo : [PERSON_NAME]" at bounding box center [1154, 258] width 244 height 40
copy p "[PERSON_NAME]"
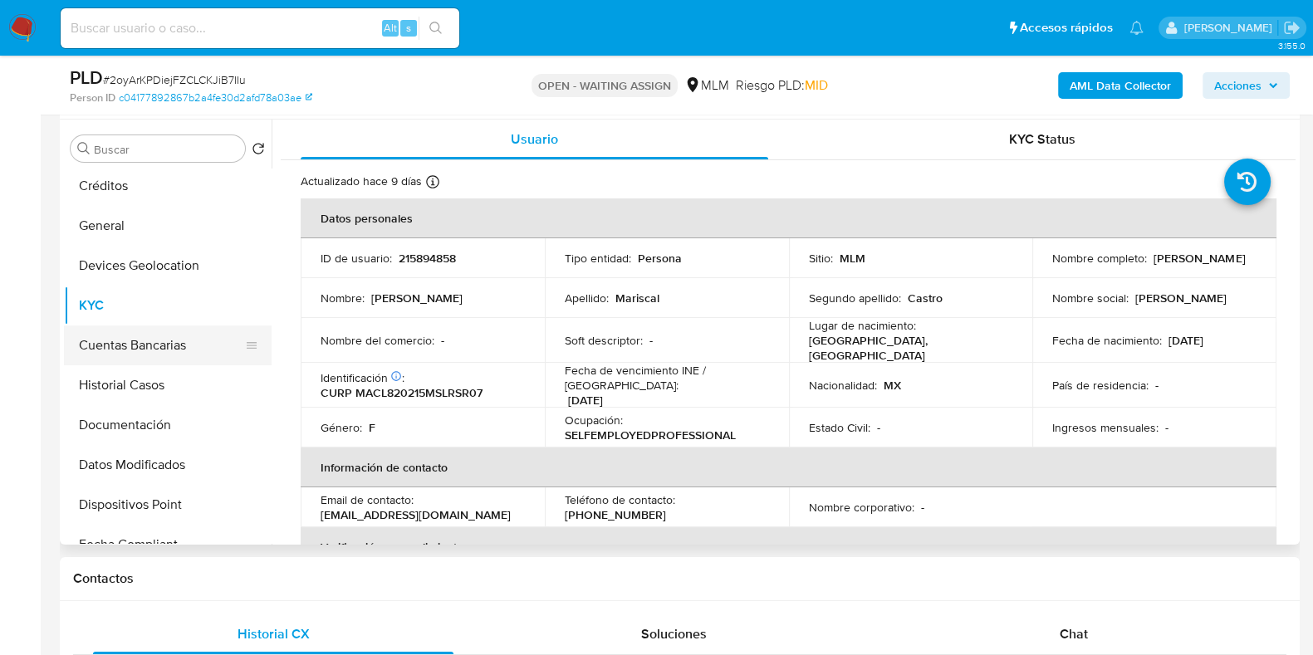
scroll to position [207, 0]
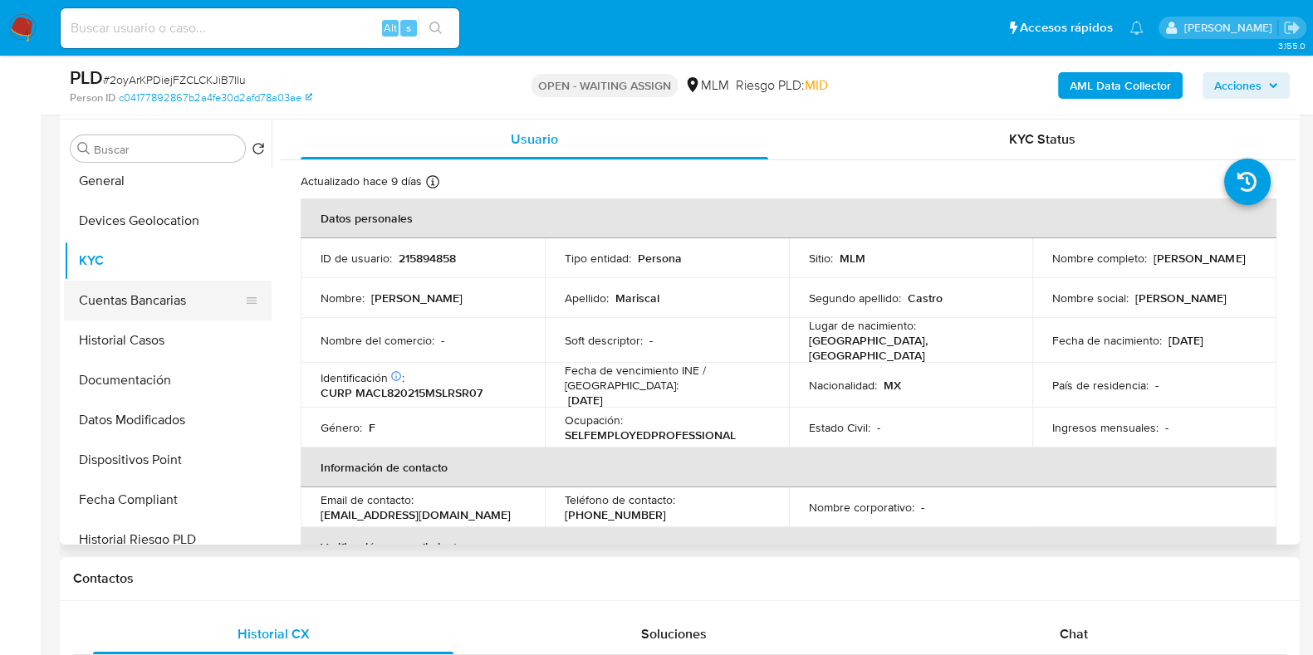
click at [143, 392] on button "Documentación" at bounding box center [168, 380] width 208 height 40
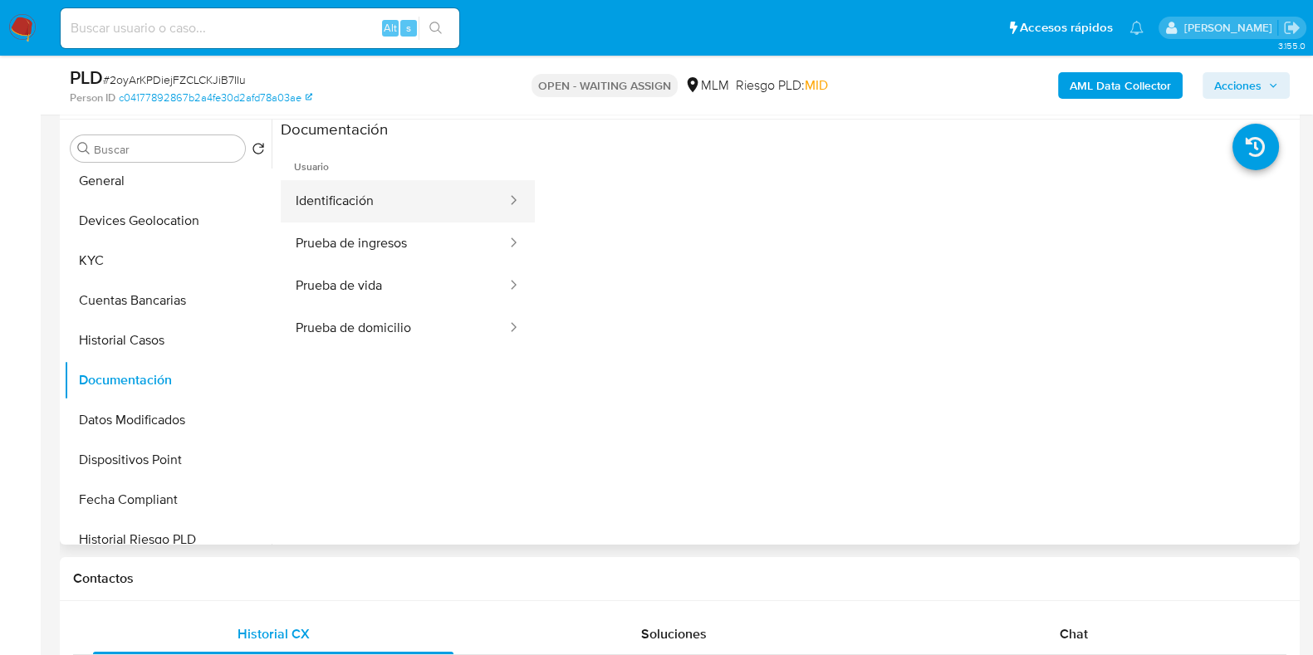
click at [369, 207] on button "Identificación" at bounding box center [394, 201] width 227 height 42
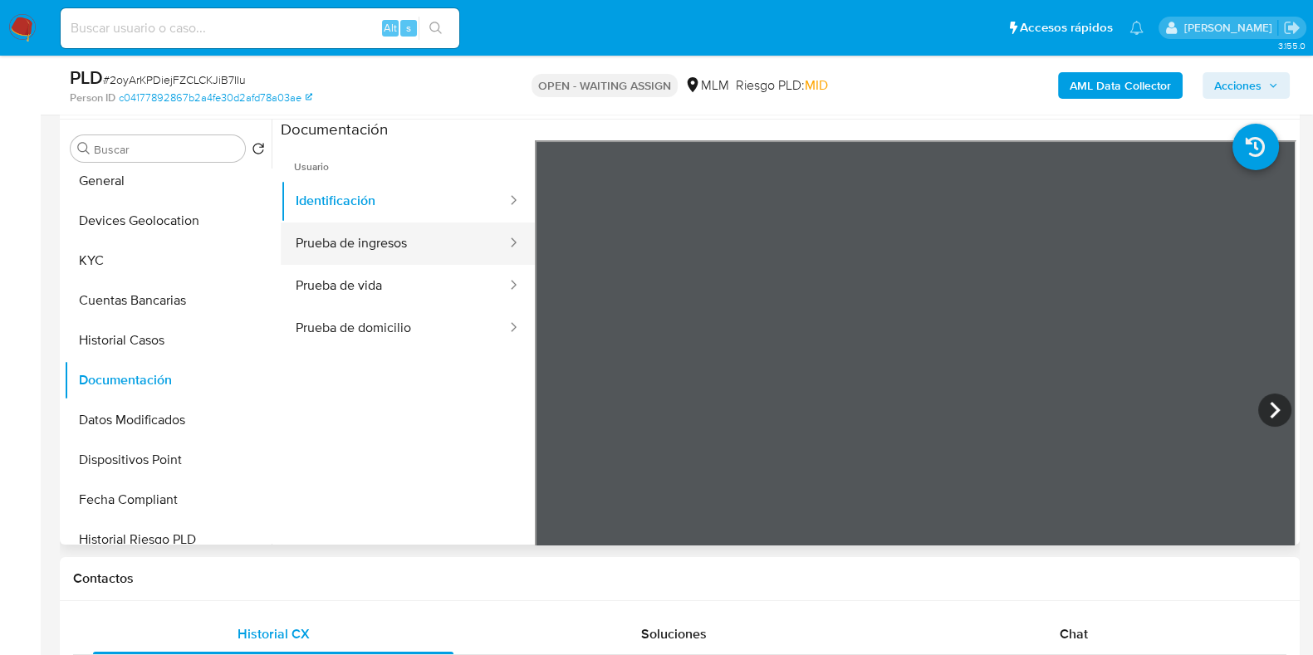
click at [359, 247] on button "Prueba de ingresos" at bounding box center [394, 244] width 227 height 42
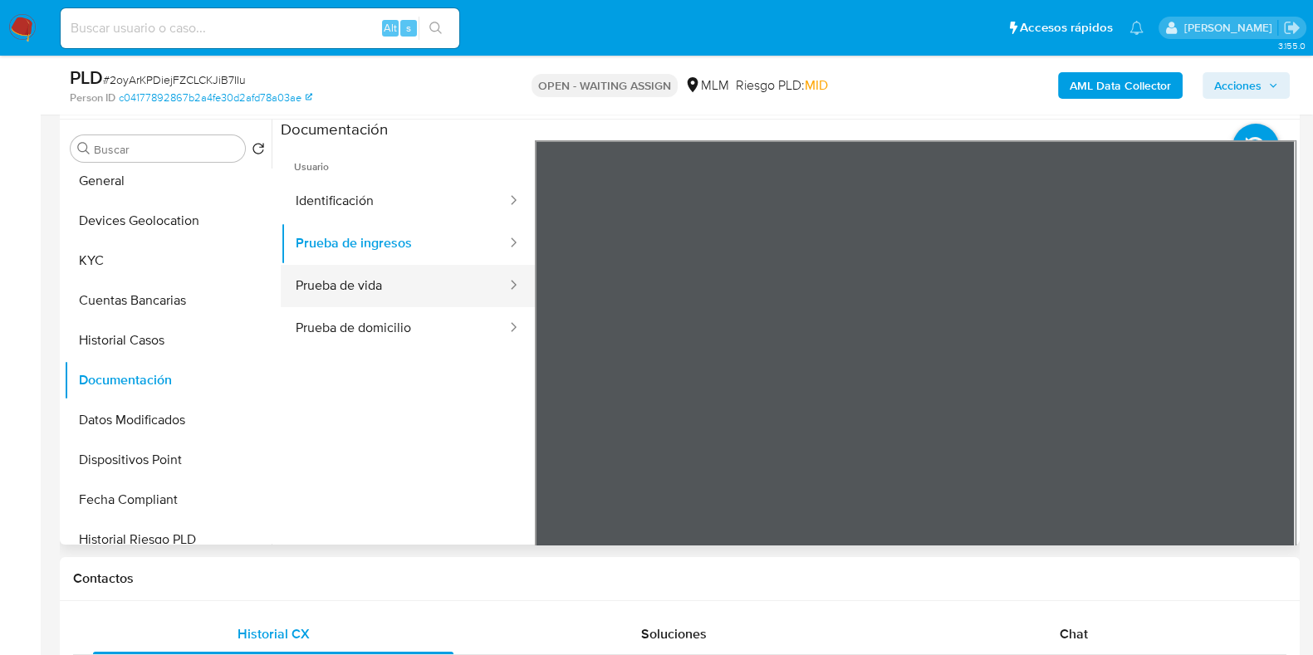
click at [438, 288] on button "Prueba de vida" at bounding box center [394, 286] width 227 height 42
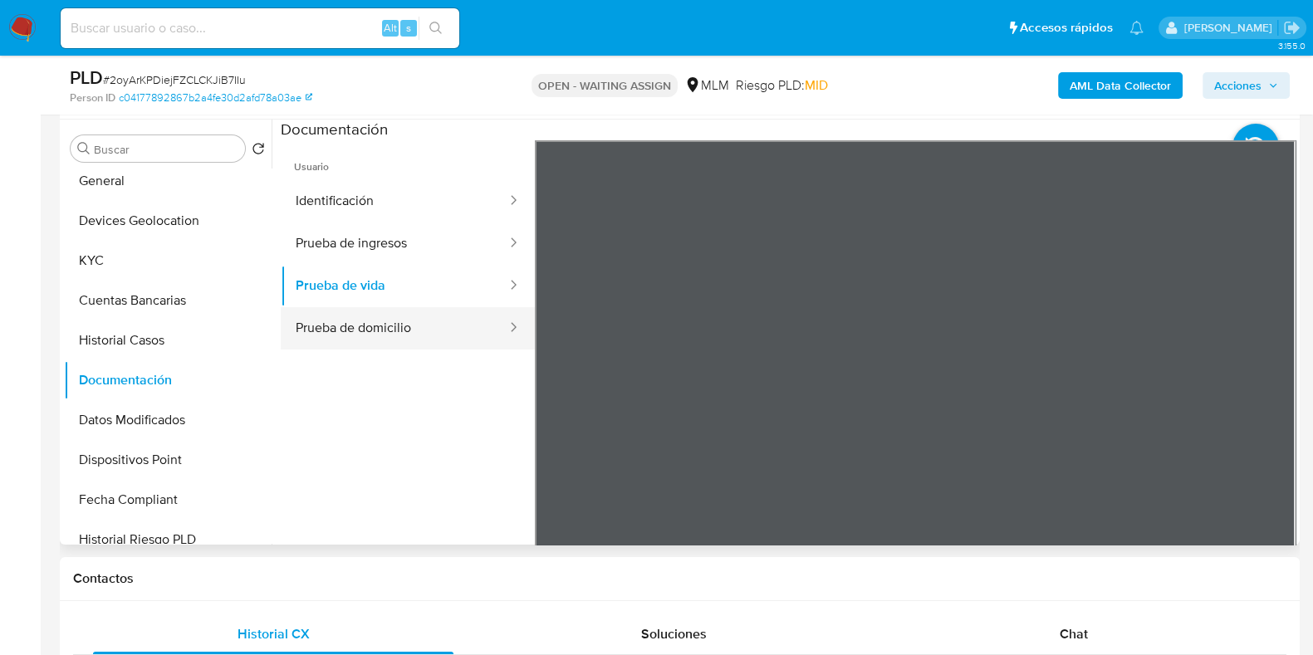
click at [384, 338] on button "Prueba de domicilio" at bounding box center [394, 328] width 227 height 42
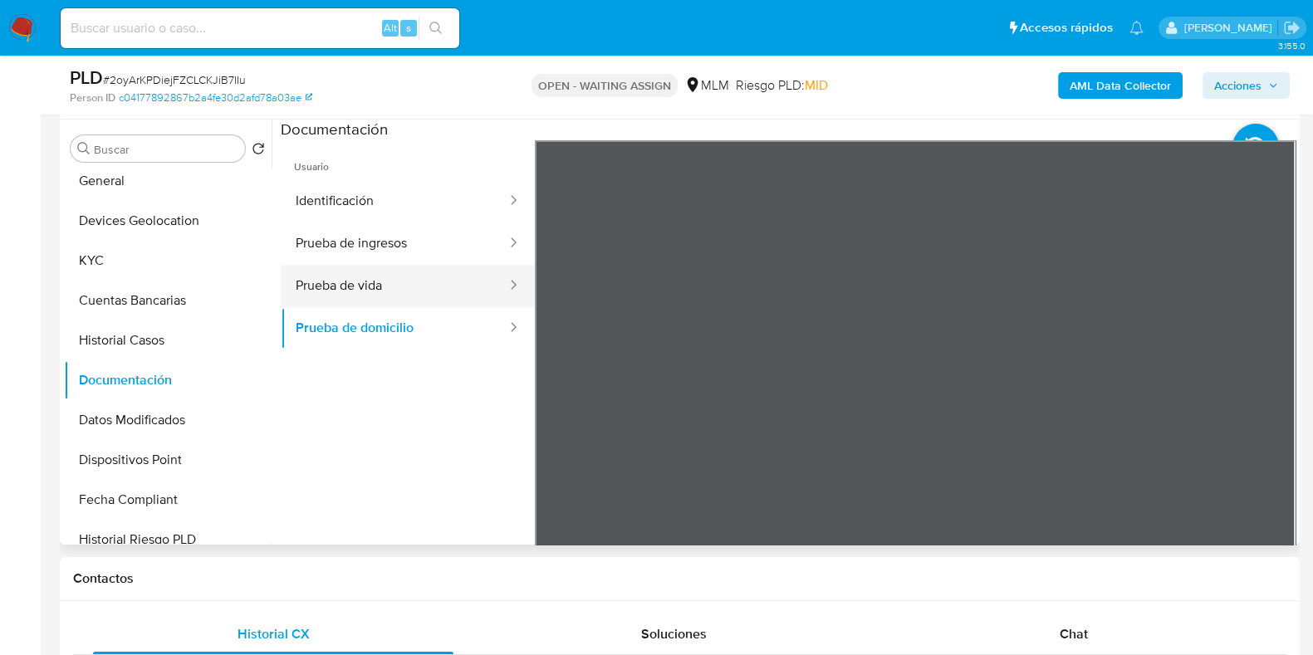
click at [403, 285] on button "Prueba de vida" at bounding box center [394, 286] width 227 height 42
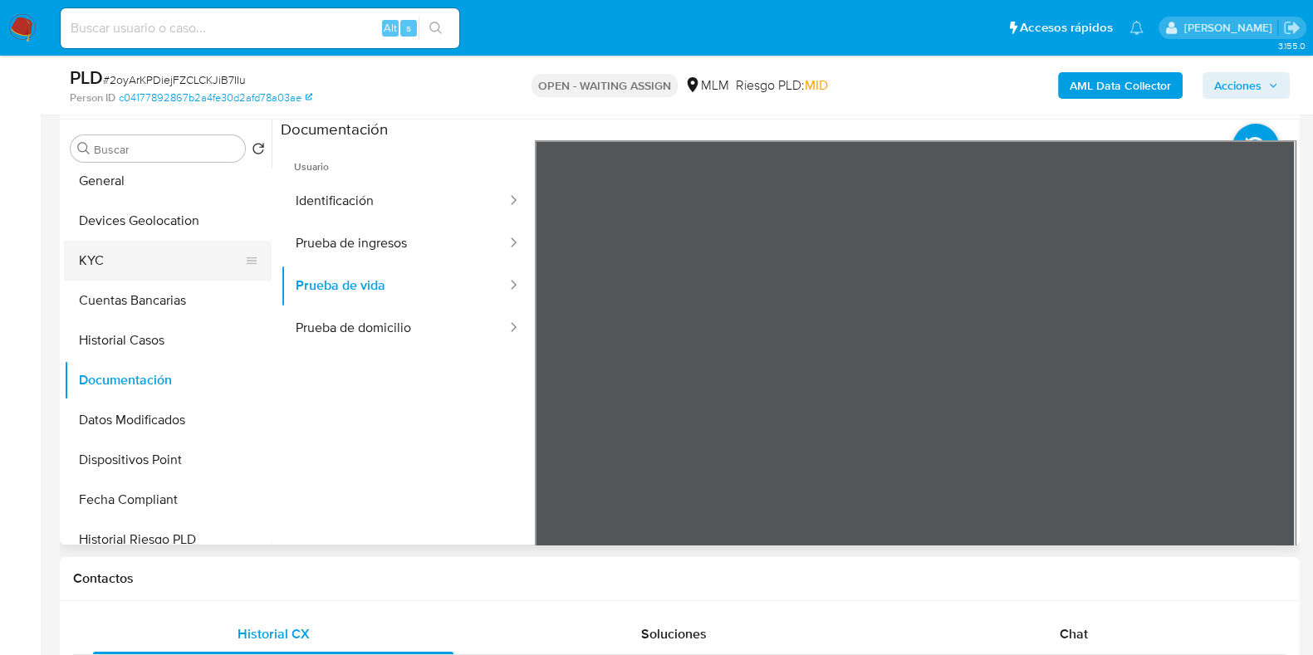
click at [104, 252] on button "KYC" at bounding box center [161, 261] width 194 height 40
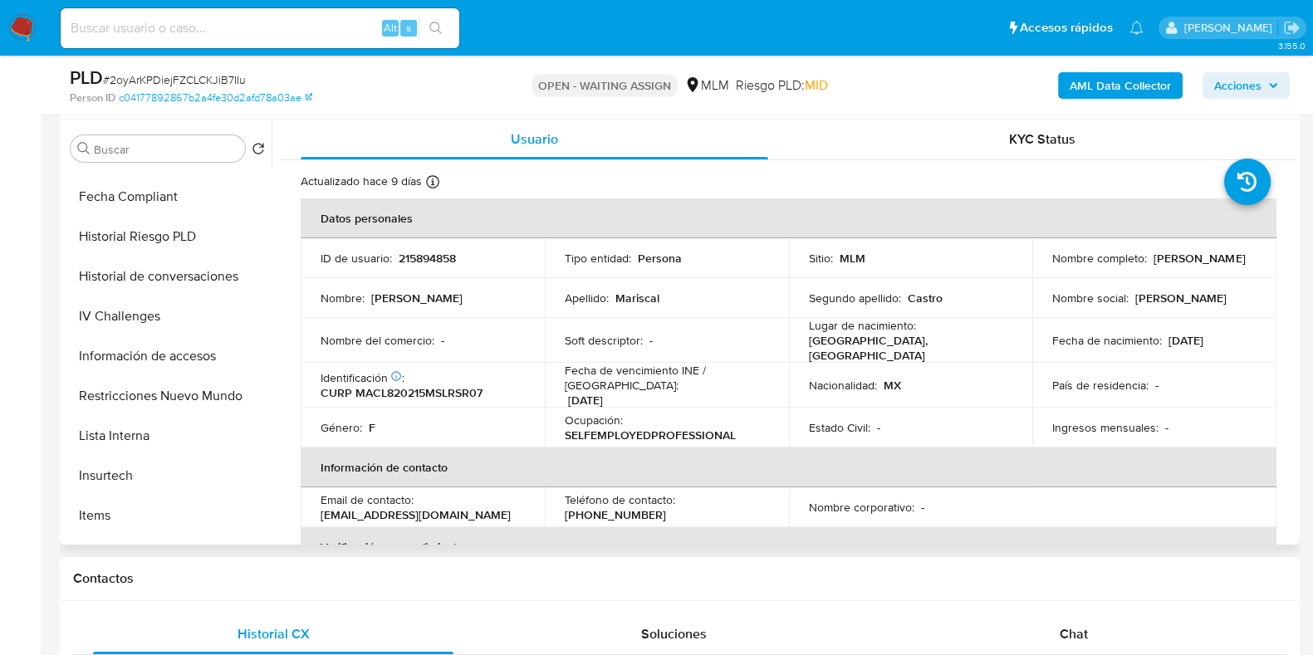
scroll to position [494, 0]
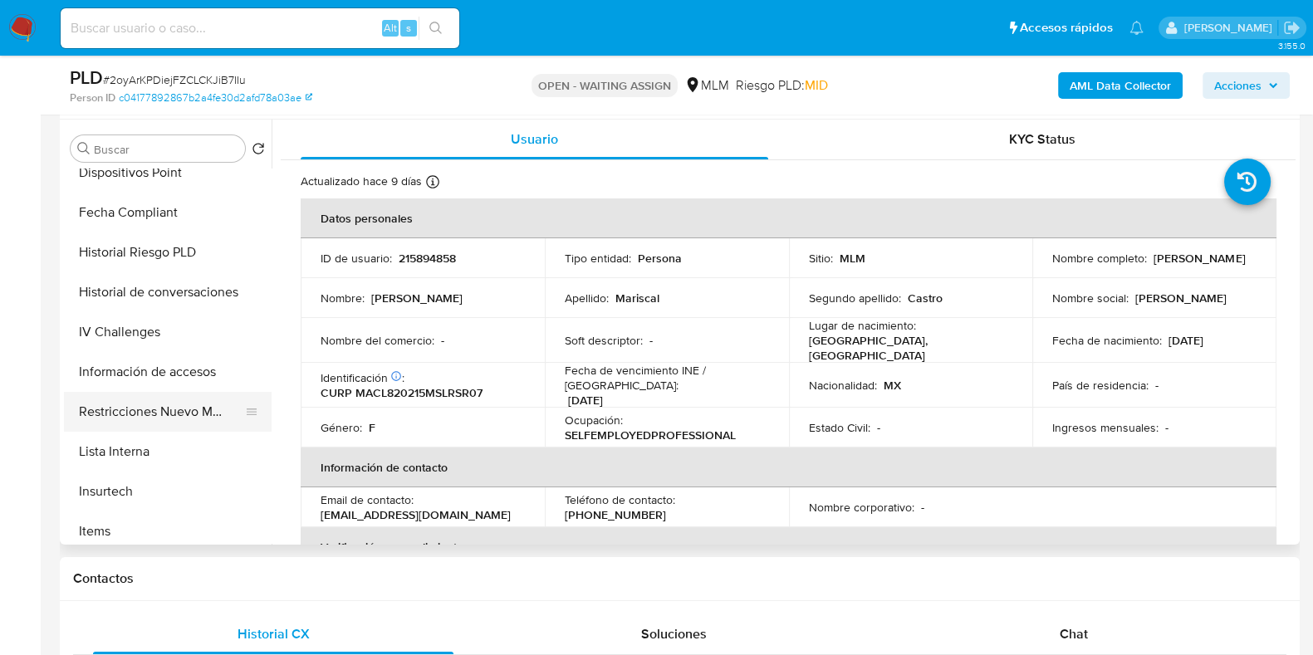
click at [168, 399] on button "Restricciones Nuevo Mundo" at bounding box center [161, 412] width 194 height 40
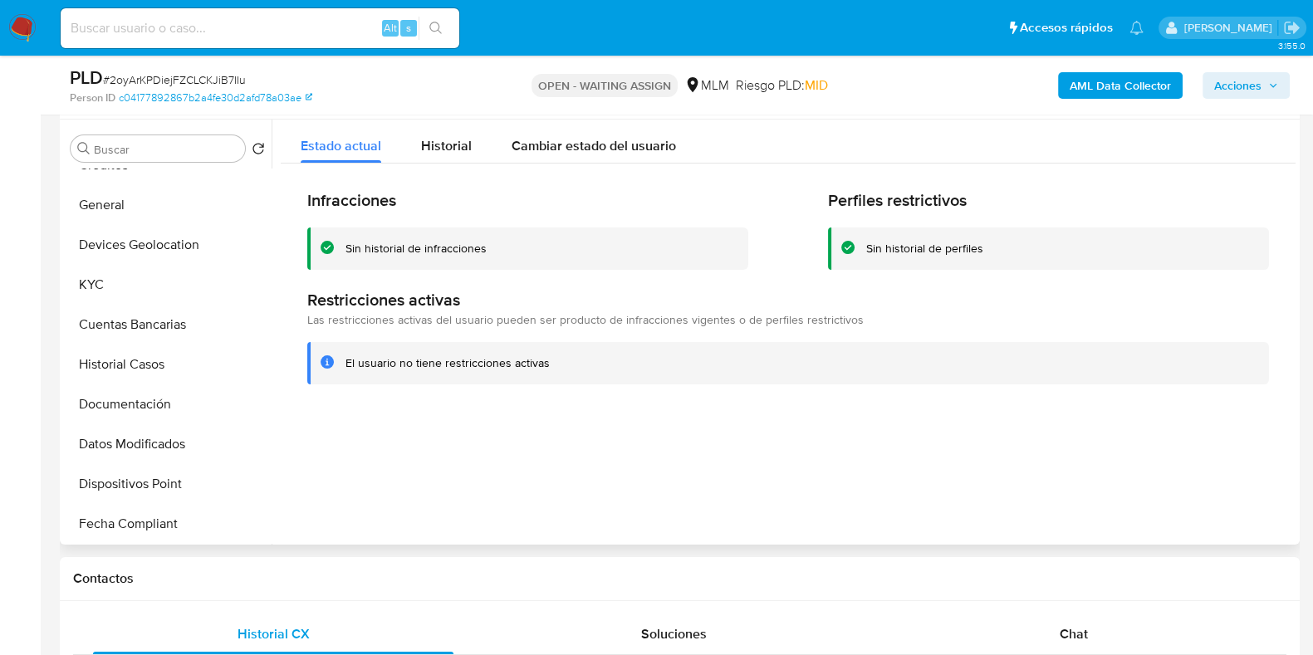
scroll to position [182, 0]
click at [177, 252] on button "Devices Geolocation" at bounding box center [161, 246] width 194 height 40
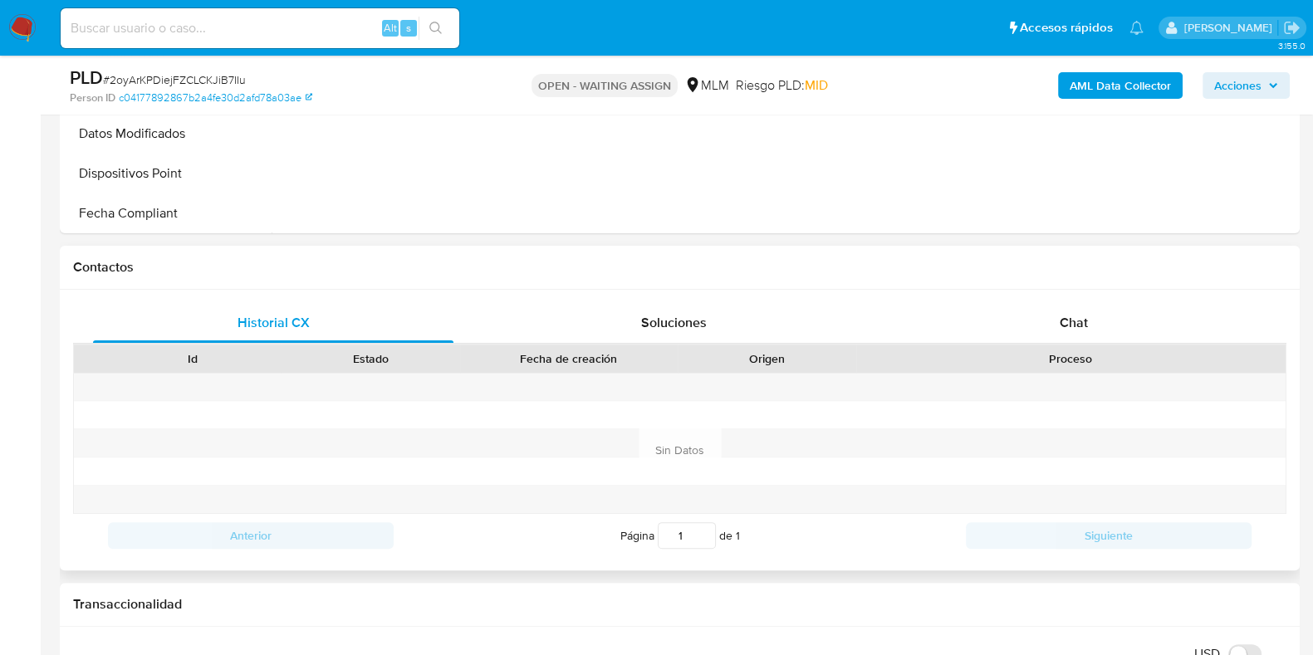
scroll to position [311, 0]
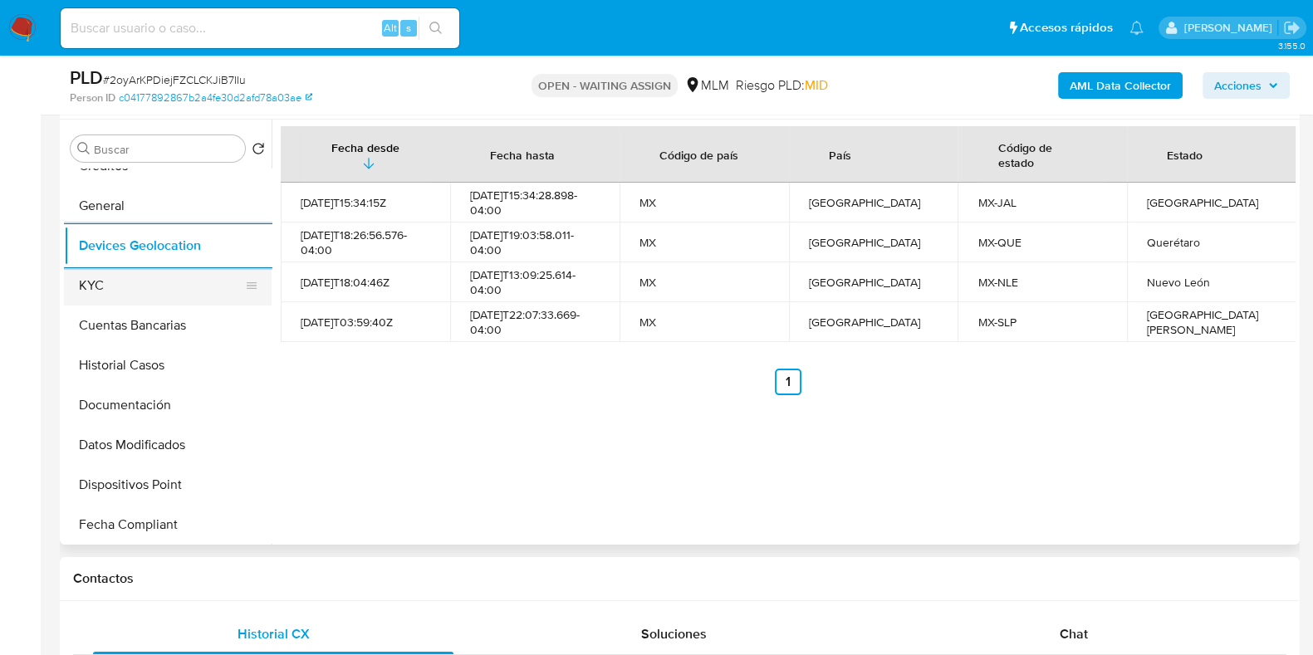
click at [121, 295] on button "KYC" at bounding box center [161, 286] width 194 height 40
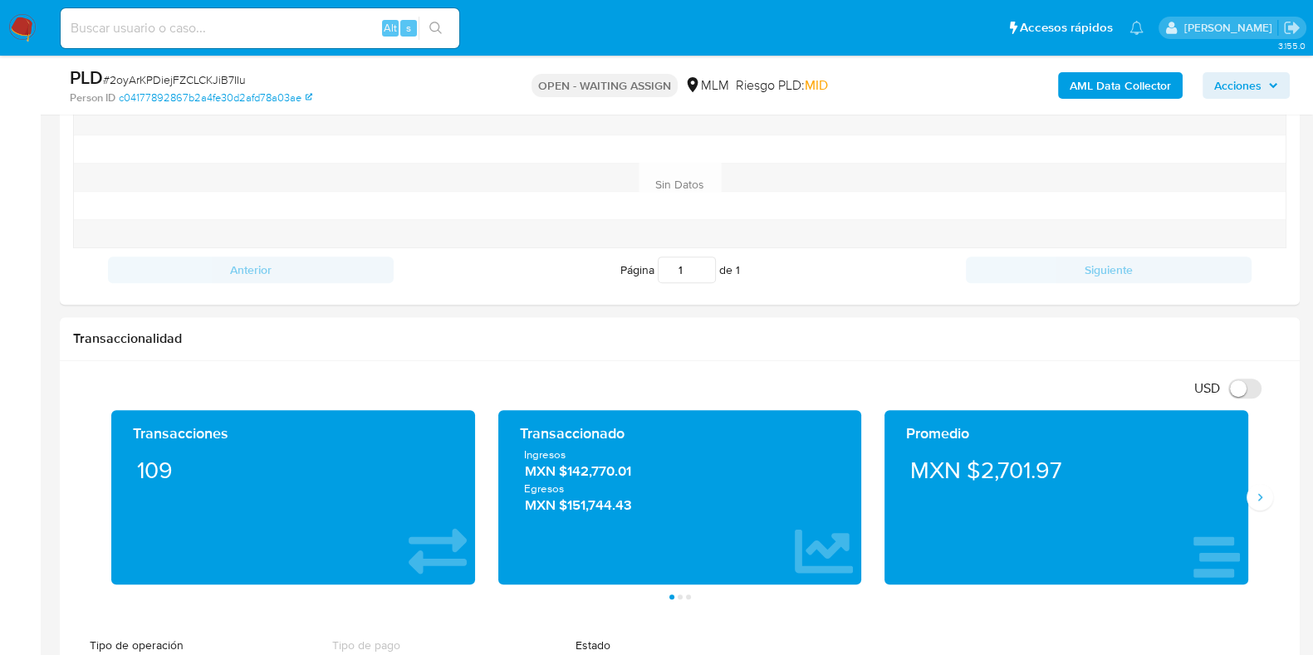
scroll to position [1038, 0]
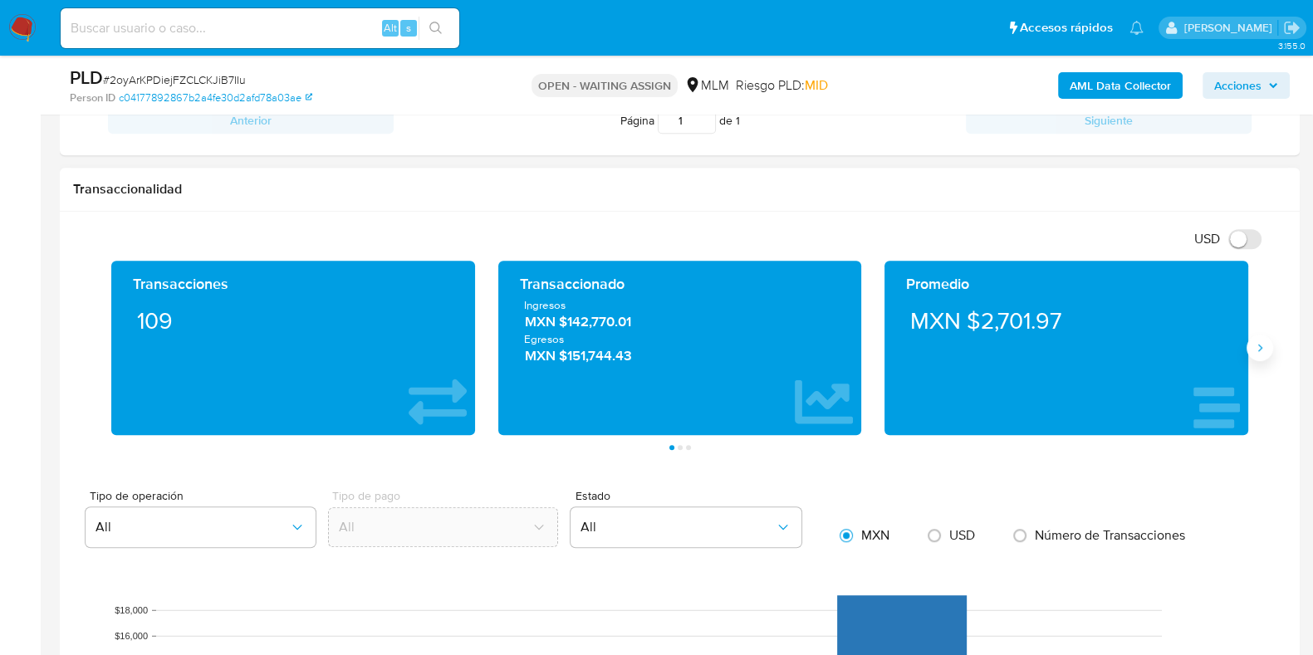
click at [1260, 345] on icon "Siguiente" at bounding box center [1259, 347] width 13 height 13
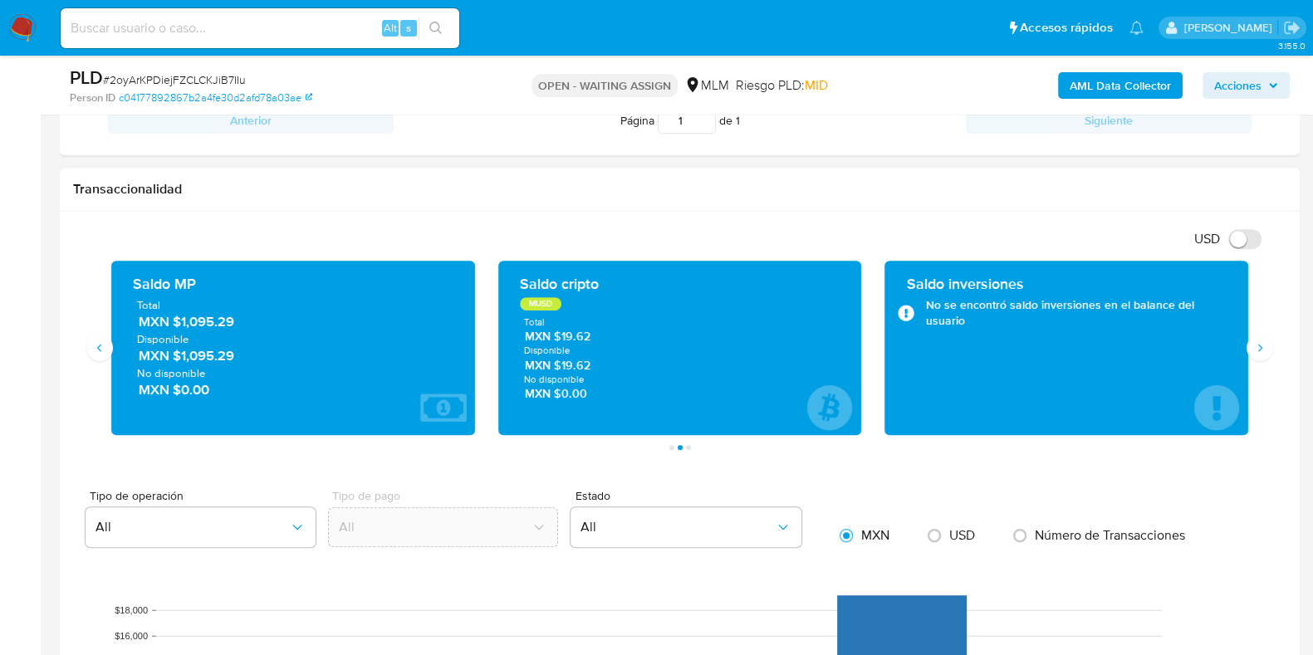
click at [203, 324] on span "MXN $1,095.29" at bounding box center [294, 321] width 311 height 19
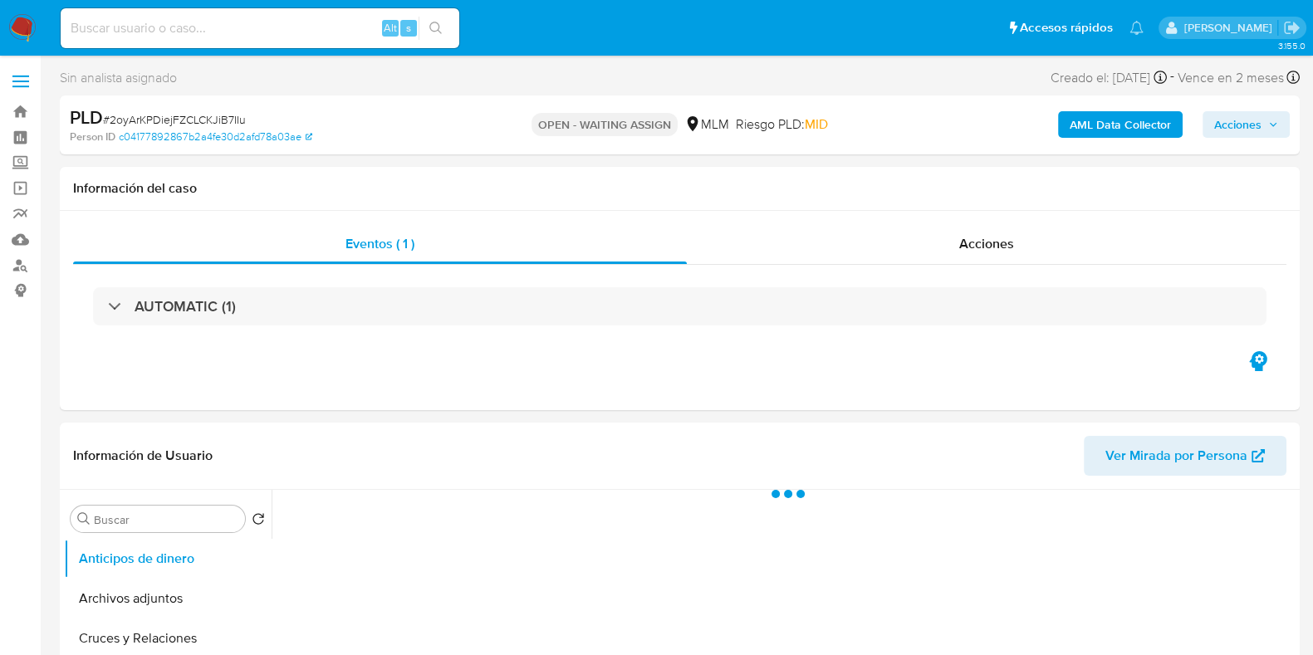
scroll to position [207, 0]
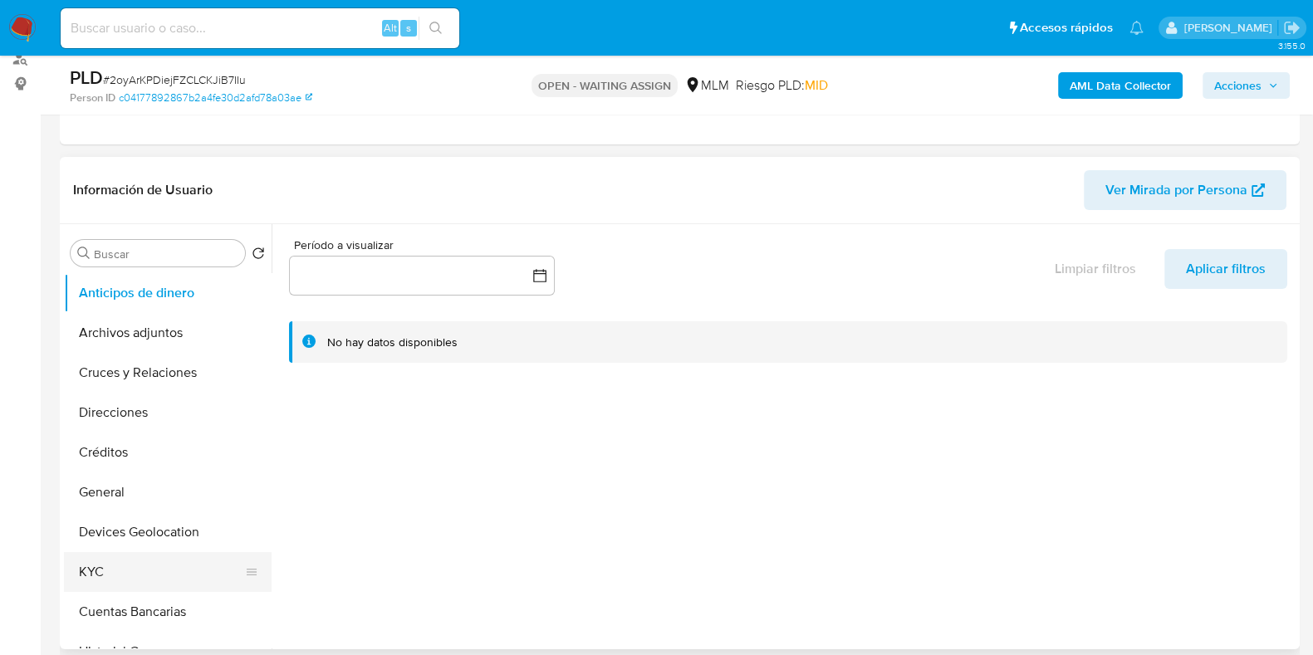
click at [109, 585] on button "KYC" at bounding box center [161, 572] width 194 height 40
select select "10"
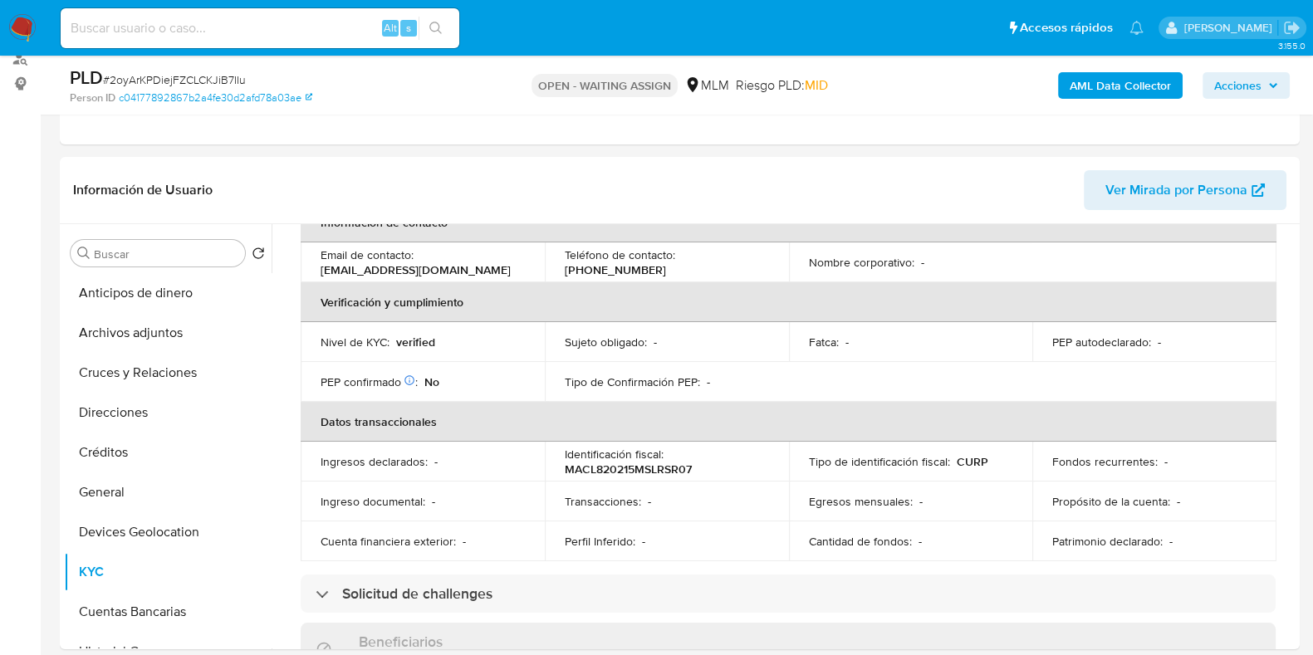
scroll to position [197, 0]
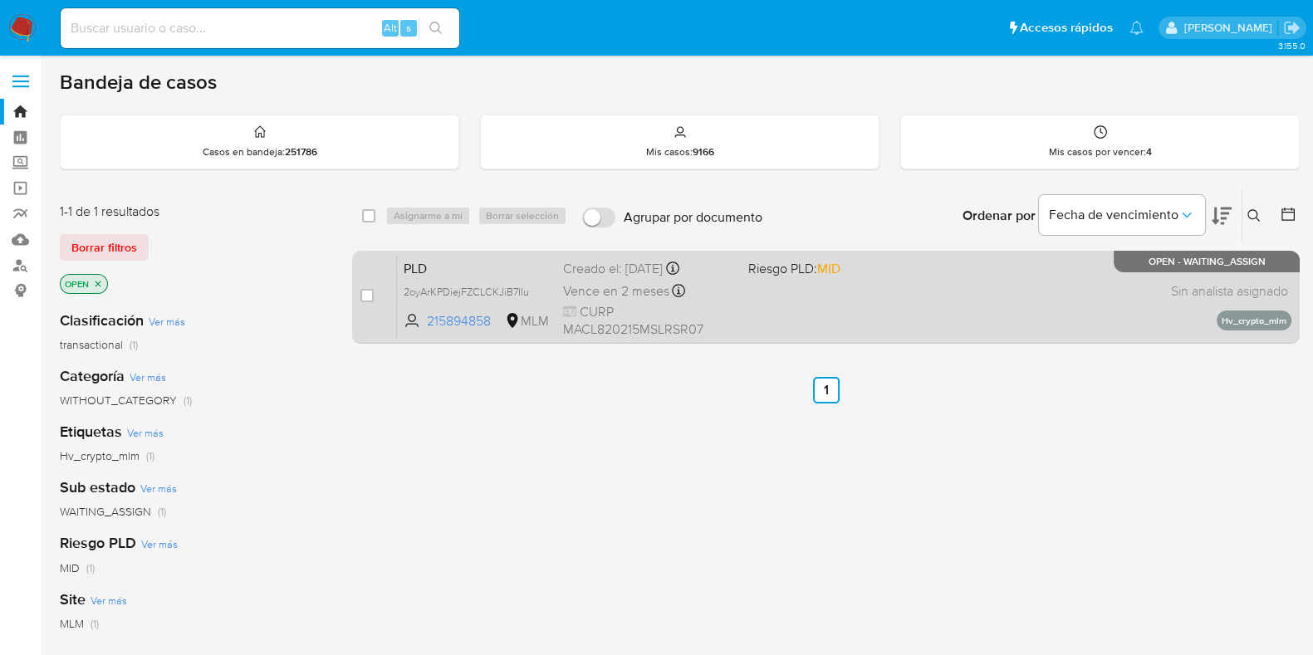
drag, startPoint x: 371, startPoint y: 296, endPoint x: 392, endPoint y: 276, distance: 28.8
click at [370, 296] on input "checkbox" at bounding box center [366, 295] width 13 height 13
checkbox input "true"
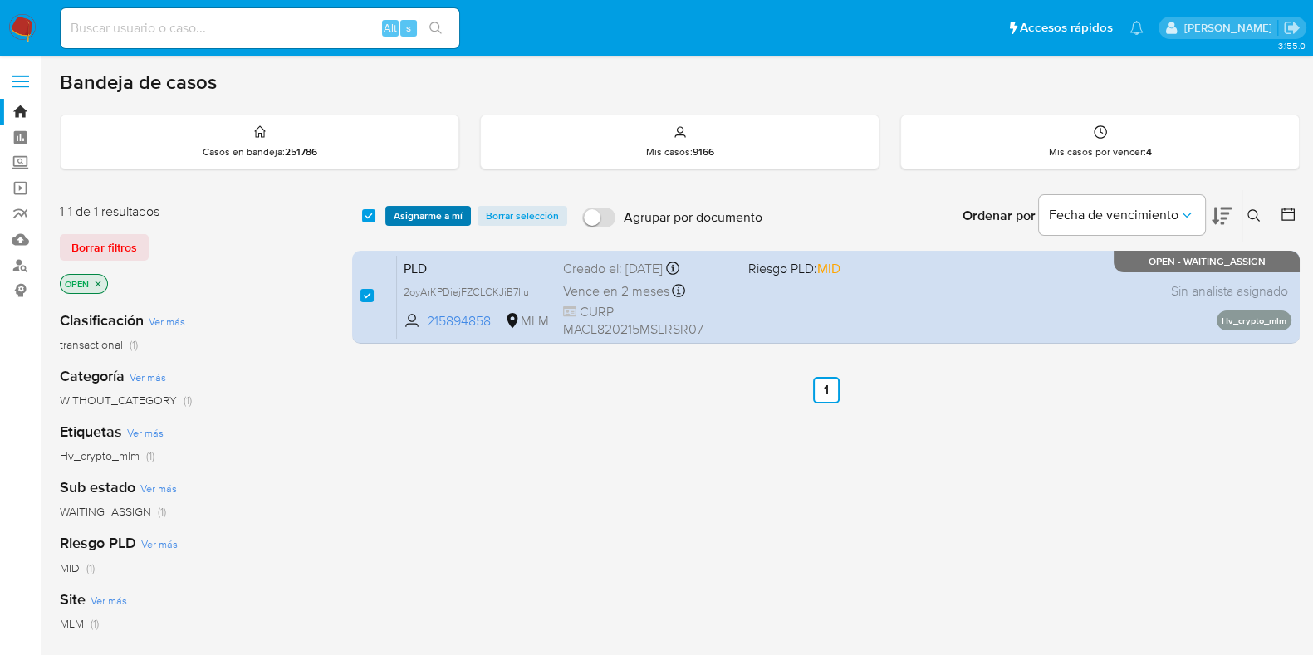
click at [418, 223] on span "Asignarme a mí" at bounding box center [428, 216] width 69 height 17
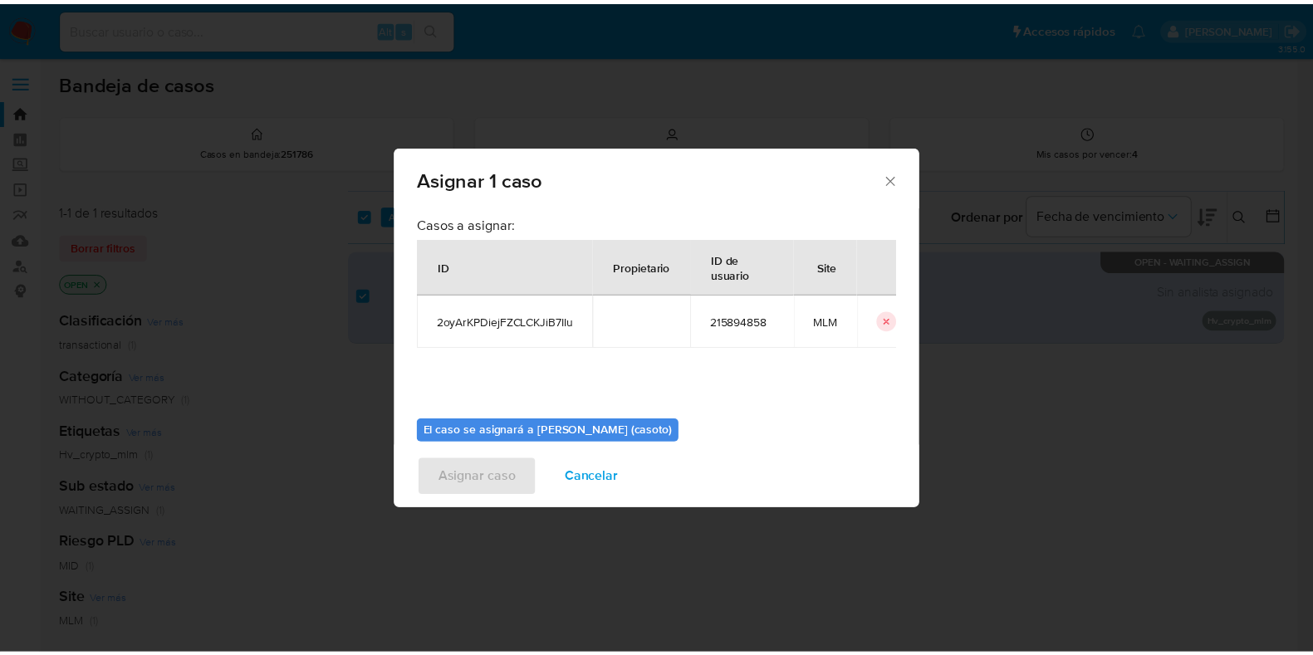
scroll to position [86, 0]
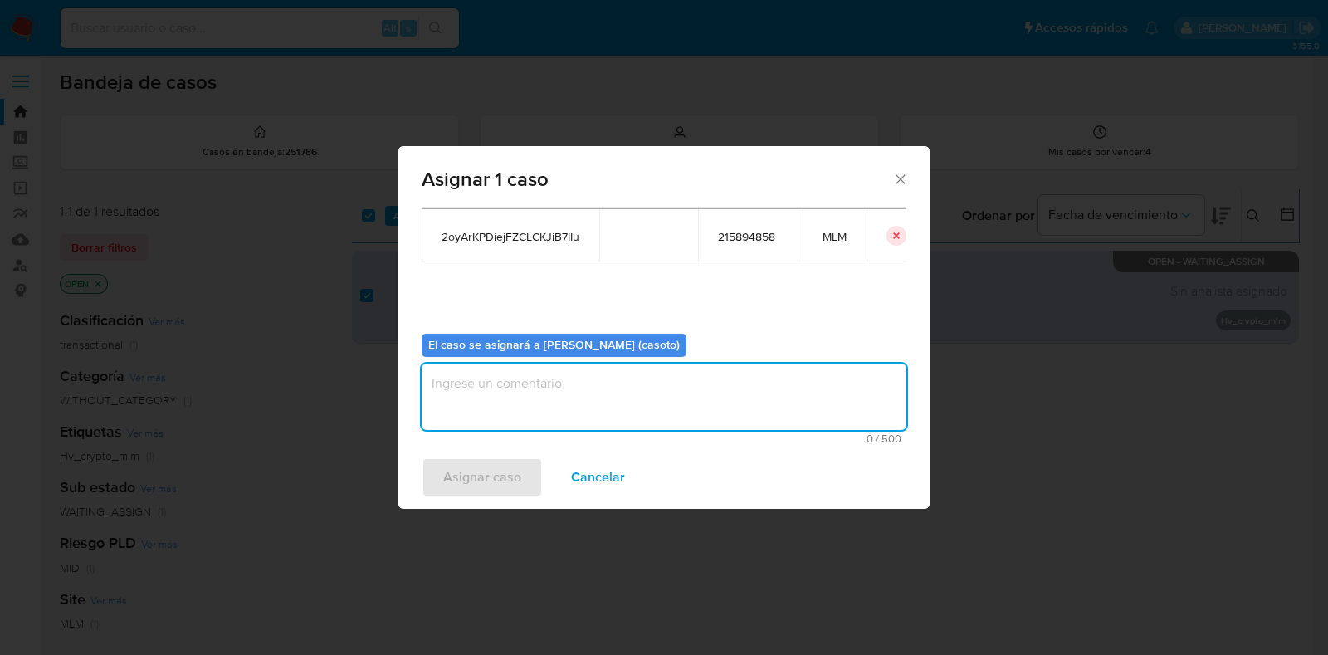
click at [531, 394] on textarea "assign-modal" at bounding box center [664, 397] width 485 height 66
type textarea "L1"
click at [496, 471] on span "Asignar caso" at bounding box center [482, 477] width 78 height 37
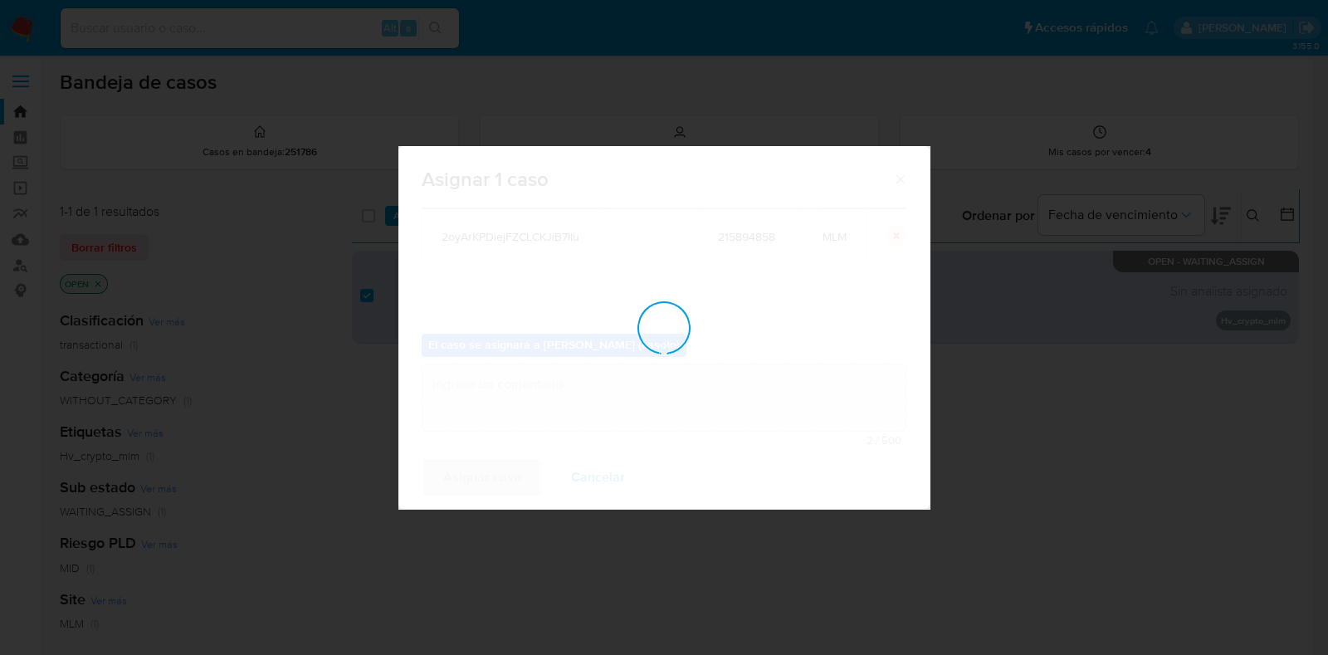
checkbox input "false"
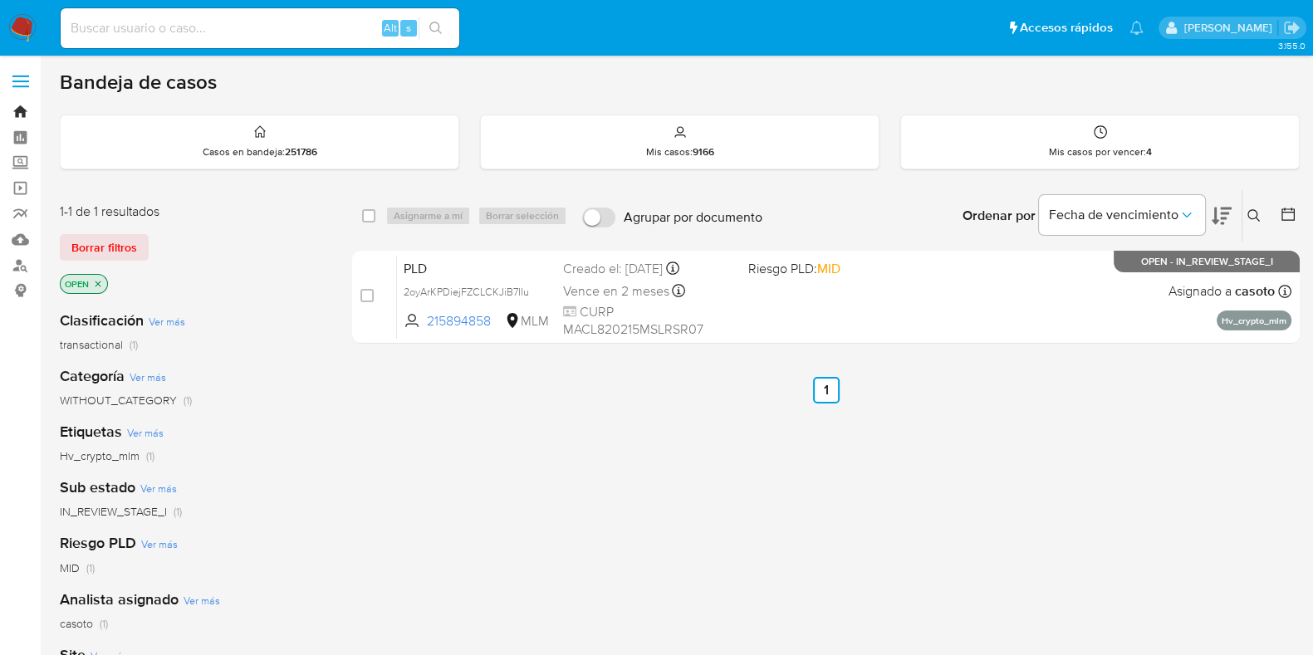
click at [28, 118] on link "Bandeja" at bounding box center [99, 112] width 198 height 26
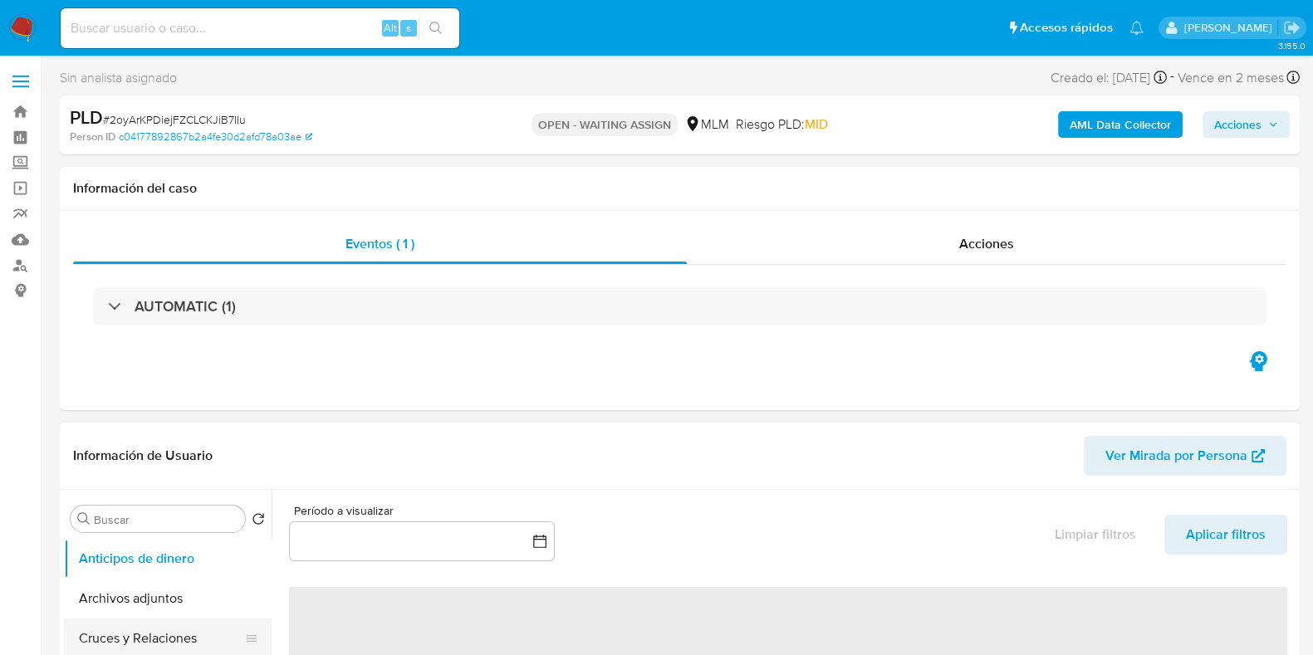
scroll to position [103, 0]
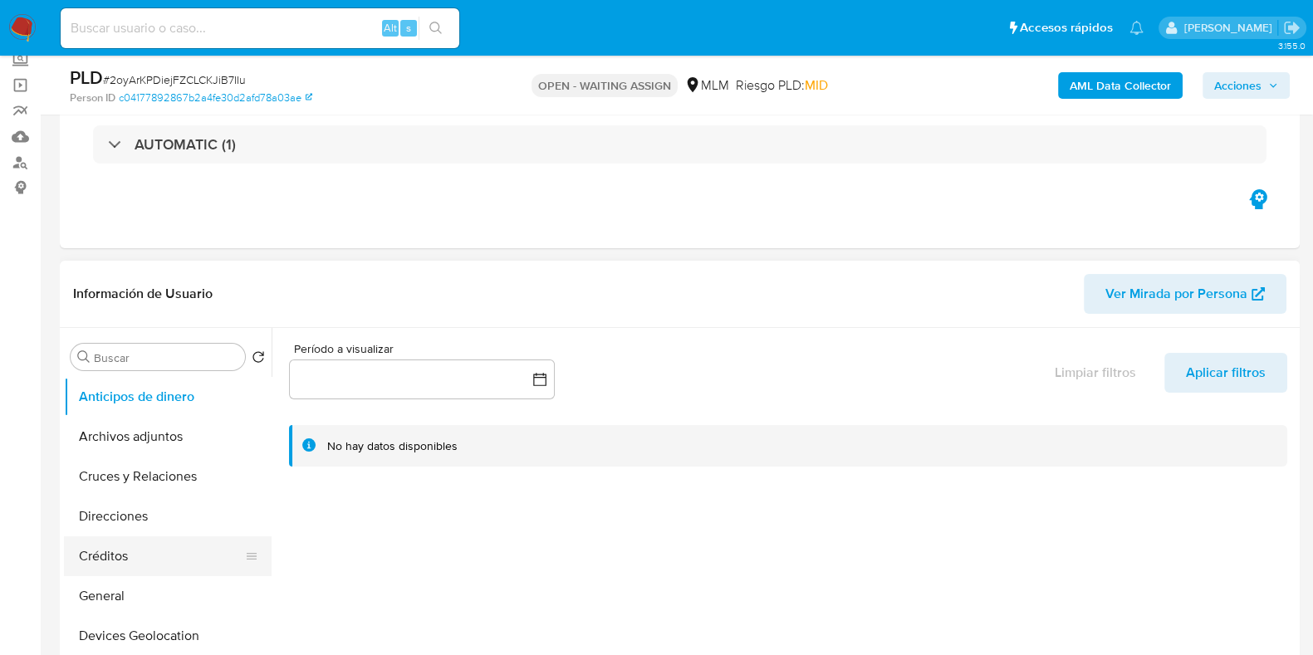
select select "10"
drag, startPoint x: 115, startPoint y: 588, endPoint x: 252, endPoint y: 579, distance: 137.3
click at [115, 589] on button "General" at bounding box center [161, 596] width 194 height 40
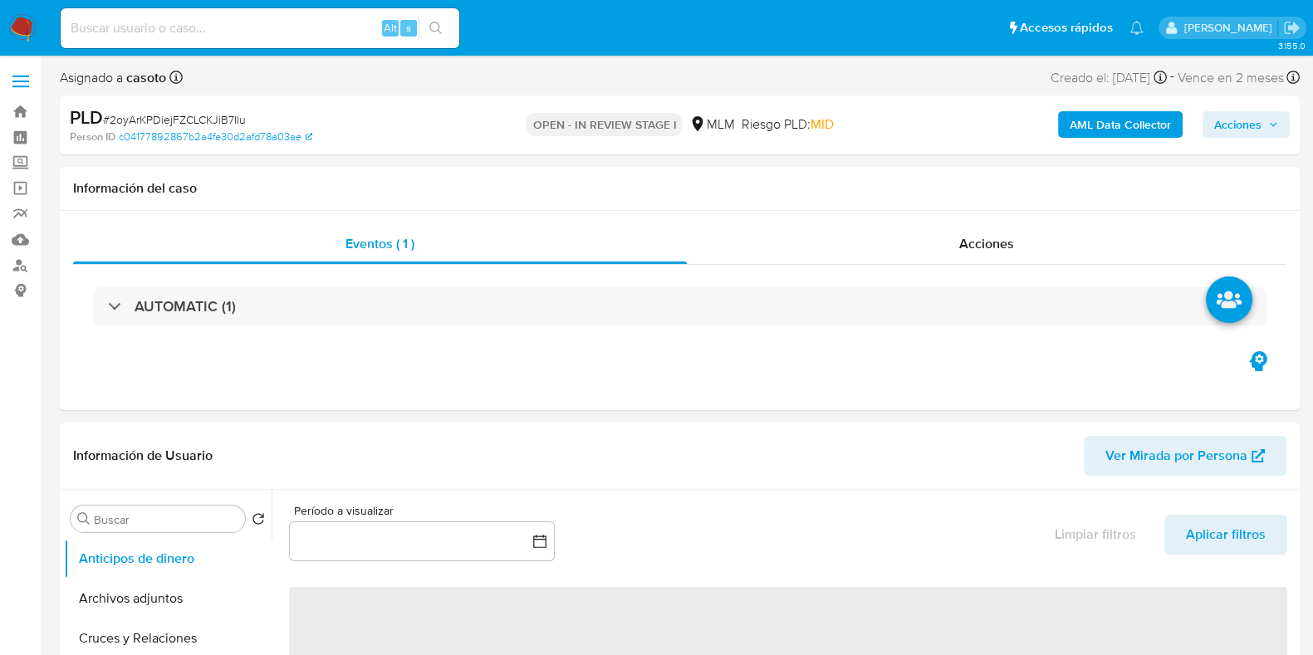
select select "10"
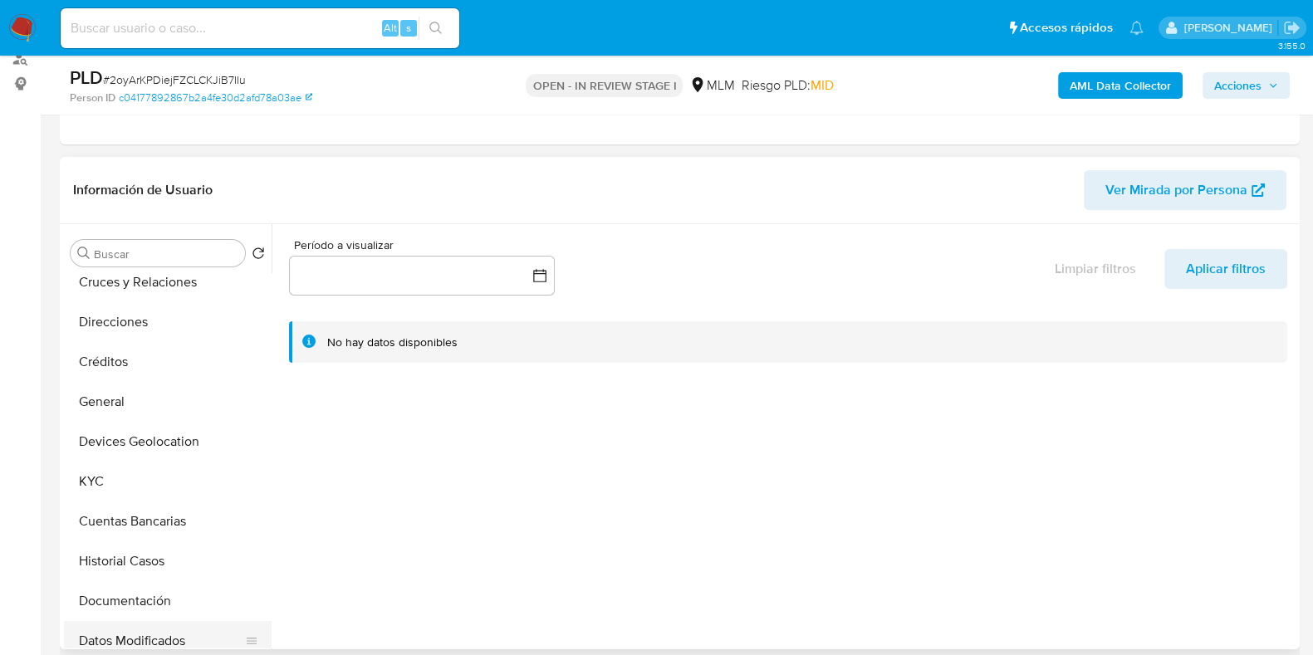
scroll to position [207, 0]
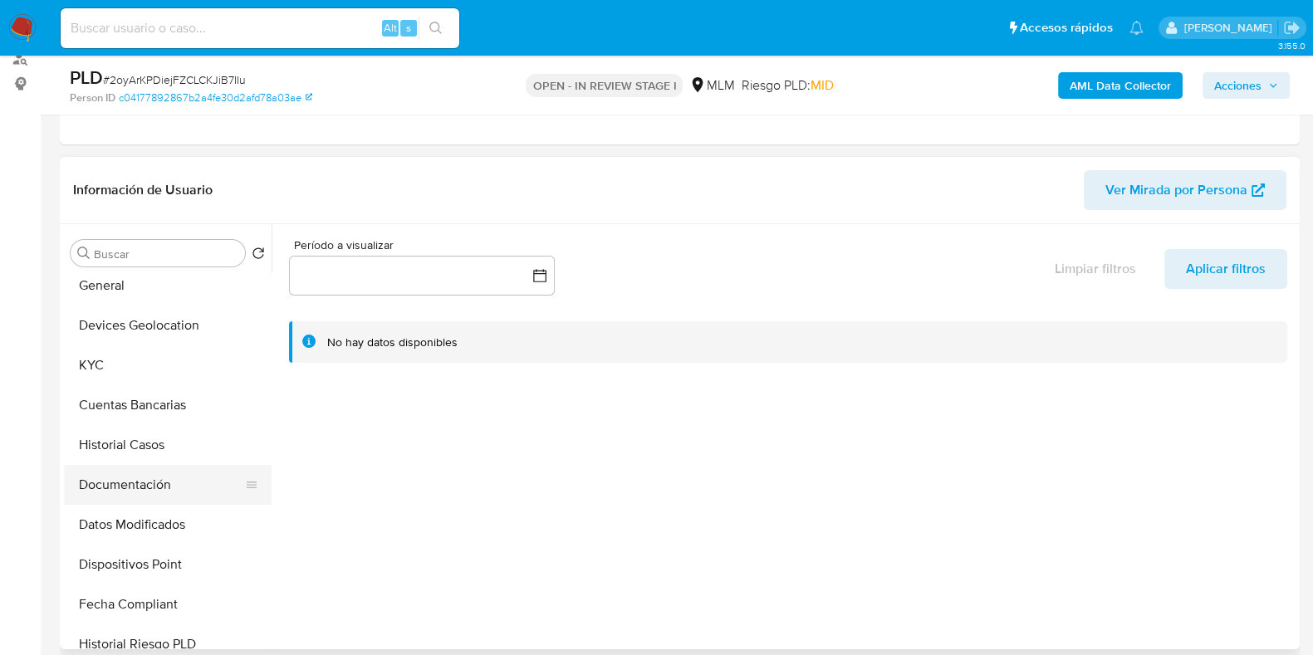
click at [115, 487] on button "Documentación" at bounding box center [161, 485] width 194 height 40
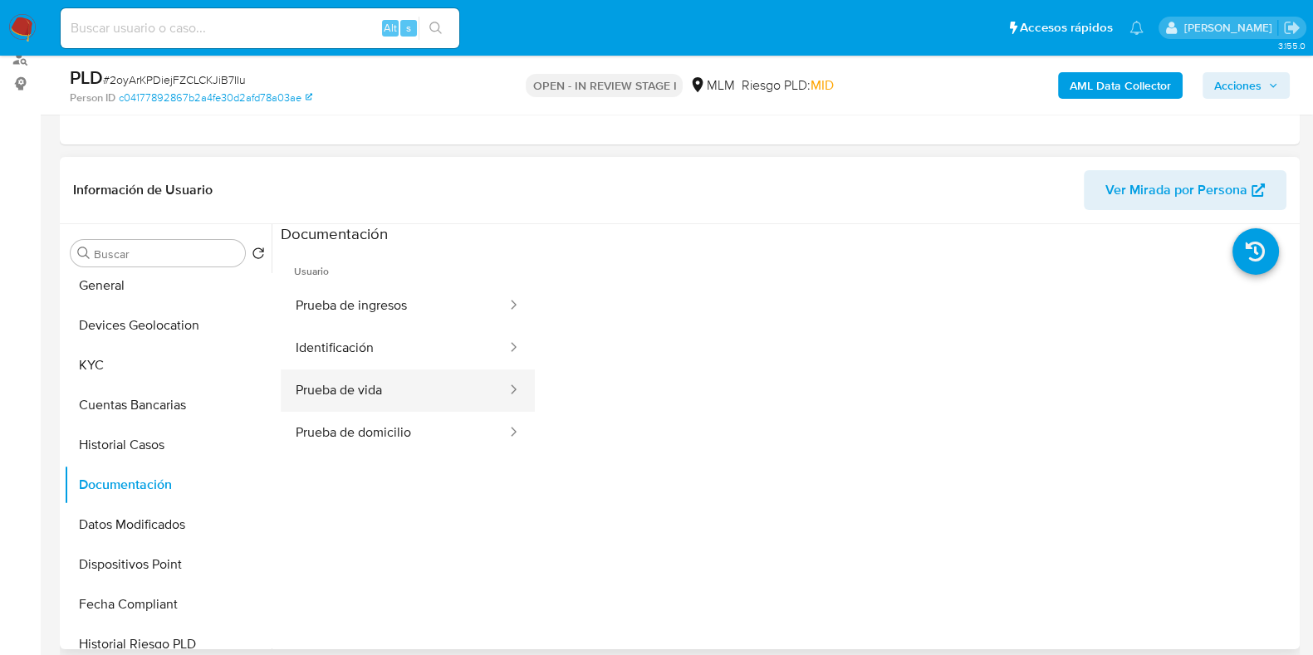
click at [335, 391] on button "Prueba de vida" at bounding box center [394, 390] width 227 height 42
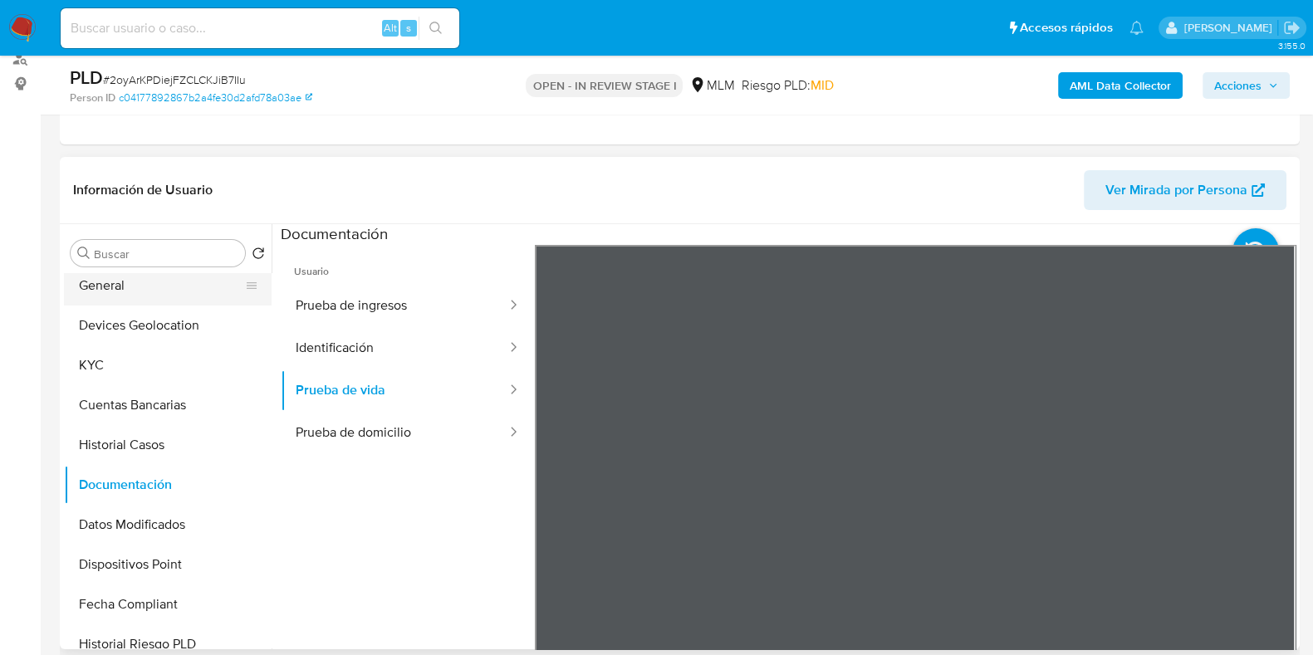
click at [131, 292] on button "General" at bounding box center [161, 286] width 194 height 40
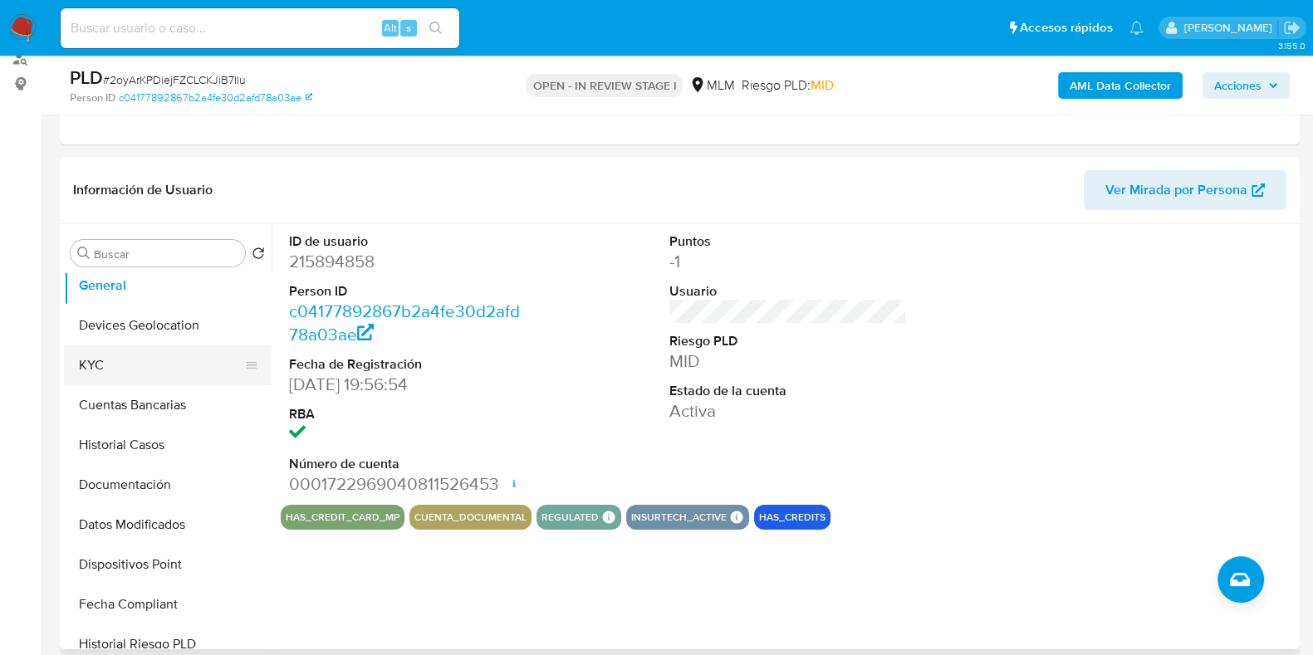
click at [93, 359] on button "KYC" at bounding box center [161, 365] width 194 height 40
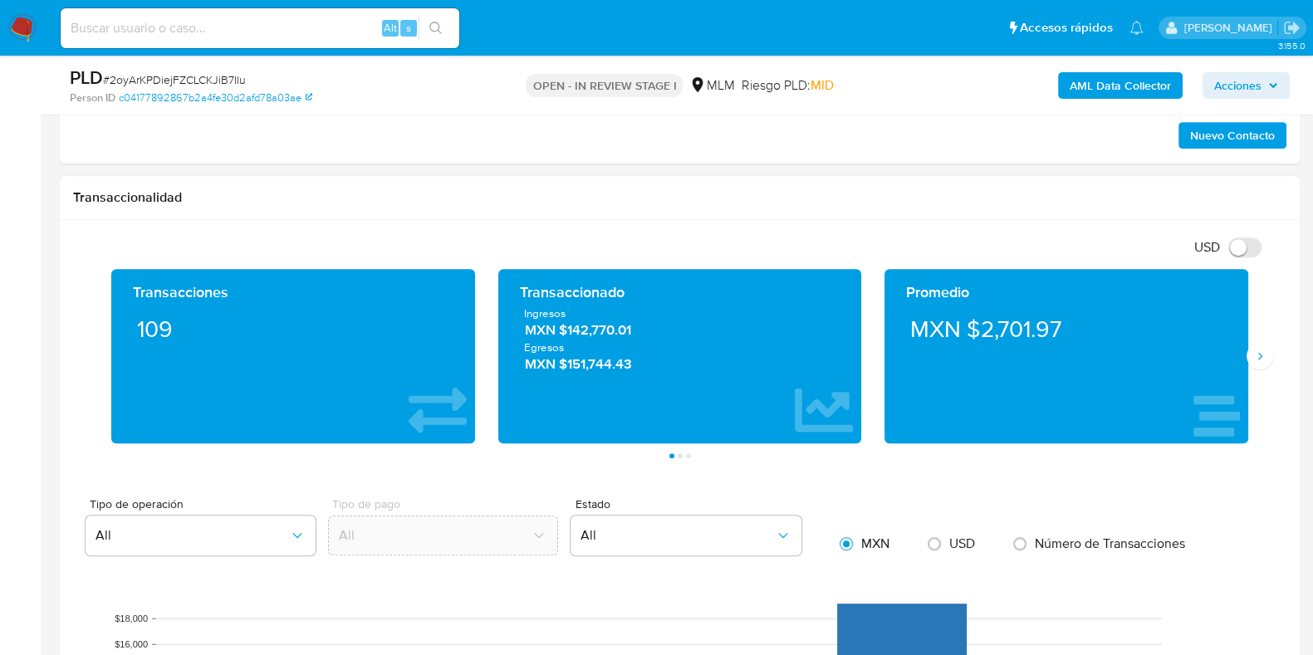
scroll to position [1038, 0]
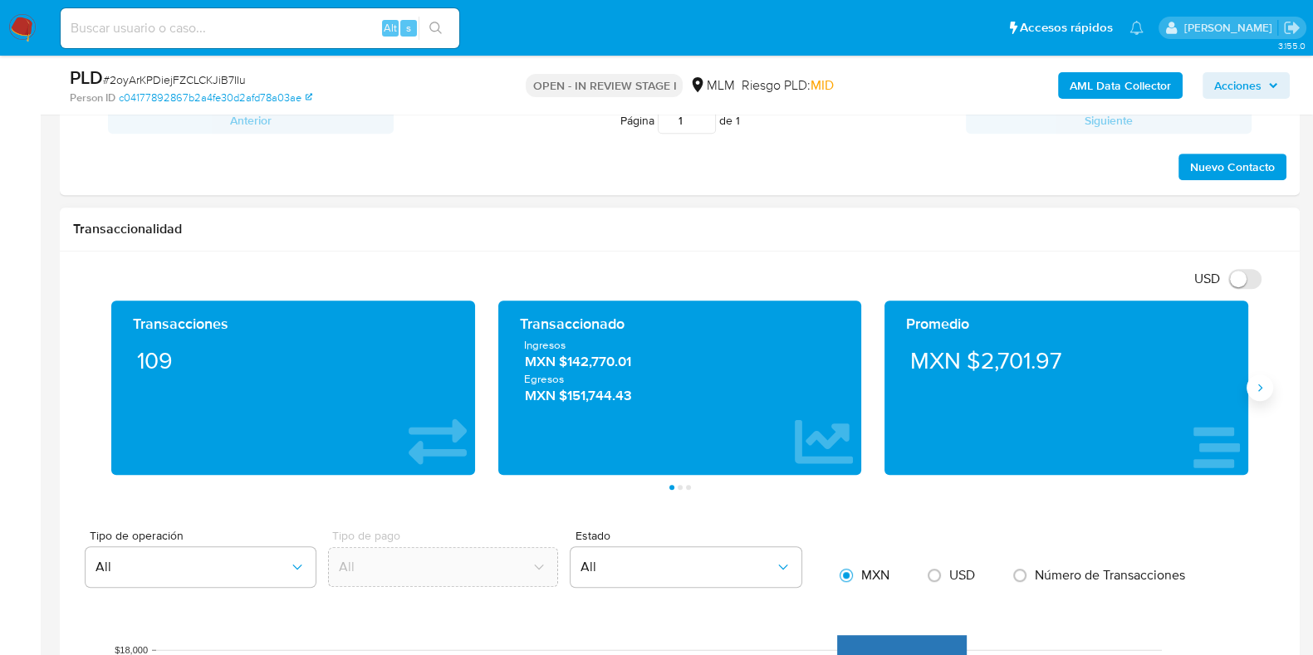
click at [1254, 382] on icon "Siguiente" at bounding box center [1259, 387] width 13 height 13
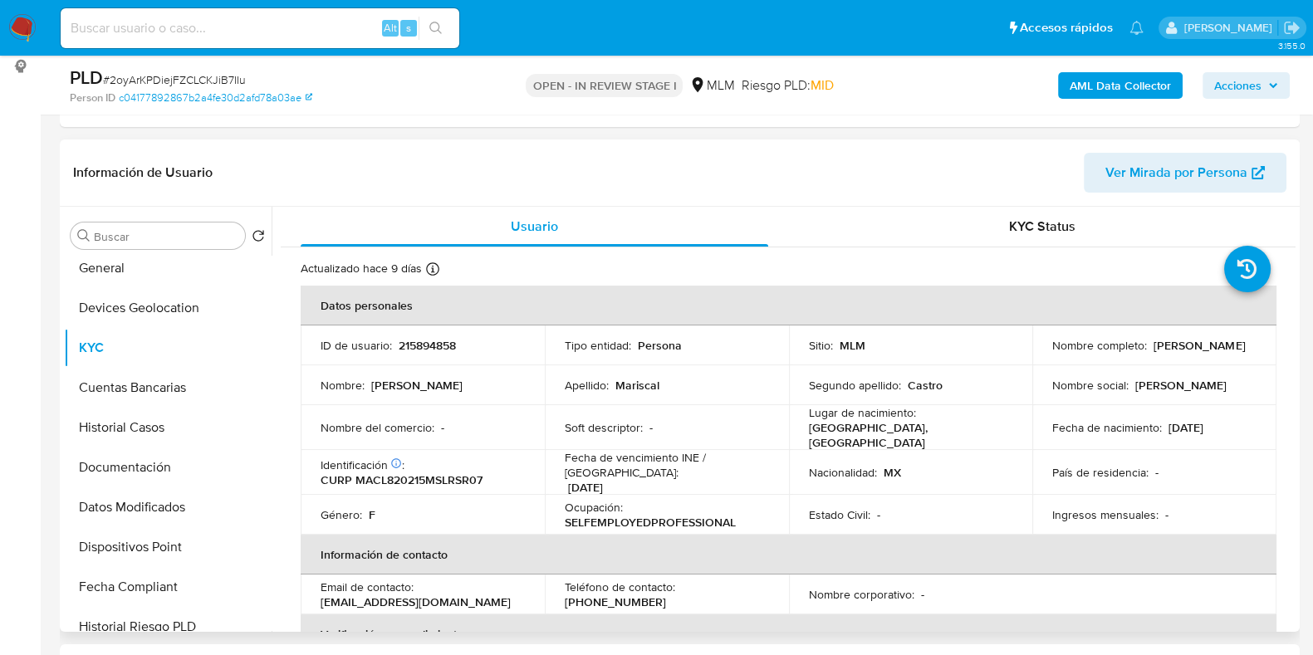
scroll to position [311, 0]
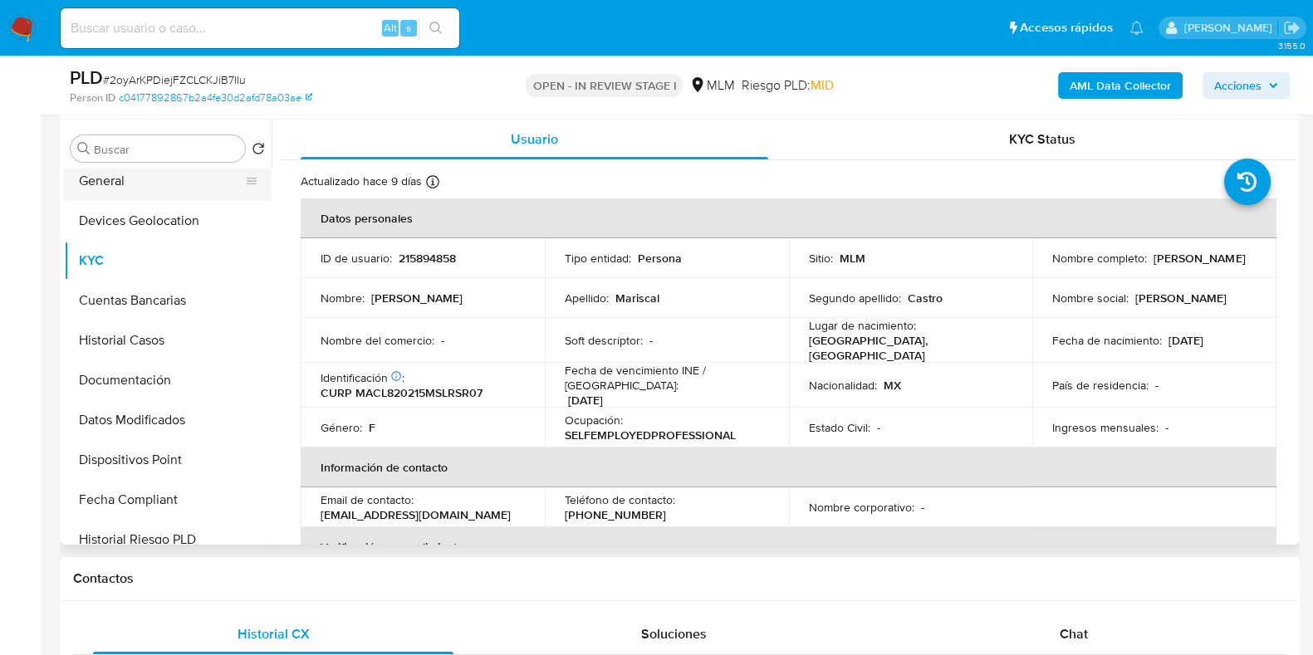
click at [106, 186] on button "General" at bounding box center [161, 181] width 194 height 40
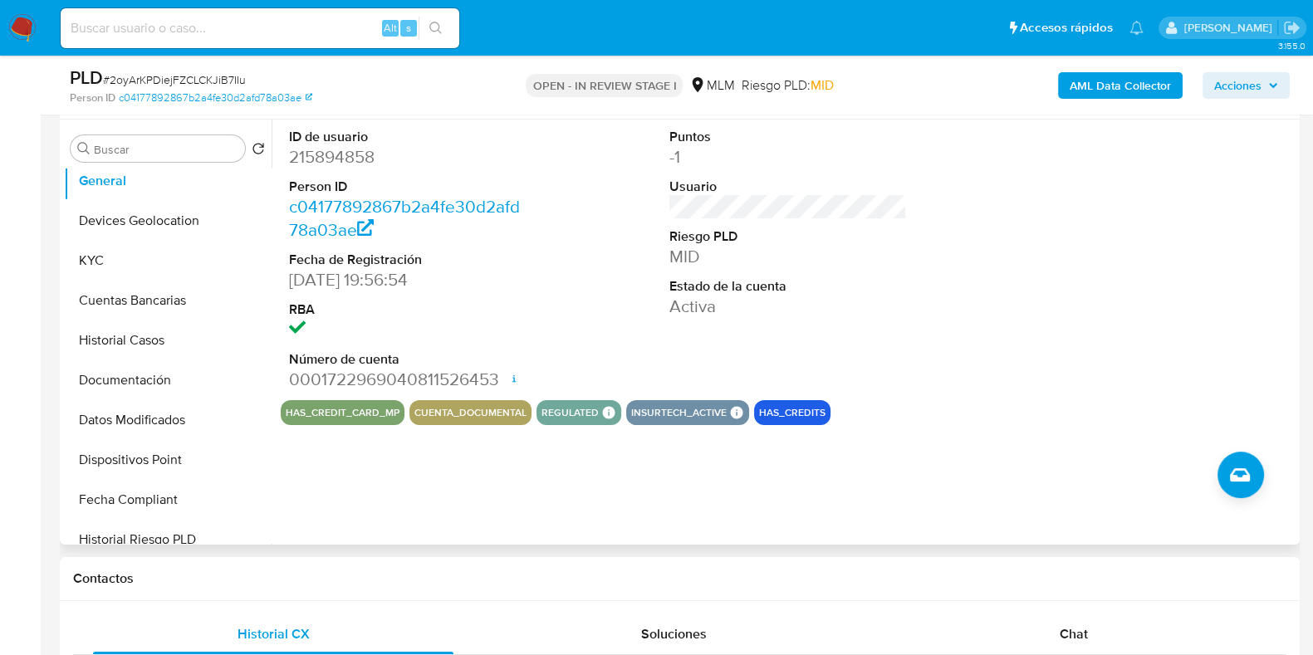
click at [368, 145] on dl "ID de usuario 215894858 Person ID c04177892867b2a4fe30d2afd78a03ae Fecha de Reg…" at bounding box center [407, 260] width 237 height 264
click at [378, 151] on dd "215894858" at bounding box center [407, 156] width 237 height 23
drag, startPoint x: 381, startPoint y: 152, endPoint x: 290, endPoint y: 159, distance: 91.6
click at [290, 159] on dd "215894858" at bounding box center [407, 156] width 237 height 23
copy dd "215894858"
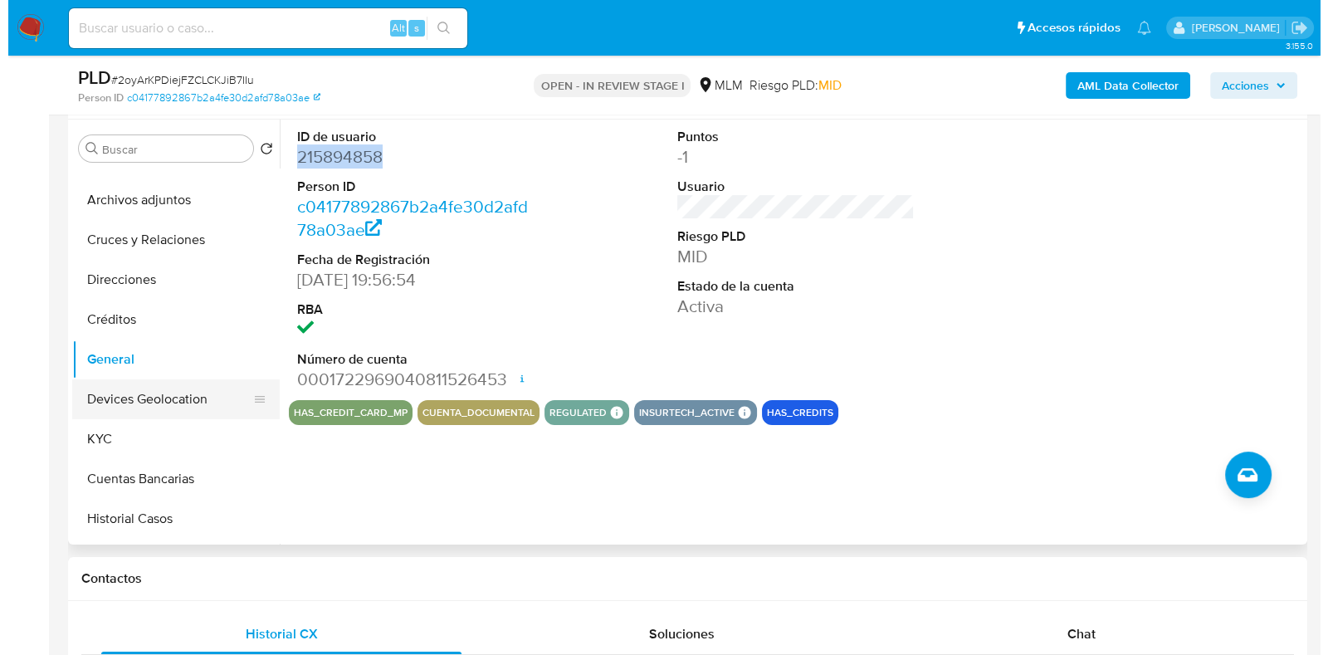
scroll to position [0, 0]
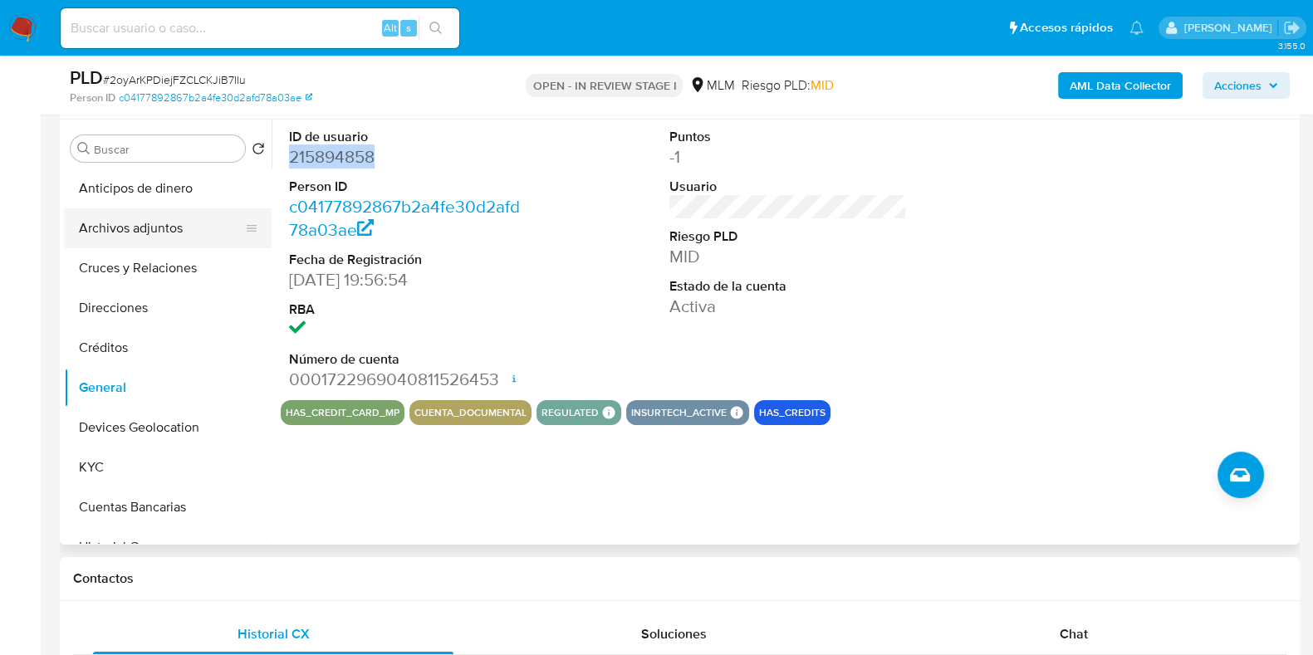
click at [151, 240] on button "Archivos adjuntos" at bounding box center [161, 228] width 194 height 40
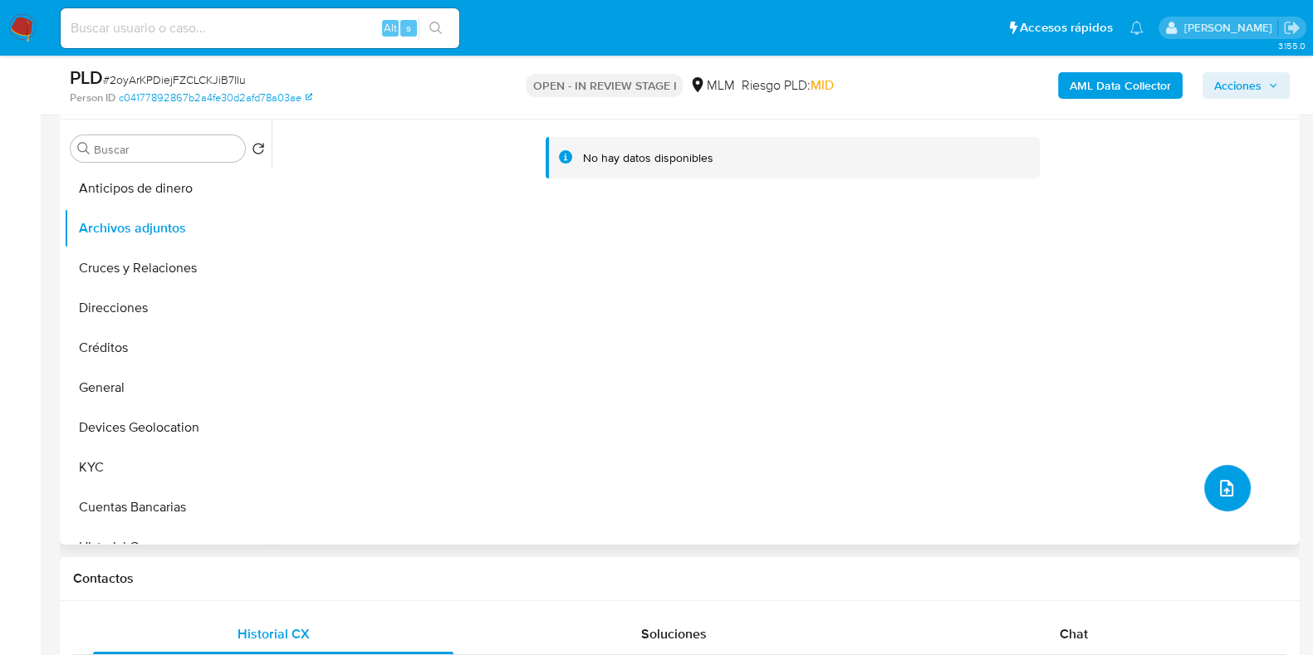
click at [1238, 475] on button "upload-file" at bounding box center [1227, 488] width 46 height 46
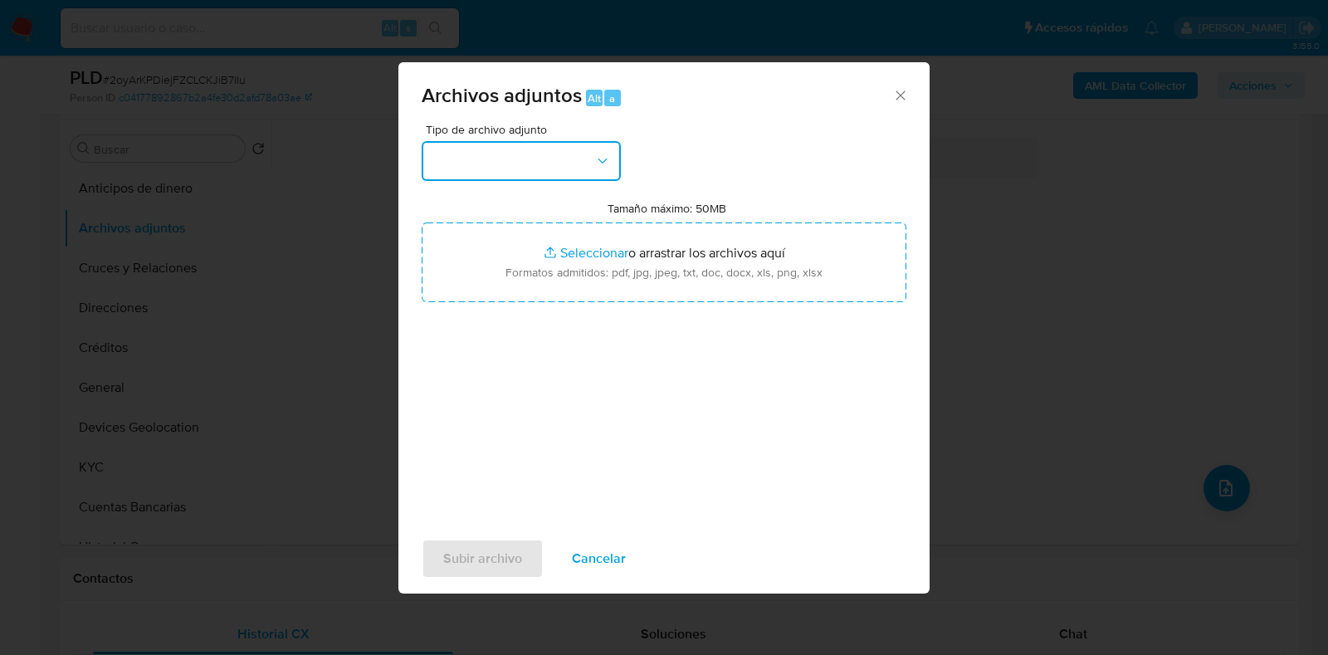
click at [556, 173] on button "button" at bounding box center [521, 161] width 199 height 40
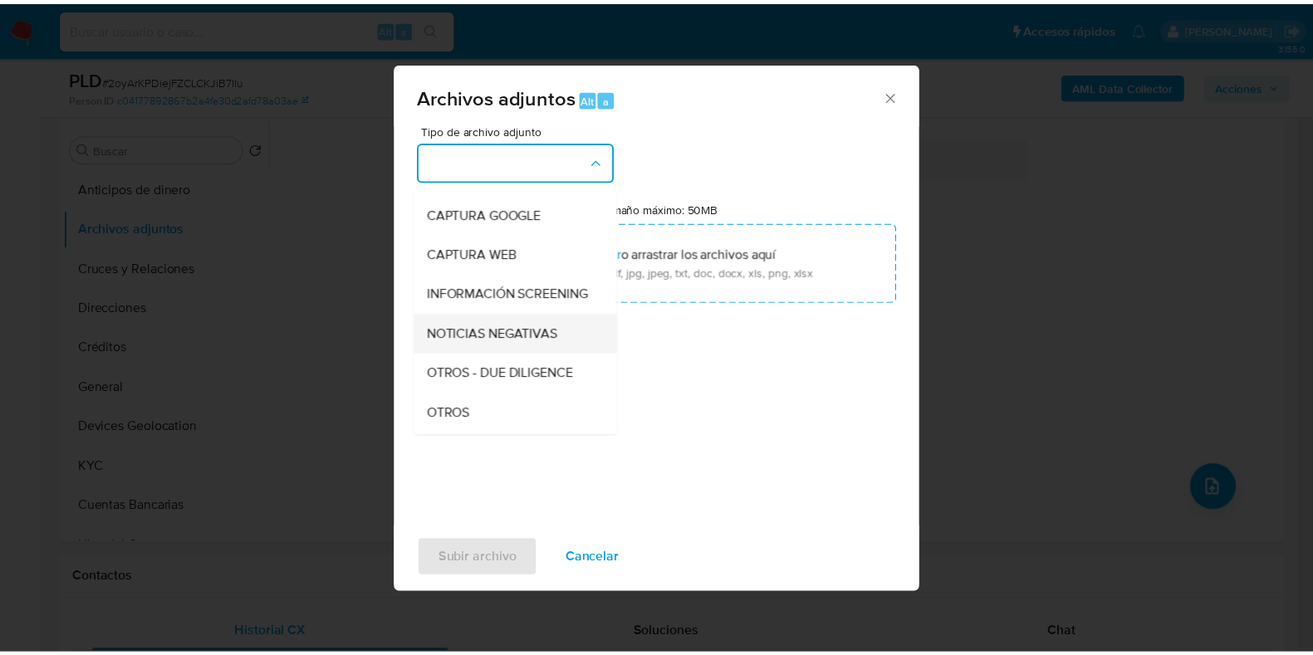
scroll to position [103, 0]
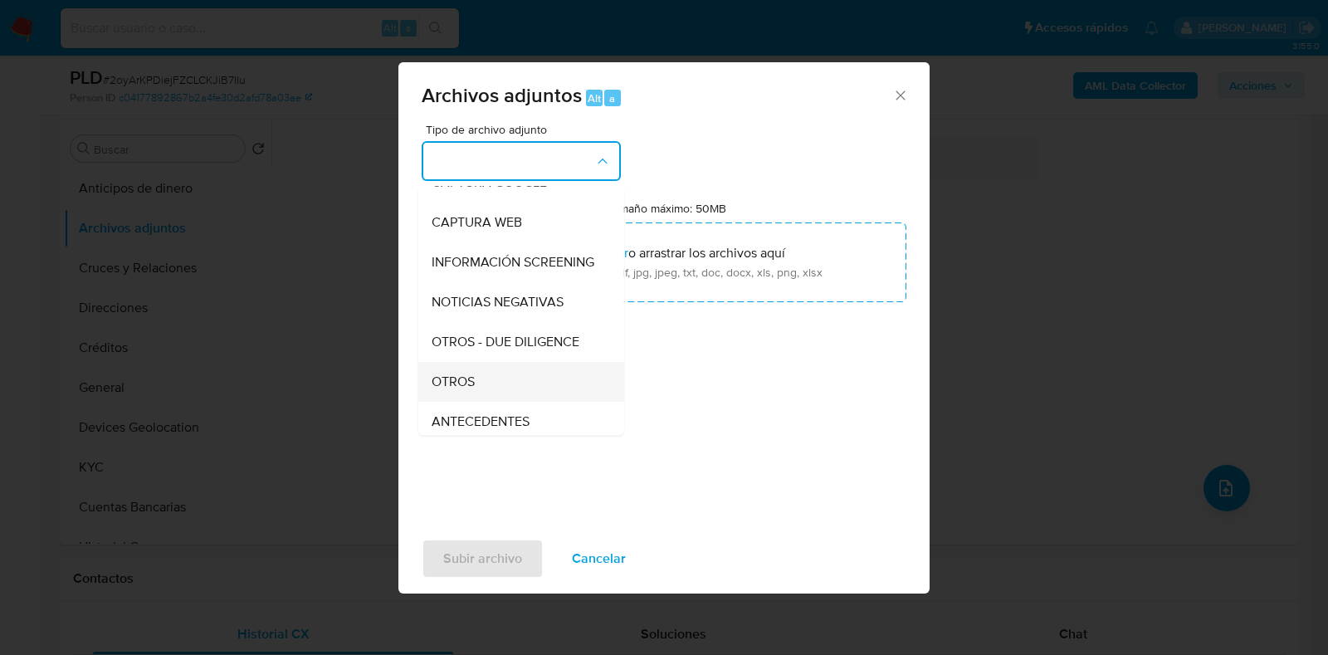
click at [474, 402] on div "OTROS" at bounding box center [516, 382] width 169 height 40
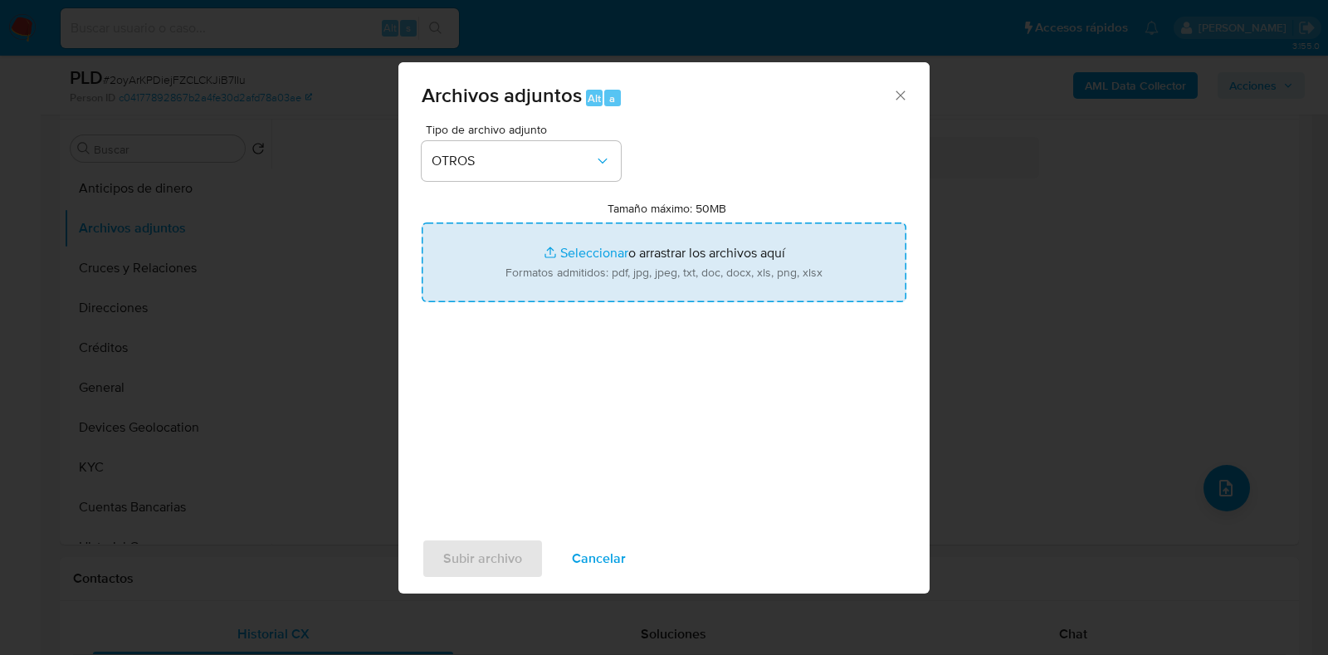
click at [594, 260] on input "Tamaño máximo: 50MB Seleccionar archivos" at bounding box center [664, 263] width 485 height 80
type input "C:\fakepath\215894858_LAURA MARISCAL CASTRO_AGO2025.pdf"
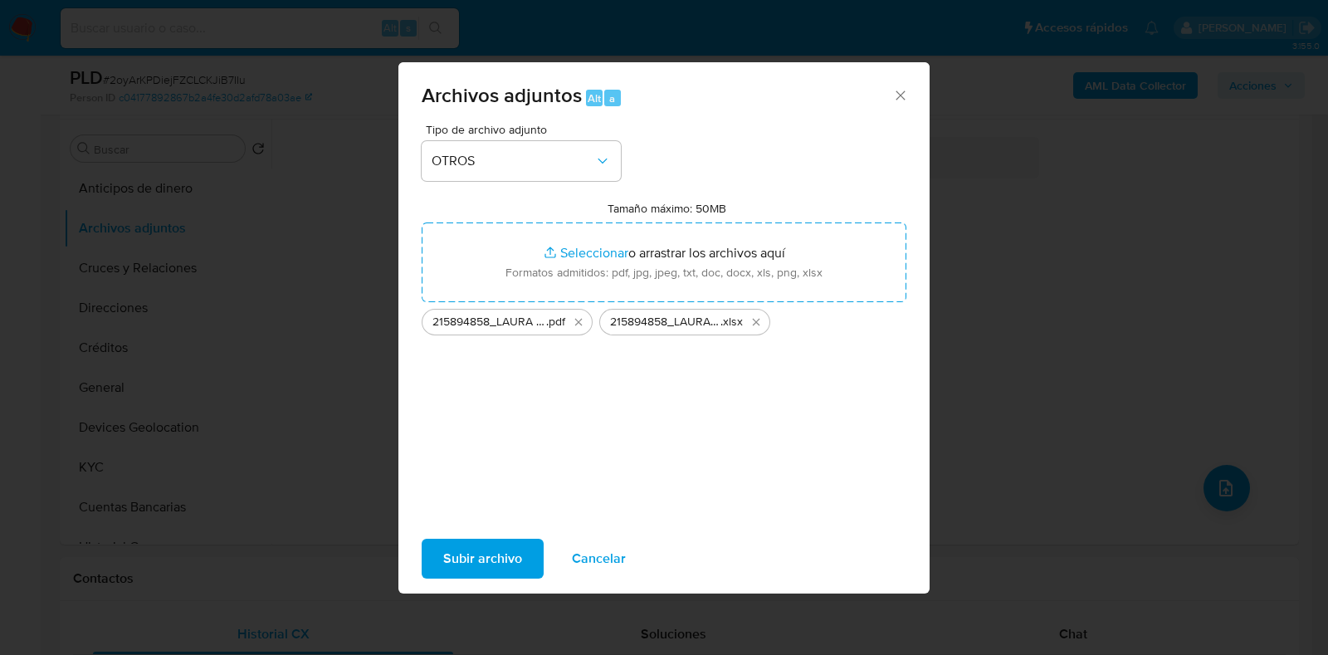
click at [474, 555] on span "Subir archivo" at bounding box center [482, 558] width 79 height 37
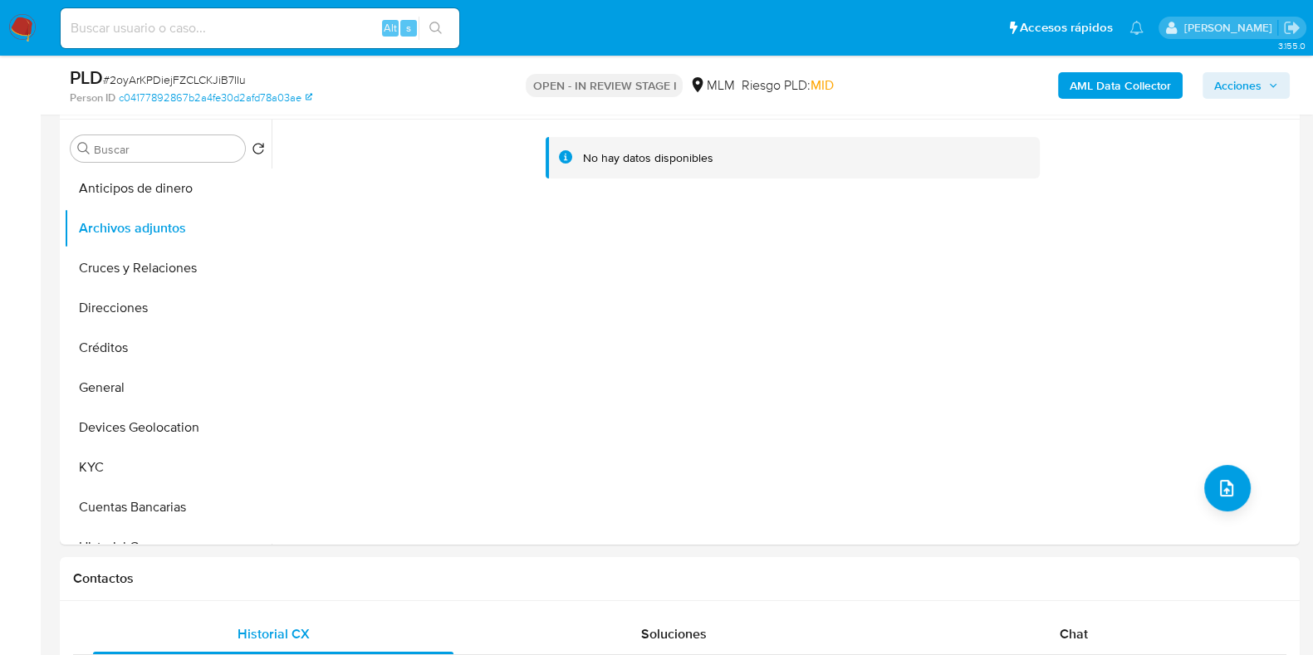
click at [1230, 79] on span "Acciones" at bounding box center [1237, 85] width 47 height 27
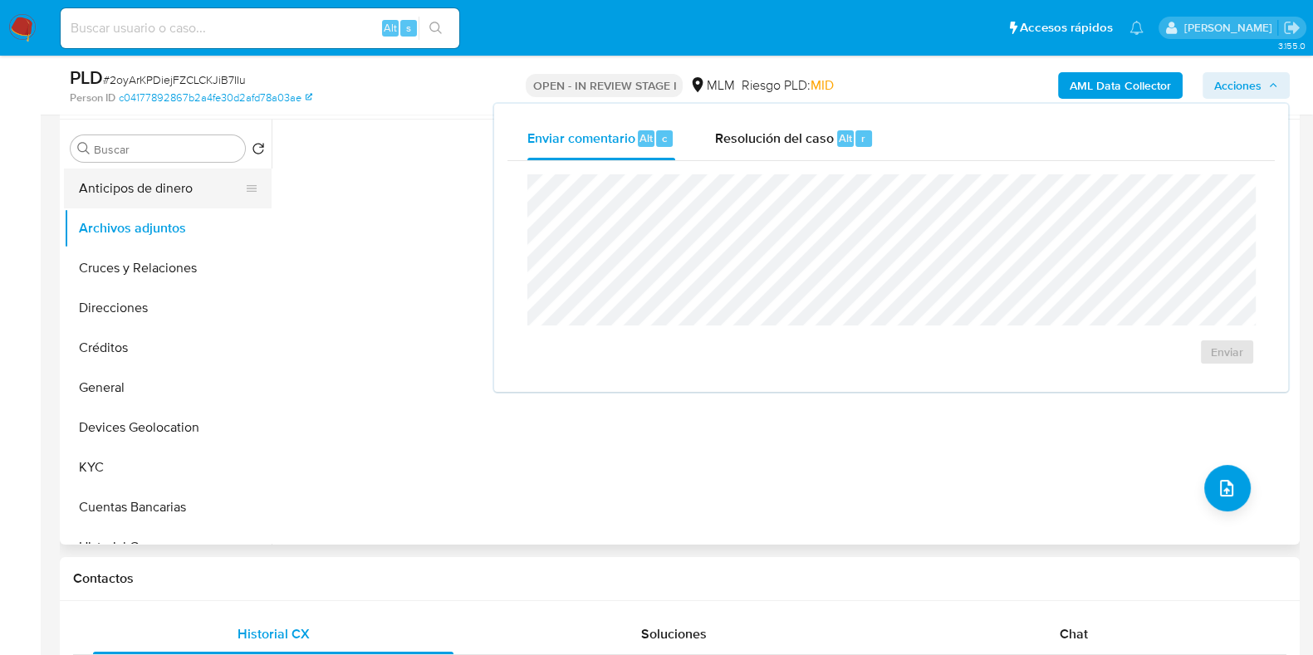
click at [191, 196] on button "Anticipos de dinero" at bounding box center [161, 189] width 194 height 40
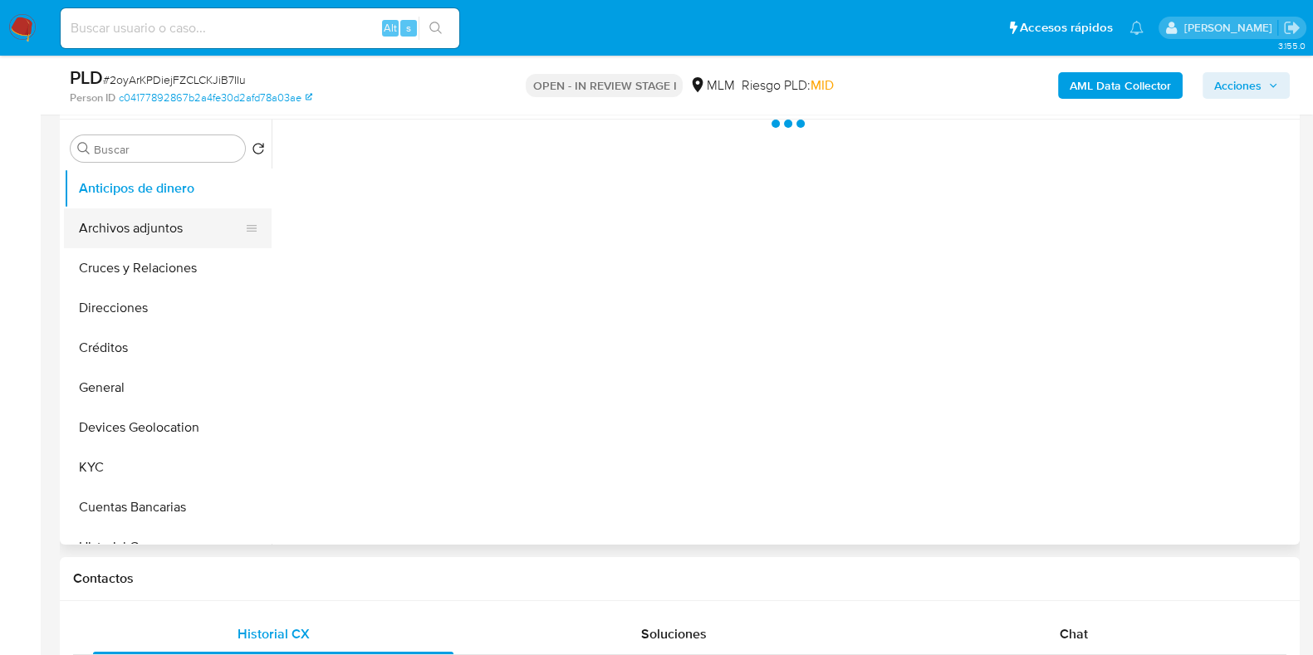
click at [166, 218] on button "Archivos adjuntos" at bounding box center [161, 228] width 194 height 40
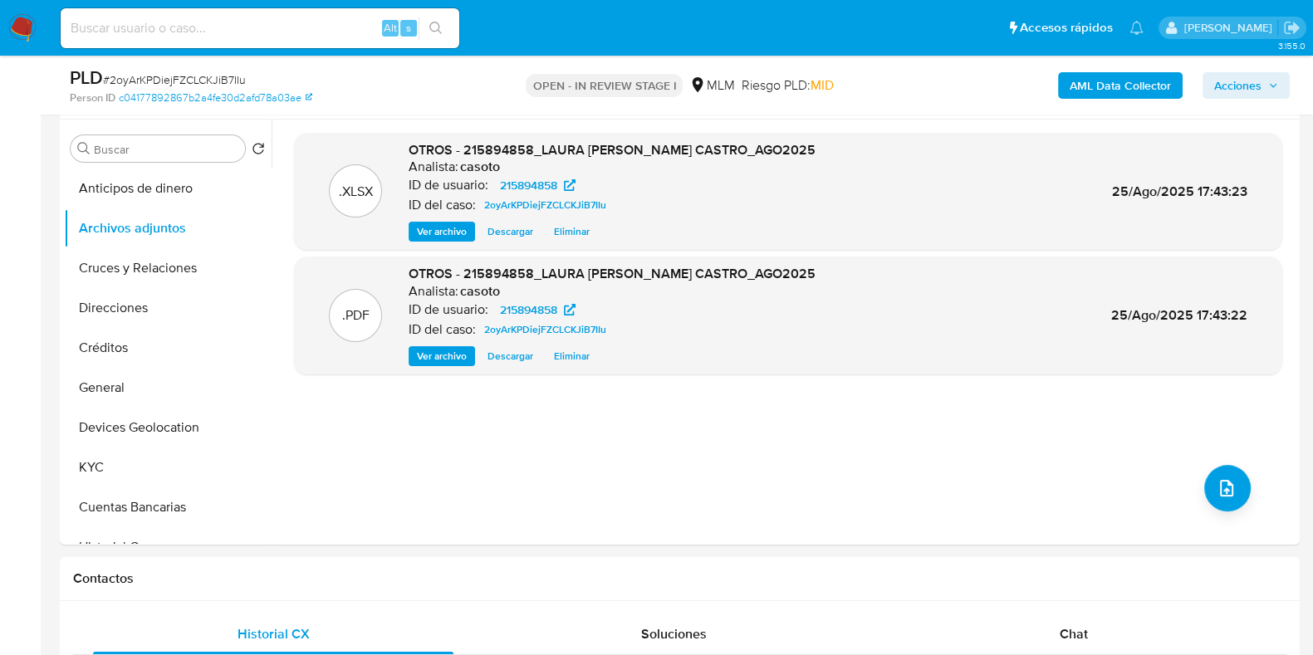
click at [1256, 89] on span "Acciones" at bounding box center [1237, 85] width 47 height 27
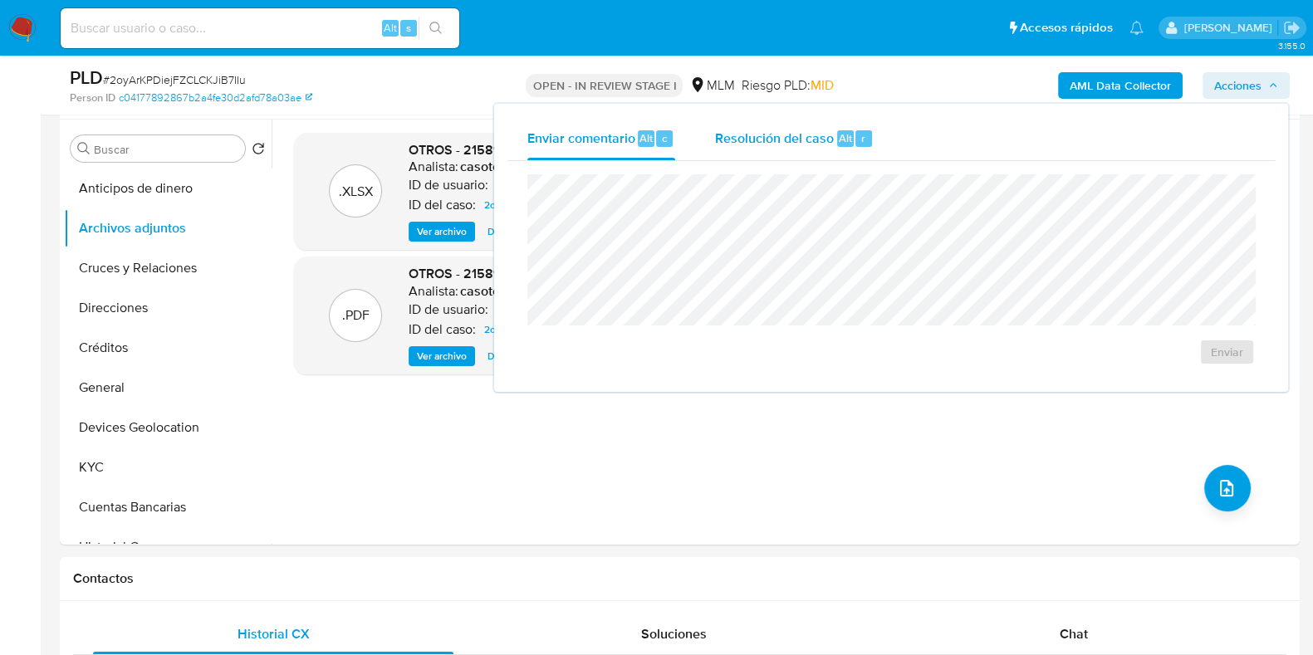
click at [804, 134] on span "Resolución del caso" at bounding box center [774, 137] width 119 height 19
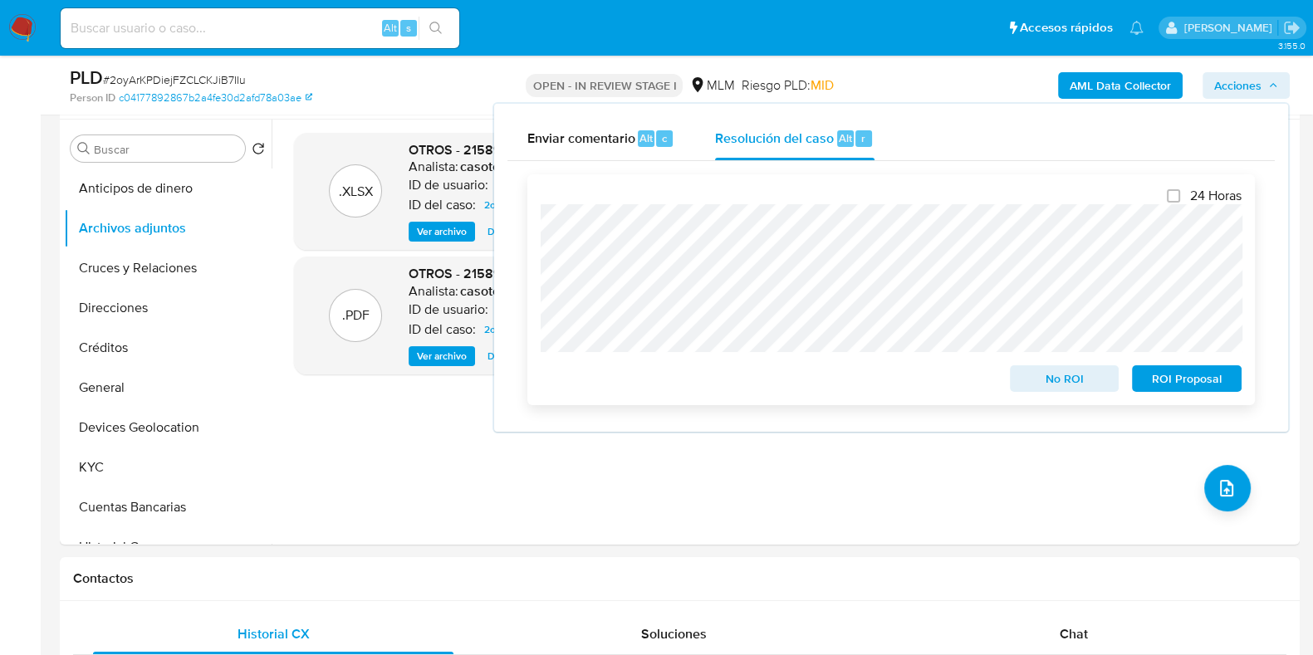
click at [1046, 379] on span "No ROI" at bounding box center [1064, 378] width 86 height 23
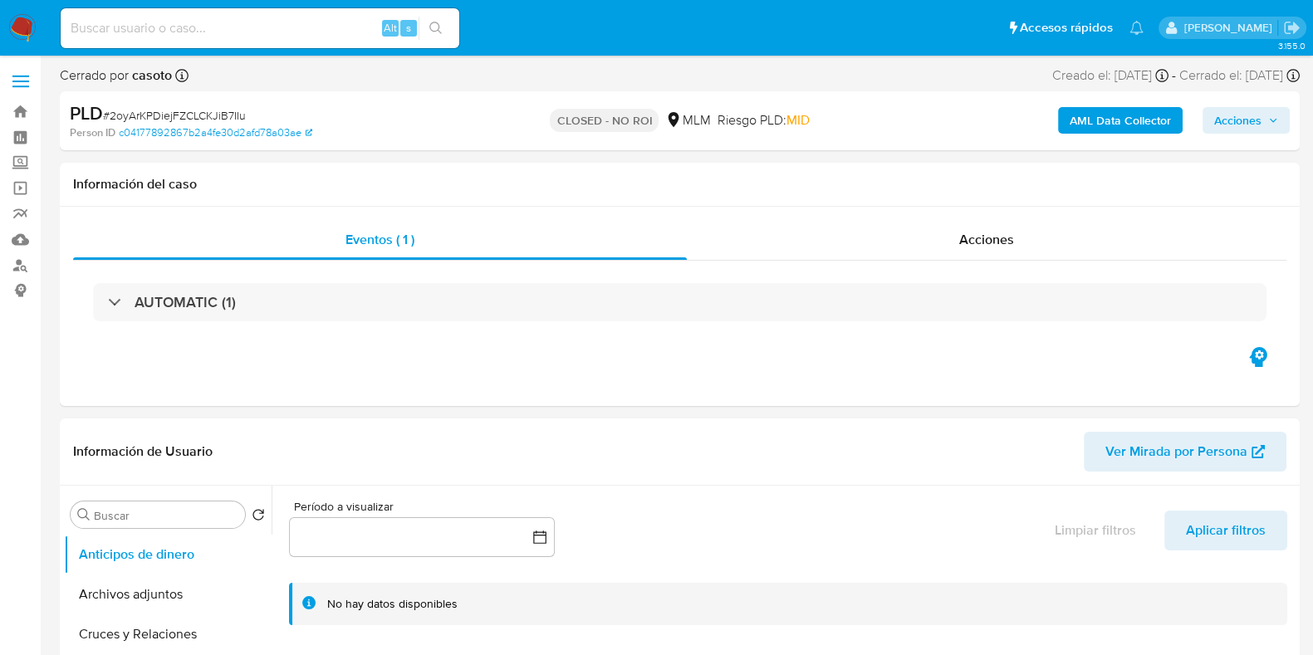
select select "10"
click at [227, 117] on span "# 2oyArKPDiejFZCLCKJiB7IIu" at bounding box center [174, 115] width 143 height 17
copy span "2oyArKPDiejFZCLCKJiB7IIu"
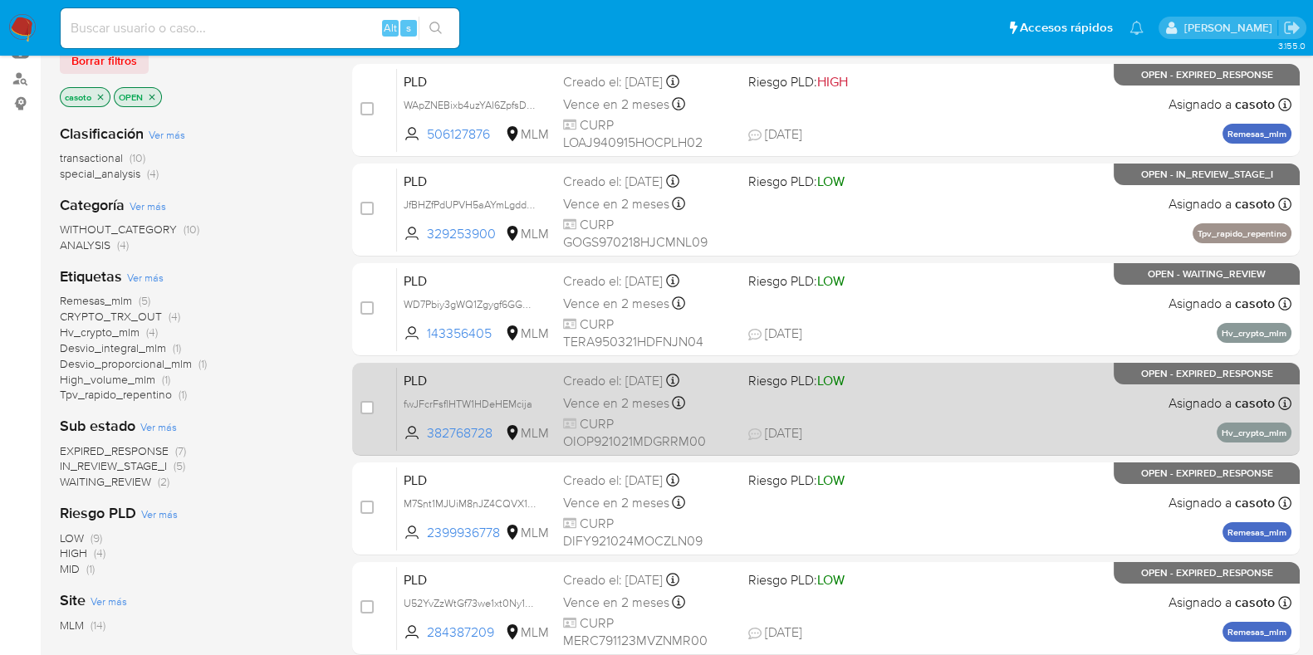
scroll to position [207, 0]
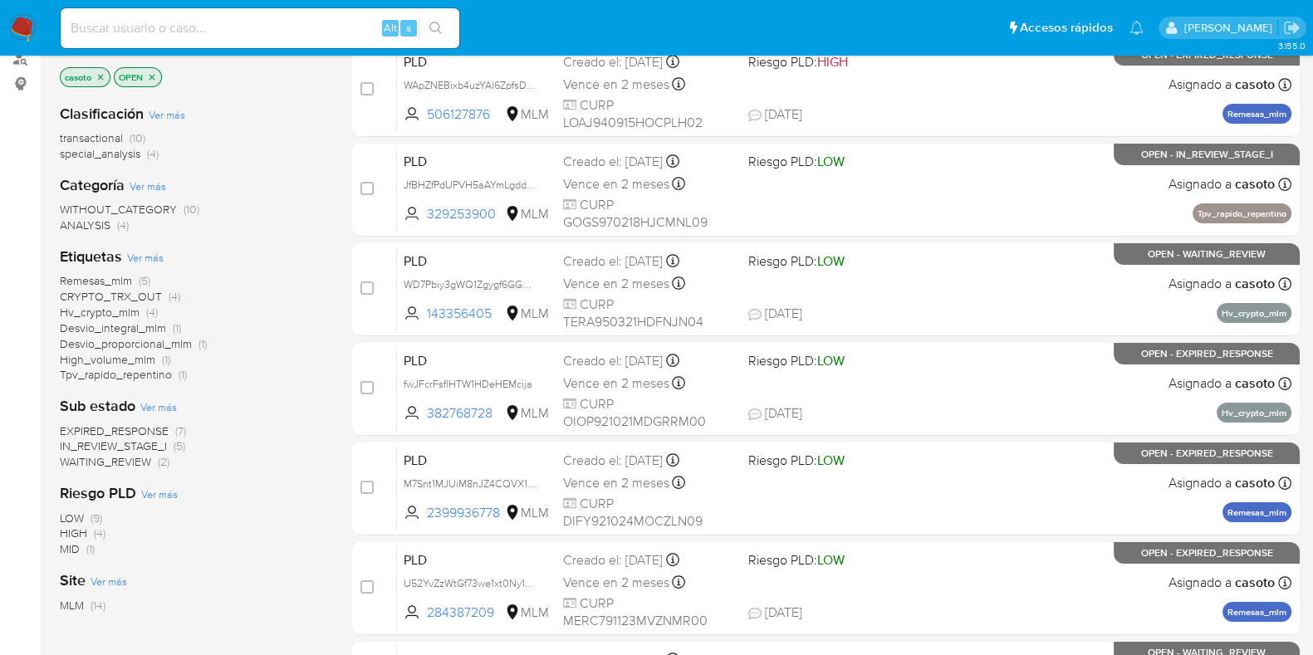
click at [120, 371] on span "Tpv_rapido_repentino" at bounding box center [116, 374] width 112 height 17
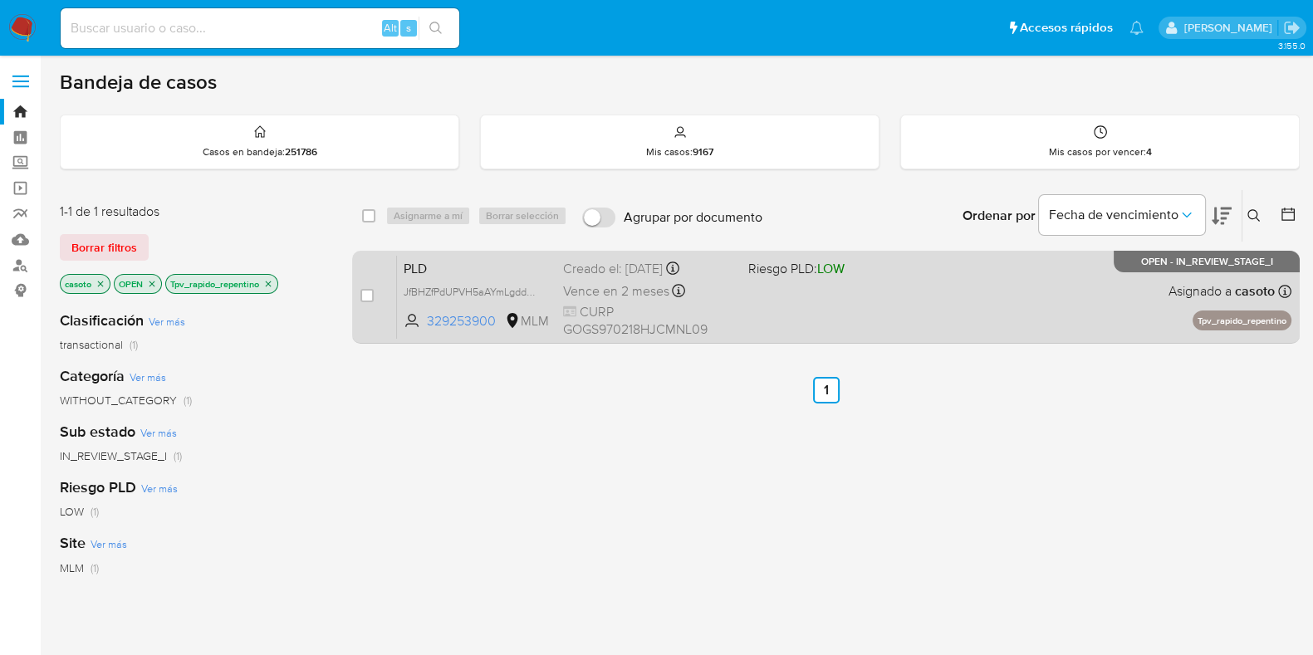
click at [997, 285] on div "PLD JfBHZfPdUPVH5aAYmLgdduqj 329253900 MLM Riesgo PLD: LOW Creado el: [DATE] Cr…" at bounding box center [844, 297] width 894 height 84
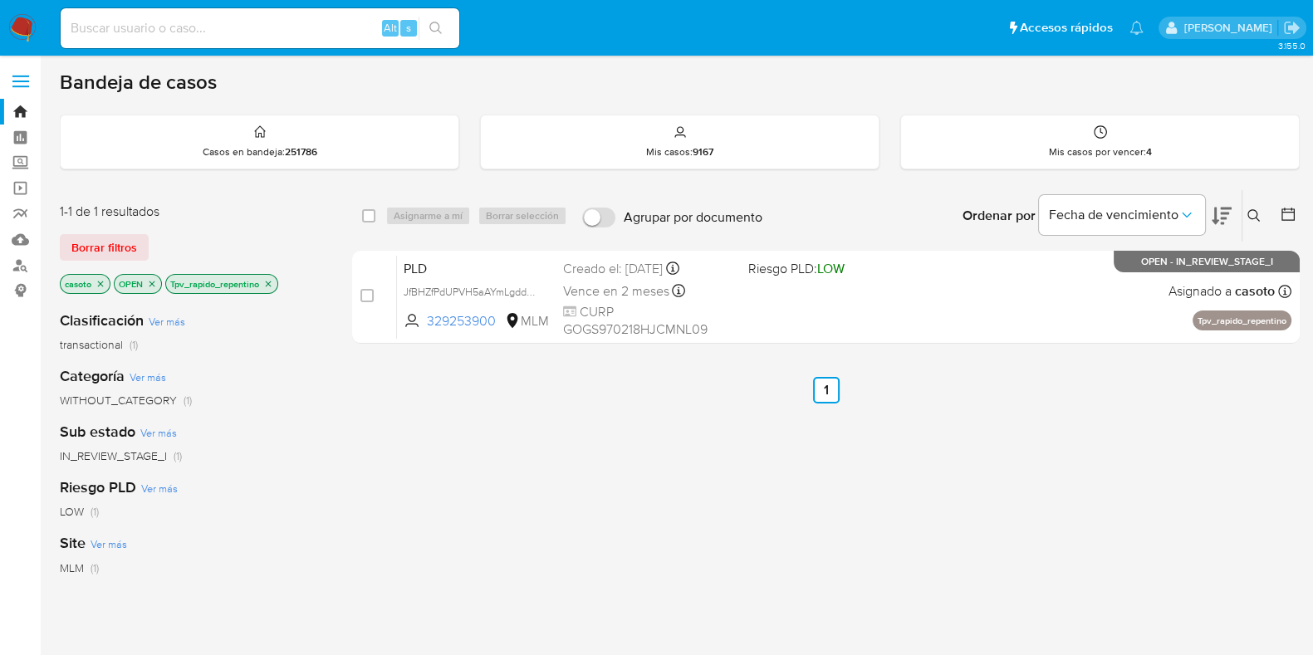
click at [272, 281] on icon "close-filter" at bounding box center [268, 284] width 10 height 10
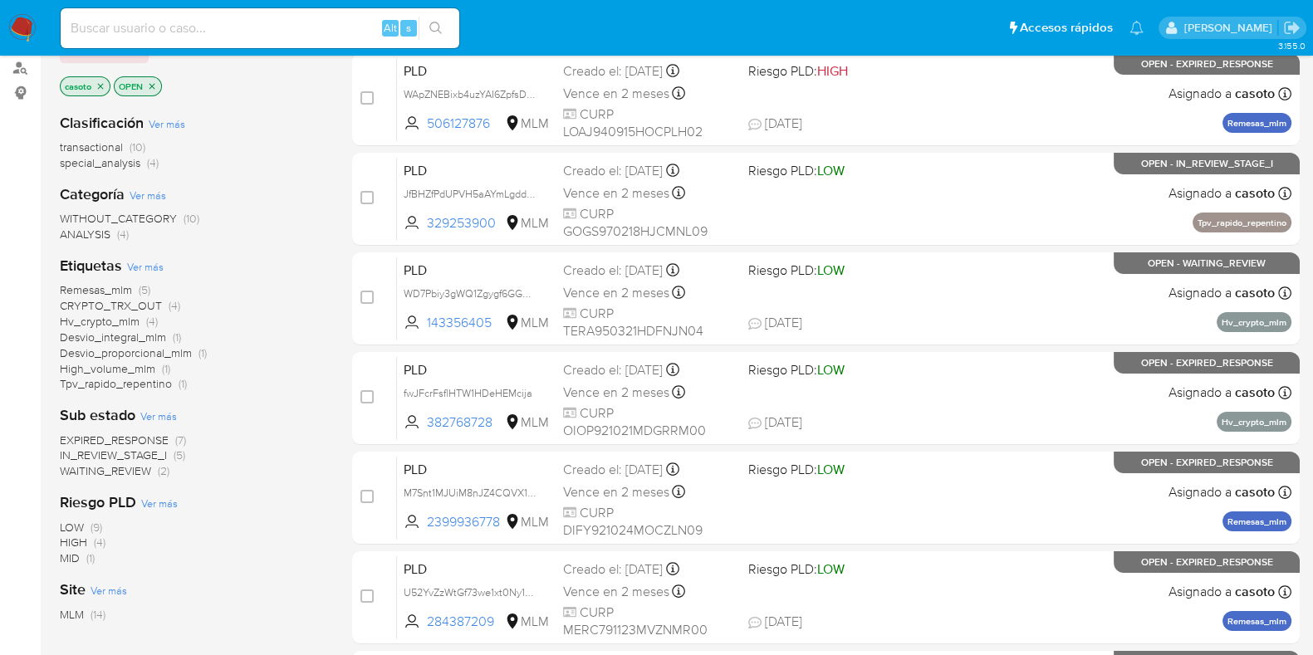
scroll to position [207, 0]
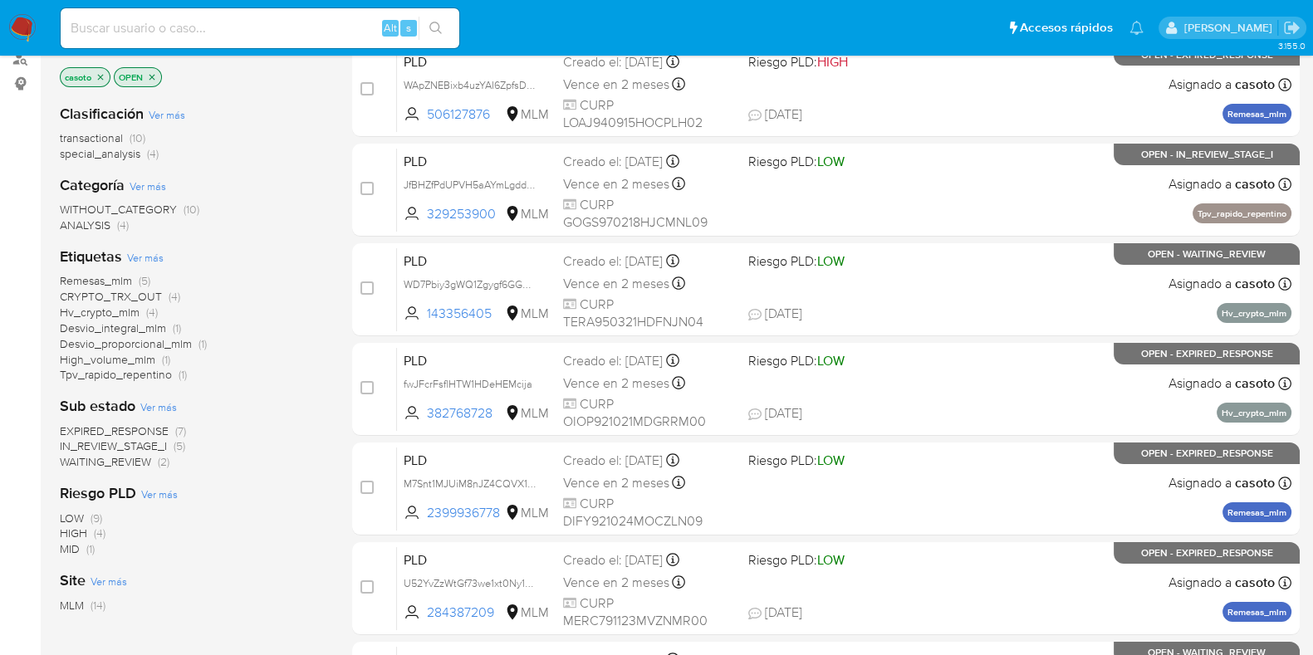
click at [116, 276] on span "Remesas_mlm" at bounding box center [96, 280] width 72 height 17
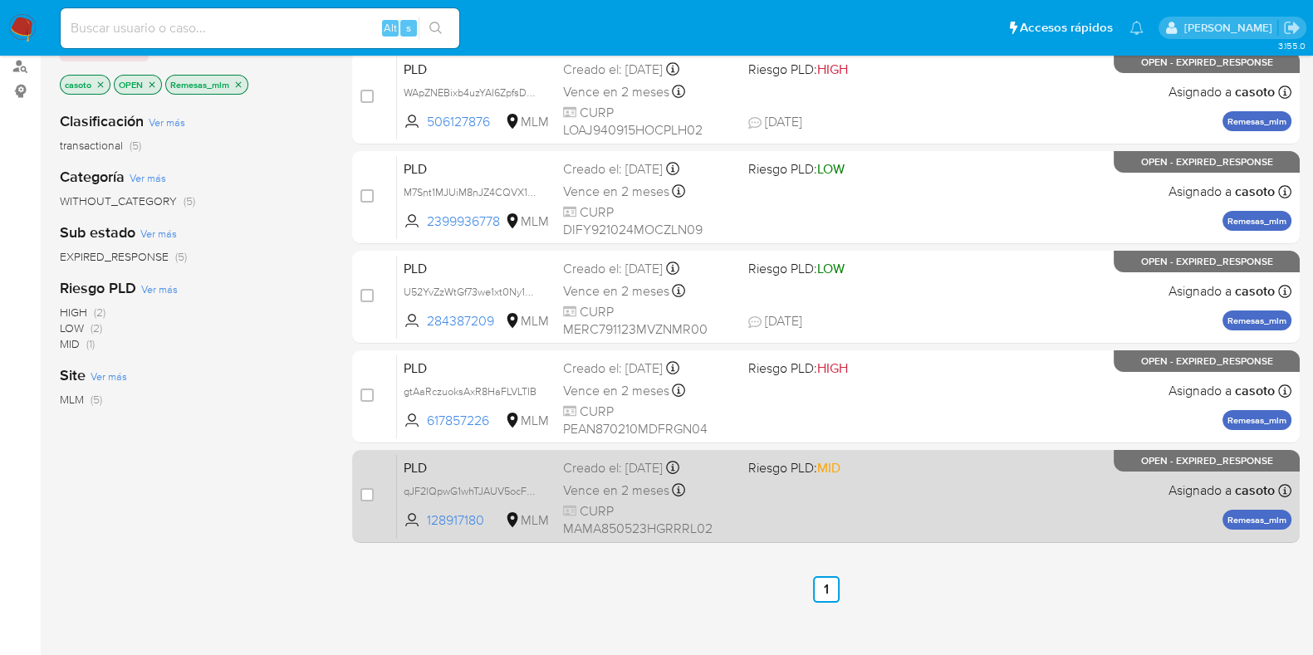
scroll to position [207, 0]
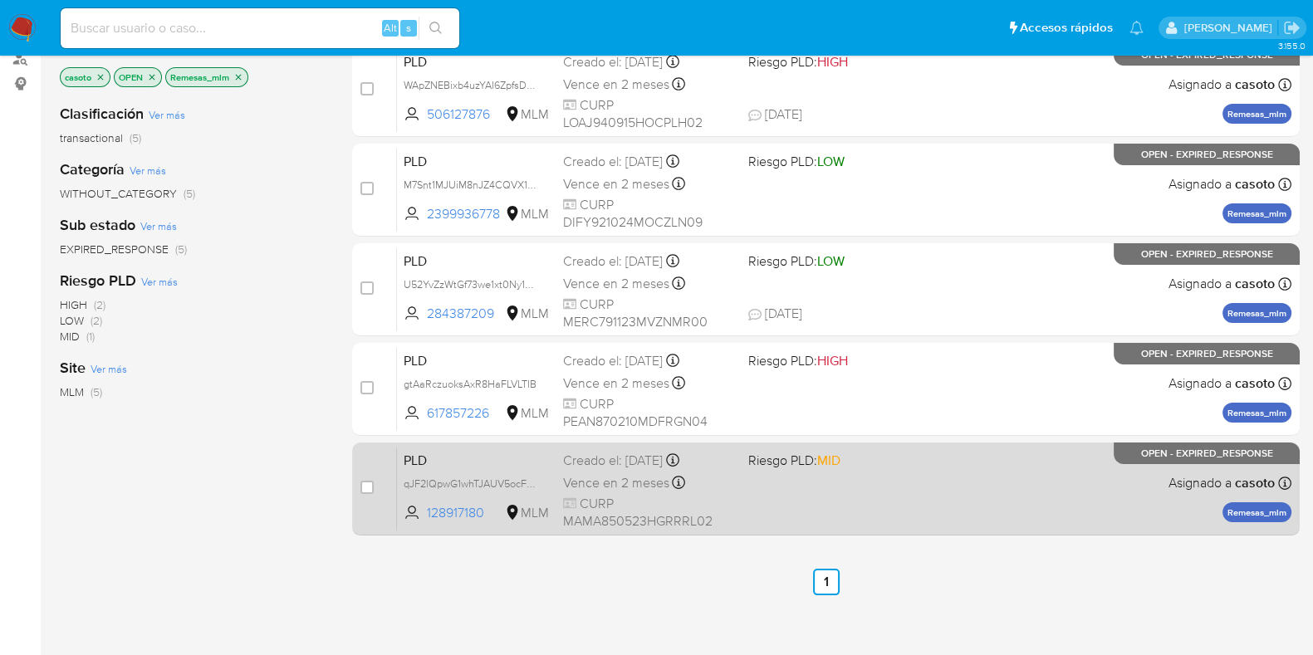
click at [849, 462] on span "Riesgo PLD: MID" at bounding box center [834, 459] width 172 height 22
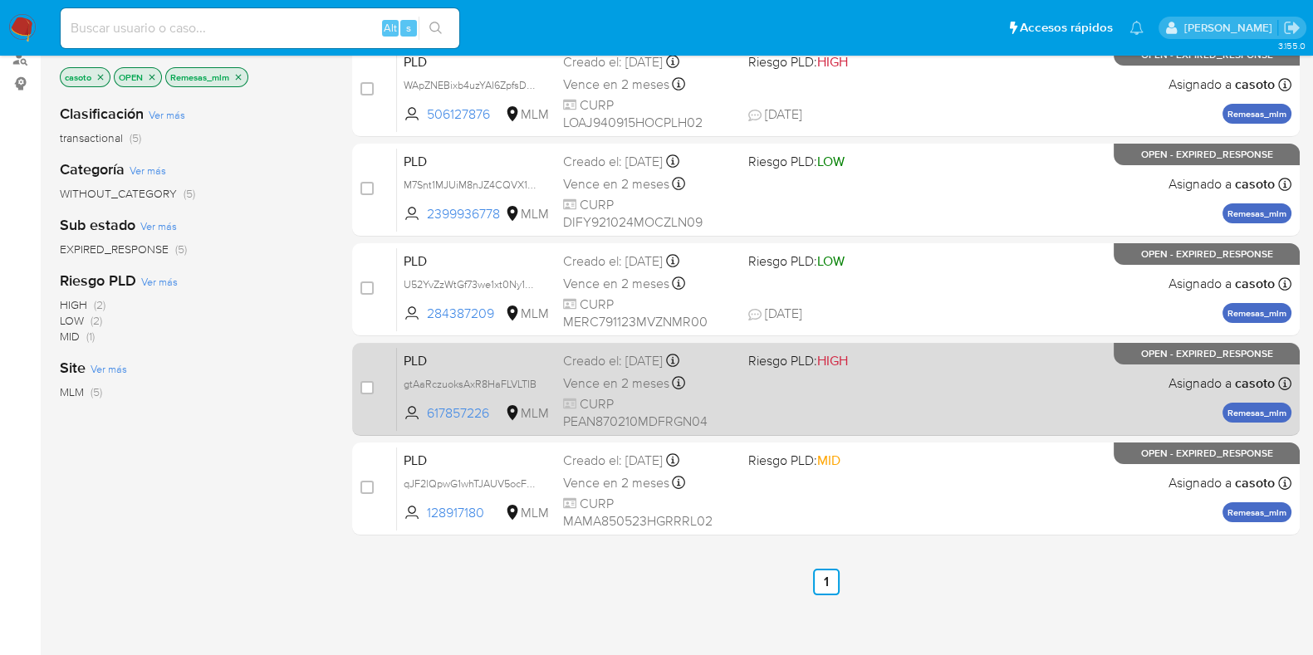
click at [1039, 379] on div "PLD gtAaRczuoksAxR8HaFLVLTIB 617857226 MLM Riesgo PLD: HIGH Creado el: [DATE] C…" at bounding box center [844, 389] width 894 height 84
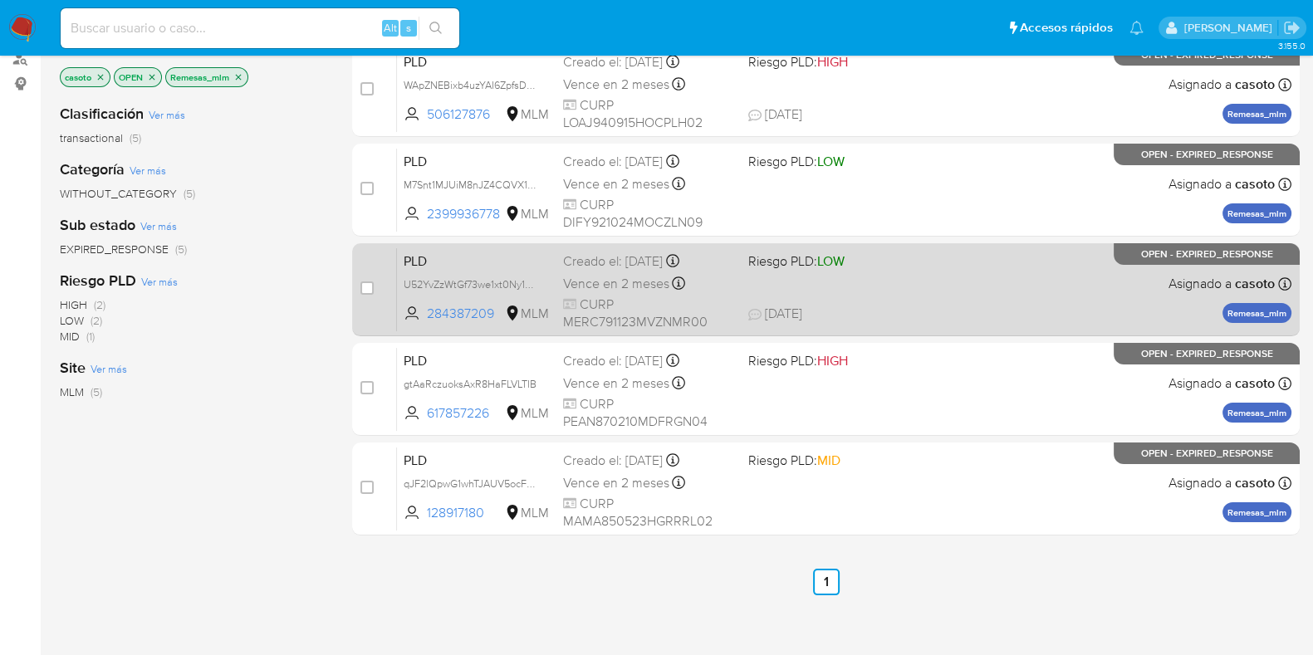
click at [1017, 280] on div "PLD U52YvZzWtGf73we1xt0Ny1An 284387209 MLM Riesgo PLD: LOW Creado el: [DATE] Cr…" at bounding box center [844, 289] width 894 height 84
click at [367, 292] on input "checkbox" at bounding box center [366, 287] width 13 height 13
checkbox input "true"
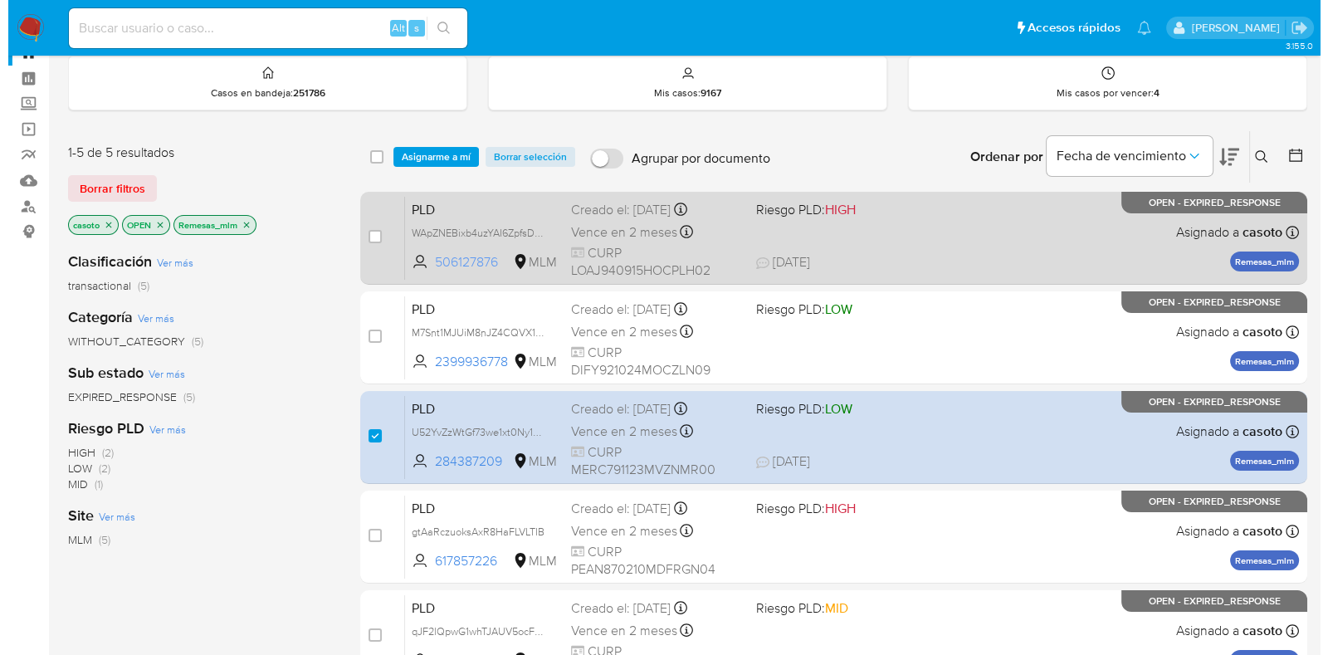
scroll to position [0, 0]
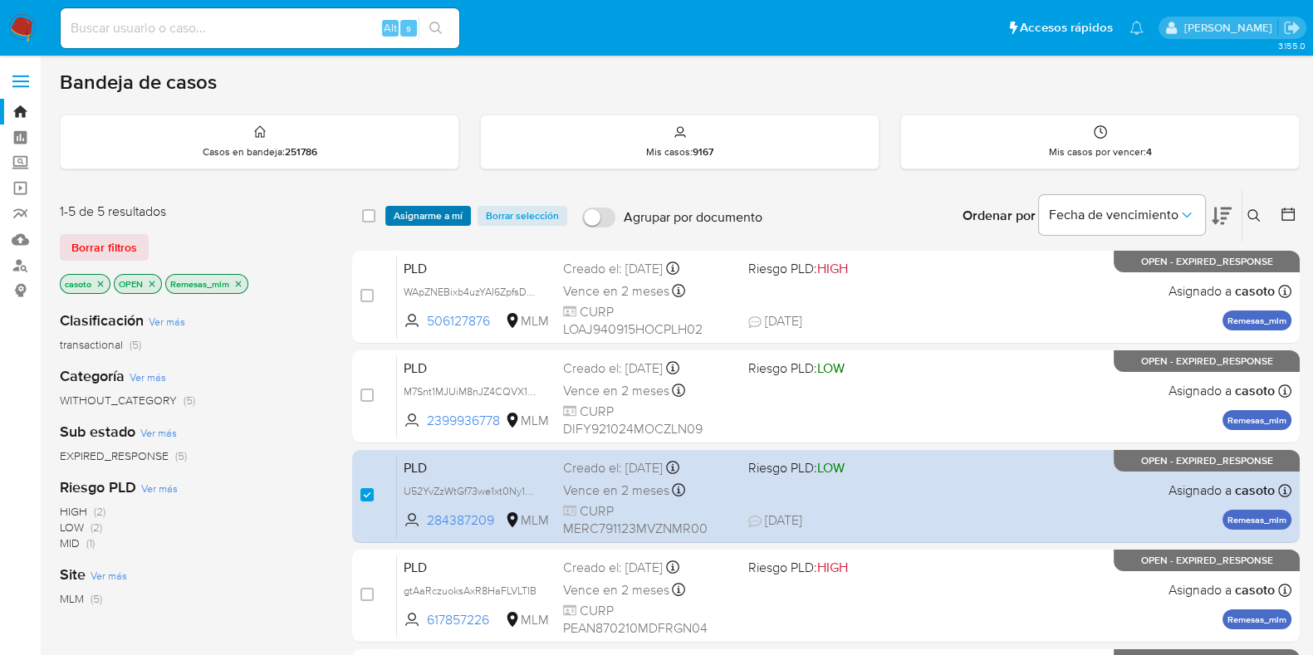
click at [392, 210] on button "Asignarme a mí" at bounding box center [428, 216] width 86 height 20
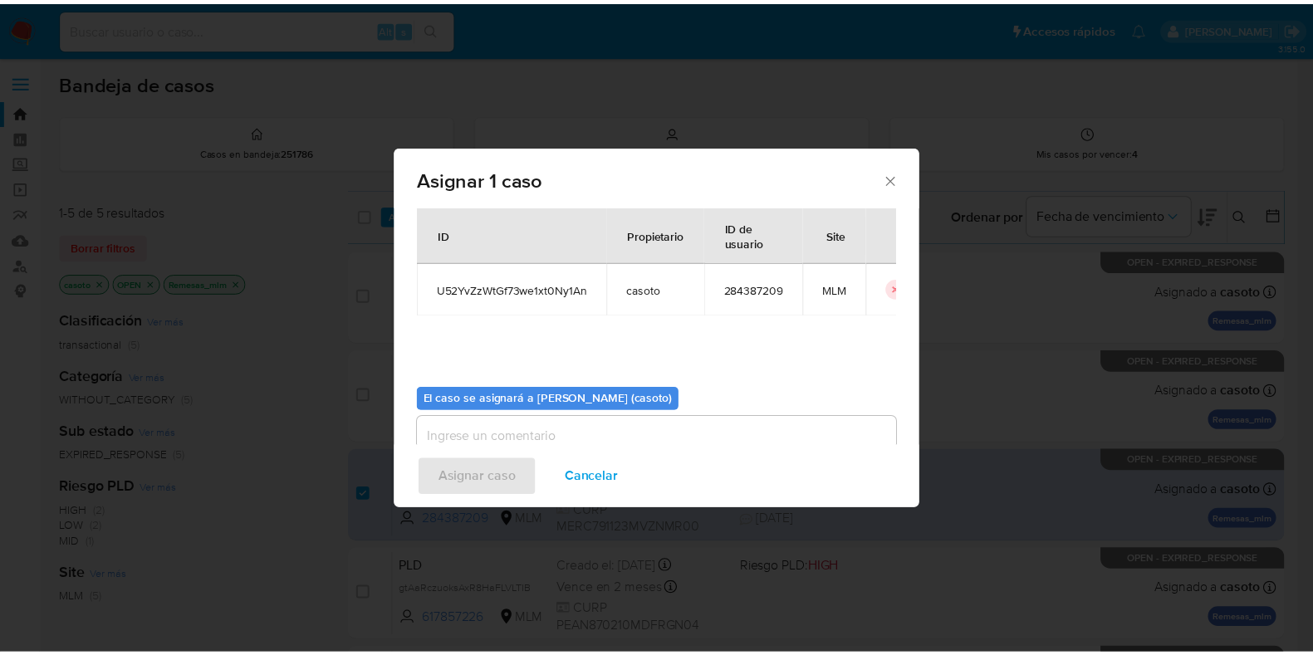
scroll to position [86, 0]
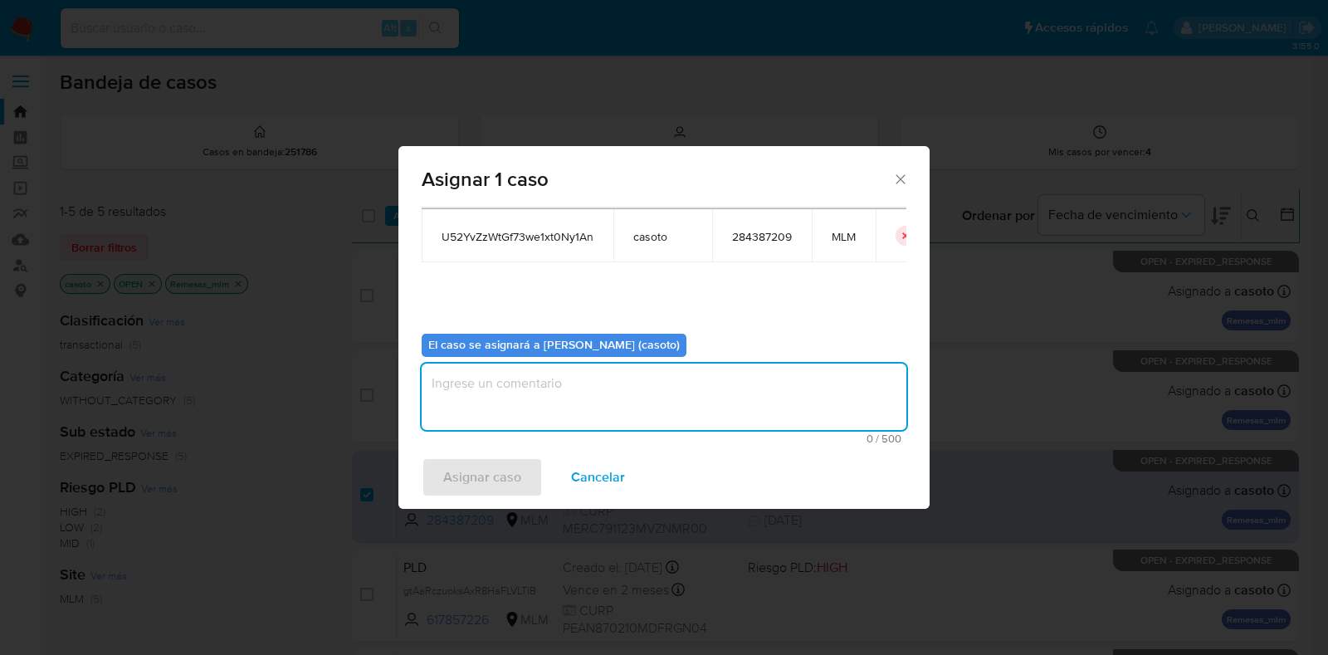
click at [502, 384] on textarea "assign-modal" at bounding box center [664, 397] width 485 height 66
type textarea "Ñ"
type textarea "L1"
click at [486, 455] on div "Asignar caso Cancelar" at bounding box center [664, 477] width 531 height 63
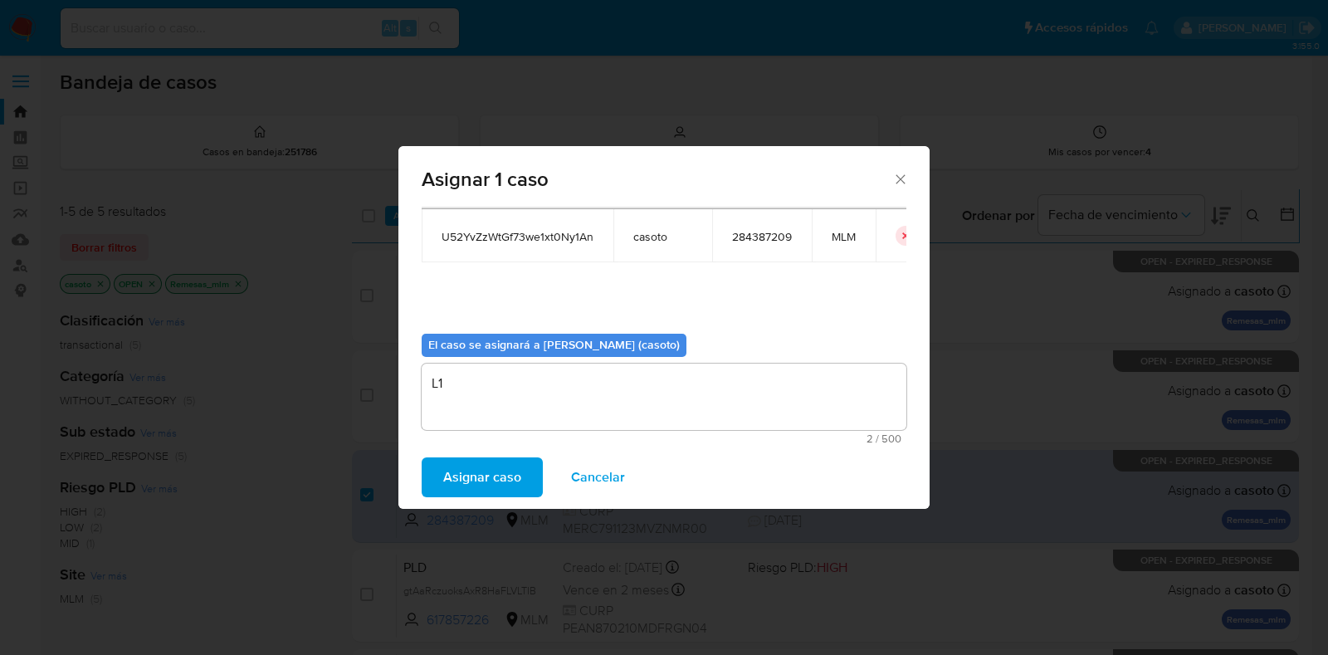
click at [479, 462] on span "Asignar caso" at bounding box center [482, 477] width 78 height 37
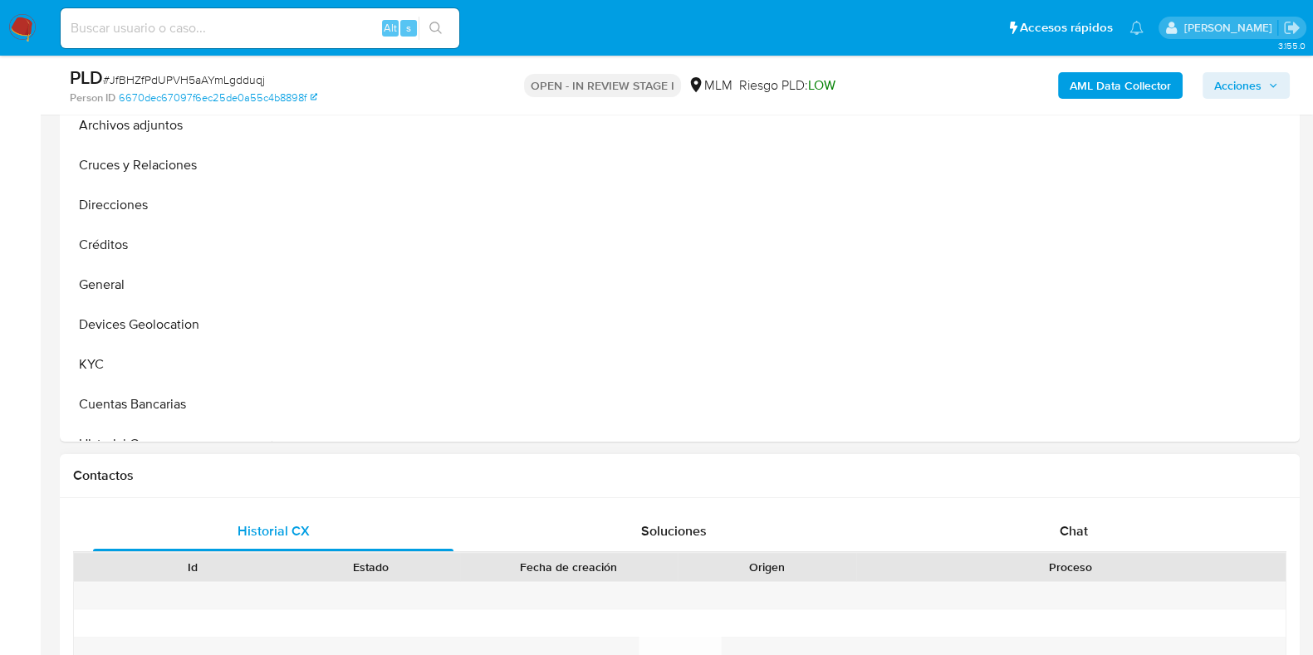
scroll to position [726, 0]
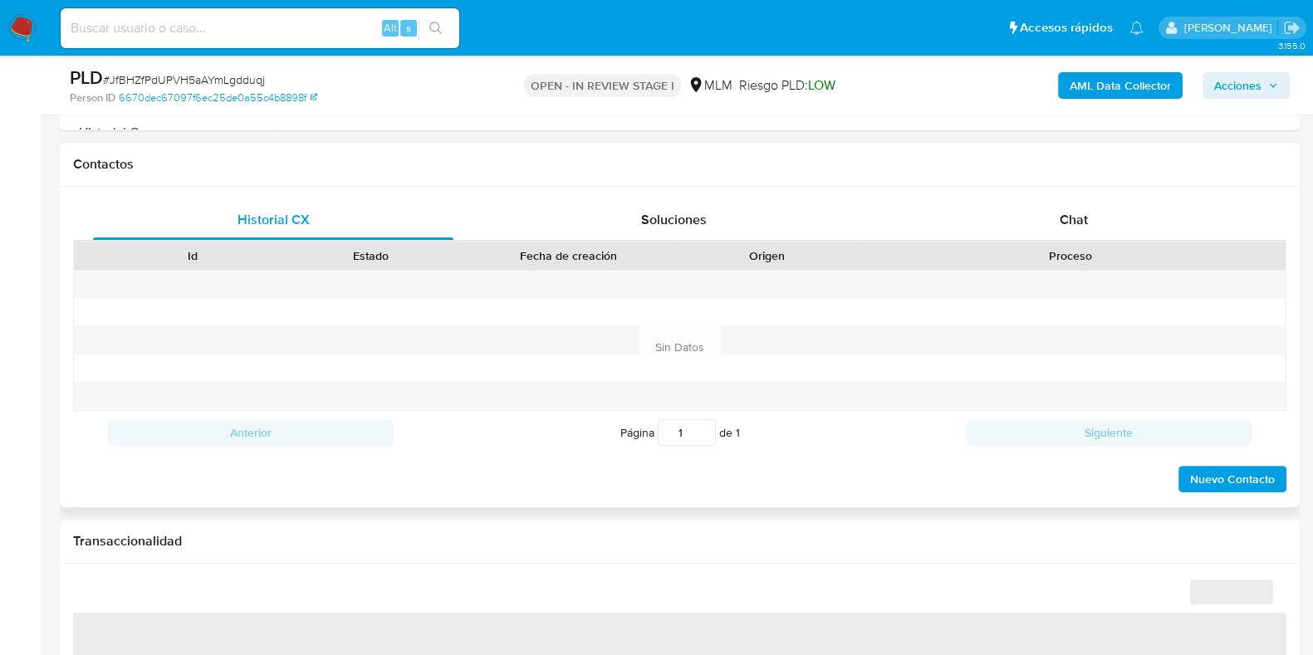
select select "10"
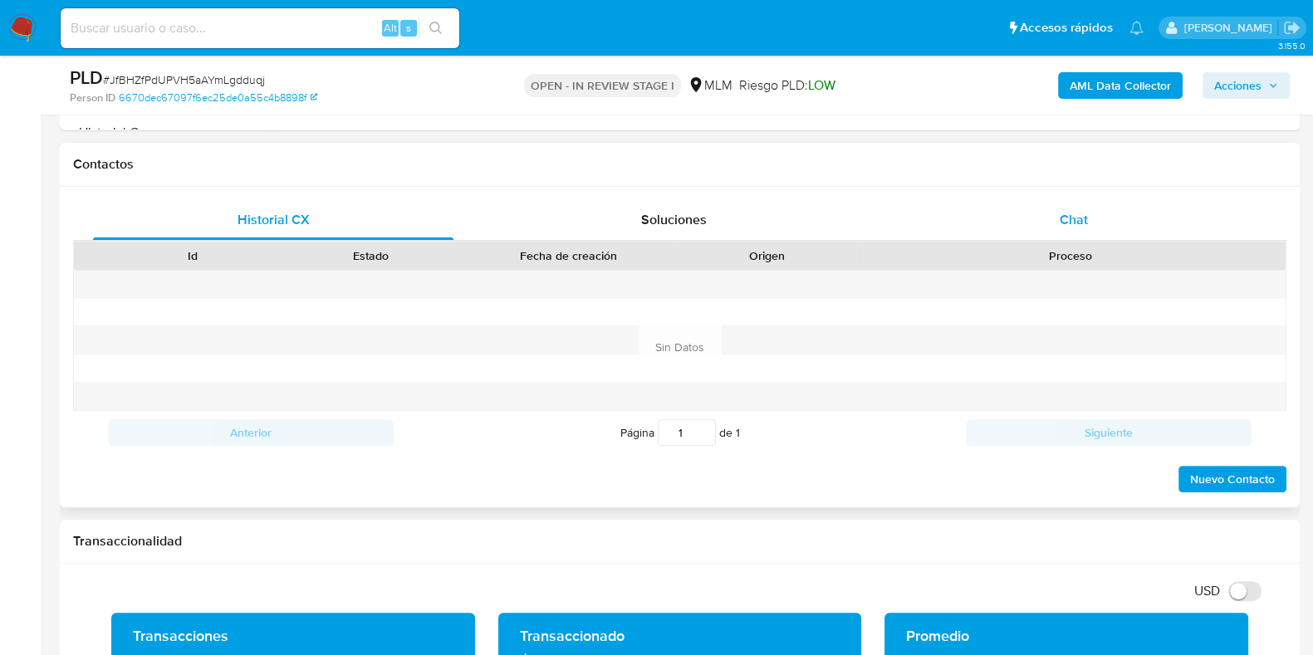
click at [1069, 224] on span "Chat" at bounding box center [1073, 219] width 28 height 19
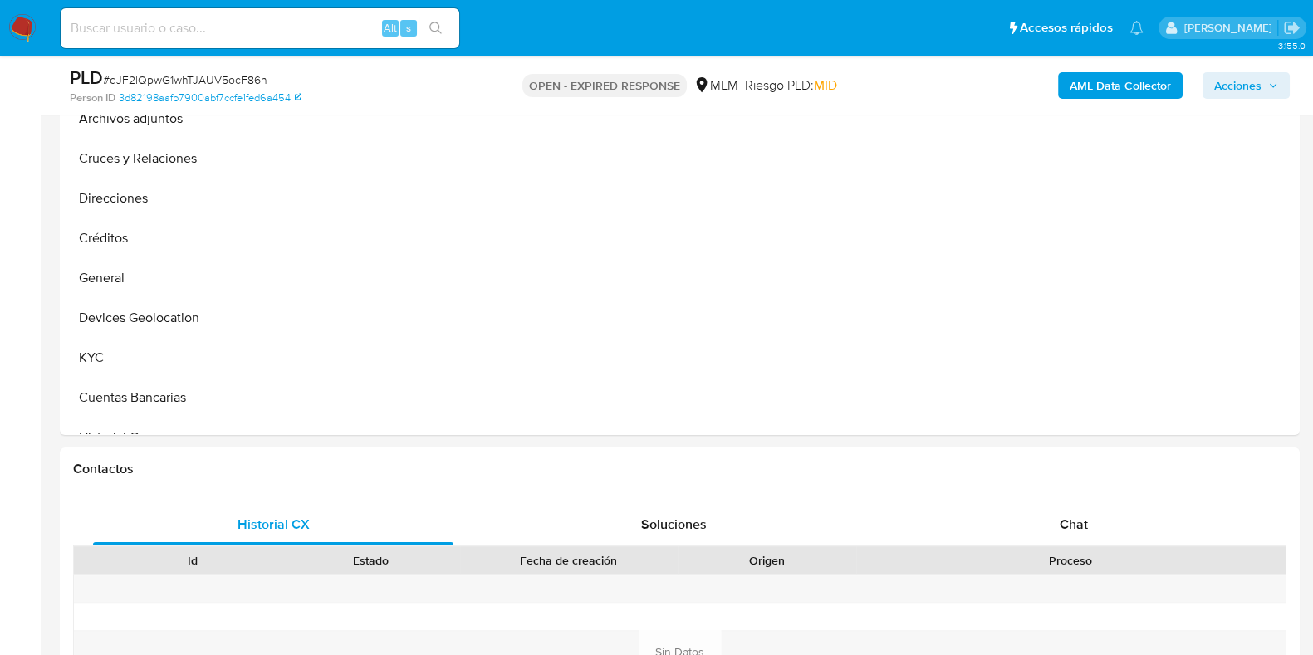
scroll to position [623, 0]
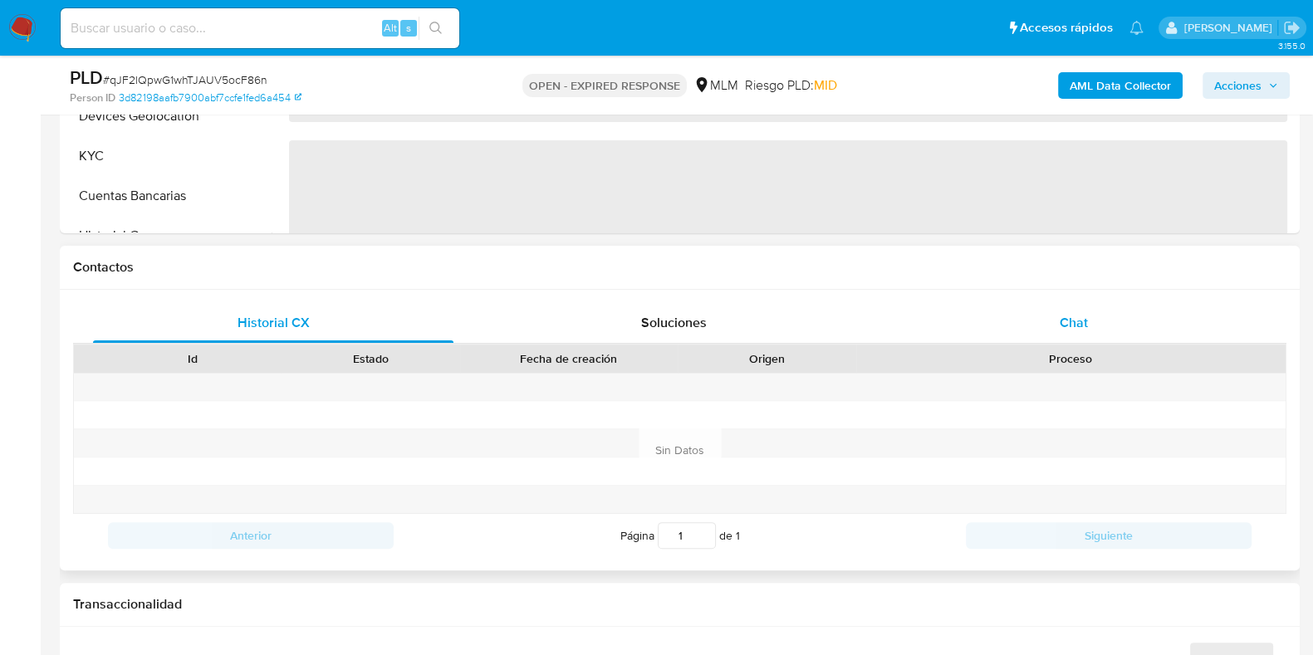
click at [1100, 338] on div "Chat" at bounding box center [1073, 323] width 360 height 40
select select "10"
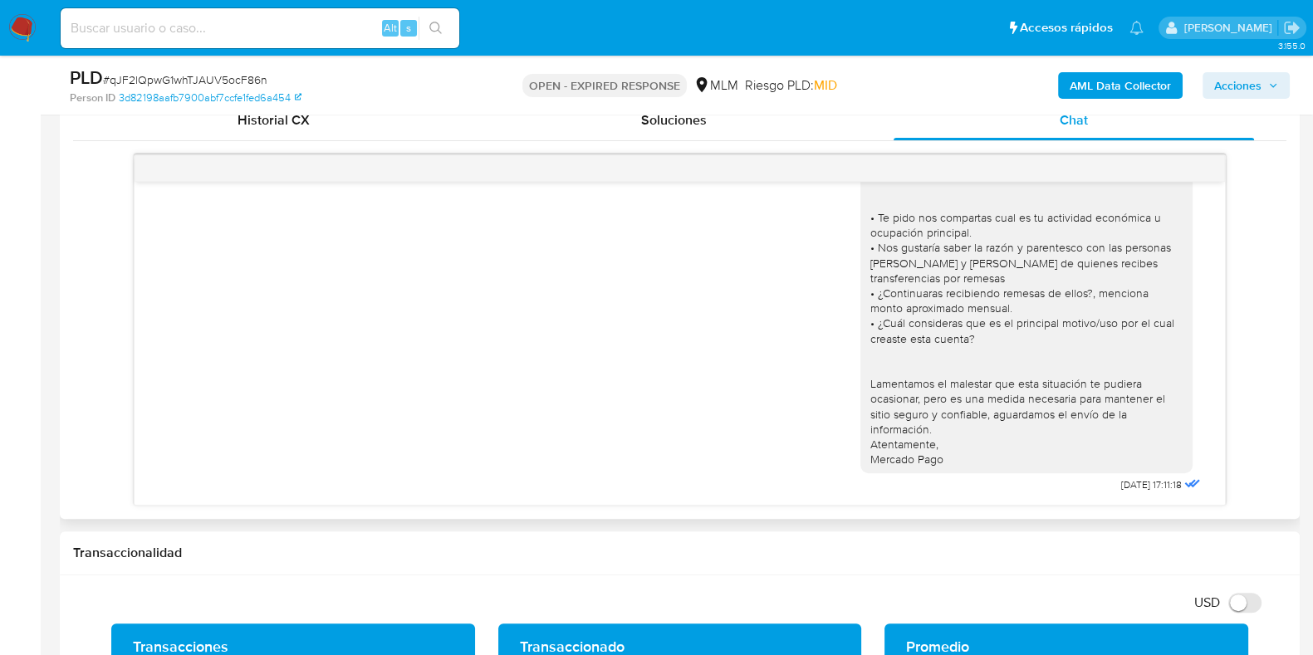
scroll to position [829, 0]
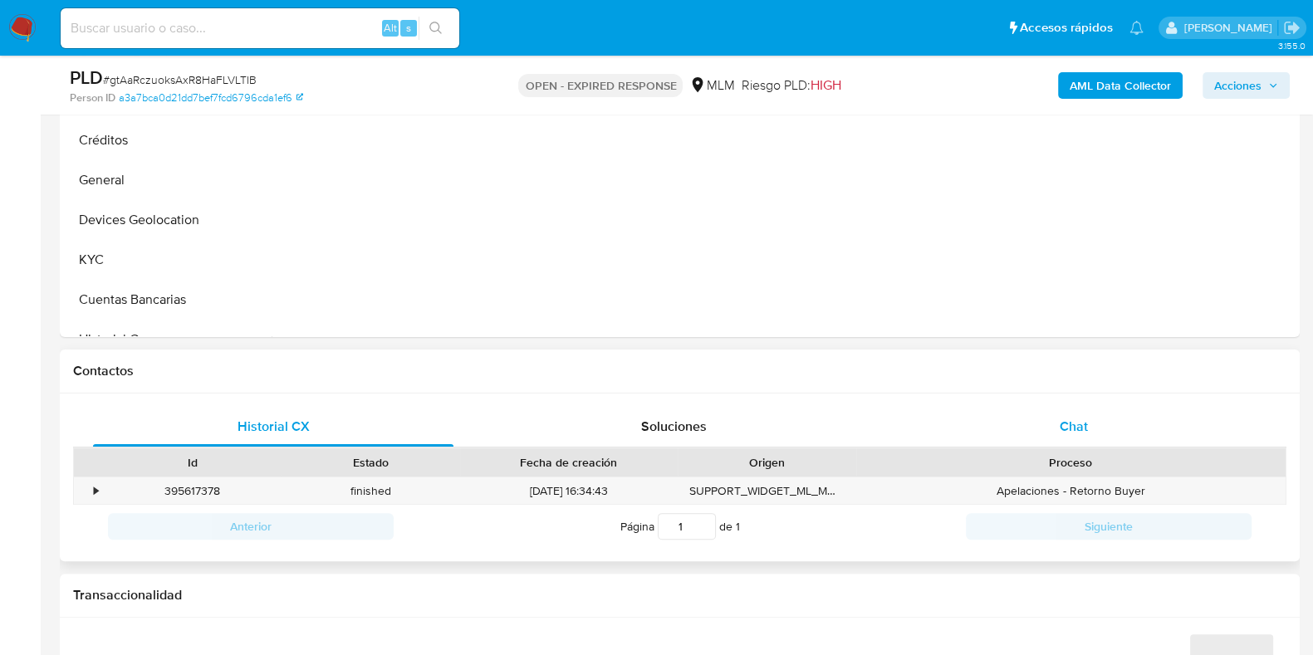
click at [1067, 417] on span "Chat" at bounding box center [1073, 426] width 28 height 19
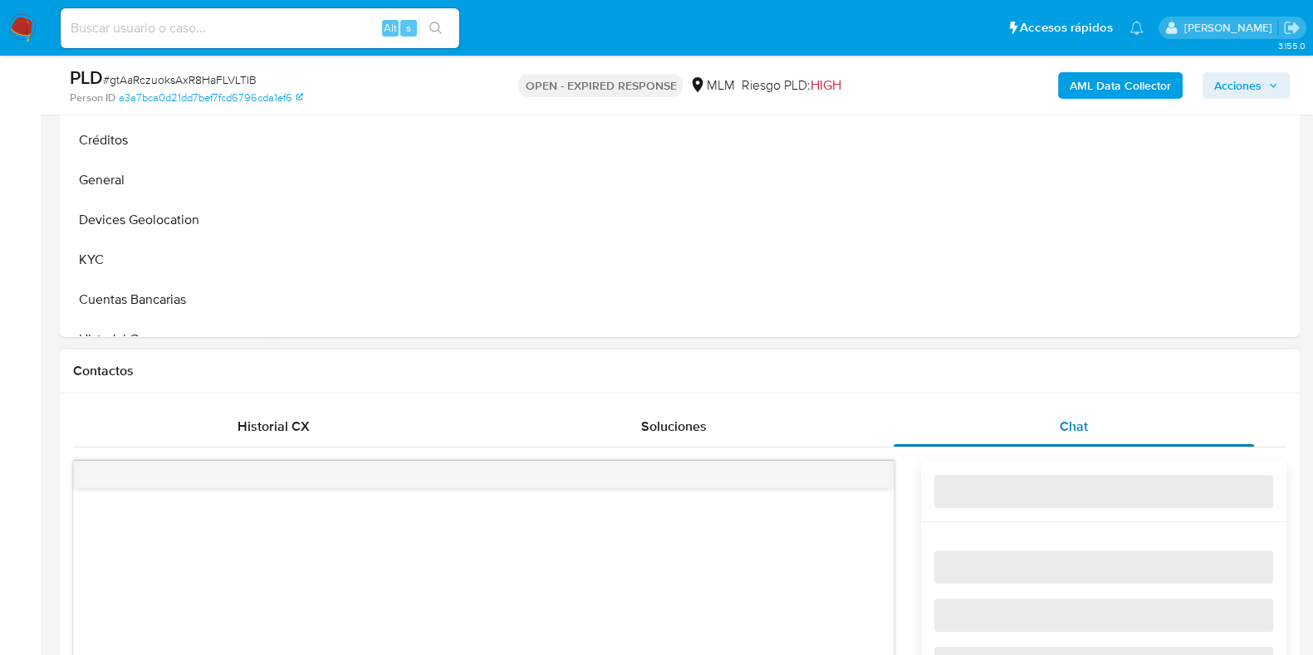
select select "10"
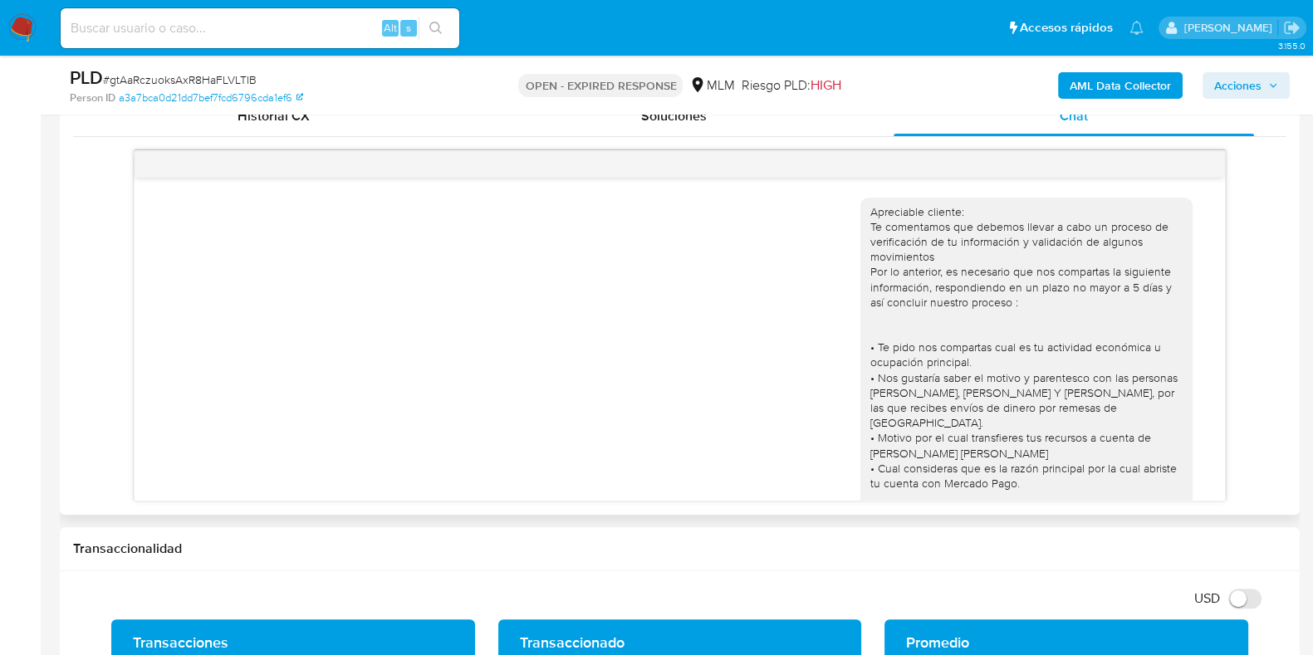
scroll to position [134, 0]
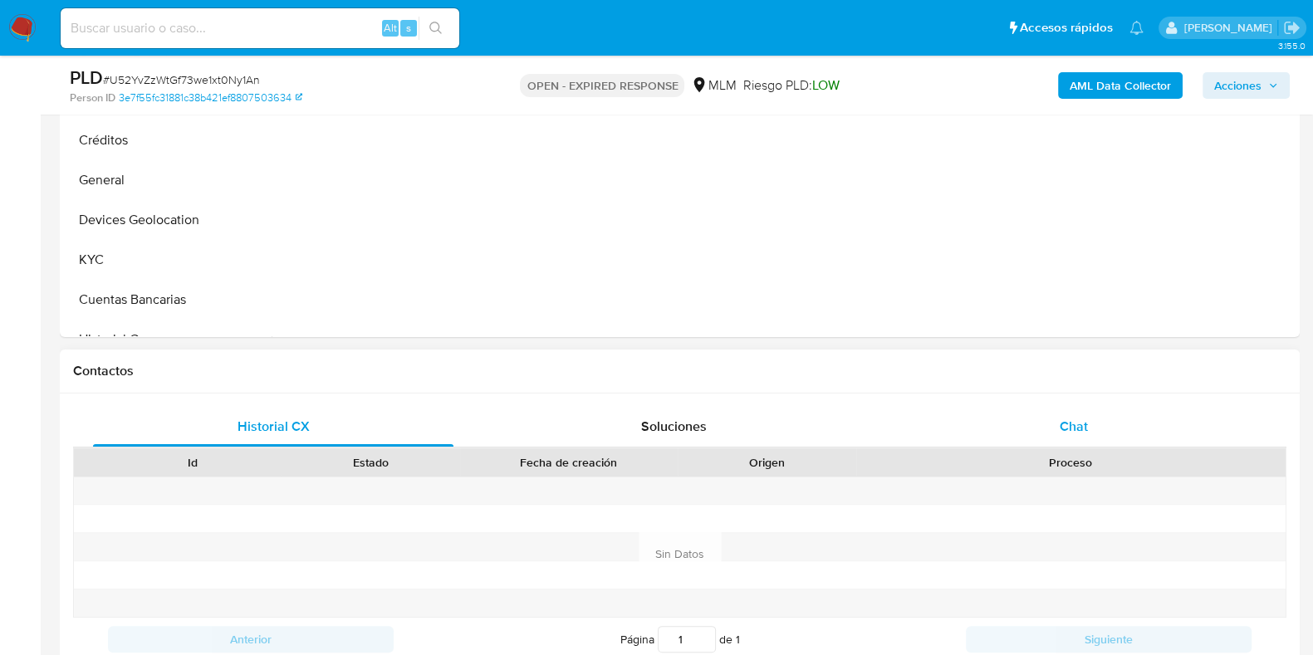
click at [1071, 437] on div "Chat" at bounding box center [1073, 427] width 360 height 40
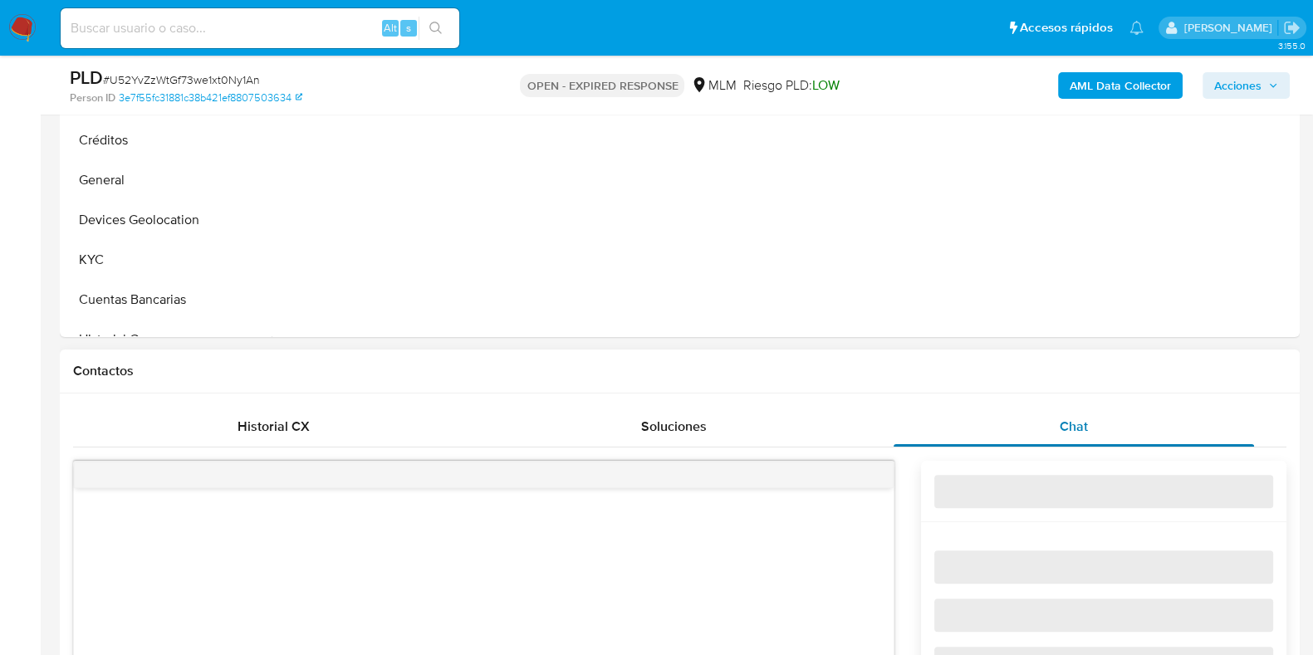
select select "10"
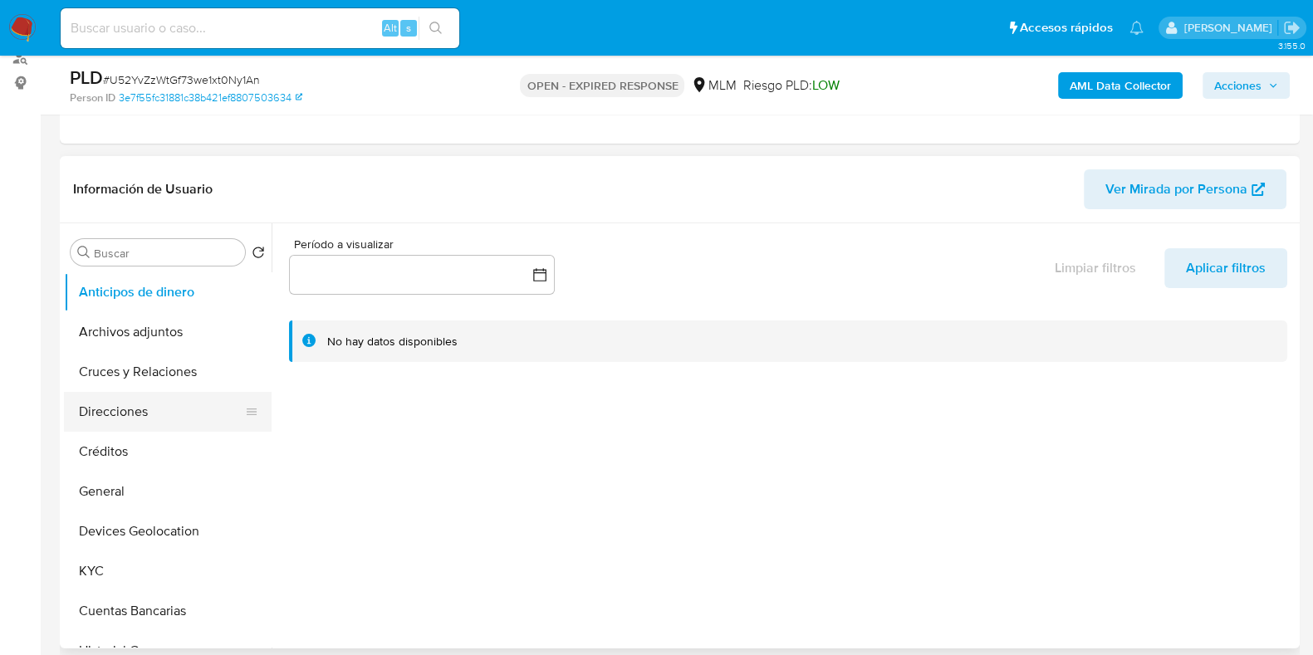
scroll to position [207, 0]
click at [162, 493] on button "General" at bounding box center [161, 492] width 194 height 40
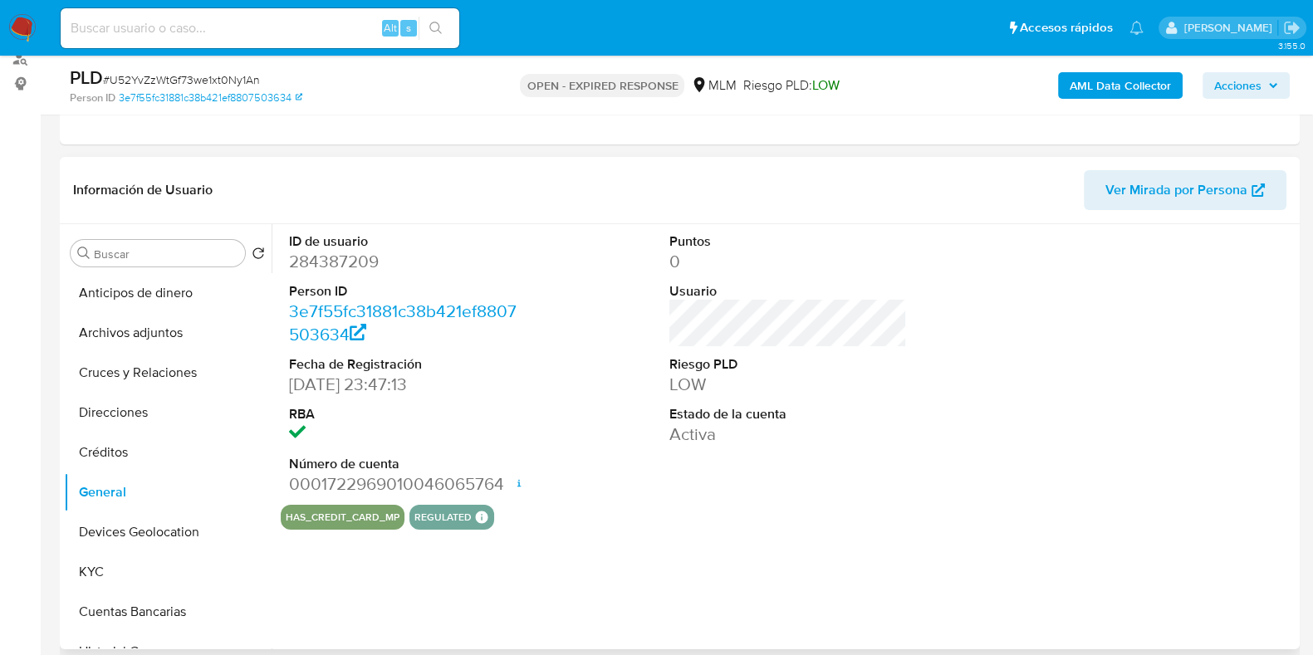
click at [347, 257] on dd "284387209" at bounding box center [407, 261] width 237 height 23
copy dd "284387209"
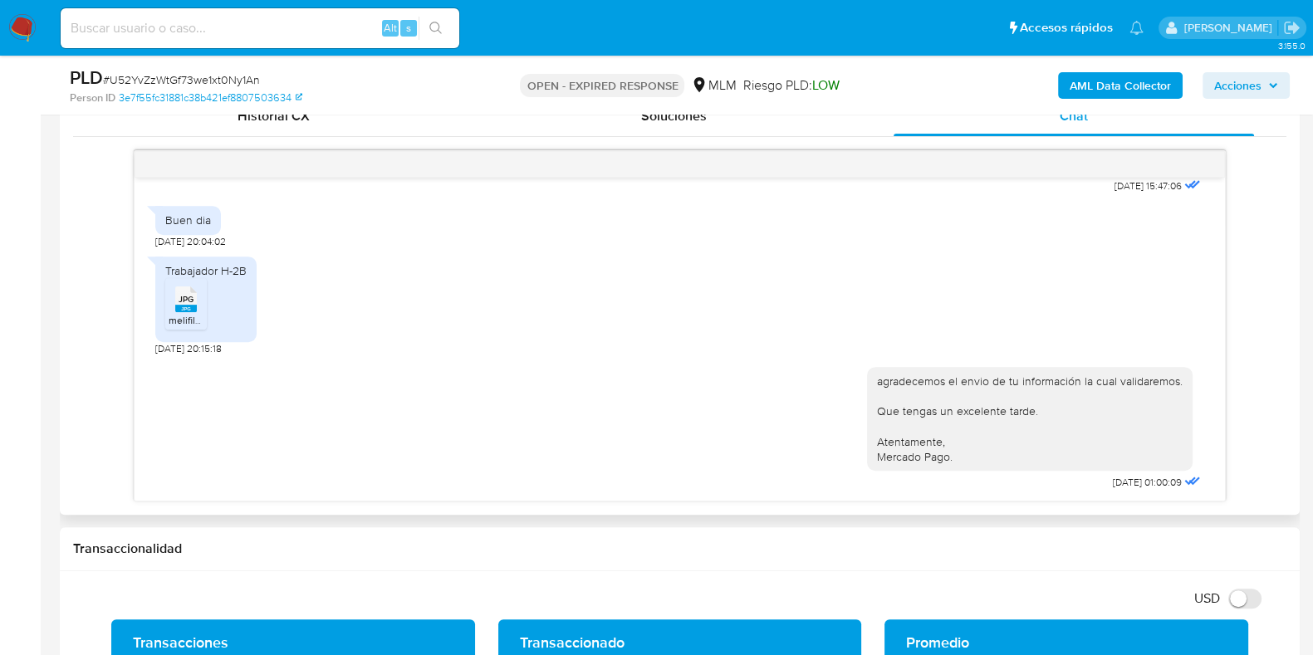
scroll to position [623, 0]
click at [187, 310] on rect at bounding box center [186, 305] width 22 height 7
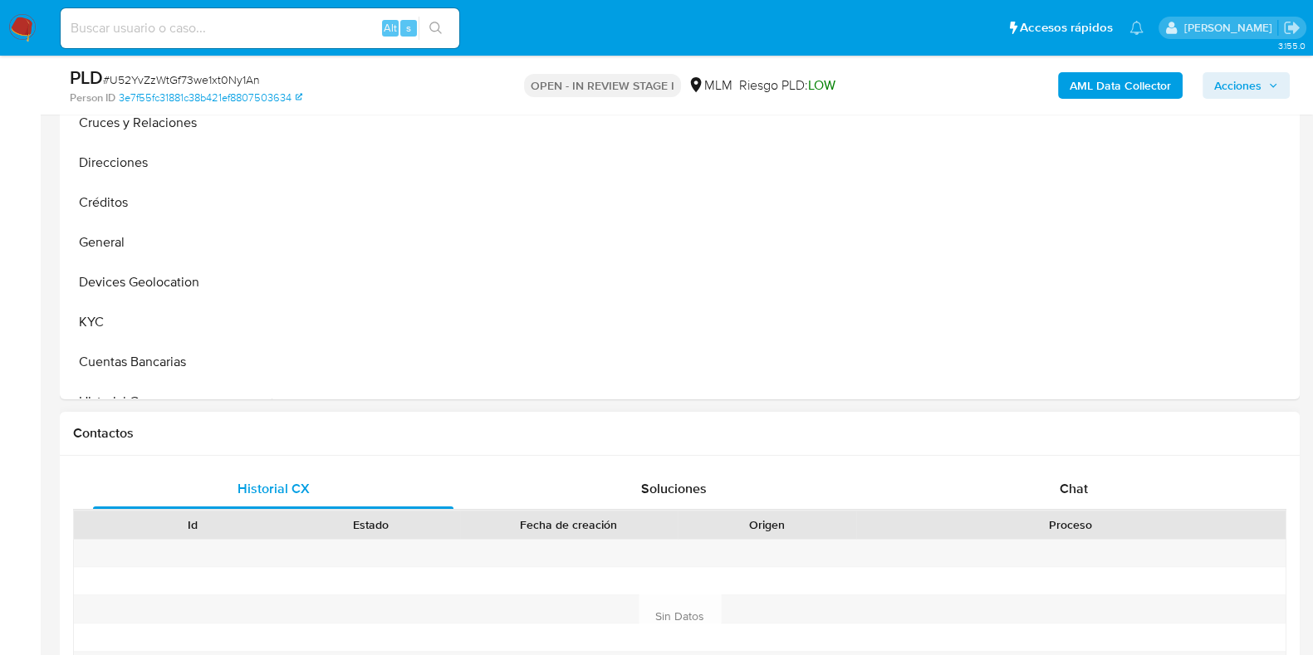
scroll to position [623, 0]
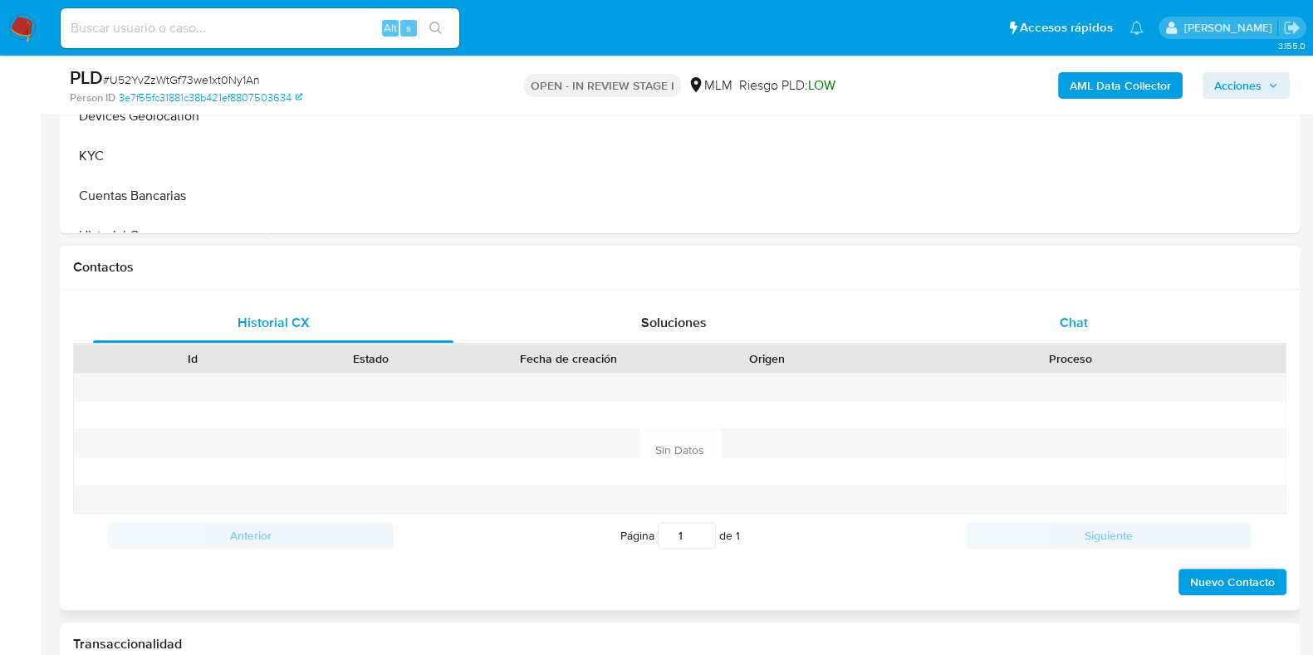
click at [1072, 340] on div "Chat" at bounding box center [1073, 323] width 360 height 40
select select "10"
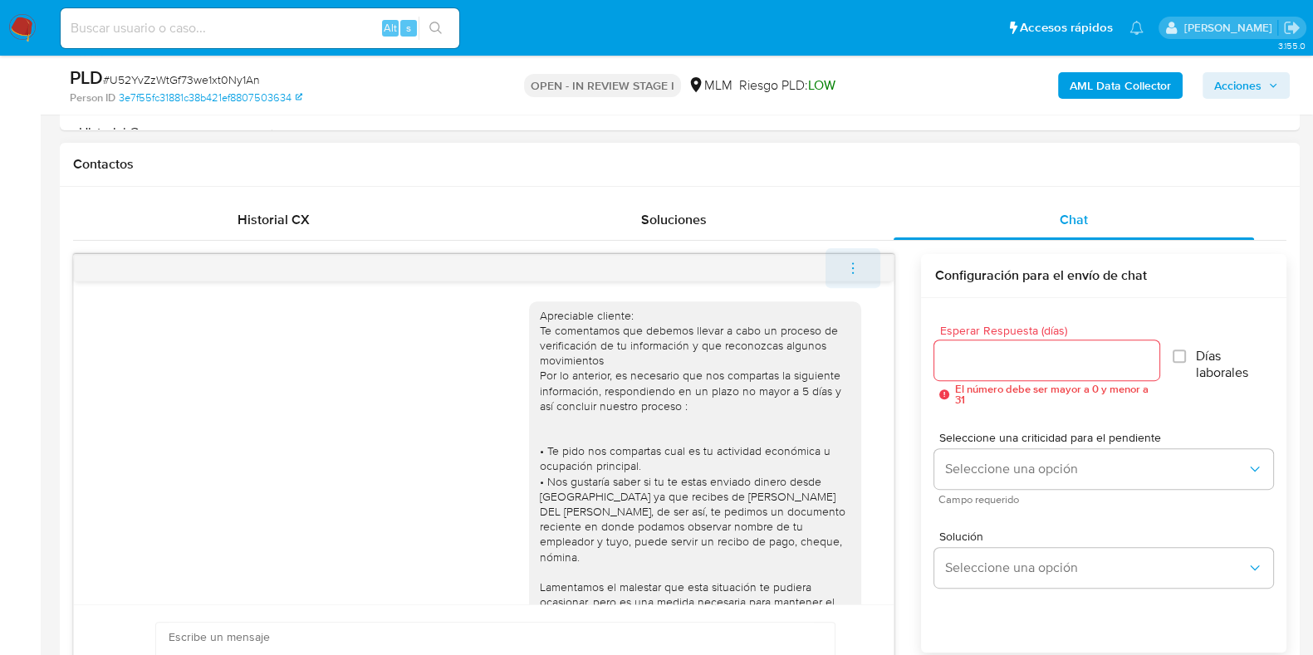
scroll to position [633, 0]
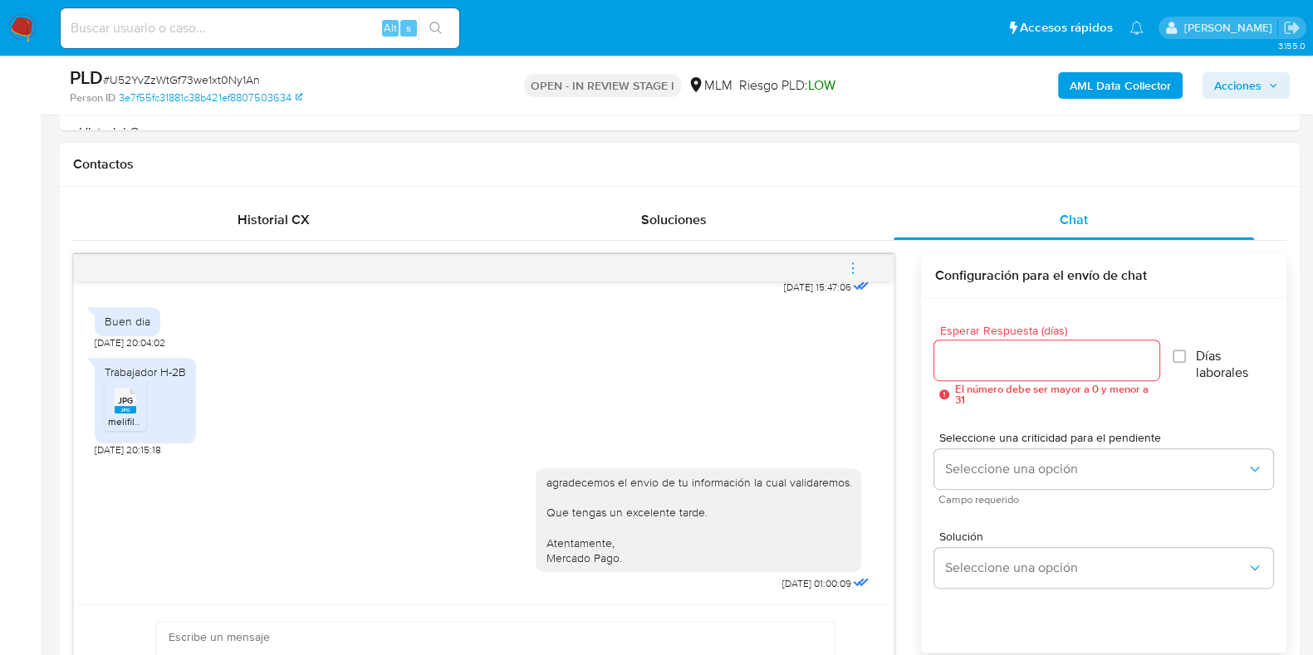
click at [867, 262] on button "menu-action" at bounding box center [852, 268] width 55 height 40
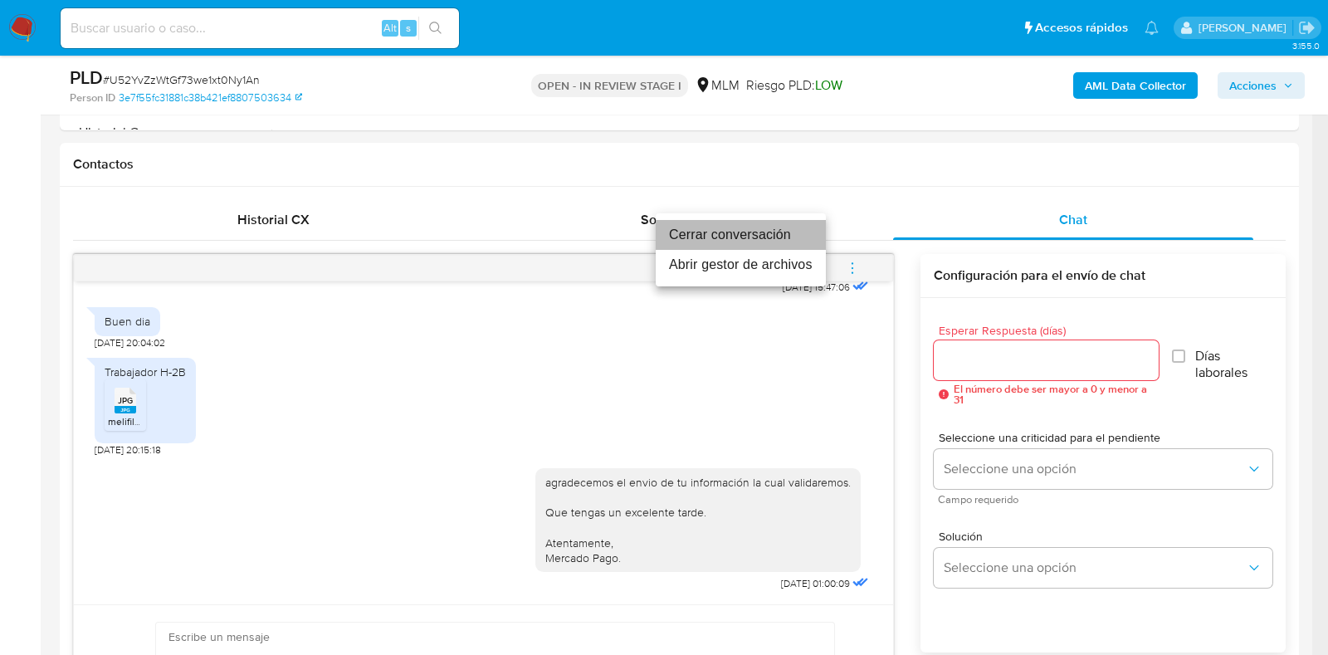
click at [695, 237] on li "Cerrar conversación" at bounding box center [741, 235] width 170 height 30
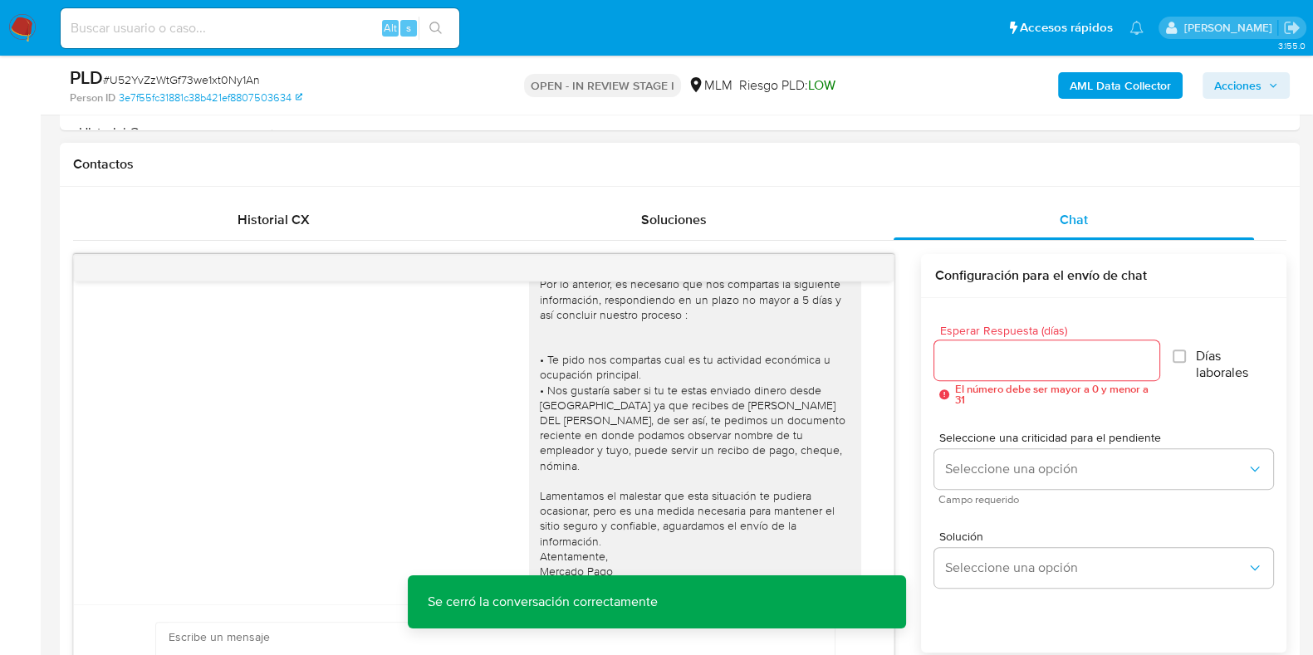
scroll to position [0, 0]
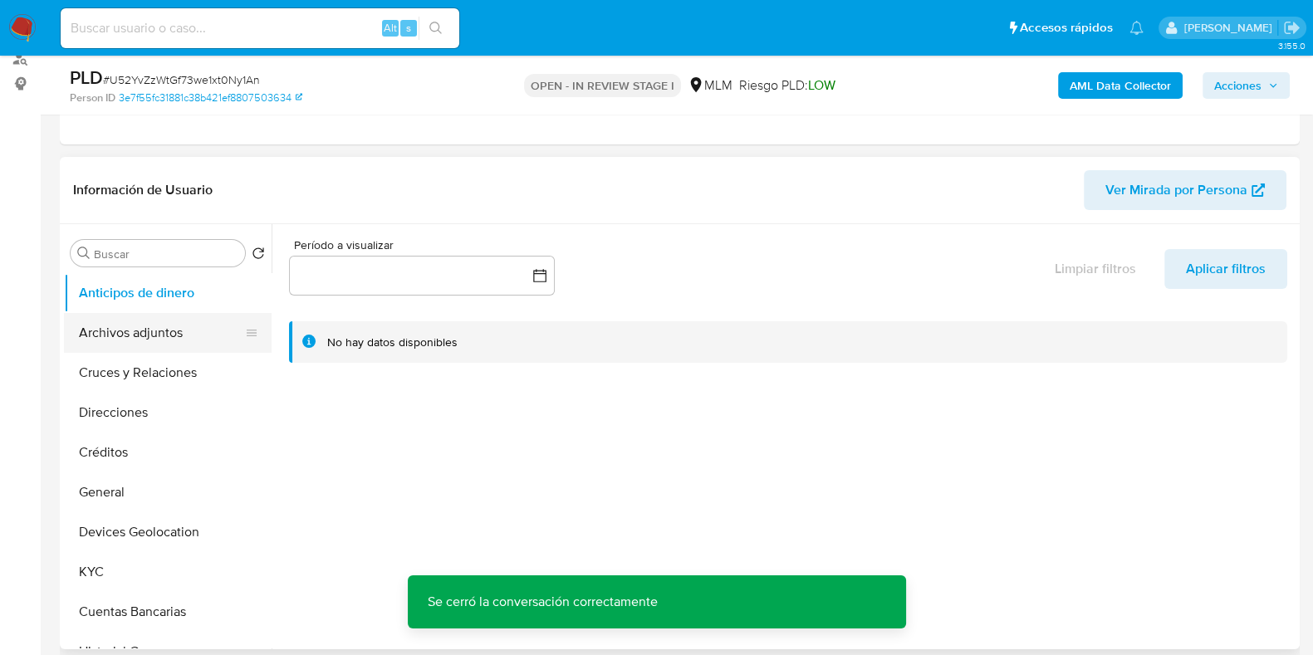
click at [155, 331] on button "Archivos adjuntos" at bounding box center [161, 333] width 194 height 40
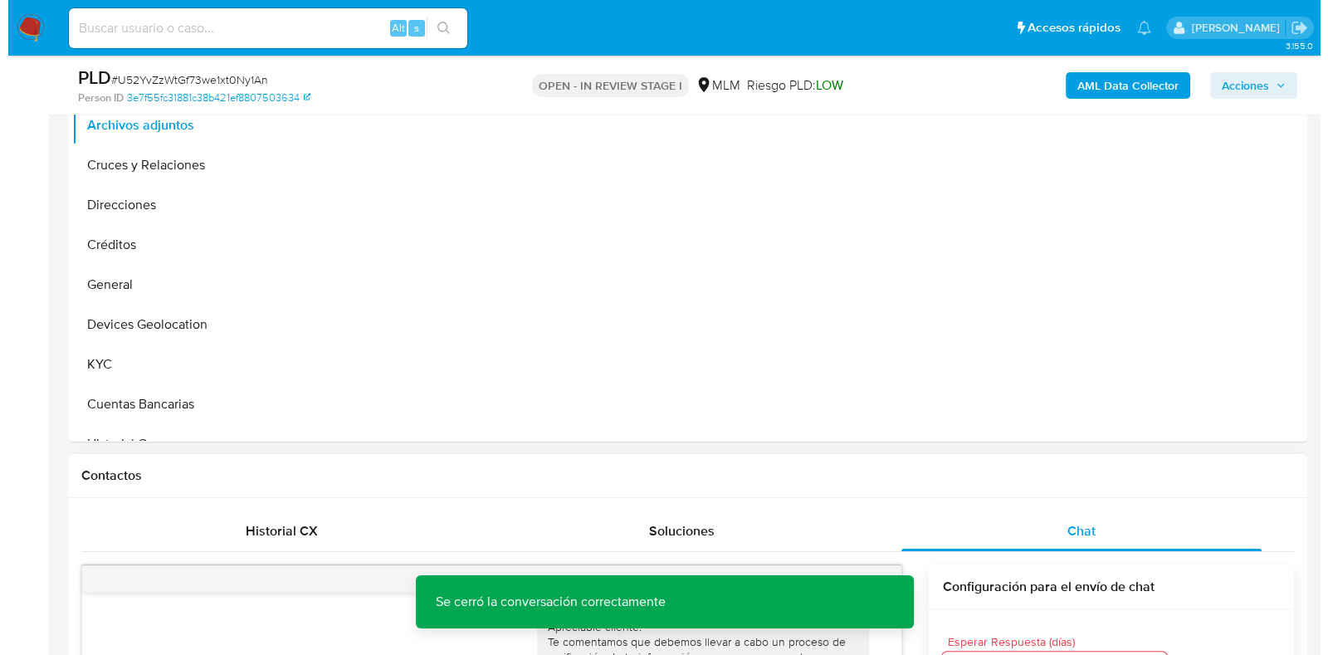
scroll to position [311, 0]
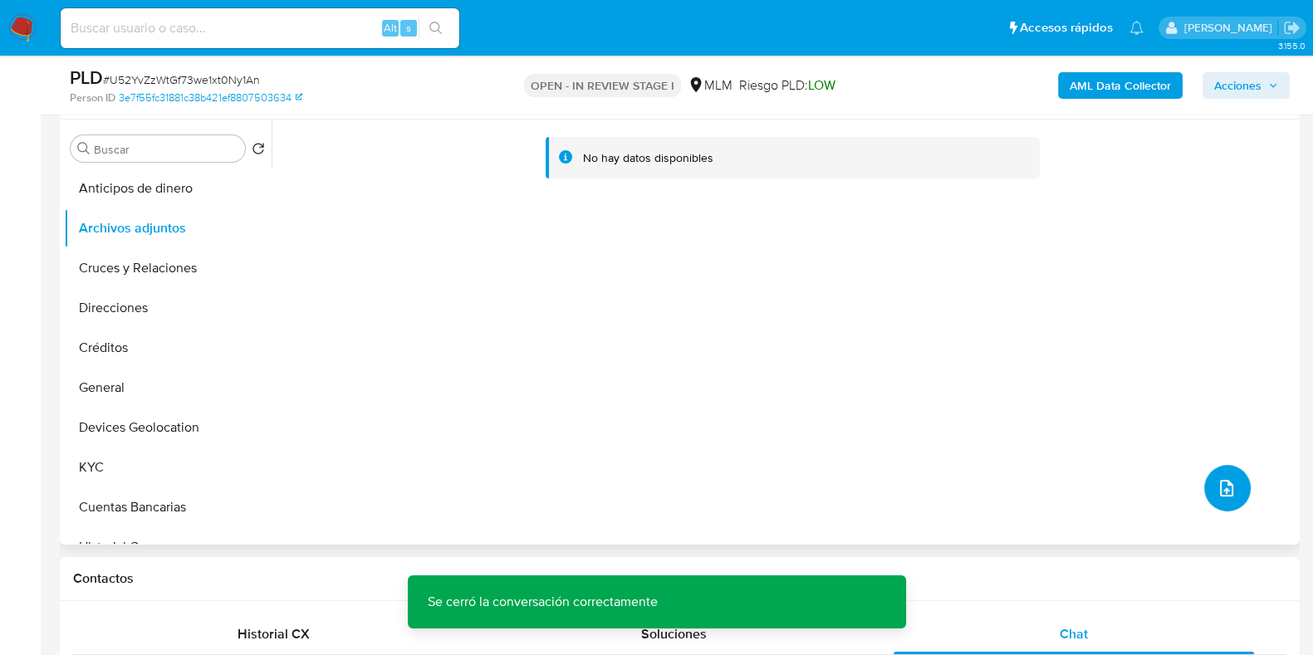
click at [1207, 485] on button "upload-file" at bounding box center [1227, 488] width 46 height 46
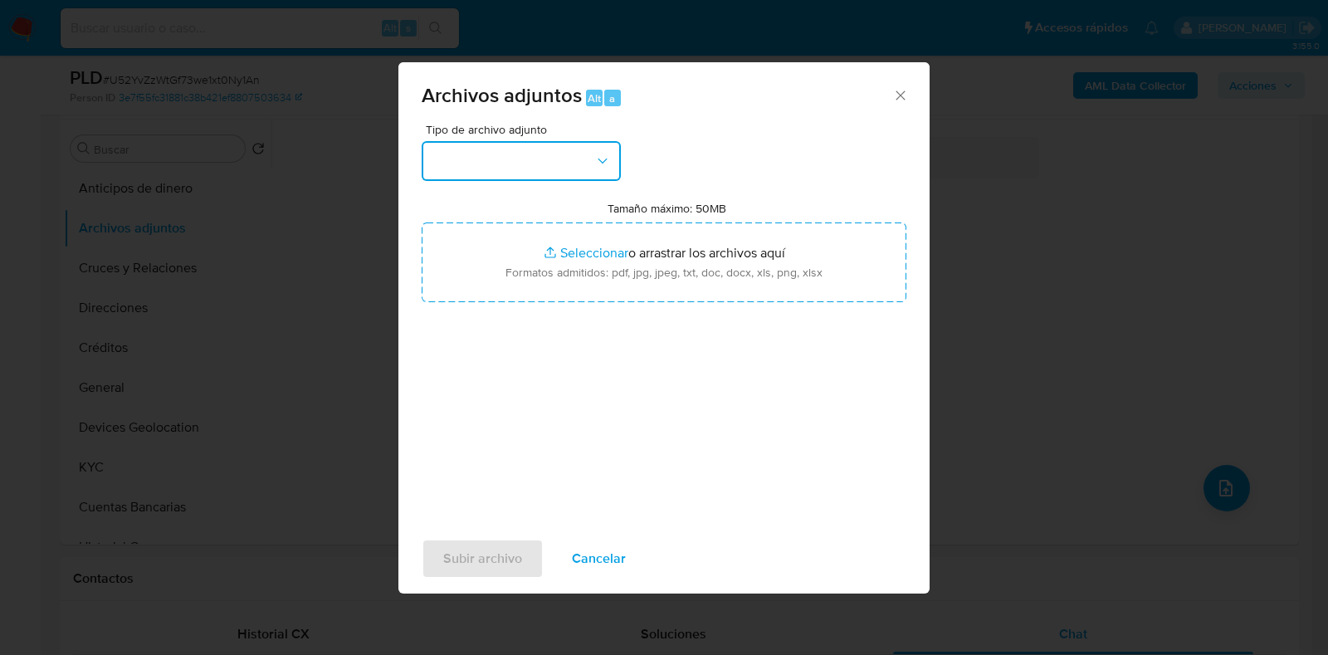
click at [479, 167] on button "button" at bounding box center [521, 161] width 199 height 40
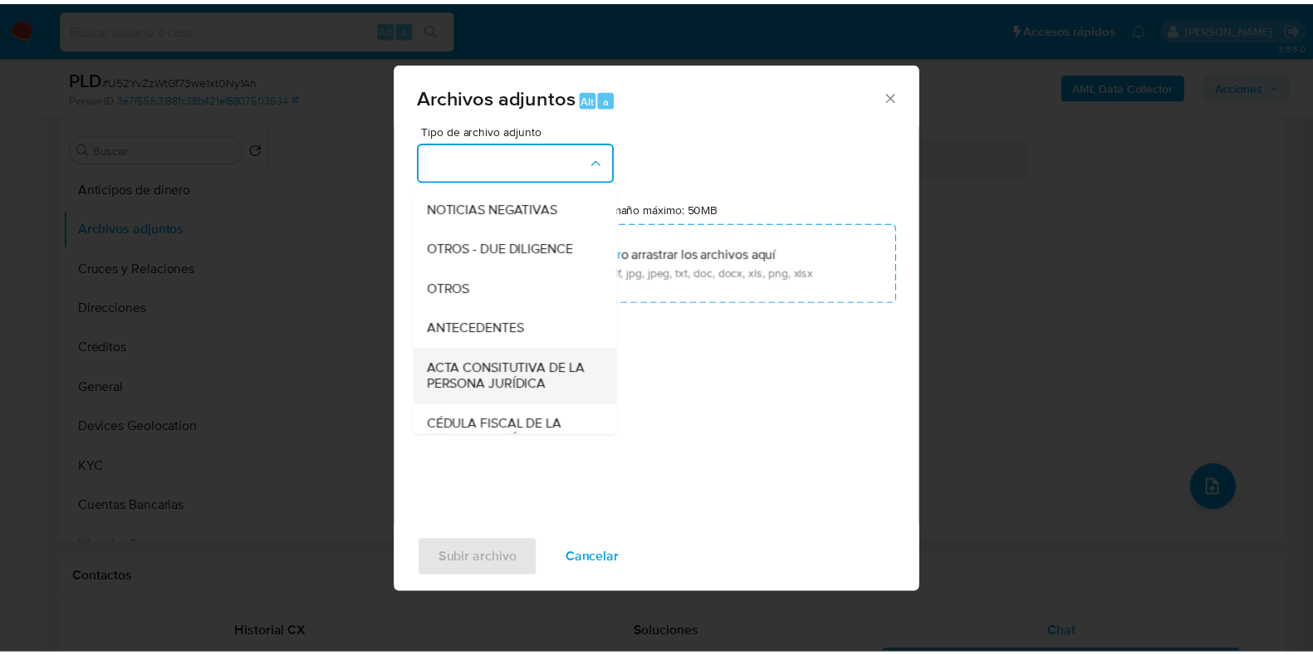
scroll to position [207, 0]
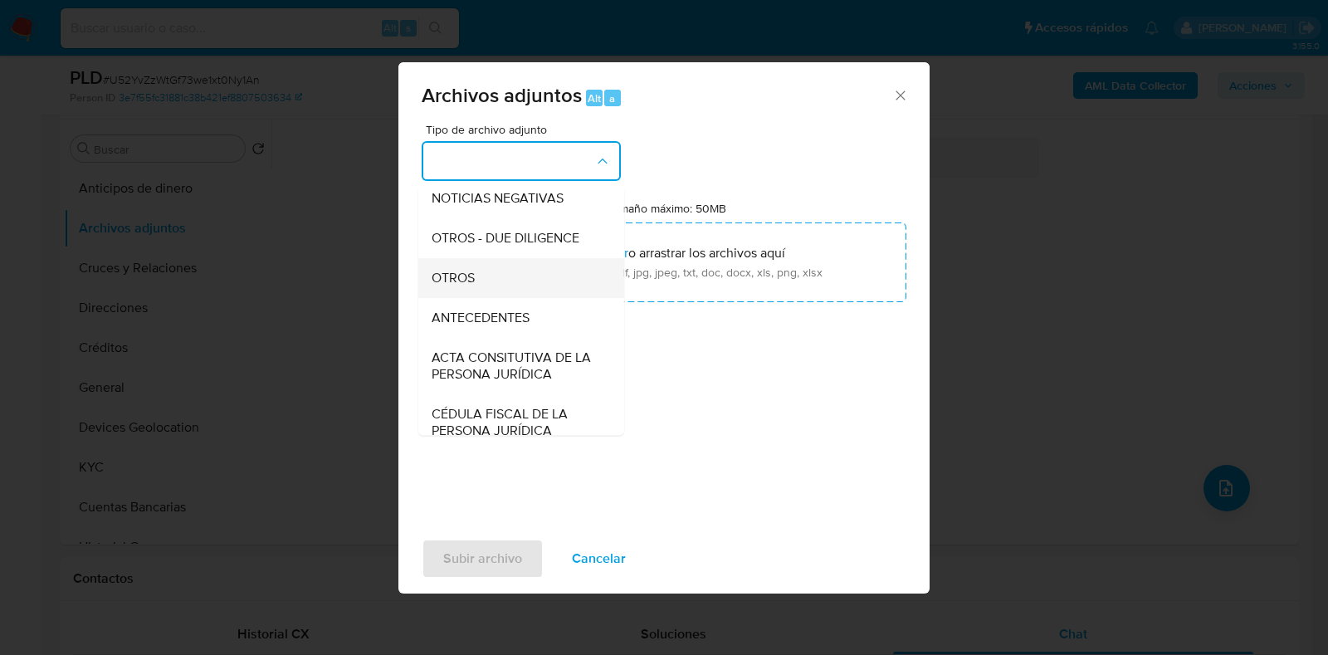
click at [454, 286] on span "OTROS" at bounding box center [453, 278] width 43 height 17
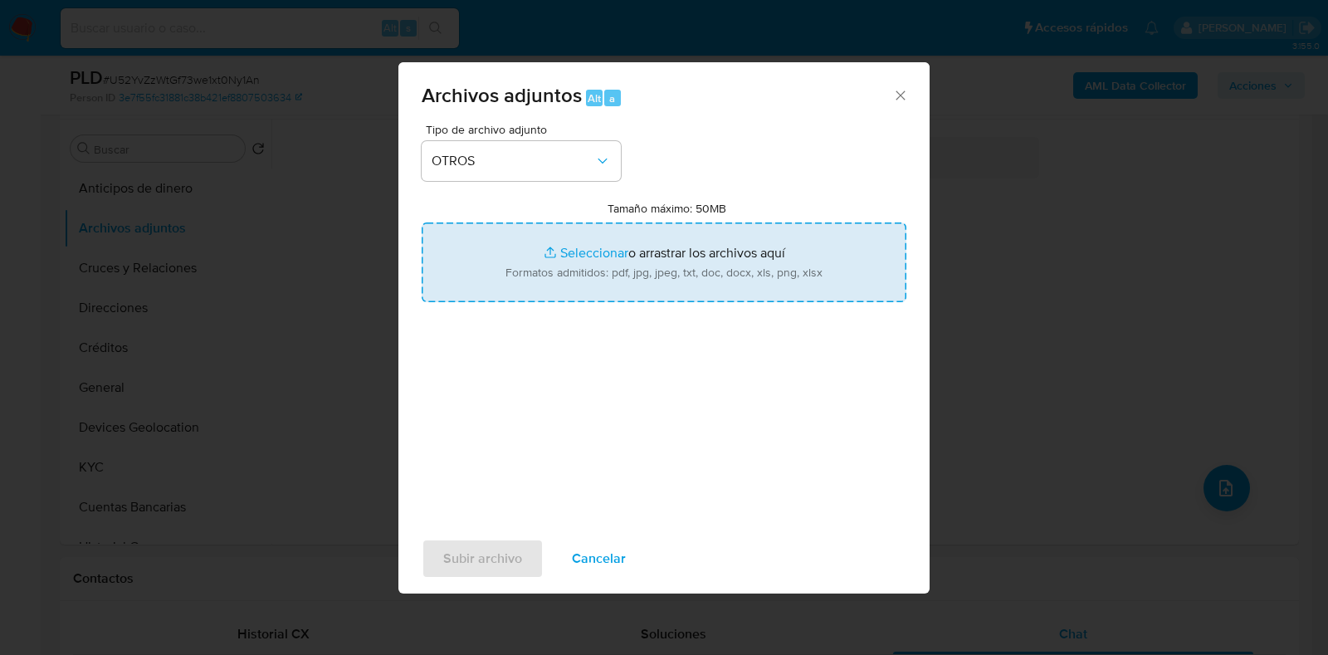
click at [575, 257] on input "Tamaño máximo: 50MB Seleccionar archivos" at bounding box center [664, 263] width 485 height 80
type input "C:\fakepath\284387209_MARIA DEL CARMEN MENDEZ ROMAN_AGO2025.pdf"
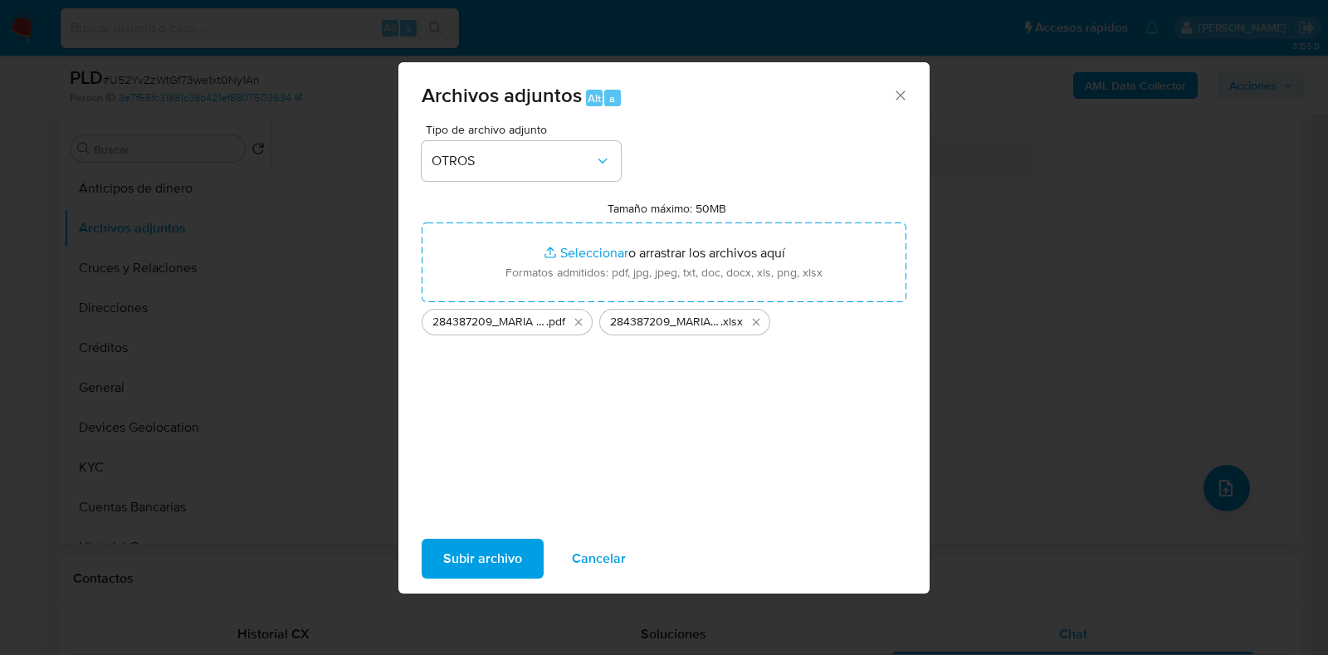
click at [494, 546] on span "Subir archivo" at bounding box center [482, 558] width 79 height 37
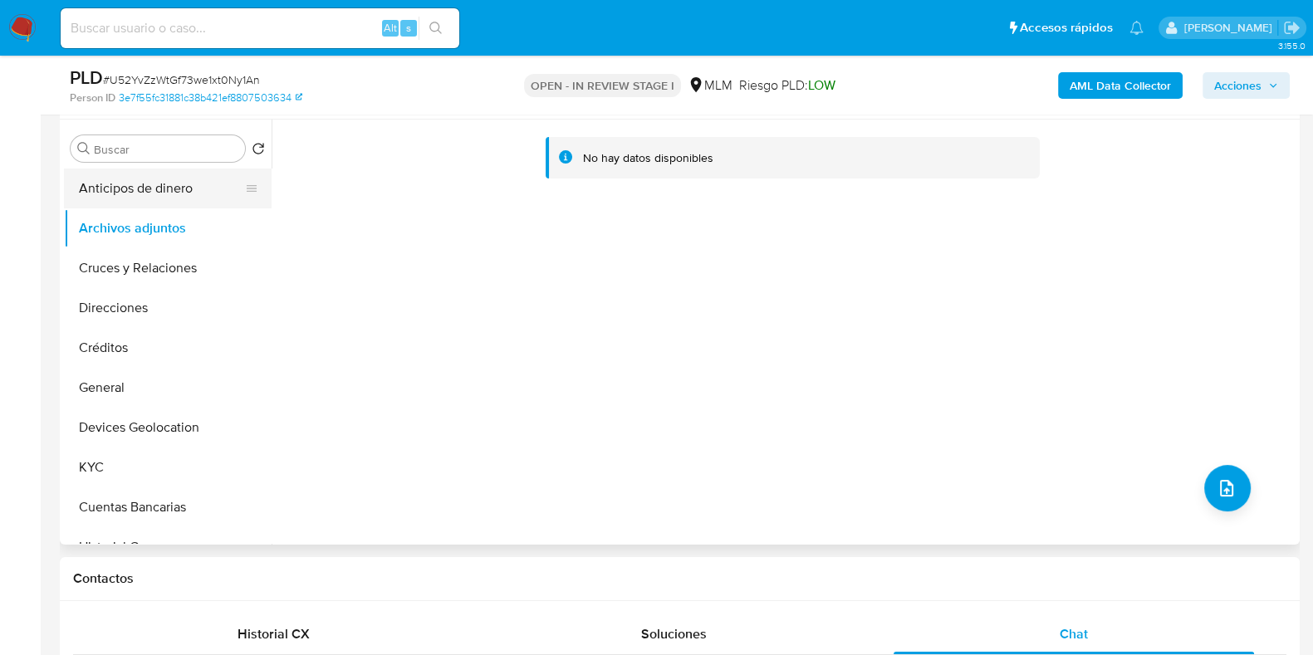
click at [162, 193] on button "Anticipos de dinero" at bounding box center [161, 189] width 194 height 40
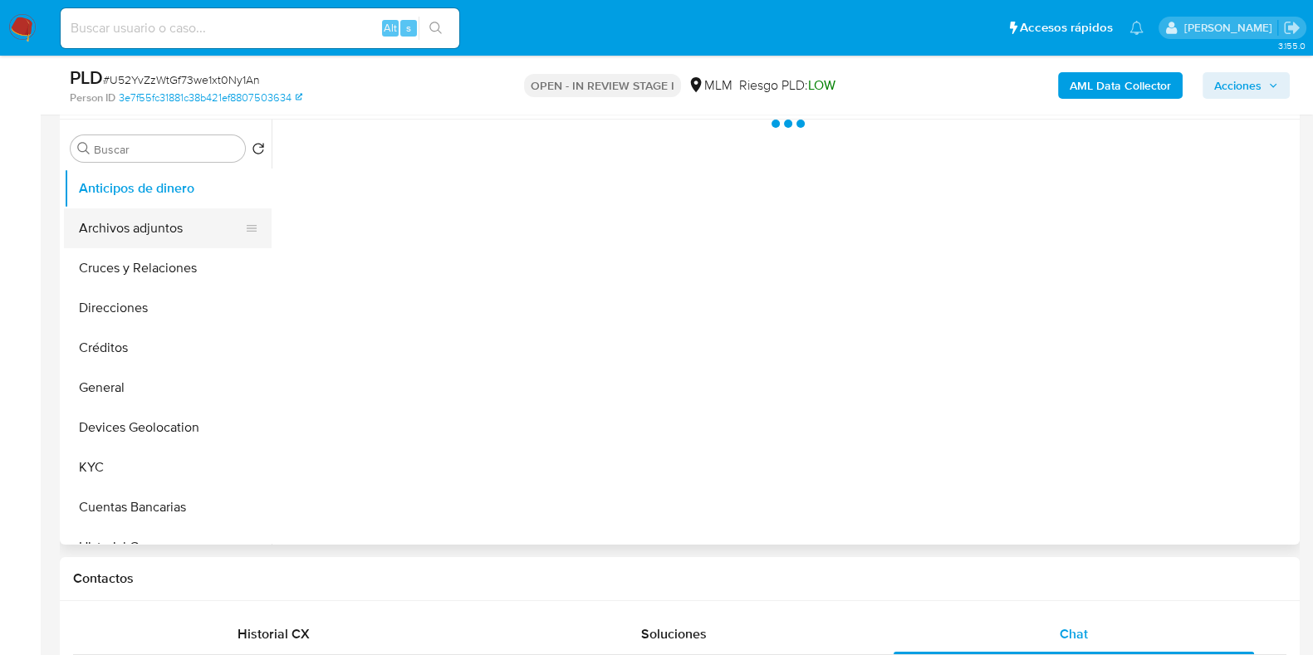
click at [130, 234] on button "Archivos adjuntos" at bounding box center [161, 228] width 194 height 40
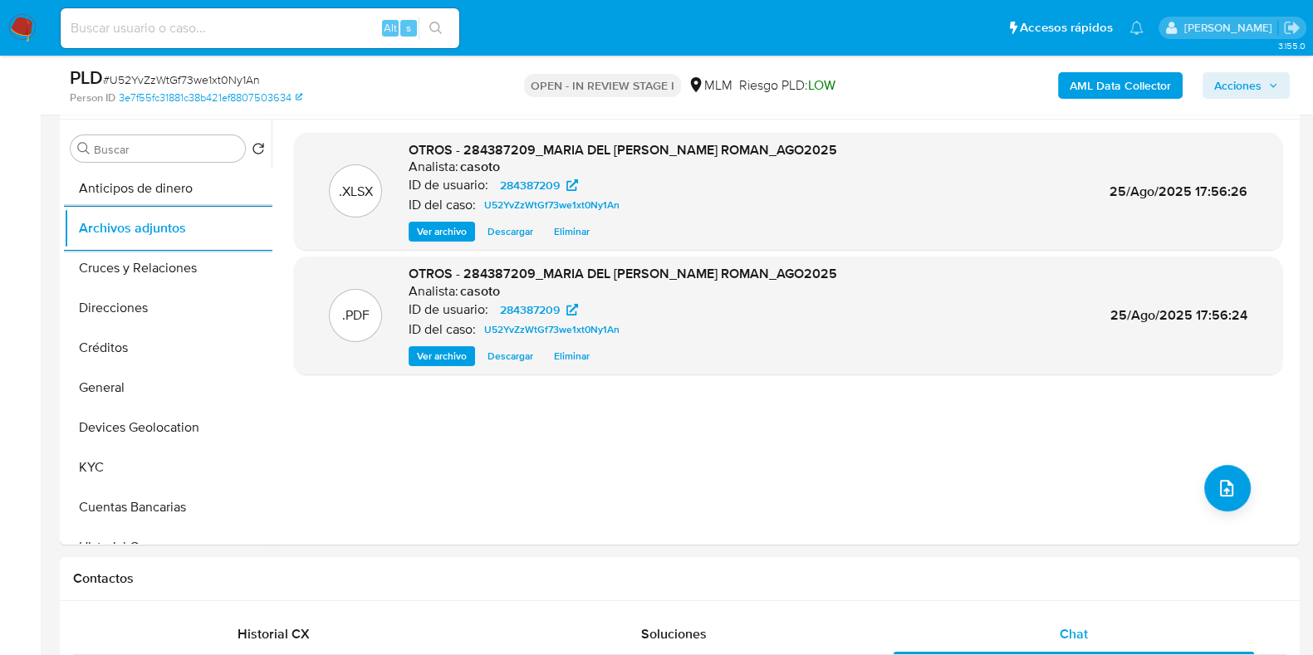
click at [1252, 88] on span "Acciones" at bounding box center [1237, 85] width 47 height 27
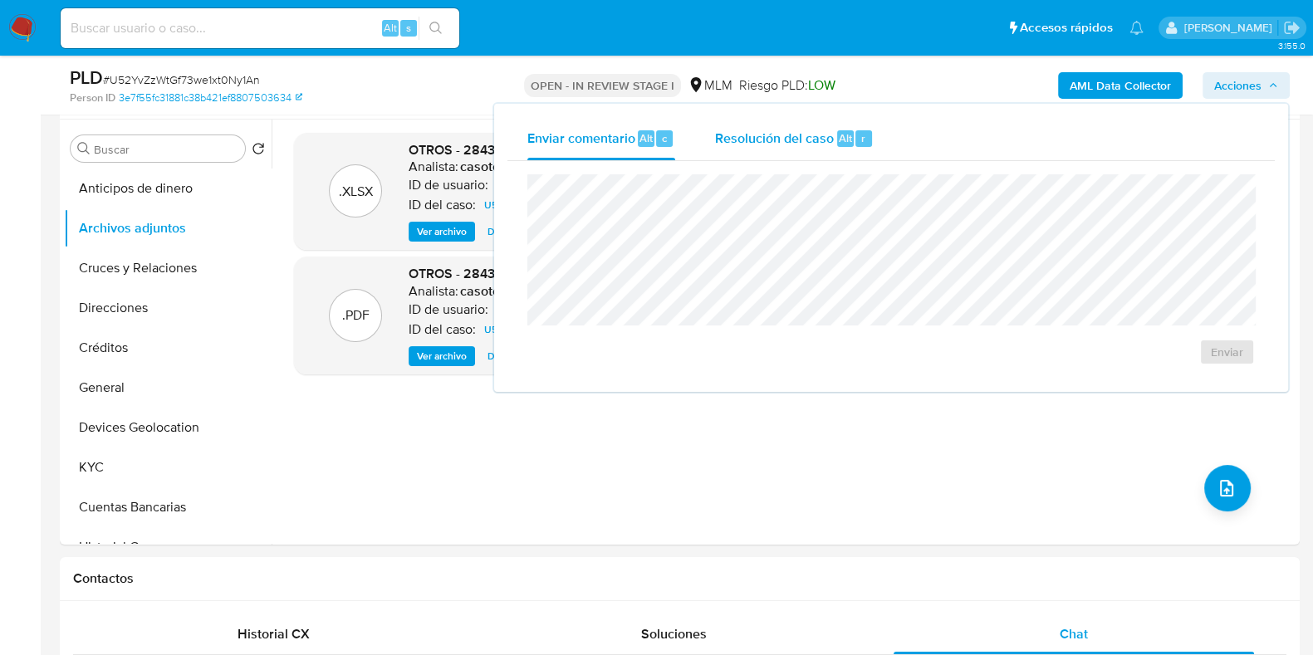
click at [839, 134] on span "Alt" at bounding box center [845, 138] width 13 height 16
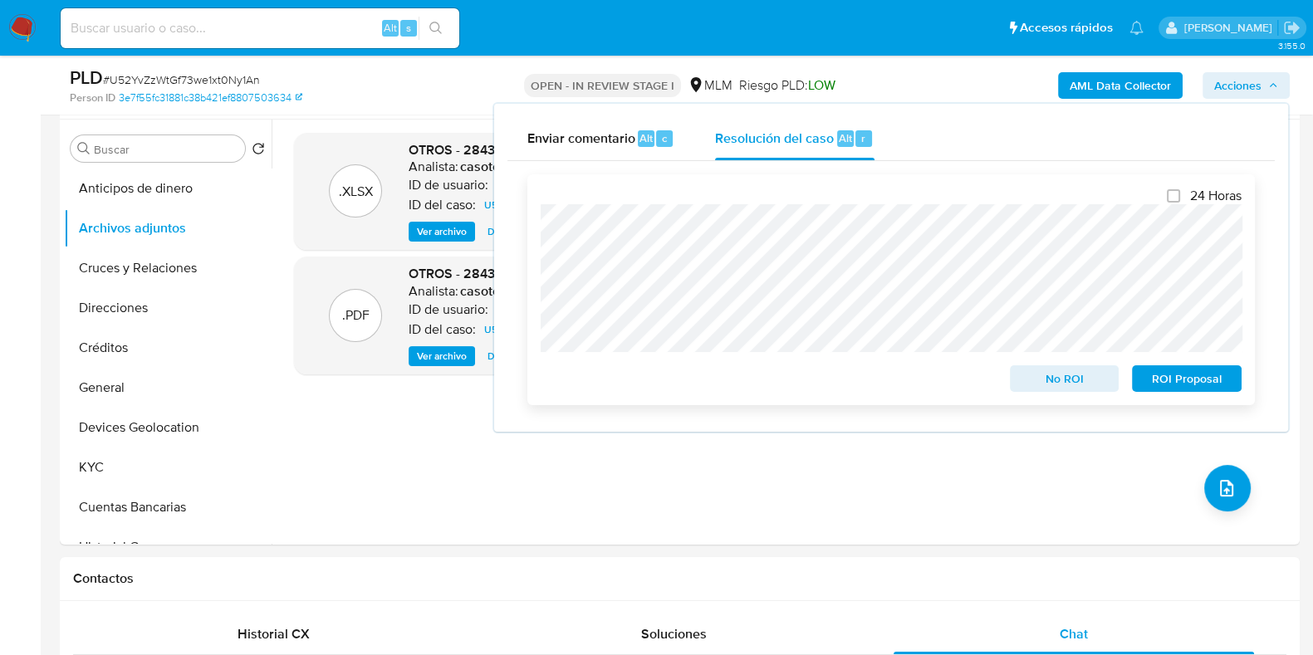
click at [1039, 376] on span "No ROI" at bounding box center [1064, 378] width 86 height 23
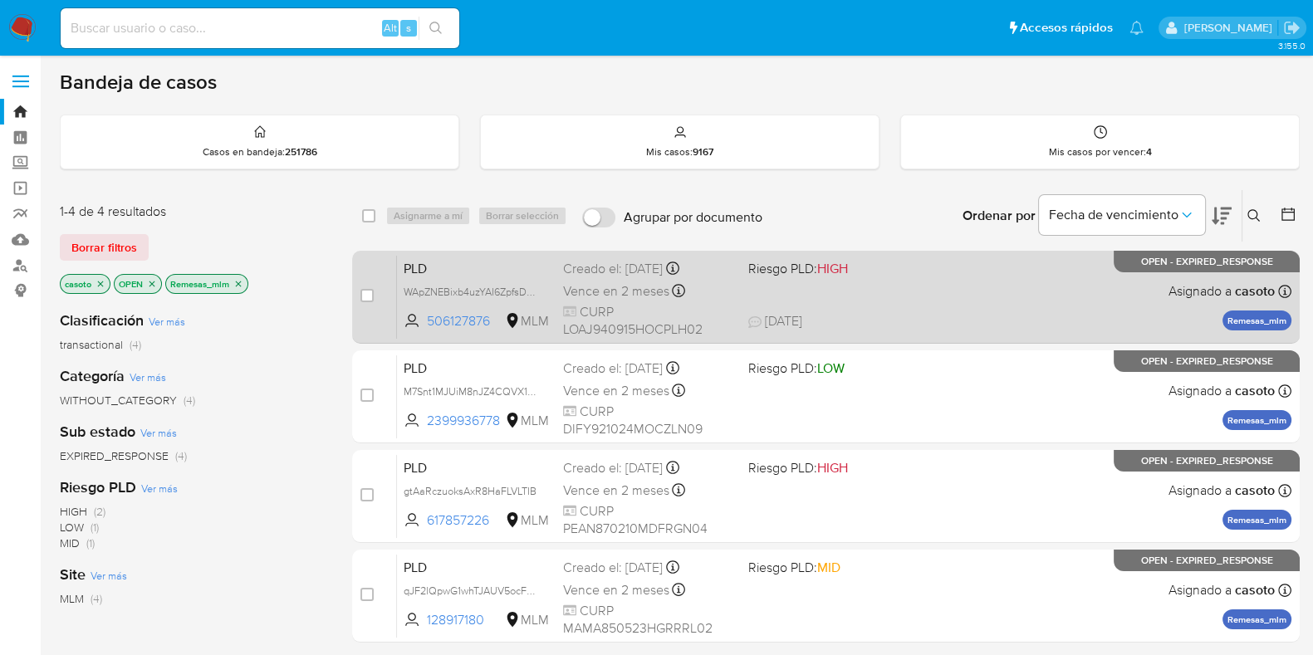
click at [909, 320] on span "[DATE] [DATE] 13:19" at bounding box center [926, 321] width 357 height 18
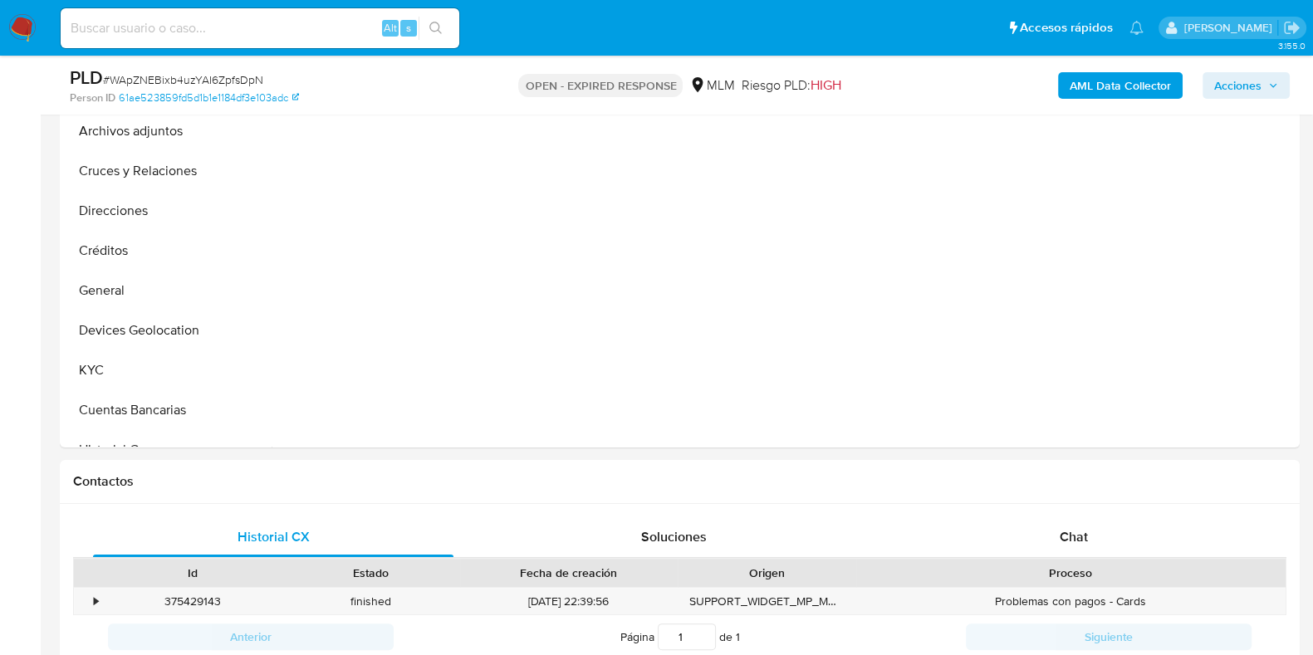
scroll to position [414, 0]
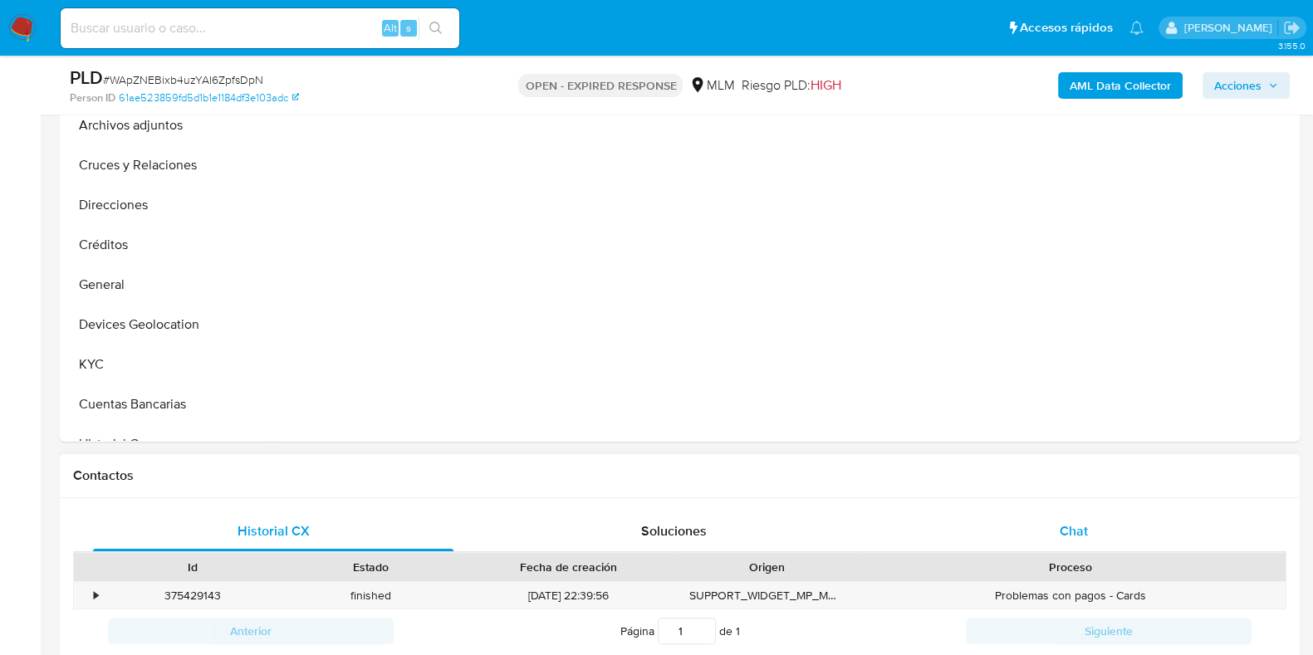
click at [1072, 537] on span "Chat" at bounding box center [1073, 530] width 28 height 19
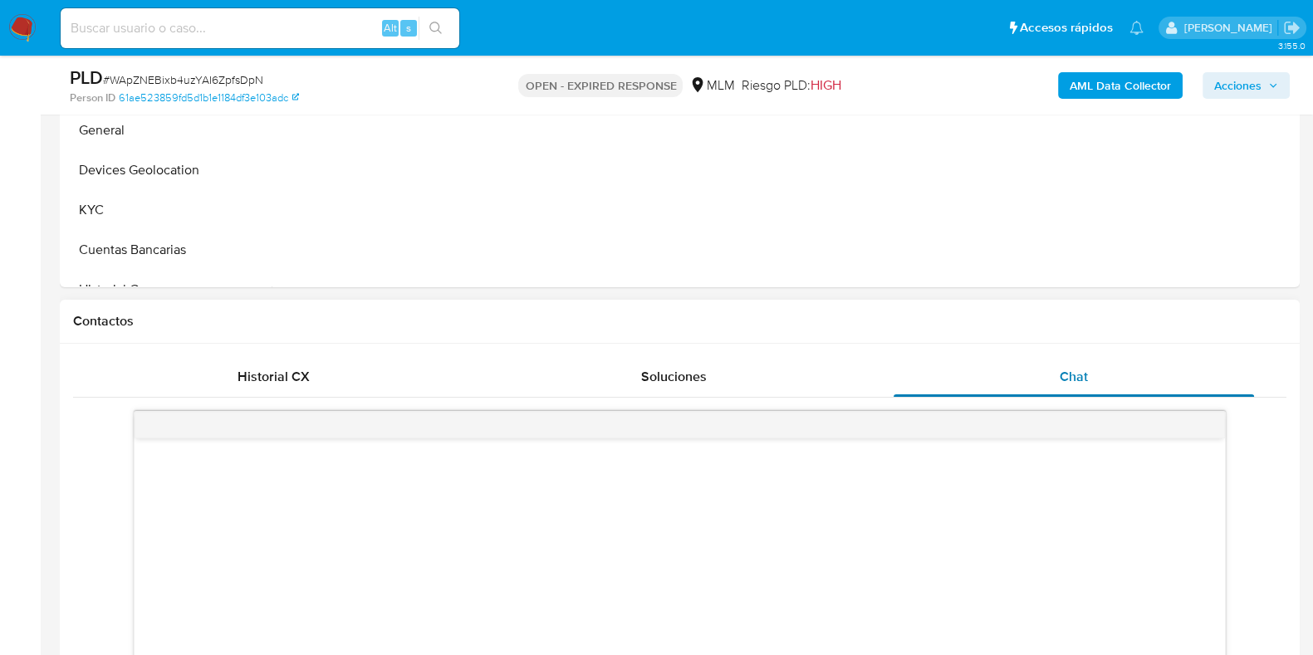
scroll to position [623, 0]
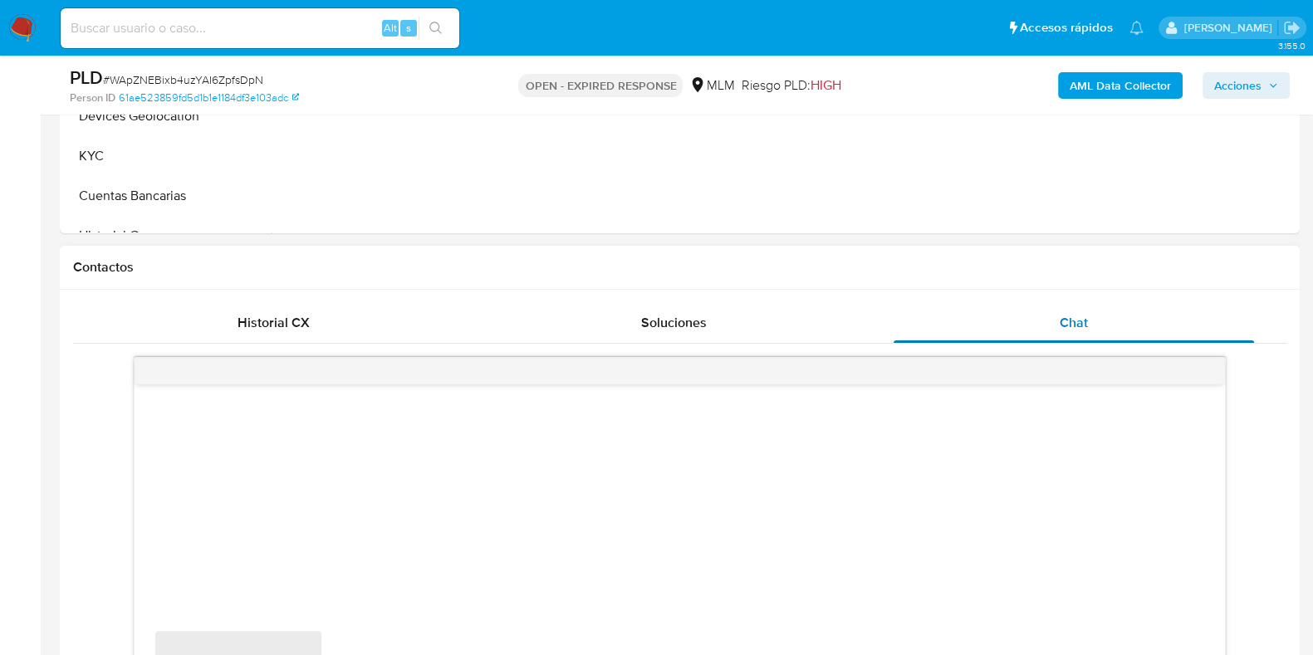
select select "10"
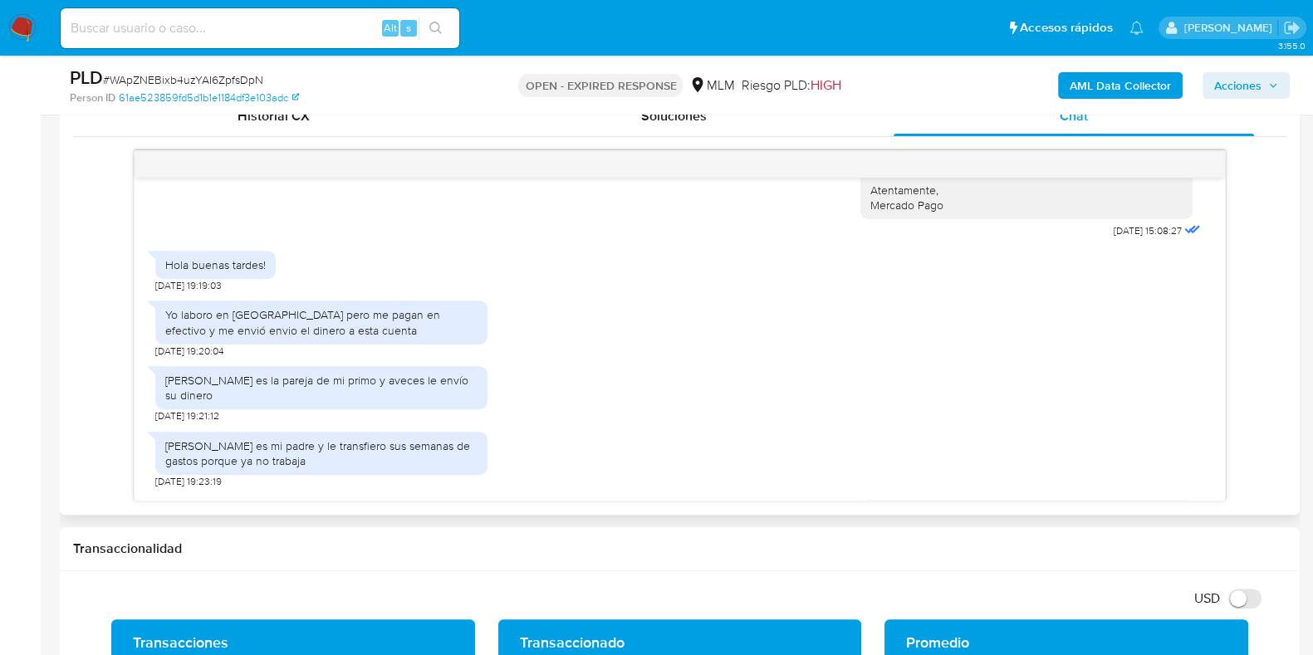
scroll to position [443, 0]
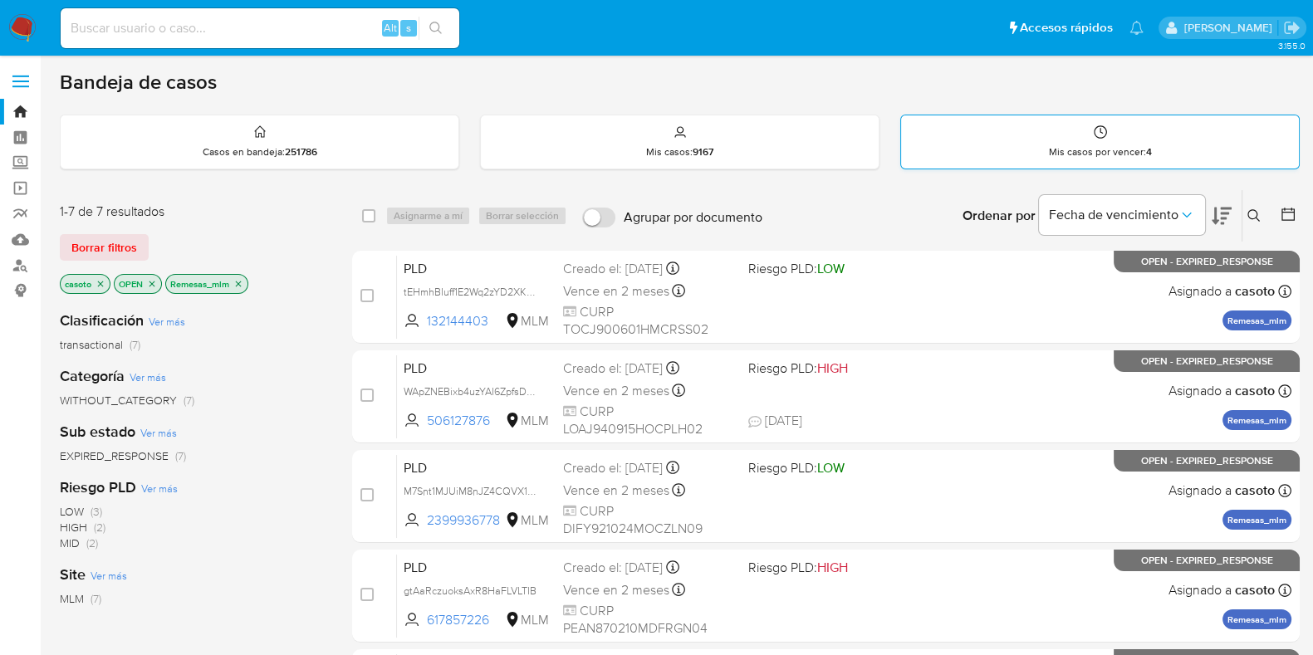
click at [1083, 145] on p "Mis casos por vencer : 4" at bounding box center [1100, 151] width 103 height 13
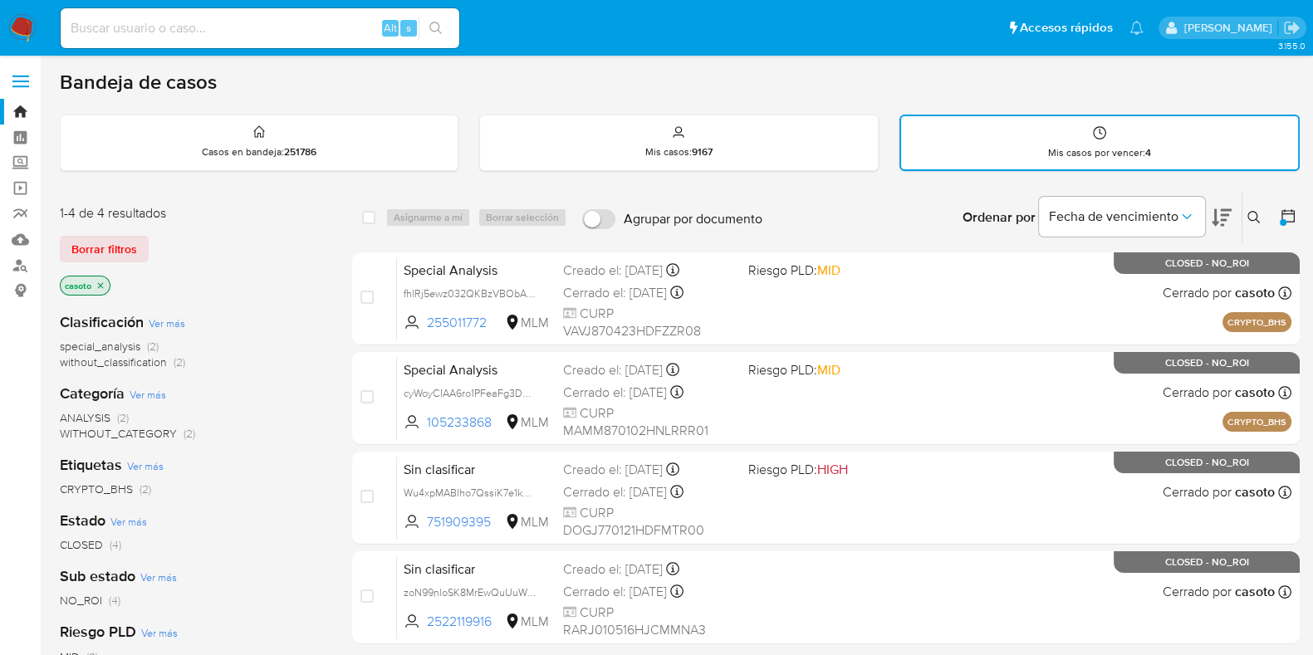
click at [1251, 211] on icon at bounding box center [1253, 217] width 13 height 13
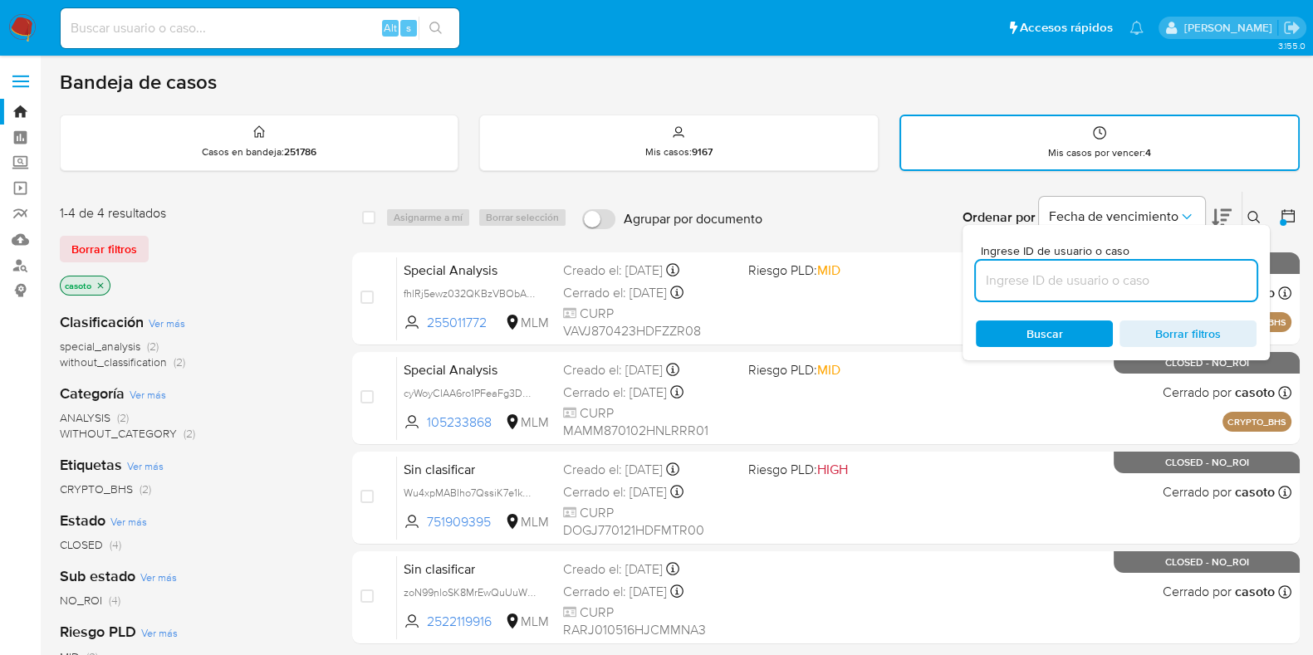
click at [1085, 271] on input at bounding box center [1116, 281] width 281 height 22
type input "C92fEoXUprEvyBhD3FpVJhpG"
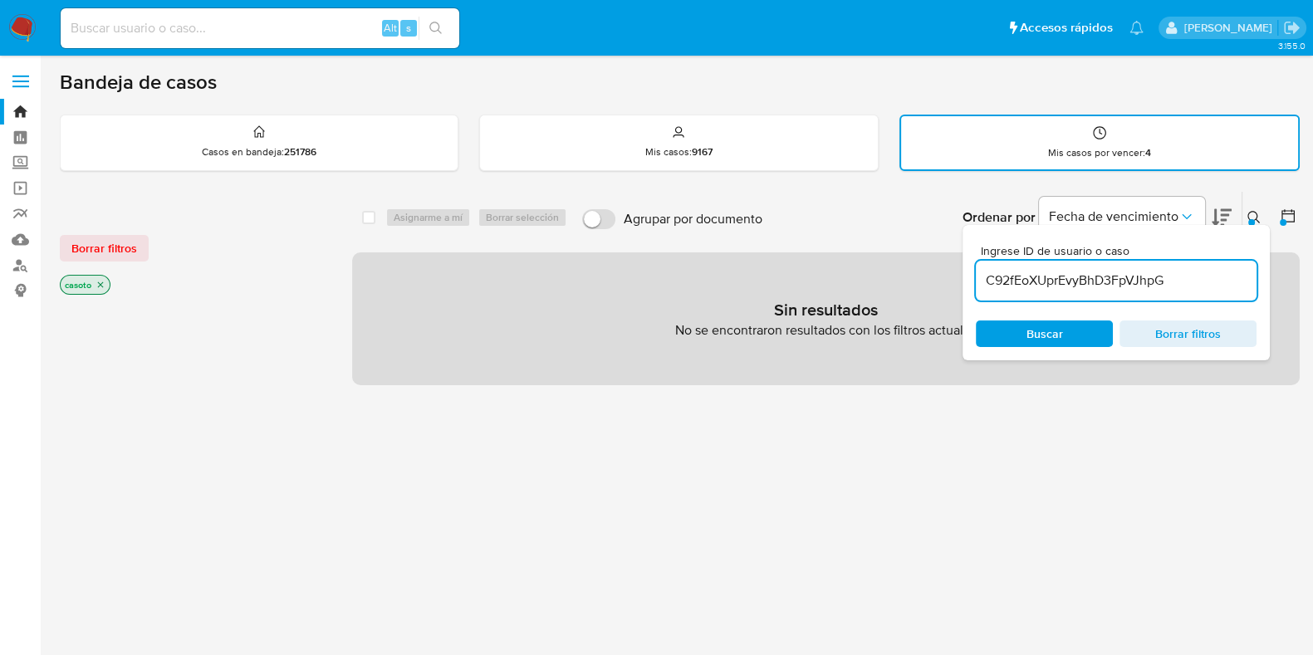
click at [96, 285] on icon "close-filter" at bounding box center [100, 285] width 10 height 10
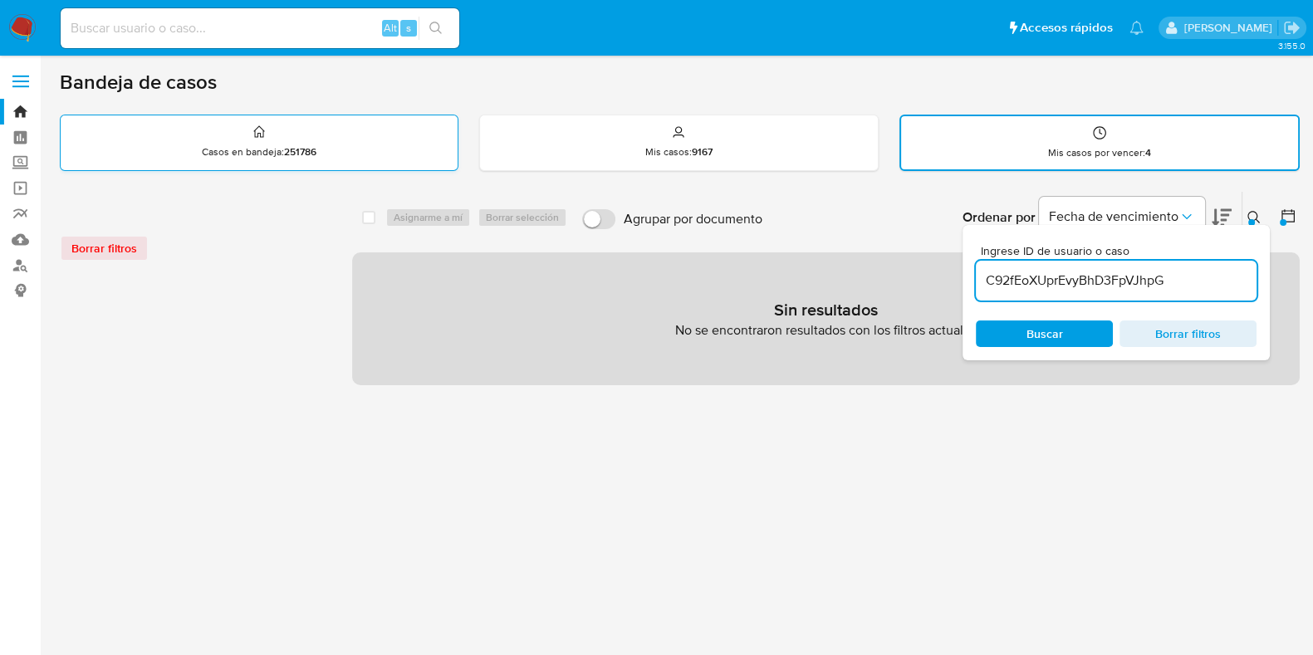
click at [254, 145] on p "Casos en bandeja : 251786" at bounding box center [259, 151] width 115 height 13
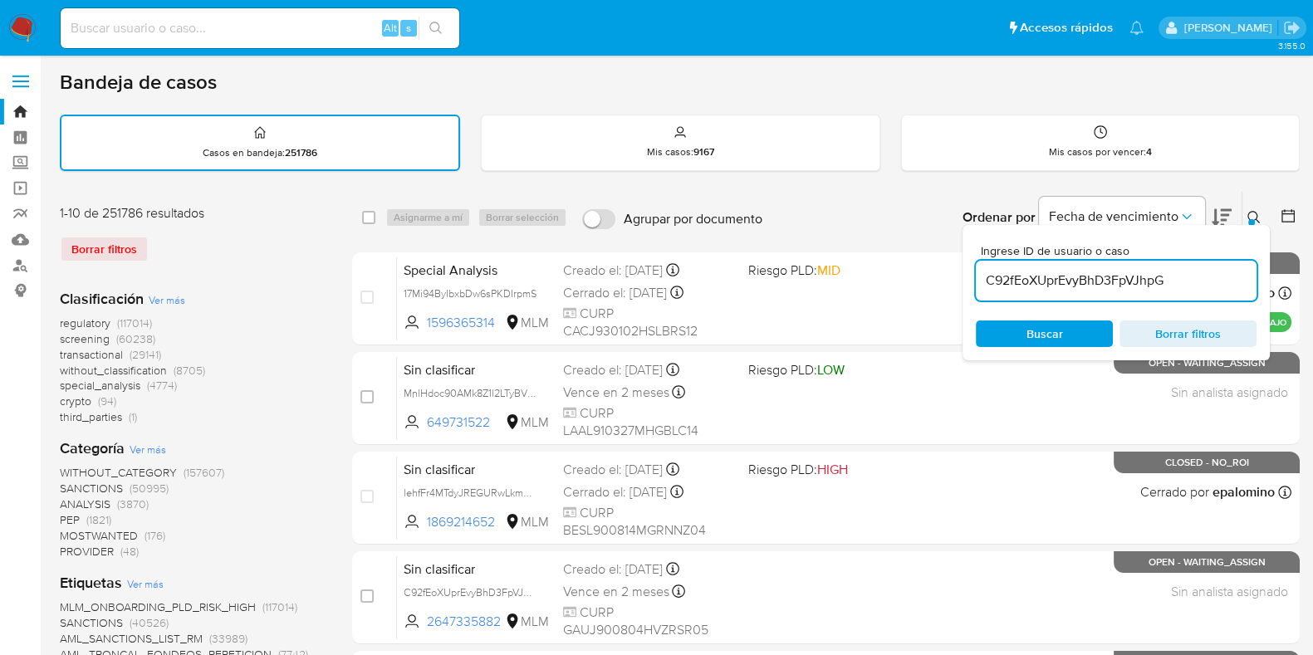
click at [1067, 327] on span "Buscar" at bounding box center [1044, 333] width 114 height 23
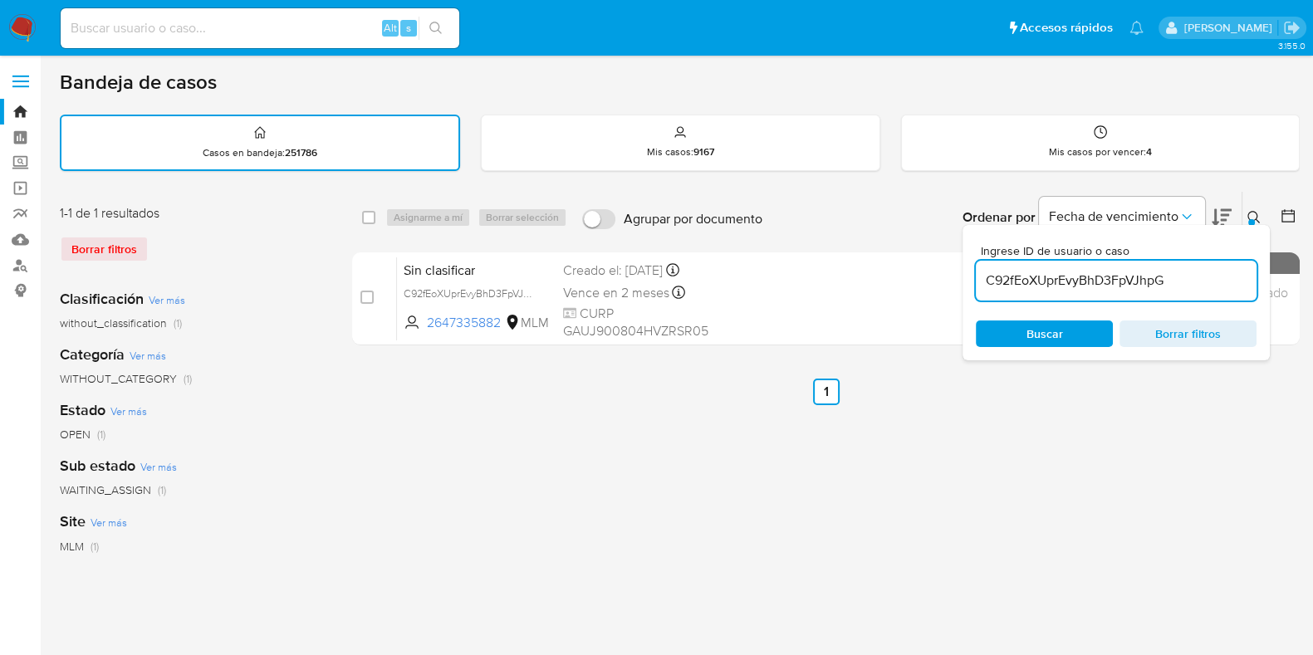
click at [1248, 219] on div at bounding box center [1251, 222] width 7 height 7
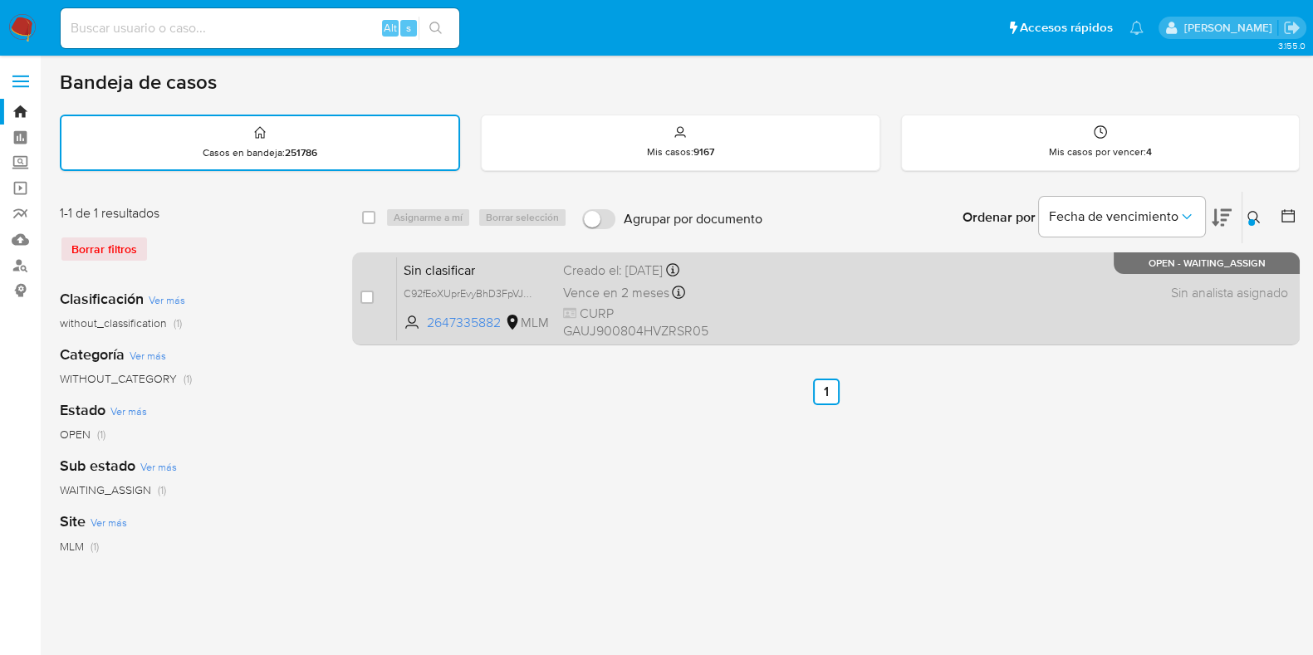
click at [1080, 267] on div "Sin clasificar C92fEoXUprEvyBhD3FpVJhpG 2647335882 MLM Creado el: [DATE] Creado…" at bounding box center [844, 299] width 894 height 84
click at [368, 298] on input "checkbox" at bounding box center [366, 297] width 13 height 13
checkbox input "true"
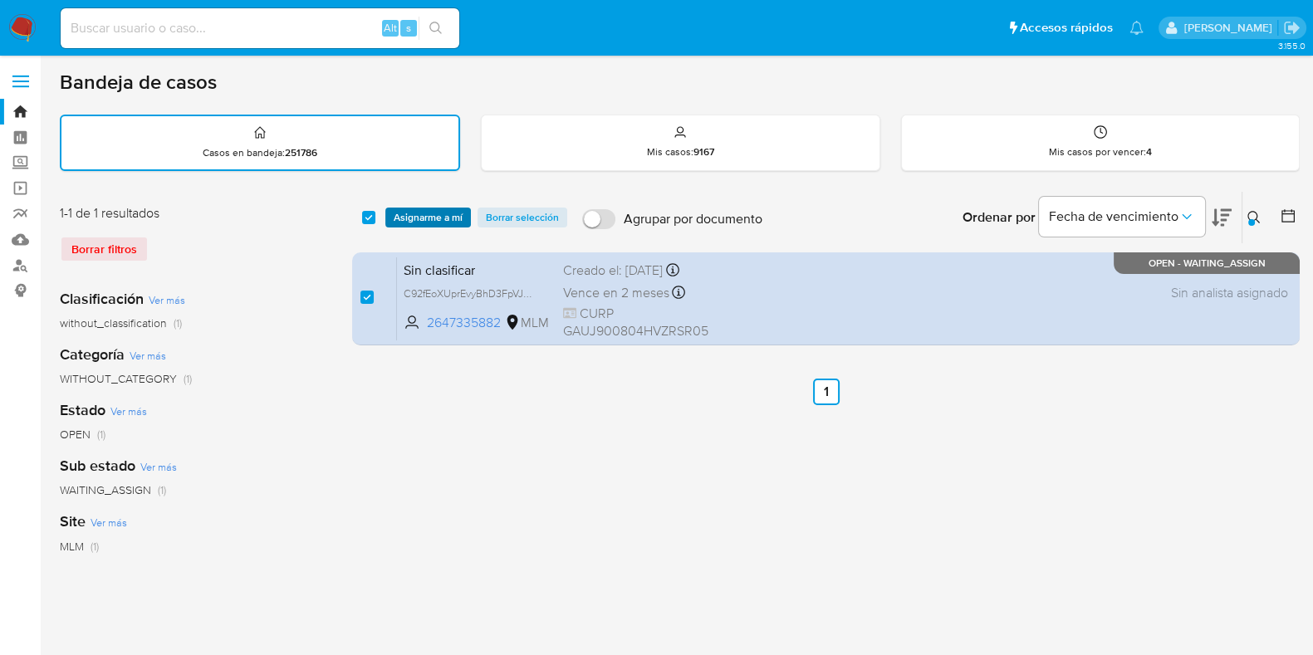
click at [395, 223] on span "Asignarme a mí" at bounding box center [428, 217] width 69 height 17
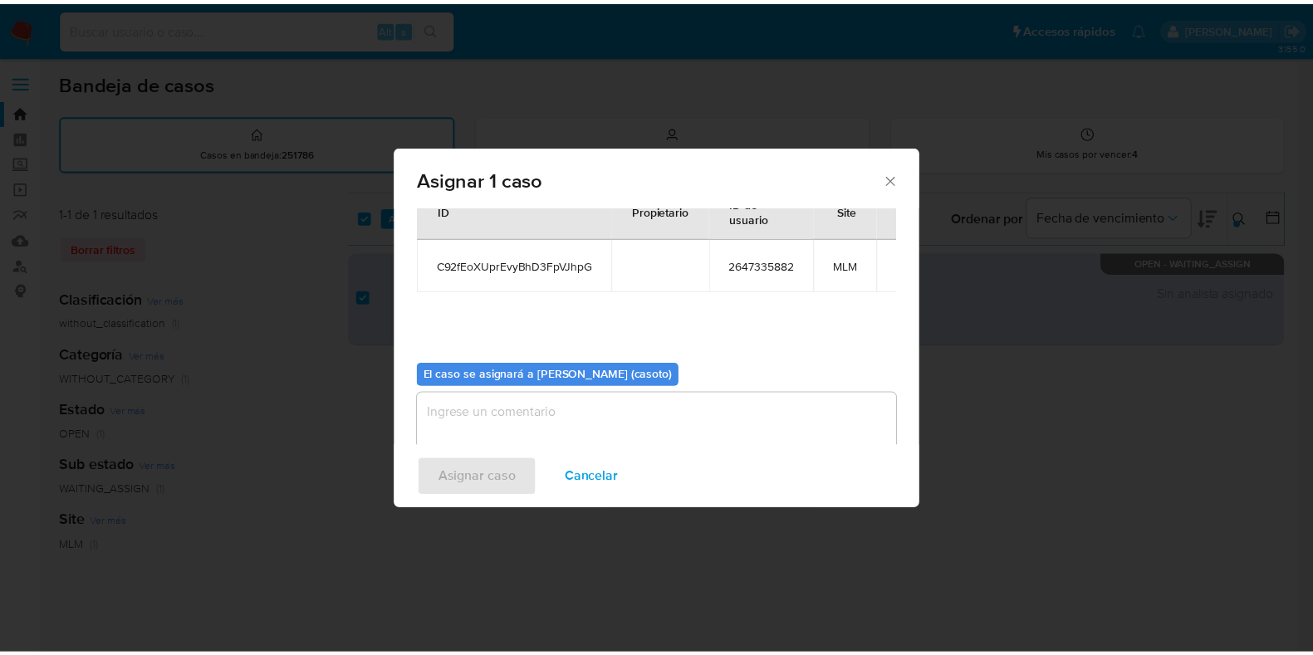
scroll to position [86, 0]
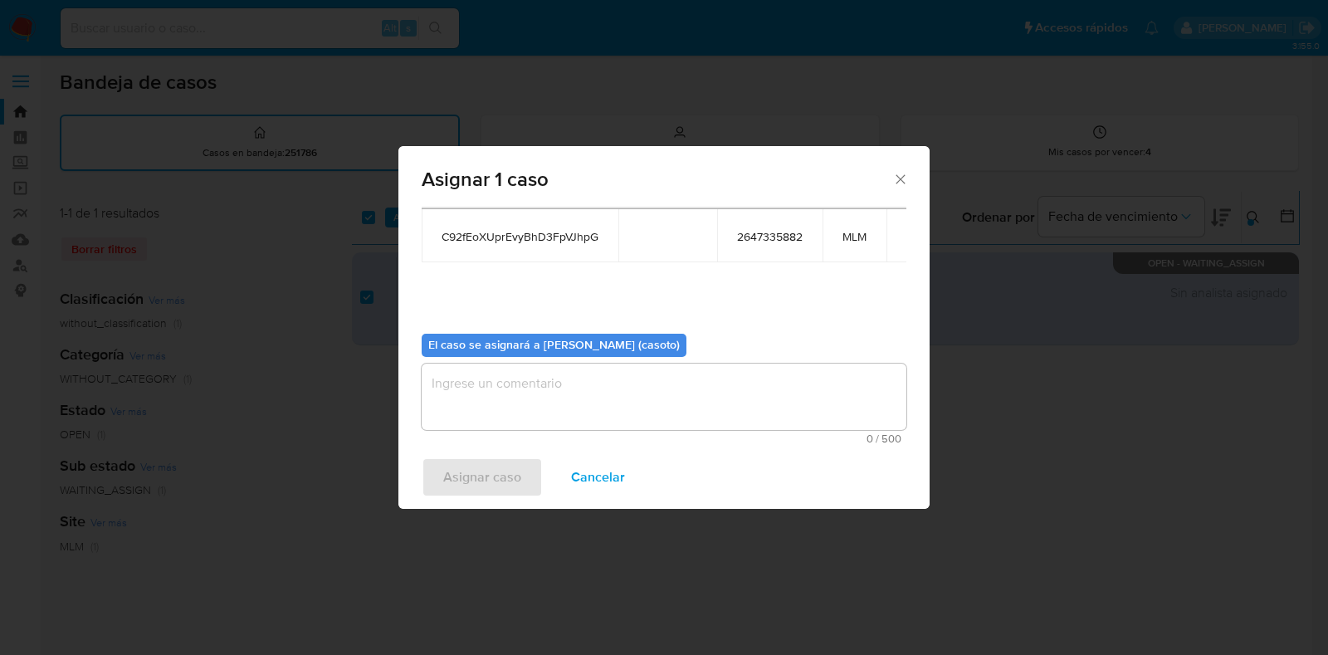
click at [598, 406] on textarea "assign-modal" at bounding box center [664, 397] width 485 height 66
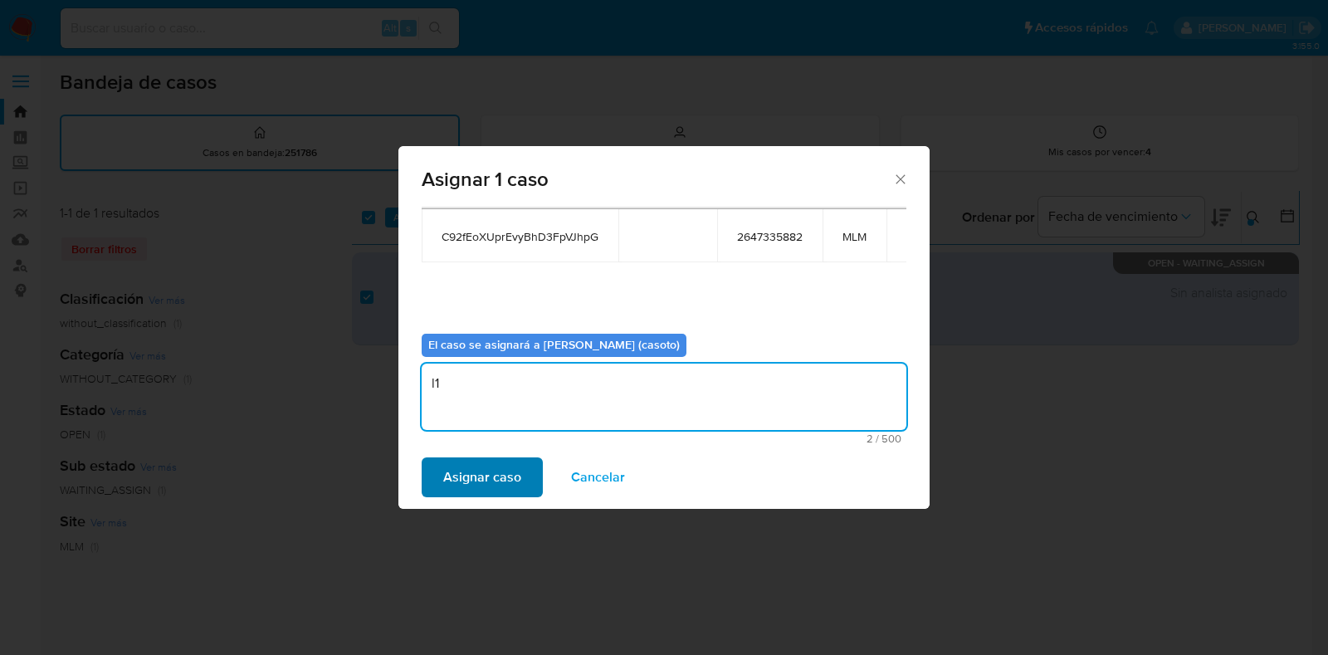
type textarea "l1"
click at [496, 476] on span "Asignar caso" at bounding box center [482, 477] width 78 height 37
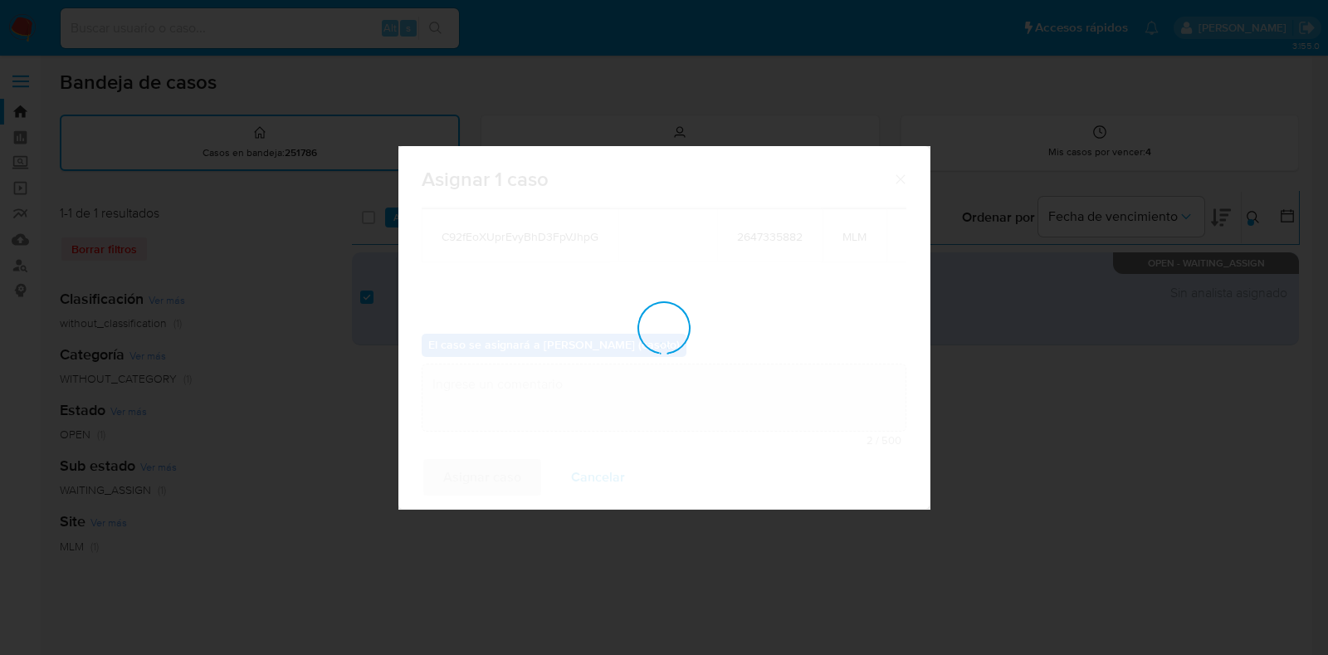
checkbox input "false"
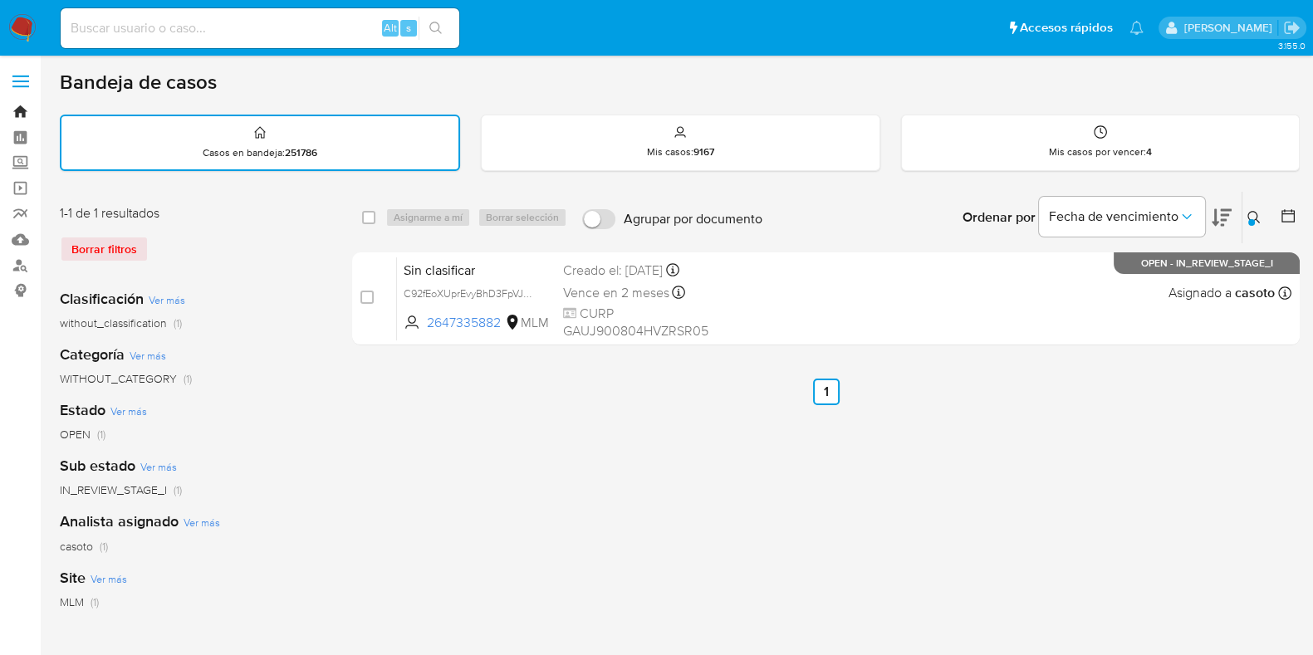
click at [20, 103] on link "Bandeja" at bounding box center [99, 112] width 198 height 26
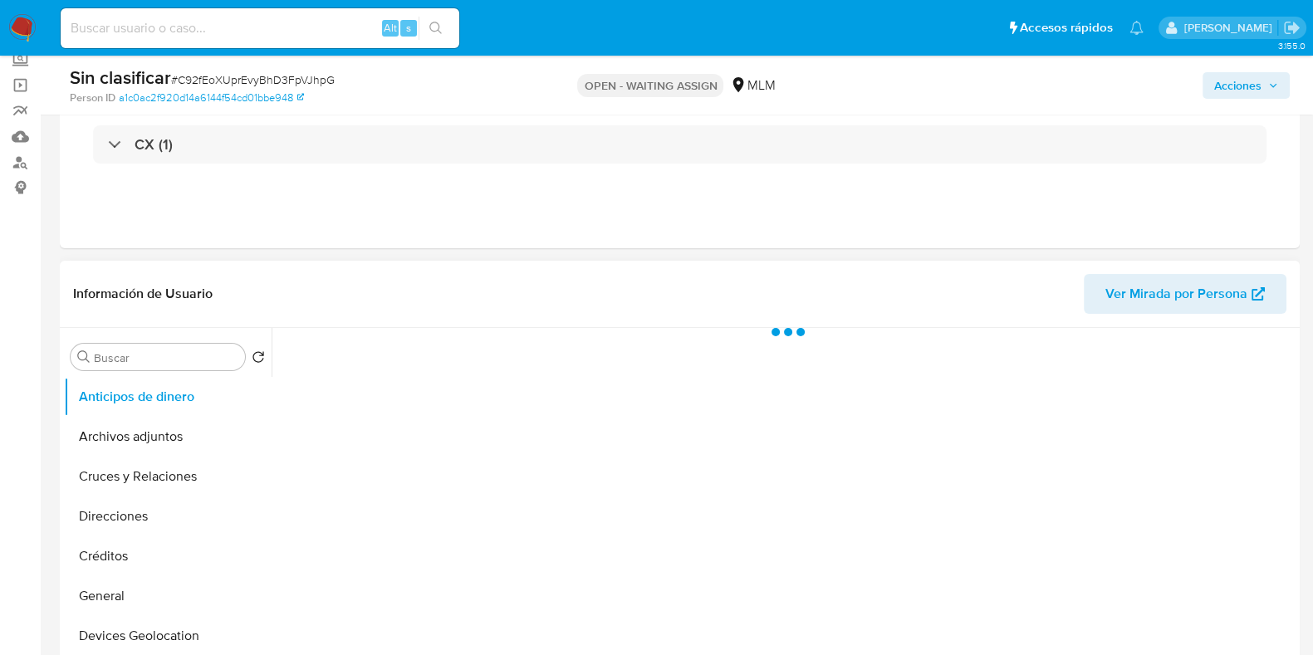
scroll to position [311, 0]
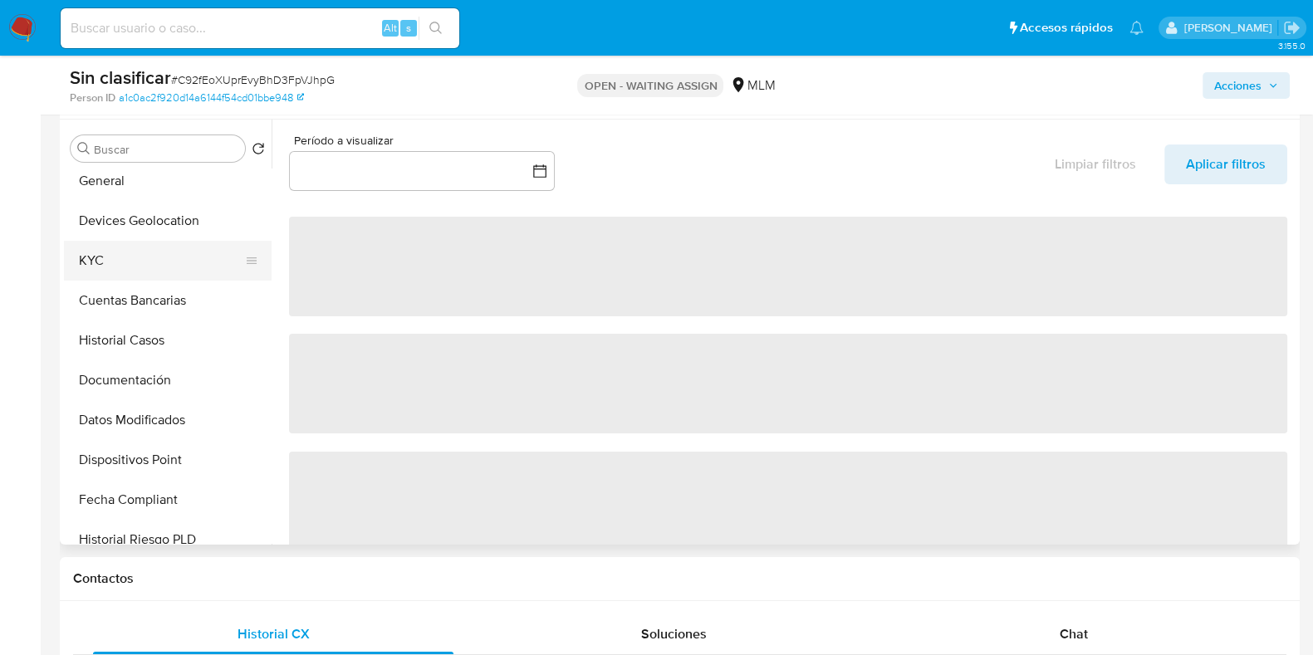
select select "10"
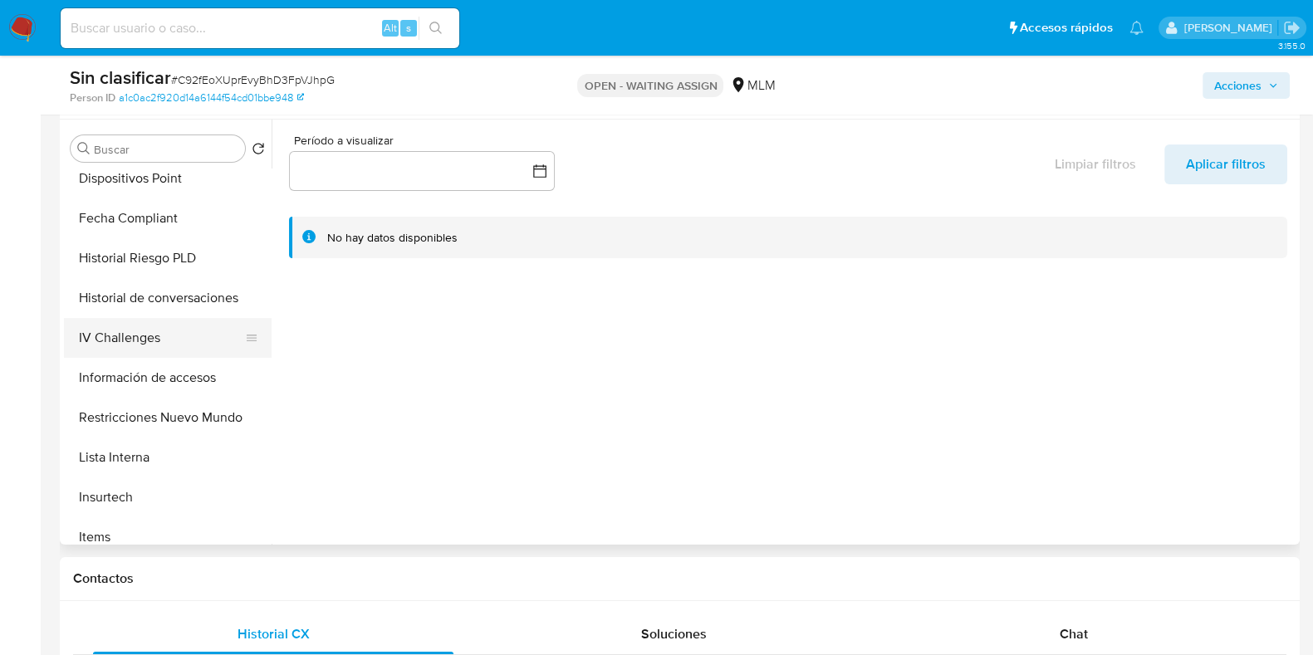
scroll to position [519, 0]
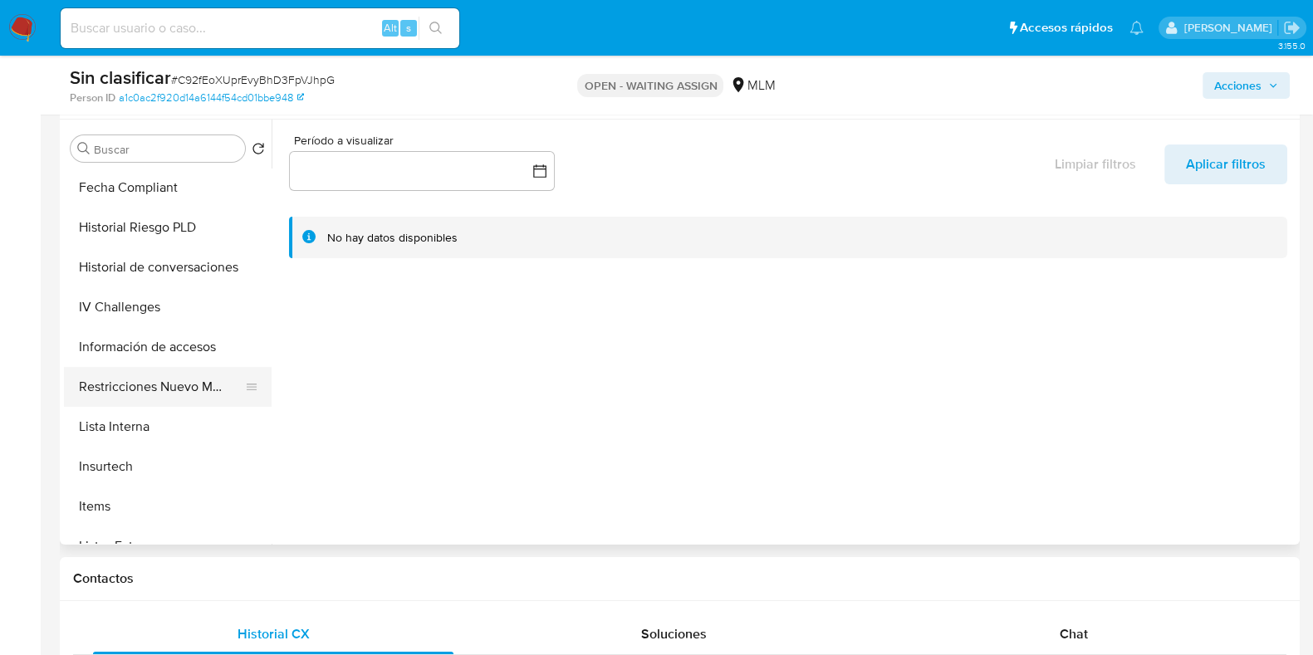
click at [145, 392] on button "Restricciones Nuevo Mundo" at bounding box center [161, 387] width 194 height 40
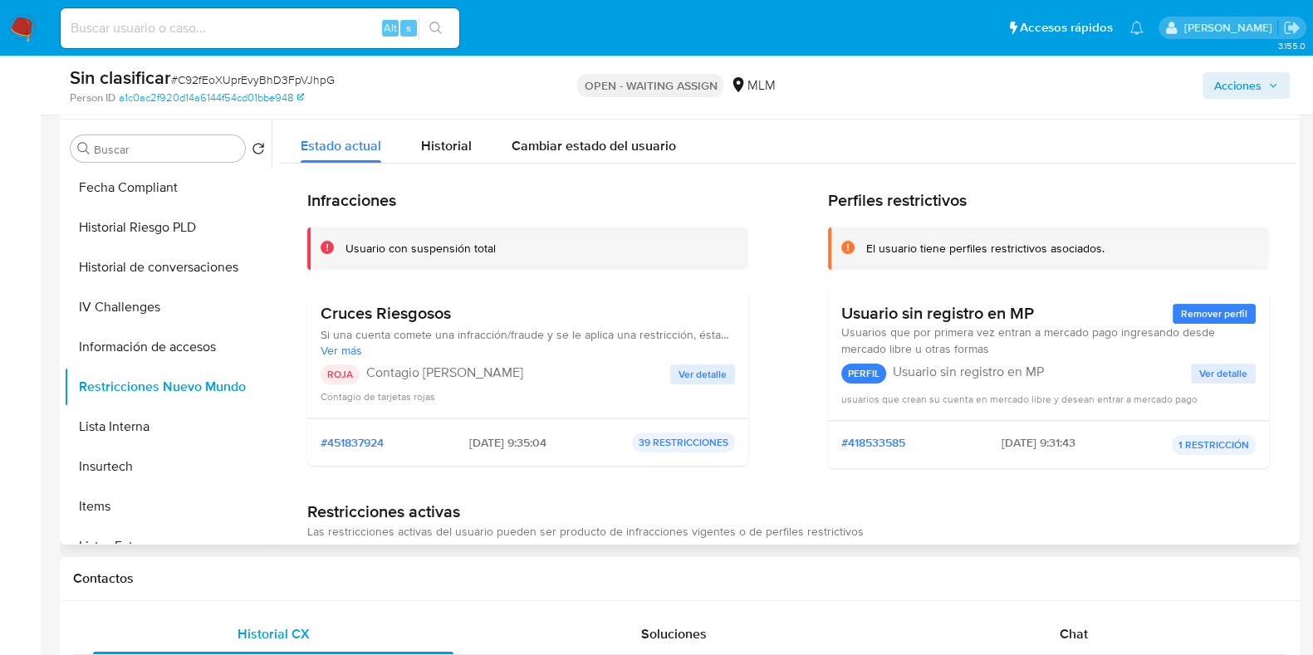
click at [693, 383] on span "Ver detalle" at bounding box center [702, 374] width 48 height 17
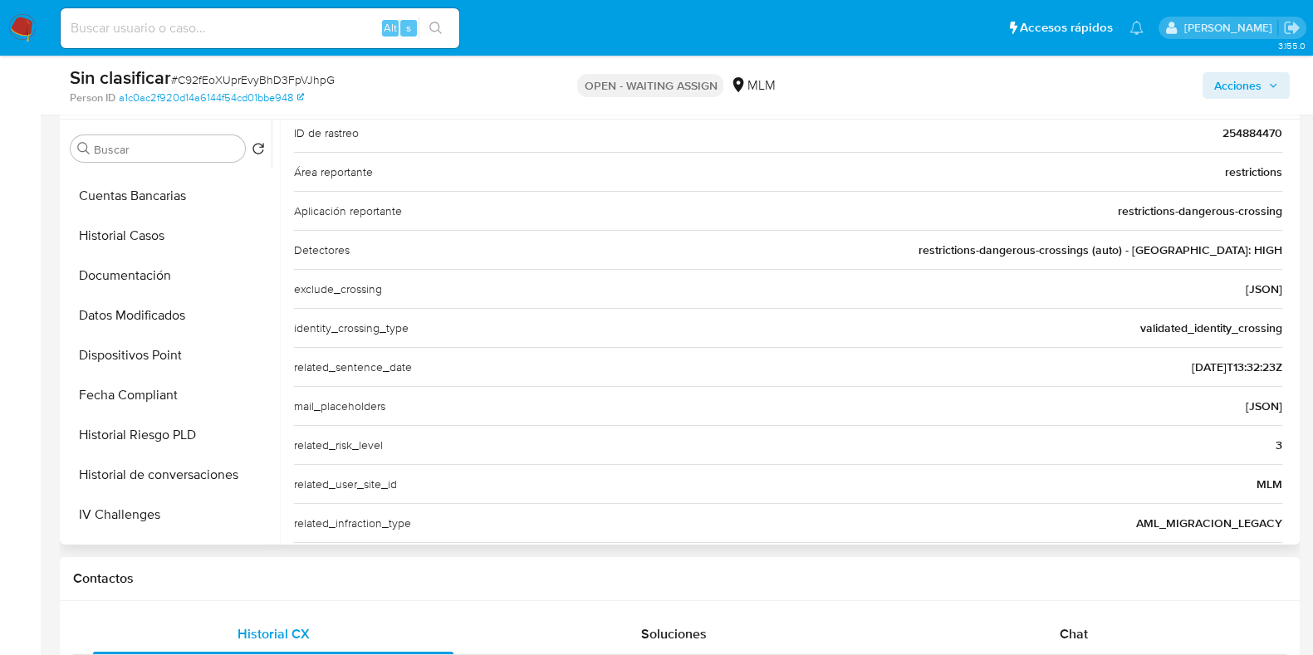
scroll to position [207, 0]
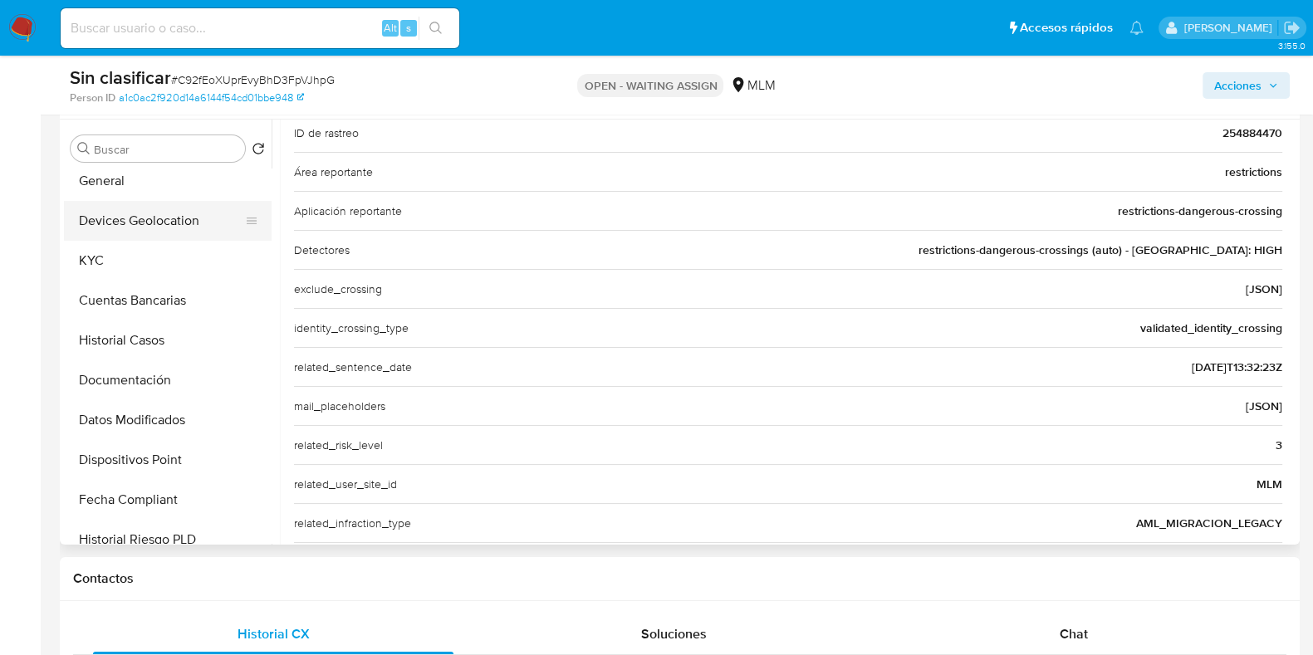
click at [156, 227] on button "Devices Geolocation" at bounding box center [161, 221] width 194 height 40
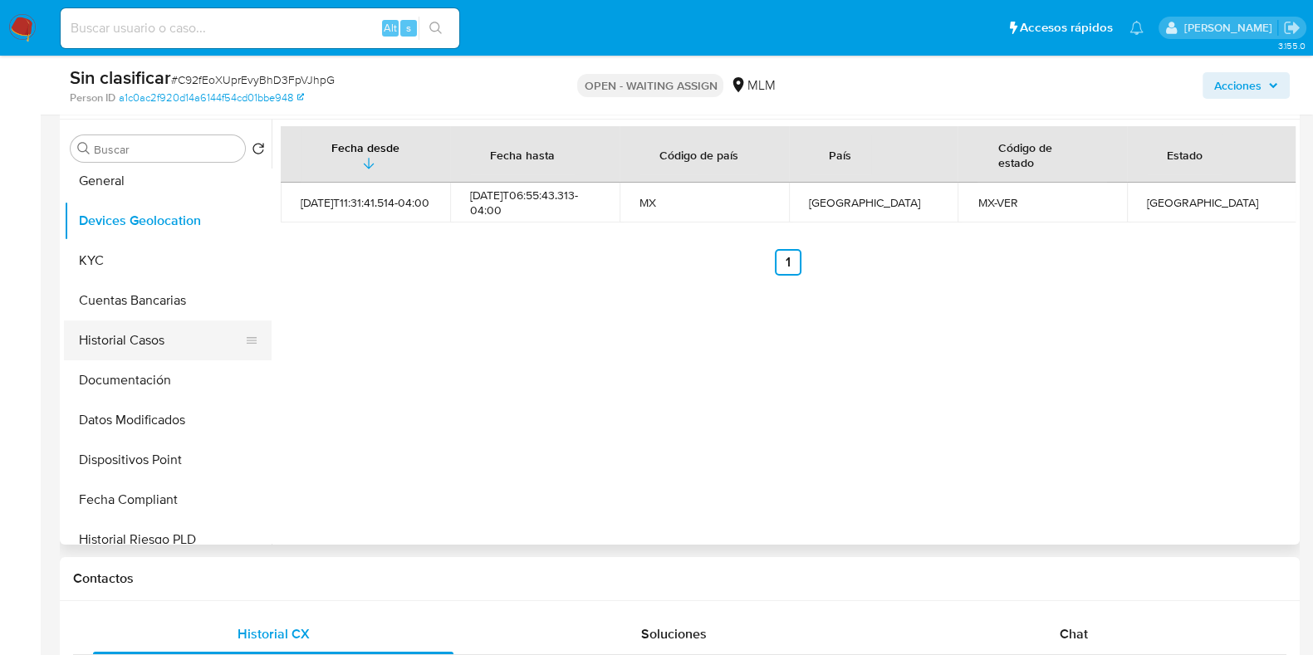
scroll to position [0, 0]
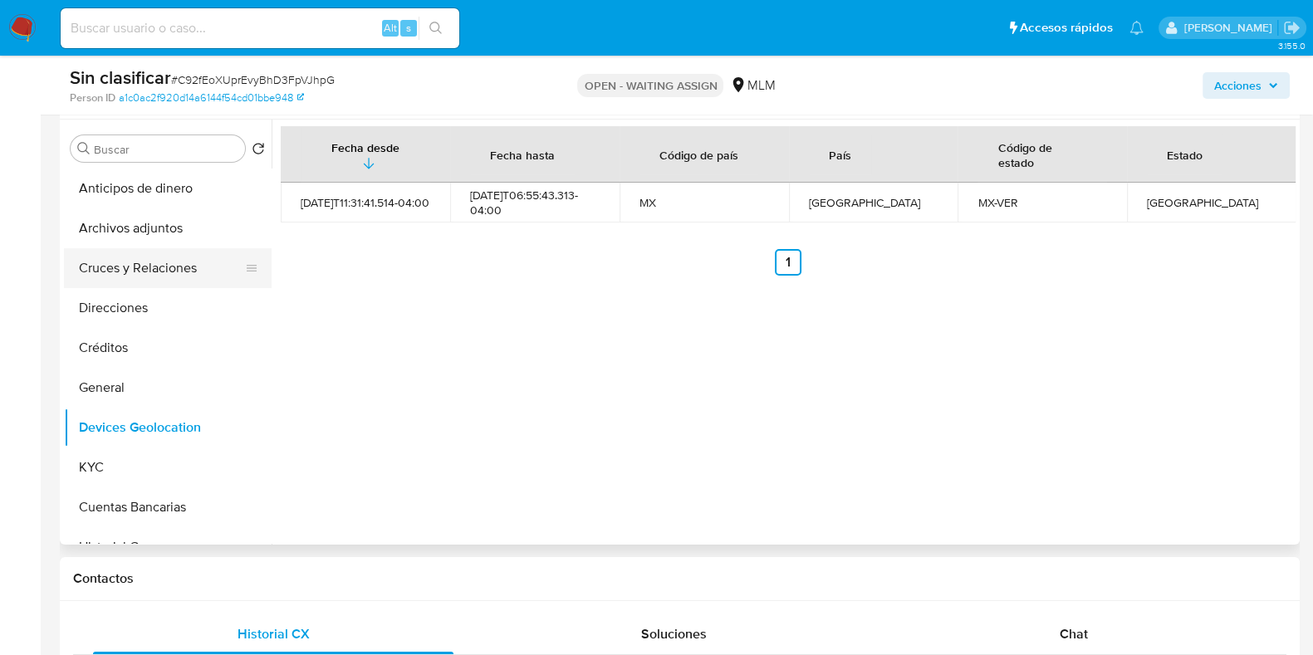
click at [159, 274] on button "Cruces y Relaciones" at bounding box center [161, 268] width 194 height 40
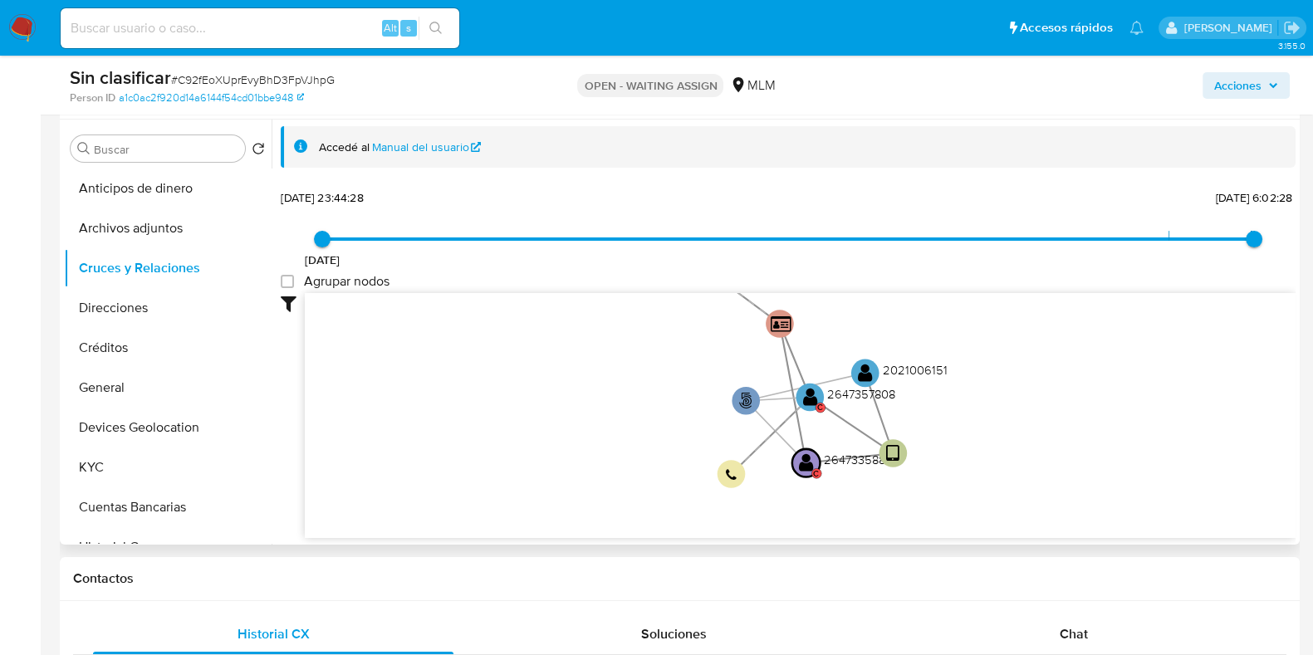
drag, startPoint x: 1006, startPoint y: 378, endPoint x: 984, endPoint y: 413, distance: 42.2
click at [984, 413] on icon "user-2647335882  [PHONE_NUMBER] C phone-f2ab398e8b5c8547565336de1b0edcc1  per…" at bounding box center [800, 413] width 990 height 241
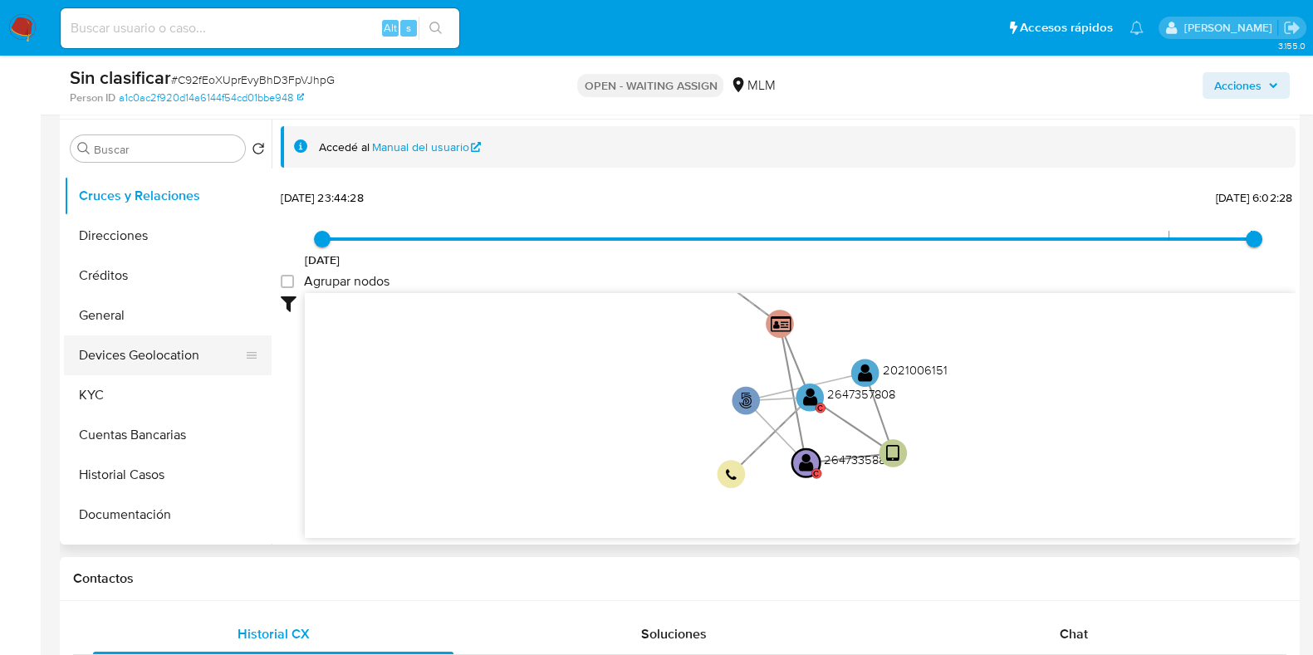
scroll to position [103, 0]
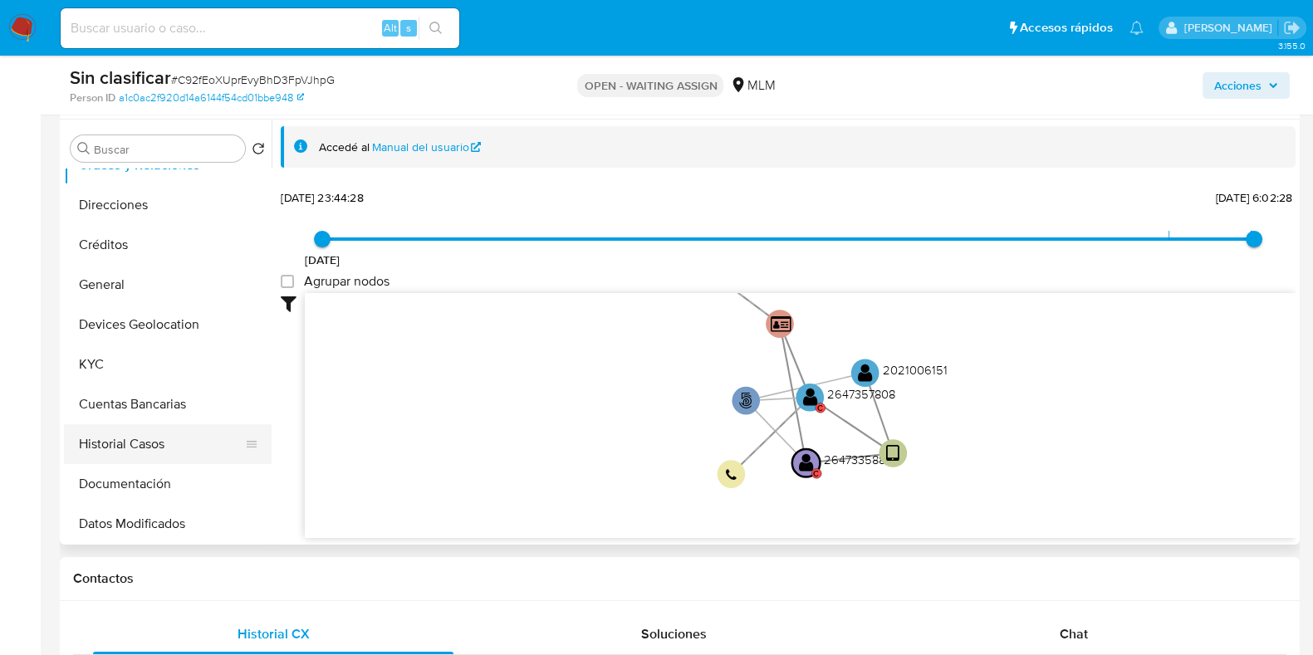
click at [165, 438] on button "Historial Casos" at bounding box center [161, 444] width 194 height 40
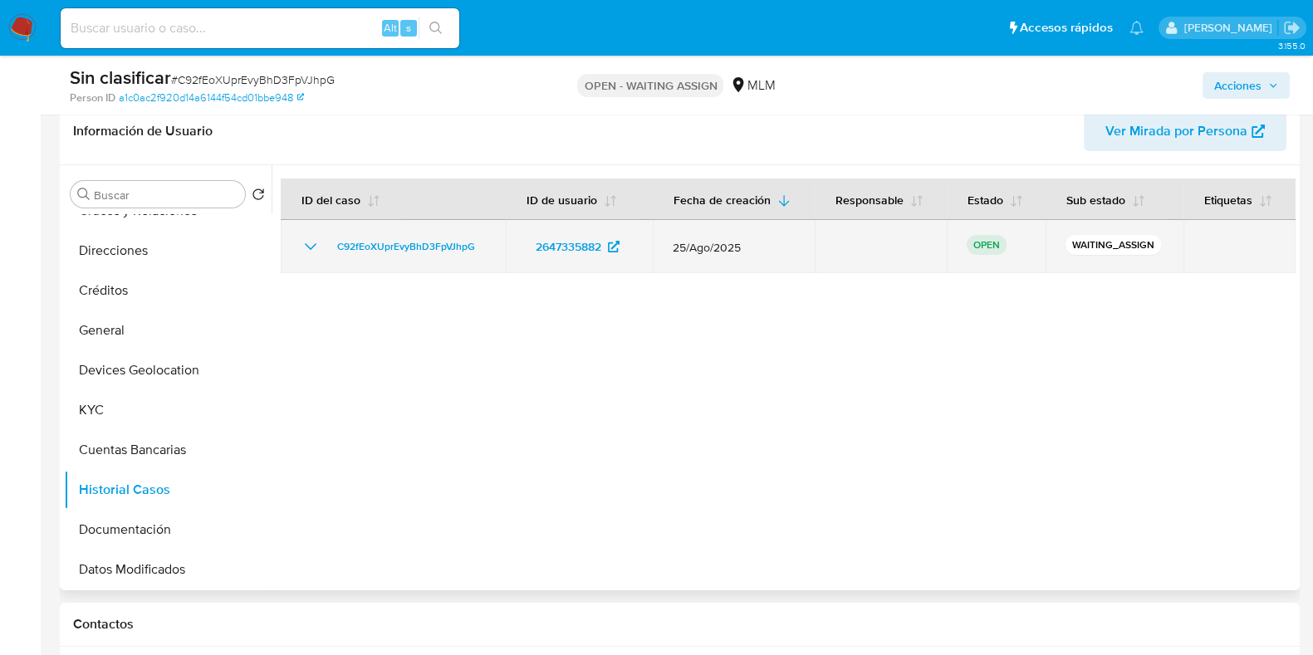
scroll to position [311, 0]
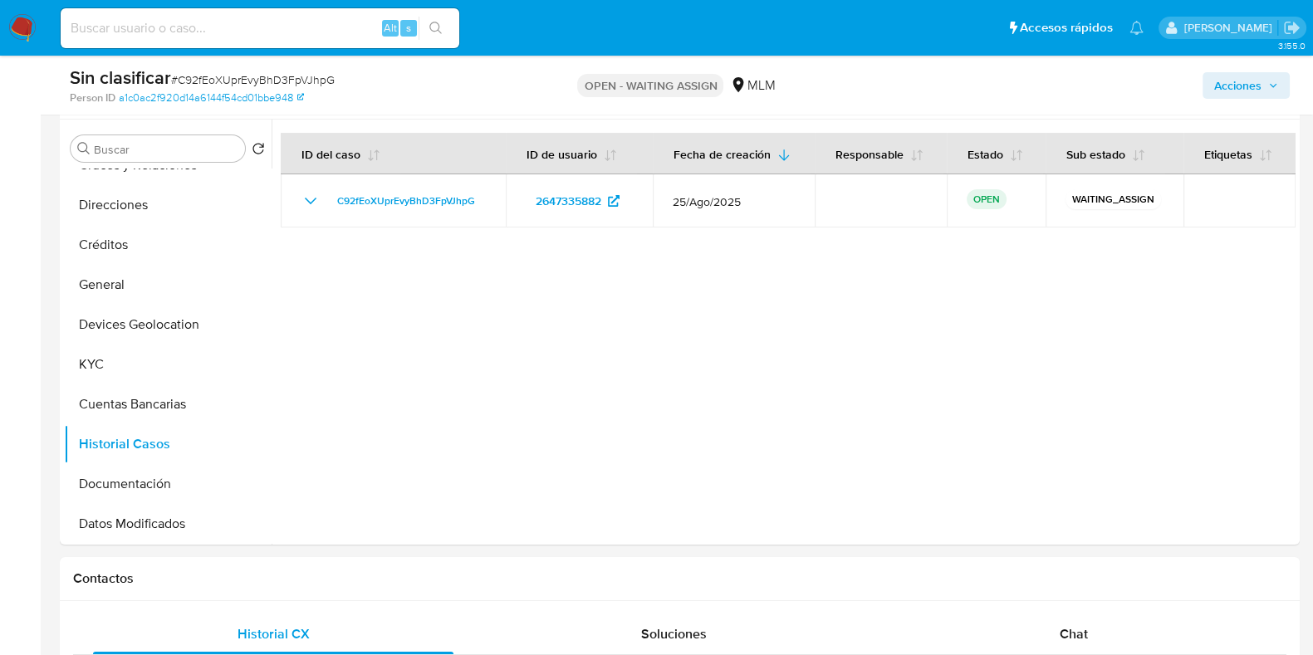
click at [1257, 88] on span "Acciones" at bounding box center [1237, 85] width 47 height 27
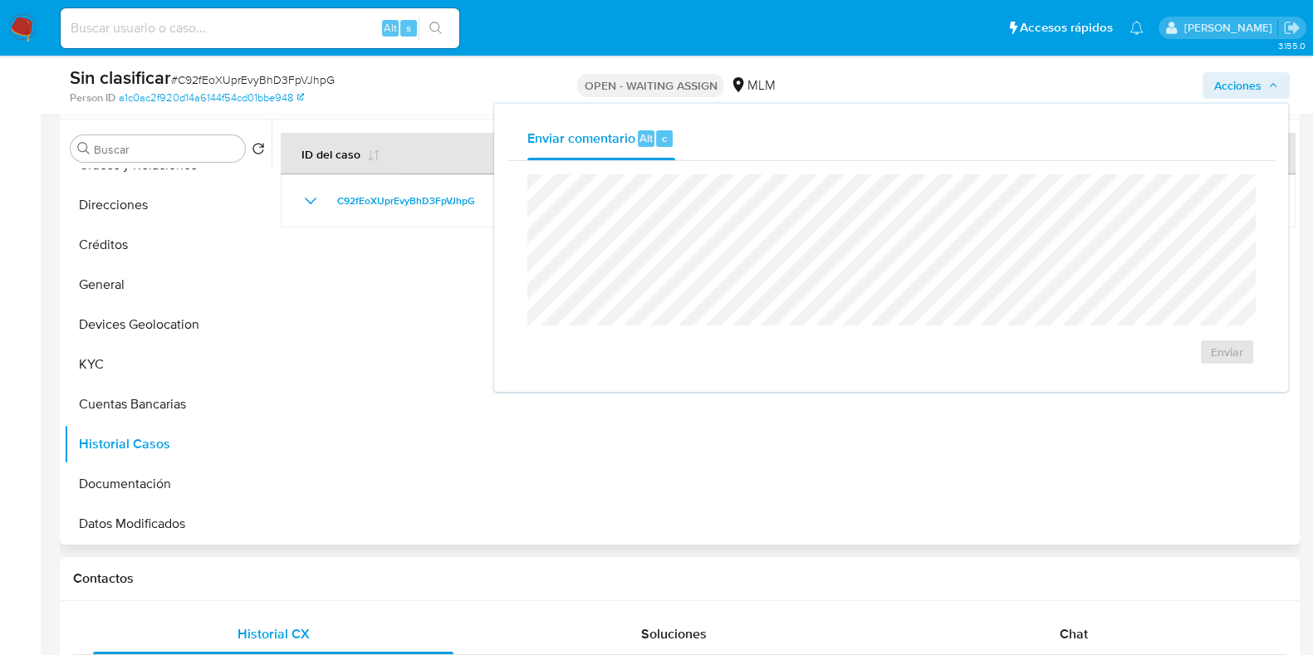
click at [416, 328] on div at bounding box center [783, 332] width 1024 height 425
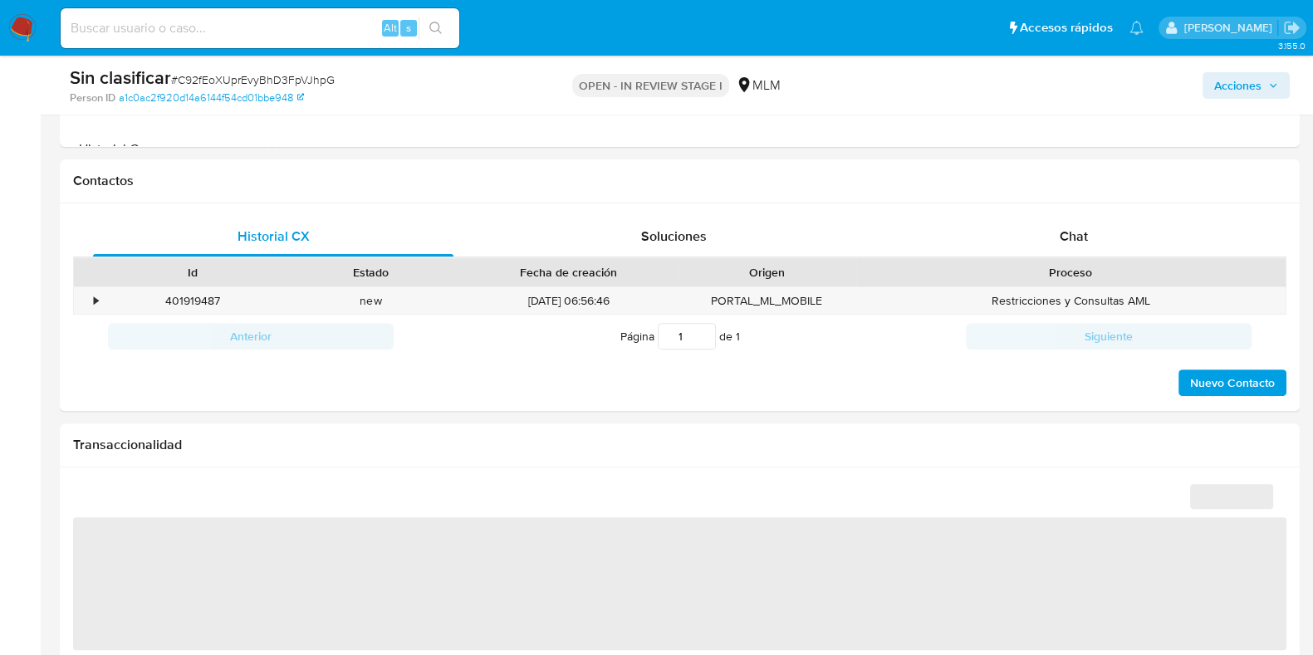
scroll to position [726, 0]
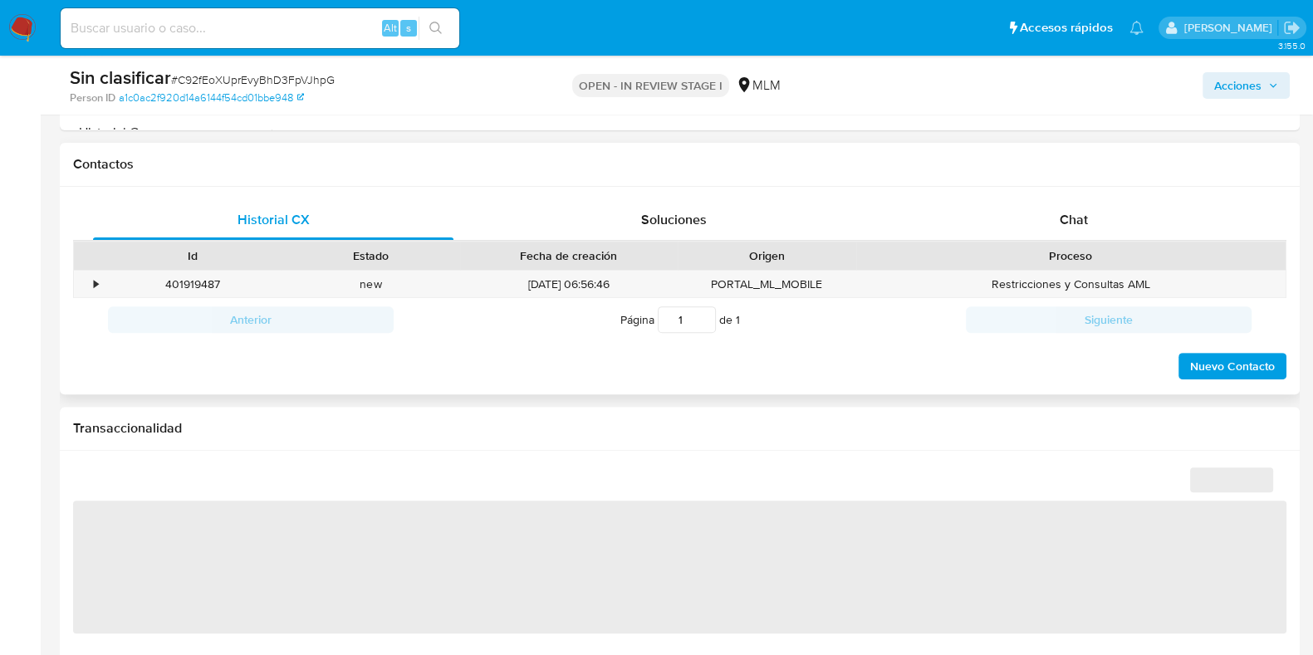
select select "10"
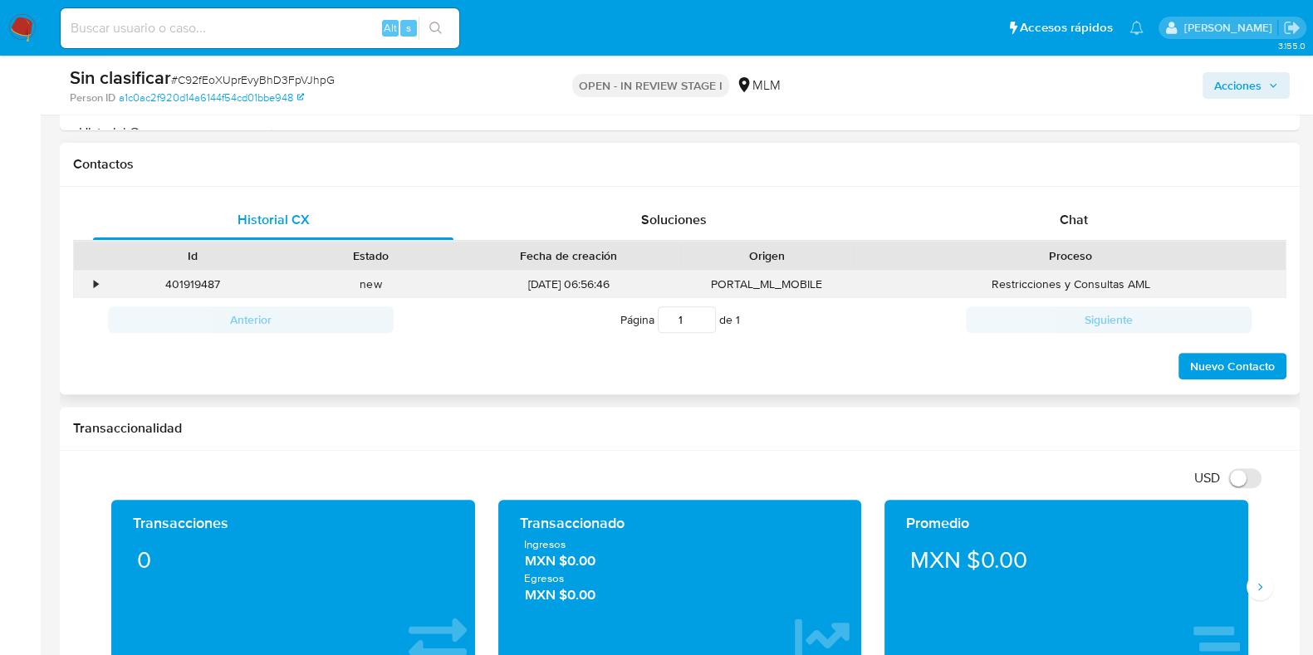
click at [100, 285] on div "•" at bounding box center [88, 284] width 29 height 27
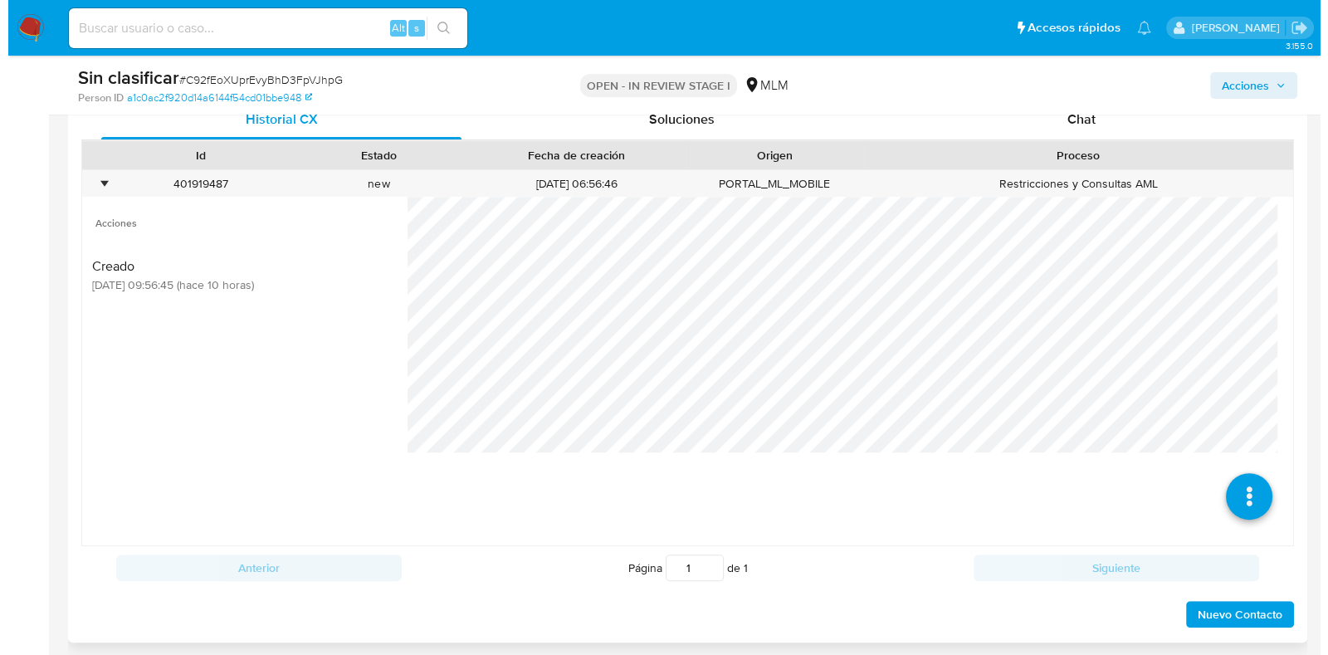
scroll to position [934, 0]
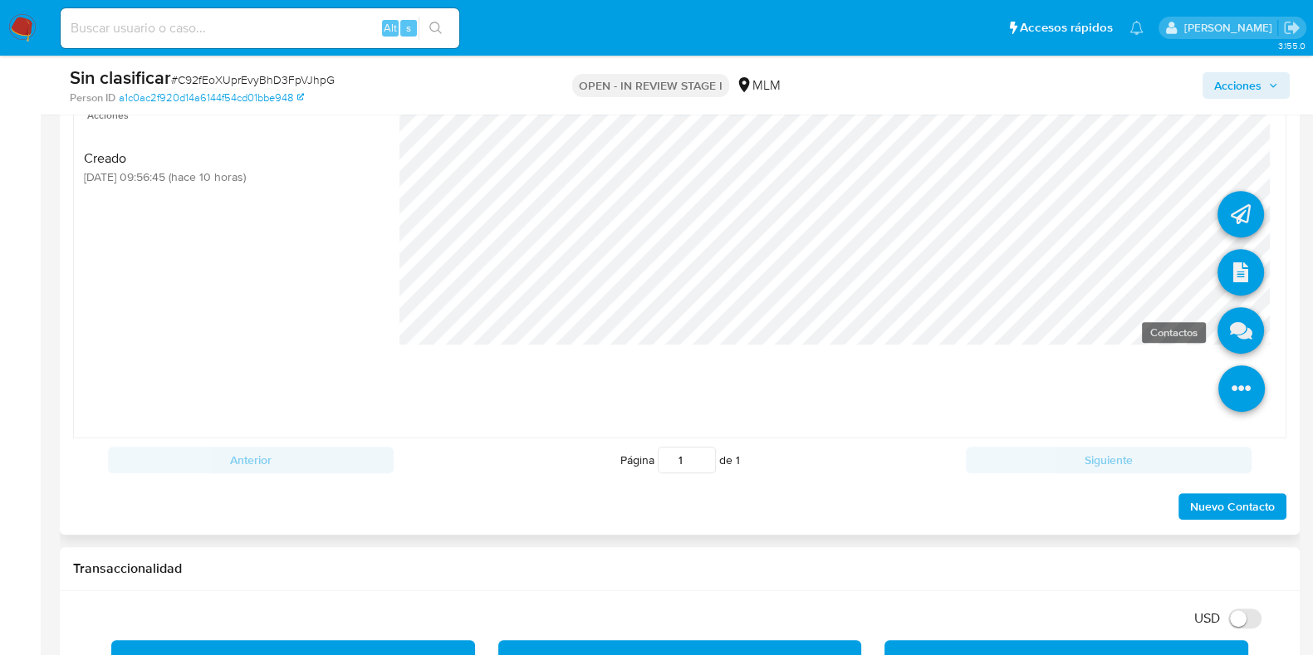
click at [1230, 339] on icon at bounding box center [1240, 330] width 46 height 46
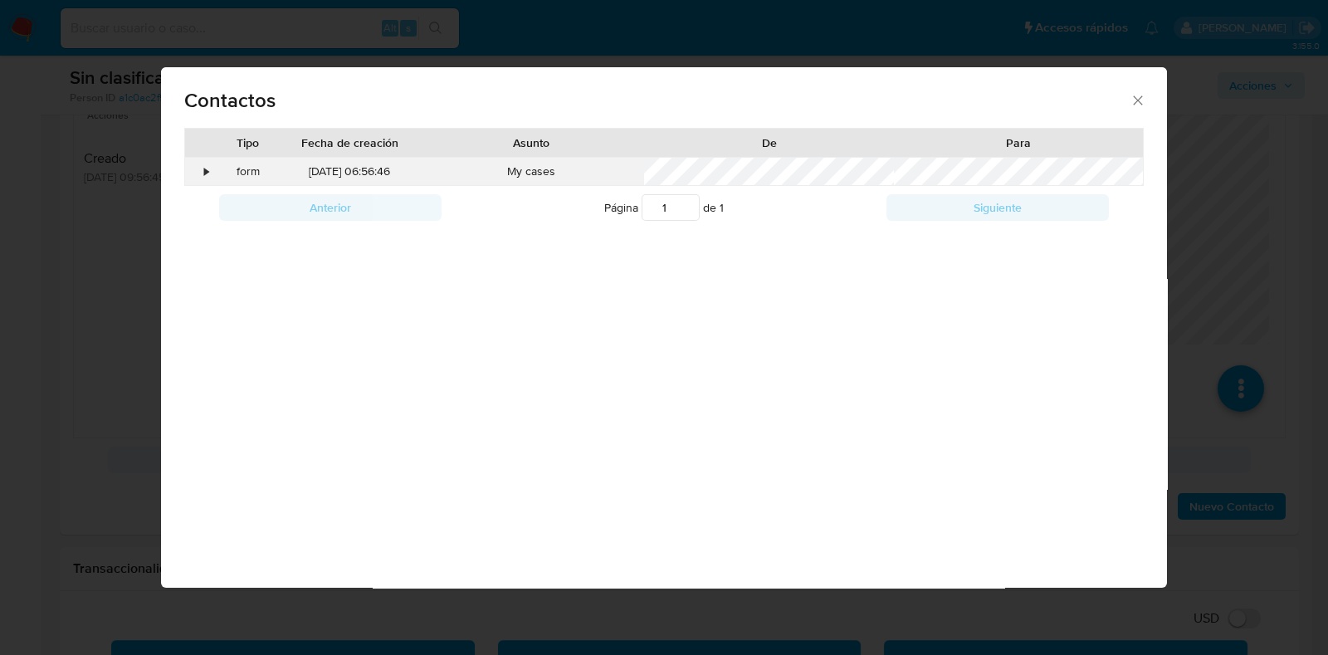
click at [200, 170] on div "•" at bounding box center [199, 172] width 29 height 28
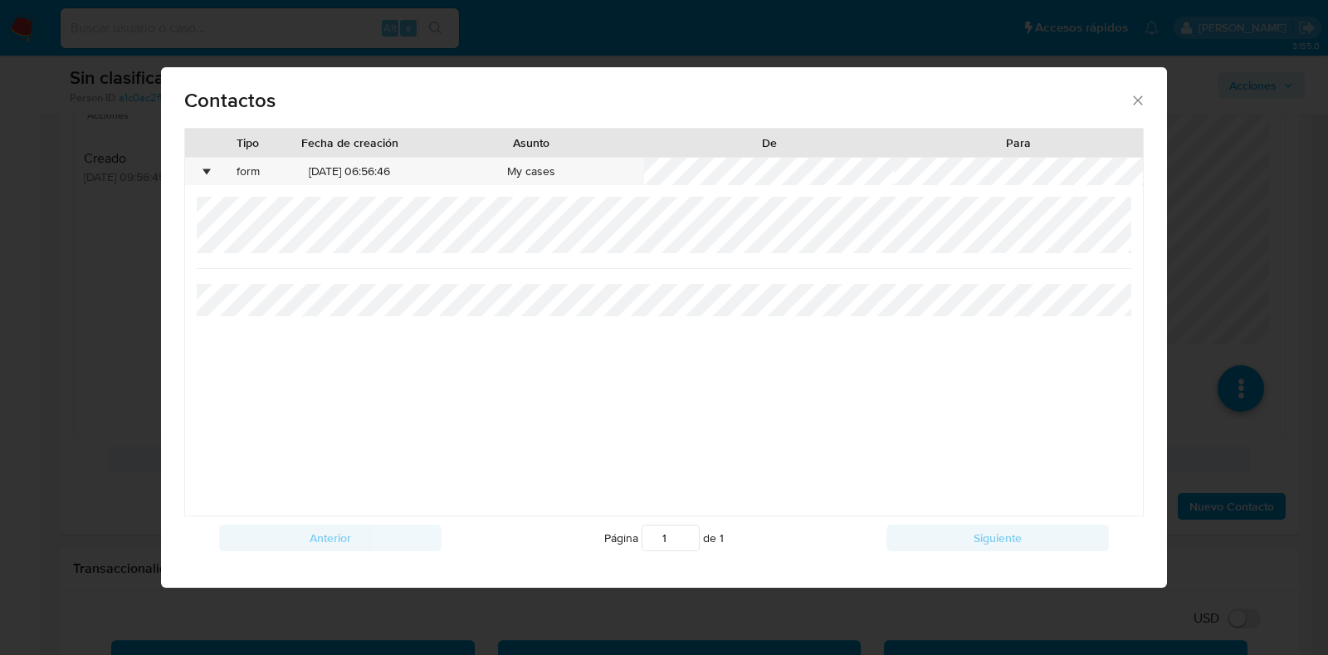
click at [1138, 101] on icon "close" at bounding box center [1138, 100] width 17 height 17
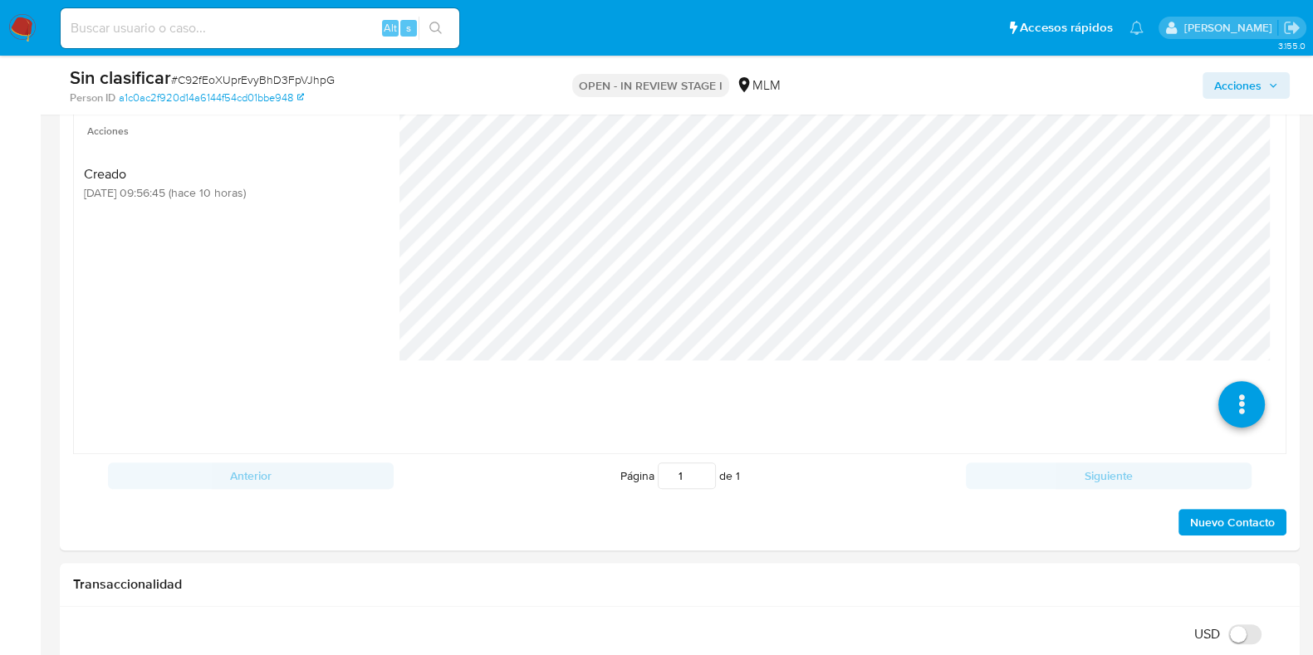
scroll to position [726, 0]
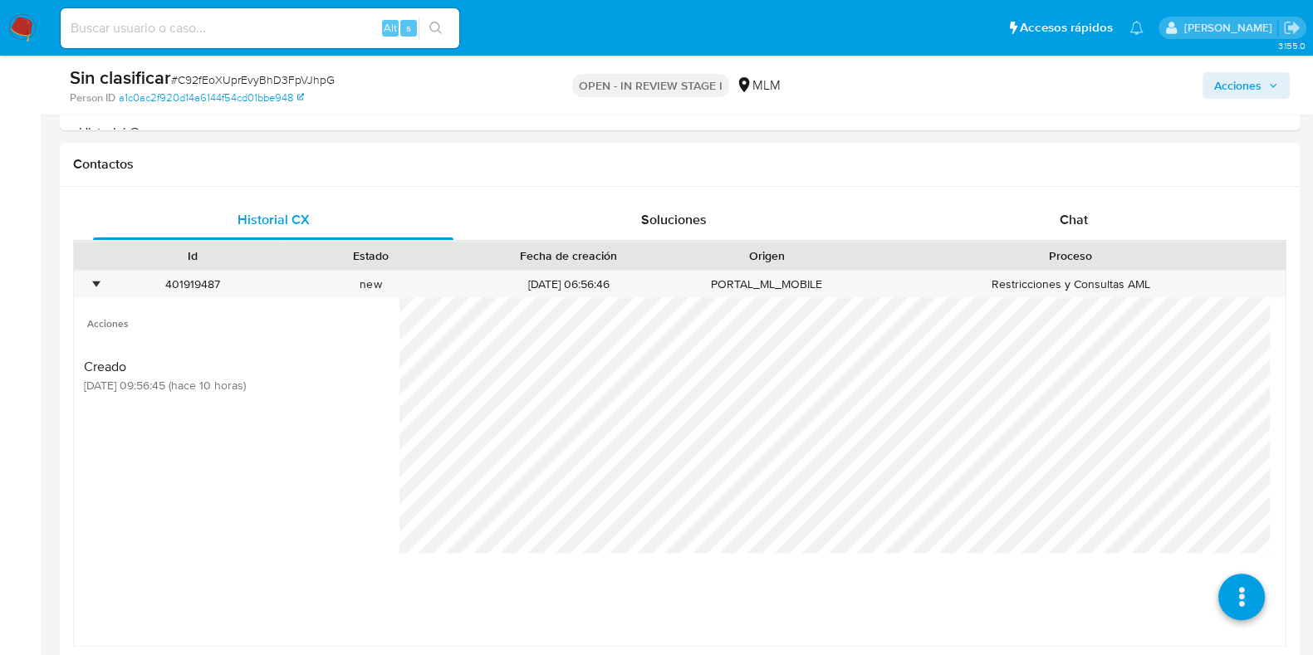
click at [1233, 85] on span "Acciones" at bounding box center [1237, 85] width 47 height 27
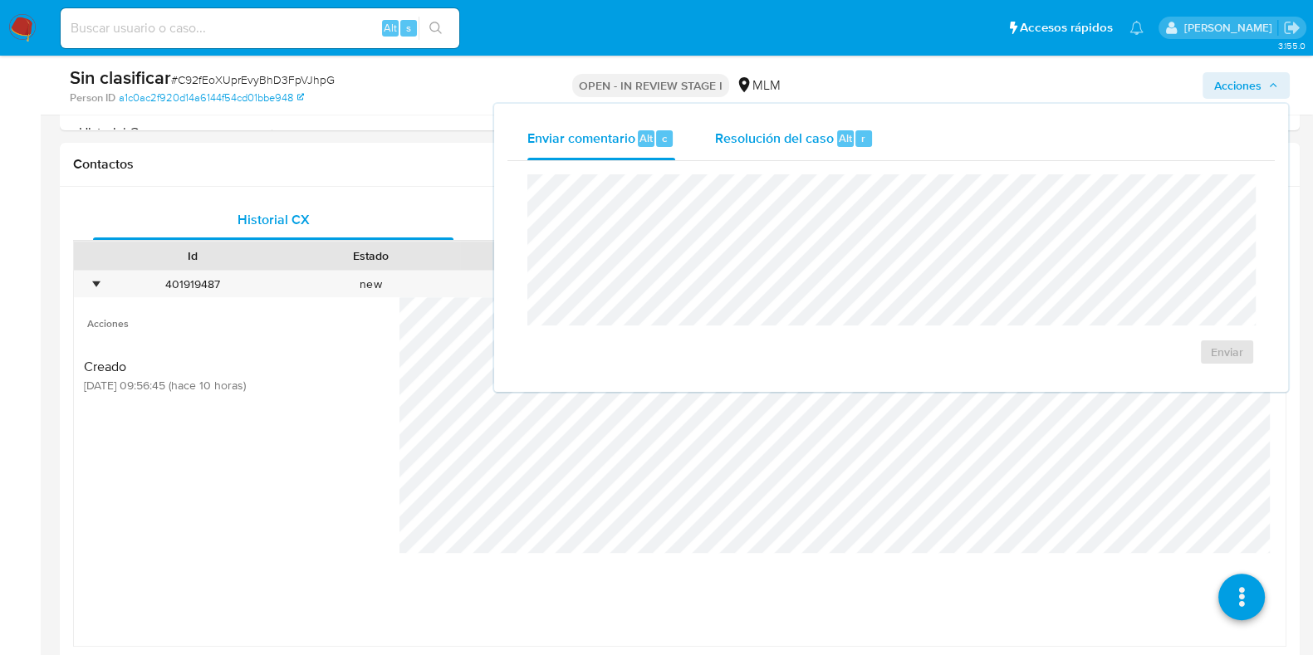
click at [835, 156] on div "Resolución del caso Alt r" at bounding box center [794, 138] width 159 height 43
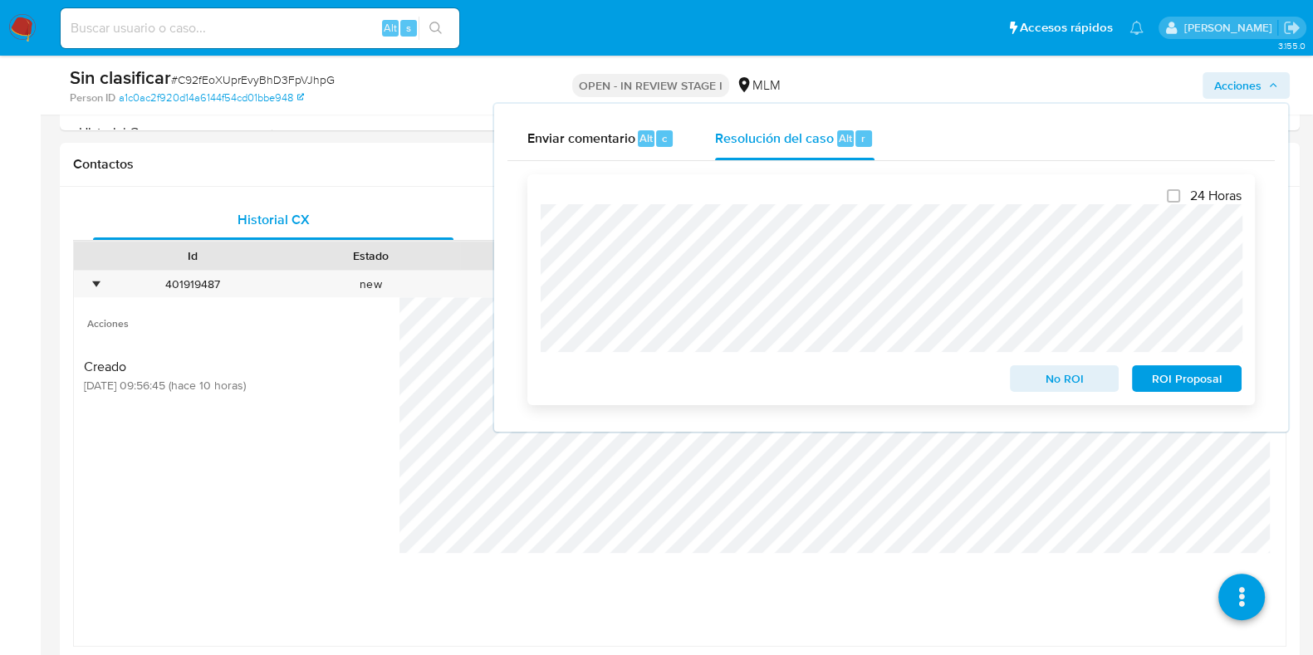
click at [1046, 375] on span "No ROI" at bounding box center [1064, 378] width 86 height 23
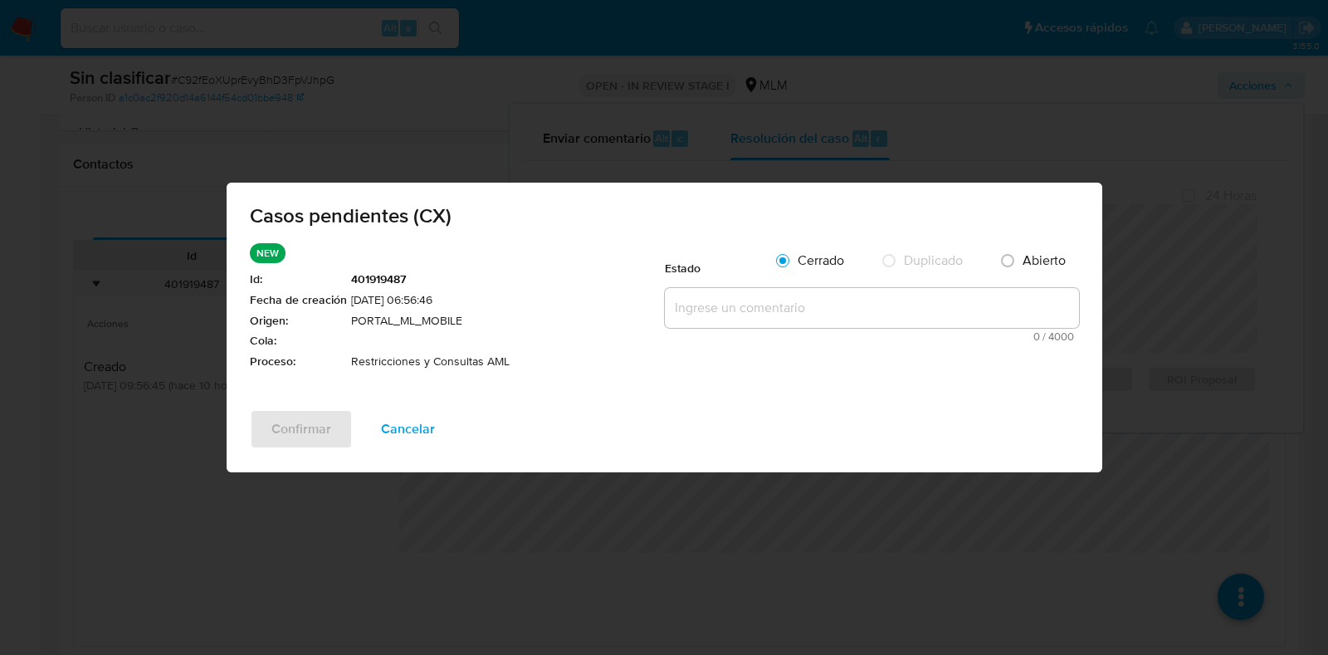
click at [800, 309] on textarea at bounding box center [872, 308] width 414 height 40
click at [411, 416] on span "Cancelar" at bounding box center [408, 429] width 54 height 37
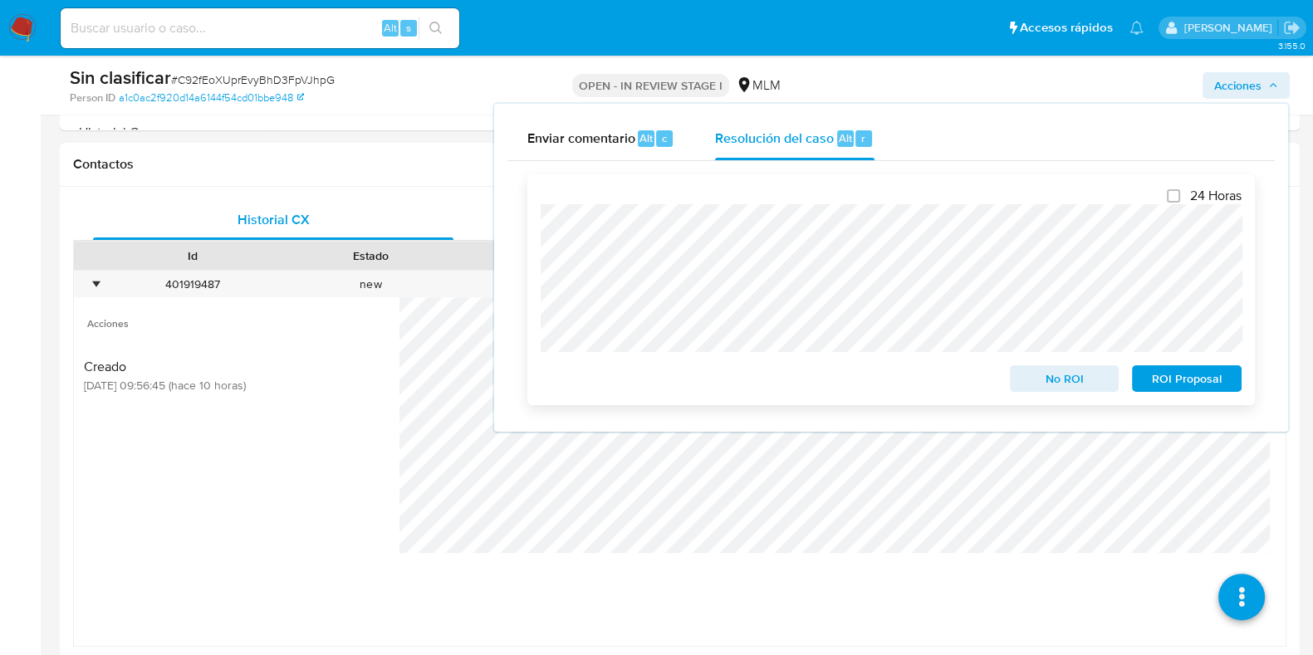
click at [1050, 388] on span "No ROI" at bounding box center [1064, 378] width 86 height 23
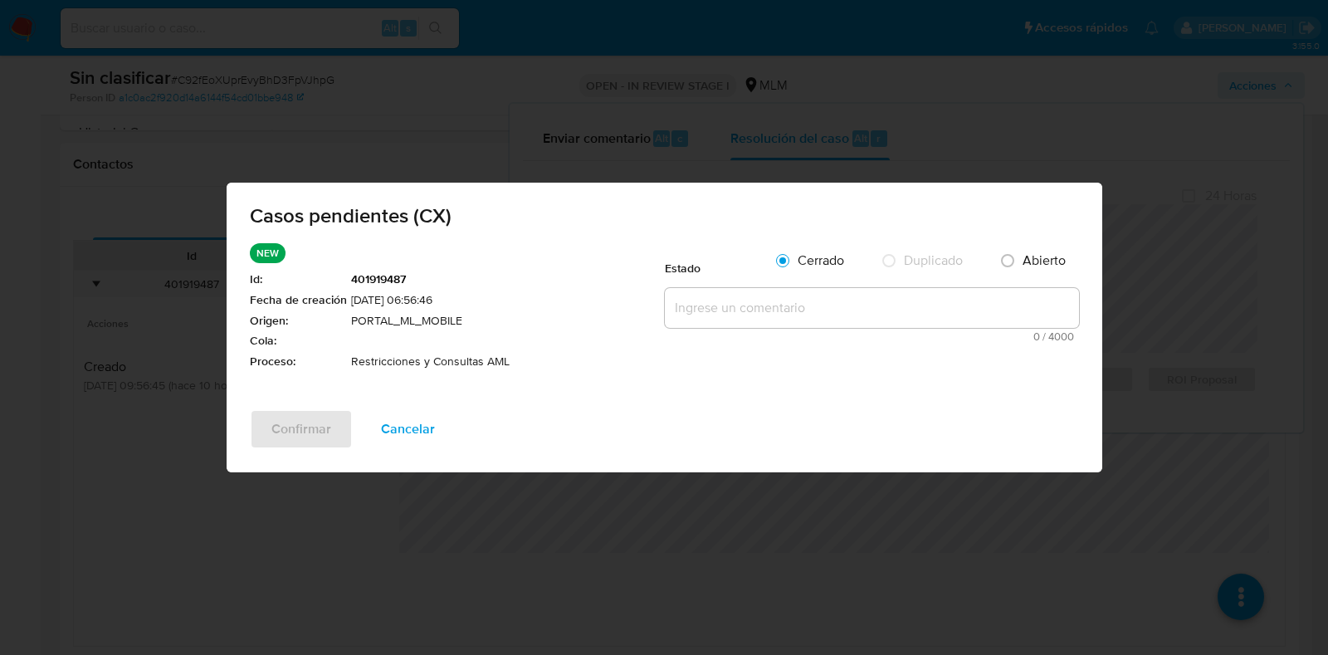
click at [700, 315] on textarea at bounding box center [872, 308] width 414 height 40
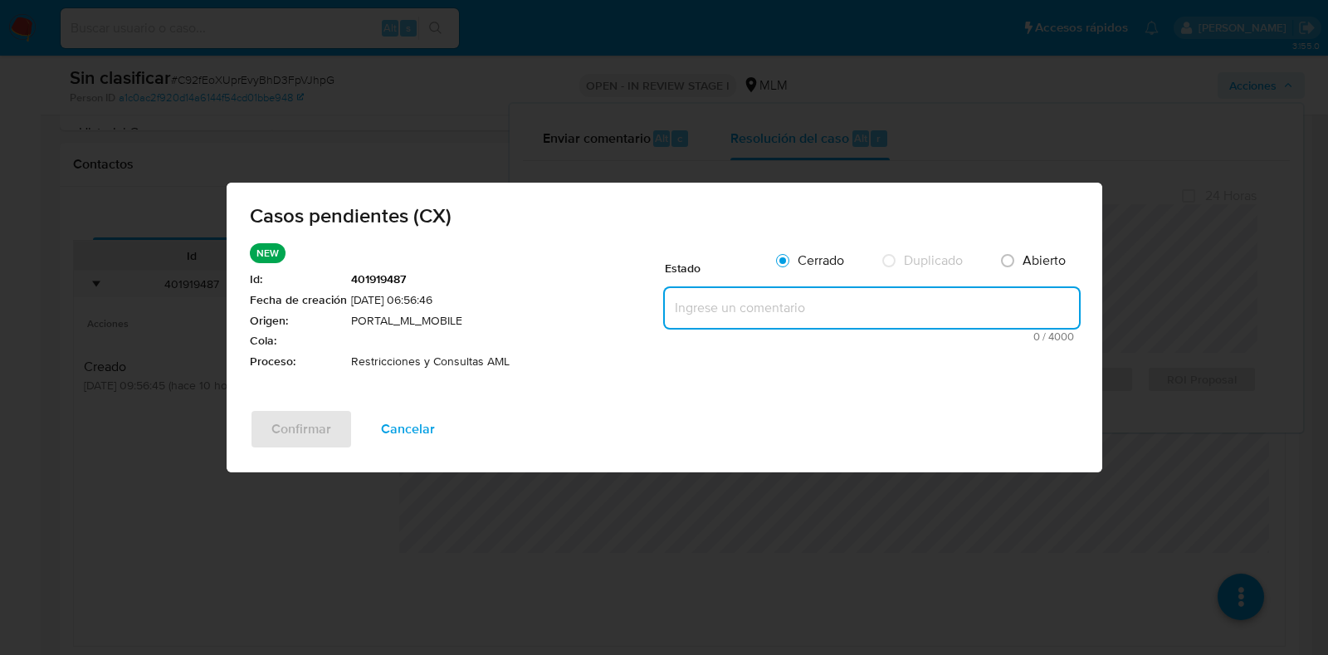
paste textarea "Cuenta con restricciones por contagio por curces de riesgo, no colocada por AML"
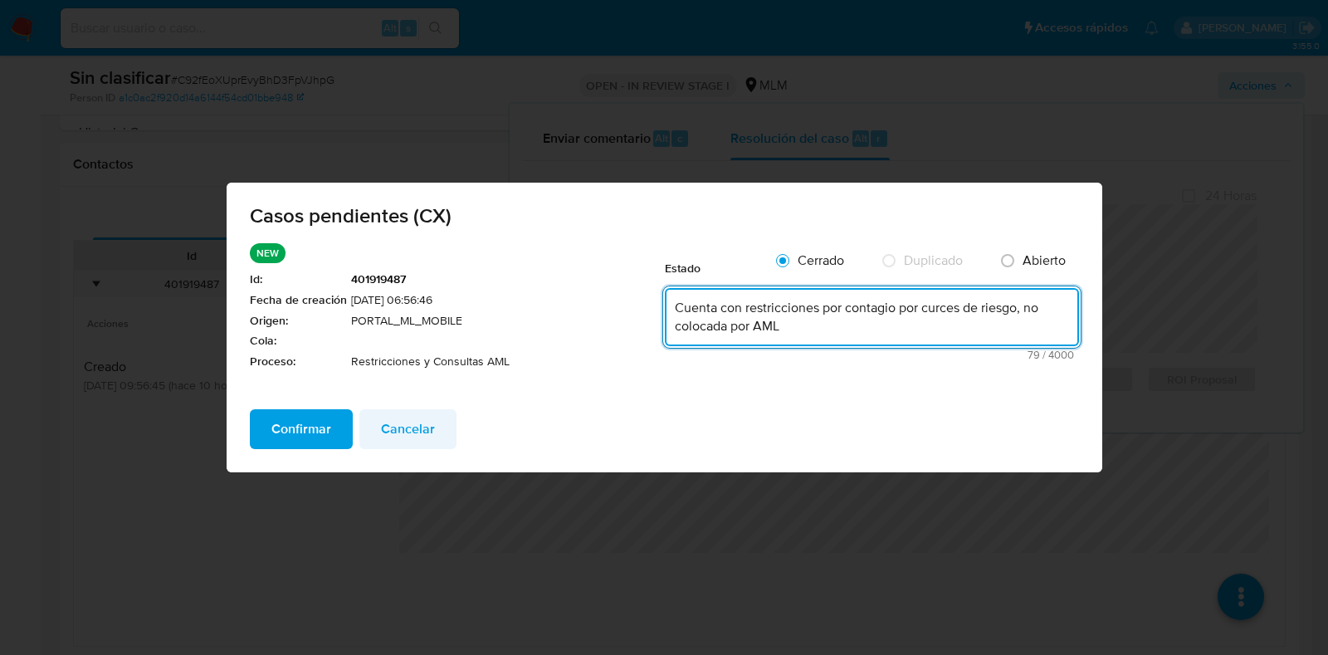
type textarea "Cuenta con restricciones por contagio por curces de riesgo, no colocada por AML"
click at [428, 424] on span "Cancelar" at bounding box center [408, 429] width 54 height 37
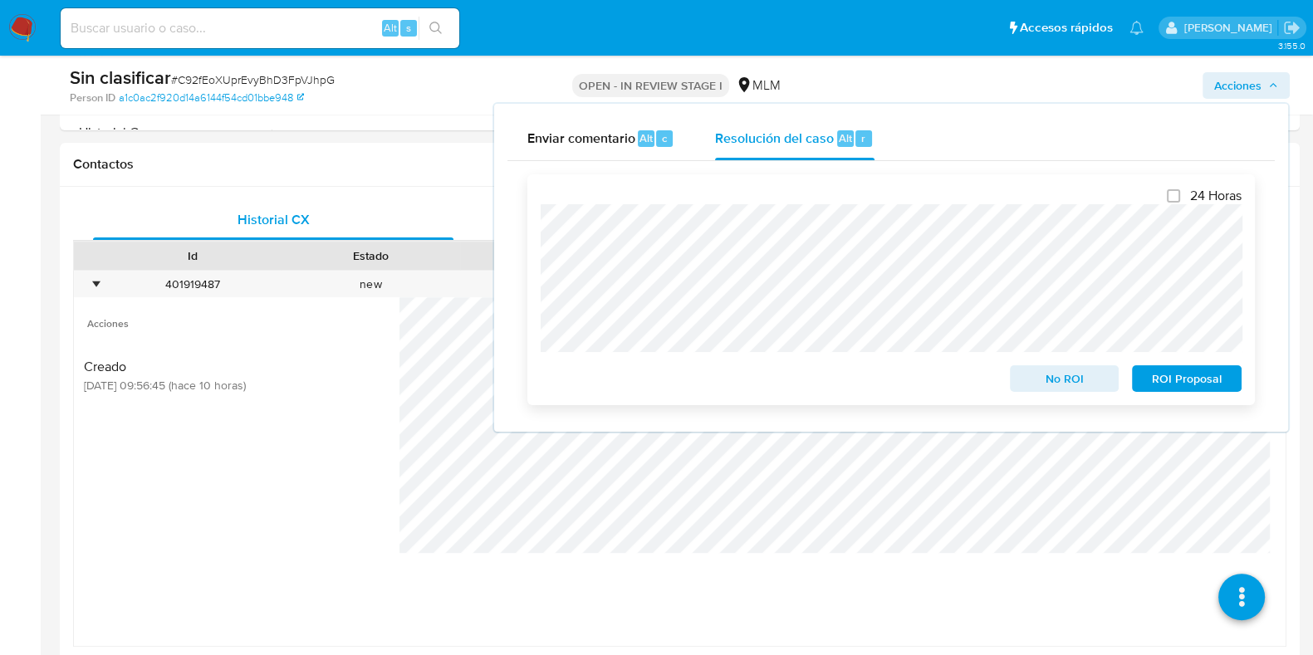
click at [1027, 377] on span "No ROI" at bounding box center [1064, 378] width 86 height 23
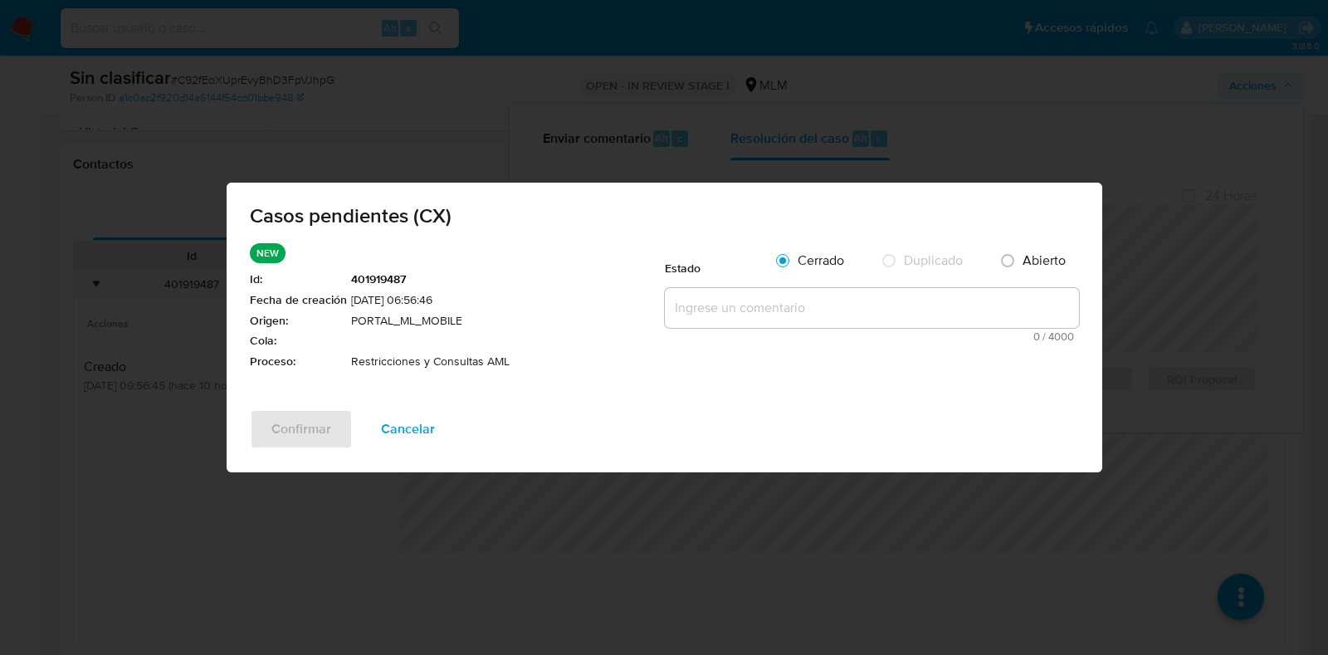
drag, startPoint x: 668, startPoint y: 308, endPoint x: 745, endPoint y: 321, distance: 77.5
click at [669, 308] on textarea at bounding box center [872, 308] width 414 height 40
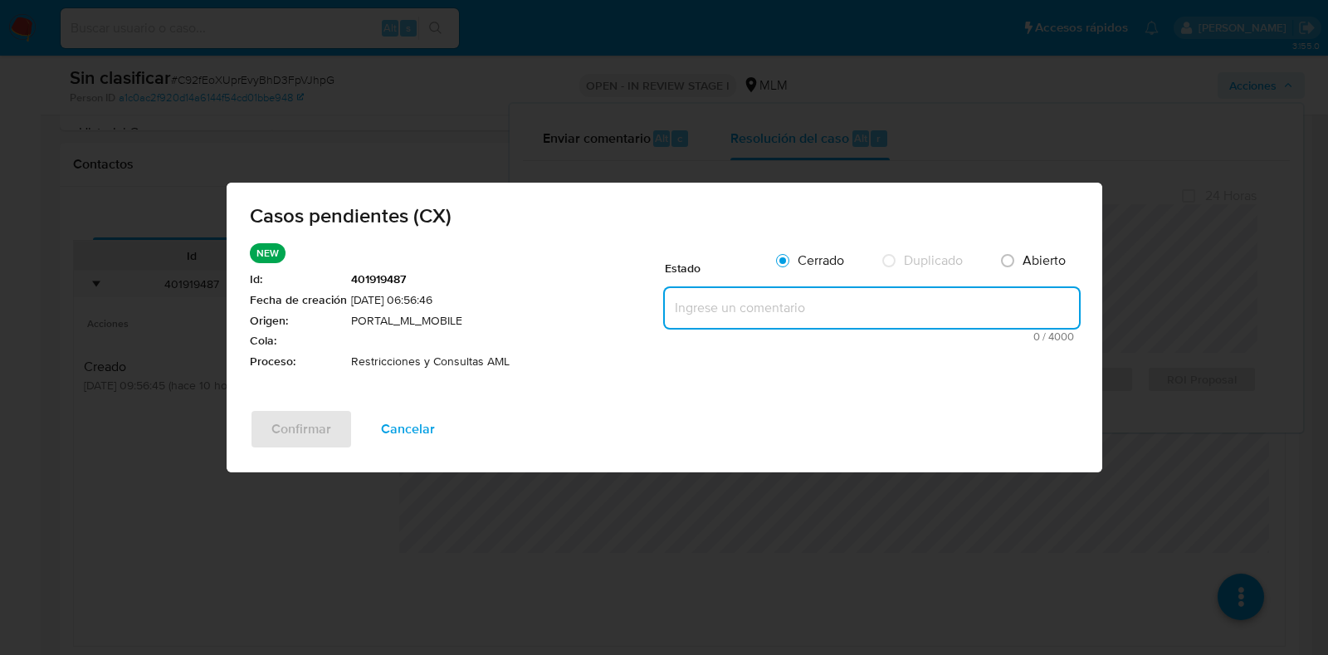
paste textarea "Cuenta con restricciones por contagio por curces de riesgo, no colocada por AML"
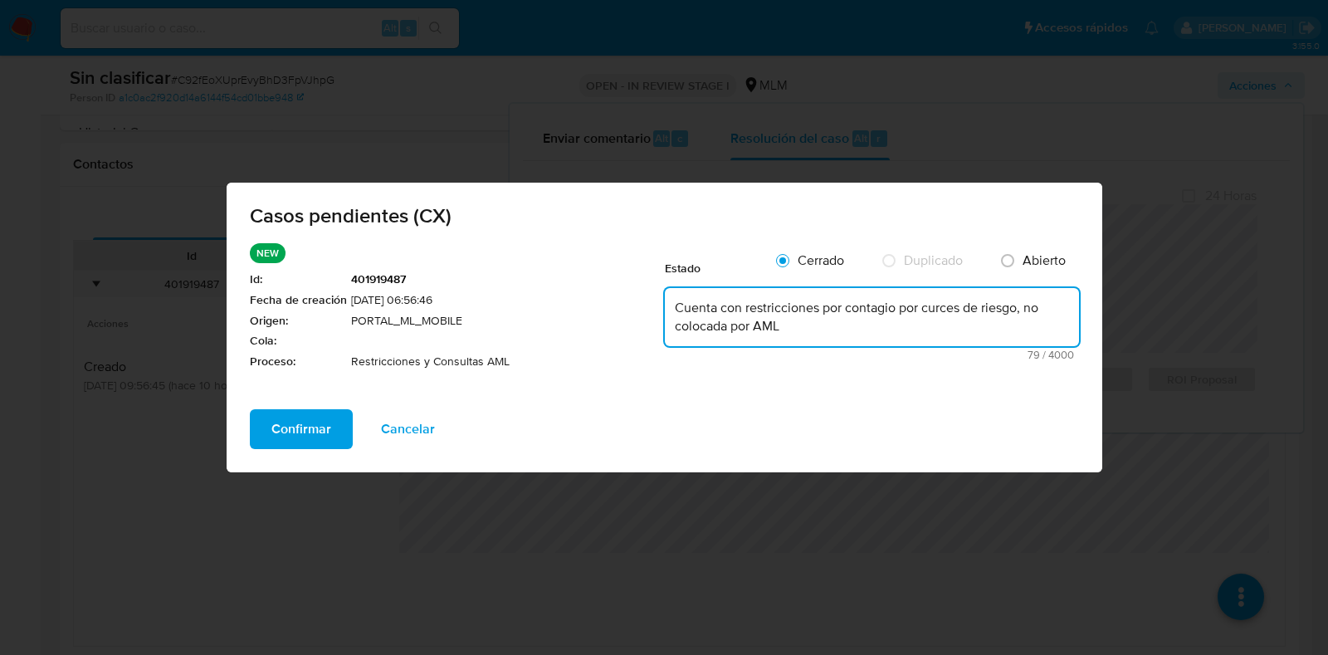
type textarea "Cuenta con restricciones por contagio por curces de riesgo, no colocada por AML"
drag, startPoint x: 939, startPoint y: 313, endPoint x: 432, endPoint y: 423, distance: 519.0
click at [433, 422] on button "Cancelar" at bounding box center [407, 429] width 97 height 40
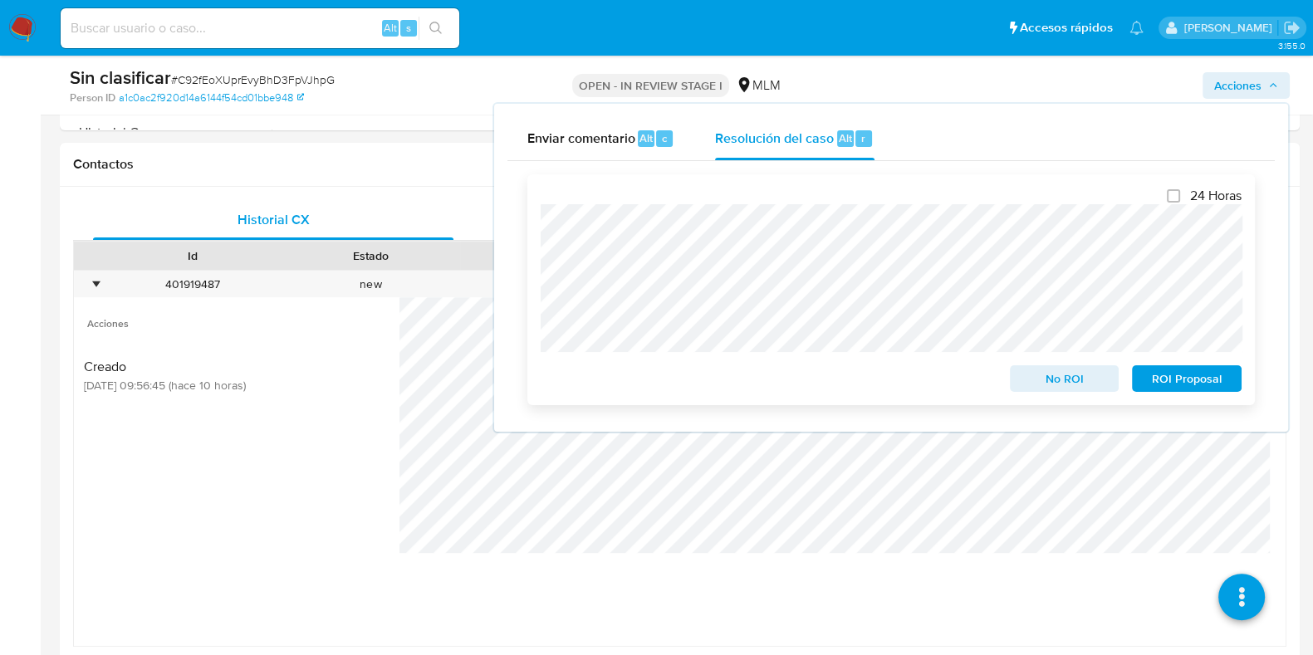
click at [1044, 374] on span "No ROI" at bounding box center [1064, 378] width 86 height 23
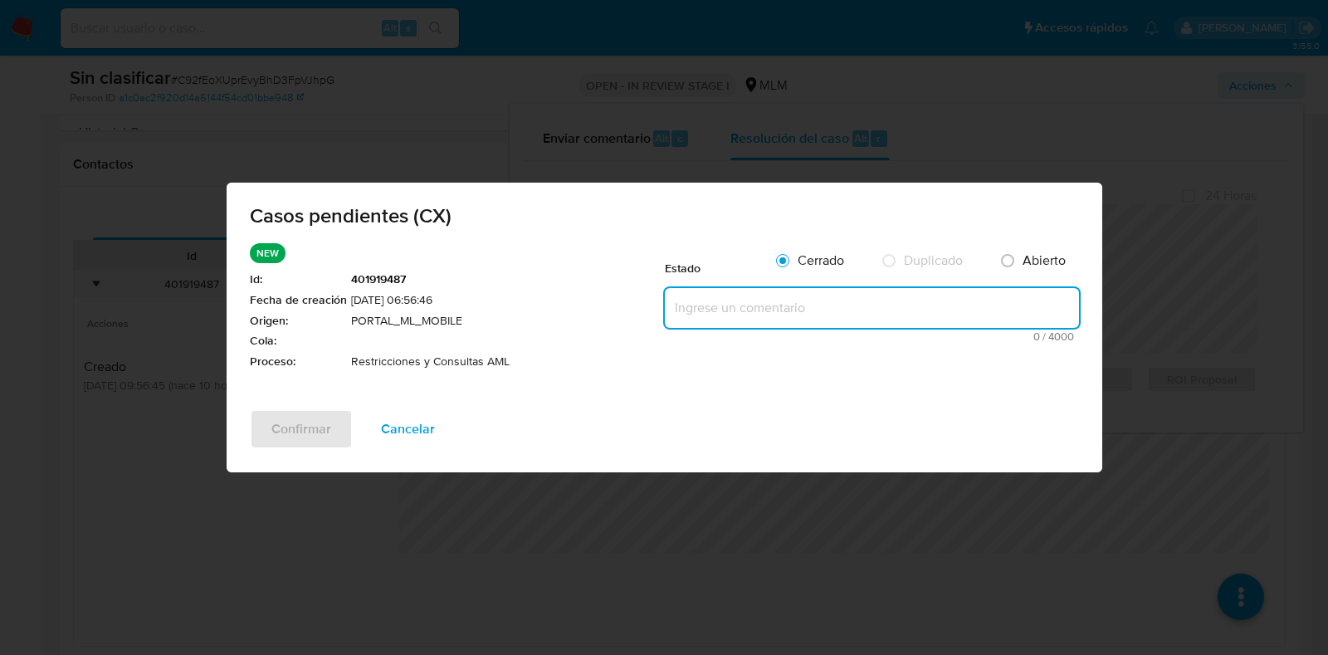
click at [798, 301] on textarea at bounding box center [872, 308] width 414 height 40
paste textarea "Cuenta con restricciones por contagio por curces de riesgo, no colocada por AML"
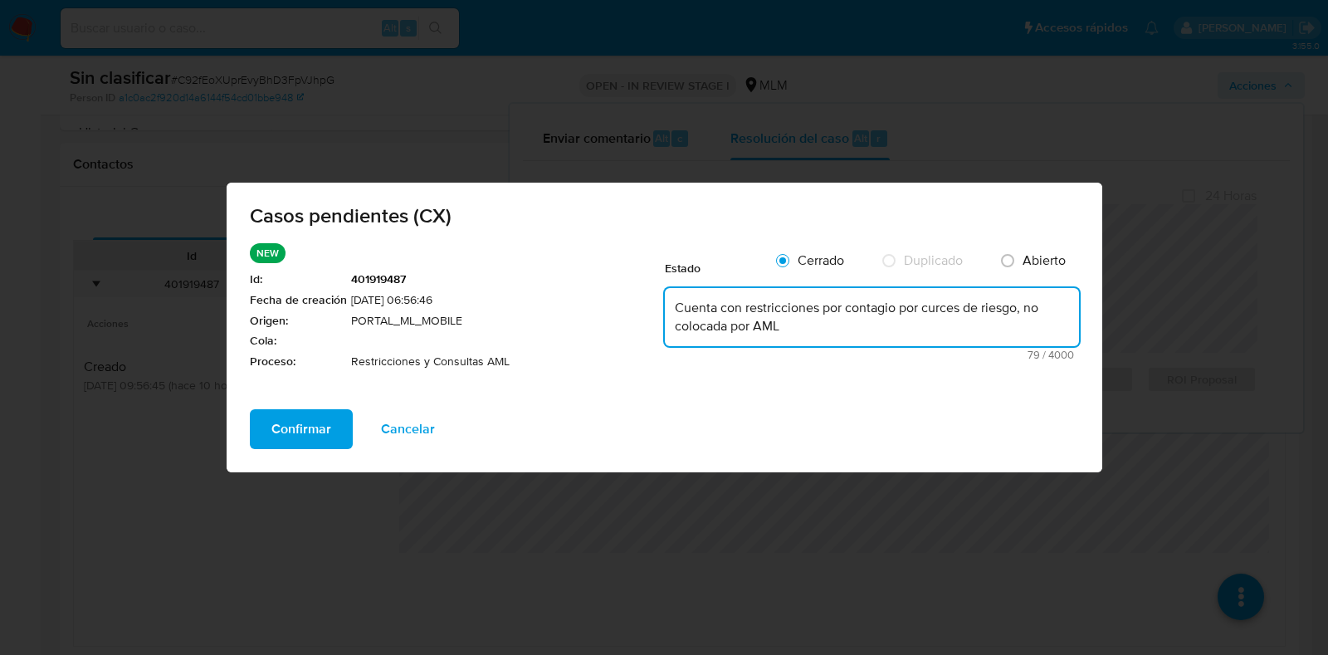
type textarea "Cuenta con restricciones por contagio por curces de riesgo, no colocada por AML"
drag, startPoint x: 940, startPoint y: 315, endPoint x: 861, endPoint y: 350, distance: 85.9
click at [861, 350] on span "79 / 4000" at bounding box center [872, 355] width 404 height 11
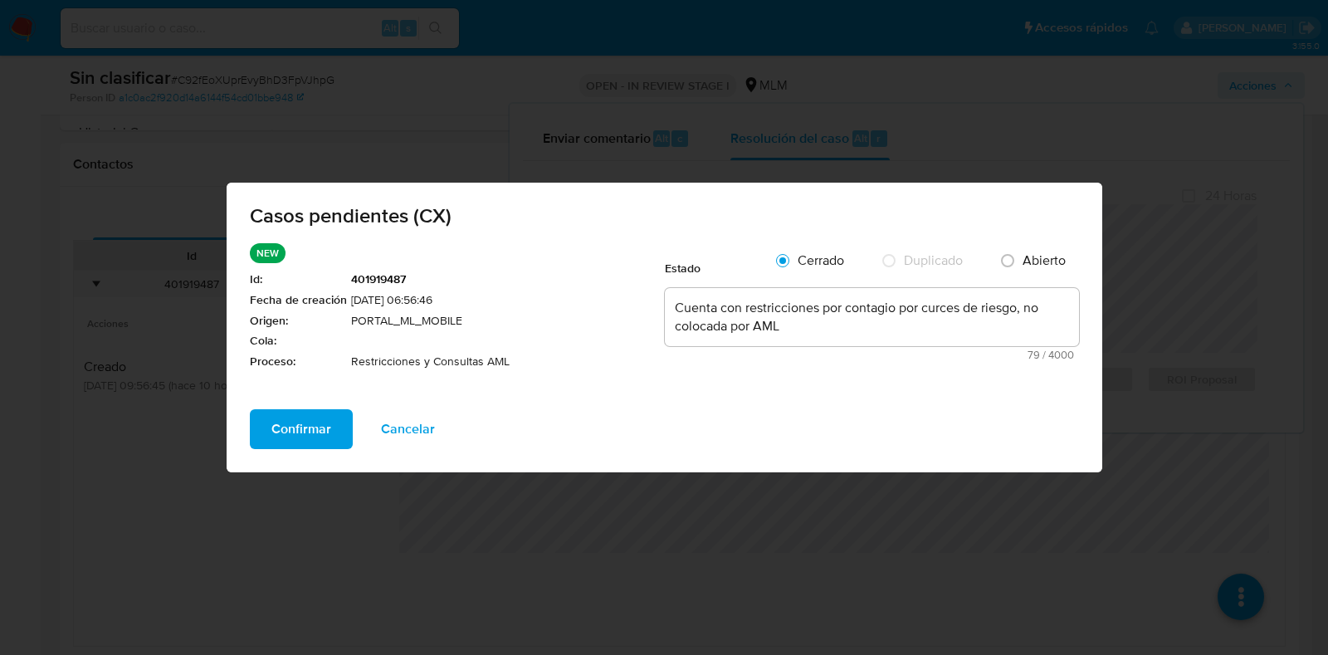
click at [320, 425] on span "Confirmar" at bounding box center [301, 429] width 60 height 37
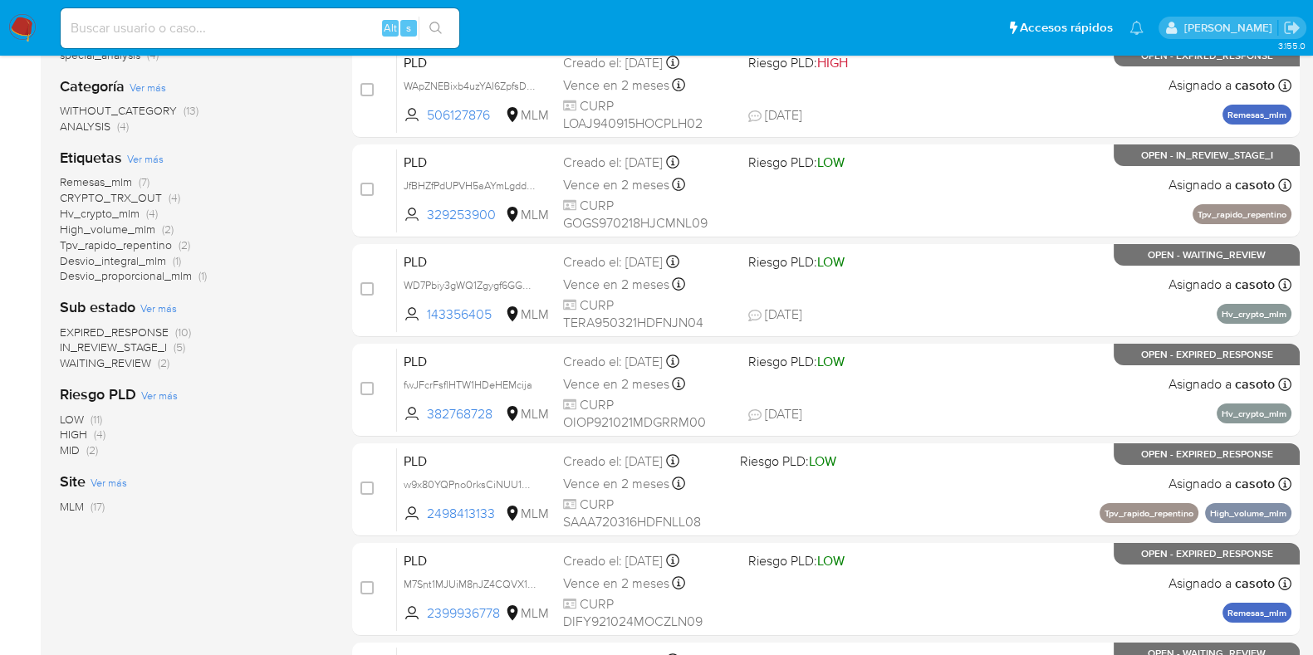
scroll to position [311, 0]
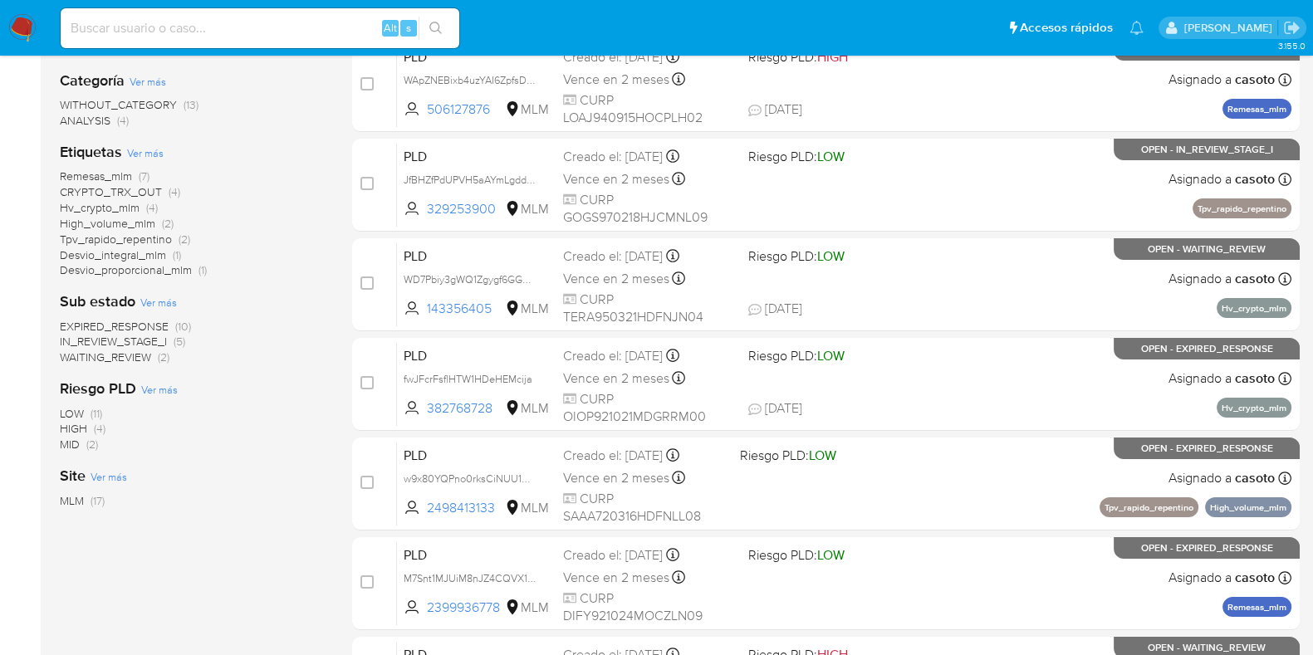
click at [144, 329] on span "EXPIRED_RESPONSE" at bounding box center [114, 326] width 109 height 17
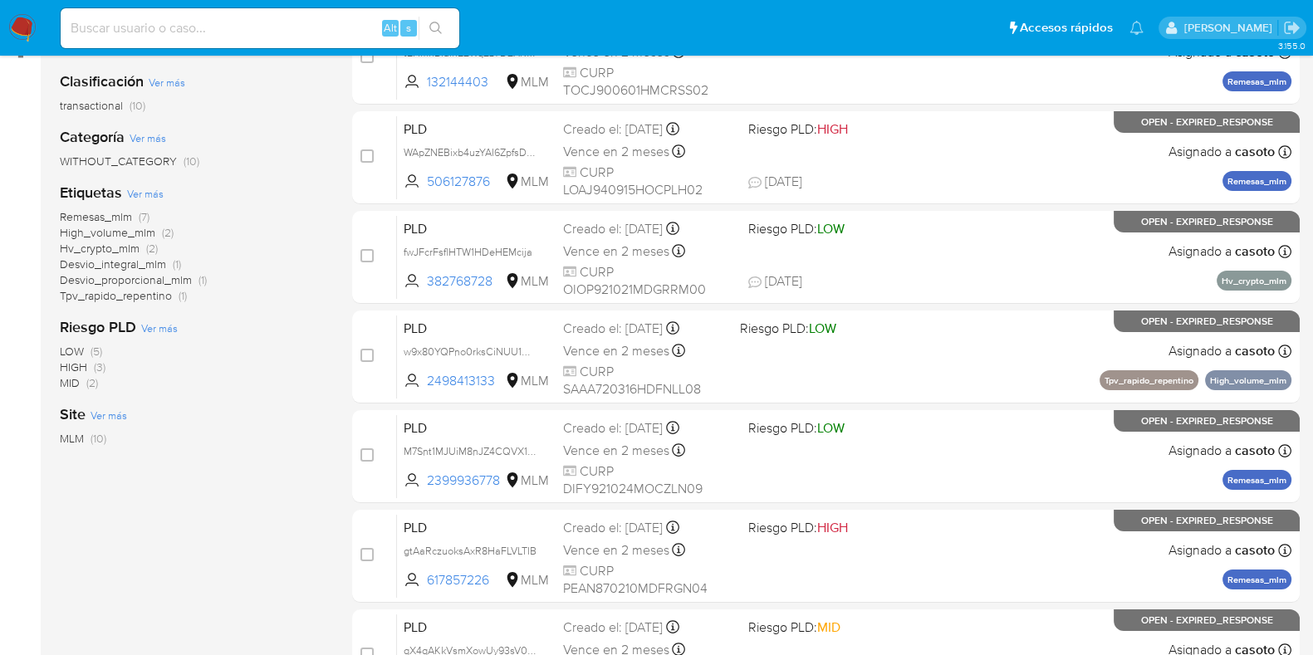
scroll to position [32, 0]
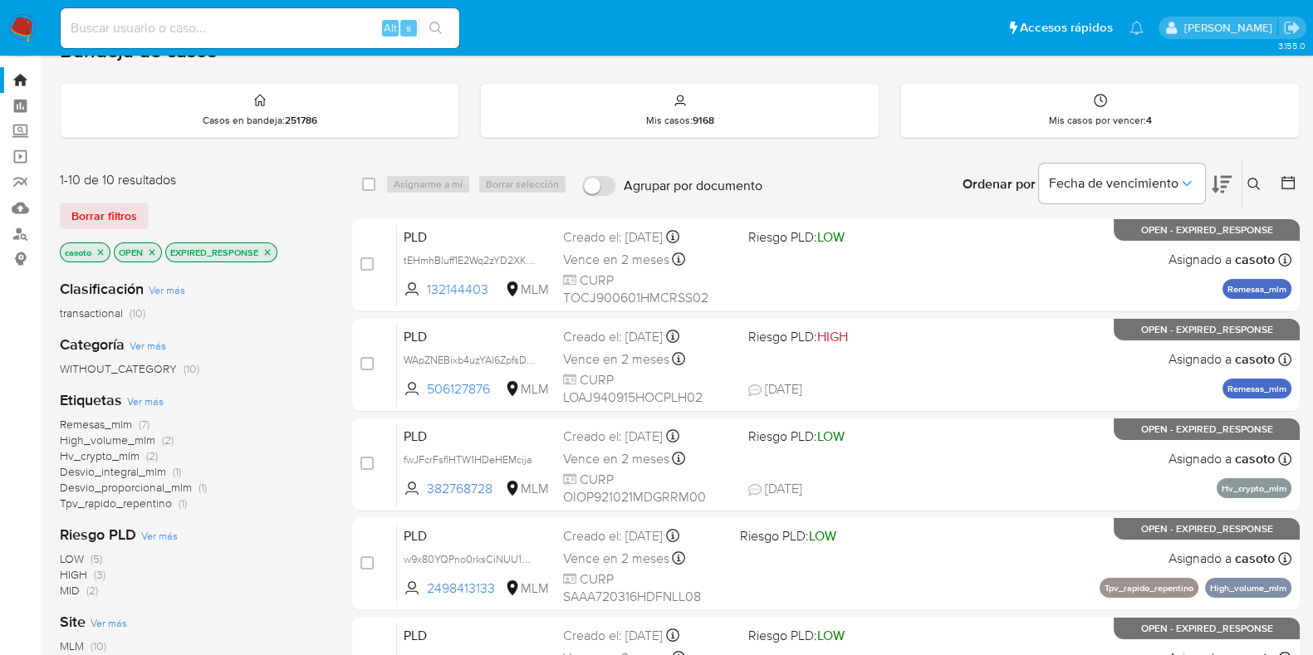
click at [125, 426] on span "Remesas_mlm" at bounding box center [96, 424] width 72 height 17
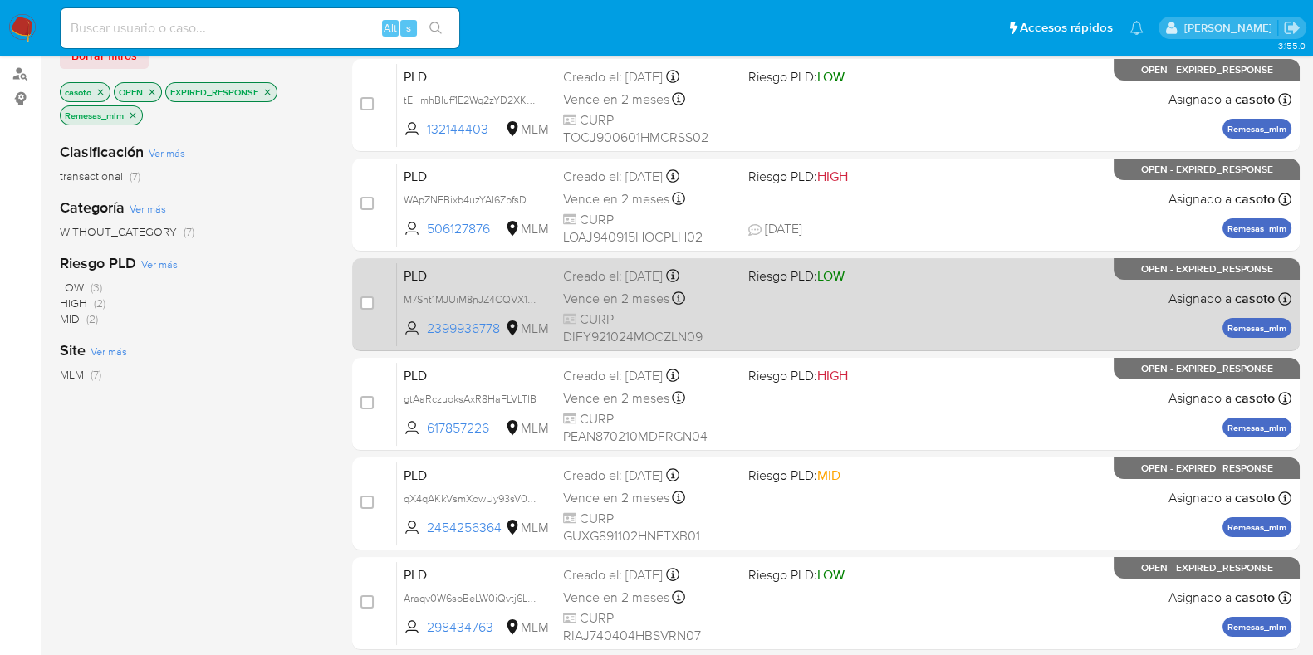
scroll to position [355, 0]
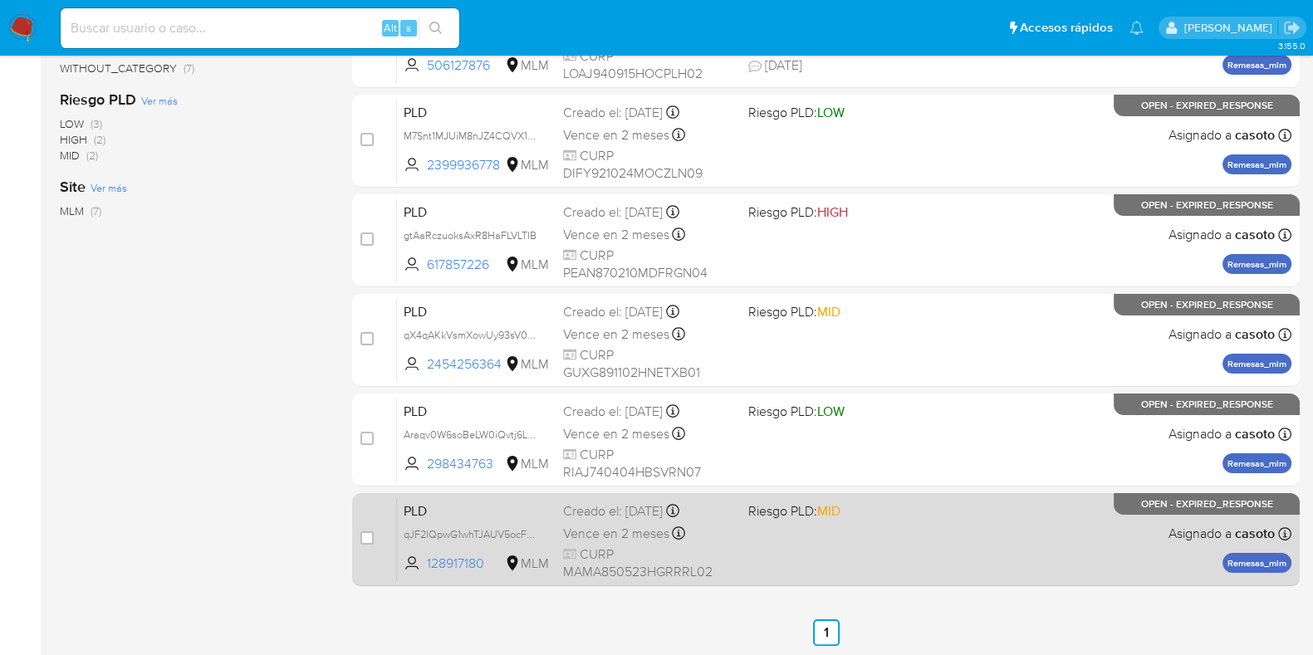
click at [910, 551] on div "PLD qJF2lQpwG1whTJAUV5ocF86n 128917180 MLM Riesgo PLD: MID Creado el: [DATE] Cr…" at bounding box center [844, 539] width 894 height 84
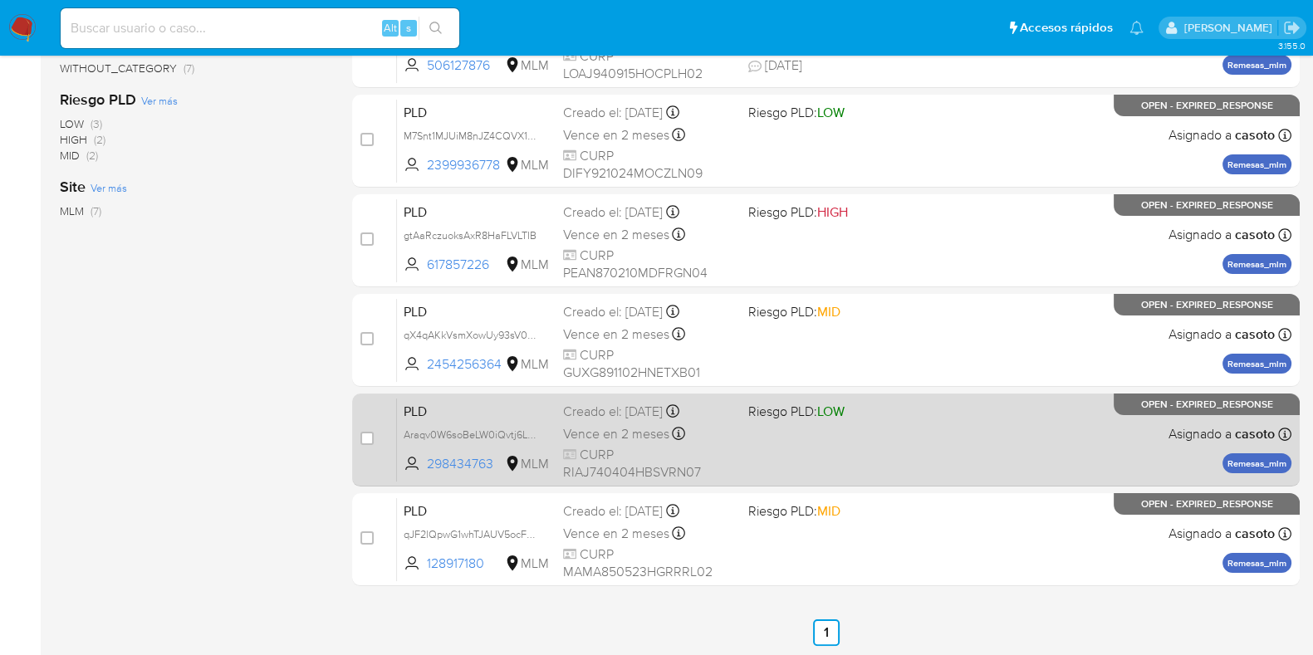
click at [1052, 446] on div "PLD Araqv0W6soBeLW0iQvtj6L55 298434763 MLM Riesgo PLD: LOW Creado el: [DATE] Cr…" at bounding box center [844, 440] width 894 height 84
click at [371, 442] on input "checkbox" at bounding box center [366, 438] width 13 height 13
checkbox input "true"
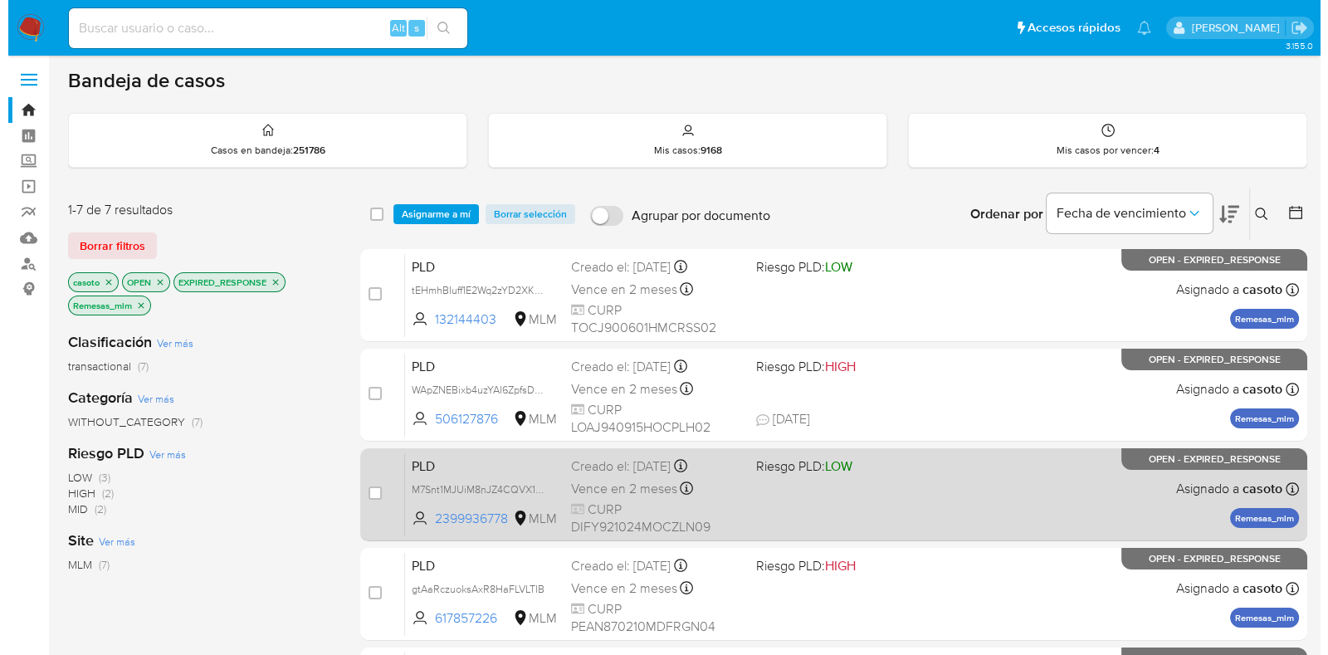
scroll to position [0, 0]
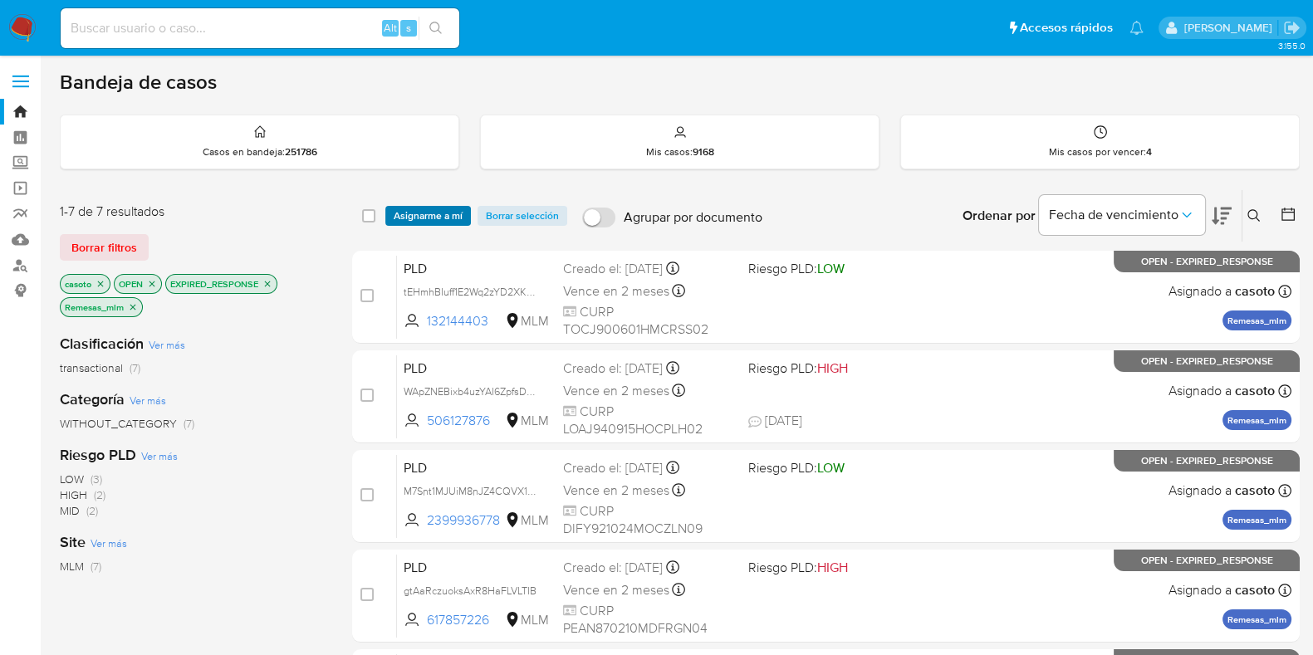
click at [428, 209] on span "Asignarme a mí" at bounding box center [428, 216] width 69 height 17
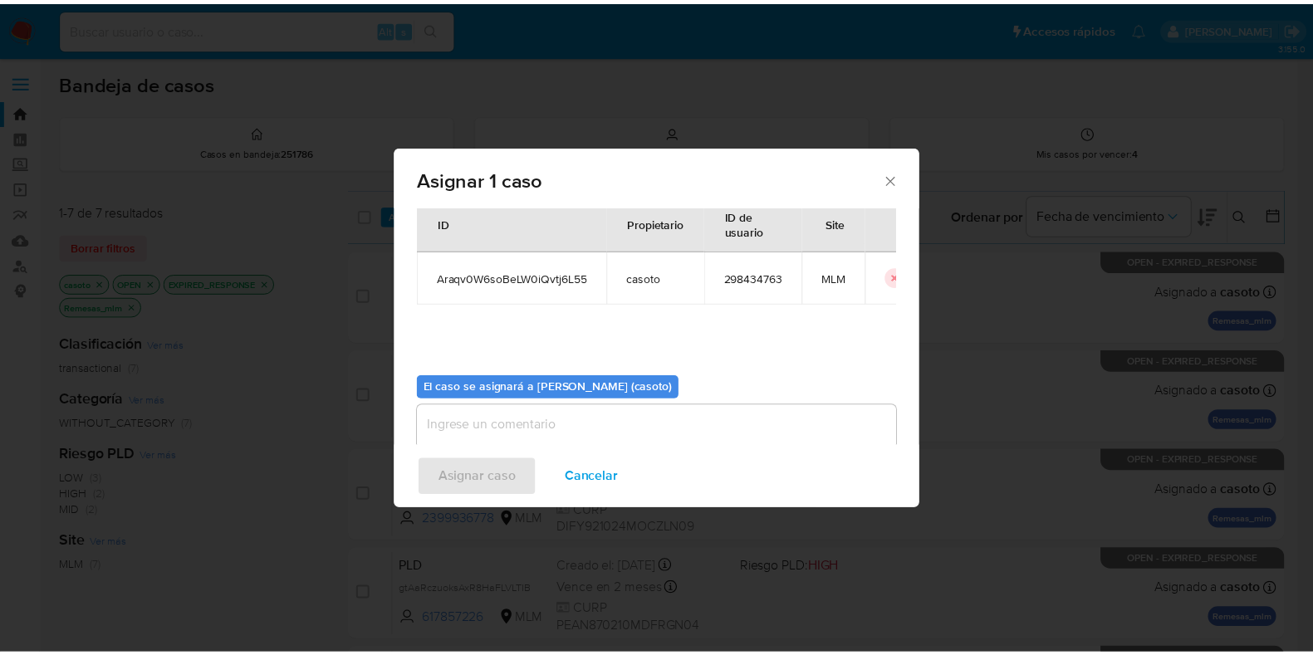
scroll to position [86, 0]
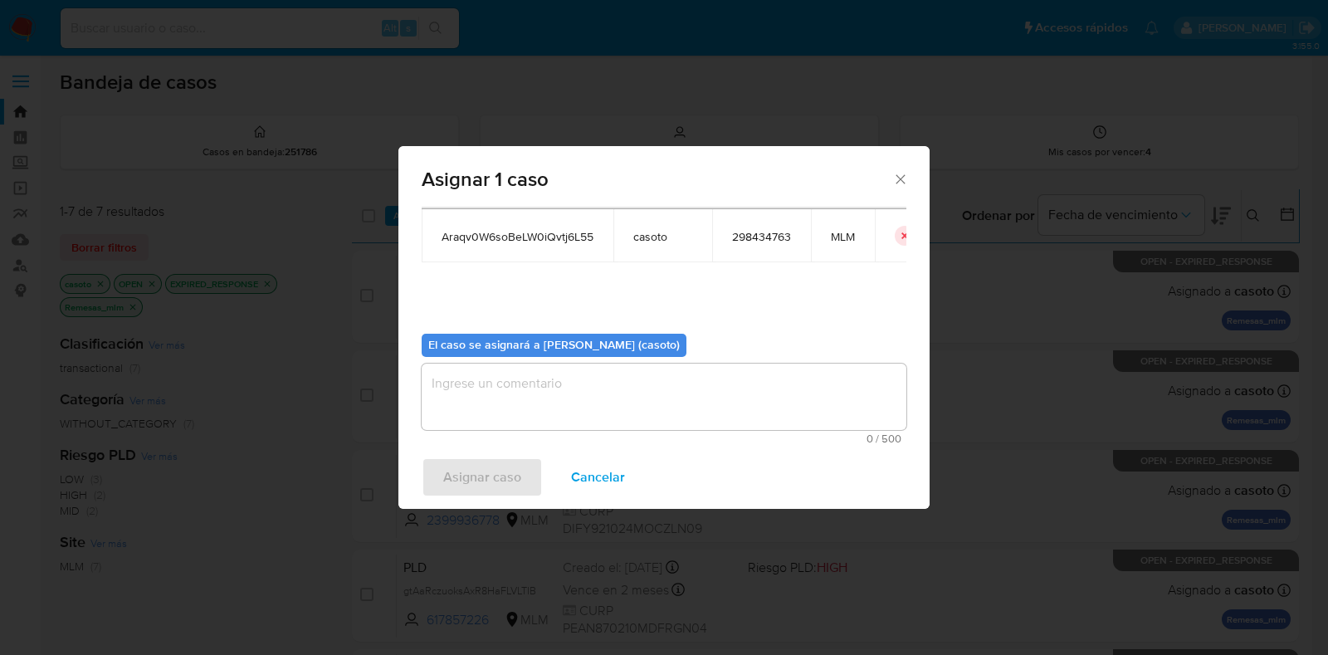
click at [563, 396] on textarea "assign-modal" at bounding box center [664, 397] width 485 height 66
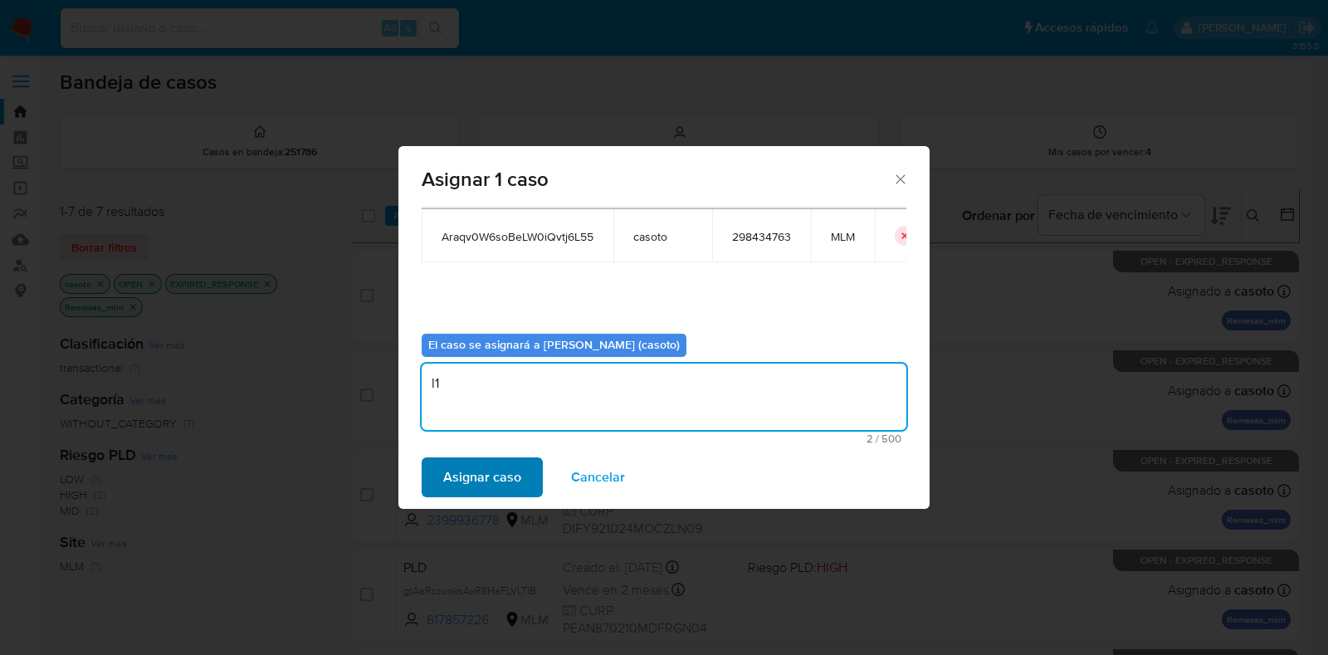
type textarea "l1"
click at [498, 469] on span "Asignar caso" at bounding box center [482, 477] width 78 height 37
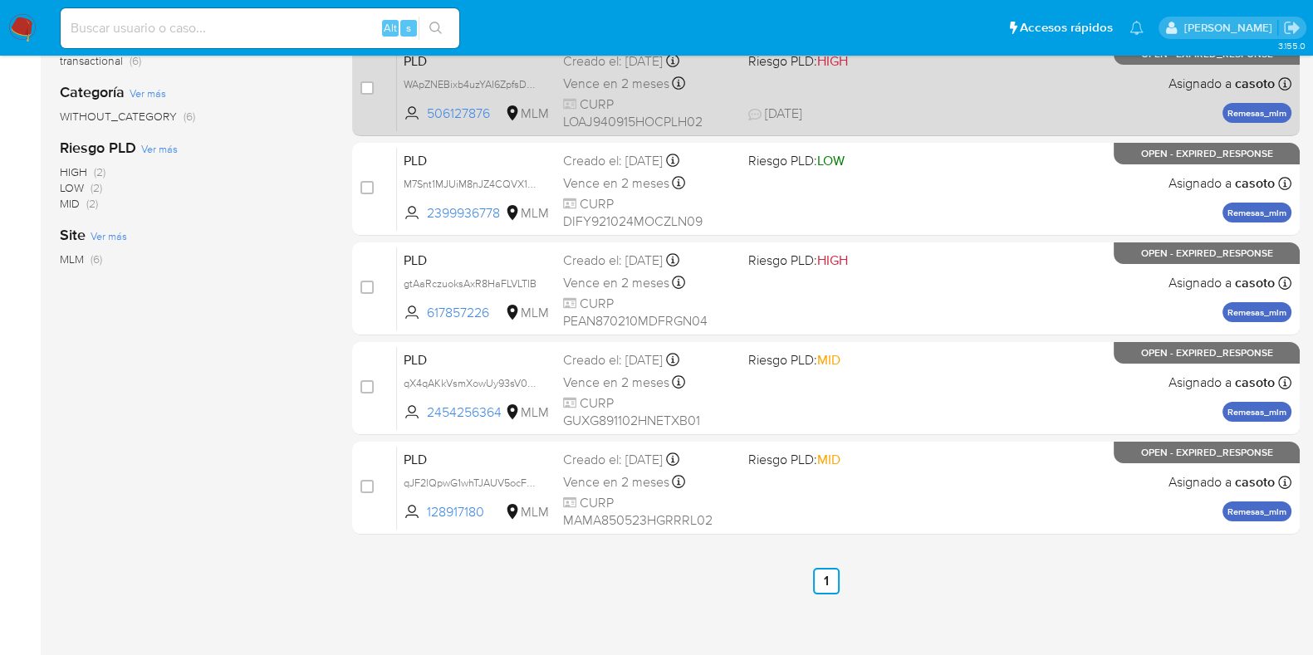
scroll to position [311, 0]
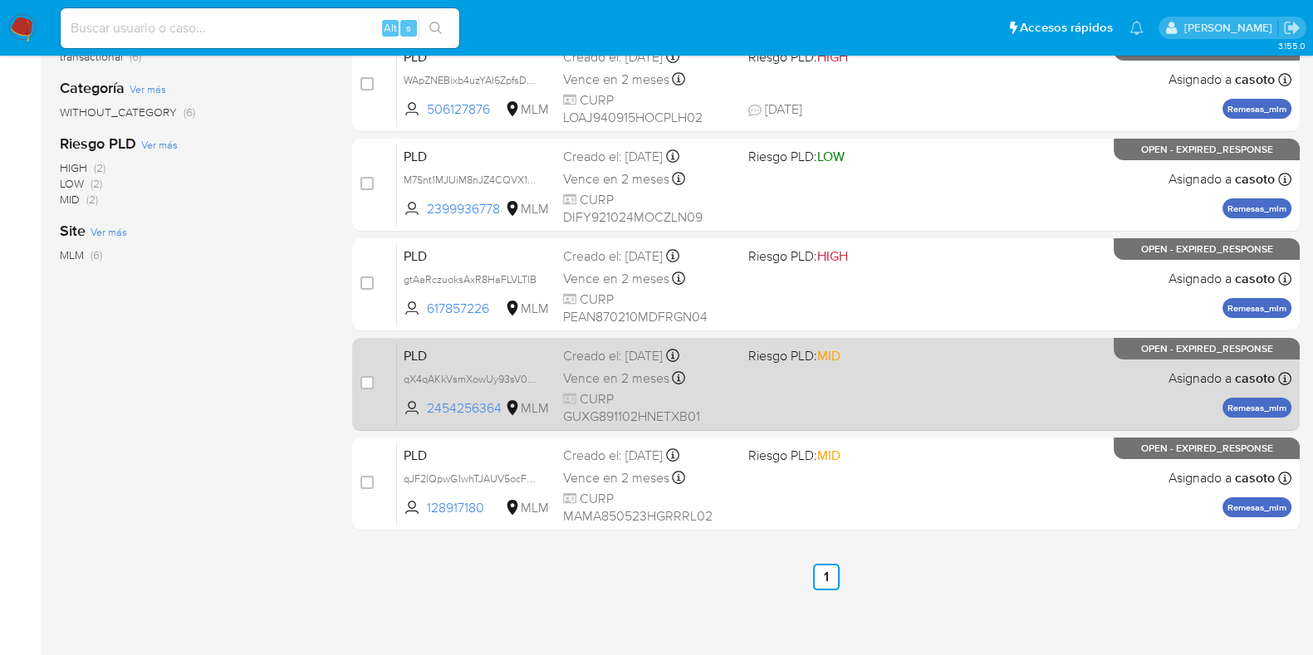
click at [859, 402] on div "PLD qX4qAKkVsmXowUy93sV0D9wj 2454256364 MLM Riesgo PLD: MID Creado el: [DATE] C…" at bounding box center [844, 384] width 894 height 84
click at [369, 384] on input "checkbox" at bounding box center [366, 382] width 13 height 13
checkbox input "true"
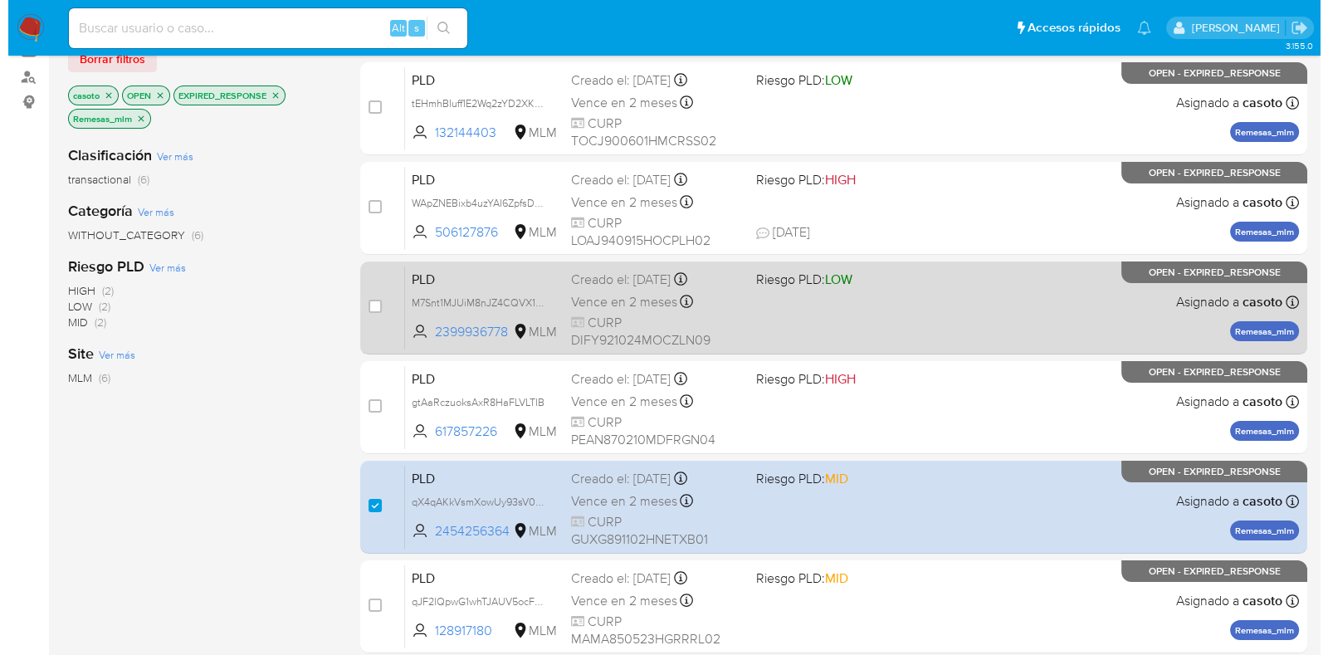
scroll to position [103, 0]
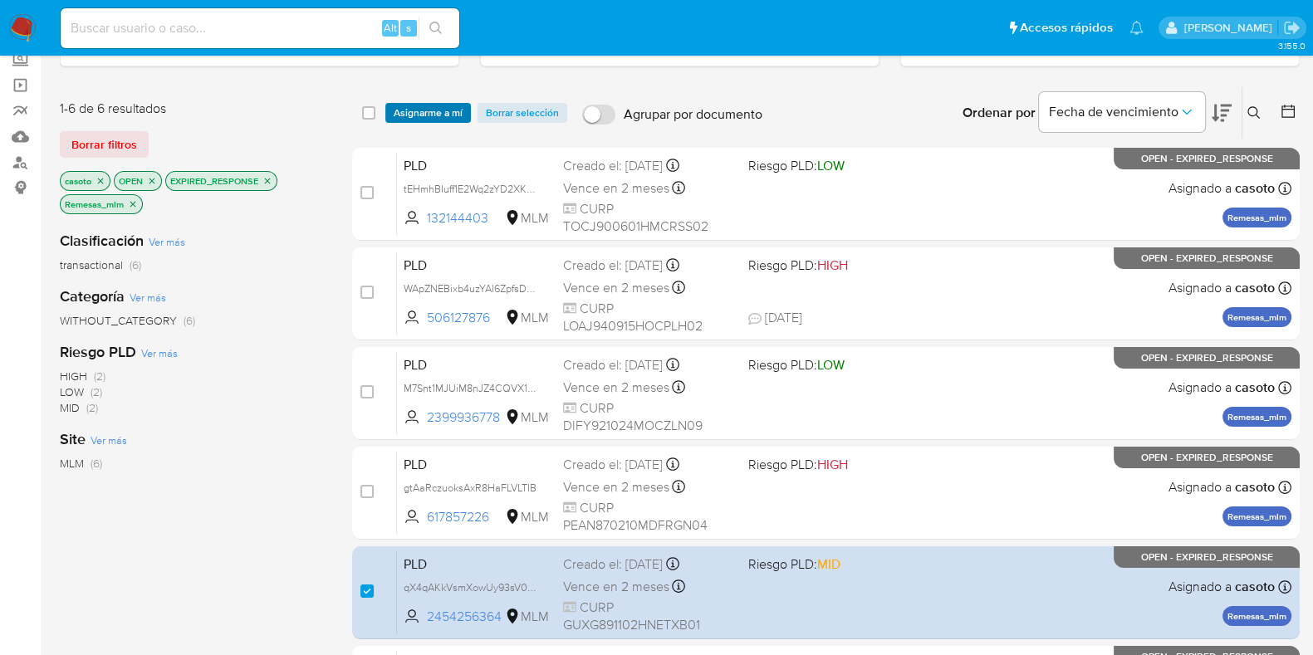
click at [439, 108] on span "Asignarme a mí" at bounding box center [428, 113] width 69 height 17
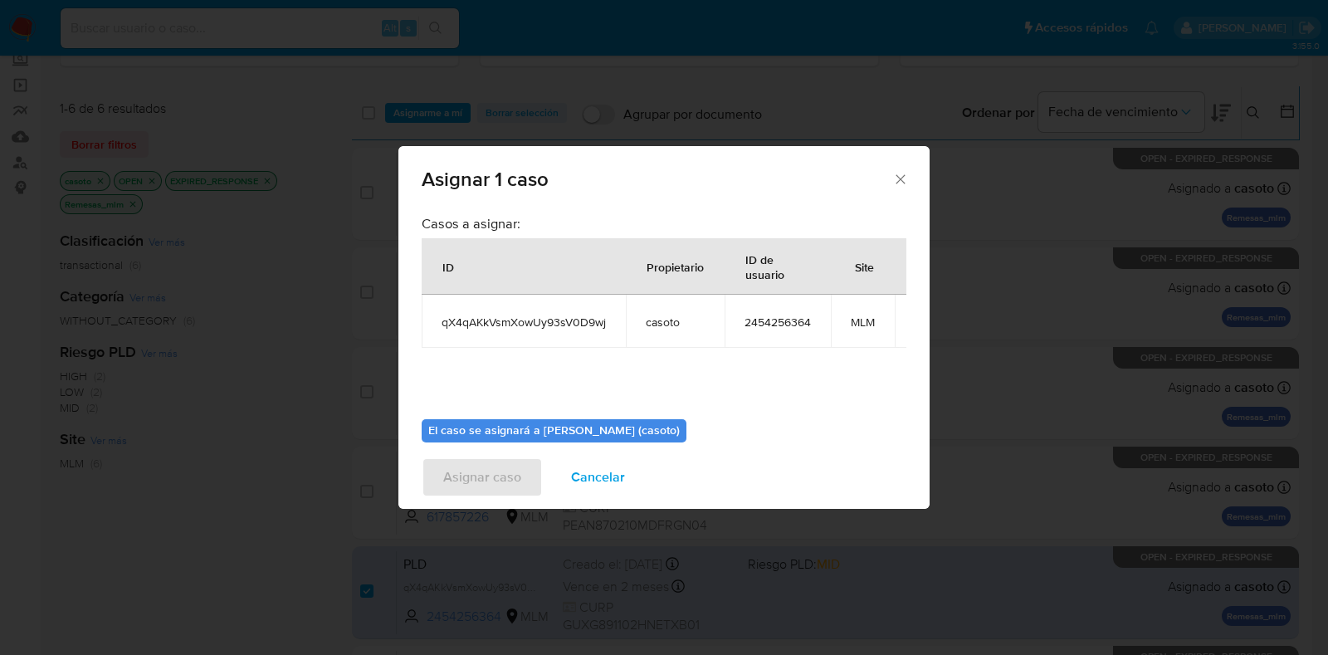
scroll to position [101, 0]
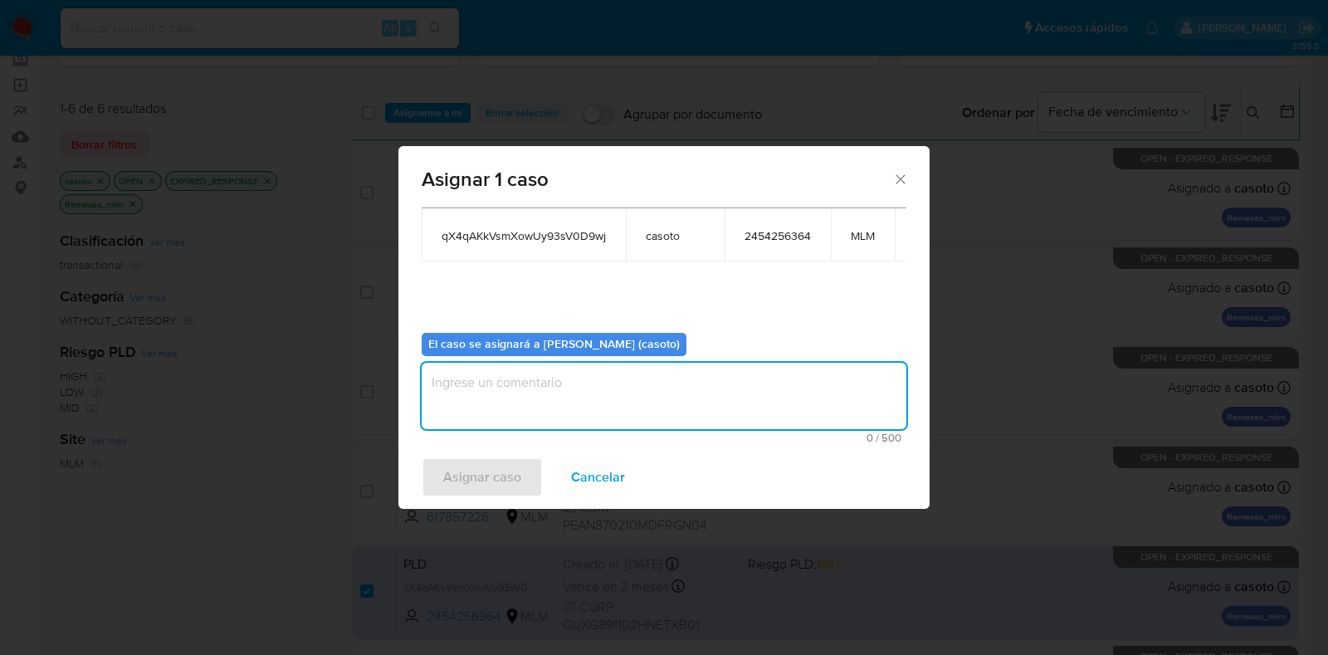
click at [617, 392] on textarea "assign-modal" at bounding box center [664, 396] width 485 height 66
type textarea "L1"
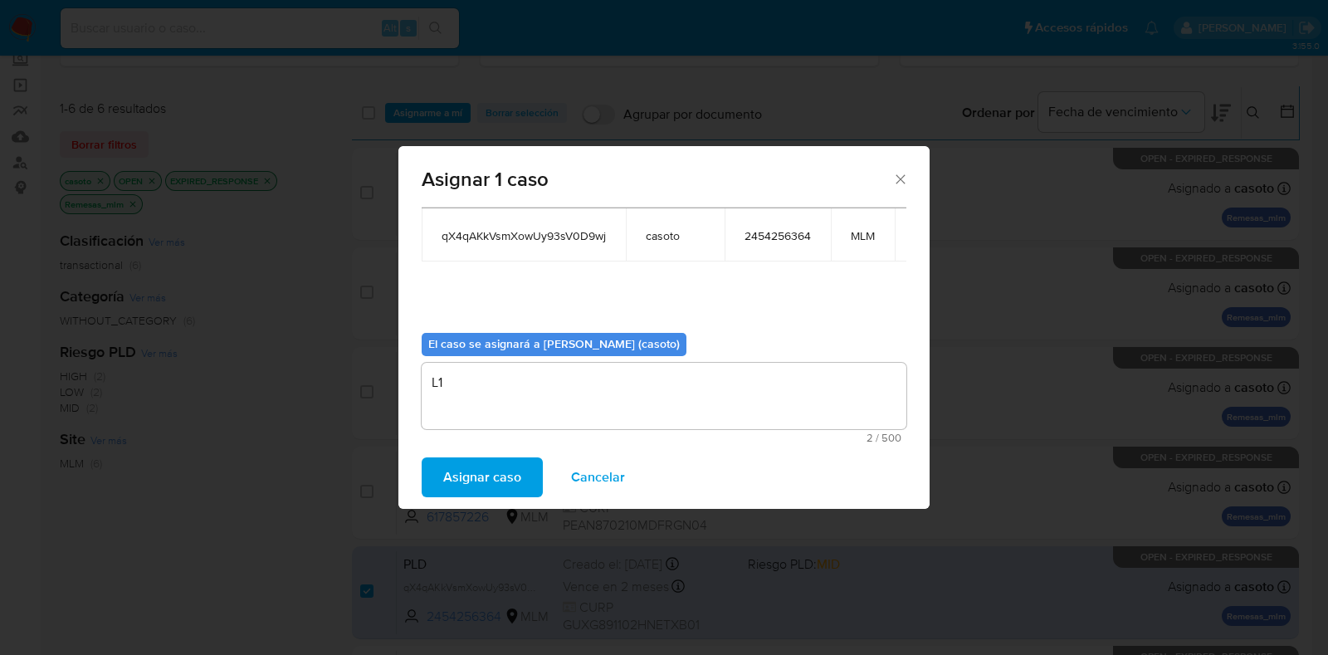
click at [504, 464] on span "Asignar caso" at bounding box center [482, 477] width 78 height 37
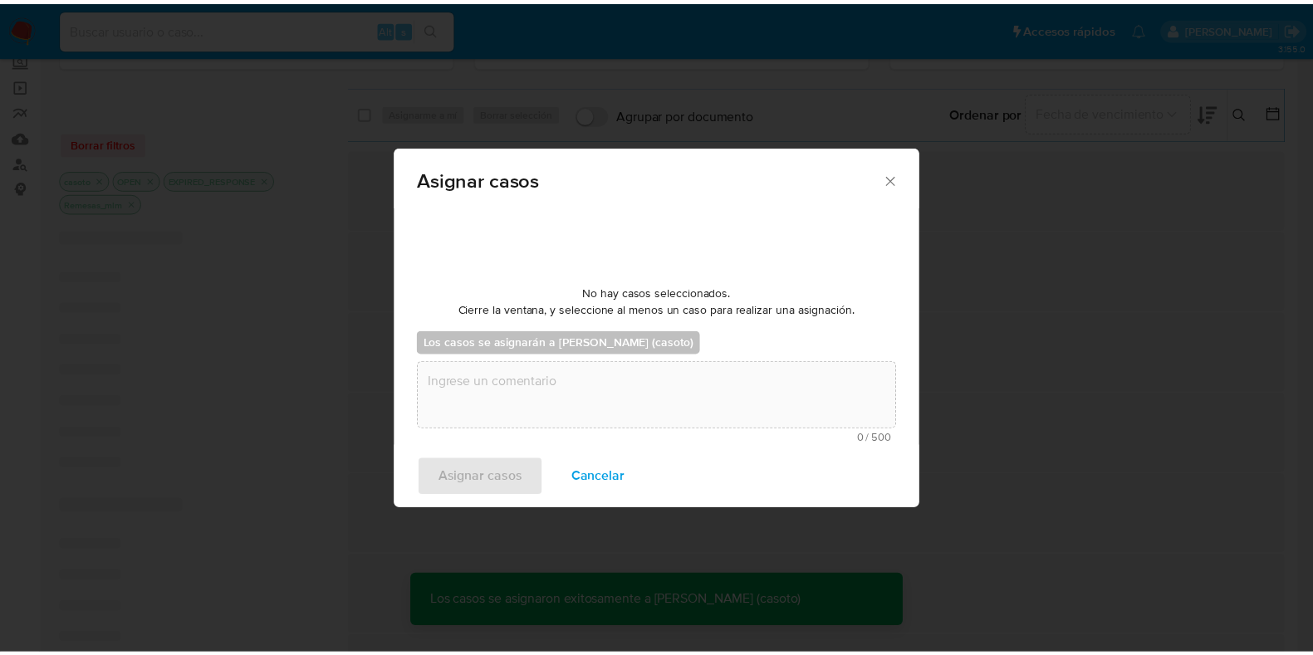
scroll to position [99, 0]
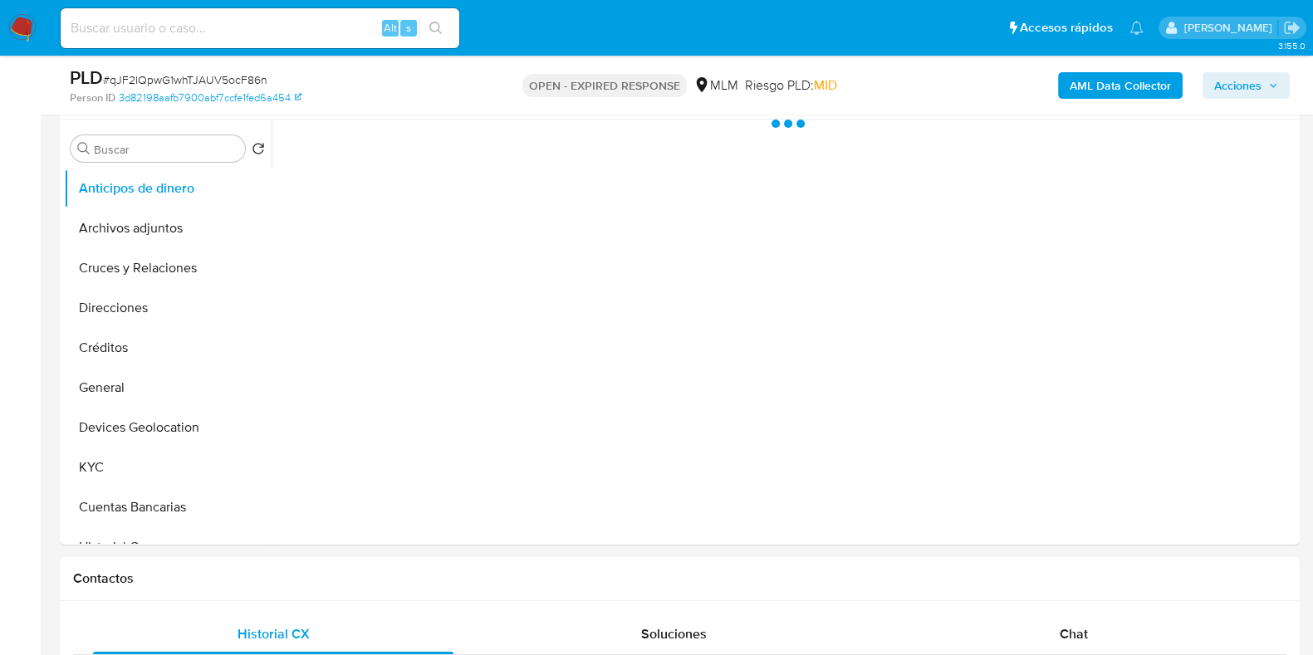
scroll to position [623, 0]
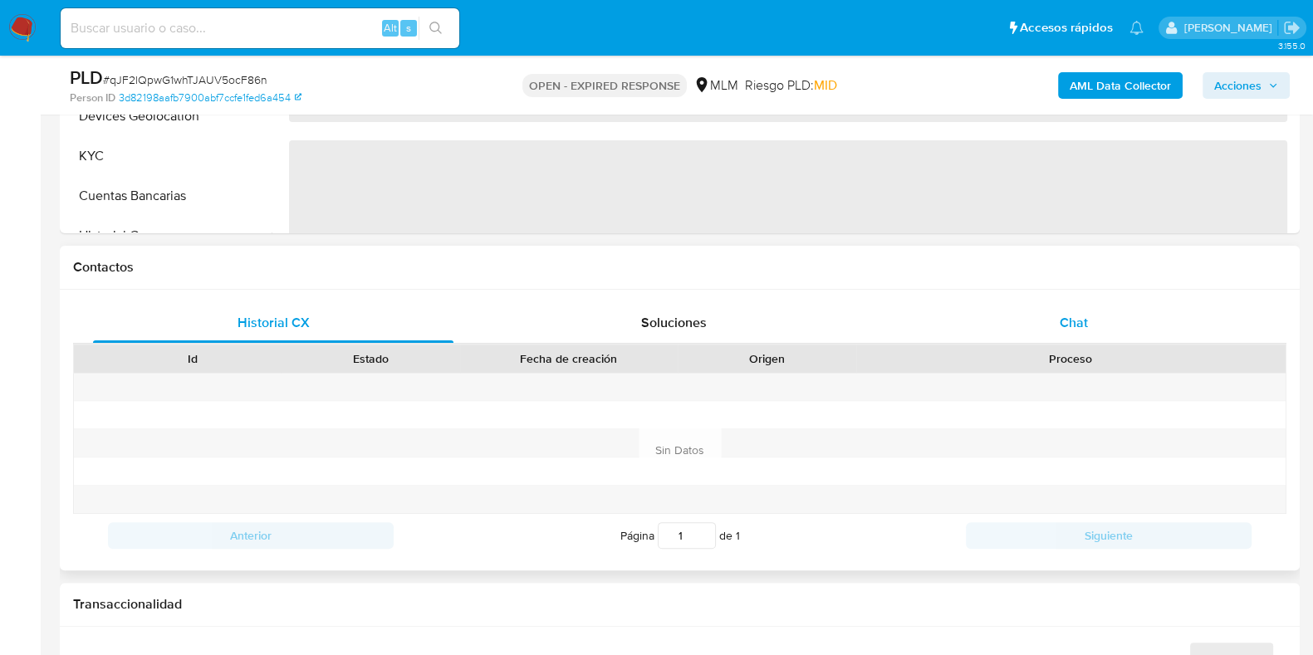
click at [1067, 327] on span "Chat" at bounding box center [1073, 322] width 28 height 19
select select "10"
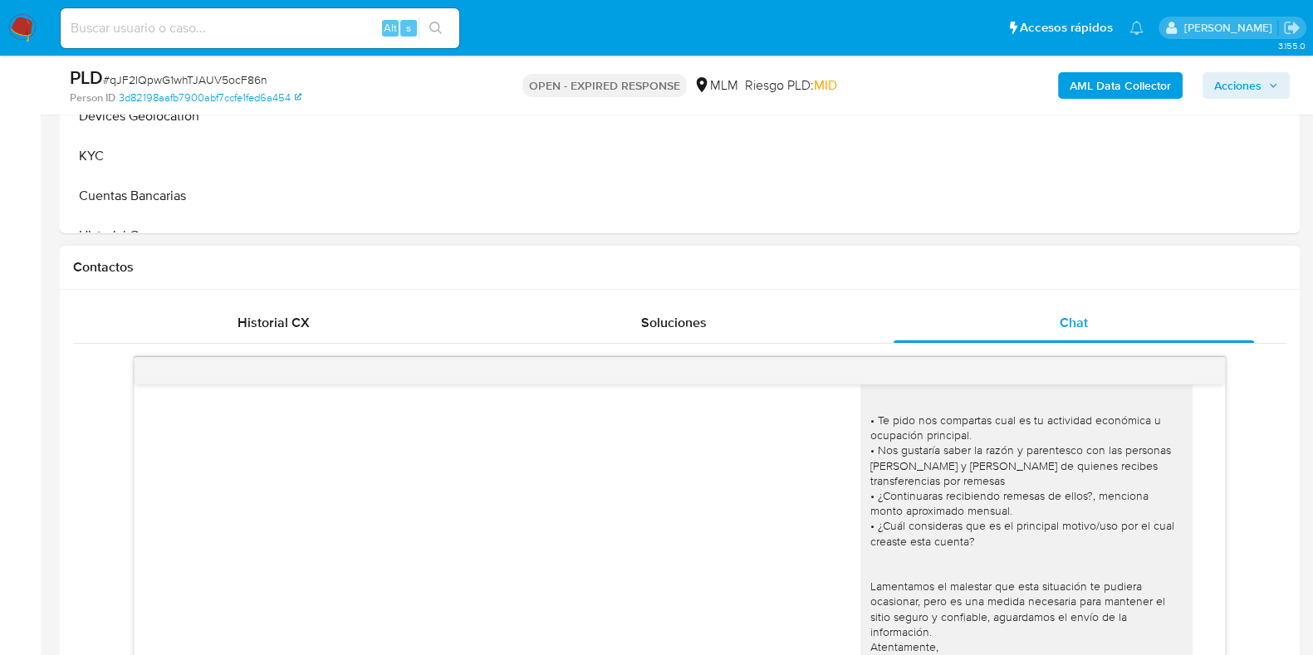
scroll to position [726, 0]
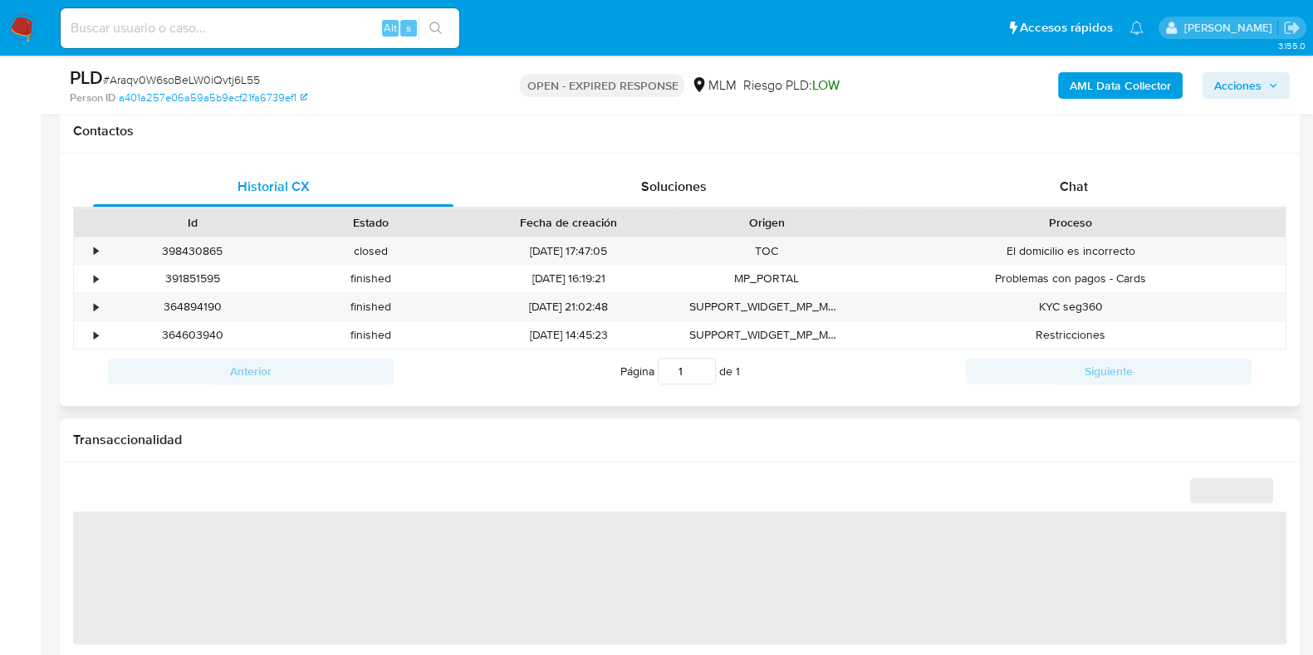
select select "10"
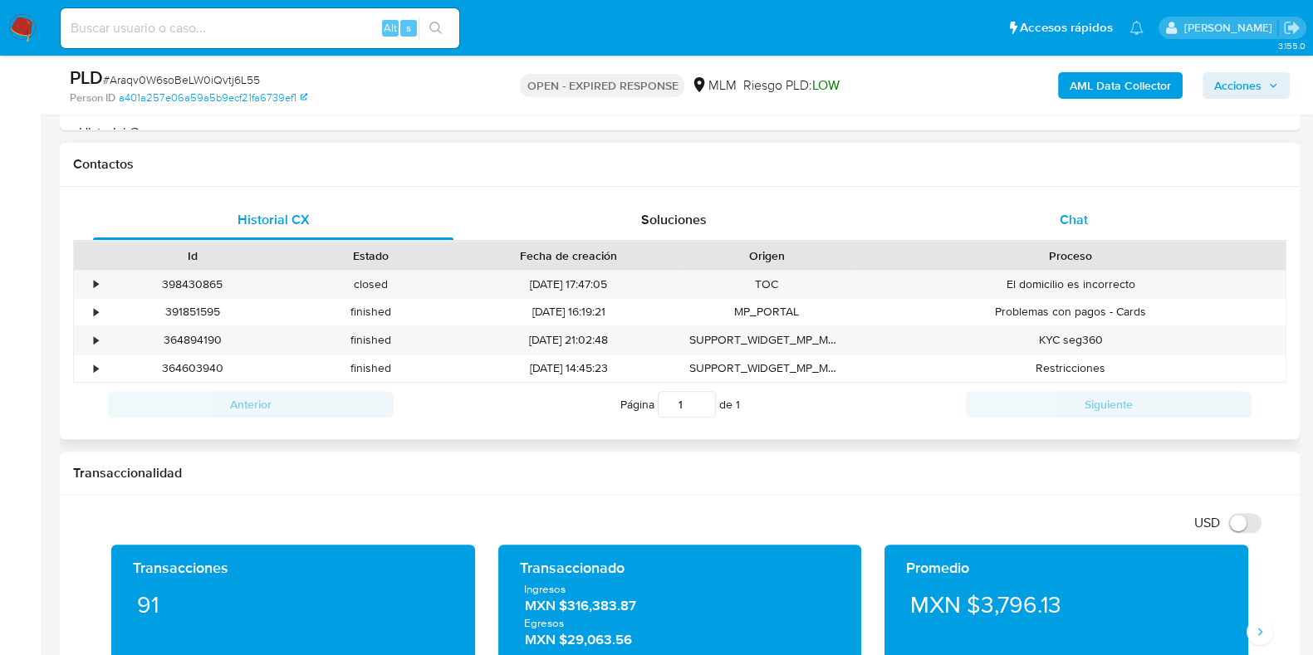
click at [1068, 222] on span "Chat" at bounding box center [1073, 219] width 28 height 19
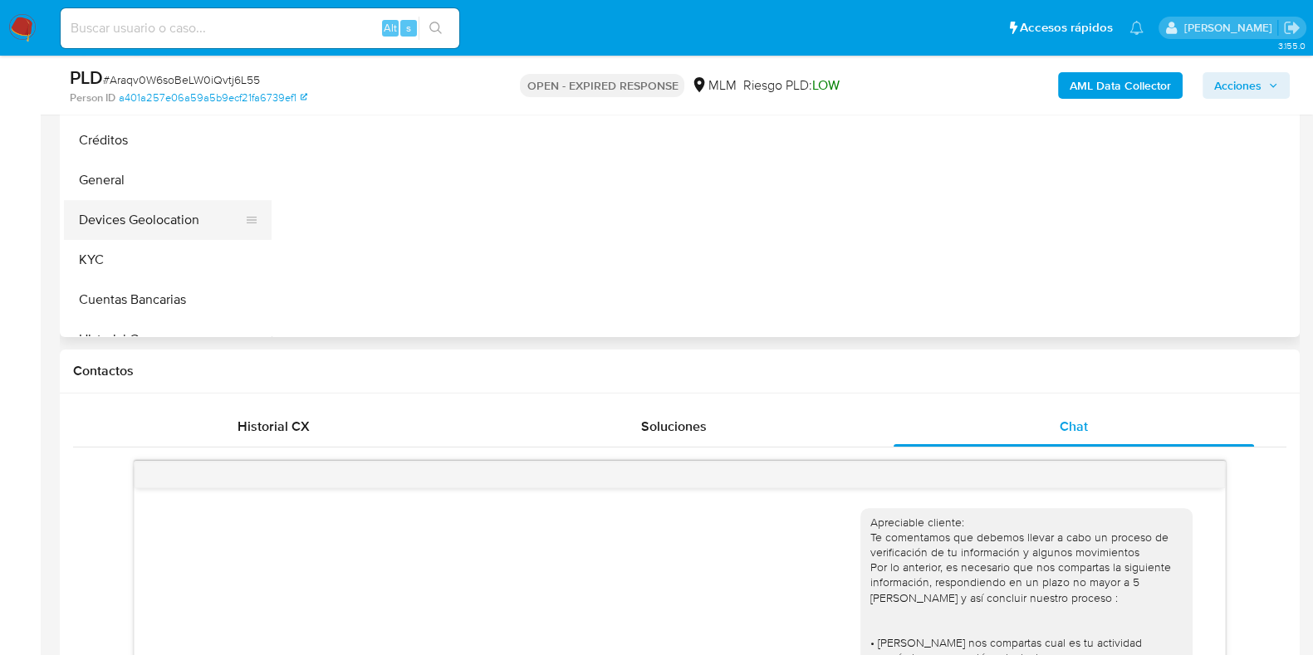
scroll to position [414, 0]
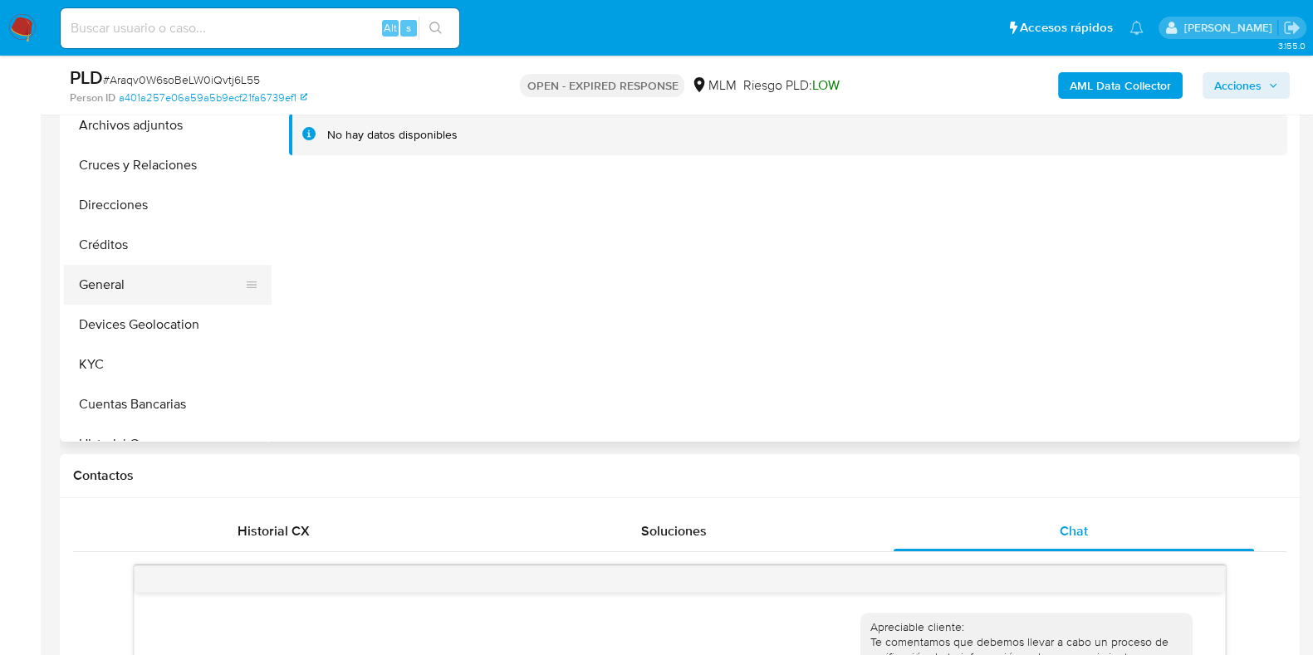
click at [96, 294] on button "General" at bounding box center [161, 285] width 194 height 40
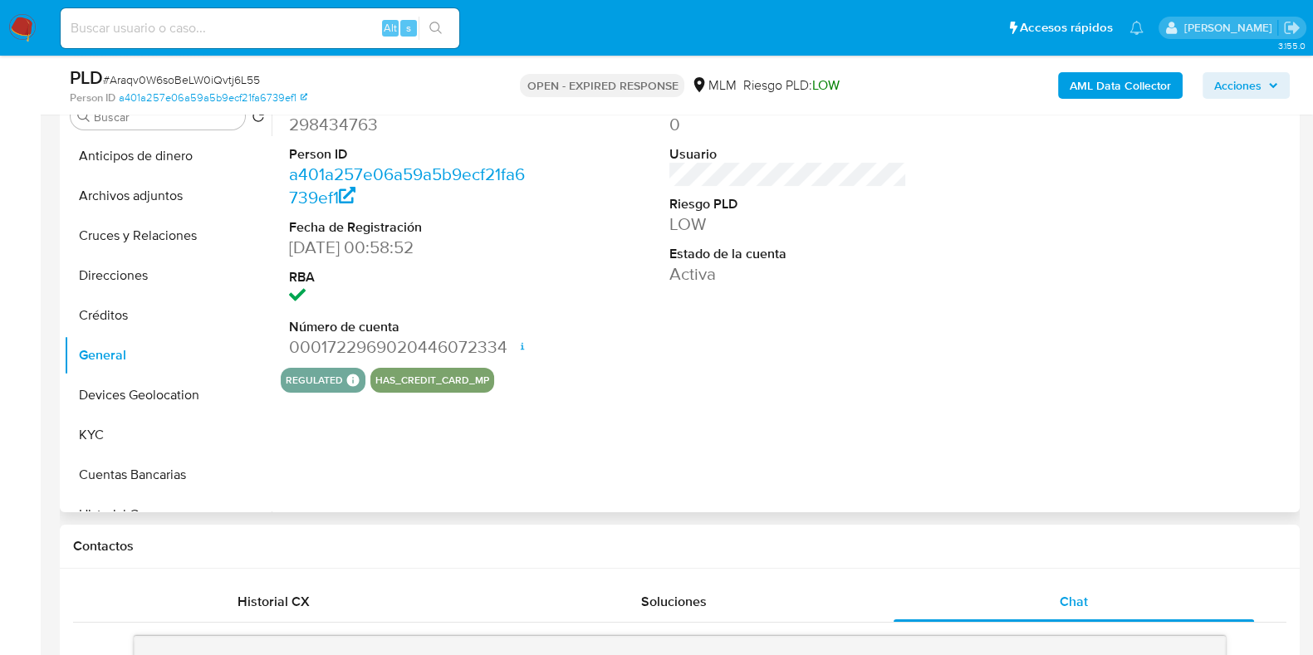
scroll to position [311, 0]
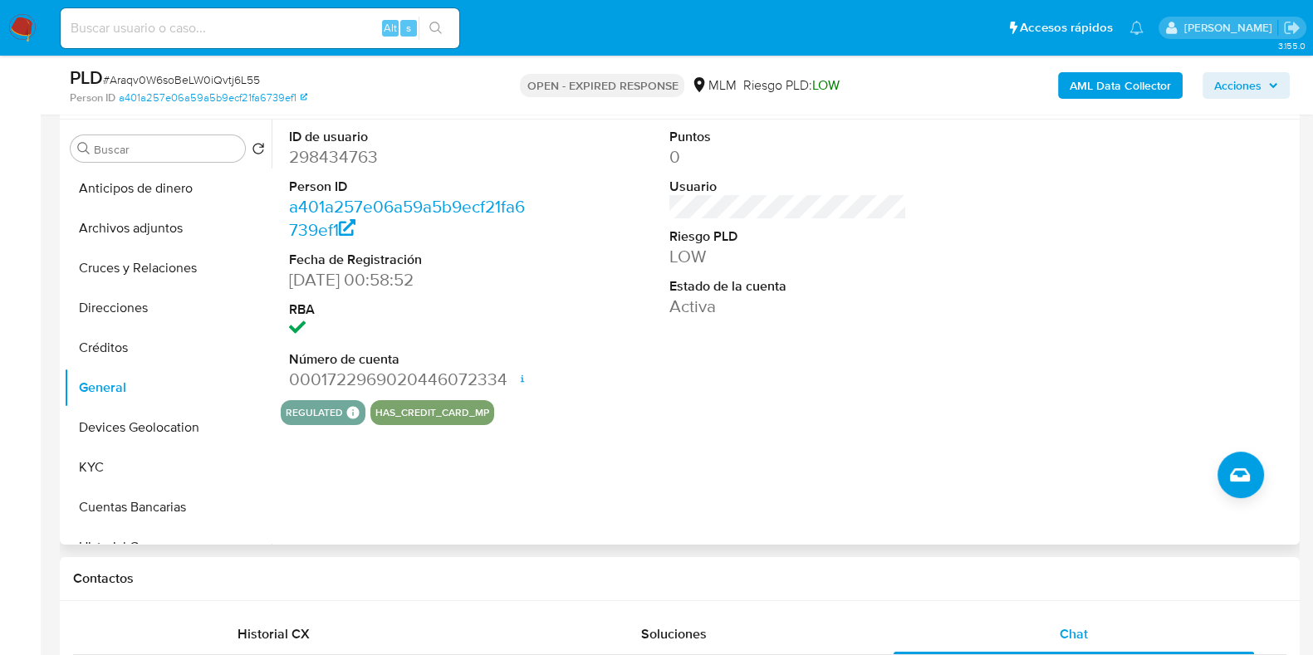
click at [345, 169] on dl "ID de usuario 298434763 Person ID a401a257e06a59a5b9ecf21fa6739ef1 Fecha de Reg…" at bounding box center [407, 260] width 237 height 264
click at [349, 163] on dd "298434763" at bounding box center [407, 156] width 237 height 23
copy dd "298434763"
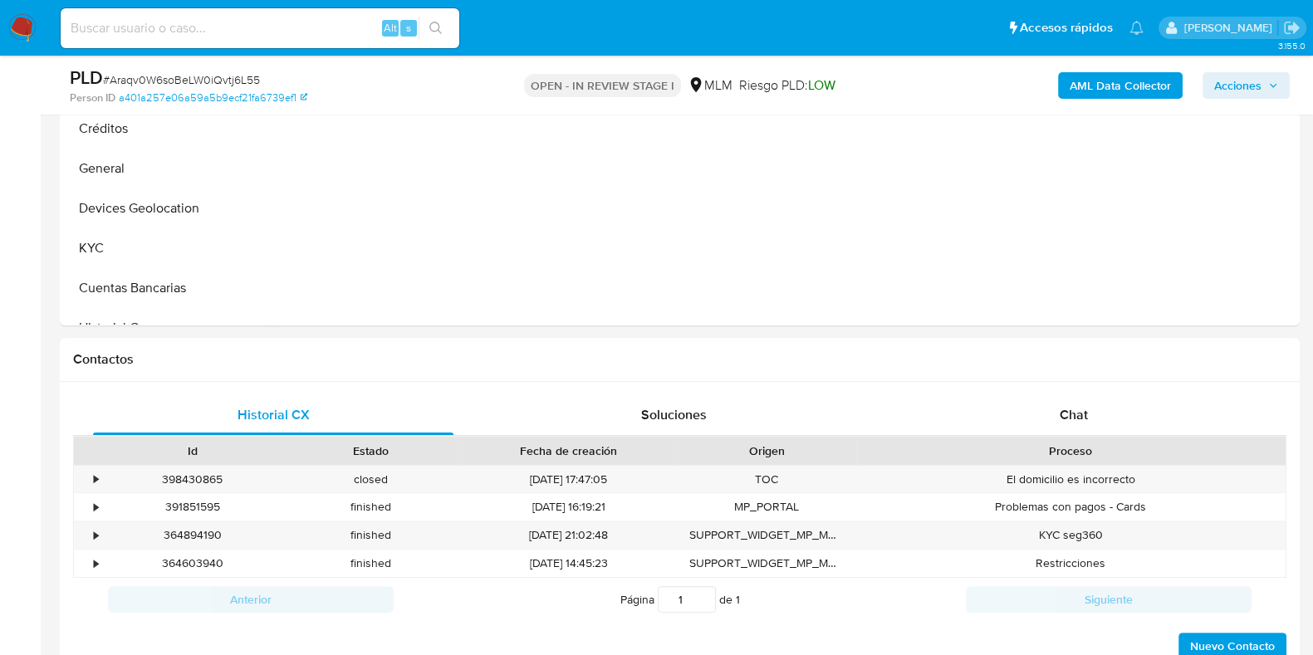
scroll to position [623, 0]
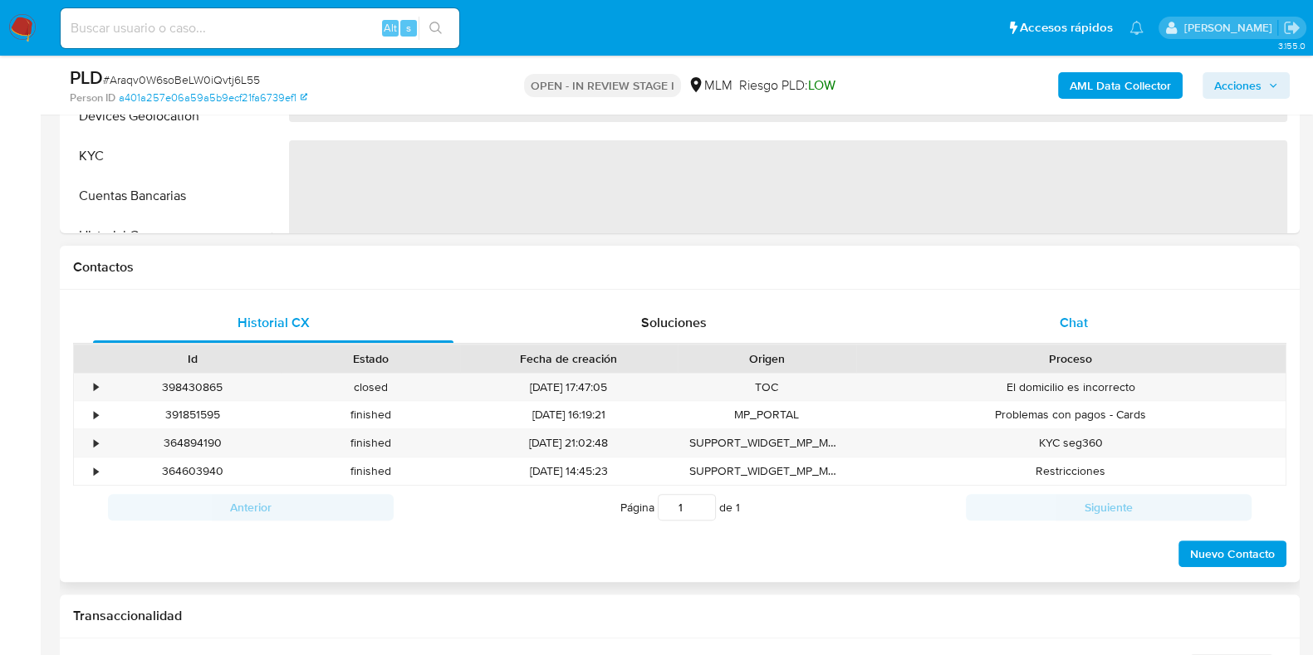
click at [1077, 330] on span "Chat" at bounding box center [1073, 322] width 28 height 19
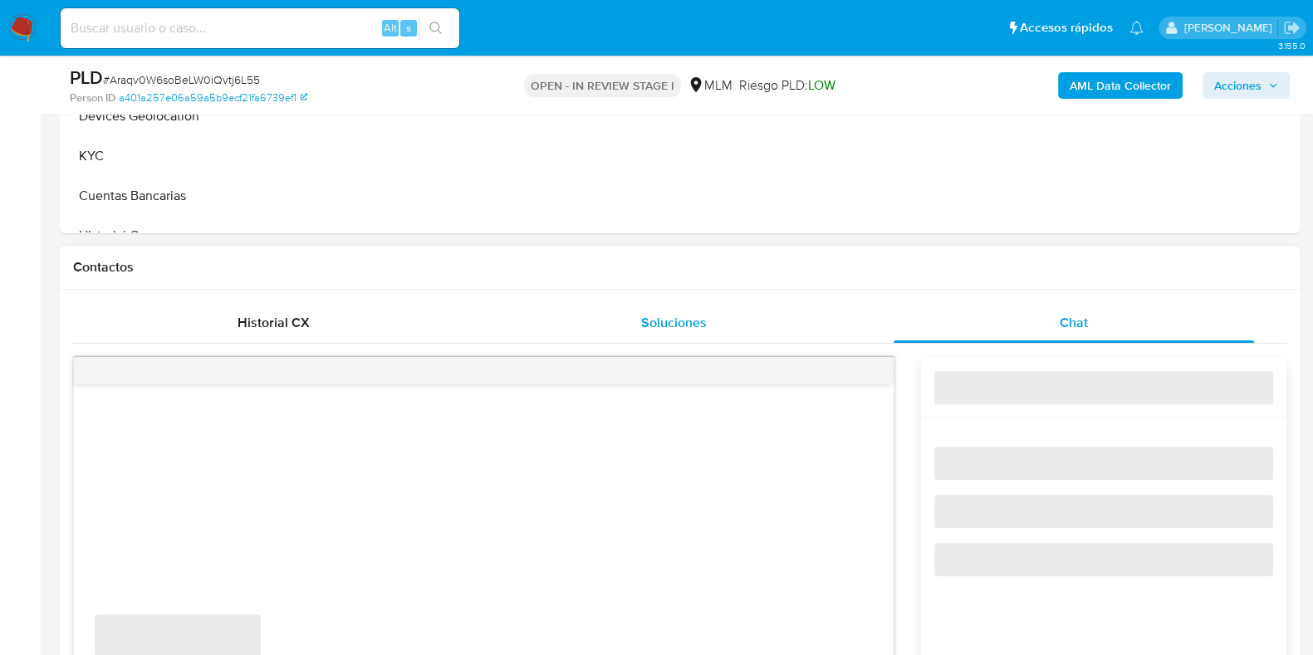
select select "10"
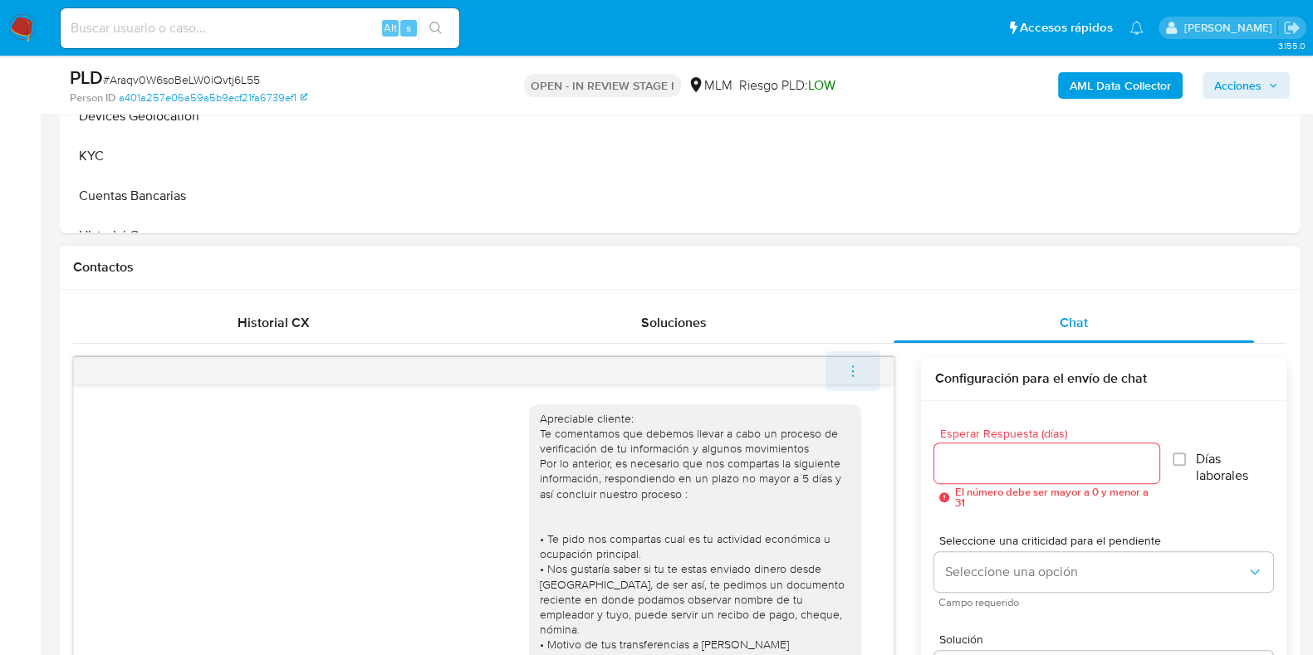
scroll to position [73, 0]
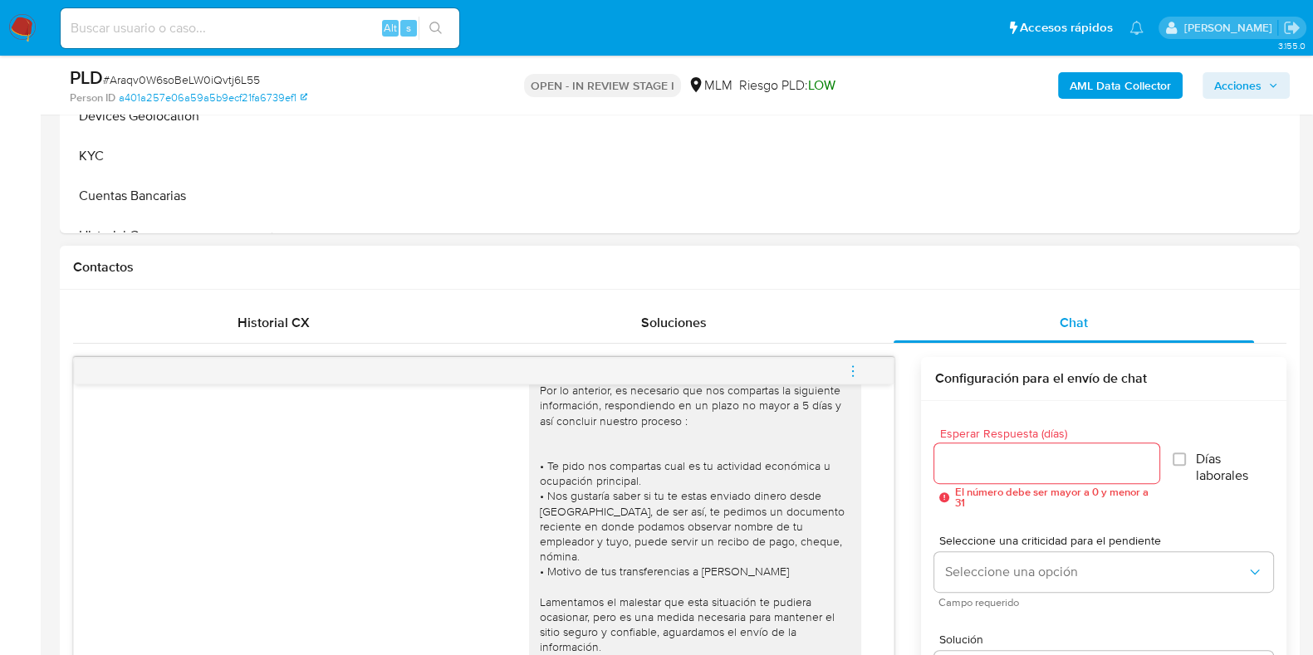
click at [849, 369] on icon "menu-action" at bounding box center [852, 371] width 15 height 15
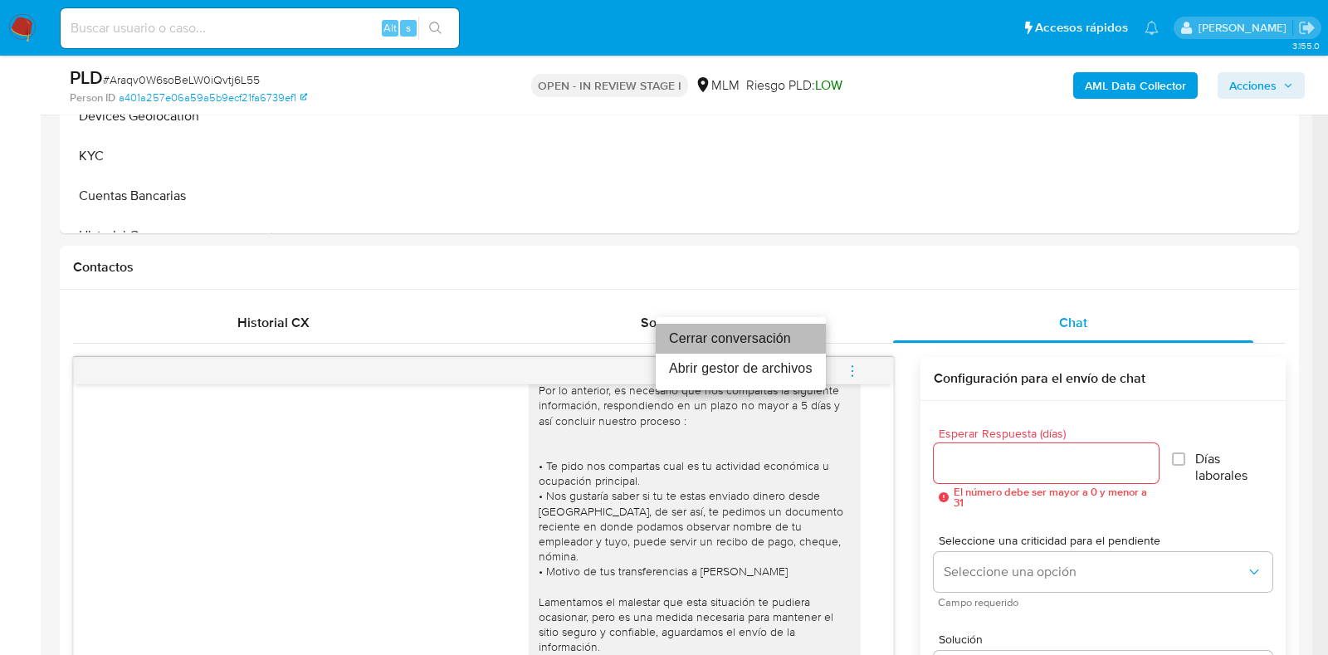
click at [697, 333] on li "Cerrar conversación" at bounding box center [741, 339] width 170 height 30
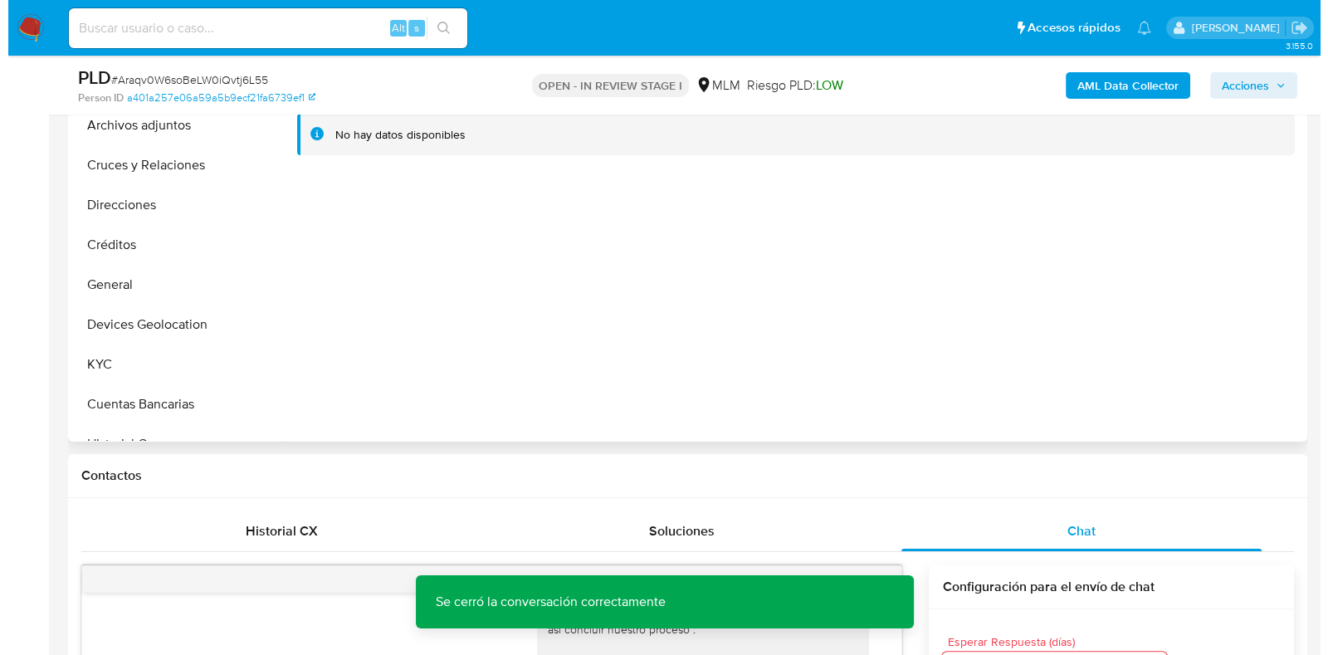
scroll to position [207, 0]
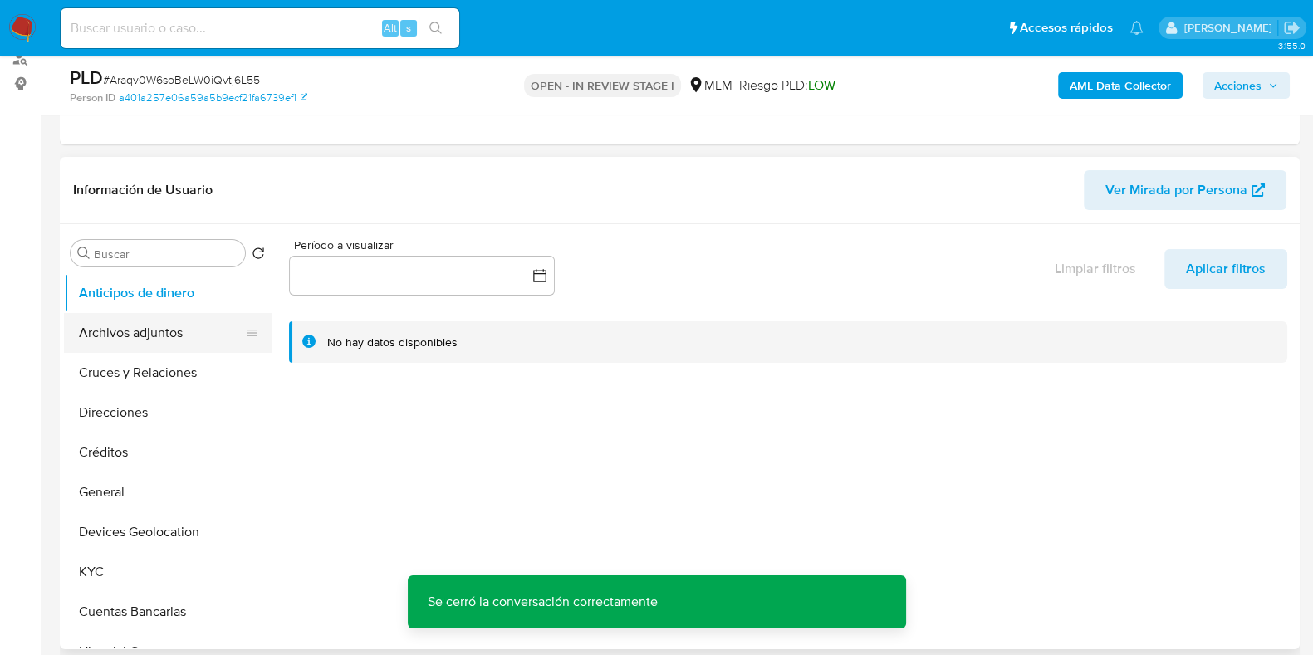
click at [179, 325] on button "Archivos adjuntos" at bounding box center [161, 333] width 194 height 40
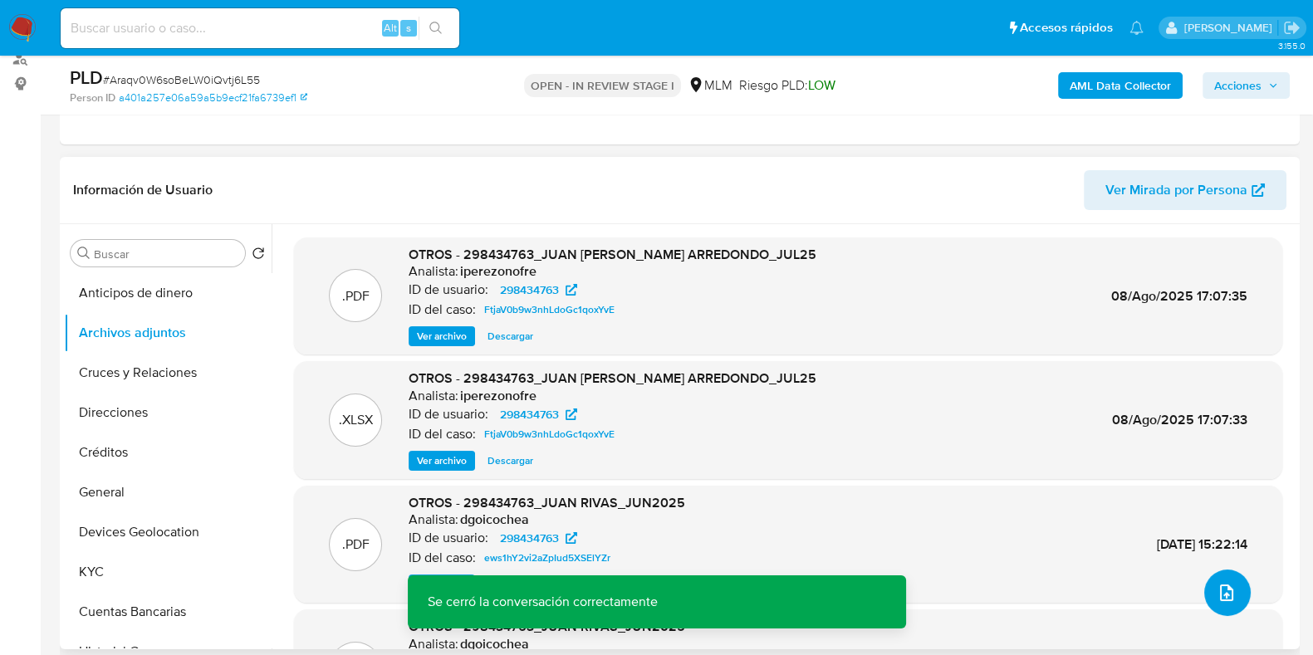
click at [1216, 583] on icon "upload-file" at bounding box center [1226, 593] width 20 height 20
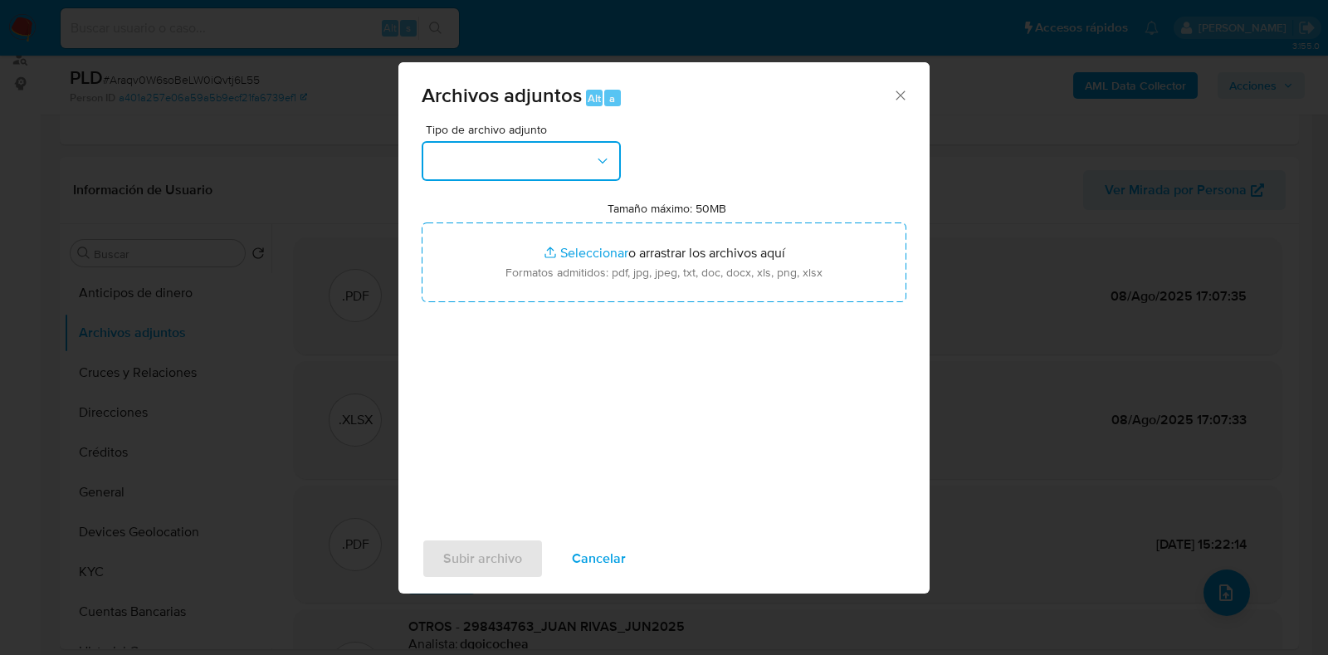
click at [497, 160] on button "button" at bounding box center [521, 161] width 199 height 40
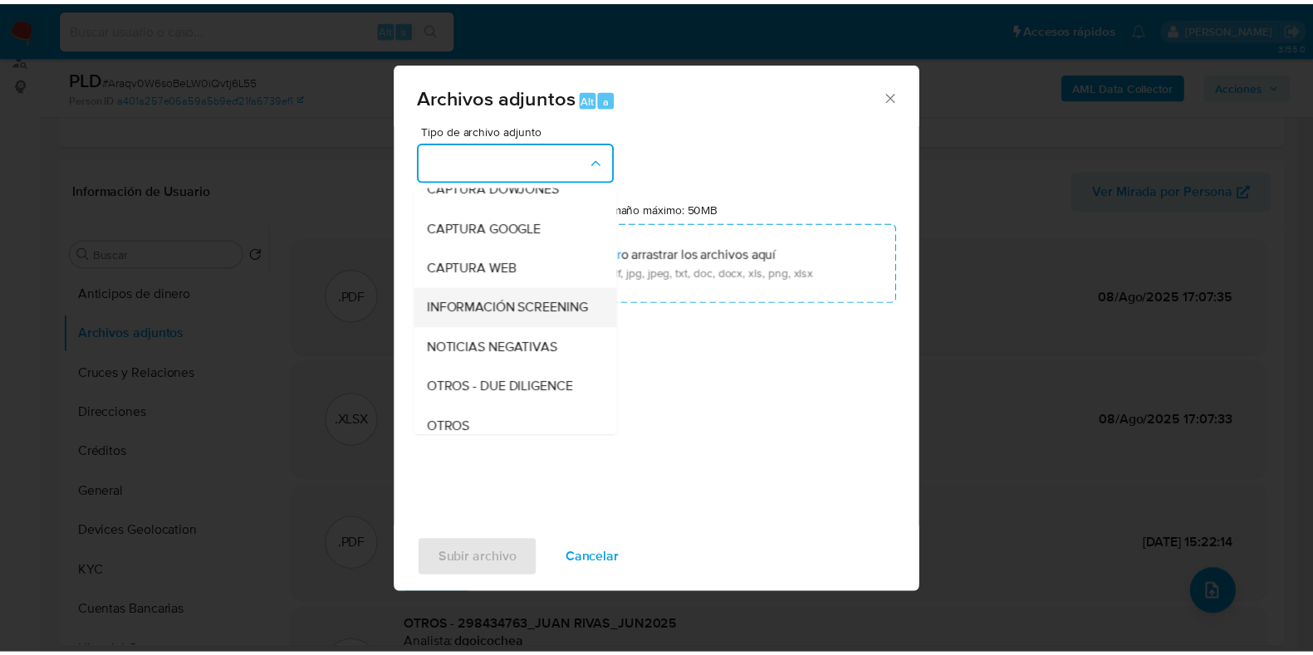
scroll to position [103, 0]
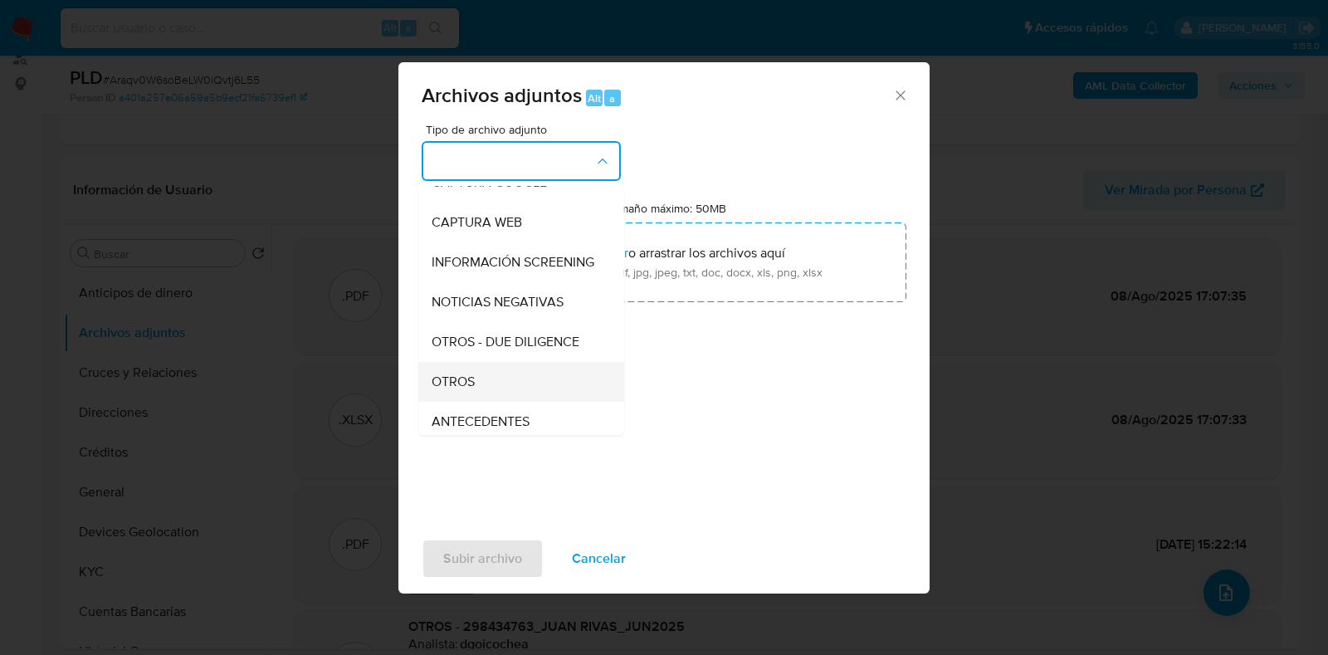
click at [490, 388] on div "OTROS" at bounding box center [516, 382] width 169 height 40
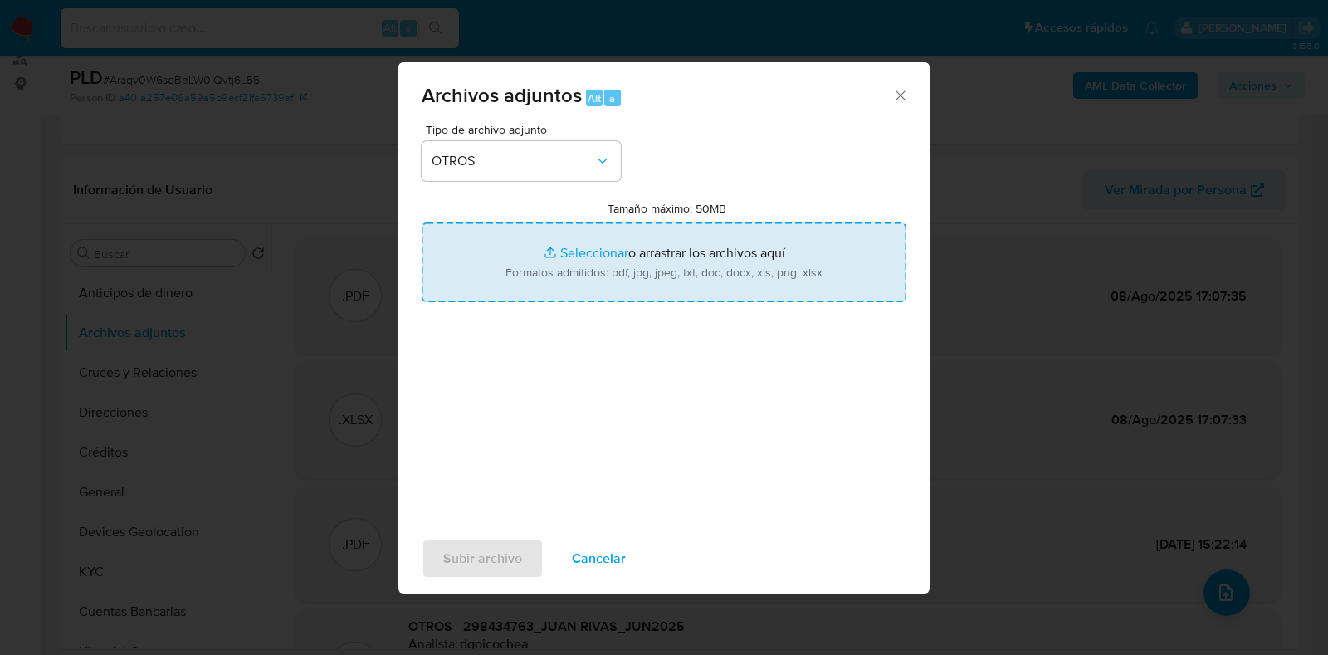
click at [580, 256] on input "Tamaño máximo: 50MB Seleccionar archivos" at bounding box center [664, 263] width 485 height 80
type input "C:\fakepath\298434763_Juan Diego Rivas Arredondo_AGO2025.pdf"
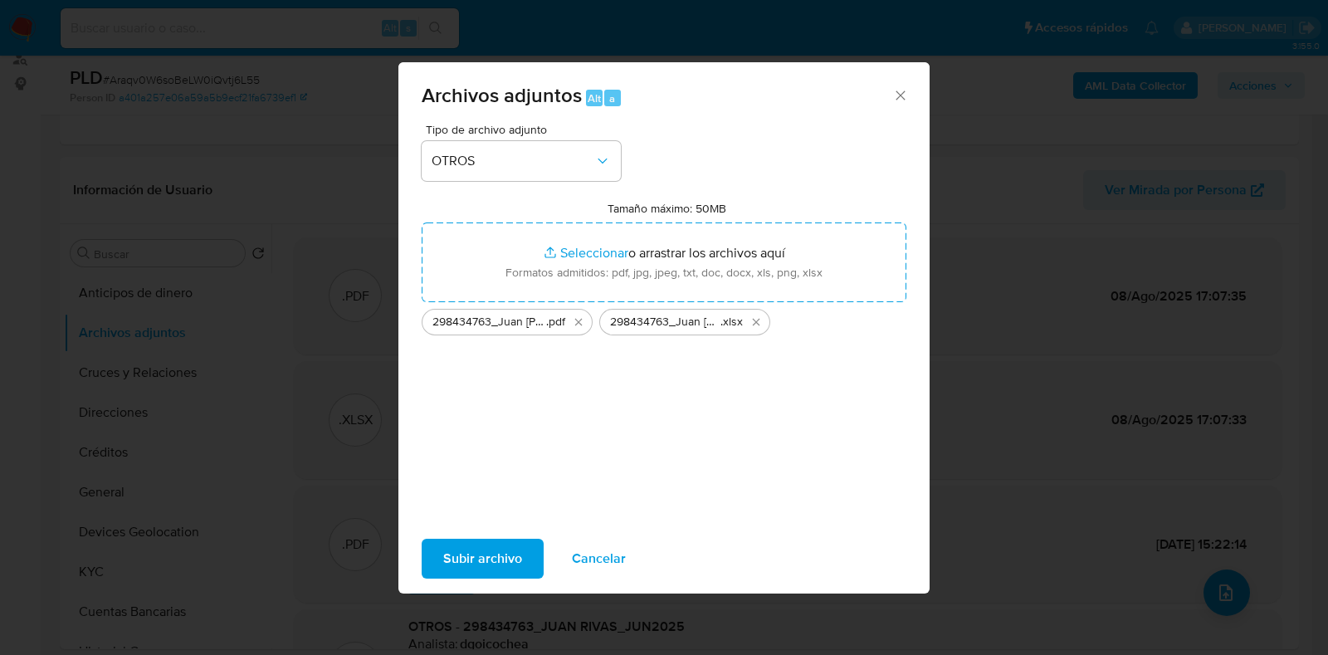
drag, startPoint x: 580, startPoint y: 257, endPoint x: 477, endPoint y: 554, distance: 314.3
click at [477, 554] on span "Subir archivo" at bounding box center [482, 558] width 79 height 37
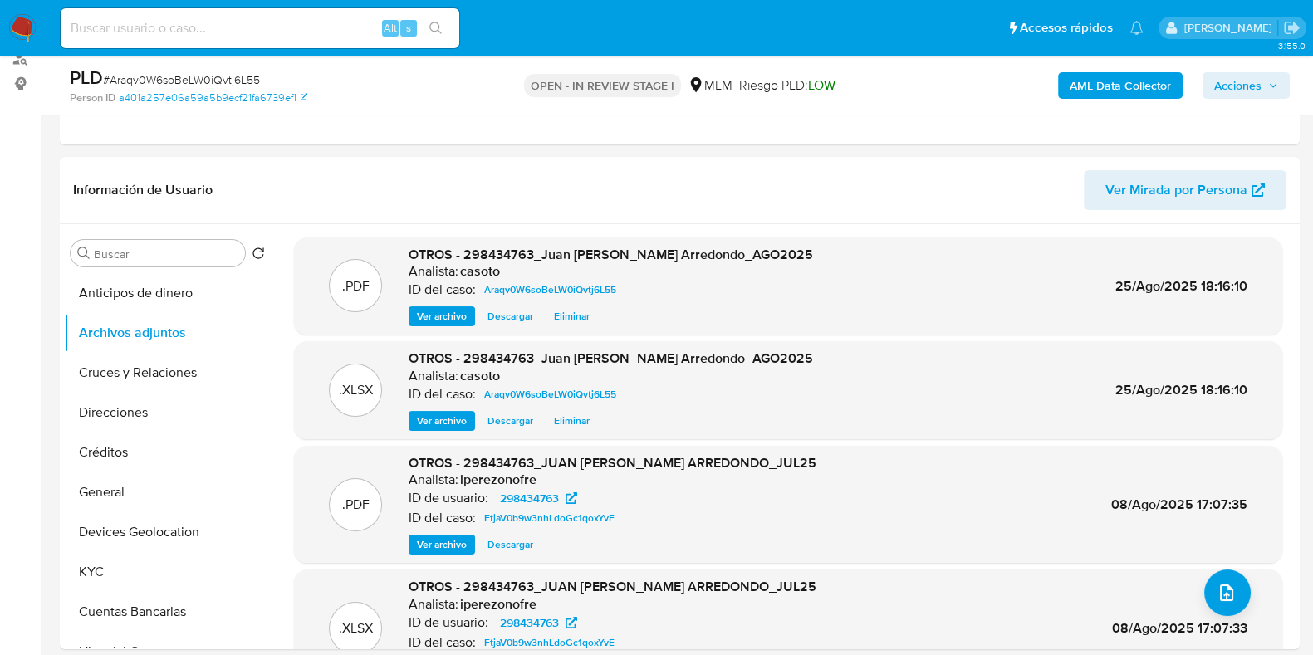
click at [1263, 97] on button "Acciones" at bounding box center [1245, 85] width 87 height 27
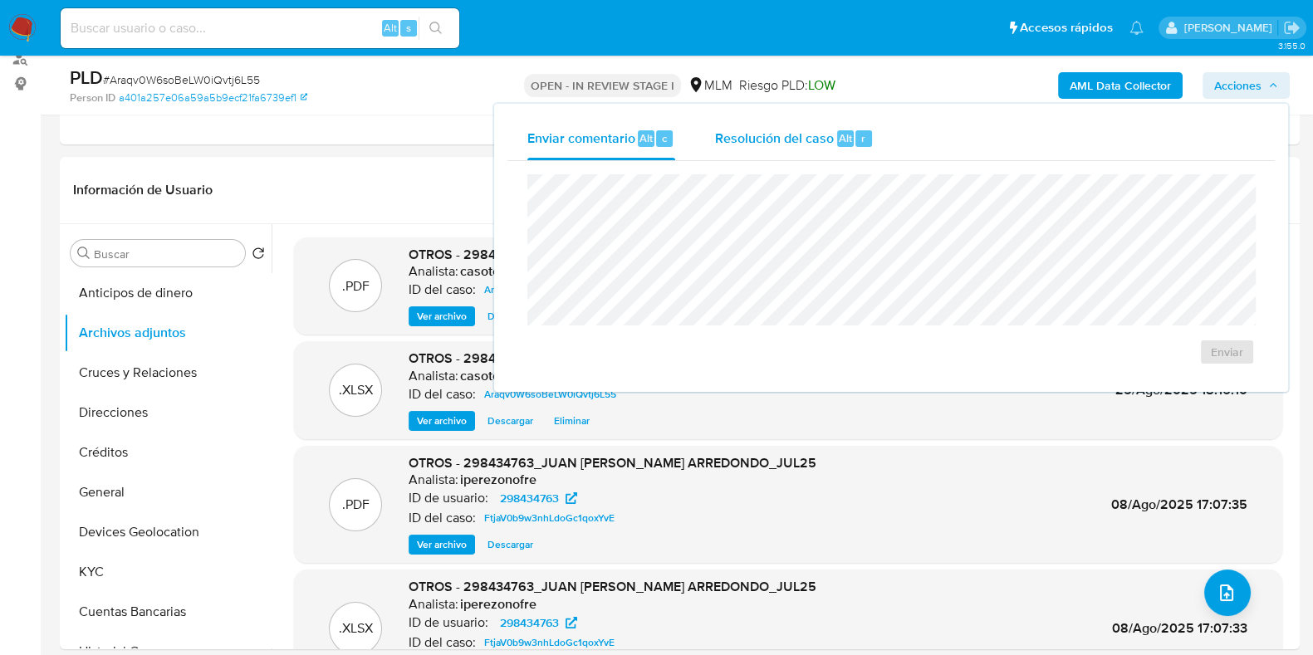
click at [770, 130] on span "Resolución del caso" at bounding box center [774, 137] width 119 height 19
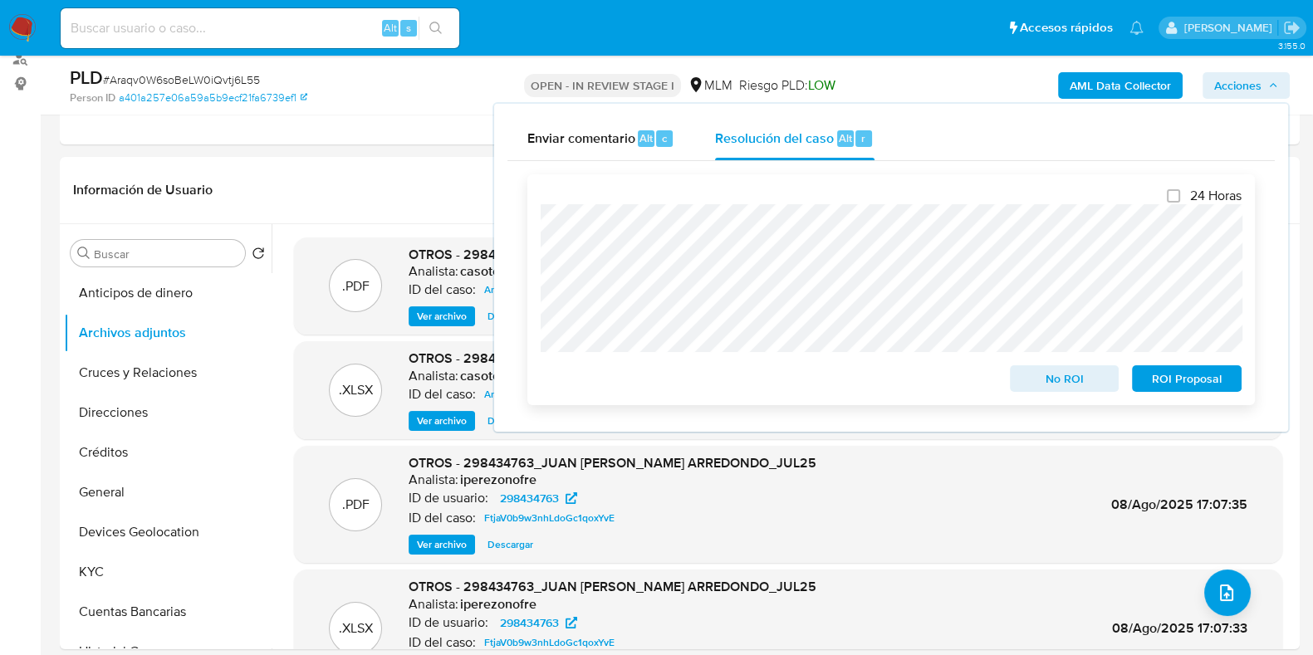
click at [1036, 383] on span "No ROI" at bounding box center [1064, 378] width 86 height 23
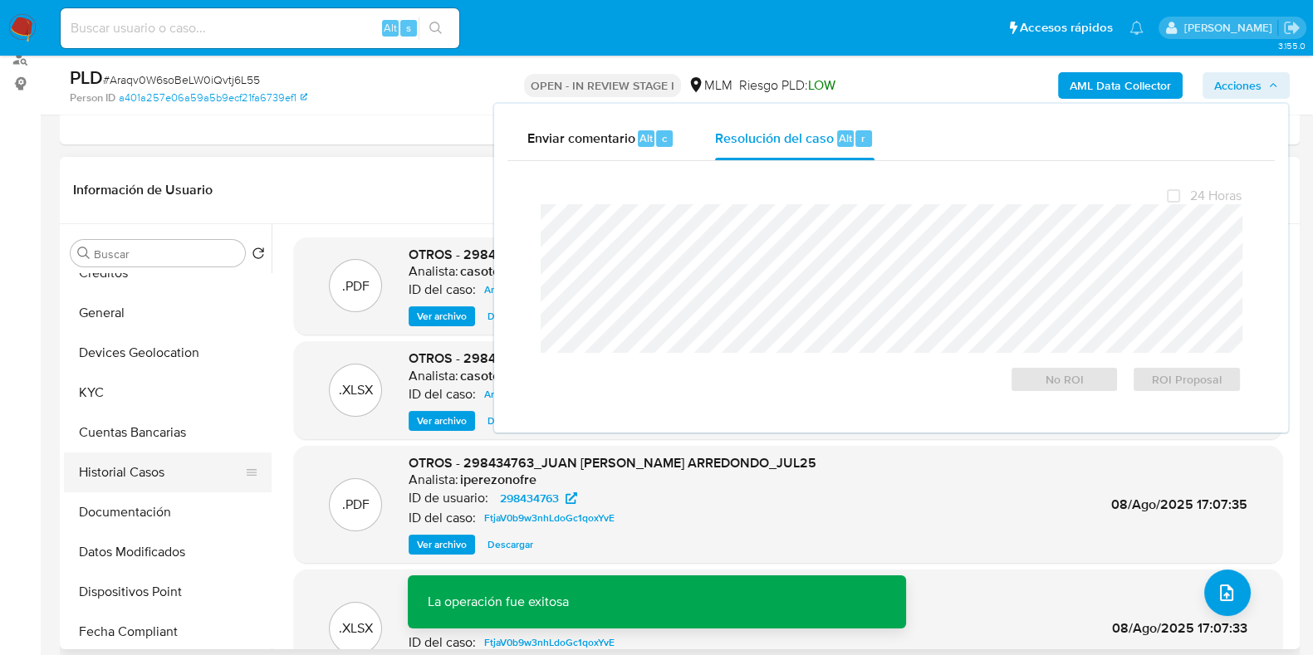
scroll to position [207, 0]
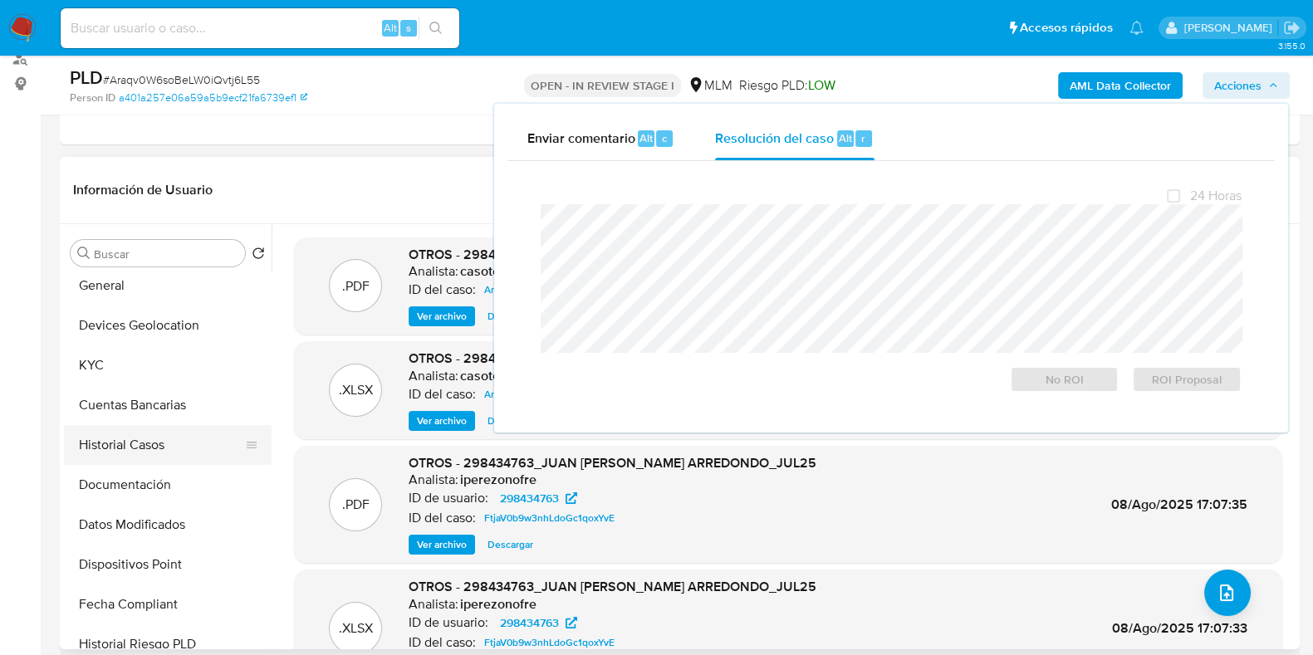
click at [159, 448] on button "Historial Casos" at bounding box center [161, 445] width 194 height 40
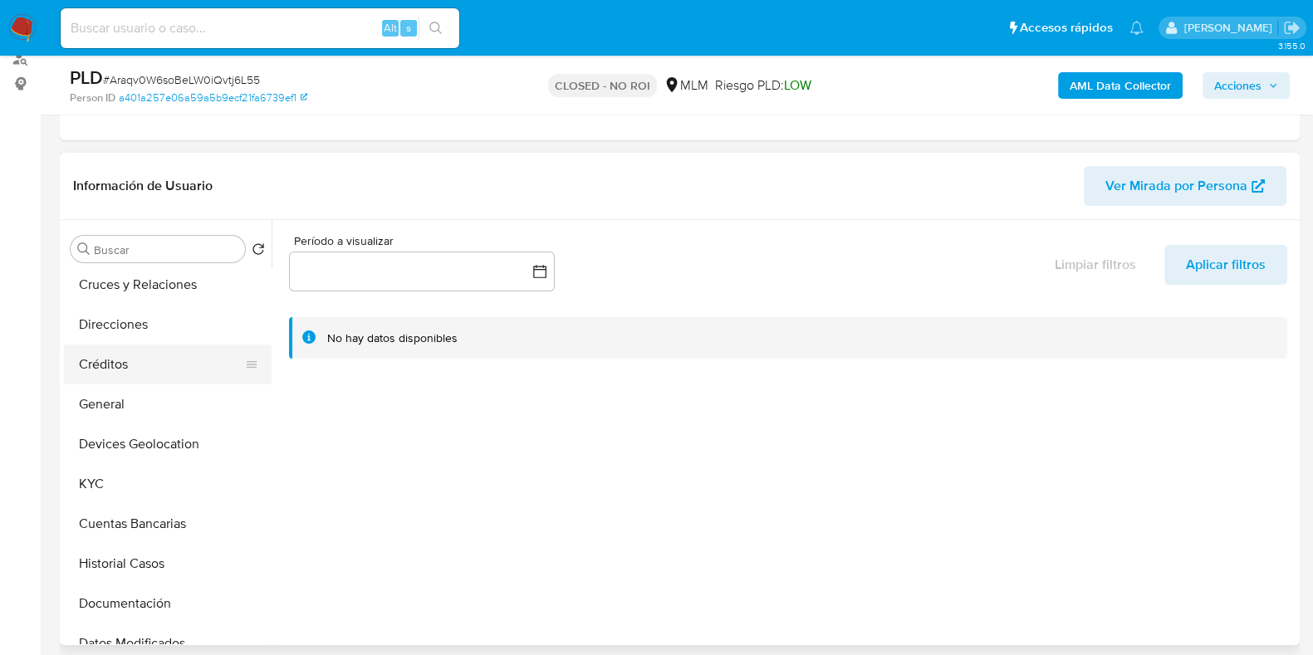
scroll to position [103, 0]
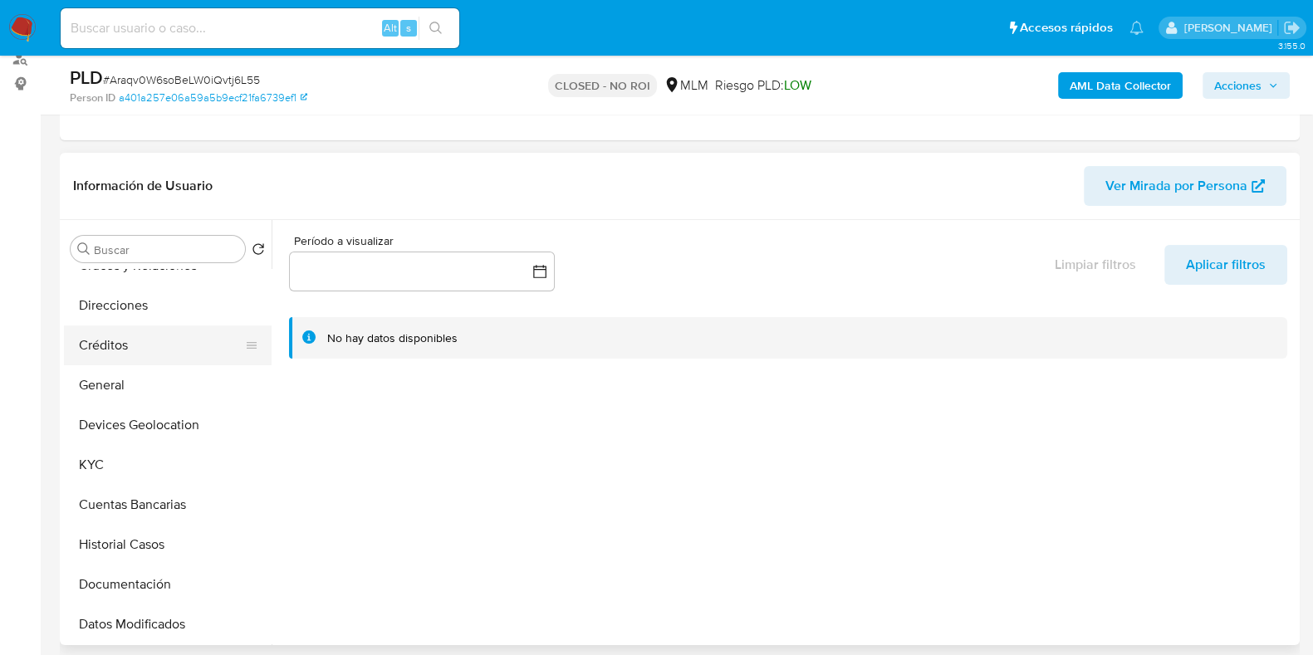
select select "10"
click at [110, 541] on button "Historial Casos" at bounding box center [161, 545] width 194 height 40
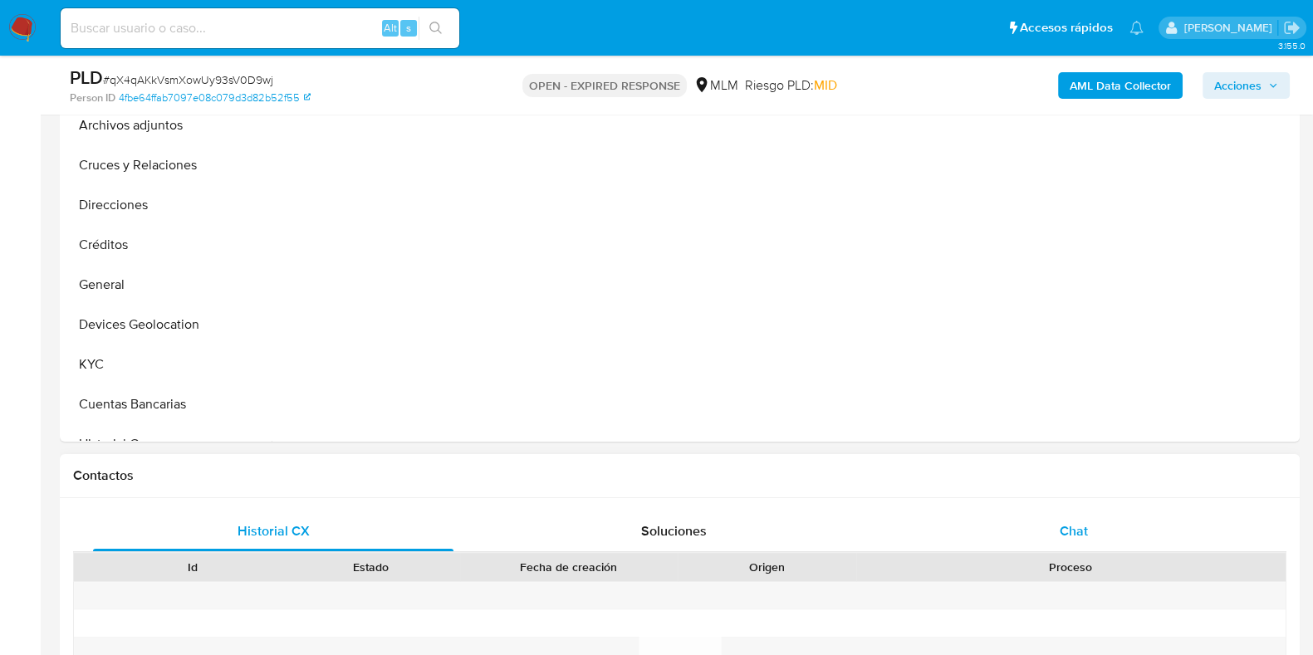
click at [1081, 541] on div "Chat" at bounding box center [1073, 531] width 360 height 40
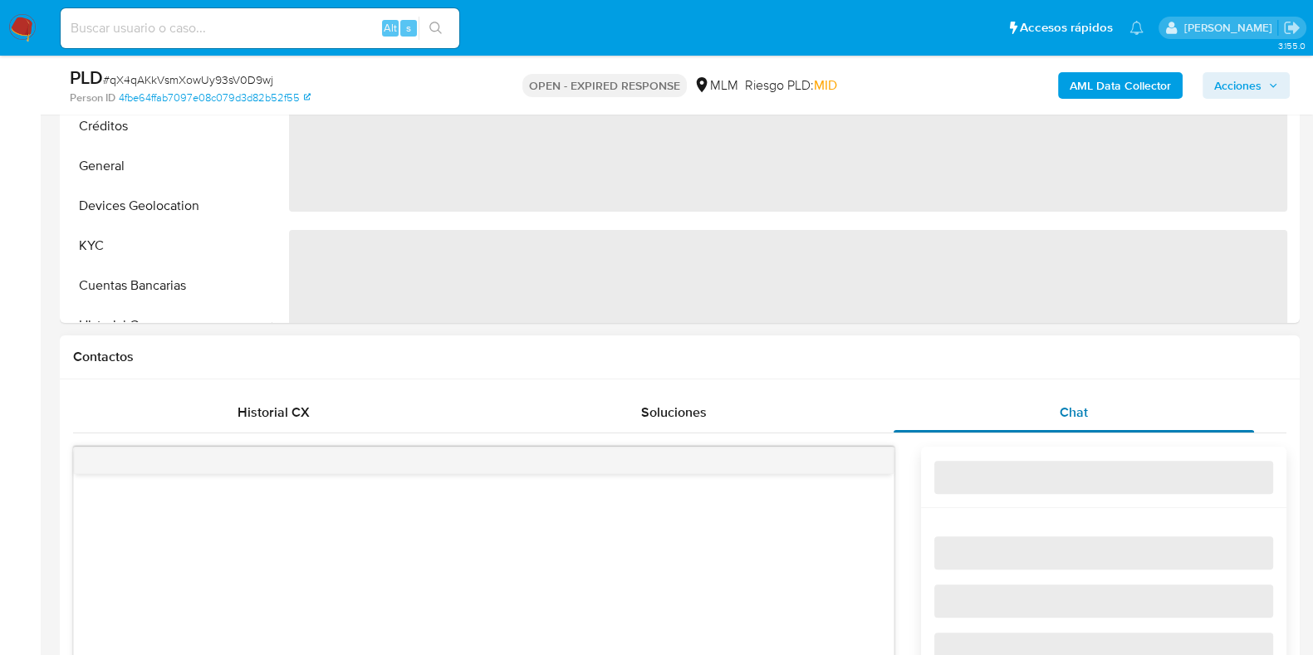
select select "10"
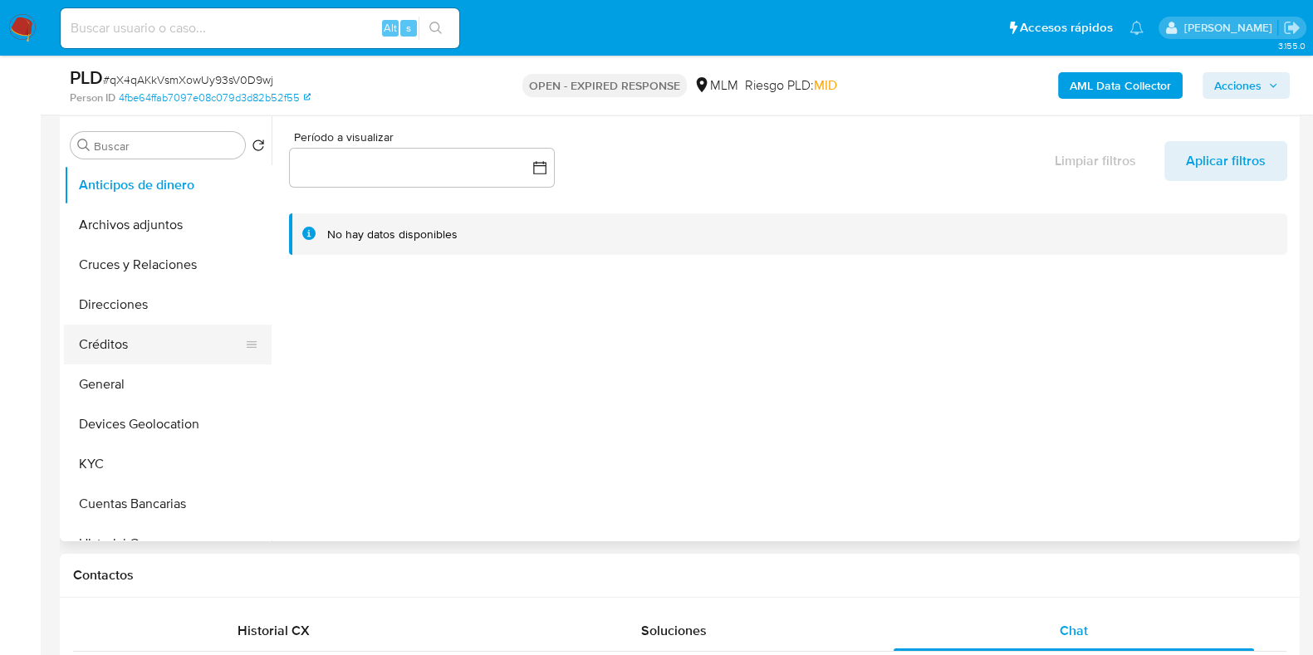
scroll to position [311, 0]
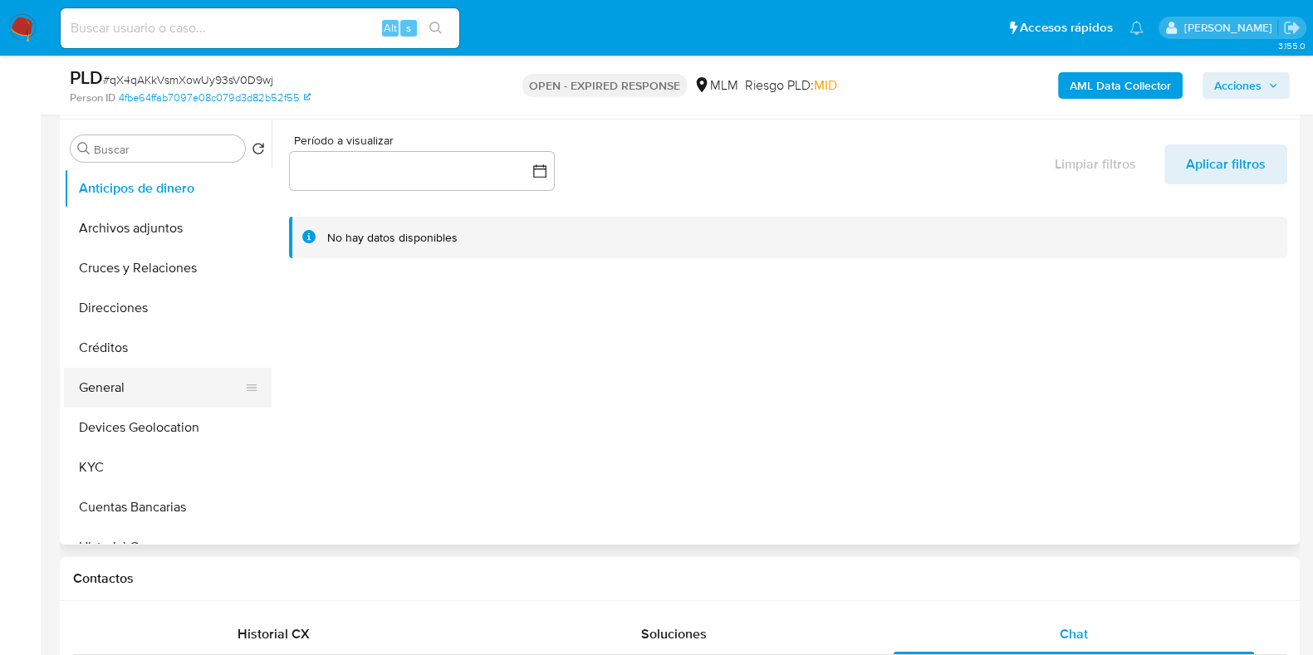
click at [118, 397] on button "General" at bounding box center [161, 388] width 194 height 40
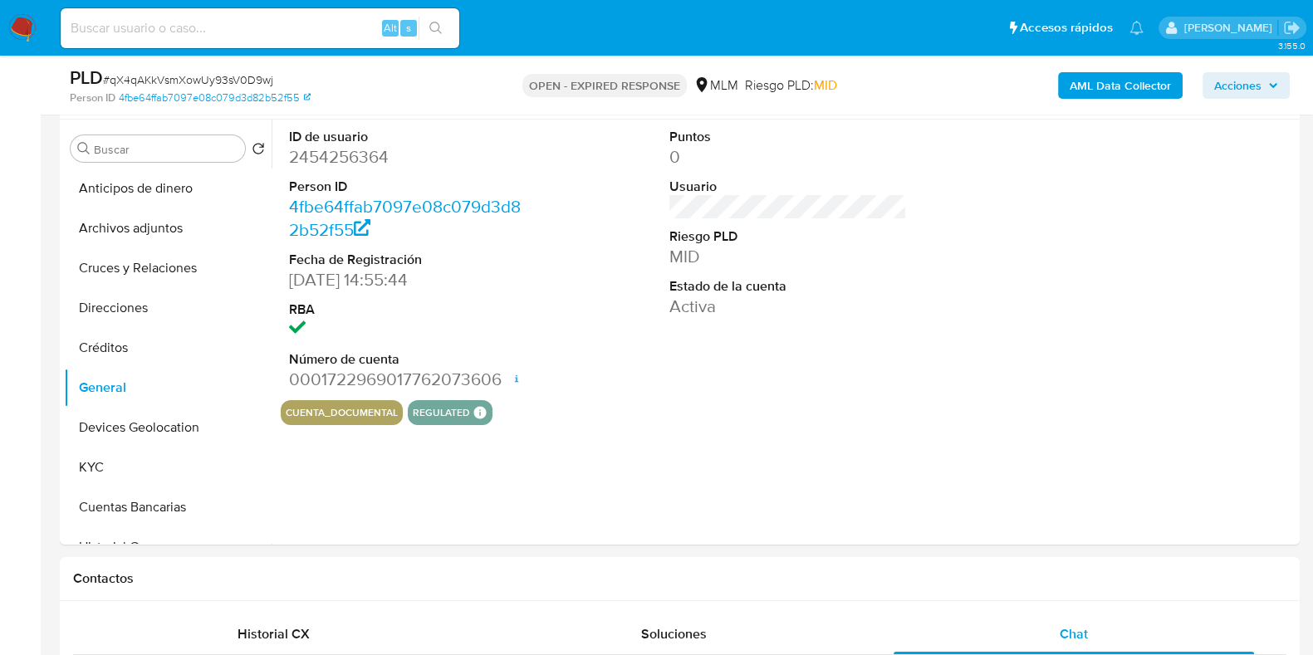
click at [347, 164] on dd "2454256364" at bounding box center [407, 156] width 237 height 23
copy dd "2454256364"
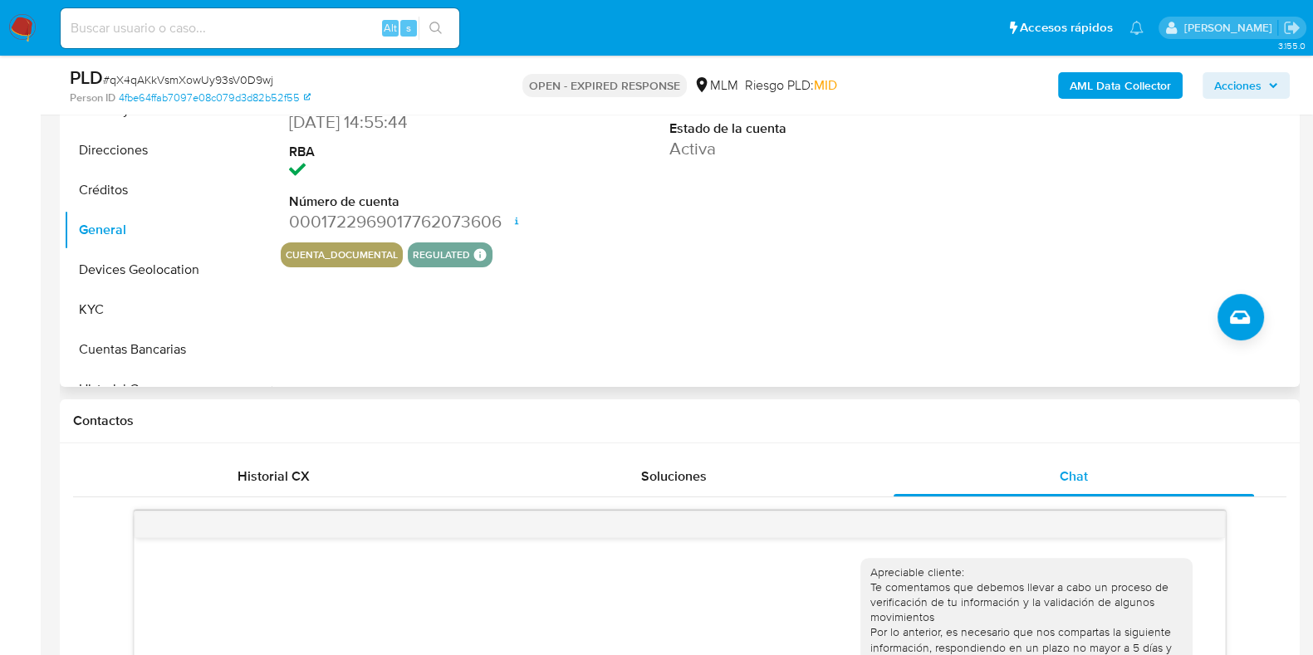
scroll to position [726, 0]
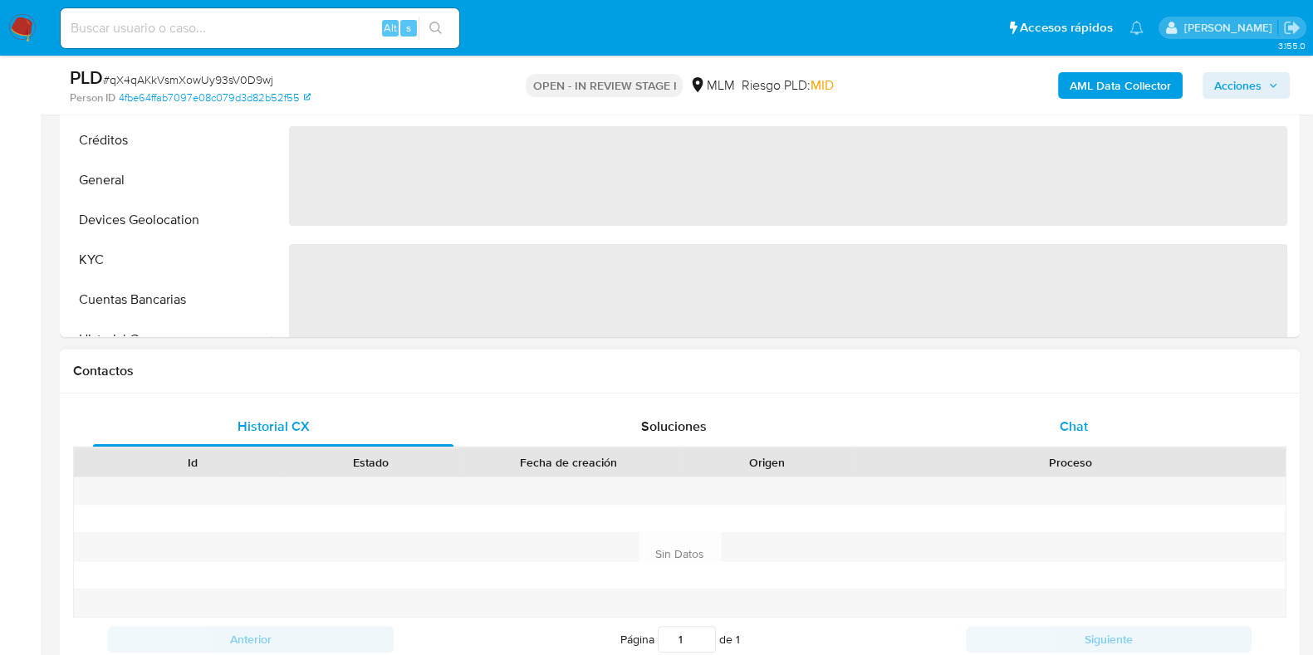
click at [1078, 418] on span "Chat" at bounding box center [1073, 426] width 28 height 19
select select "10"
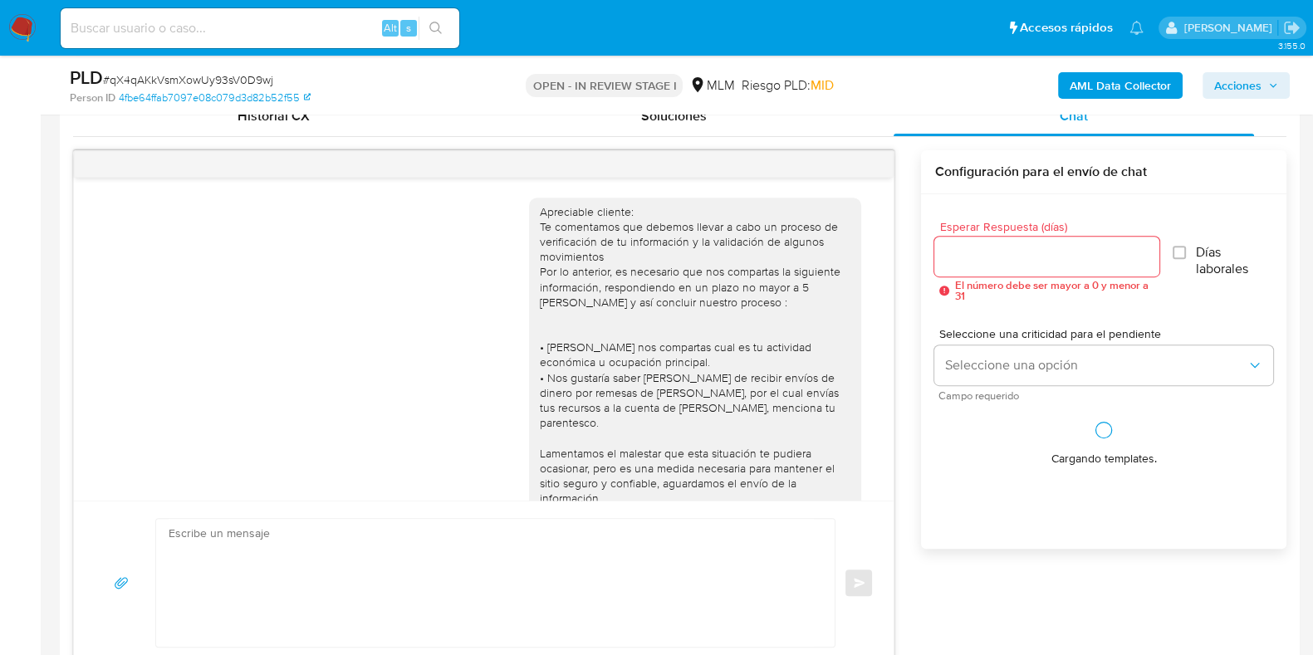
scroll to position [73, 0]
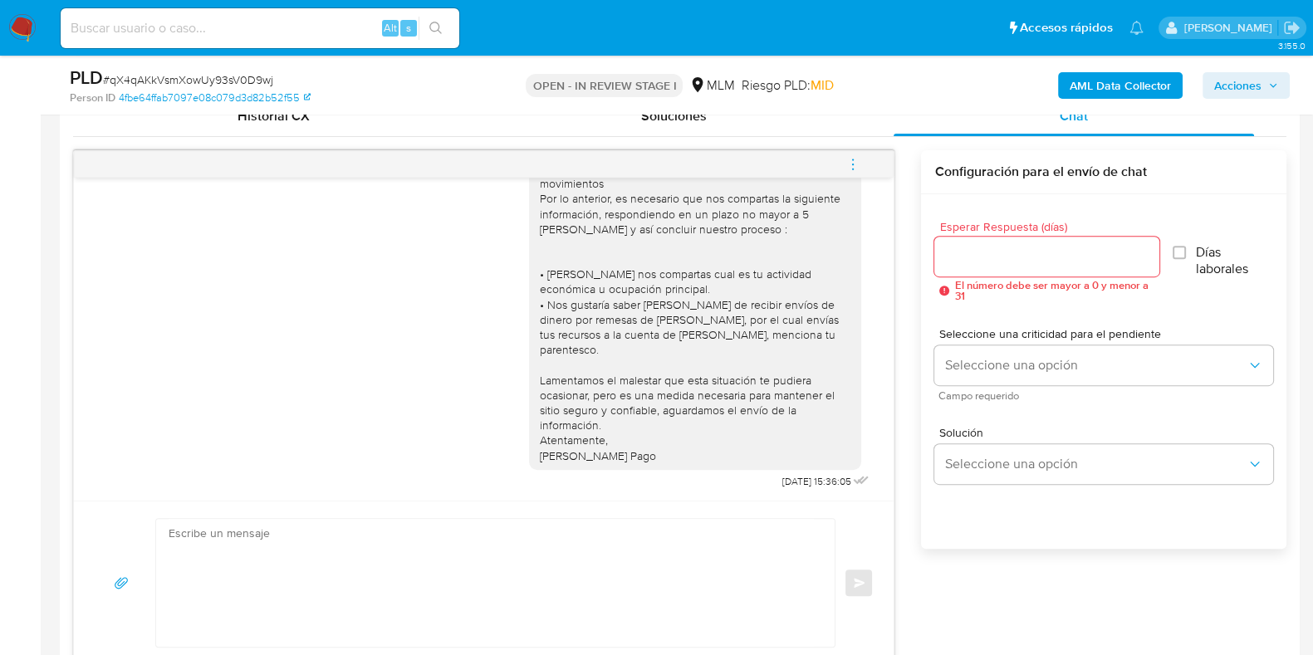
click at [855, 164] on icon "menu-action" at bounding box center [852, 164] width 15 height 15
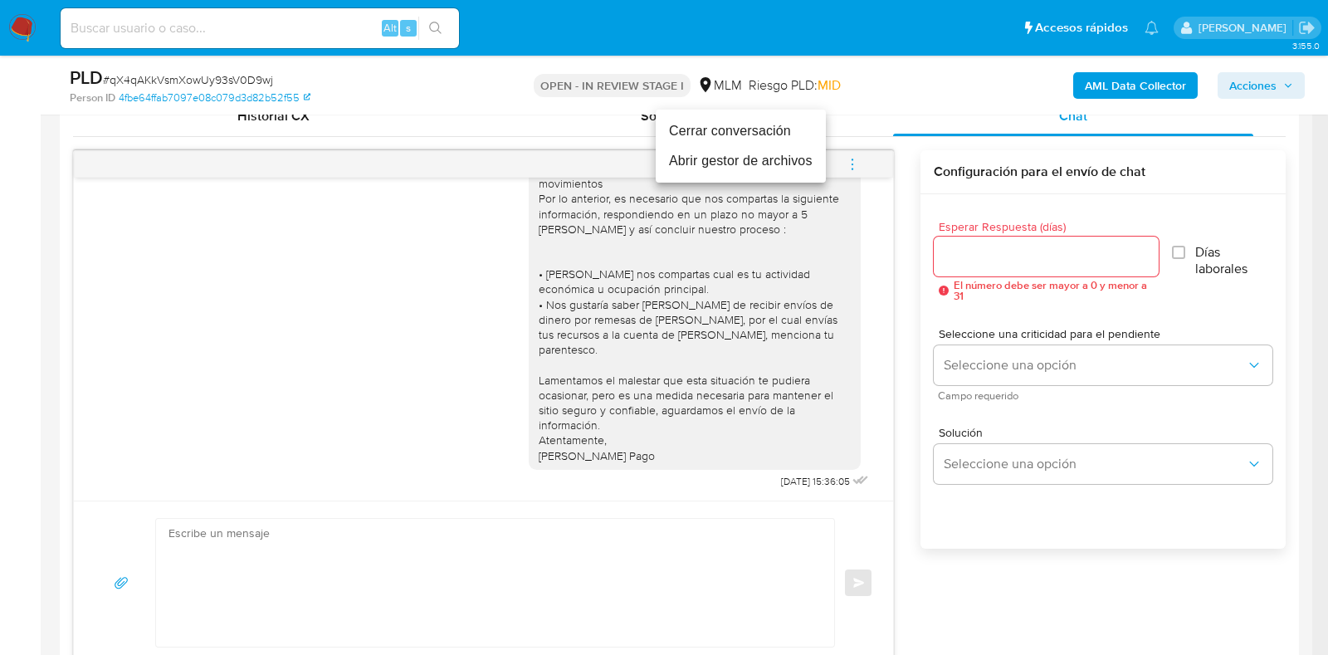
click at [706, 130] on li "Cerrar conversación" at bounding box center [741, 131] width 170 height 30
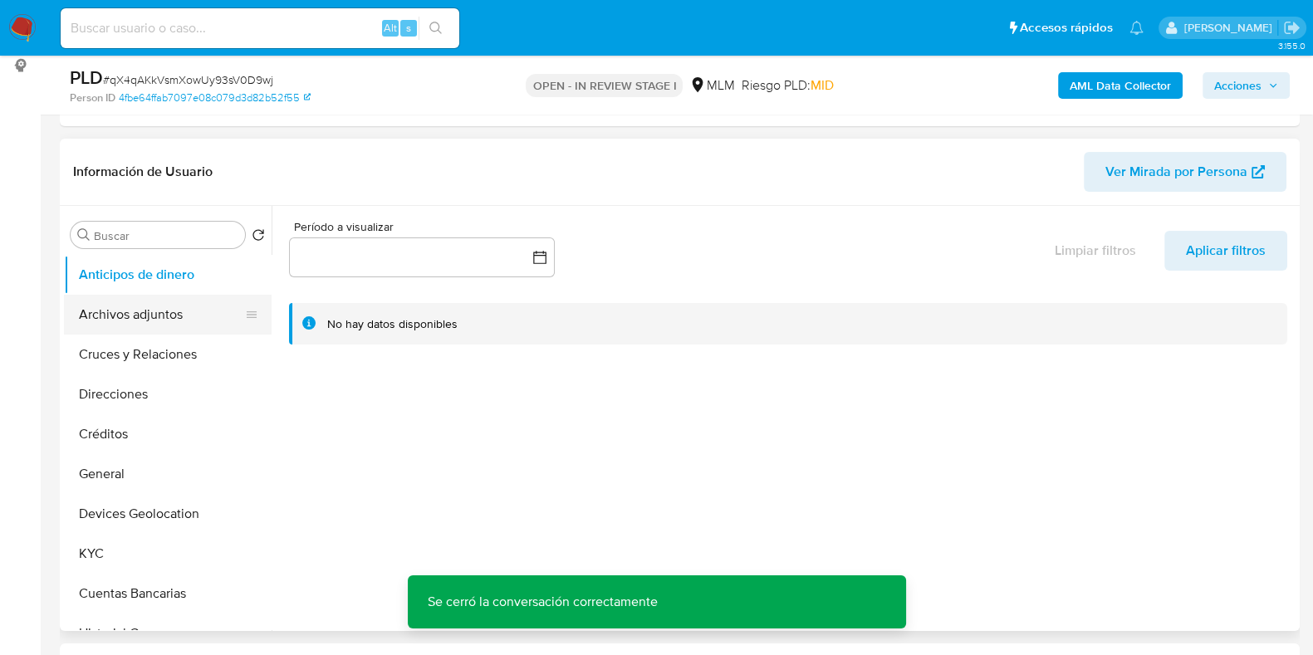
scroll to position [207, 0]
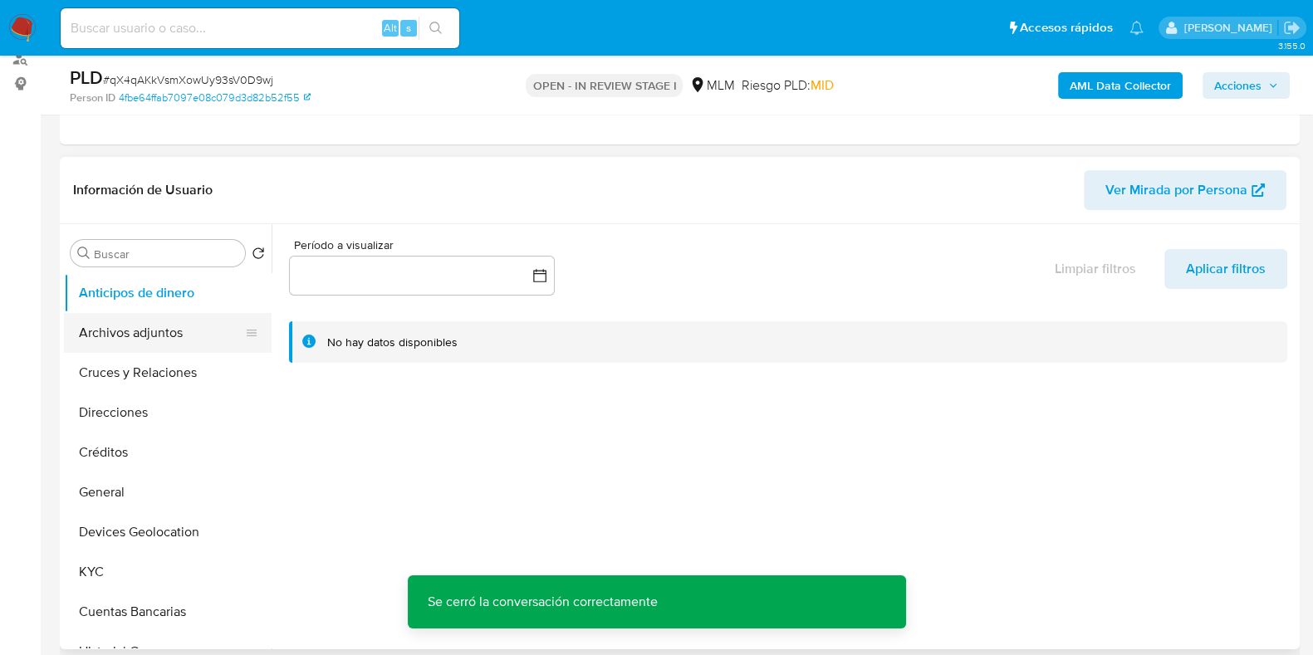
click at [135, 333] on button "Archivos adjuntos" at bounding box center [161, 333] width 194 height 40
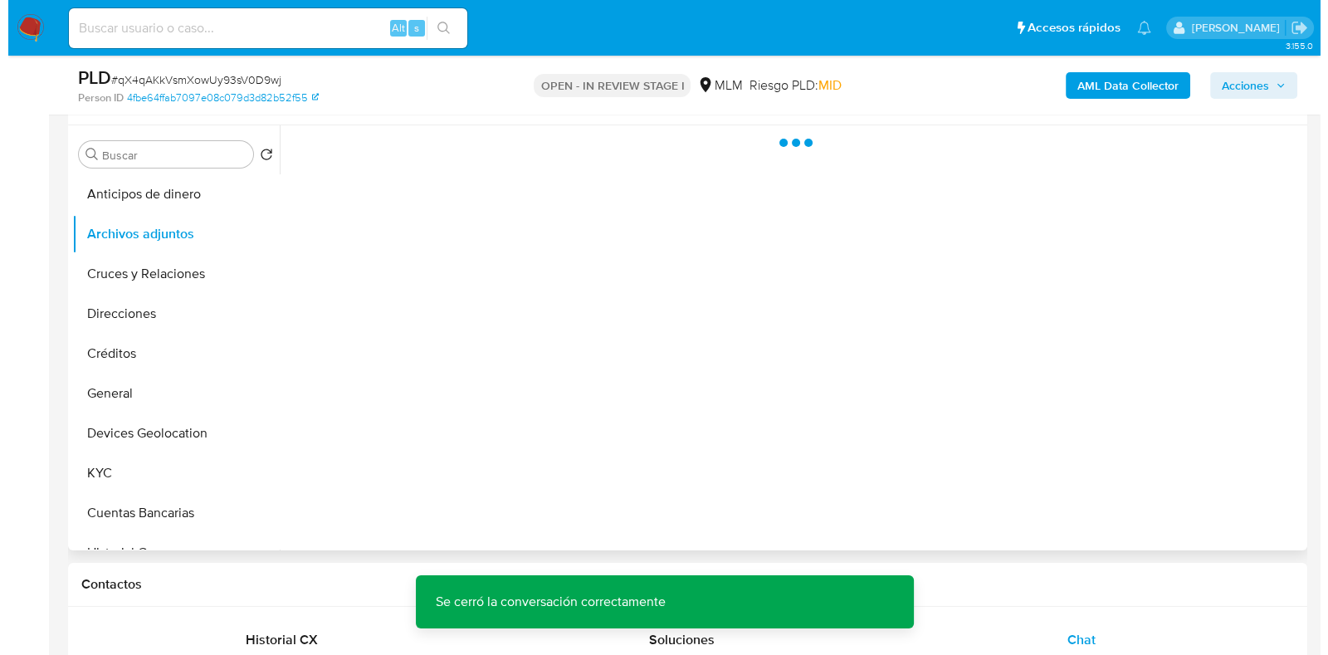
scroll to position [414, 0]
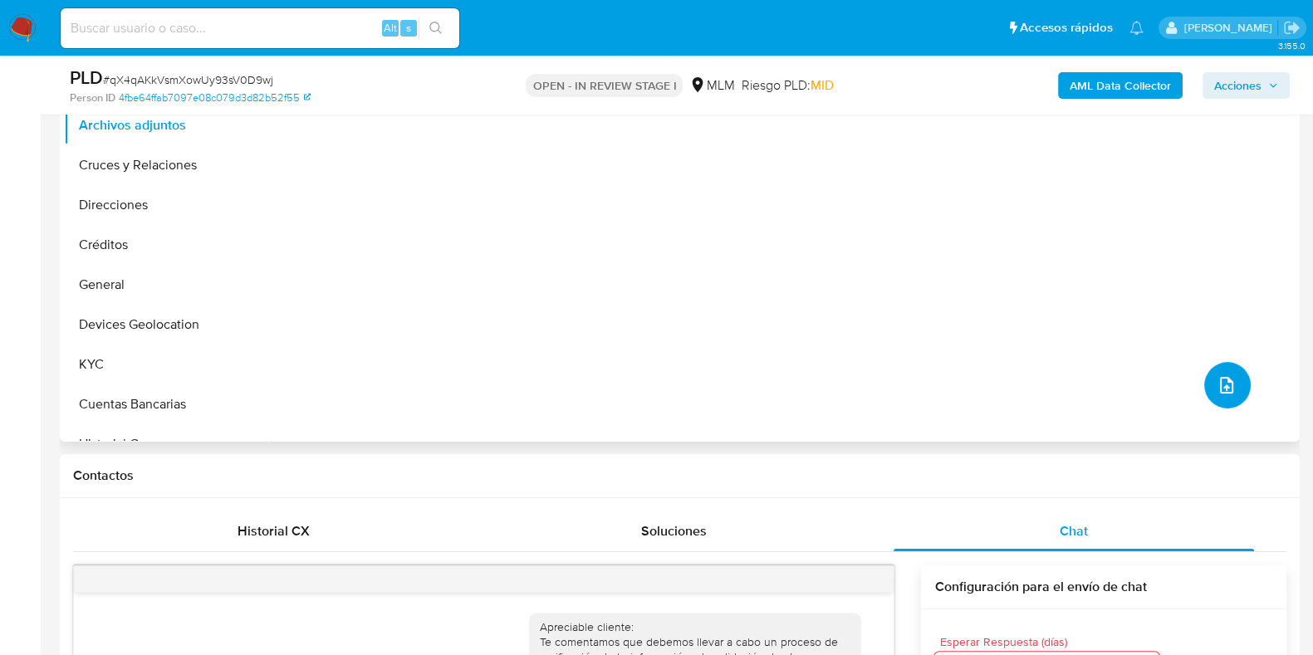
click at [1216, 392] on span "upload-file" at bounding box center [1226, 385] width 20 height 20
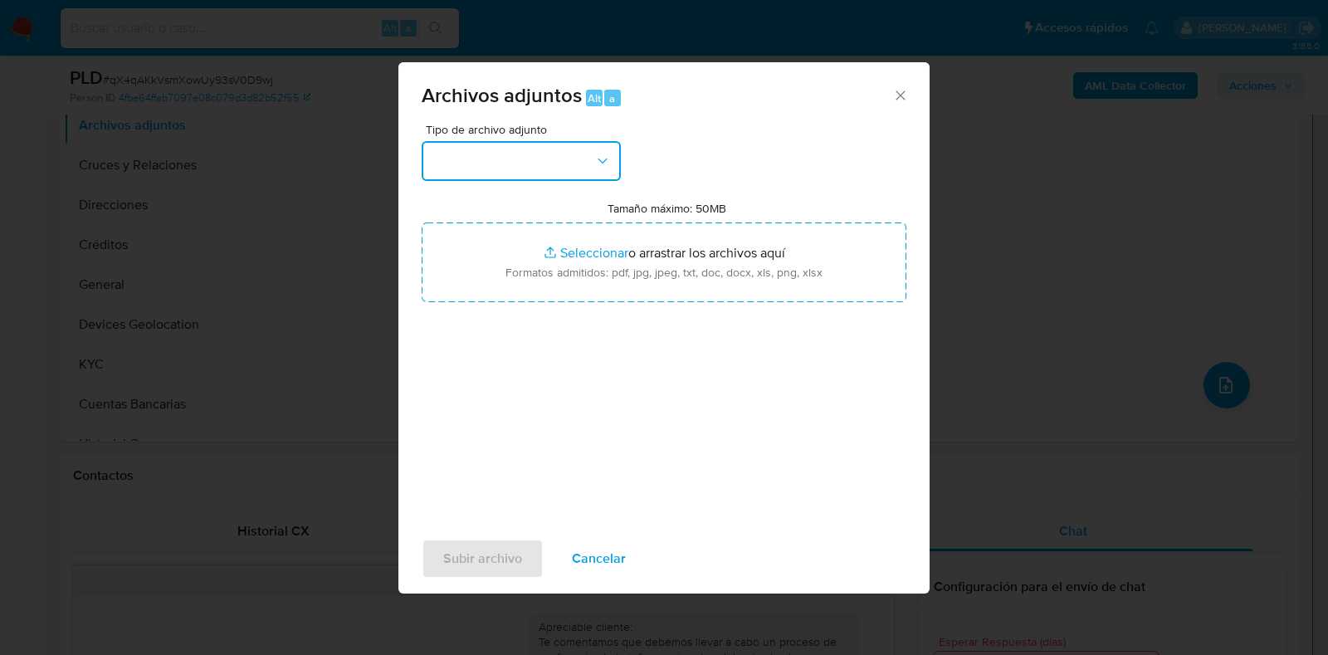
drag, startPoint x: 444, startPoint y: 143, endPoint x: 472, endPoint y: 179, distance: 45.5
click at [444, 144] on button "button" at bounding box center [521, 161] width 199 height 40
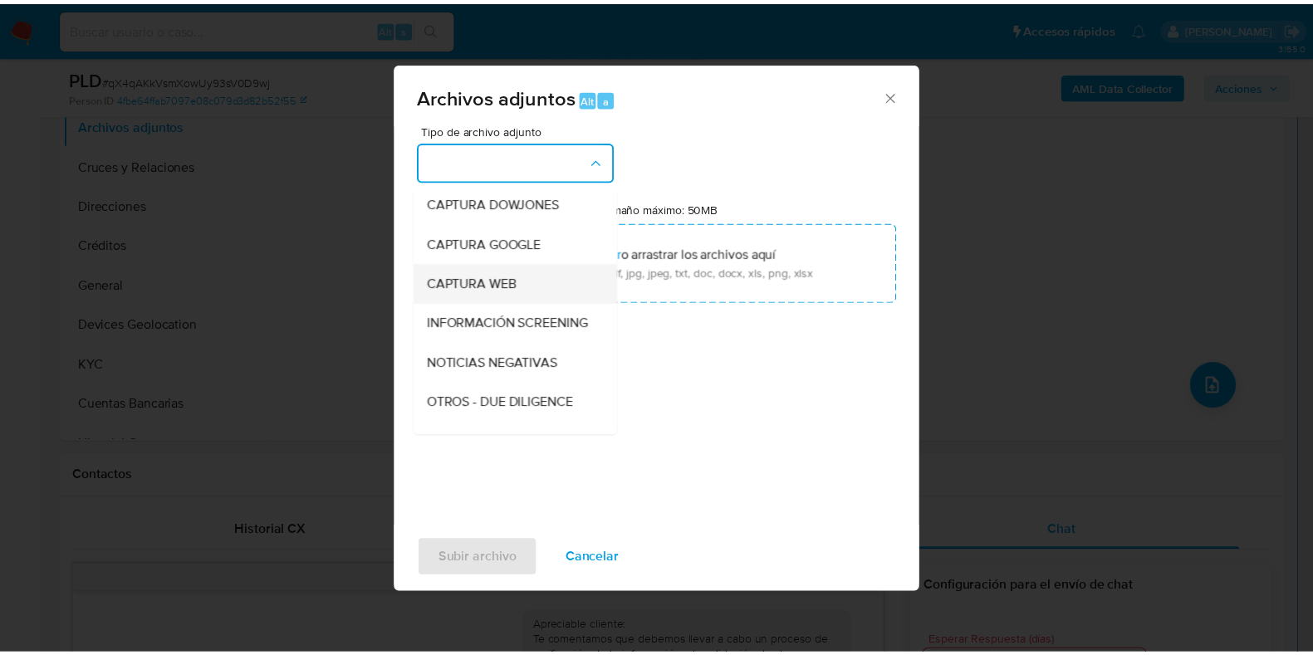
scroll to position [103, 0]
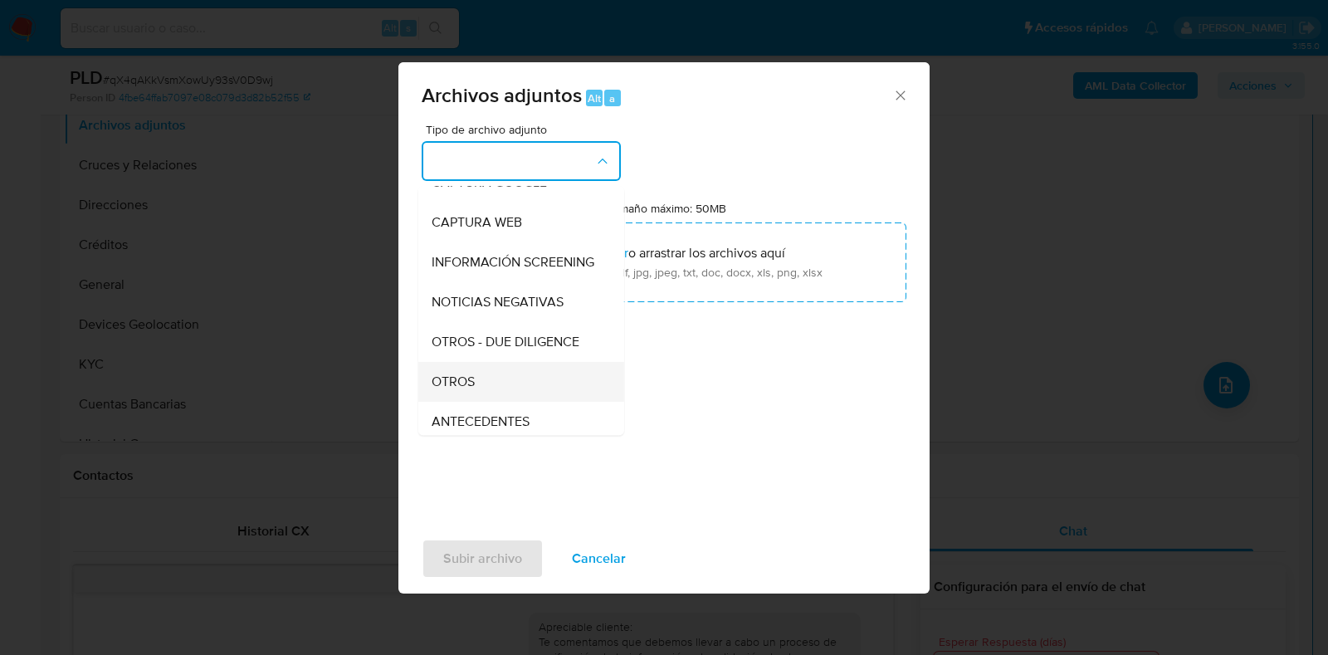
click at [467, 381] on div "OTROS" at bounding box center [516, 382] width 169 height 40
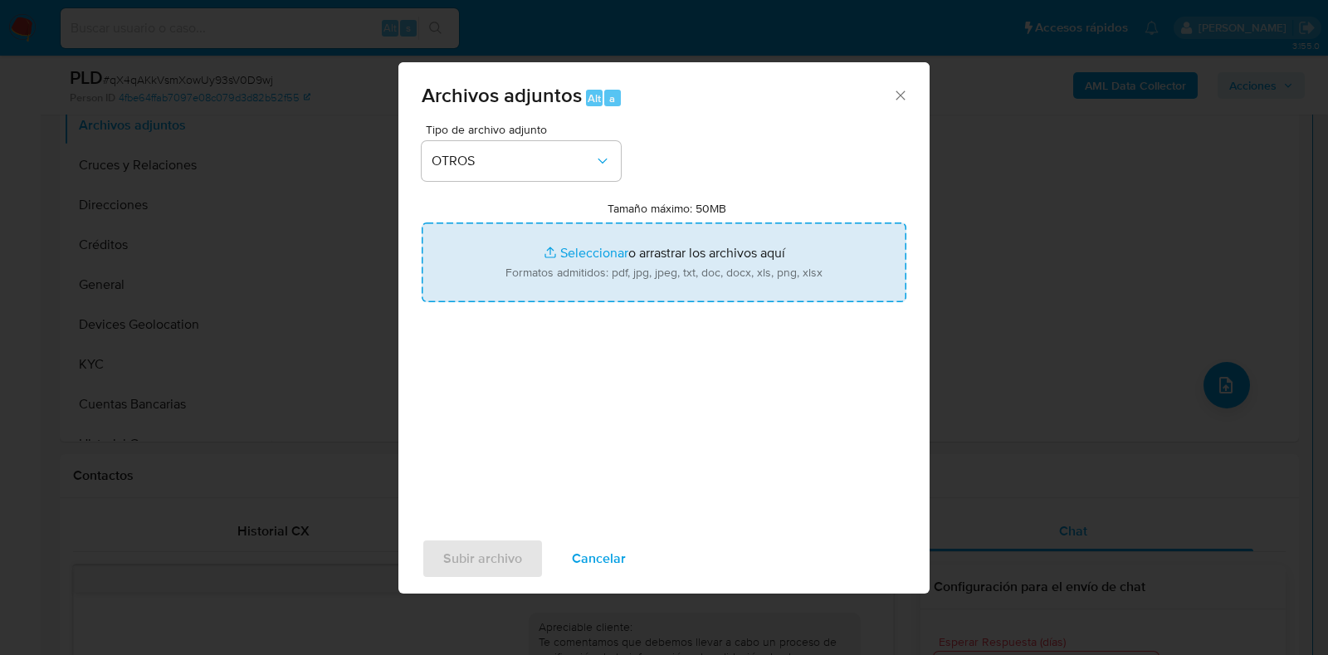
click at [584, 255] on input "Tamaño máximo: 50MB Seleccionar archivos" at bounding box center [664, 263] width 485 height 80
type input "C:\fakepath\2454256364_GABRIEL ERIC GUTIERREZ_AGO2025.pdf"
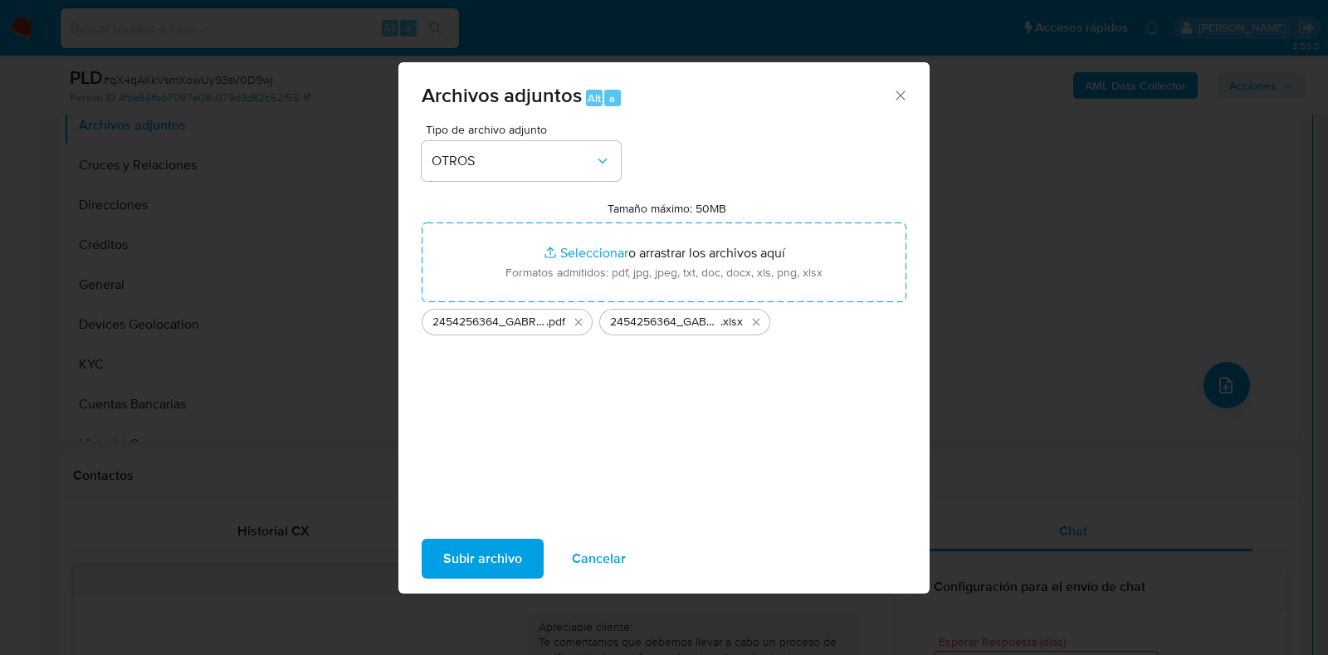
click at [487, 562] on span "Subir archivo" at bounding box center [482, 558] width 79 height 37
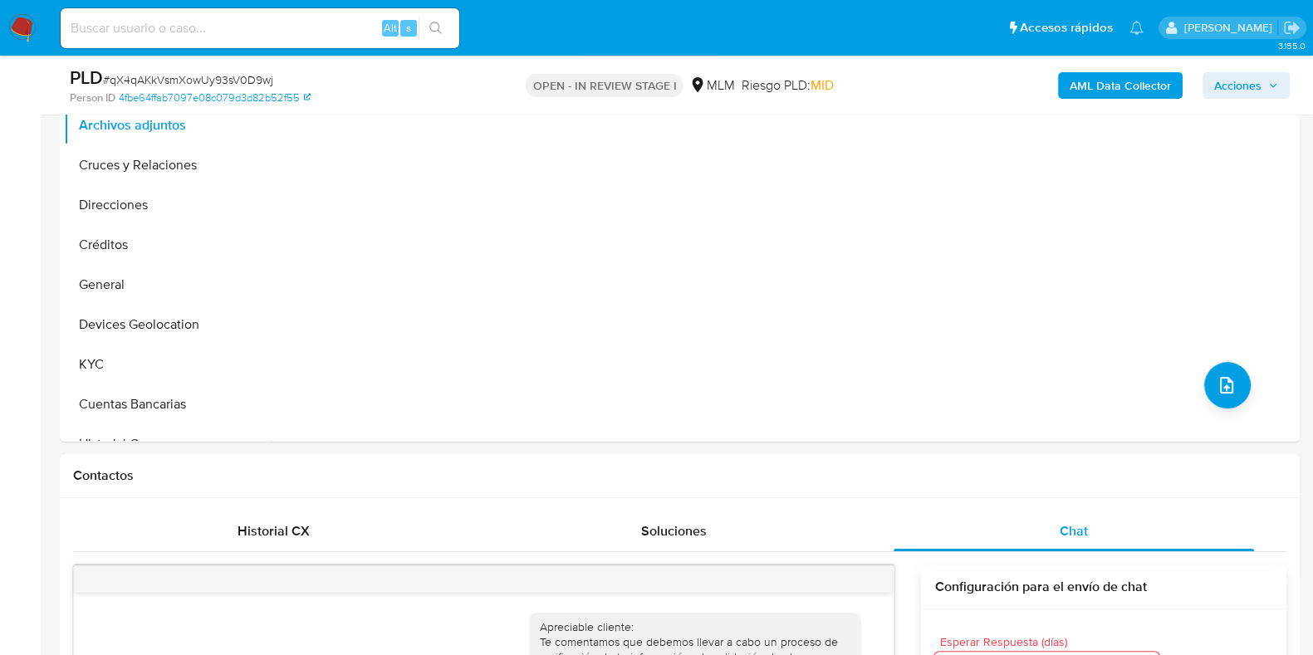
click at [1234, 96] on span "Acciones" at bounding box center [1237, 85] width 47 height 27
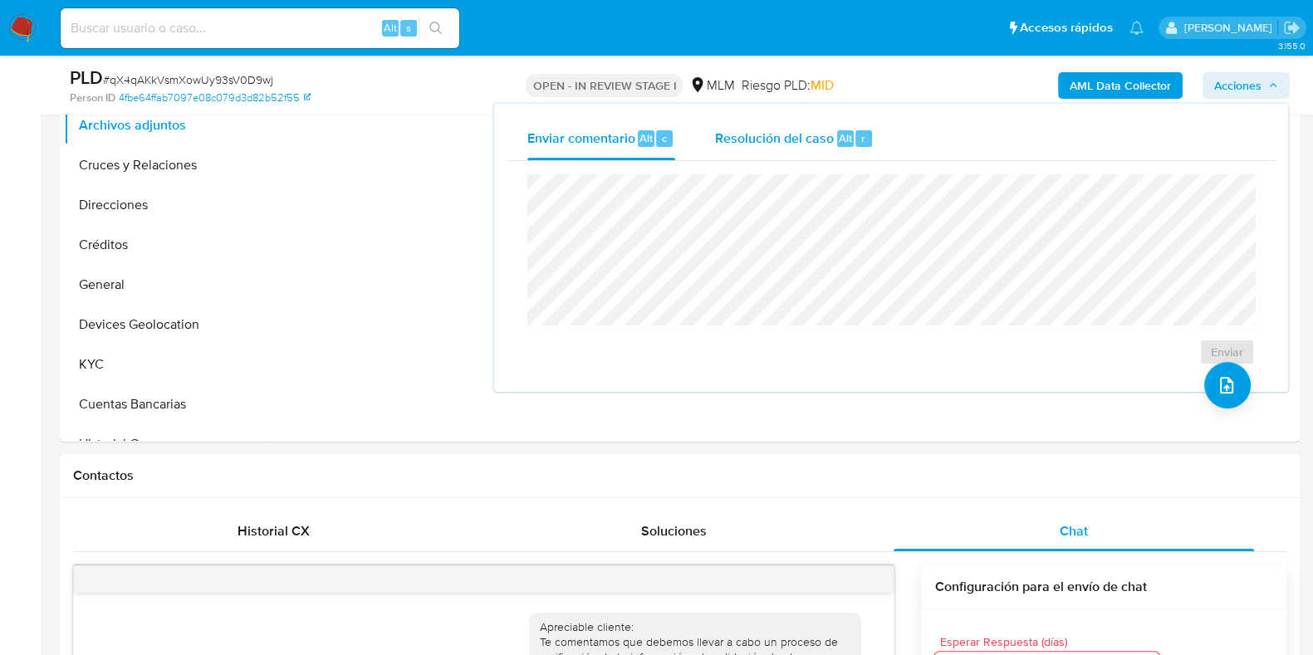
click at [818, 147] on div "Resolución del caso Alt r" at bounding box center [794, 138] width 159 height 43
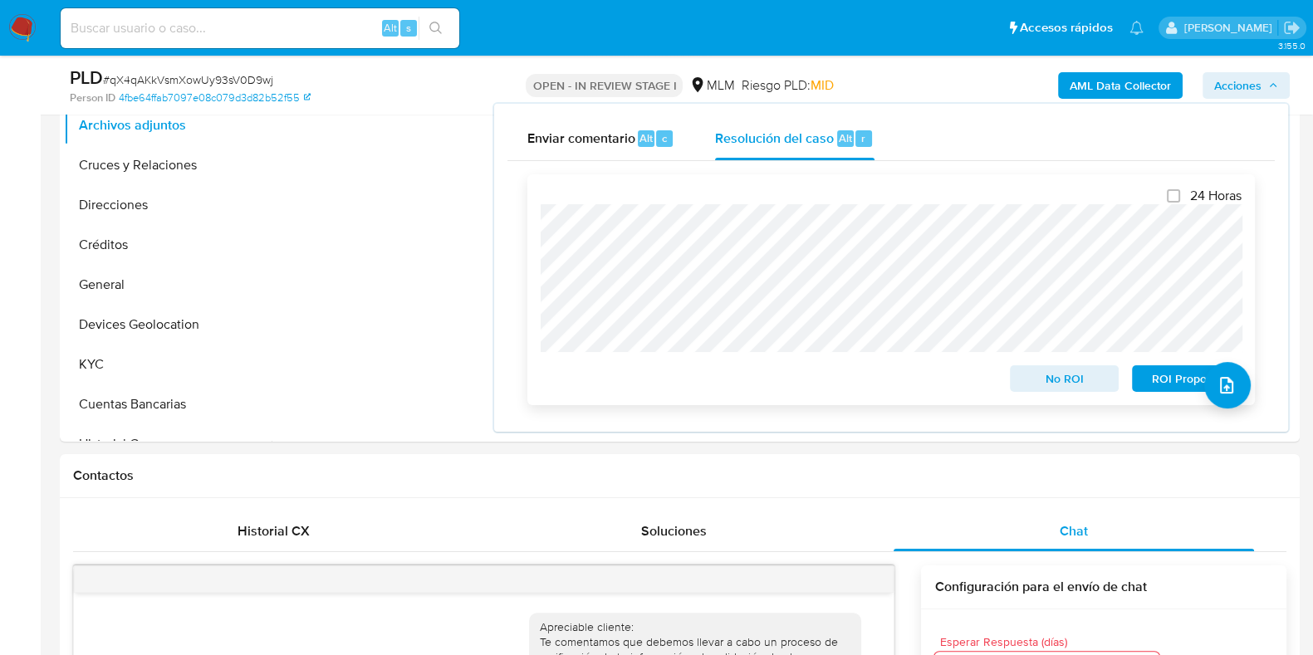
click at [1019, 379] on button "No ROI" at bounding box center [1065, 378] width 110 height 27
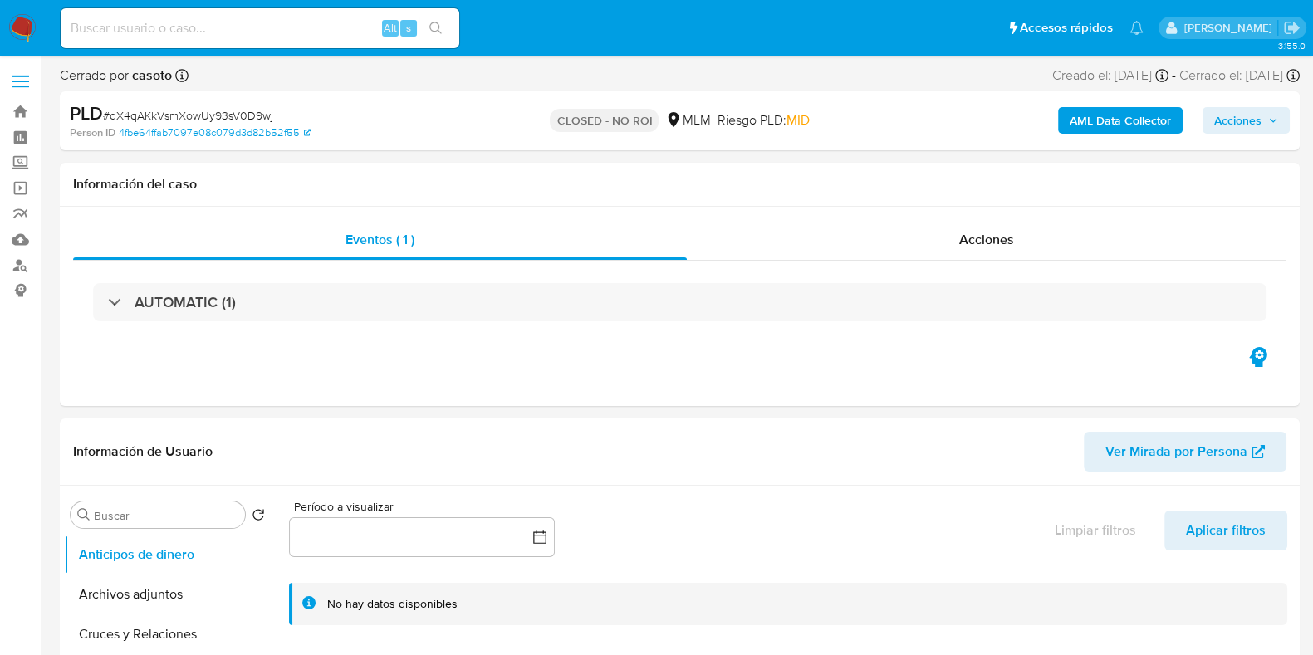
select select "10"
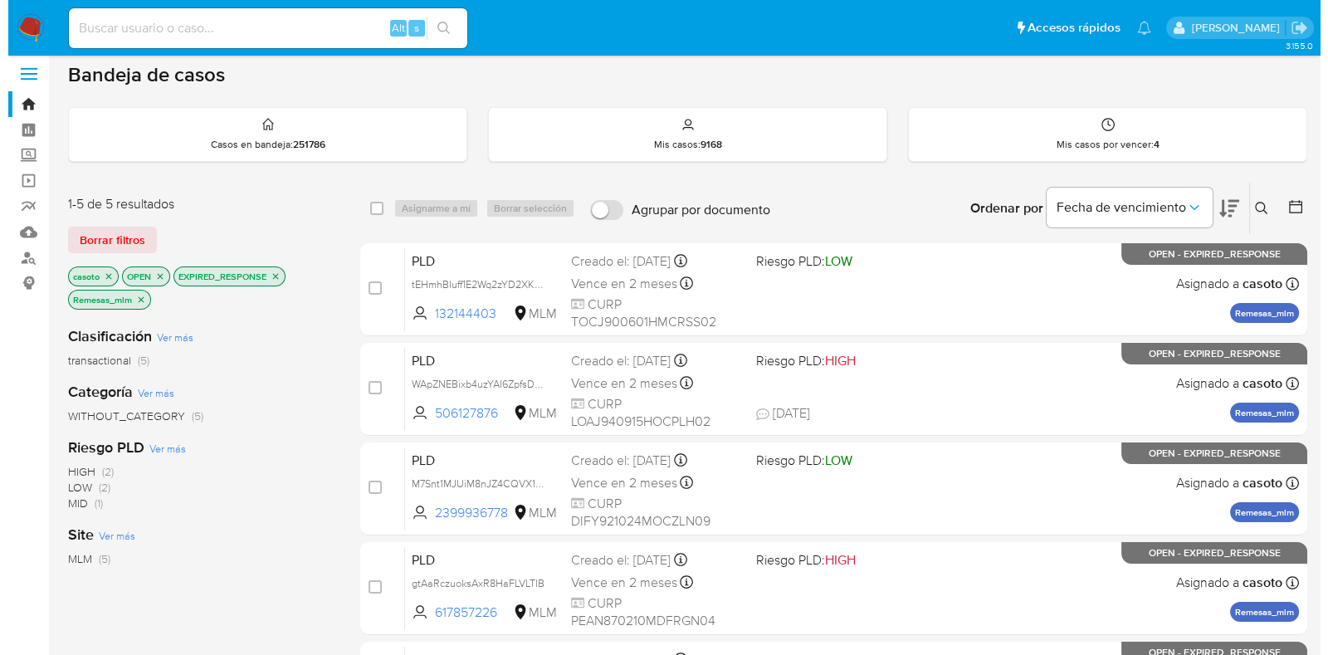
scroll to position [111, 0]
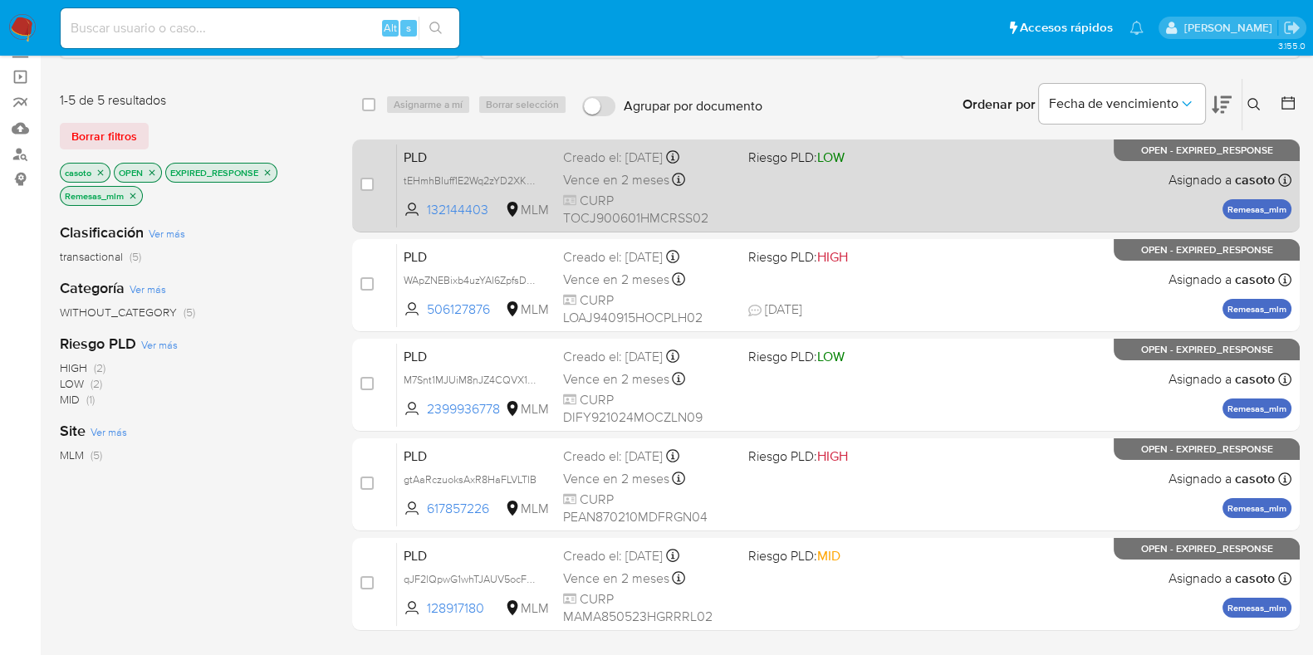
click at [951, 179] on div "PLD tEHmhBIuff1E2Wq2zYD2XK87 132144403 MLM Riesgo PLD: LOW Creado el: [DATE] Cr…" at bounding box center [844, 186] width 894 height 84
click at [361, 178] on input "checkbox" at bounding box center [366, 184] width 13 height 13
checkbox input "true"
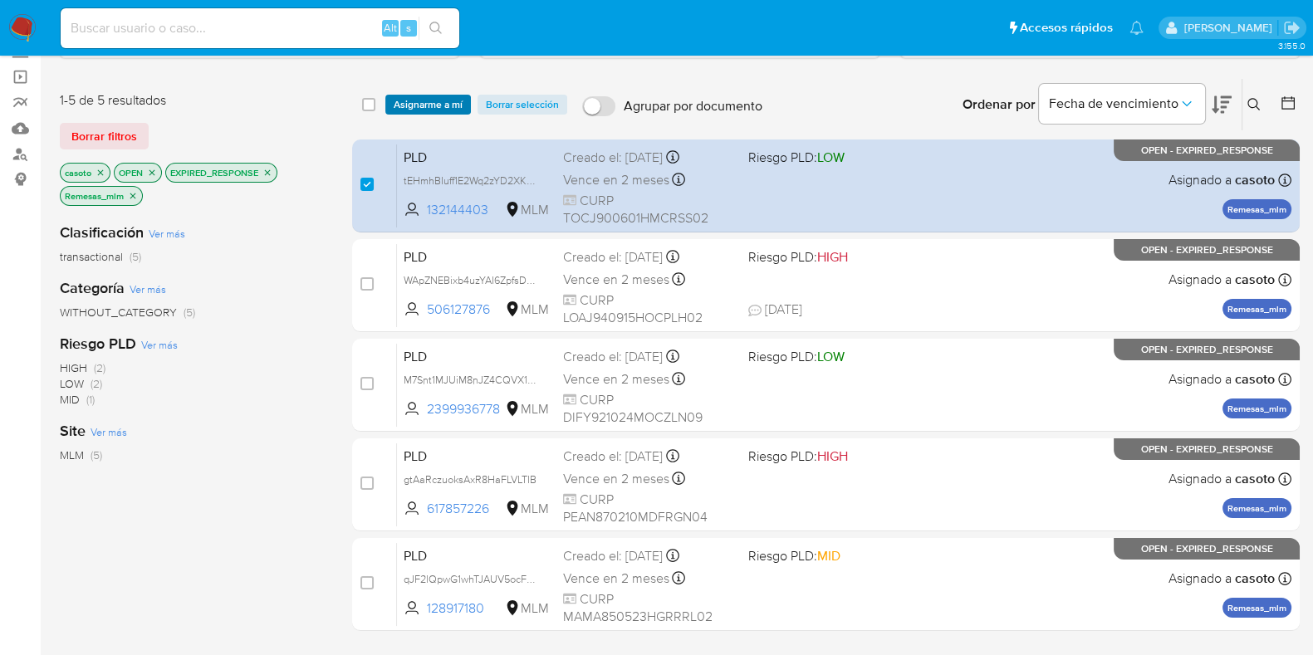
click at [413, 110] on span "Asignarme a mí" at bounding box center [428, 104] width 69 height 17
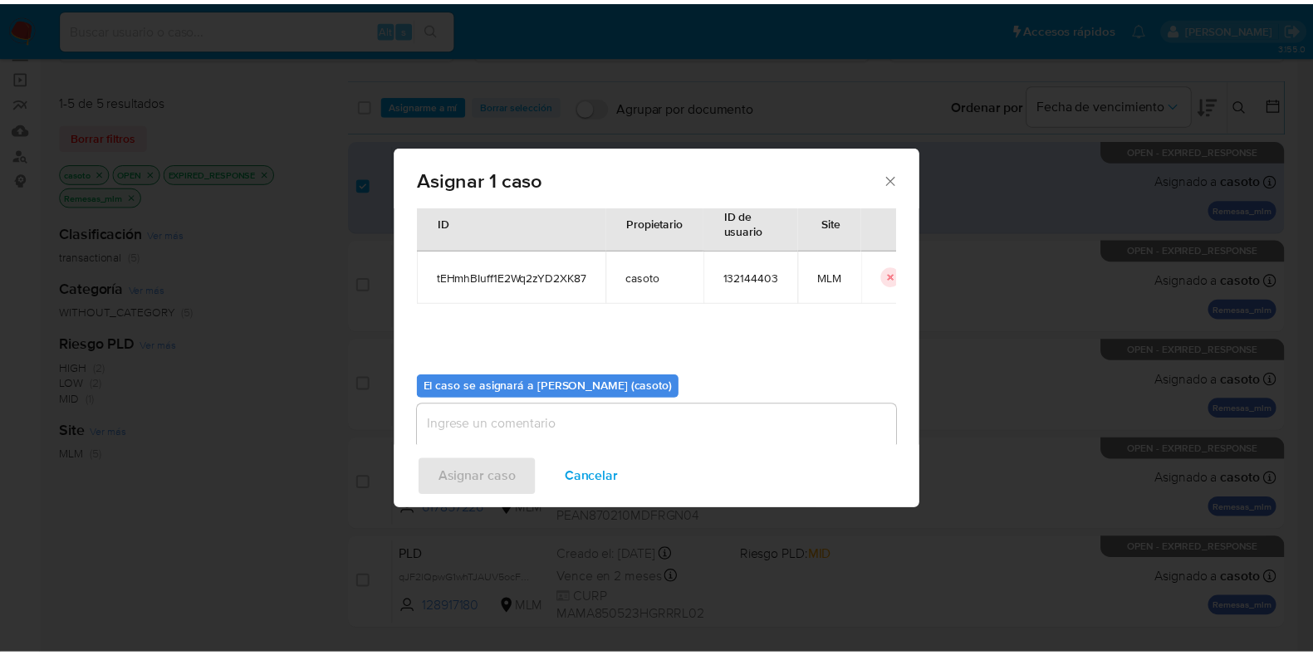
scroll to position [86, 0]
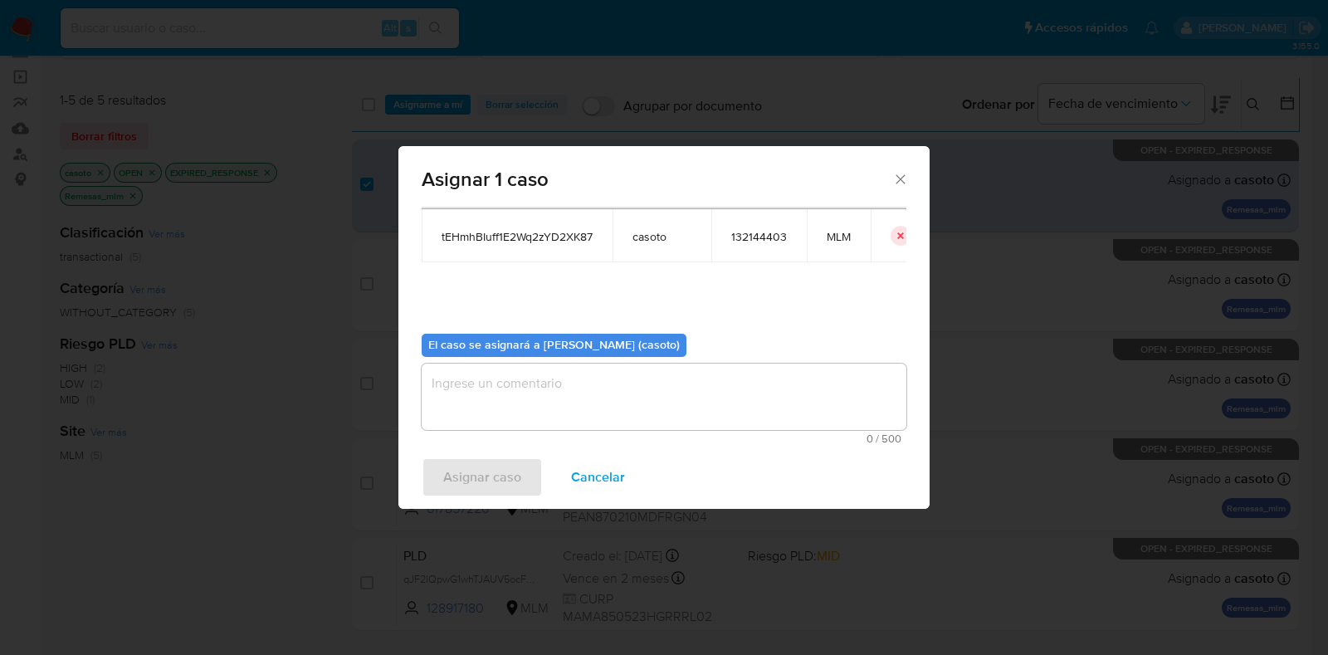
click at [477, 394] on textarea "assign-modal" at bounding box center [664, 397] width 485 height 66
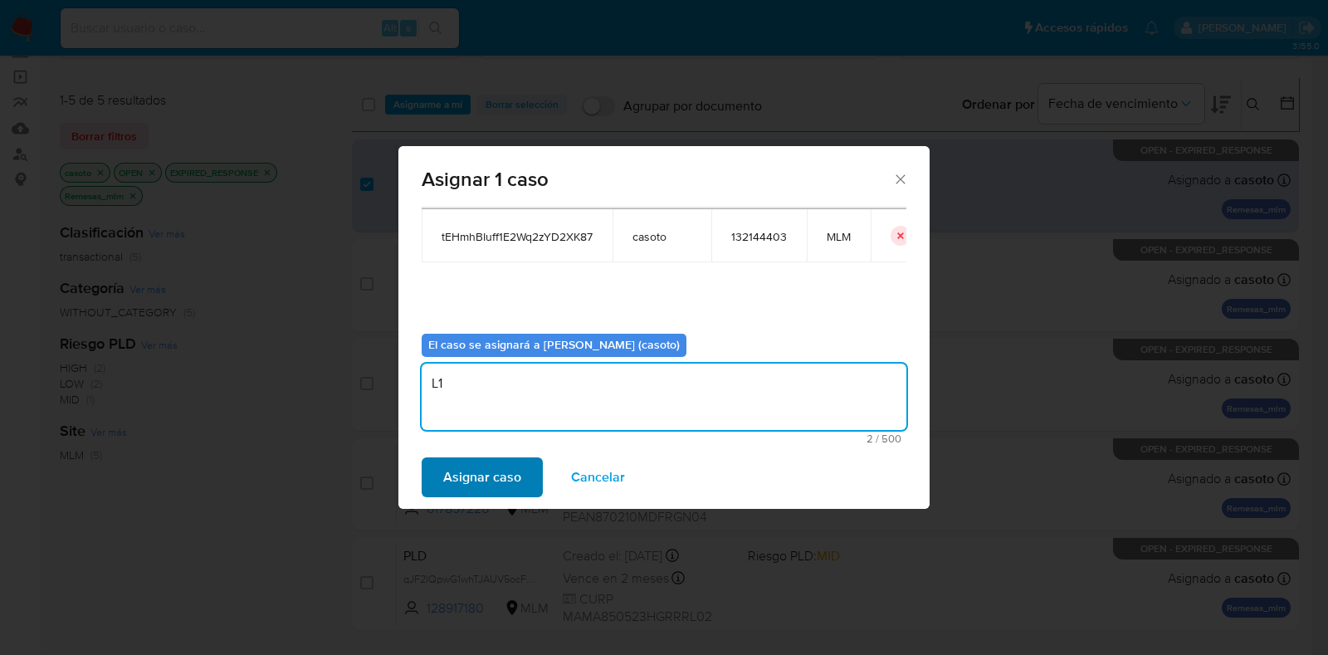
type textarea "L1"
click at [453, 465] on span "Asignar caso" at bounding box center [482, 477] width 78 height 37
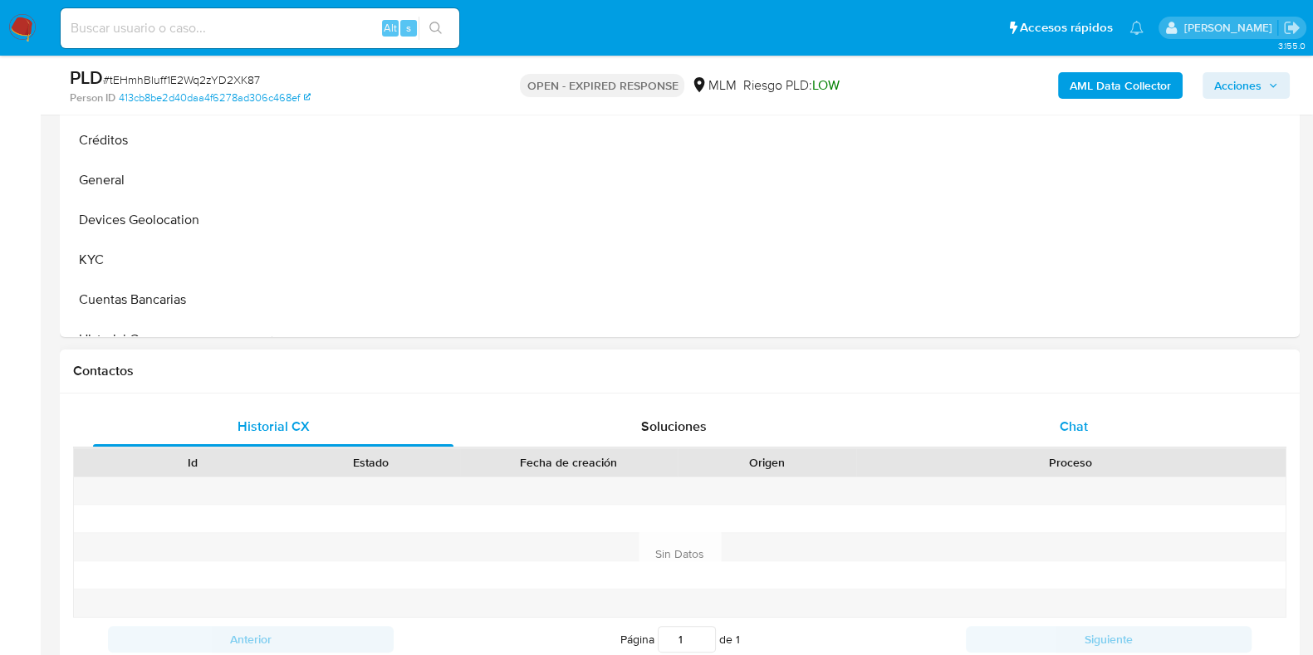
click at [1070, 421] on span "Chat" at bounding box center [1073, 426] width 28 height 19
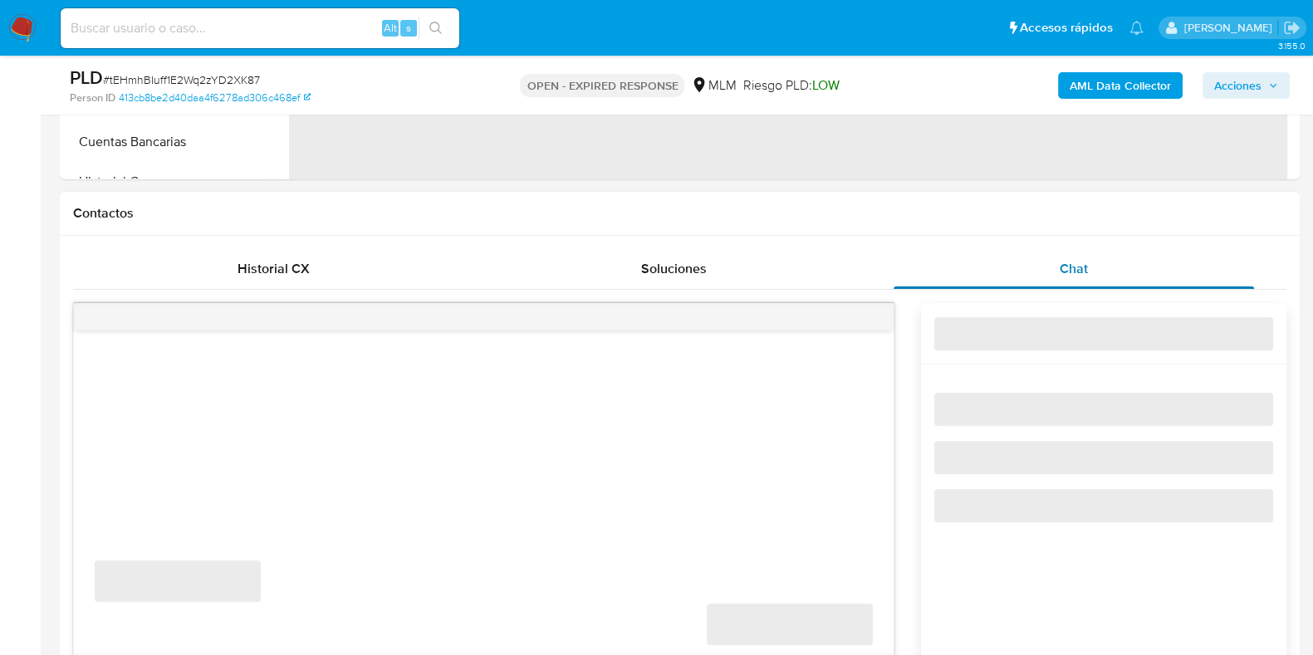
scroll to position [829, 0]
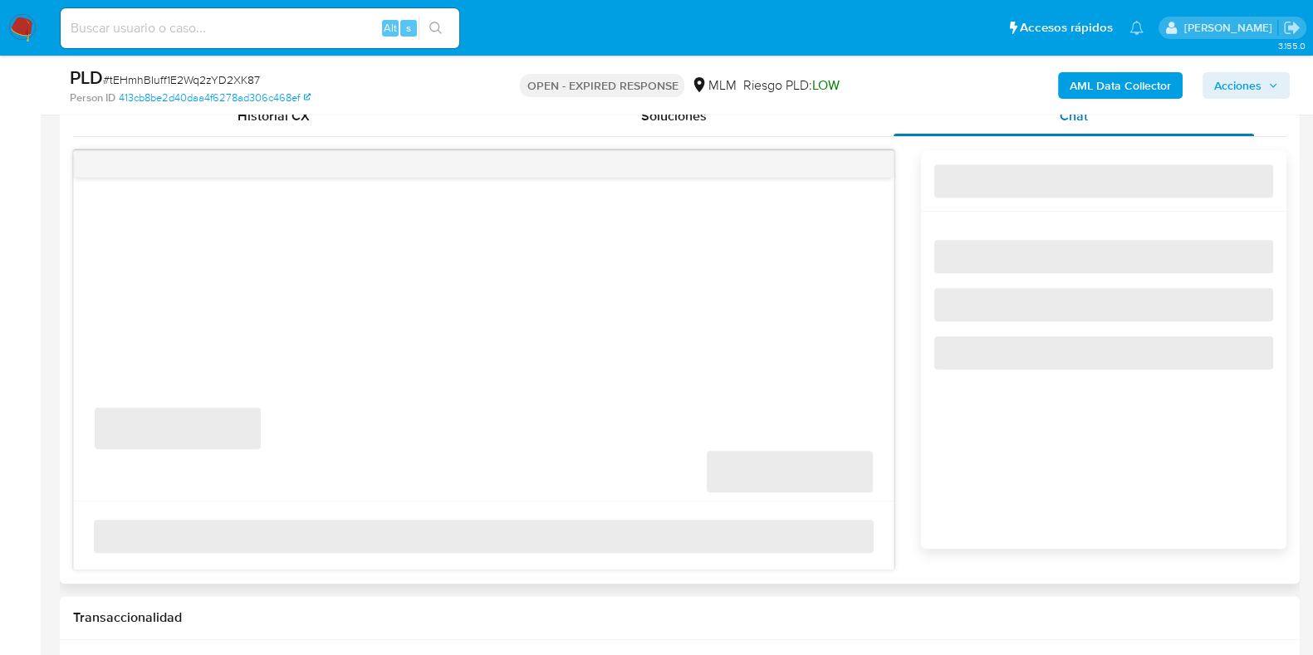
select select "10"
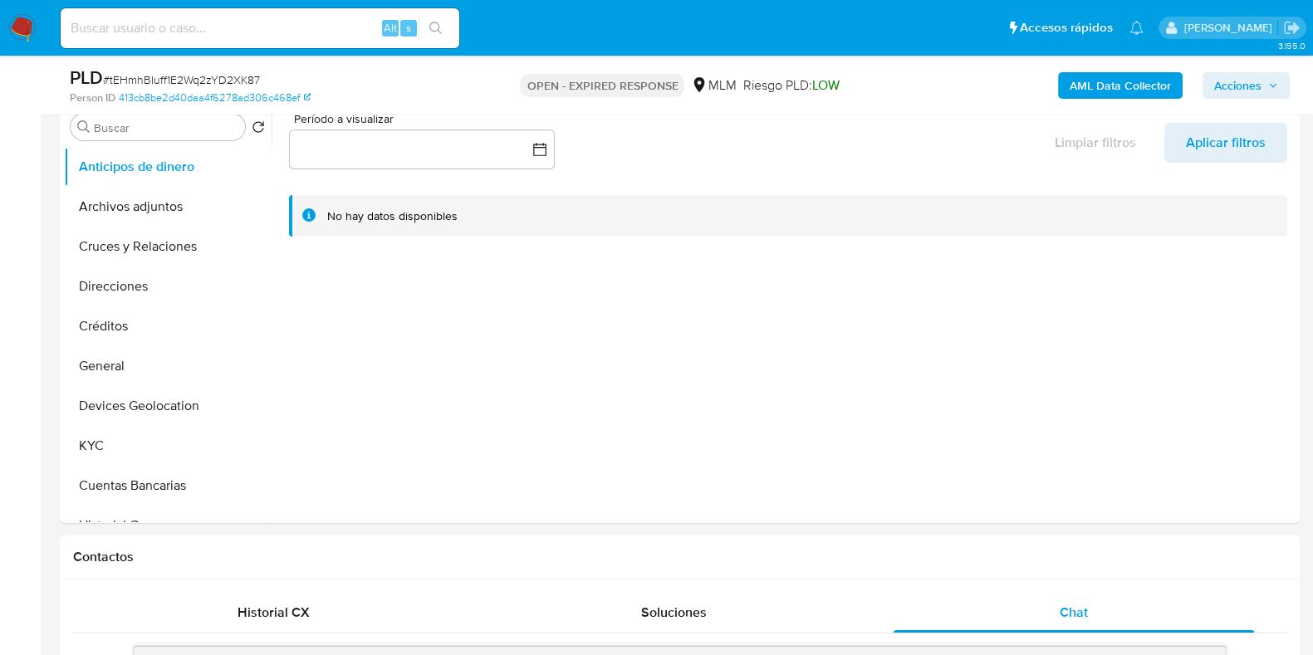
scroll to position [207, 0]
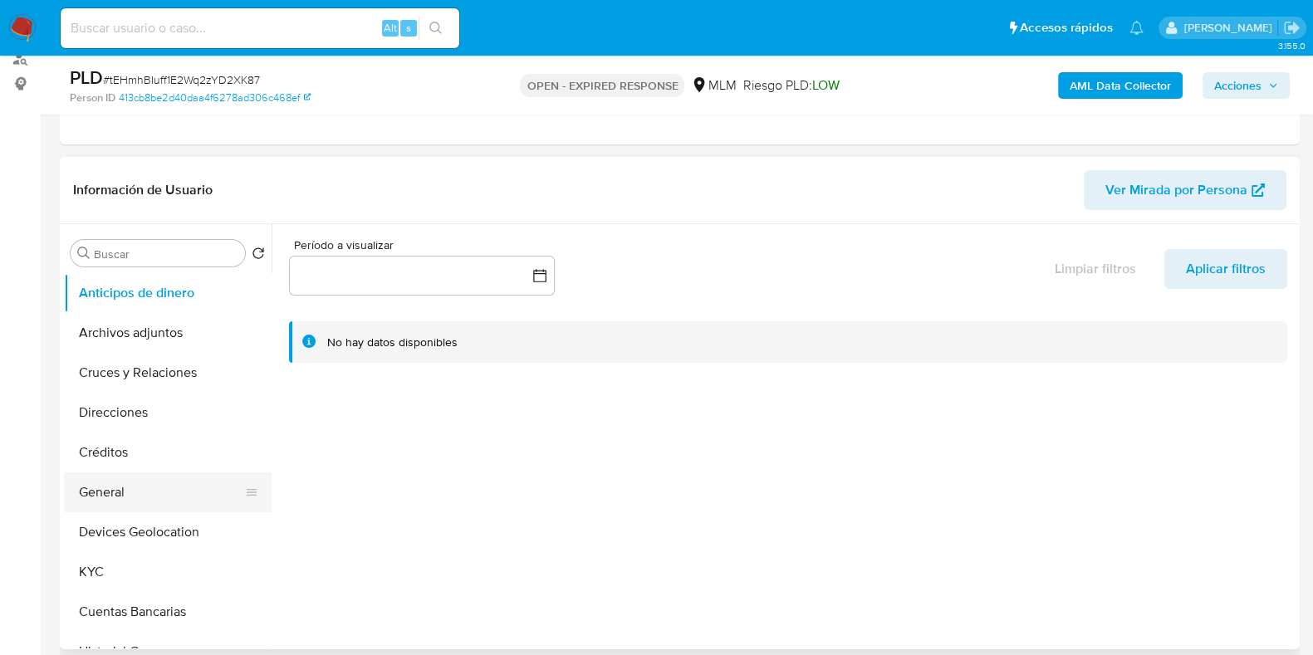
click at [112, 477] on button "General" at bounding box center [161, 492] width 194 height 40
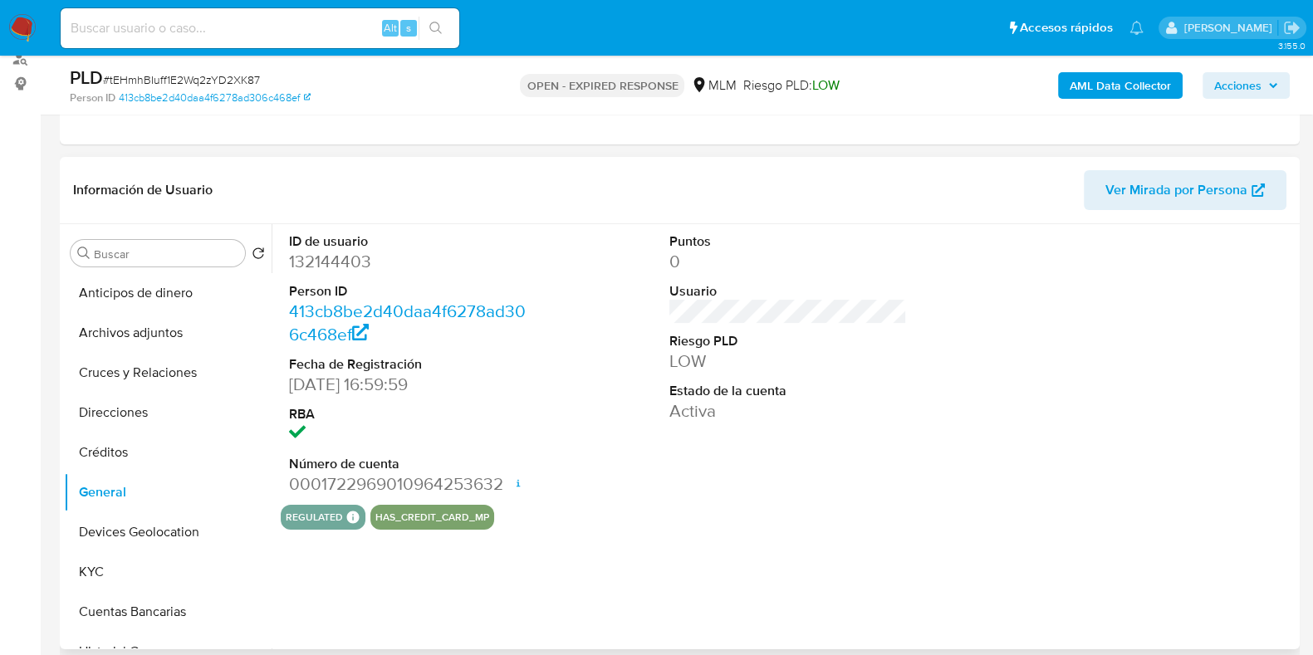
click at [357, 264] on dd "132144403" at bounding box center [407, 261] width 237 height 23
copy dd "132144403"
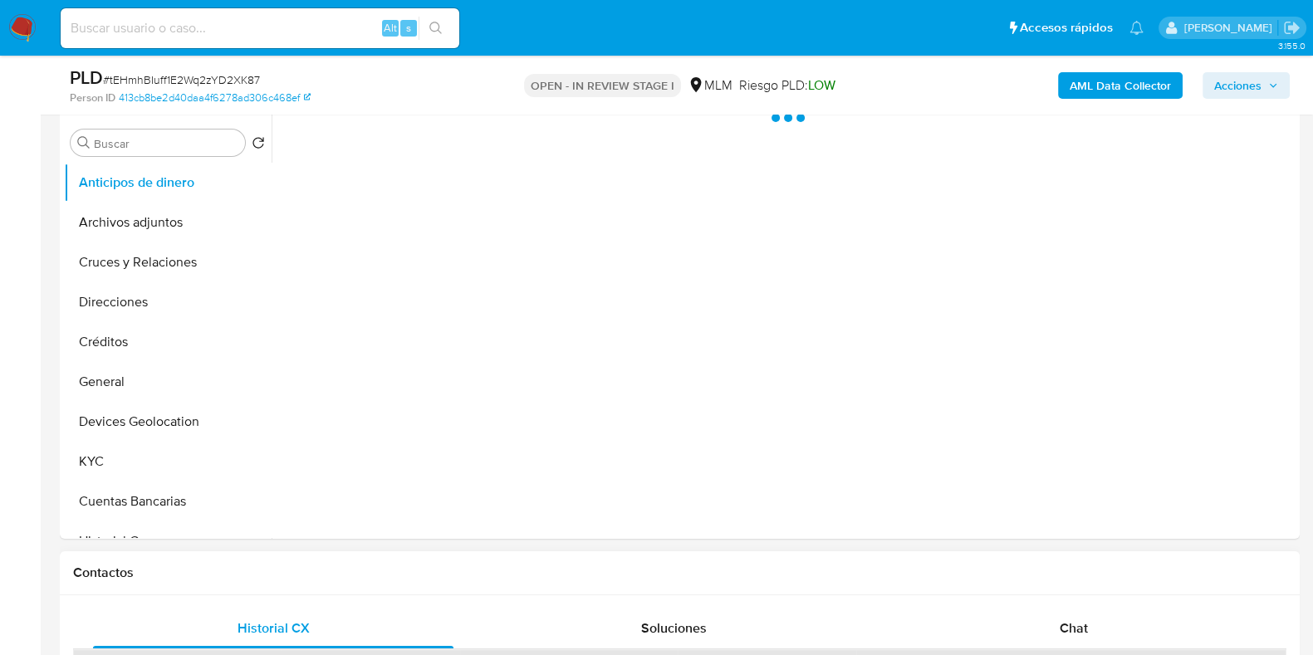
scroll to position [623, 0]
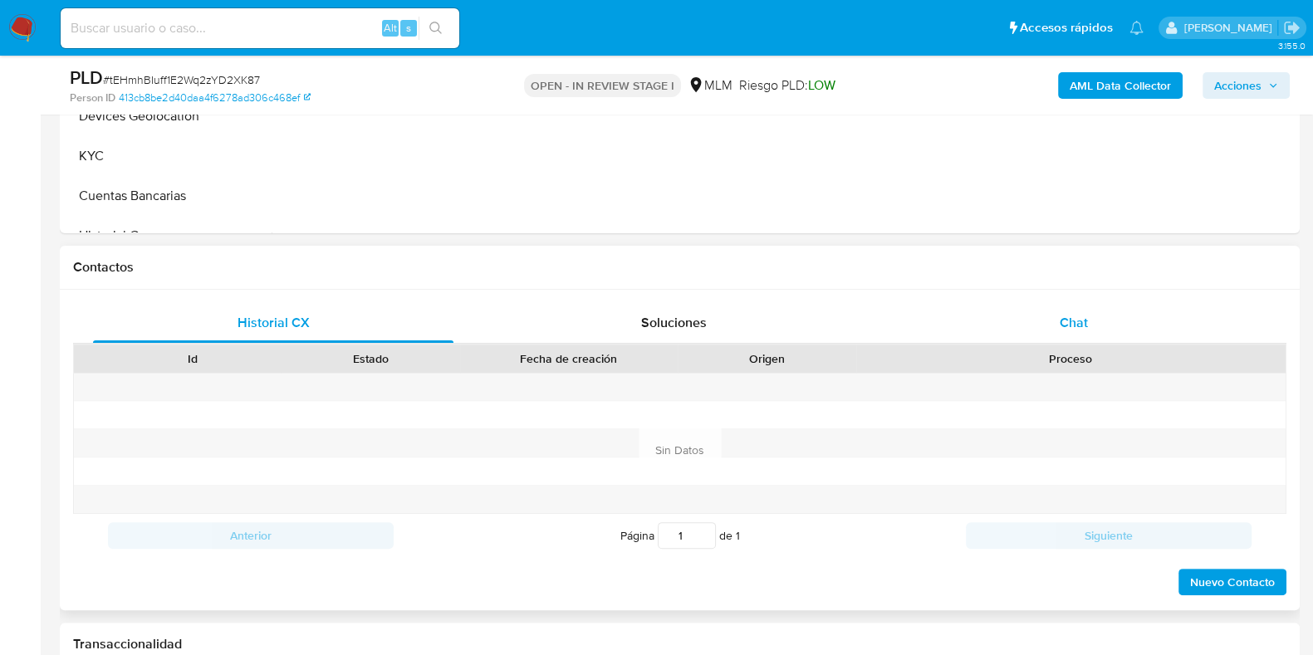
click at [1078, 315] on span "Chat" at bounding box center [1073, 322] width 28 height 19
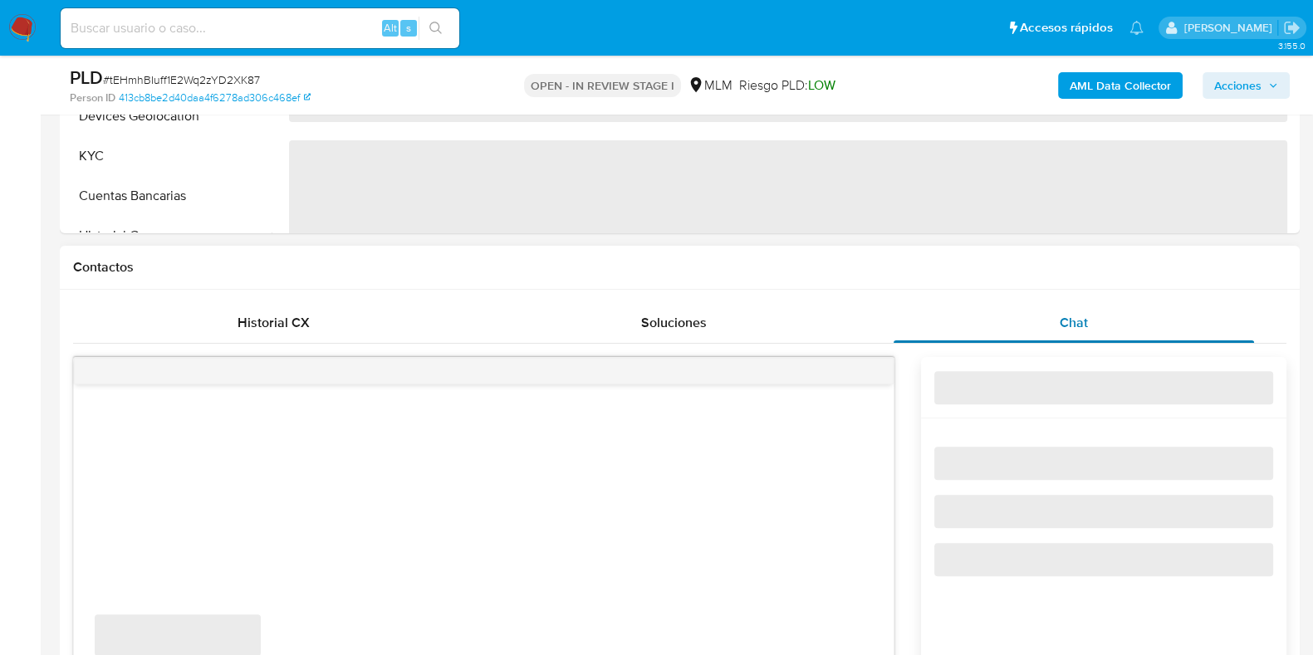
select select "10"
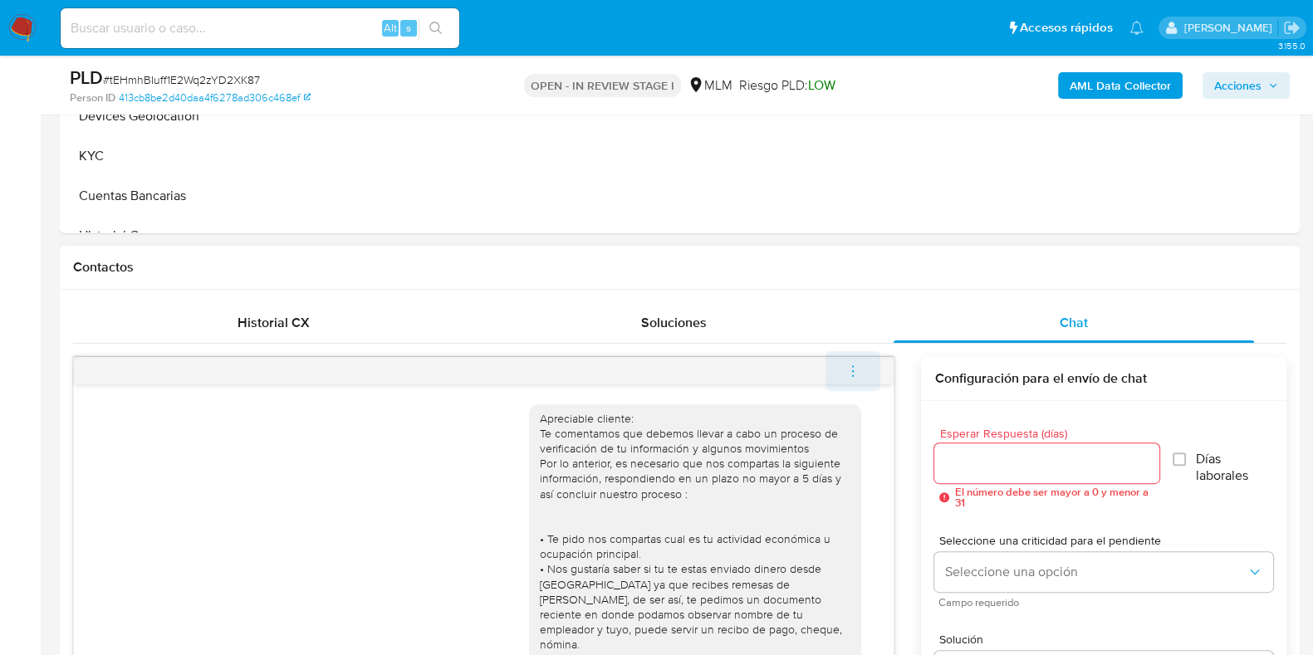
scroll to position [73, 0]
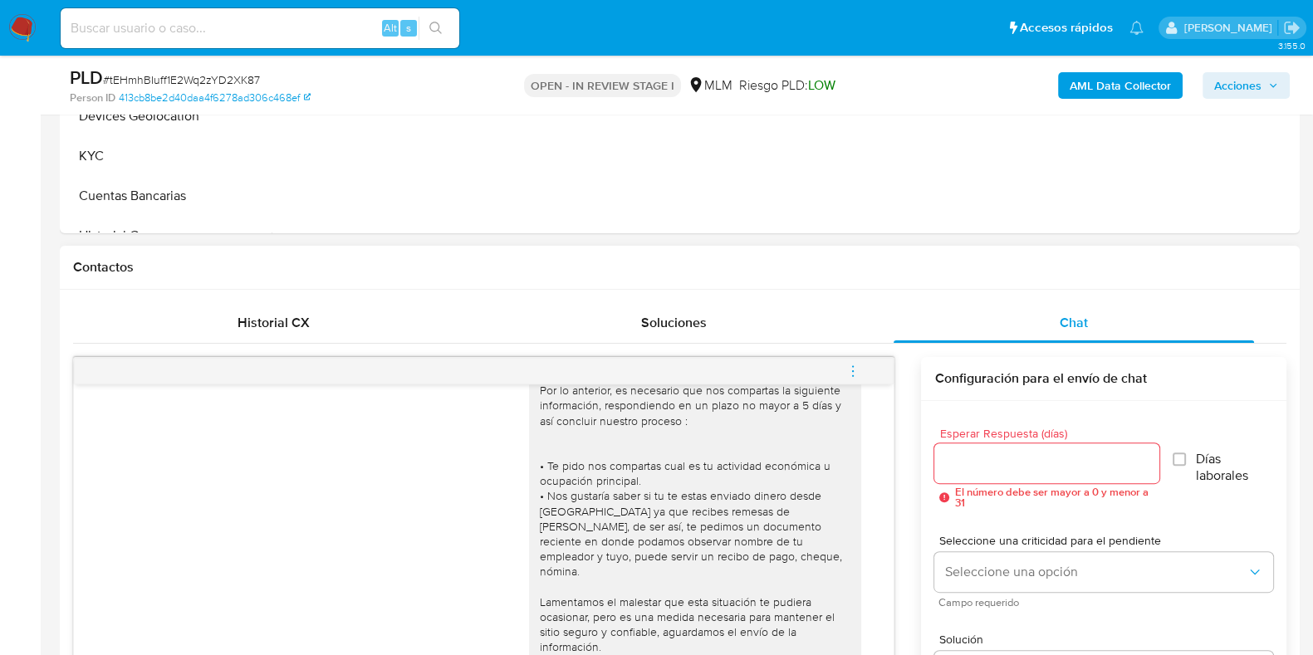
click at [852, 371] on icon "menu-action" at bounding box center [852, 371] width 15 height 15
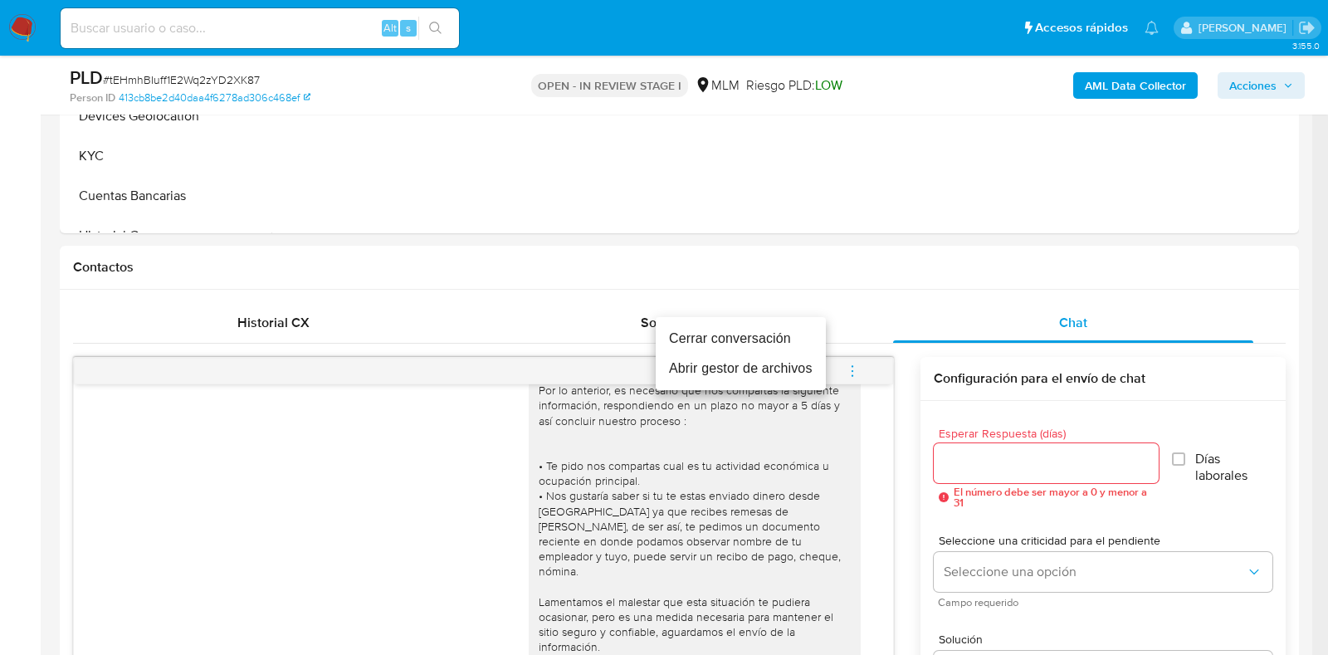
click at [703, 344] on li "Cerrar conversación" at bounding box center [741, 339] width 170 height 30
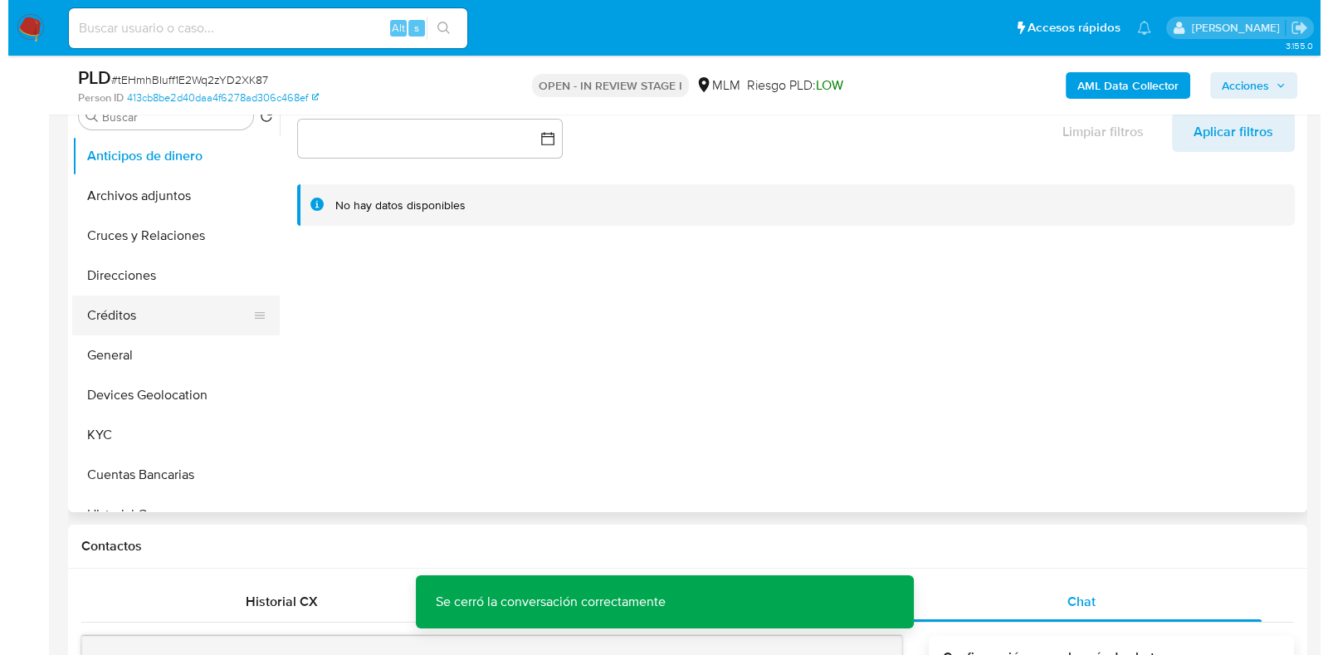
scroll to position [311, 0]
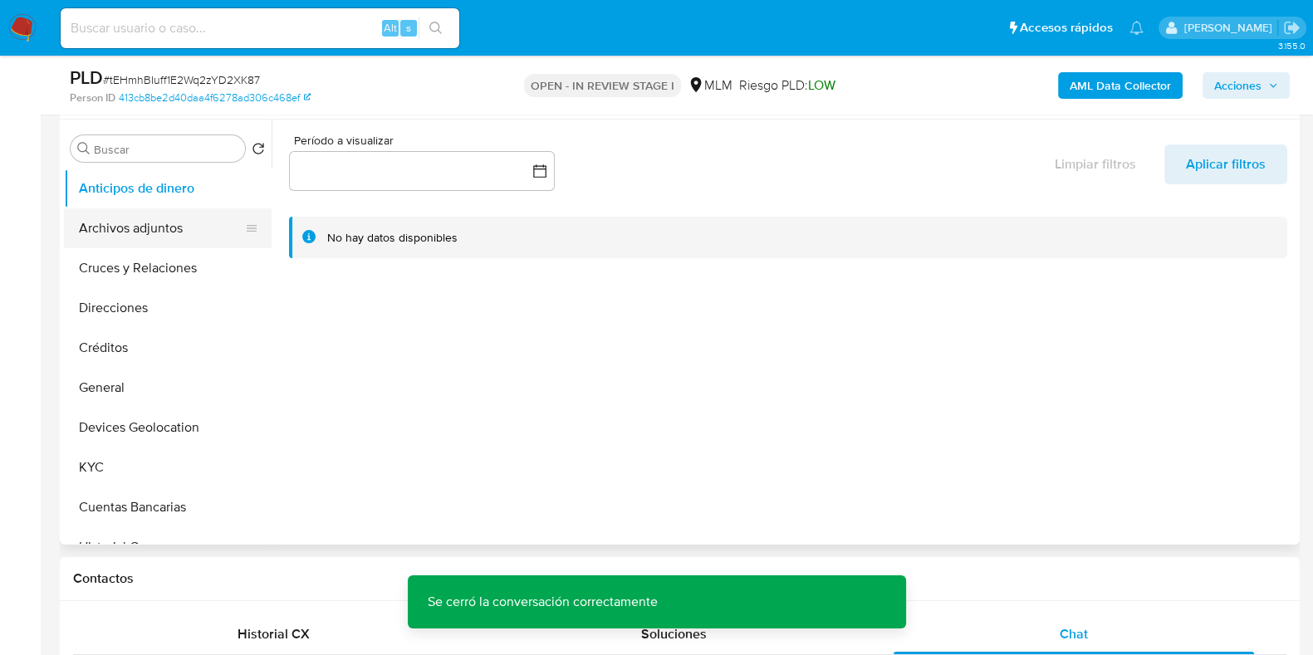
click at [120, 232] on button "Archivos adjuntos" at bounding box center [161, 228] width 194 height 40
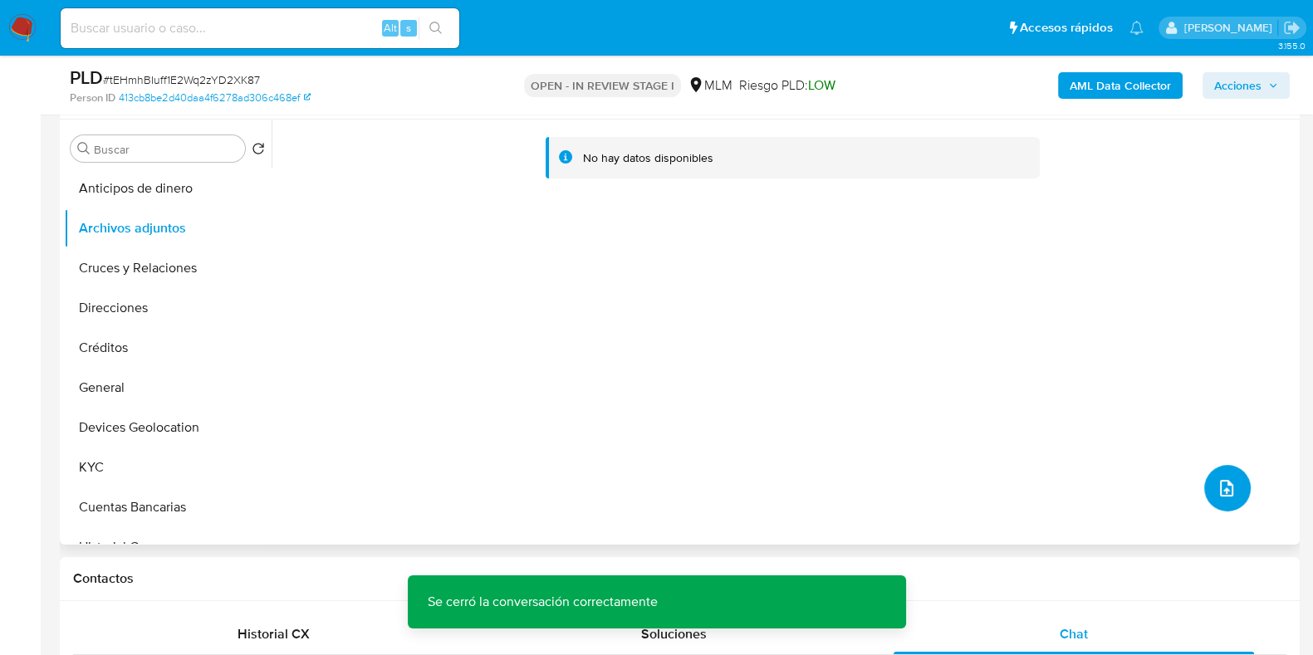
click at [1235, 491] on button "upload-file" at bounding box center [1227, 488] width 46 height 46
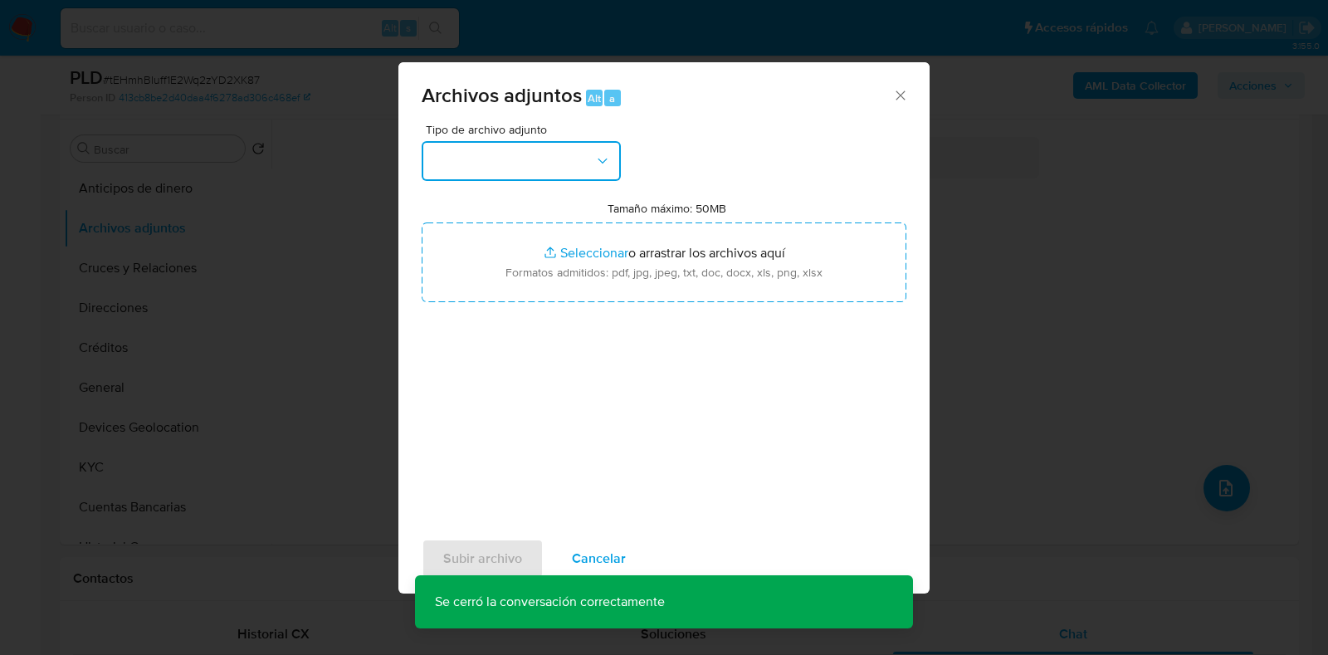
click at [467, 158] on button "button" at bounding box center [521, 161] width 199 height 40
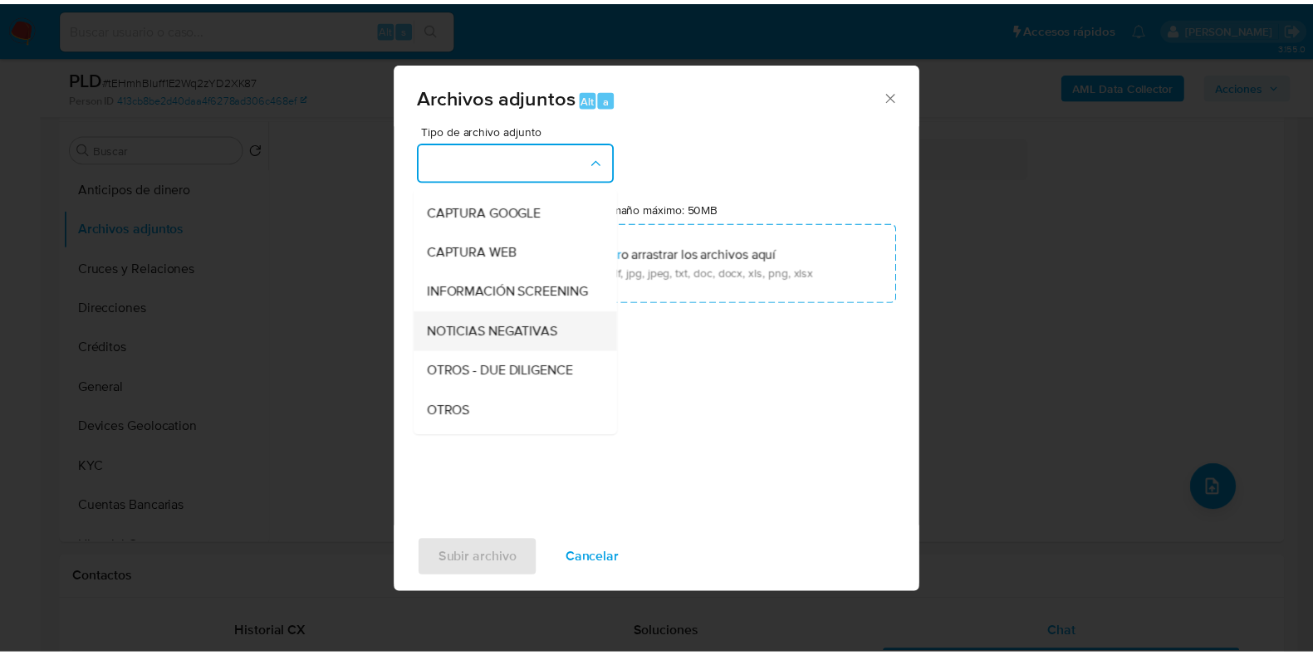
scroll to position [103, 0]
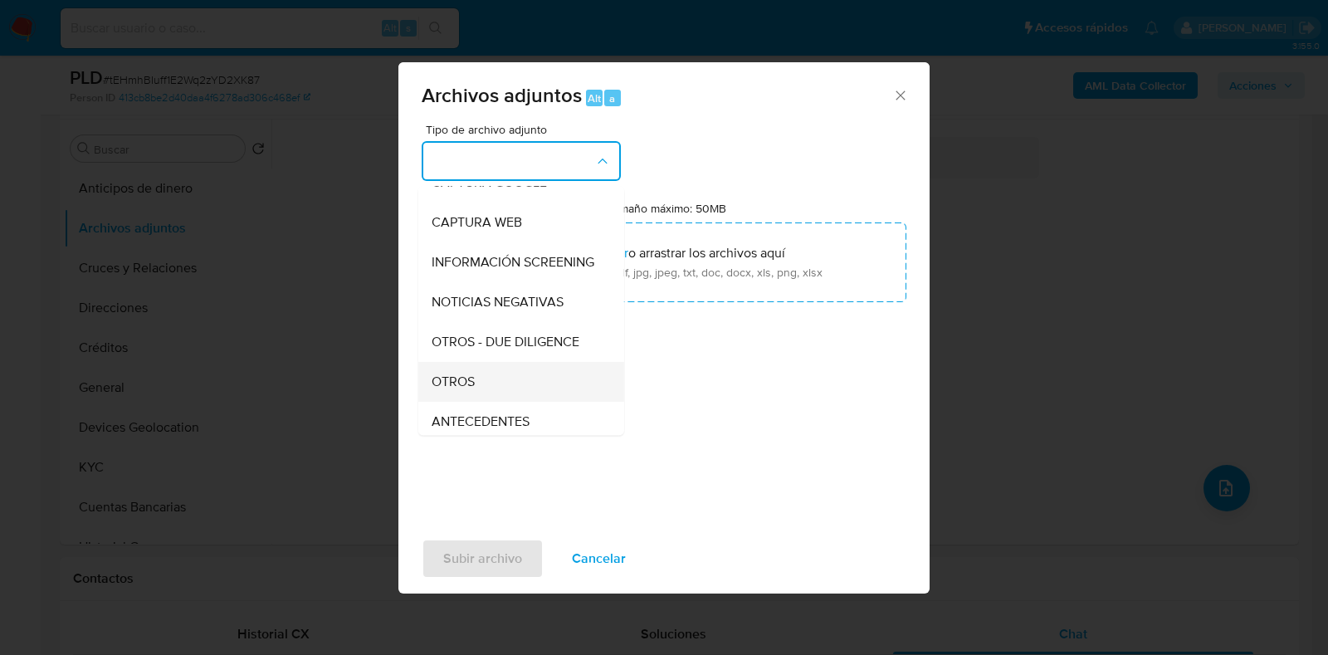
click at [457, 390] on span "OTROS" at bounding box center [453, 382] width 43 height 17
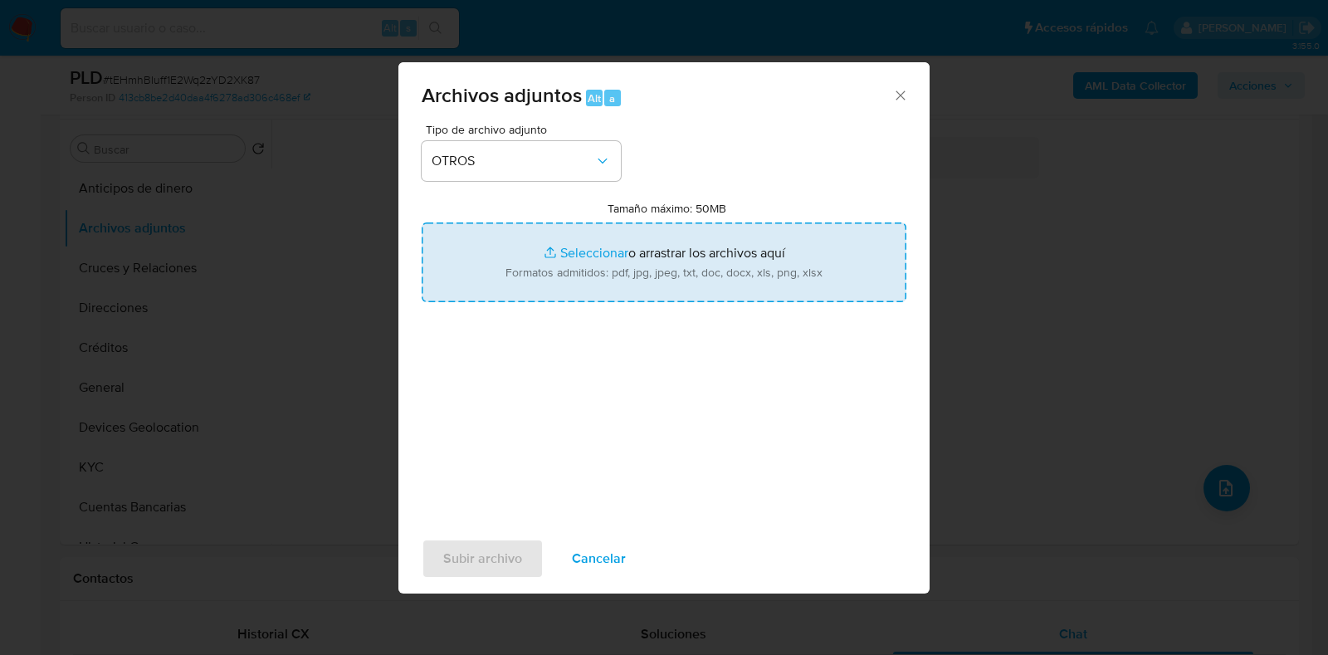
click at [580, 256] on input "Tamaño máximo: 50MB Seleccionar archivos" at bounding box center [664, 263] width 485 height 80
type input "C:\fakepath\132144403_JESUS EDUARDO TORIBIO CASTILLO_AGO2025.pdf"
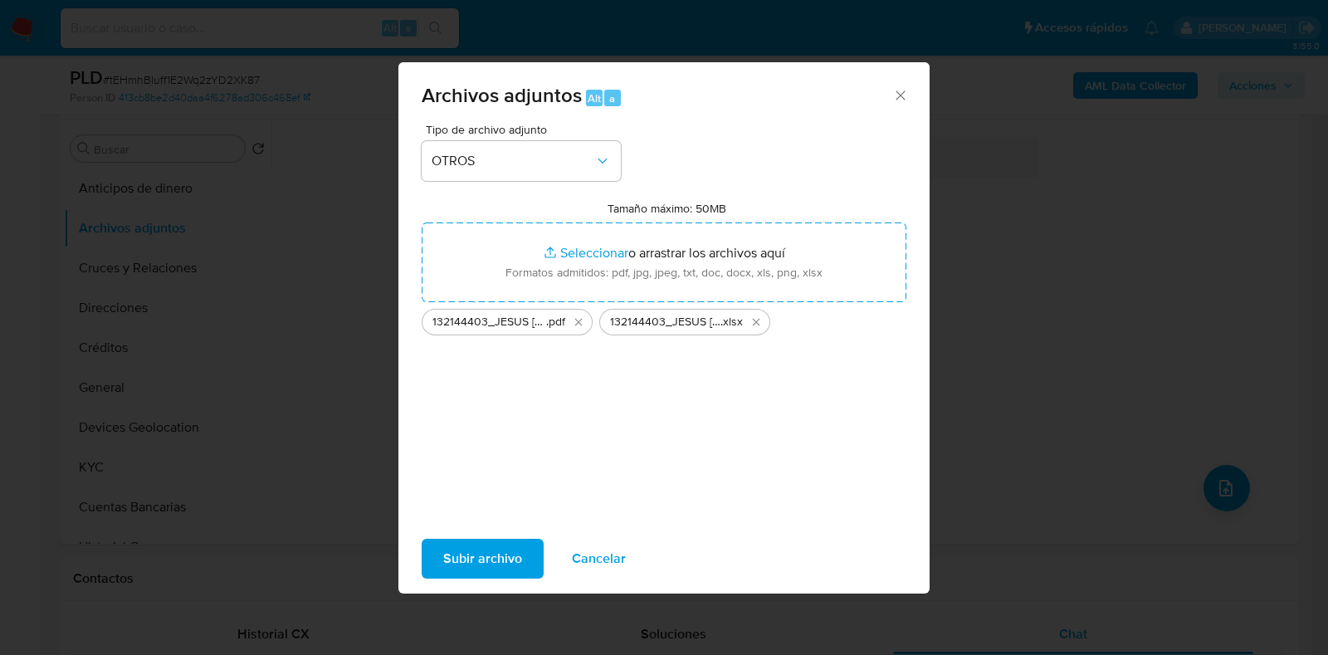
click at [491, 554] on span "Subir archivo" at bounding box center [482, 558] width 79 height 37
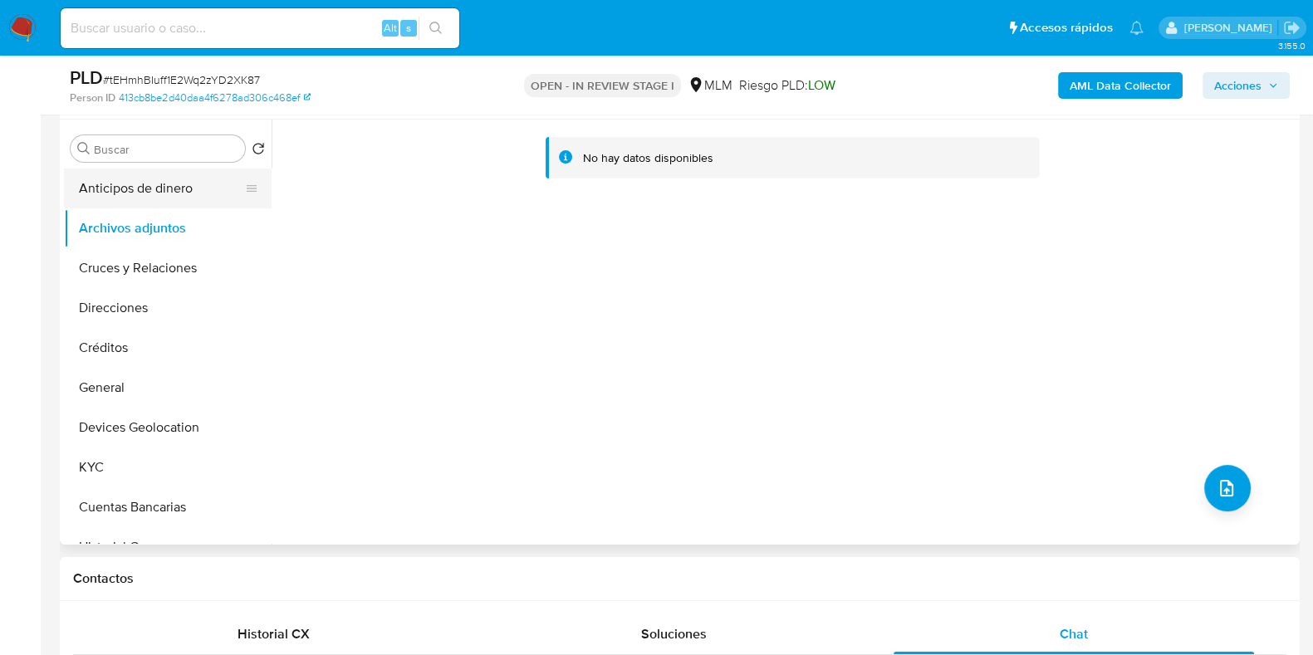
click at [142, 188] on button "Anticipos de dinero" at bounding box center [161, 189] width 194 height 40
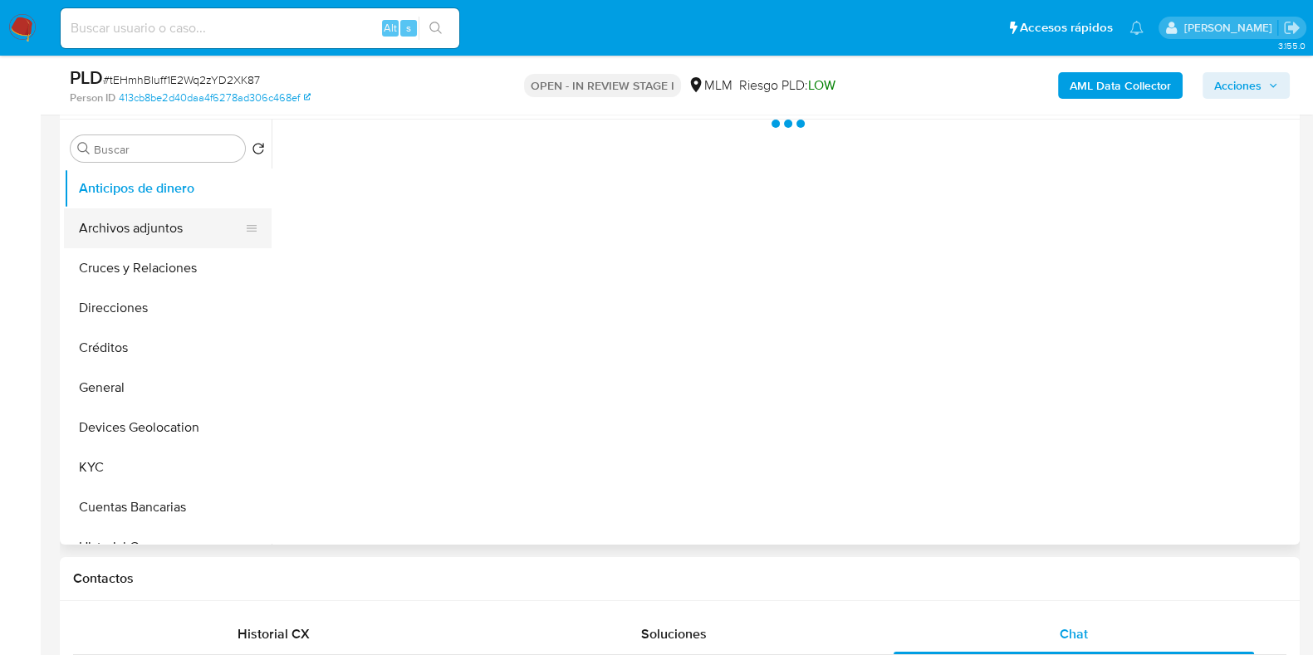
click at [126, 216] on button "Archivos adjuntos" at bounding box center [161, 228] width 194 height 40
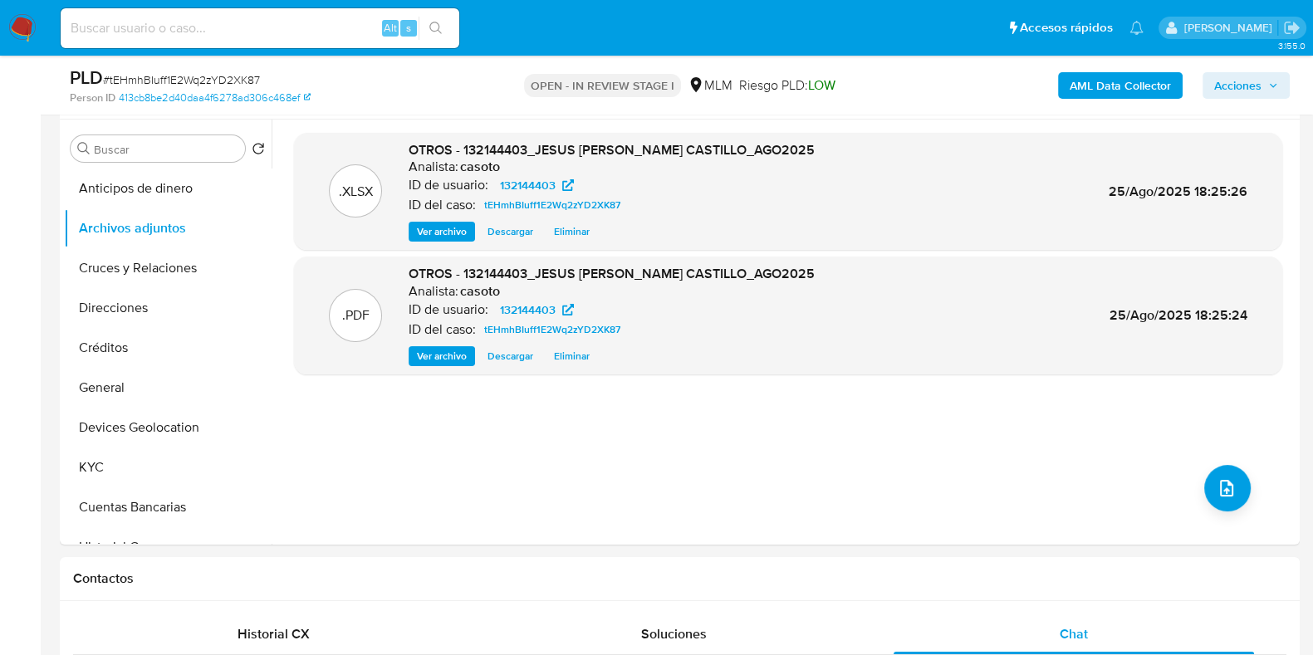
click at [1250, 92] on span "Acciones" at bounding box center [1237, 85] width 47 height 27
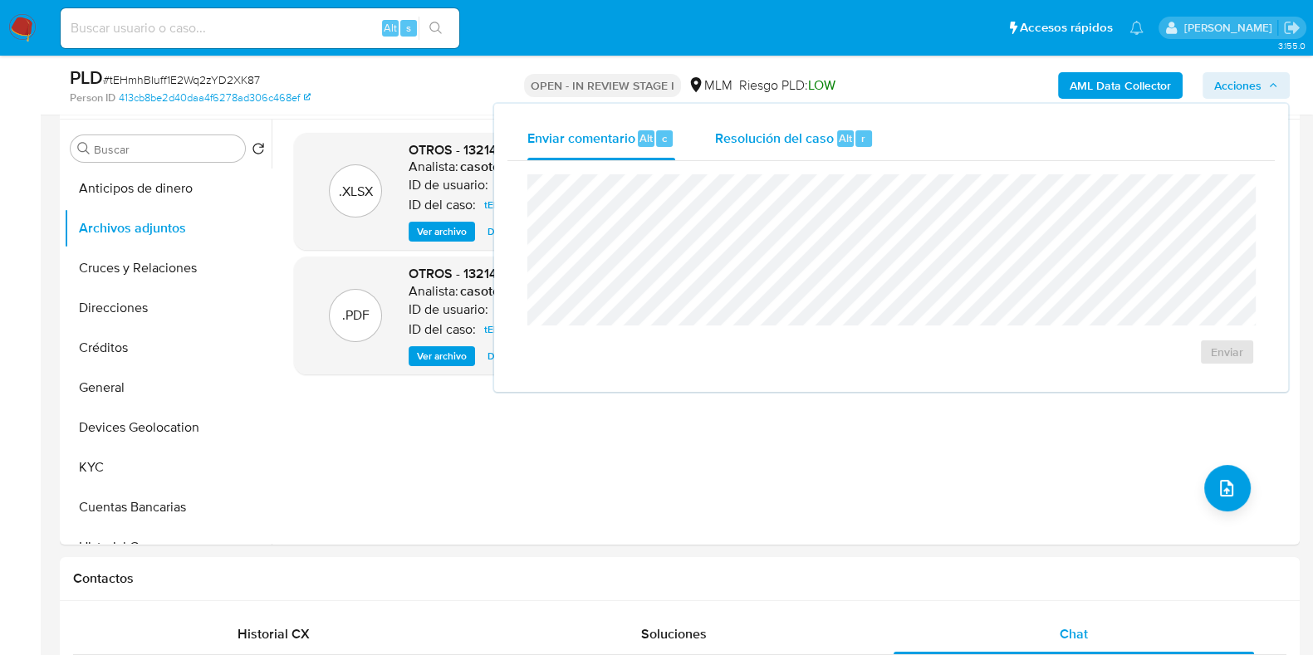
drag, startPoint x: 792, startPoint y: 143, endPoint x: 790, endPoint y: 170, distance: 27.4
click at [792, 144] on span "Resolución del caso" at bounding box center [774, 137] width 119 height 19
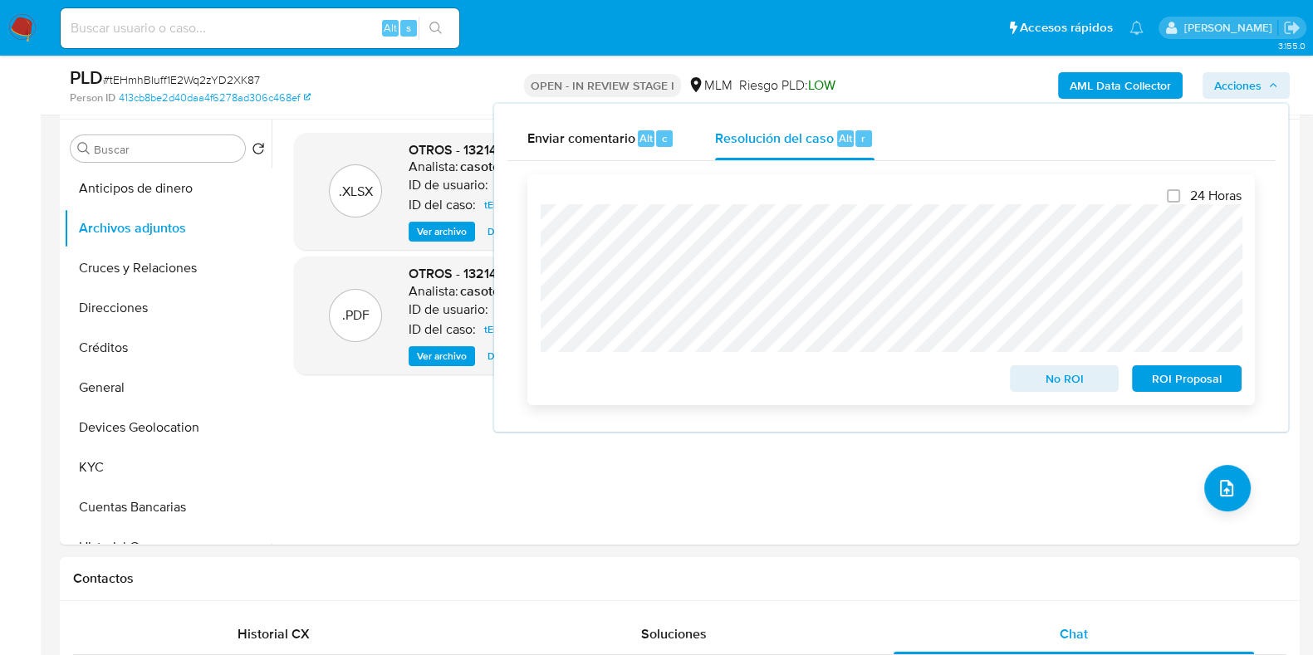
click at [1026, 283] on div "24 Horas No ROI ROI Proposal" at bounding box center [890, 290] width 701 height 204
click at [1034, 384] on span "No ROI" at bounding box center [1064, 378] width 86 height 23
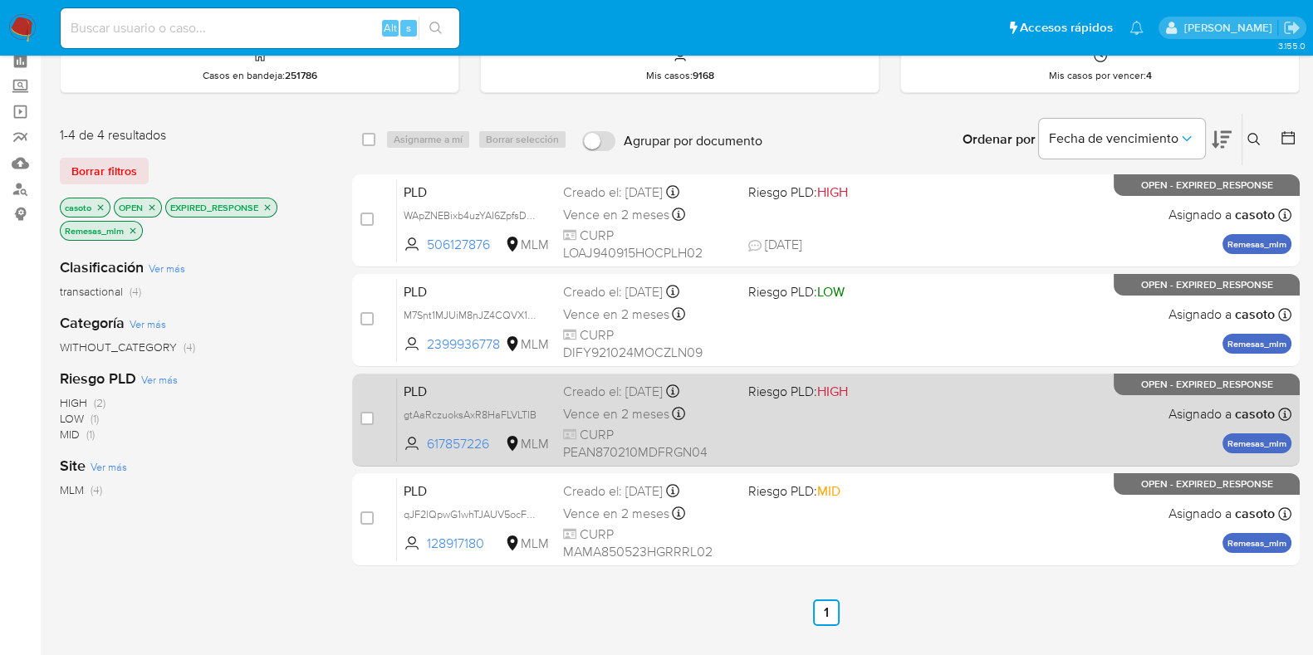
scroll to position [103, 0]
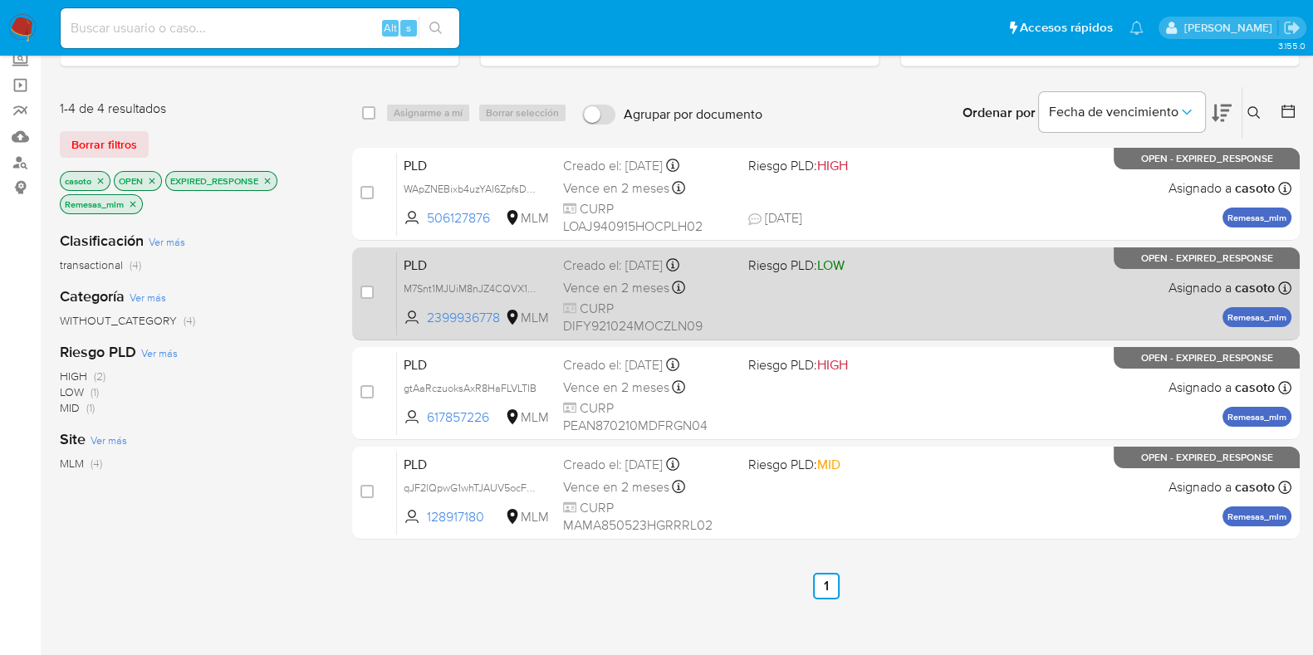
click at [946, 308] on div "PLD M7Snt1MJUiM8nJZ4CQVX1IOt 2399936778 MLM Riesgo PLD: LOW Creado el: [DATE] C…" at bounding box center [844, 294] width 894 height 84
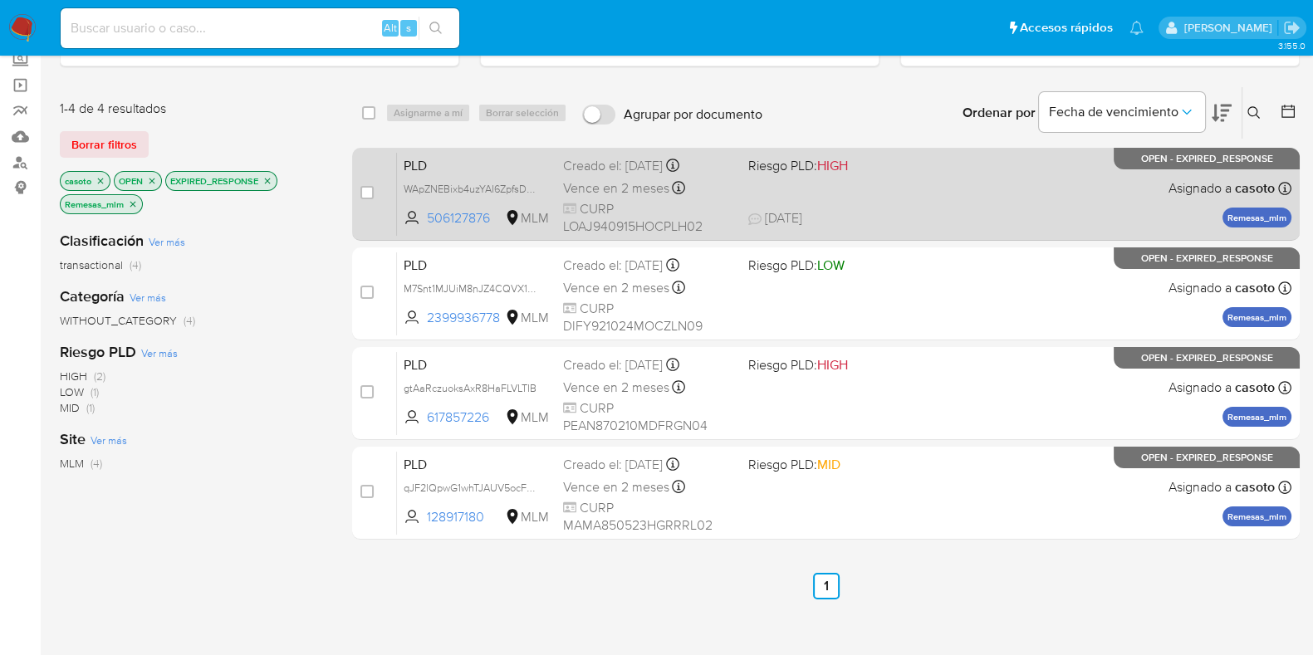
click at [930, 194] on div "PLD WApZNEBixb4uzYAI6ZpfsDpN 506127876 MLM Riesgo PLD: HIGH Creado el: [DATE] C…" at bounding box center [844, 194] width 894 height 84
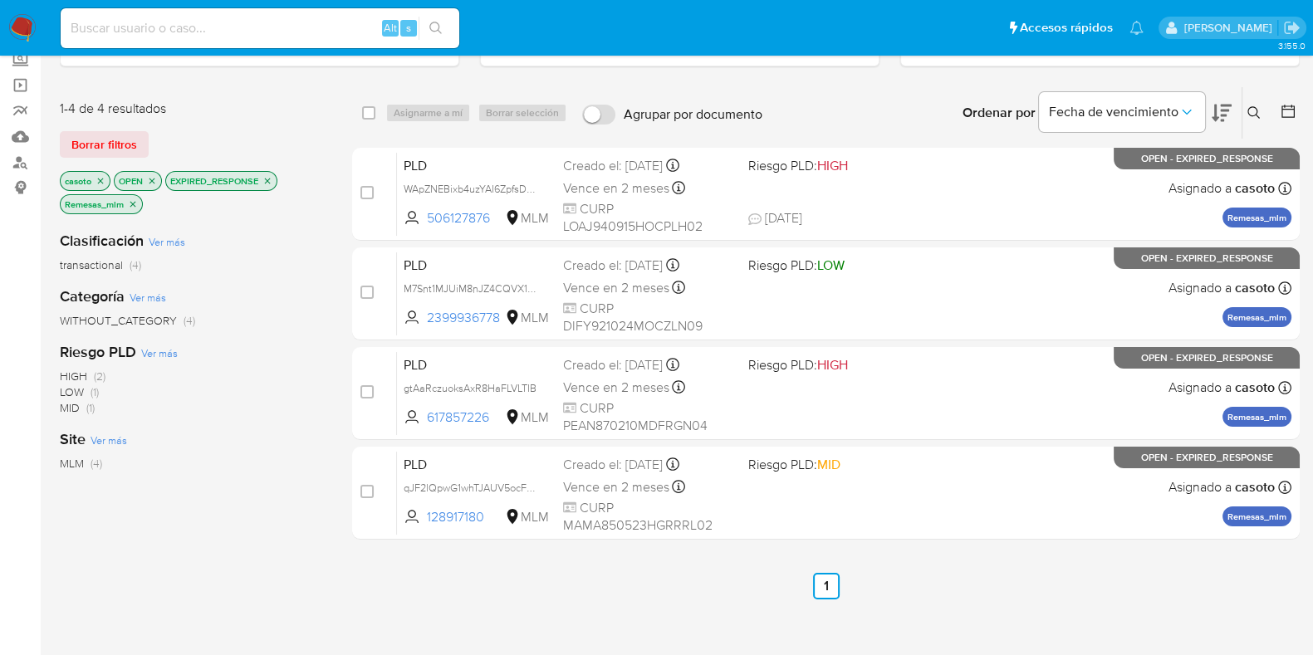
click at [273, 176] on p "EXPIRED_RESPONSE" at bounding box center [221, 181] width 110 height 18
click at [266, 179] on icon "close-filter" at bounding box center [267, 181] width 10 height 10
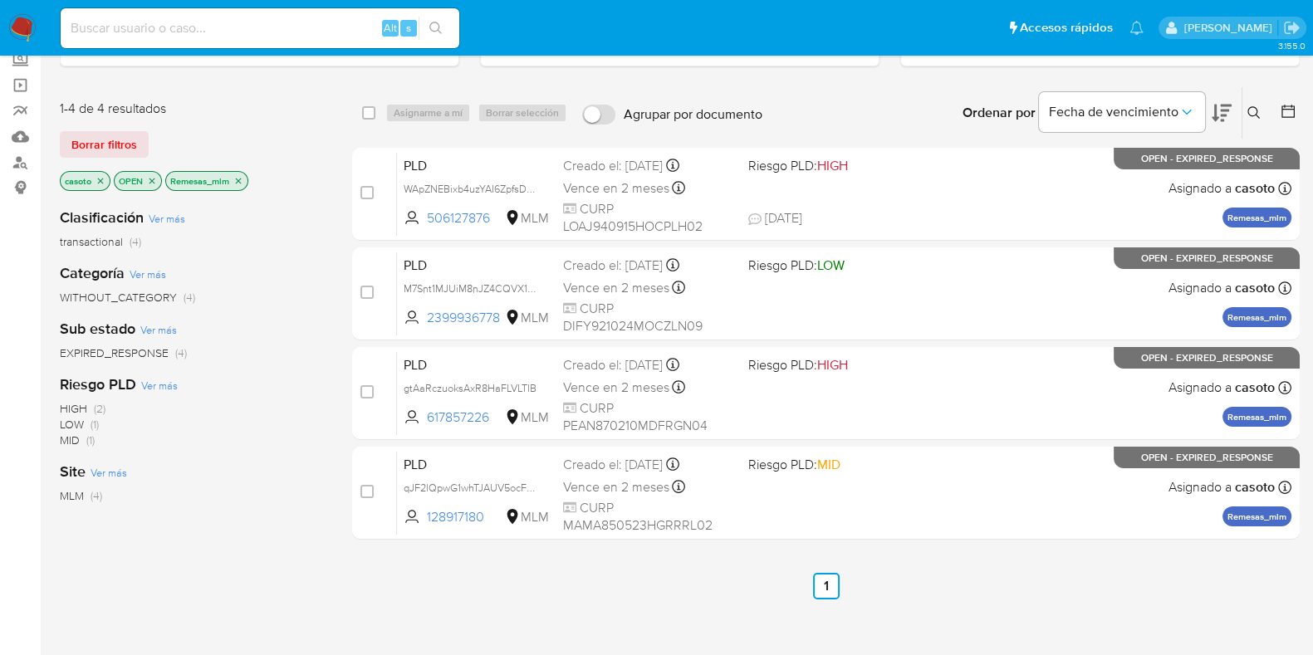
click at [241, 178] on icon "close-filter" at bounding box center [238, 181] width 10 height 10
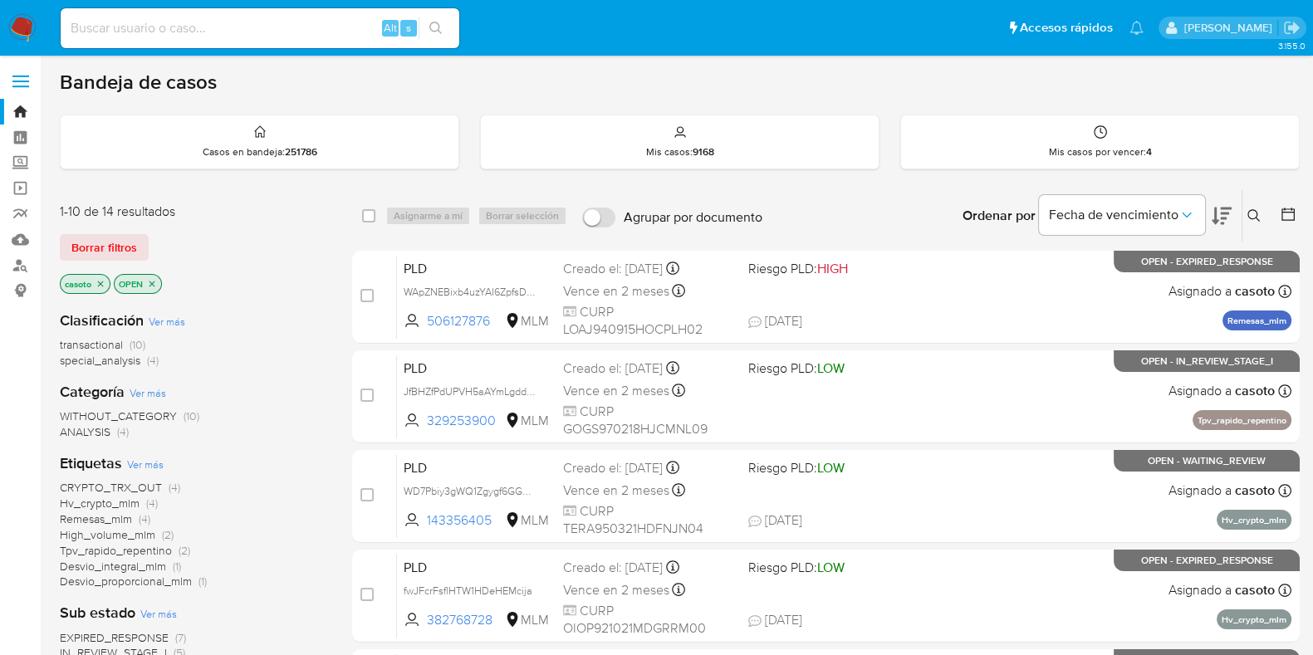
click at [103, 282] on icon "close-filter" at bounding box center [100, 284] width 10 height 10
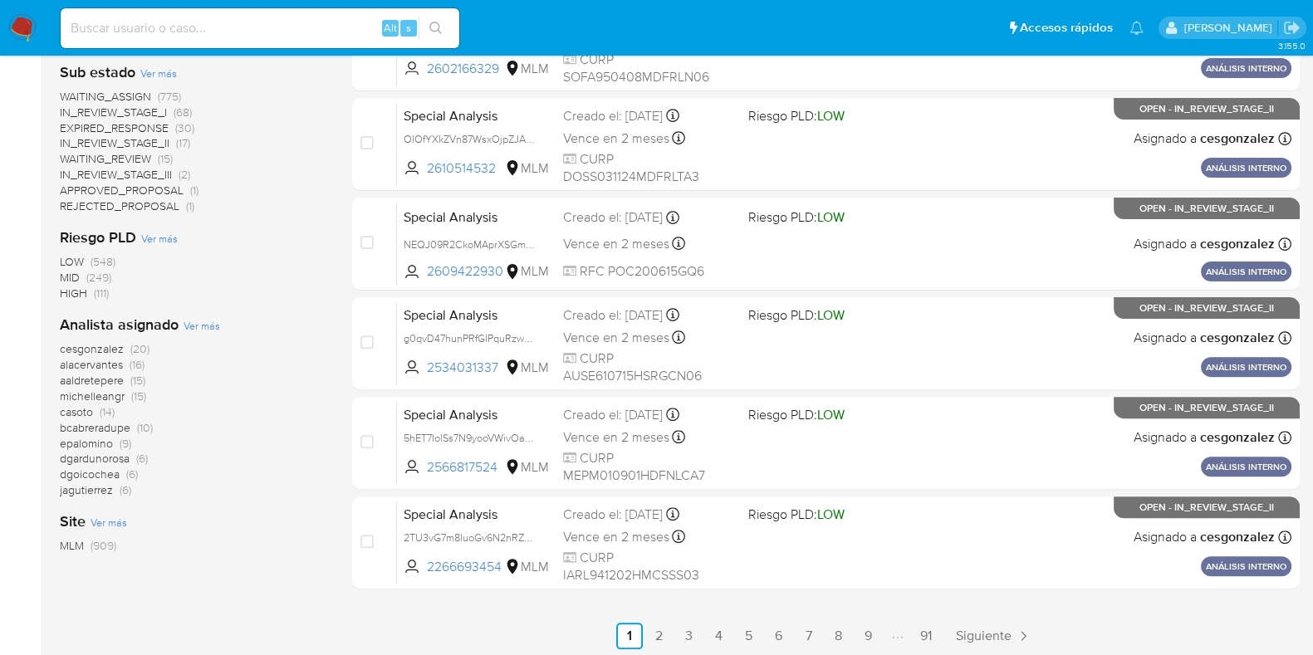
scroll to position [654, 0]
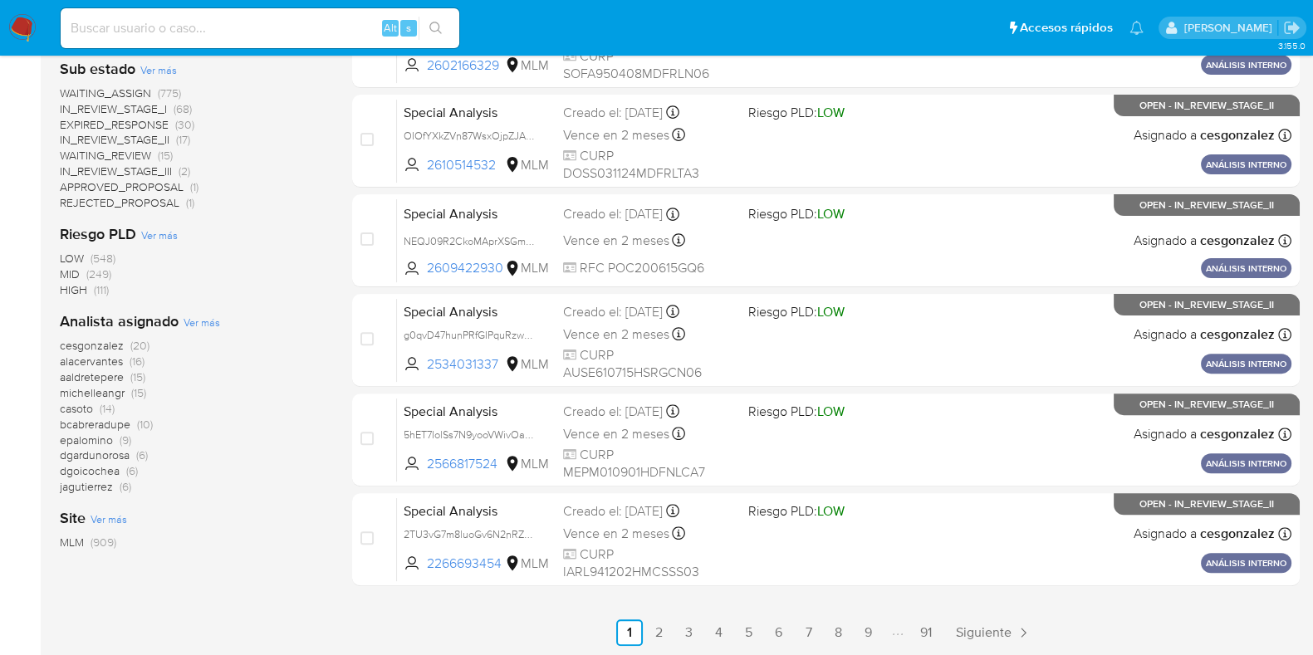
click at [86, 408] on span "casoto" at bounding box center [76, 408] width 33 height 17
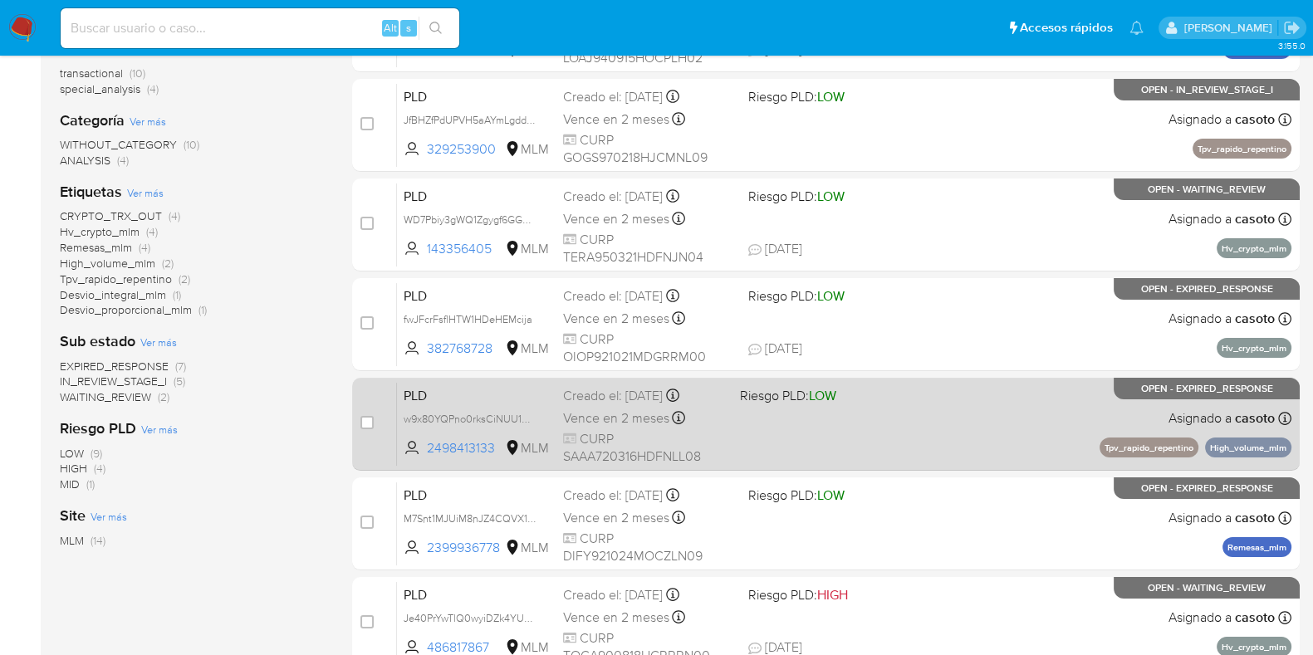
scroll to position [239, 0]
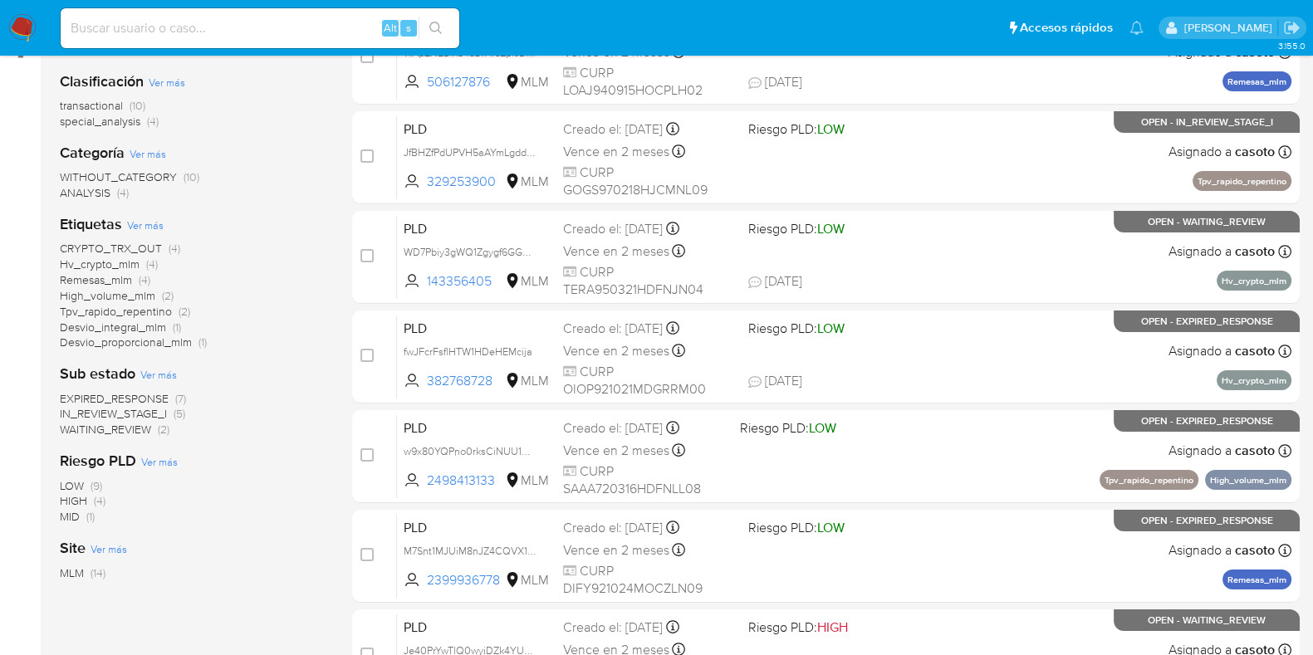
click at [105, 330] on span "Desvio_integral_mlm" at bounding box center [113, 327] width 106 height 17
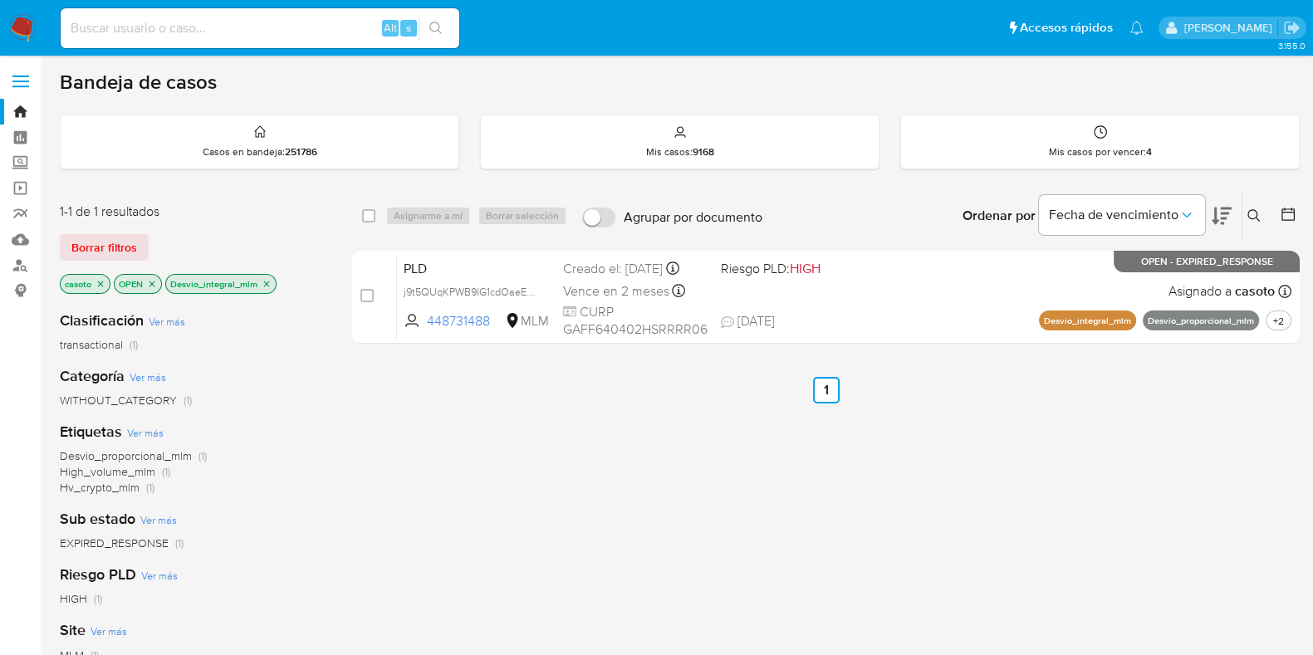
click at [266, 282] on icon "close-filter" at bounding box center [267, 284] width 6 height 6
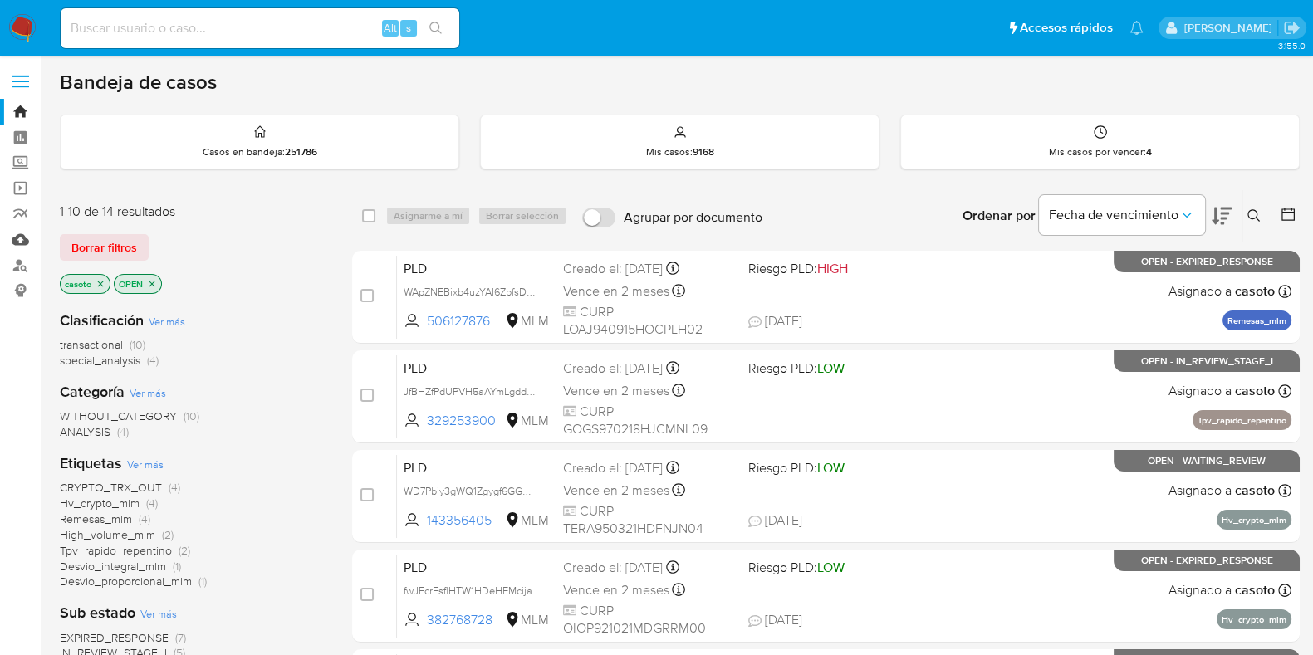
click at [21, 242] on link "Mulan" at bounding box center [99, 240] width 198 height 26
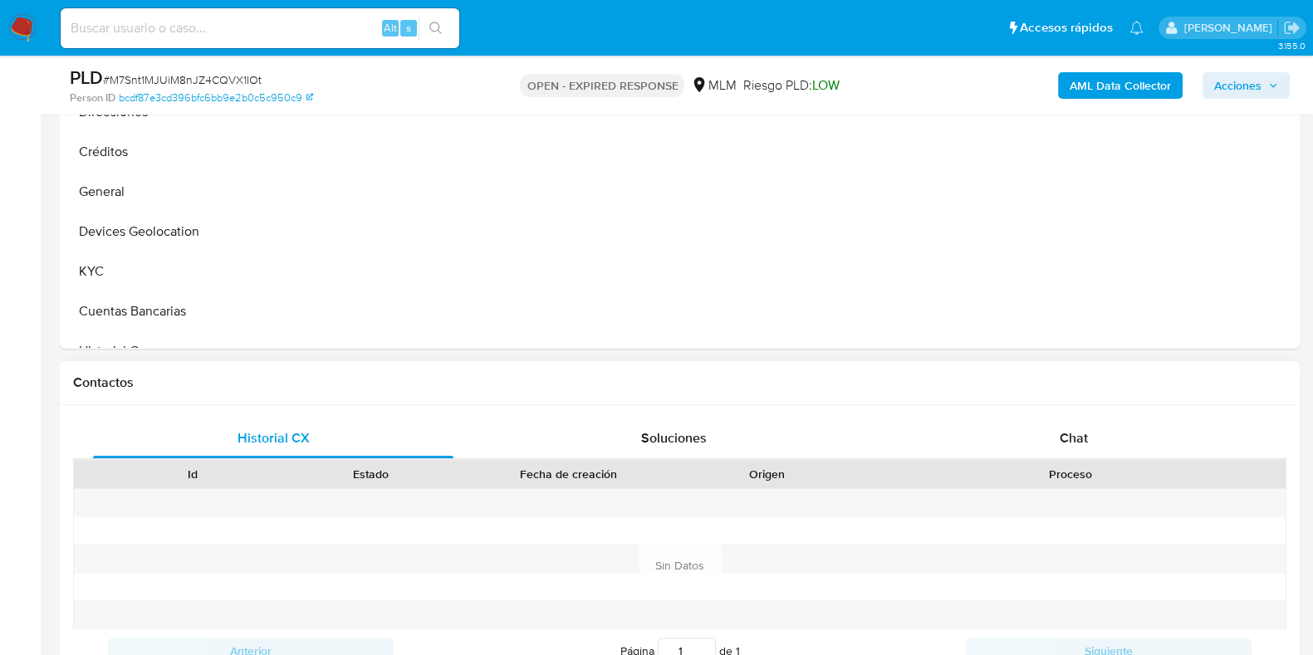
scroll to position [623, 0]
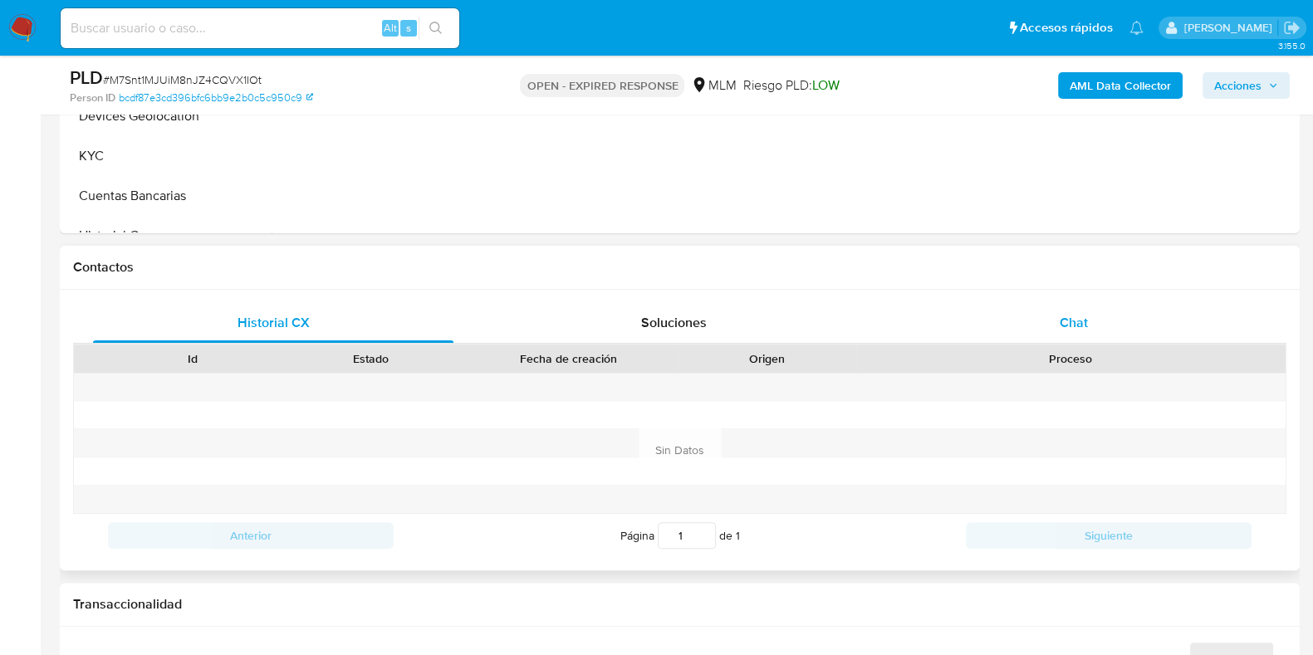
click at [1071, 326] on span "Chat" at bounding box center [1073, 322] width 28 height 19
select select "10"
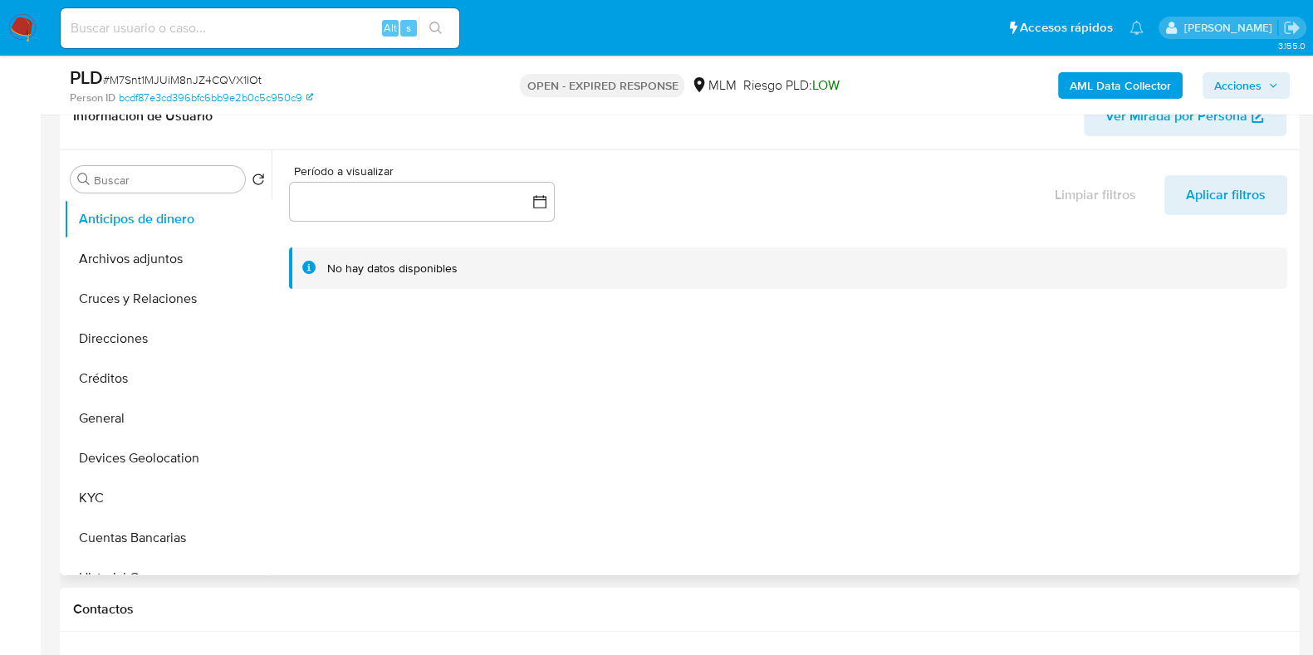
scroll to position [207, 0]
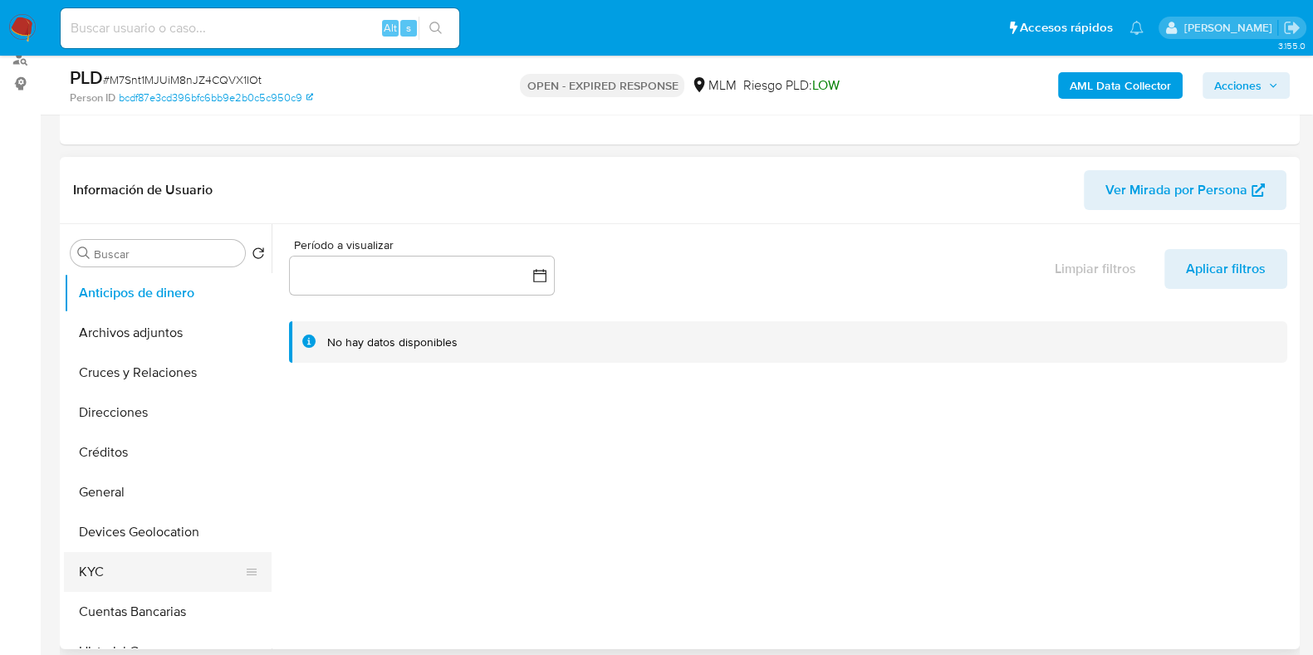
click at [108, 564] on button "KYC" at bounding box center [161, 572] width 194 height 40
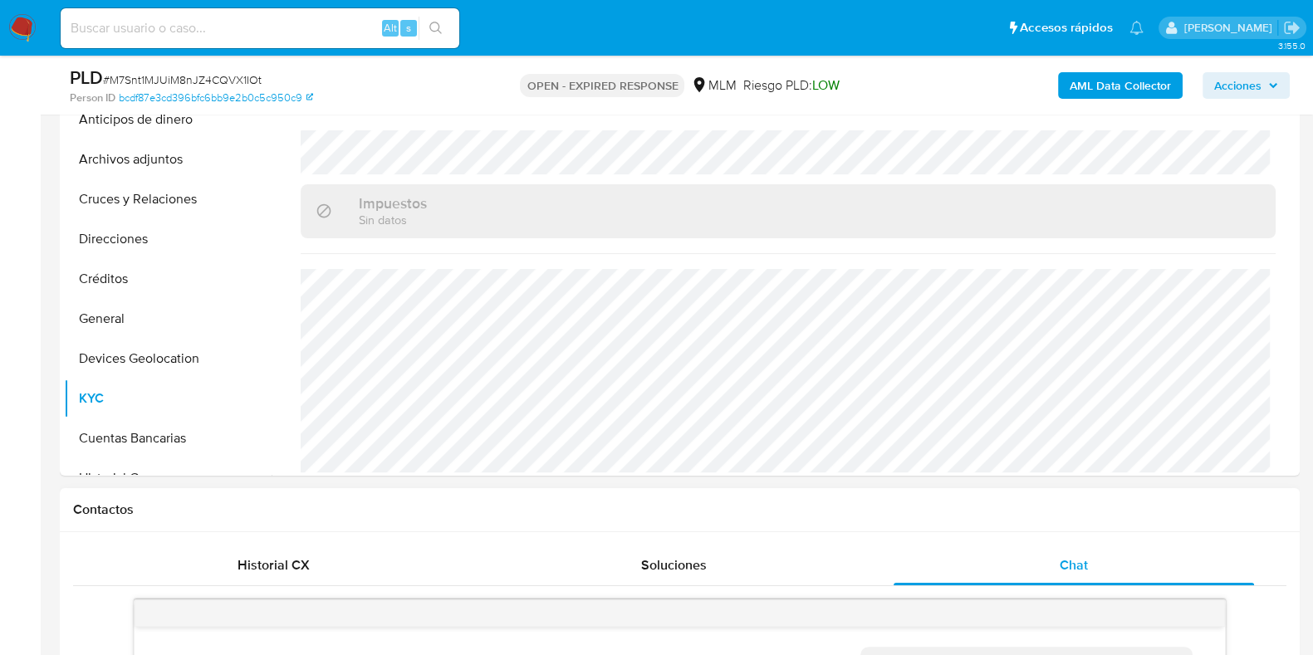
scroll to position [311, 0]
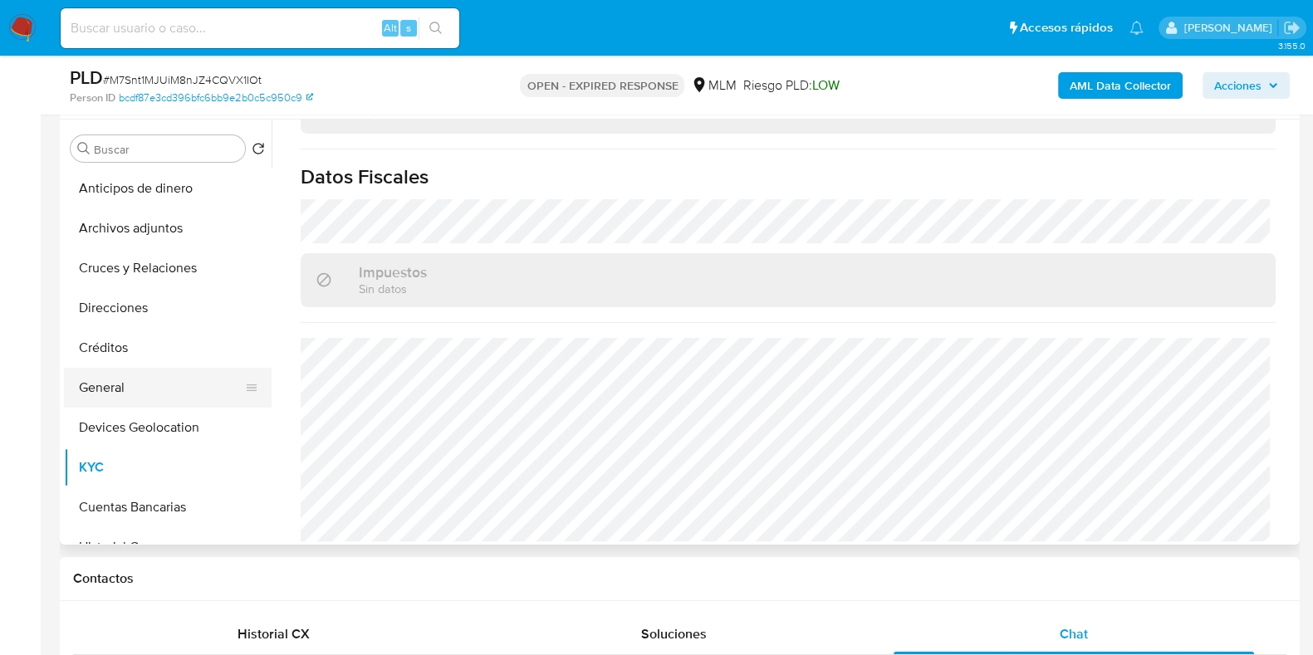
click at [150, 392] on button "General" at bounding box center [161, 388] width 194 height 40
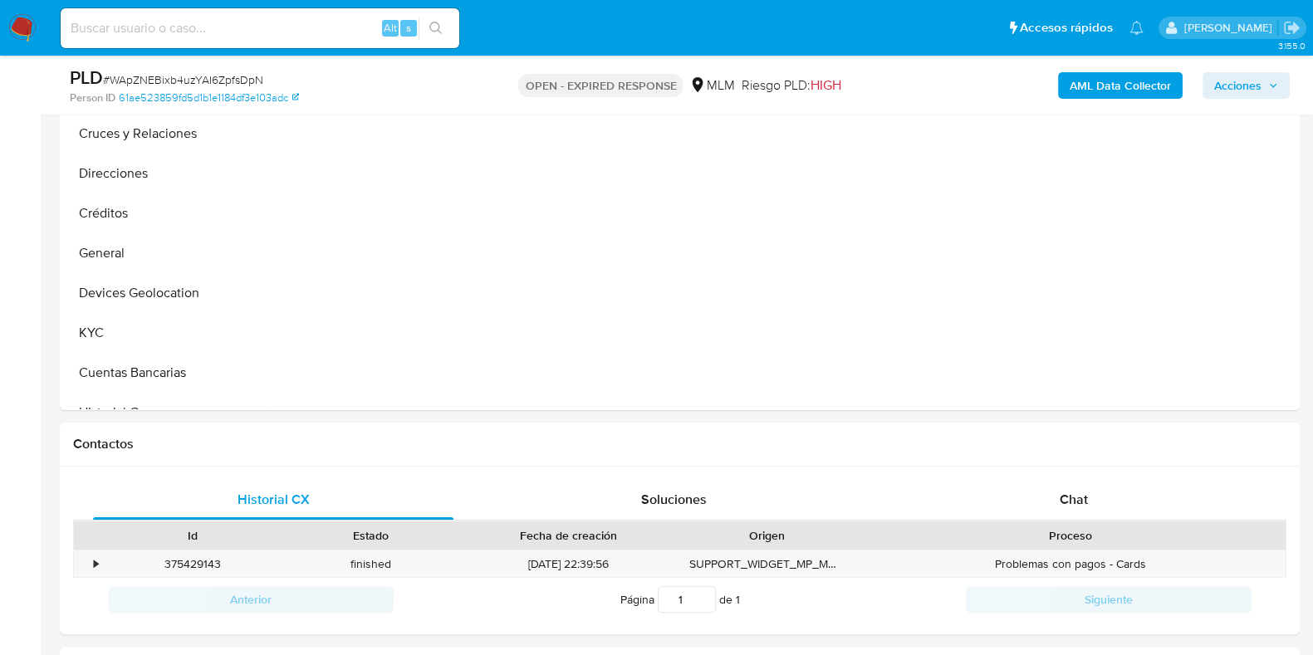
scroll to position [519, 0]
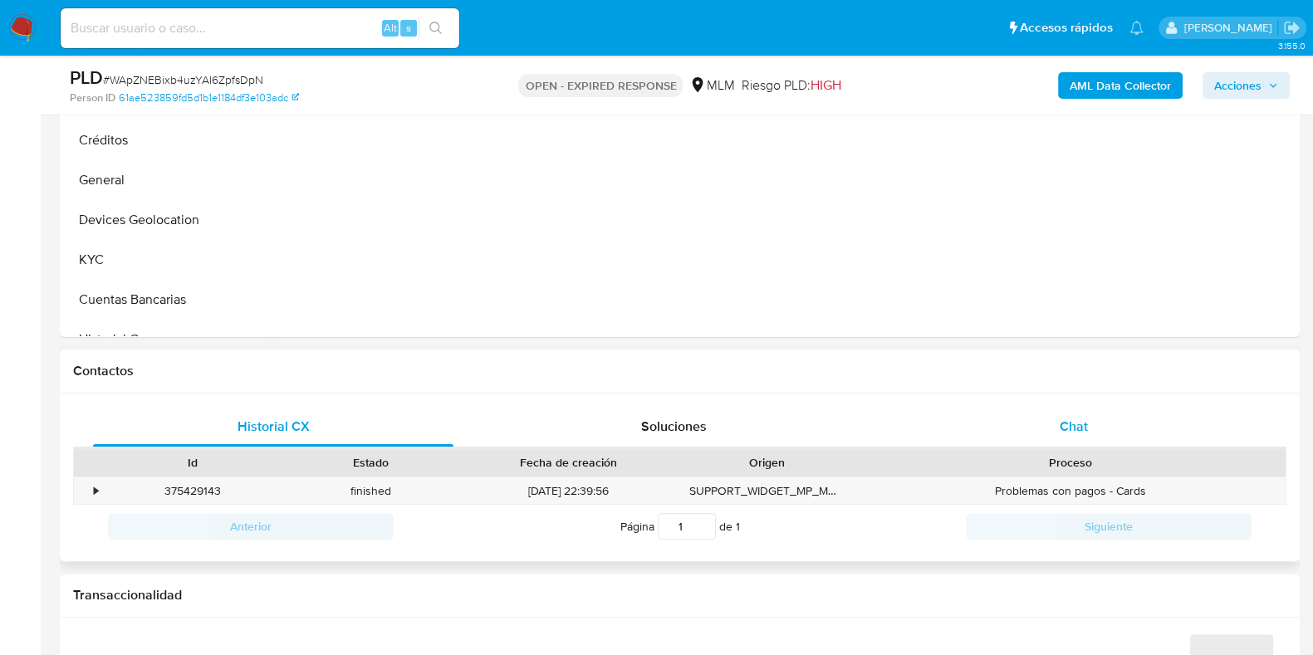
click at [1073, 432] on span "Chat" at bounding box center [1073, 426] width 28 height 19
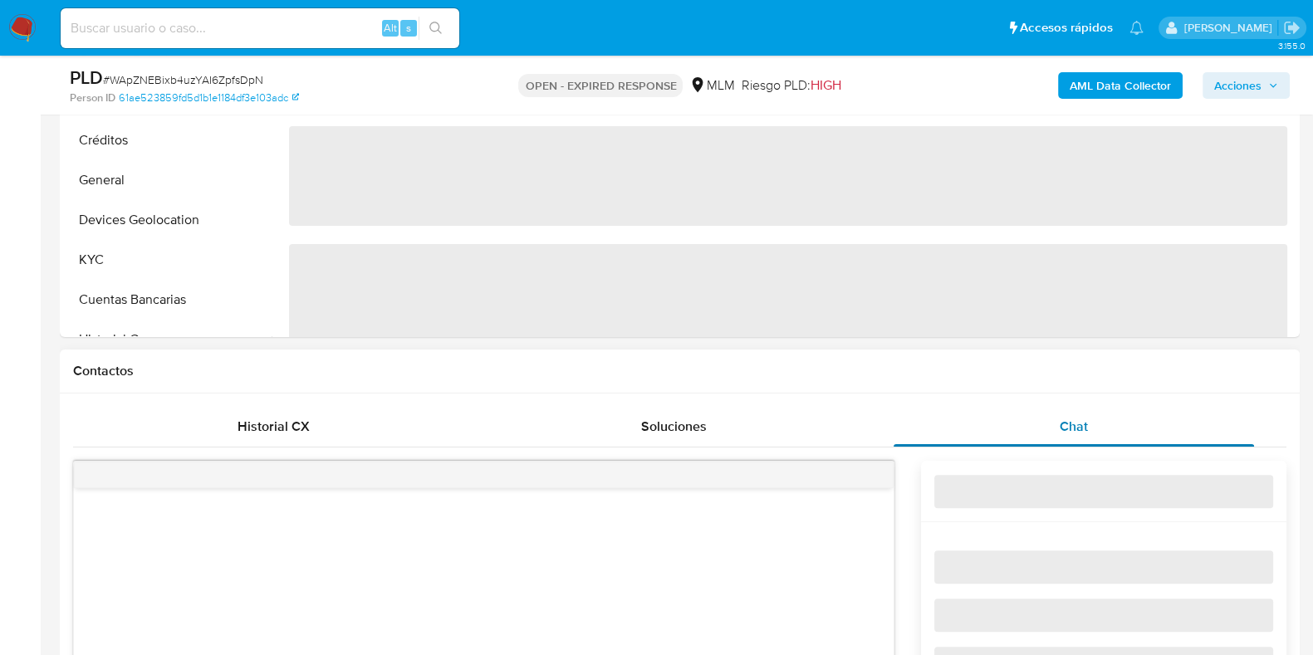
select select "10"
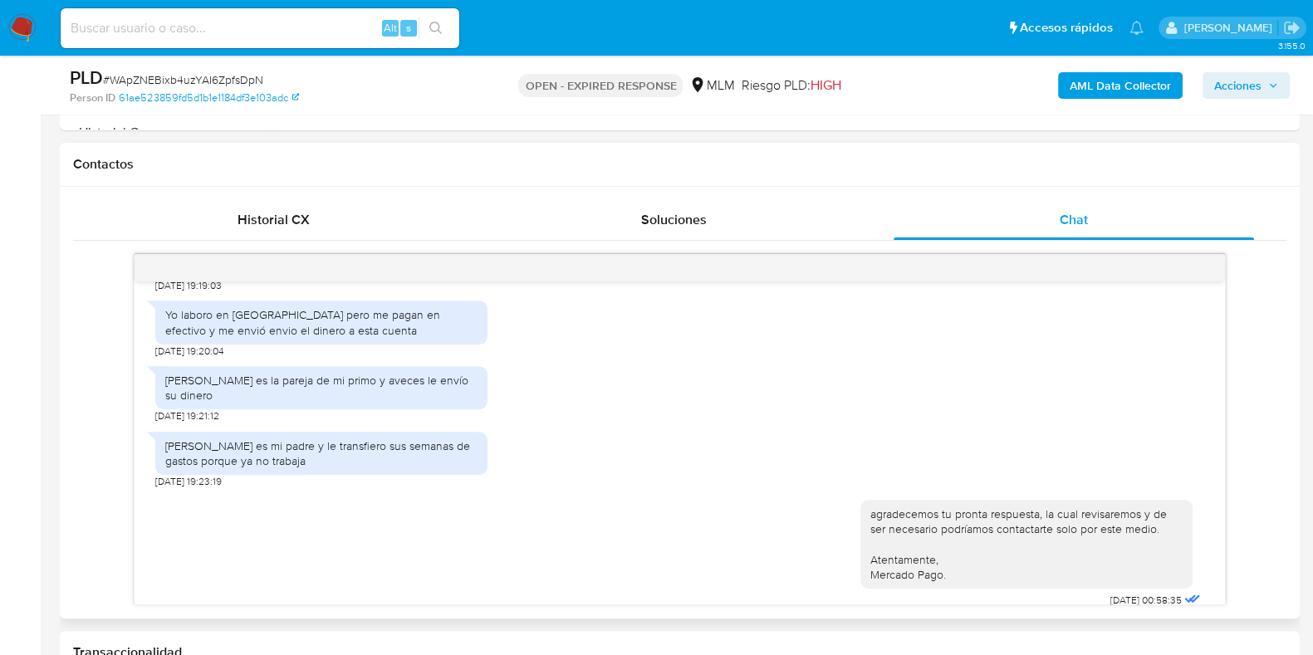
scroll to position [339, 0]
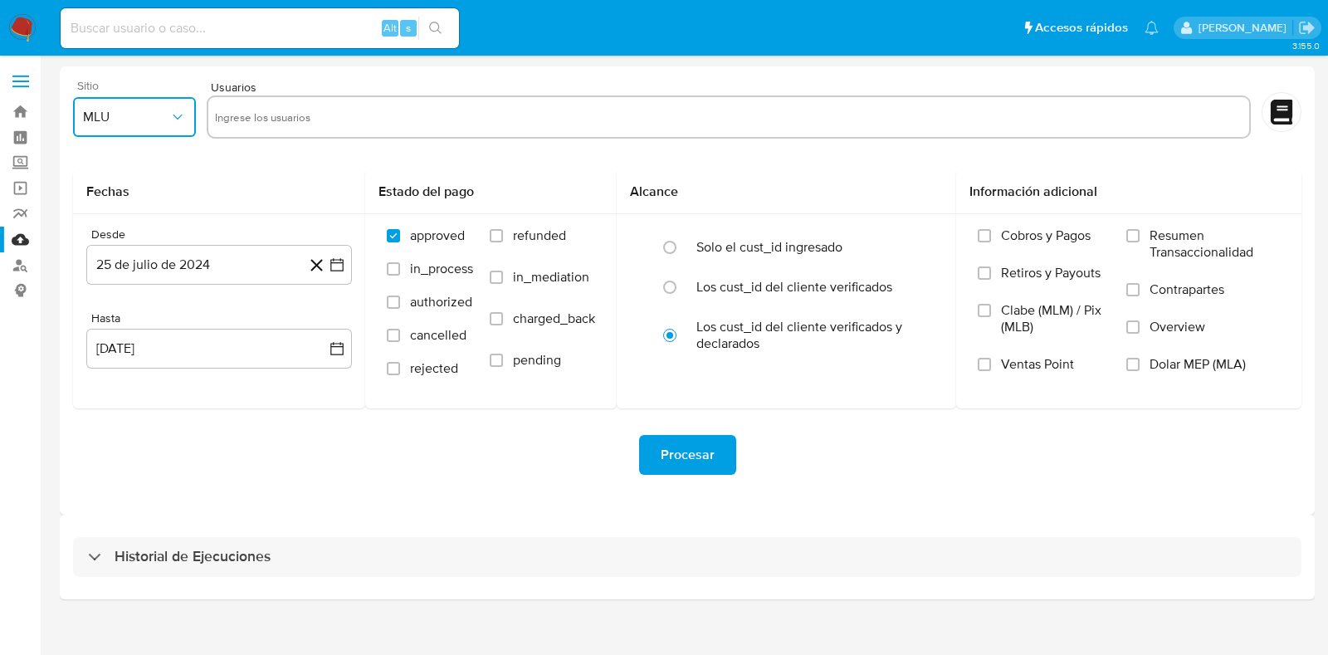
click at [123, 126] on button "MLU" at bounding box center [134, 117] width 123 height 40
click at [108, 359] on span "MLM" at bounding box center [97, 361] width 28 height 17
click at [184, 267] on button "25 de julio de 2024" at bounding box center [219, 265] width 266 height 40
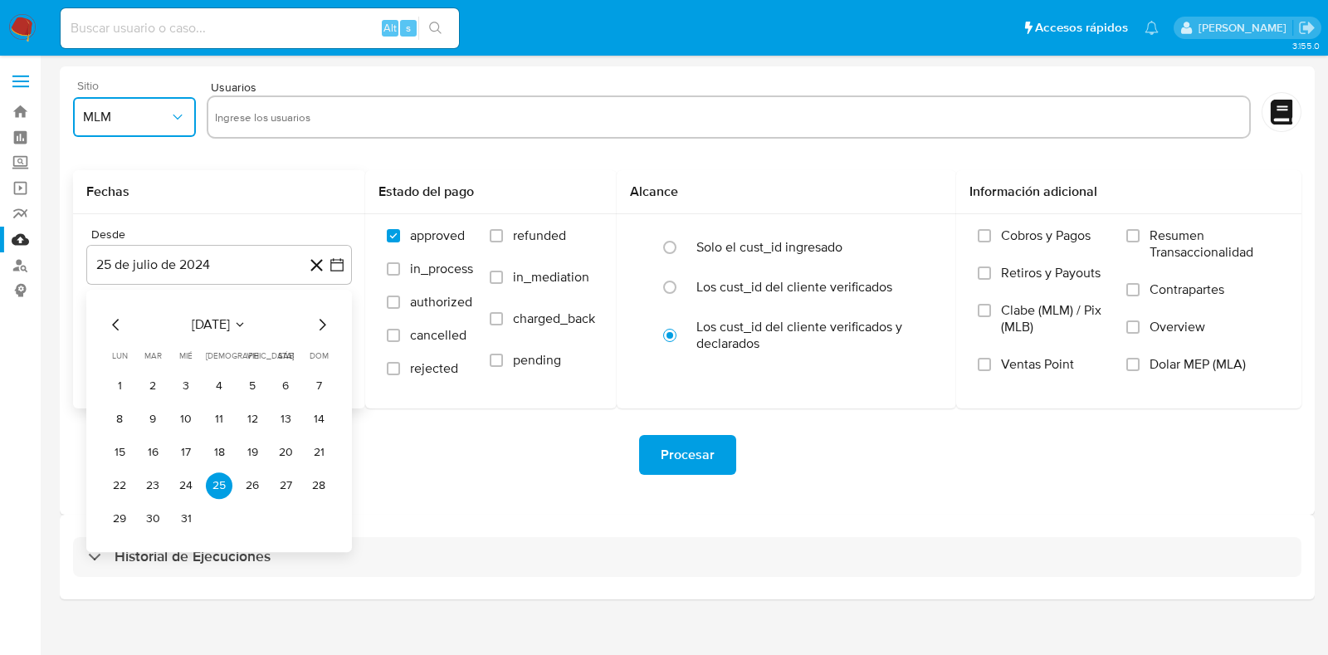
click at [247, 322] on icon "Seleccionar mes y año" at bounding box center [239, 324] width 13 height 13
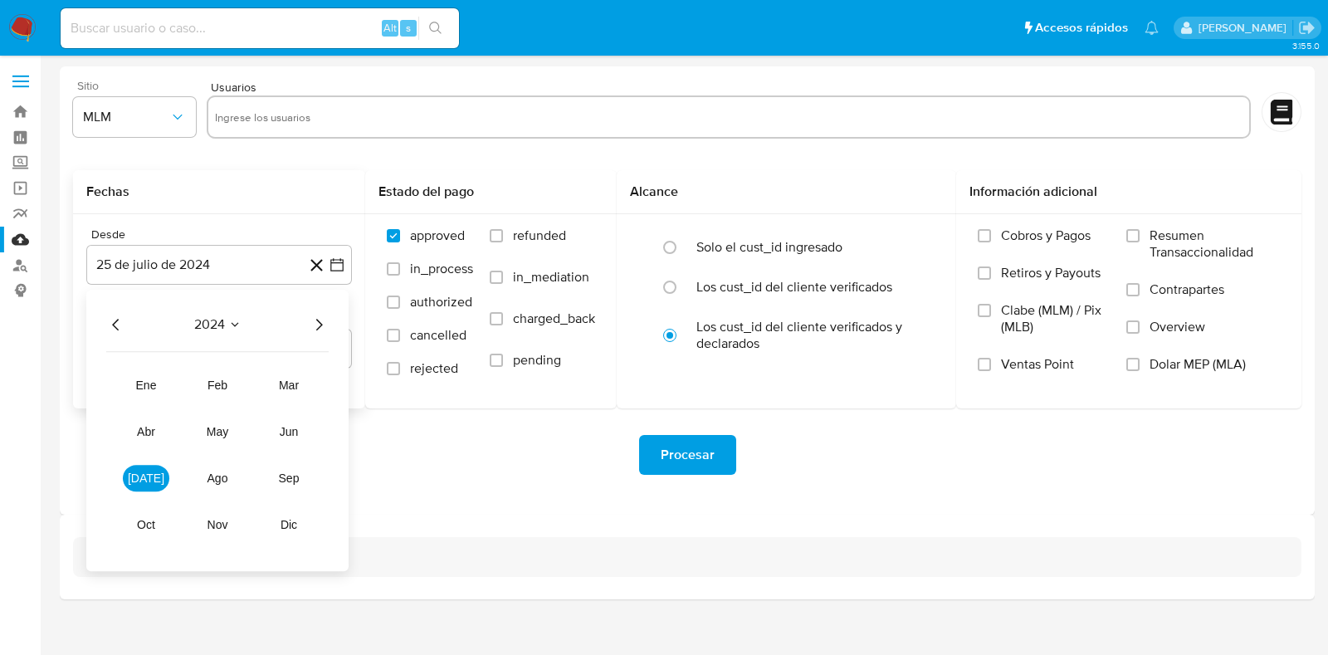
click at [320, 311] on div "2024 [DATE] feb mar abr may jun [DATE] ago sep oct nov dic" at bounding box center [217, 430] width 262 height 281
click at [314, 328] on icon "Año siguiente" at bounding box center [319, 325] width 20 height 20
click at [205, 389] on button "feb" at bounding box center [217, 385] width 46 height 27
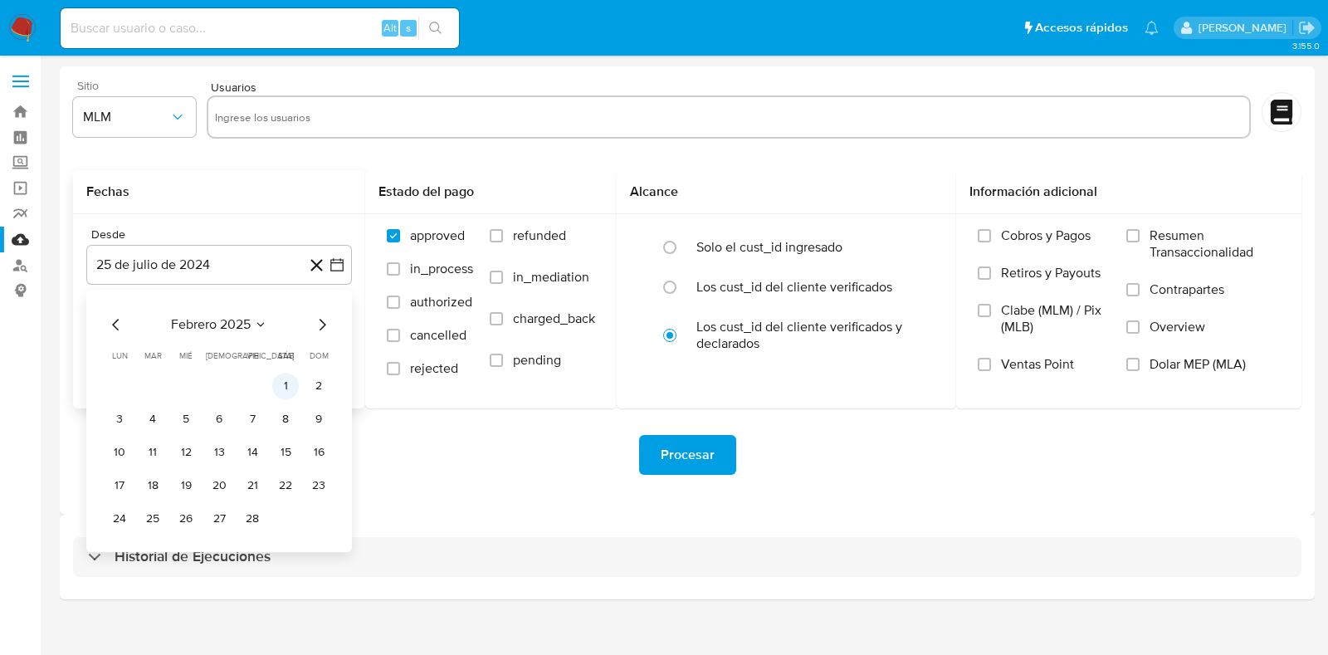
click at [283, 394] on button "1" at bounding box center [285, 386] width 27 height 27
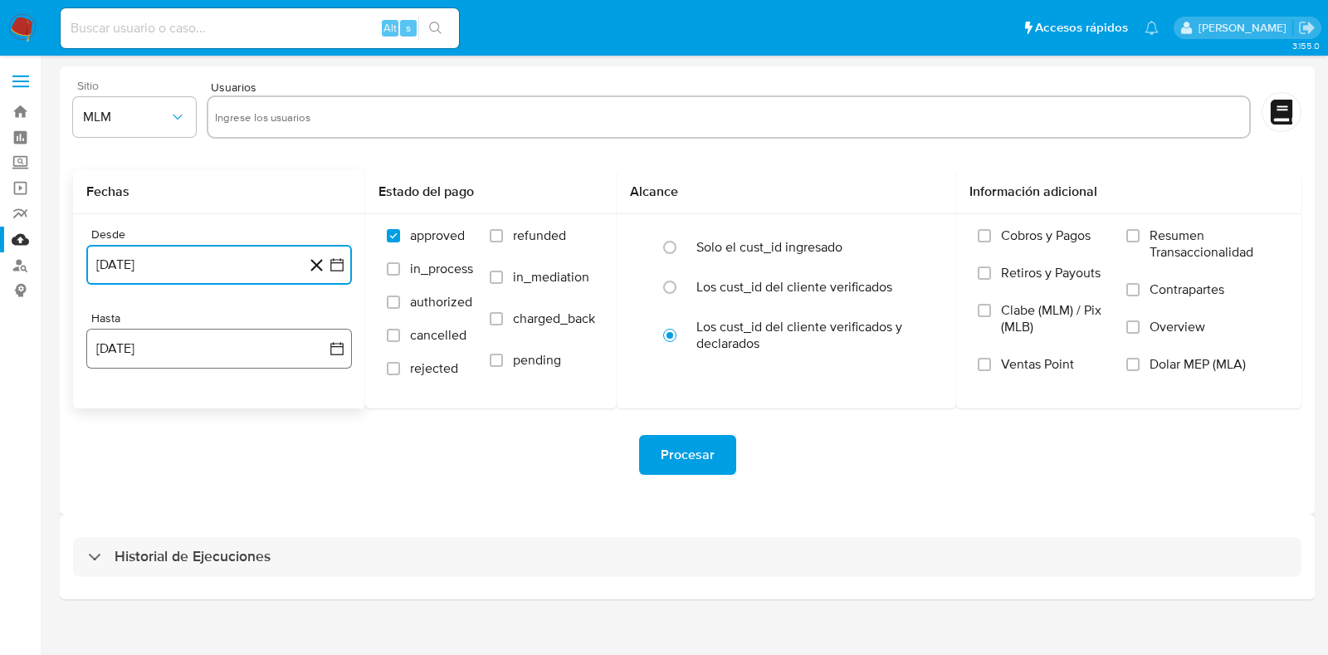
click at [170, 355] on button "[DATE][PERSON_NAME]" at bounding box center [219, 349] width 266 height 40
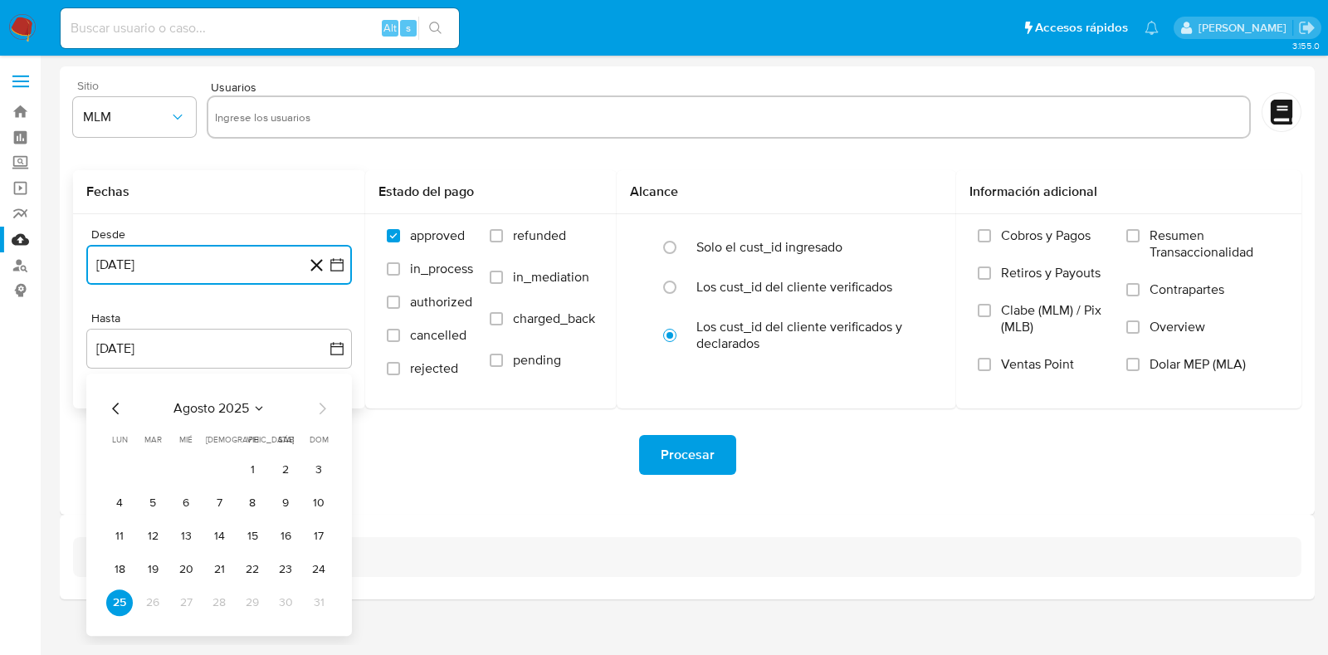
click at [114, 409] on icon "Mes anterior" at bounding box center [115, 409] width 7 height 12
click at [218, 595] on button "31" at bounding box center [219, 602] width 27 height 27
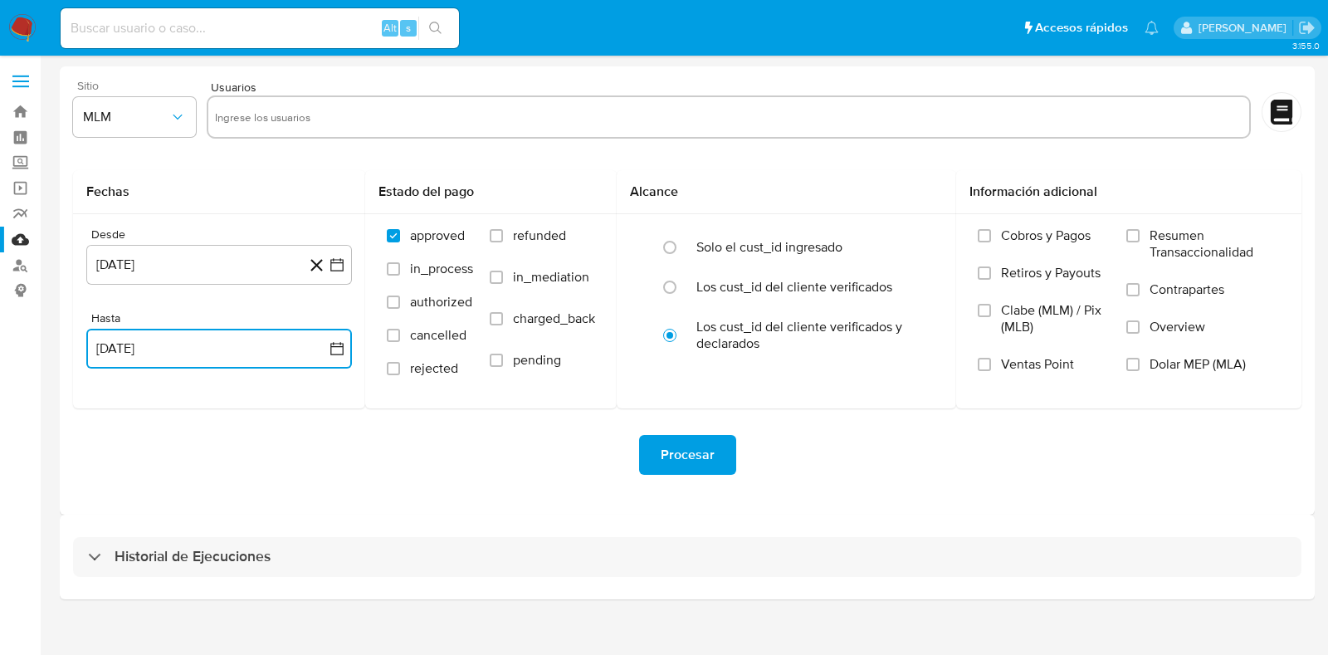
click at [295, 114] on input "text" at bounding box center [729, 117] width 1028 height 27
type input "285294855"
paste input "323236657"
type input "323236657"
paste input "376272810"
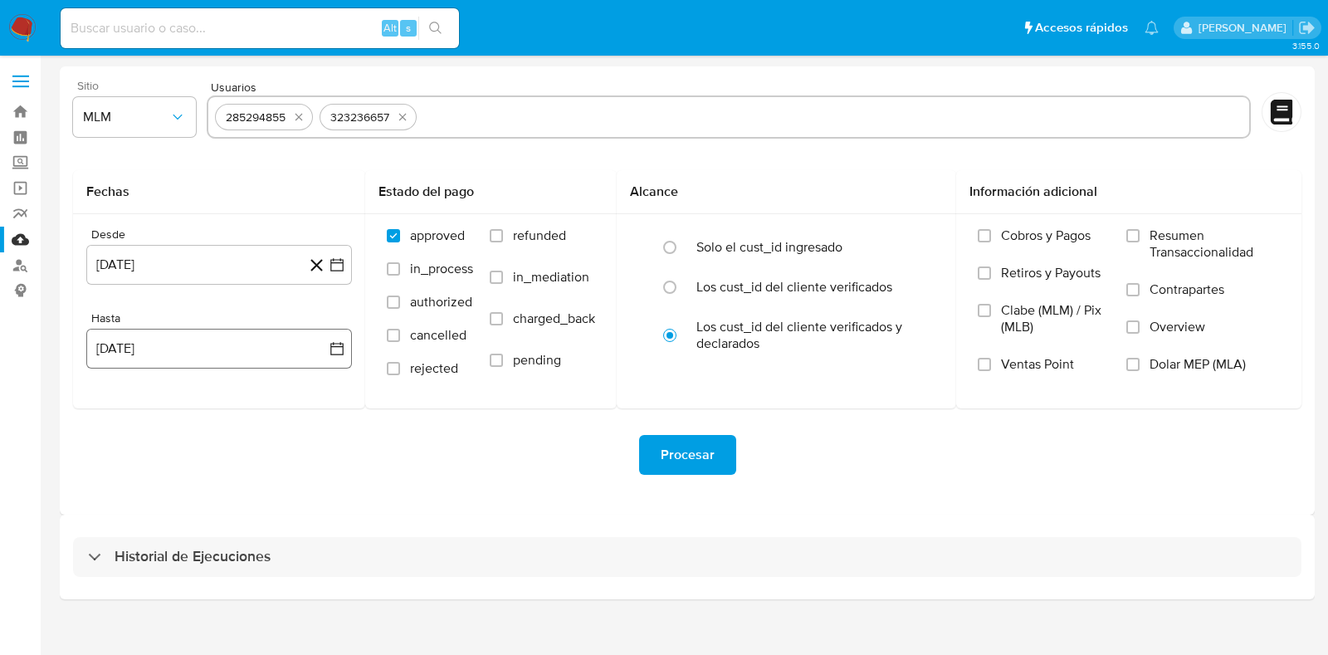
type input "376272810"
paste input "436629221"
type input "436629221"
click at [1137, 320] on input "Overview" at bounding box center [1133, 326] width 13 height 13
click at [703, 459] on span "Procesar" at bounding box center [688, 455] width 54 height 37
